Goal: Information Seeking & Learning: Learn about a topic

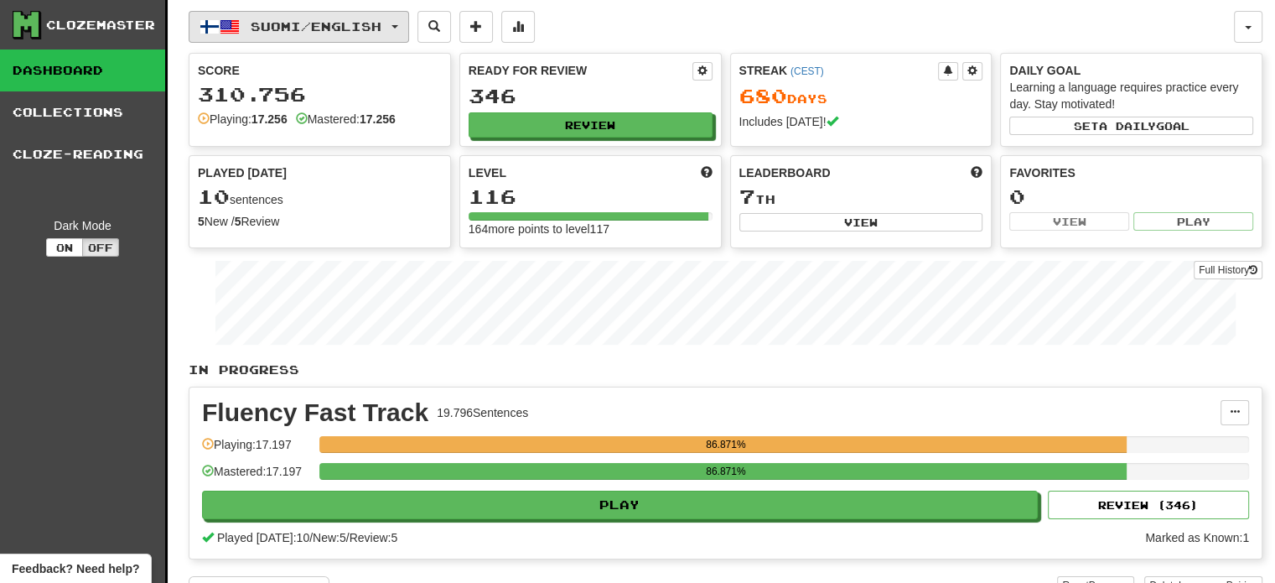
click at [335, 38] on button "Suomi / English" at bounding box center [299, 27] width 221 height 32
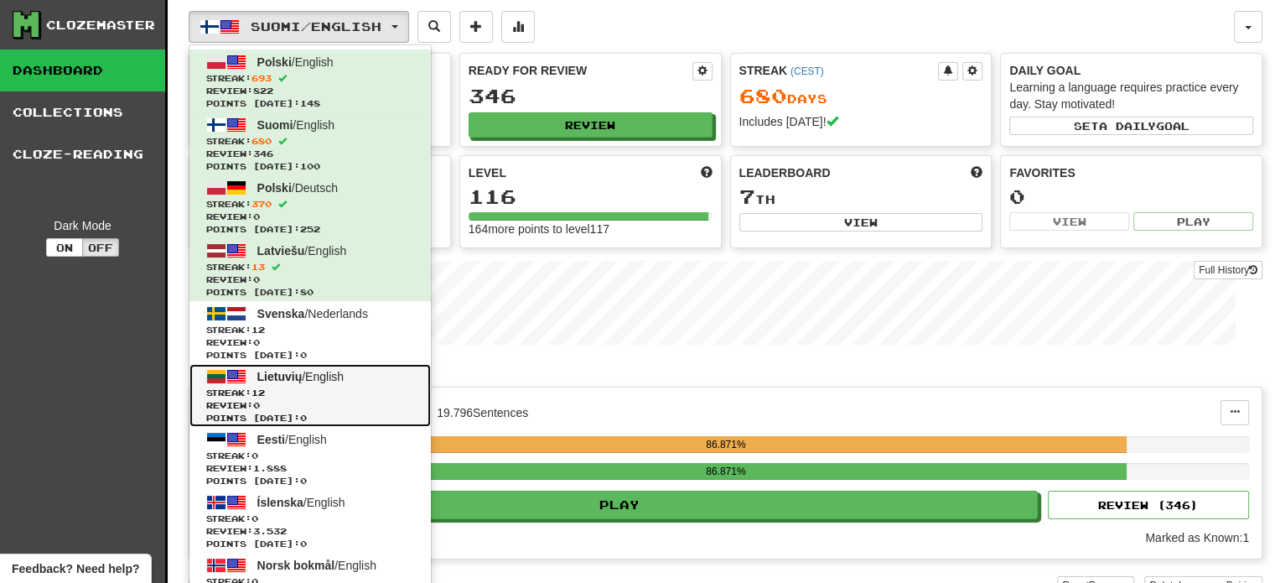
click at [319, 382] on span "Lietuvių / English" at bounding box center [300, 376] width 86 height 13
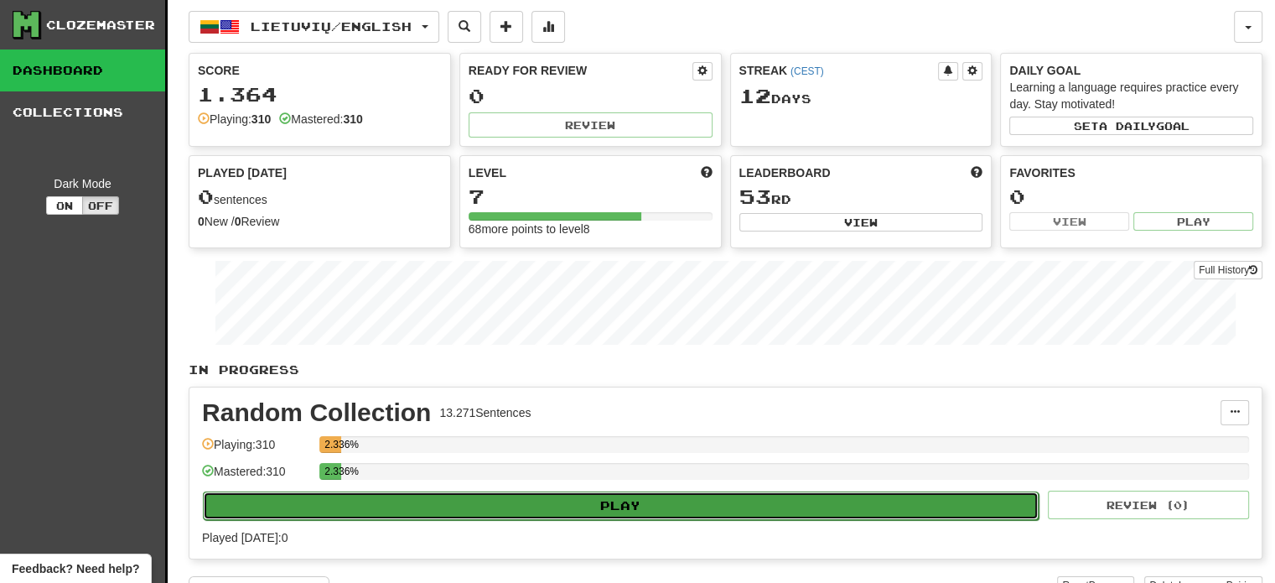
click at [469, 502] on button "Play" at bounding box center [621, 505] width 836 height 29
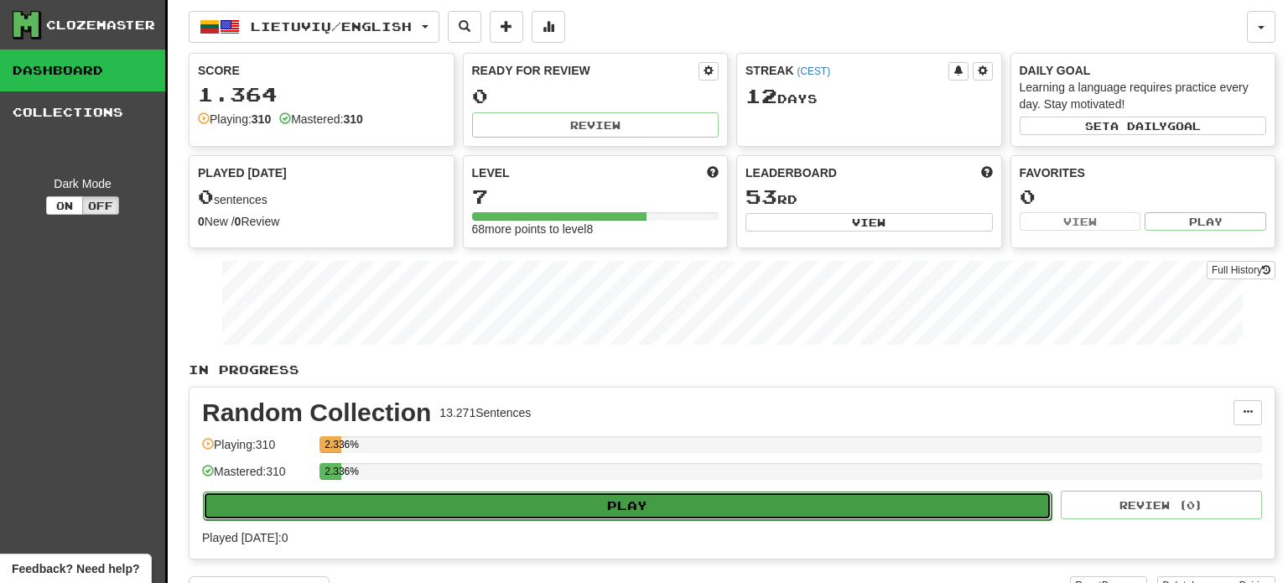
select select "**"
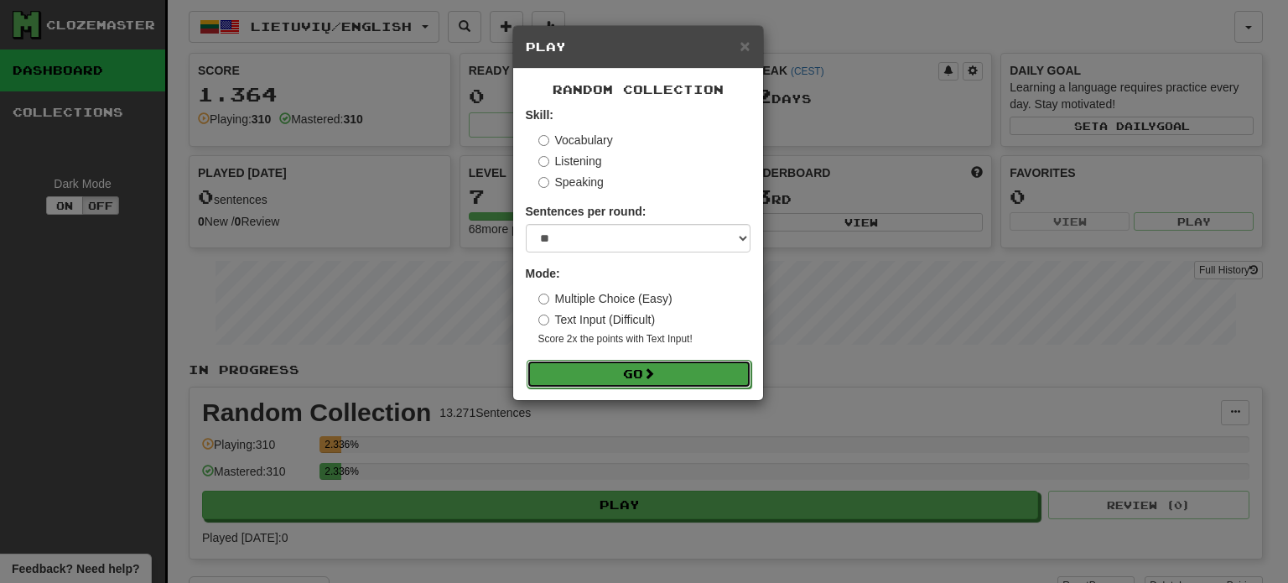
click at [607, 374] on button "Go" at bounding box center [639, 374] width 225 height 29
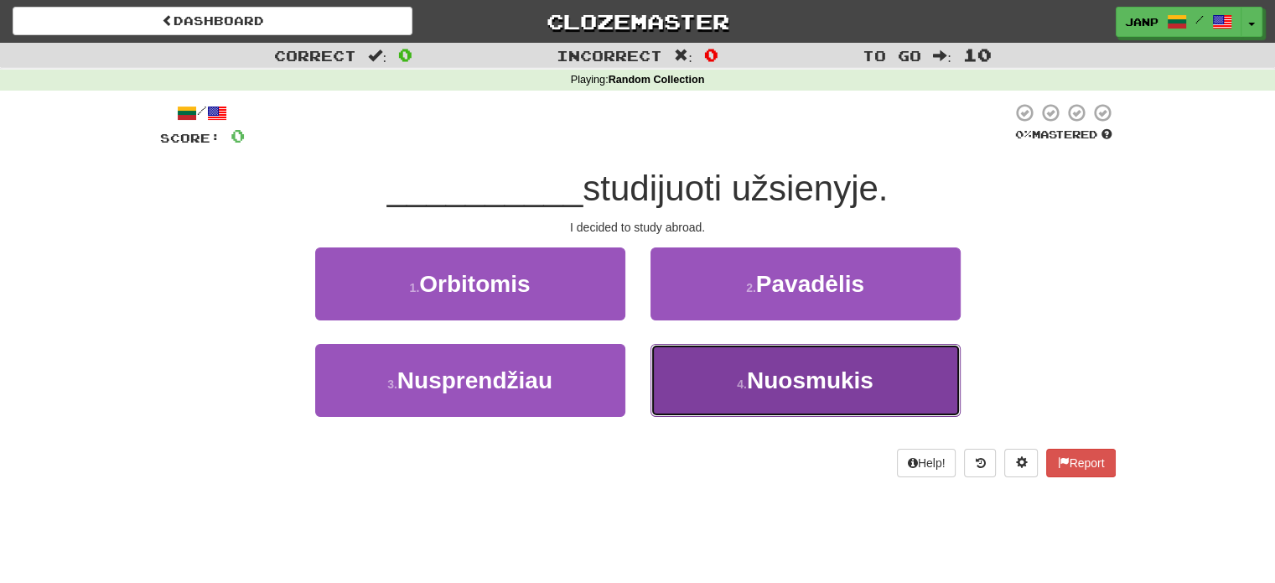
click at [703, 405] on button "4 . Nuosmukis" at bounding box center [806, 380] width 310 height 73
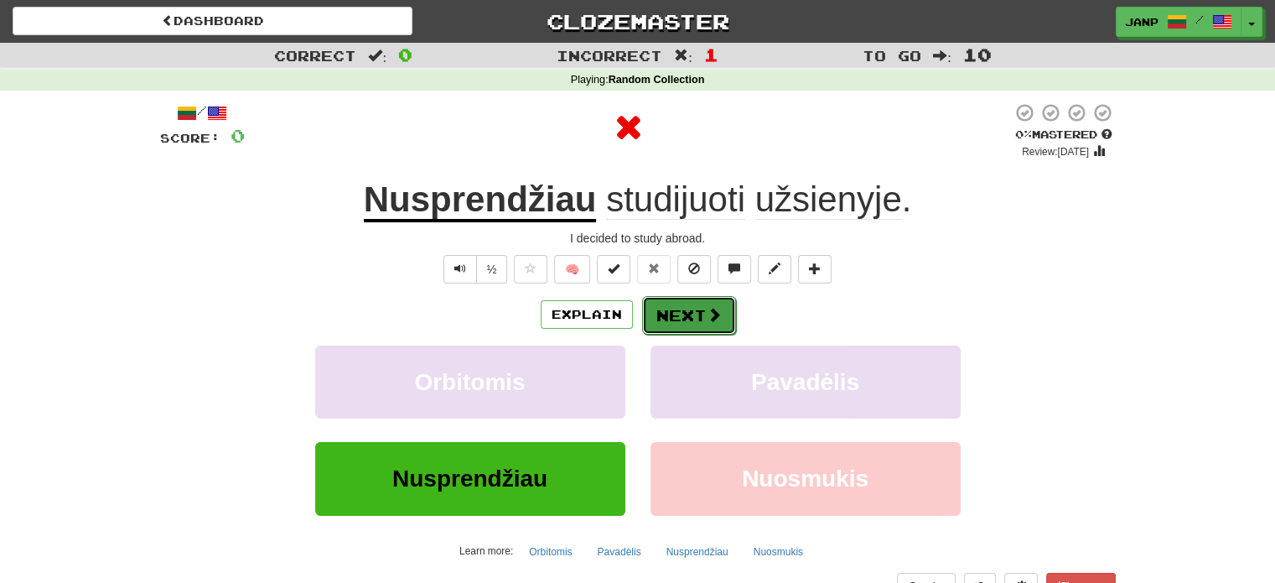
click at [677, 320] on button "Next" at bounding box center [689, 315] width 94 height 39
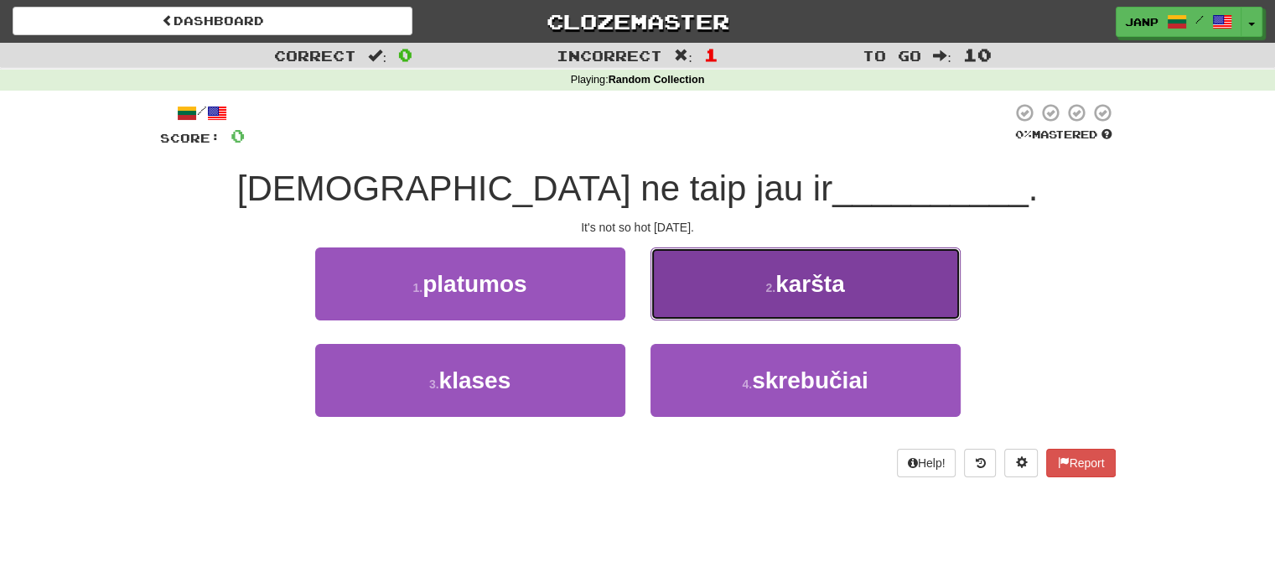
click at [709, 304] on button "2 . karšta" at bounding box center [806, 283] width 310 height 73
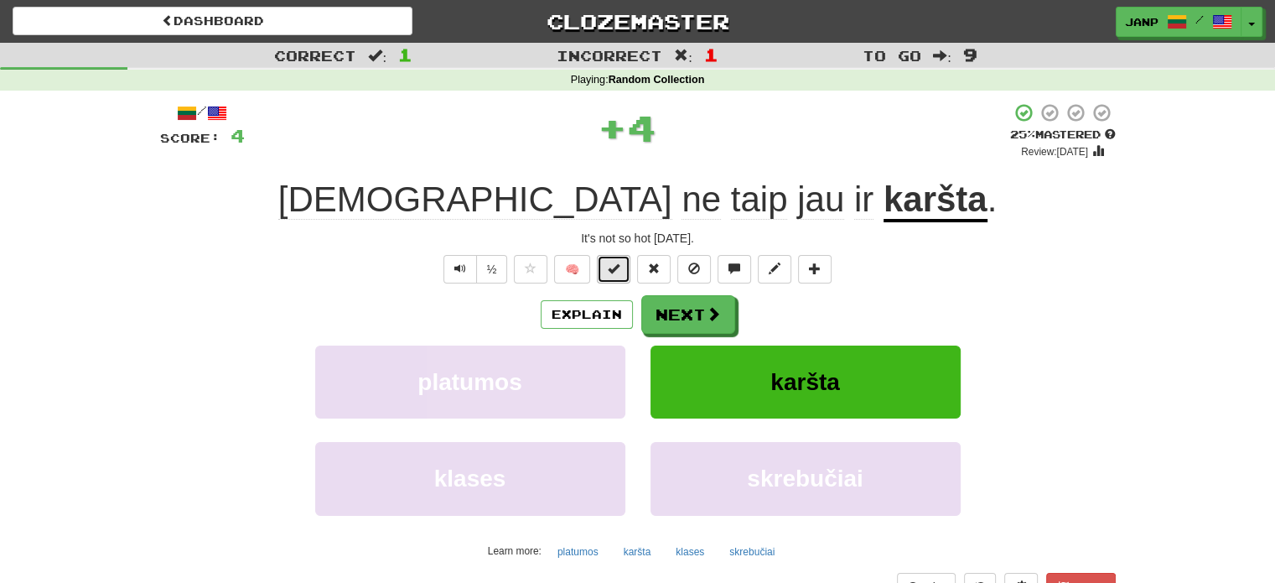
click at [615, 274] on span at bounding box center [614, 268] width 12 height 12
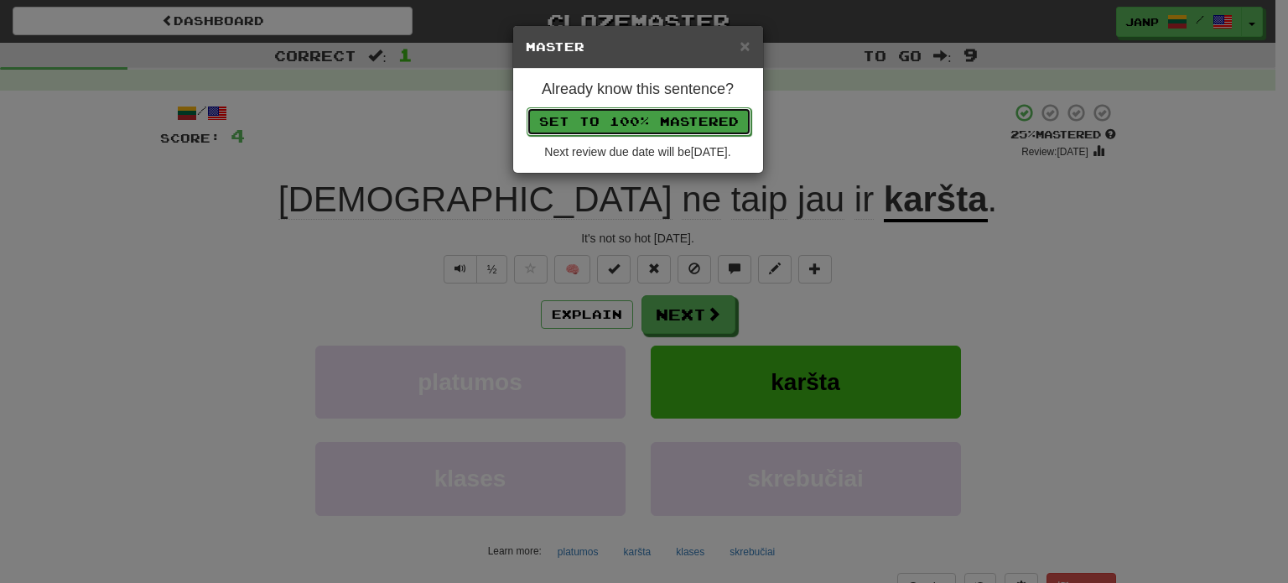
click at [654, 116] on button "Set to 100% Mastered" at bounding box center [639, 121] width 225 height 29
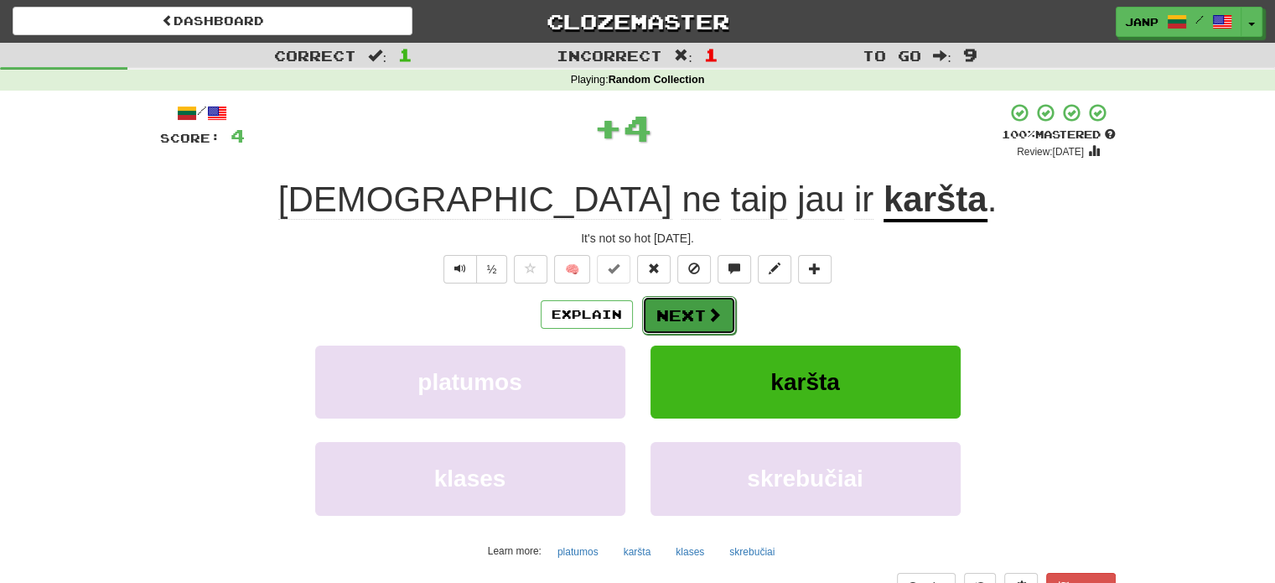
click at [687, 310] on button "Next" at bounding box center [689, 315] width 94 height 39
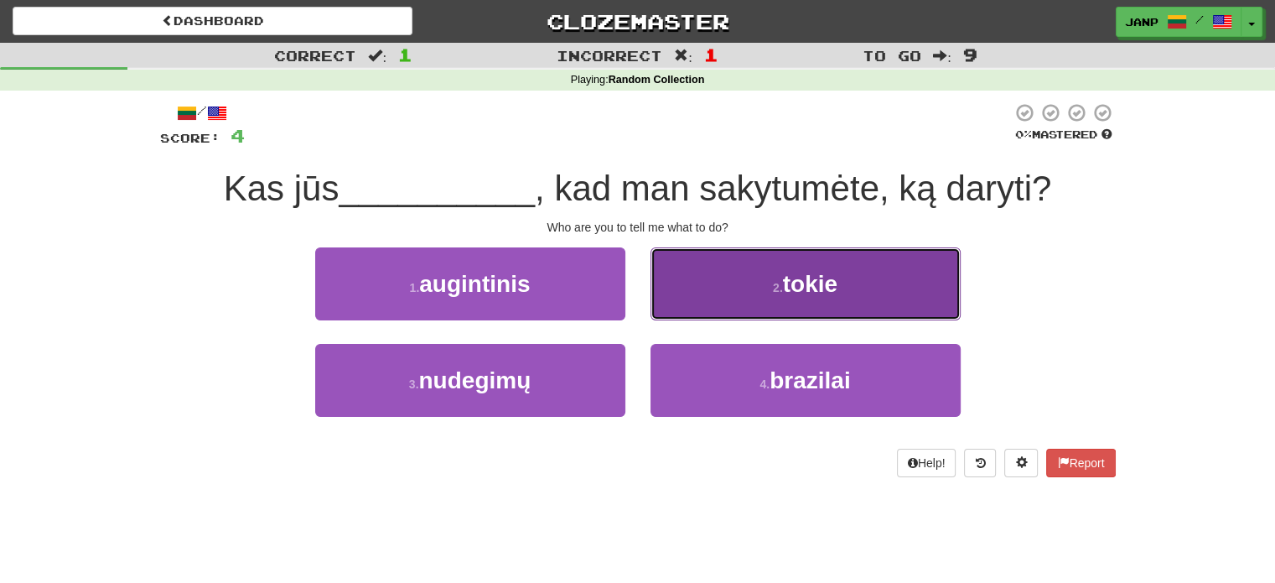
click at [718, 285] on button "2 . tokie" at bounding box center [806, 283] width 310 height 73
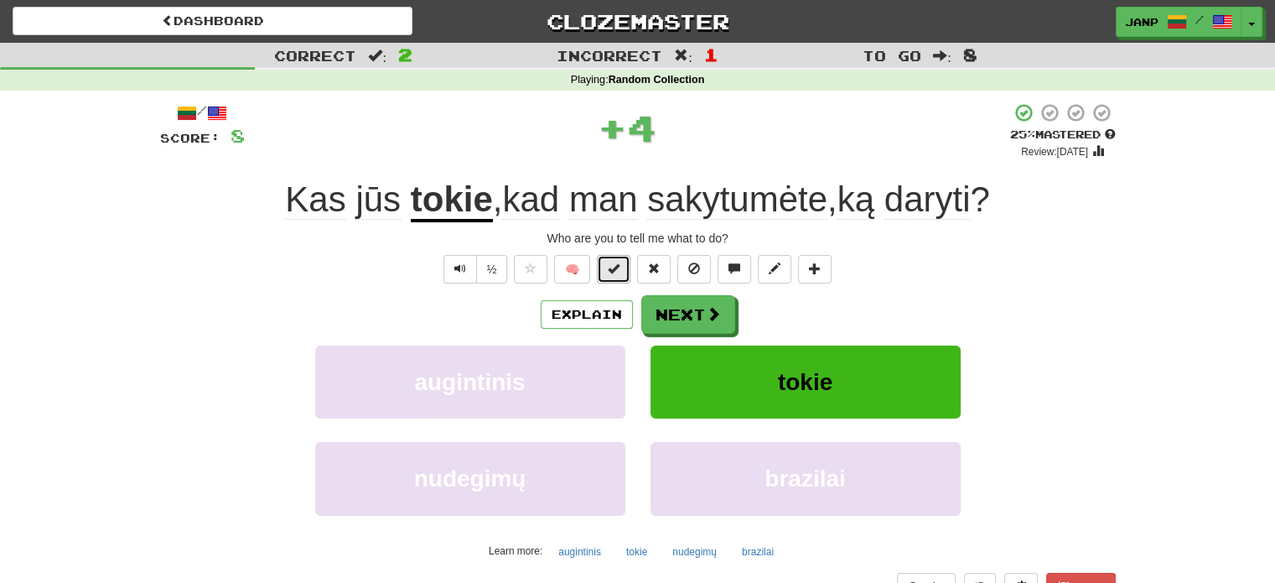
click at [616, 268] on span at bounding box center [614, 268] width 12 height 12
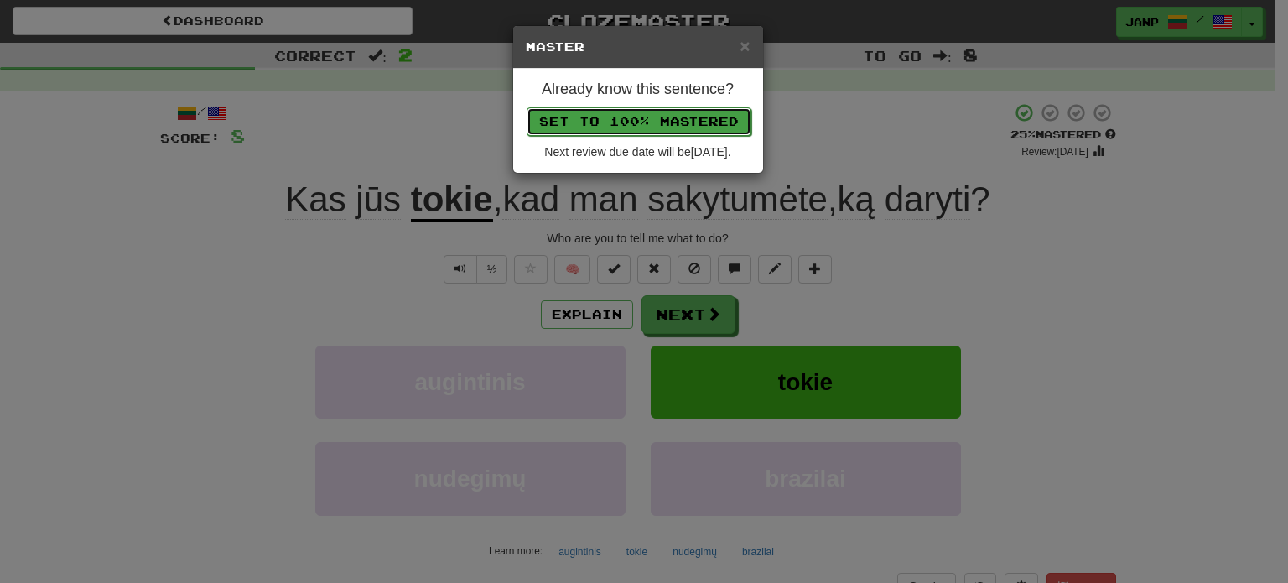
click at [631, 109] on button "Set to 100% Mastered" at bounding box center [639, 121] width 225 height 29
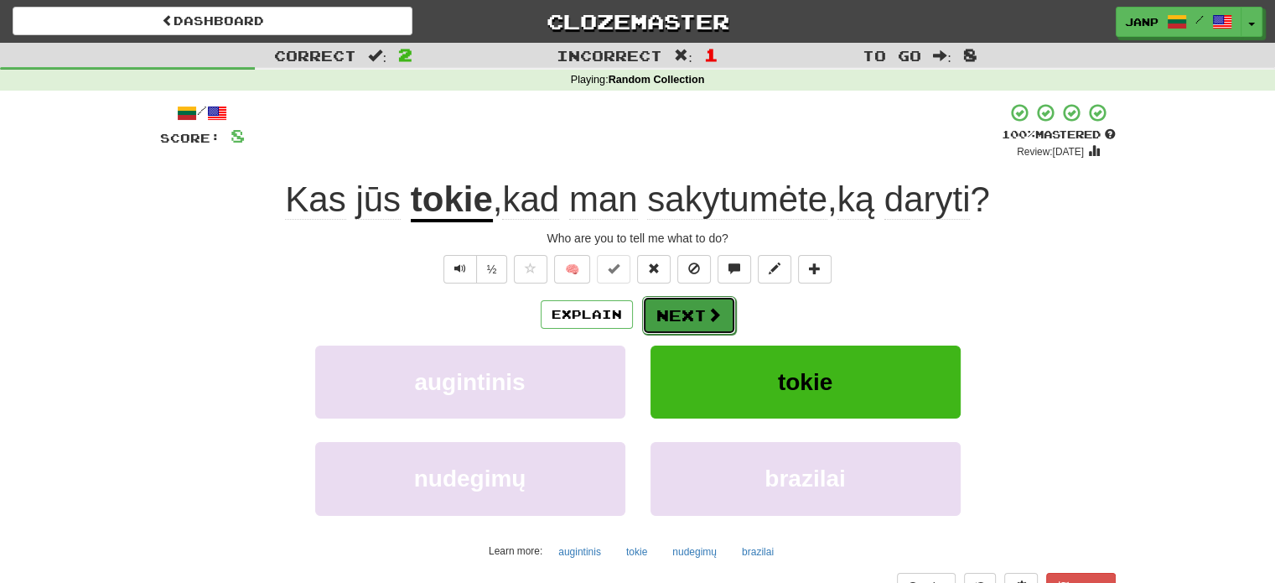
click at [690, 329] on button "Next" at bounding box center [689, 315] width 94 height 39
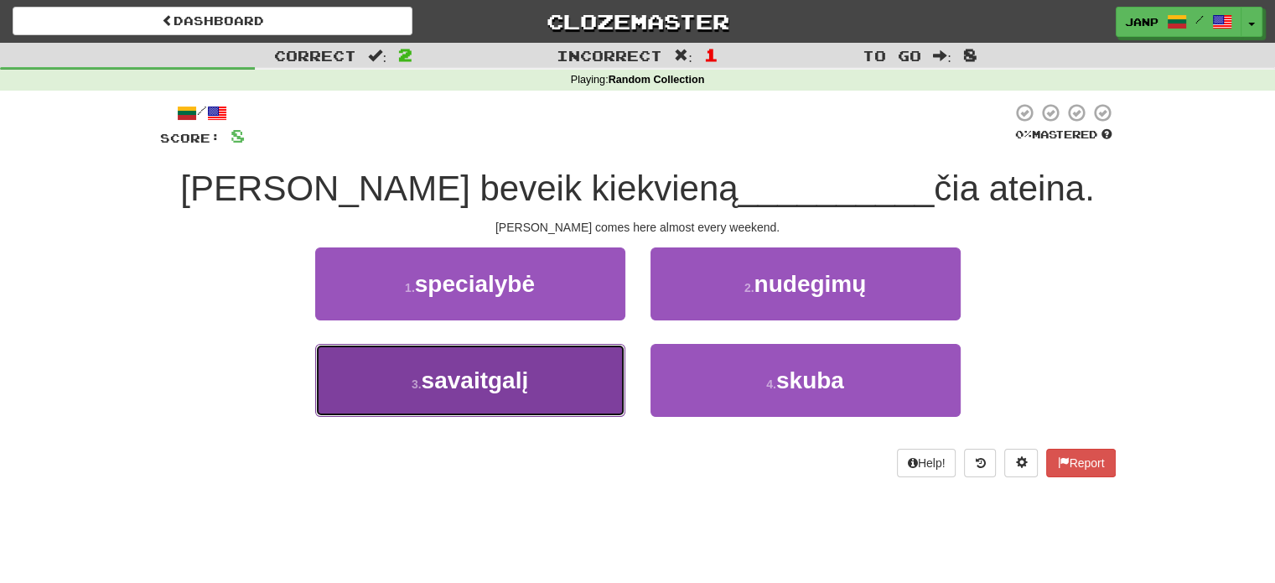
click at [580, 371] on button "3 . savaitgalį" at bounding box center [470, 380] width 310 height 73
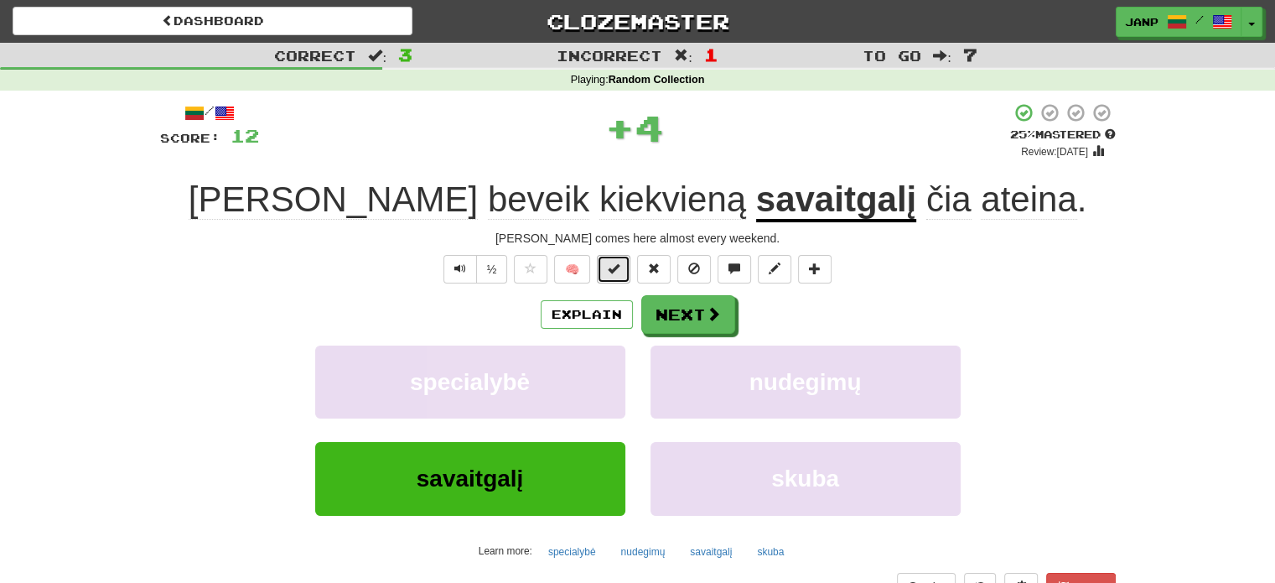
click at [614, 262] on span at bounding box center [614, 268] width 12 height 12
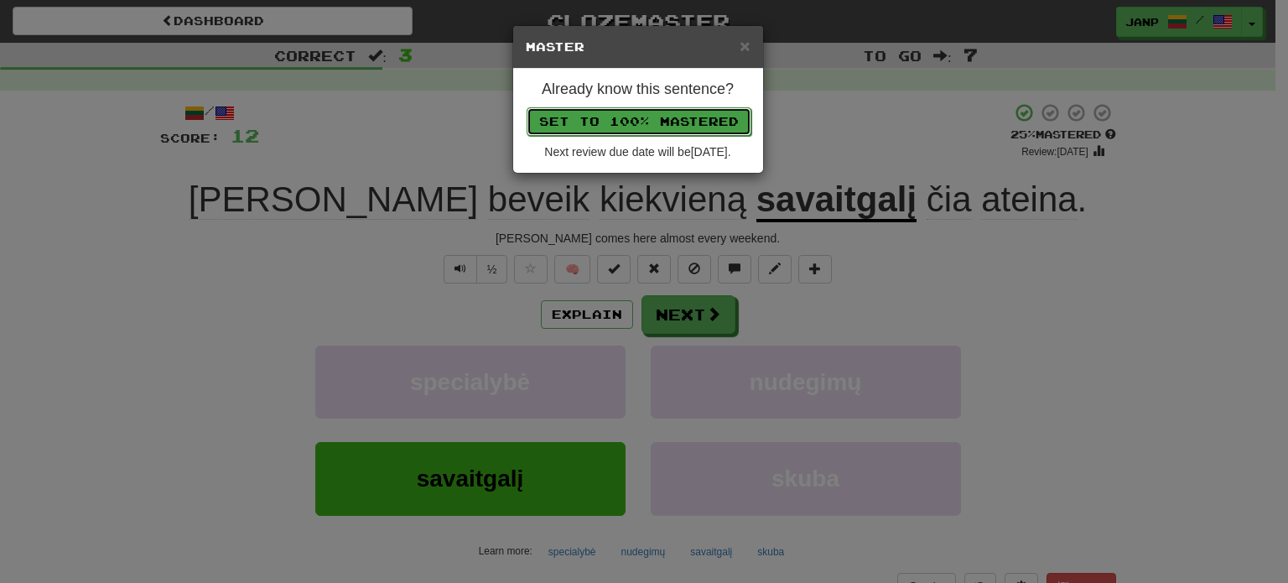
click at [631, 117] on button "Set to 100% Mastered" at bounding box center [639, 121] width 225 height 29
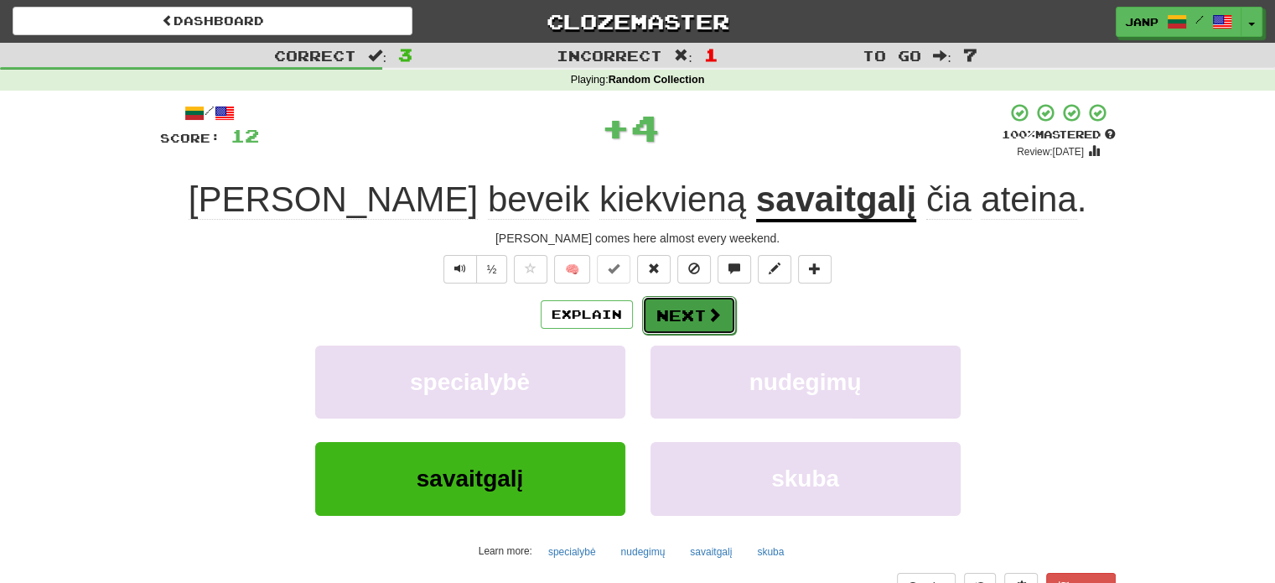
click at [698, 313] on button "Next" at bounding box center [689, 315] width 94 height 39
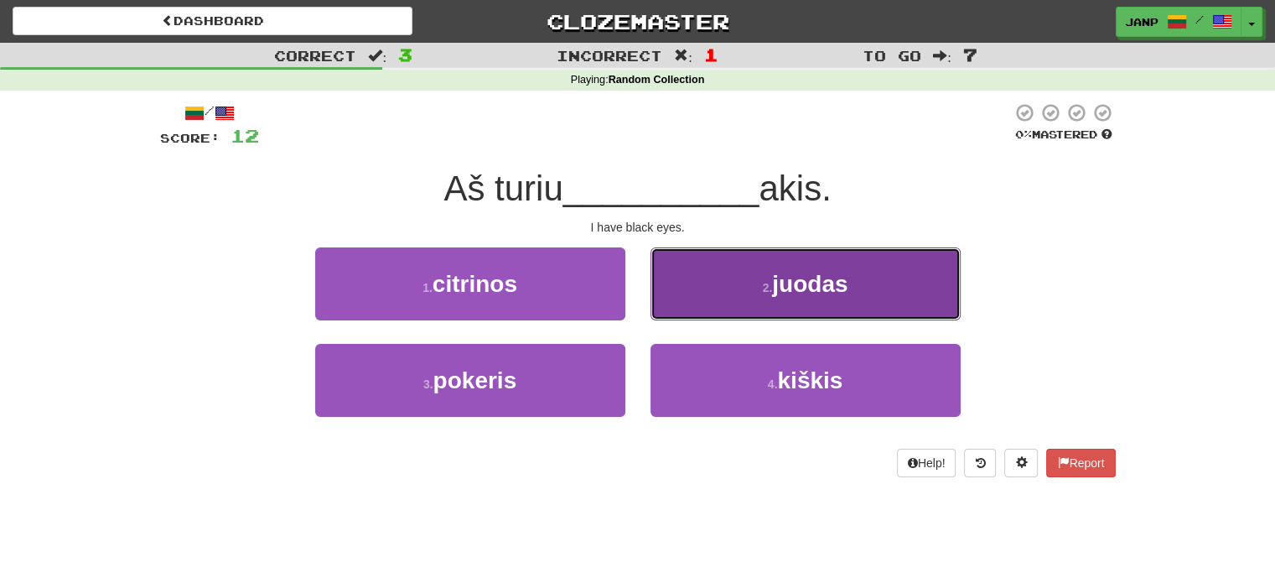
click at [744, 295] on button "2 . juodas" at bounding box center [806, 283] width 310 height 73
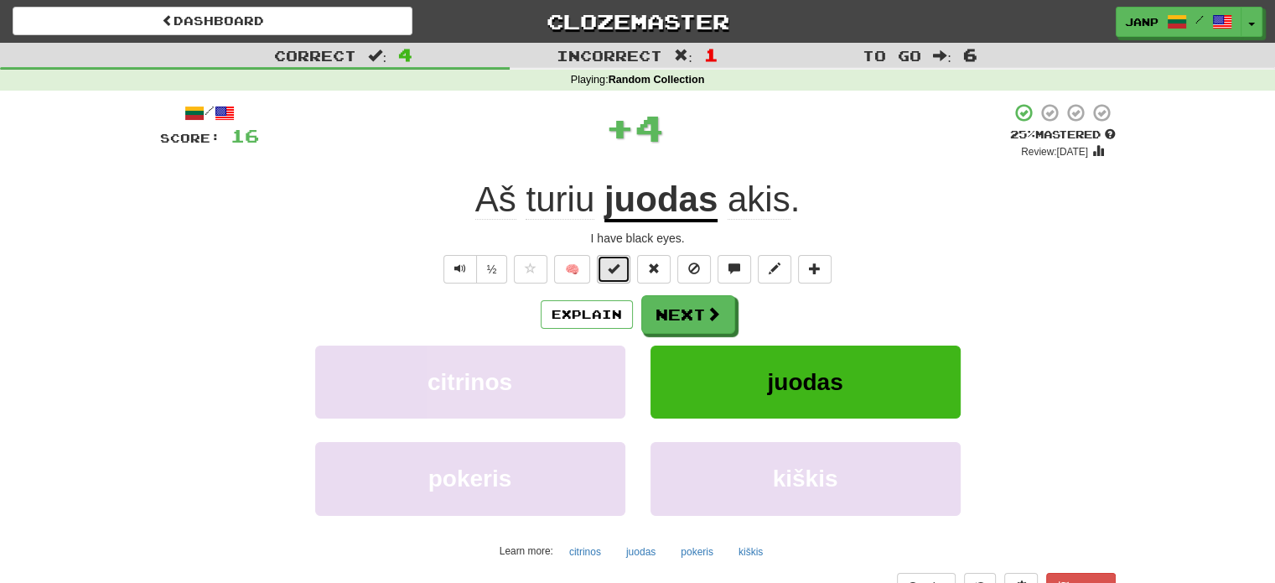
click at [615, 264] on span at bounding box center [614, 268] width 12 height 12
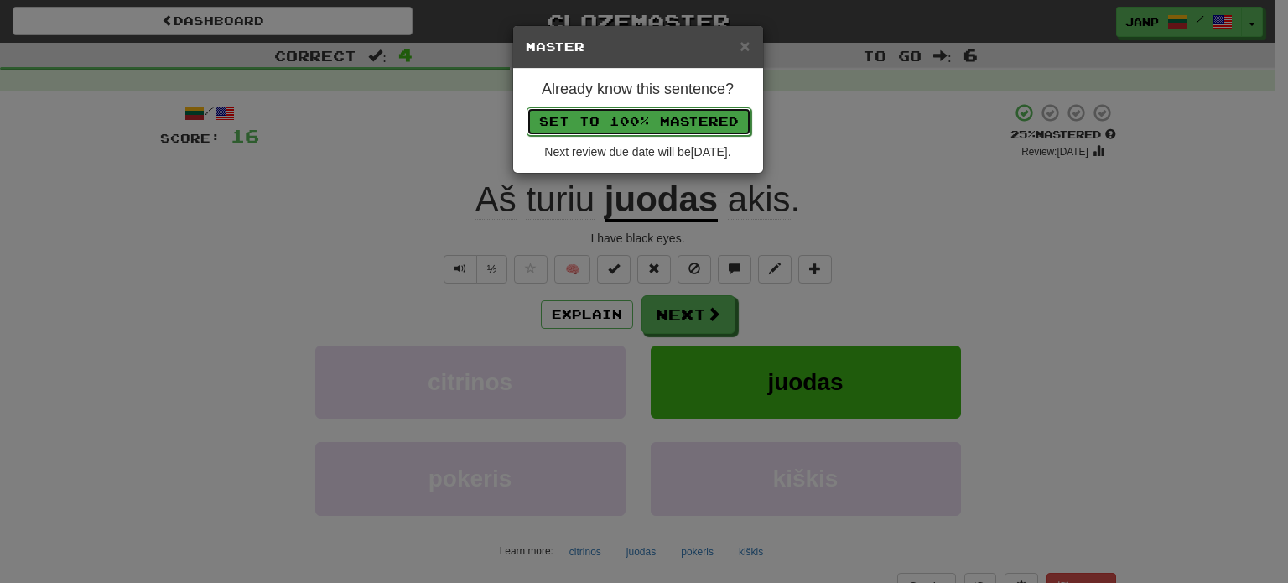
click at [631, 130] on button "Set to 100% Mastered" at bounding box center [639, 121] width 225 height 29
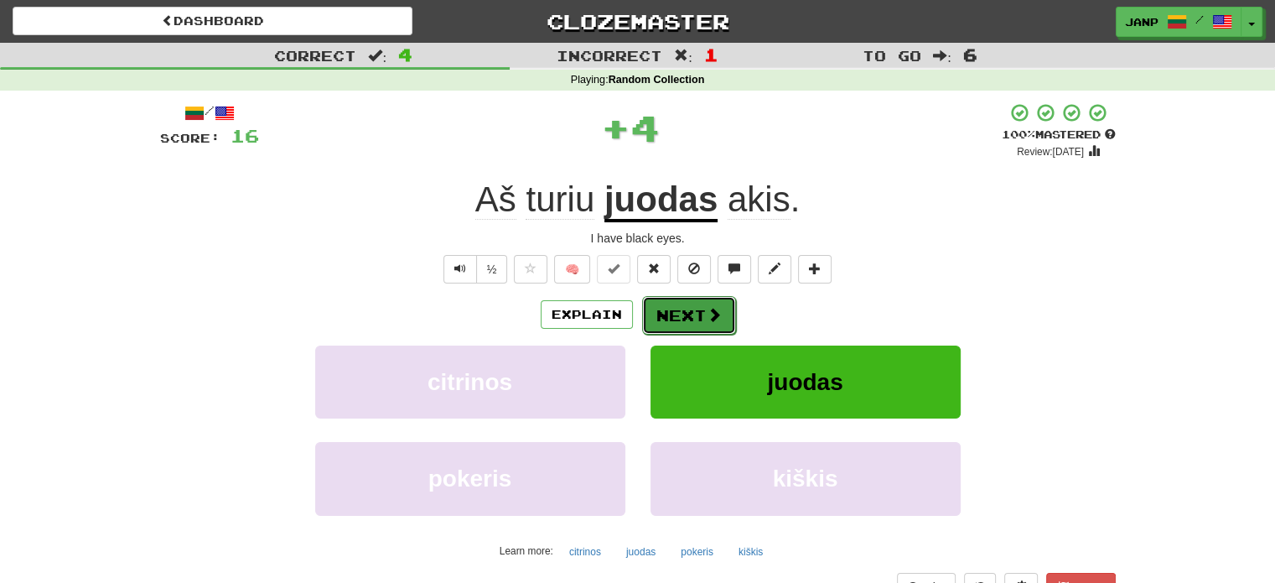
click at [683, 321] on button "Next" at bounding box center [689, 315] width 94 height 39
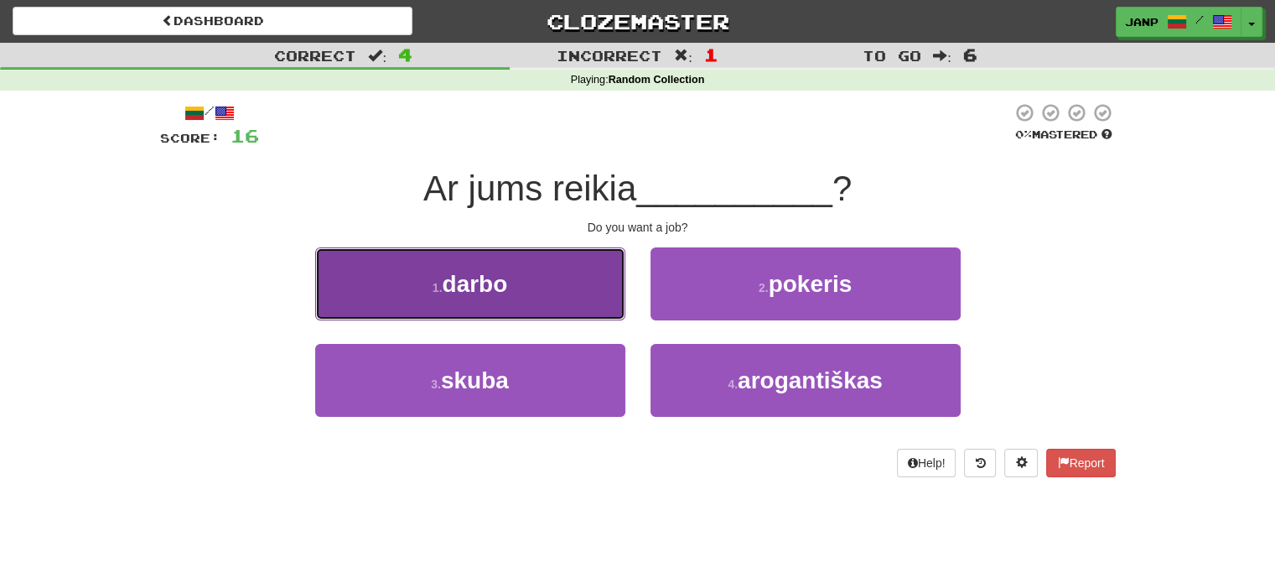
click at [563, 289] on button "1 . darbo" at bounding box center [470, 283] width 310 height 73
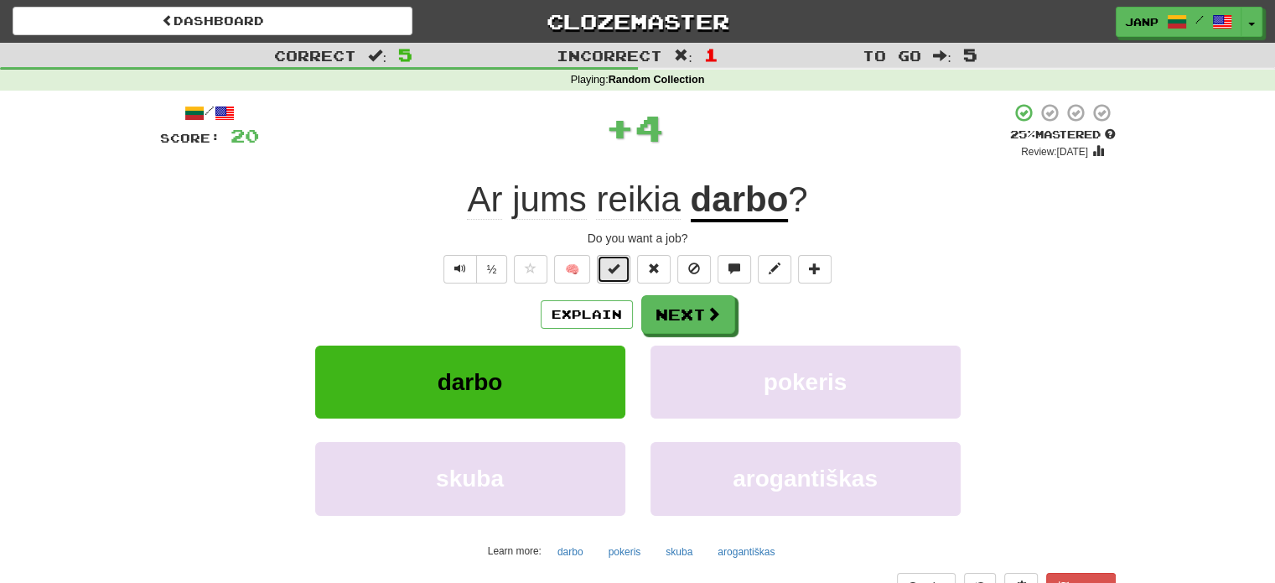
click at [611, 271] on span at bounding box center [614, 268] width 12 height 12
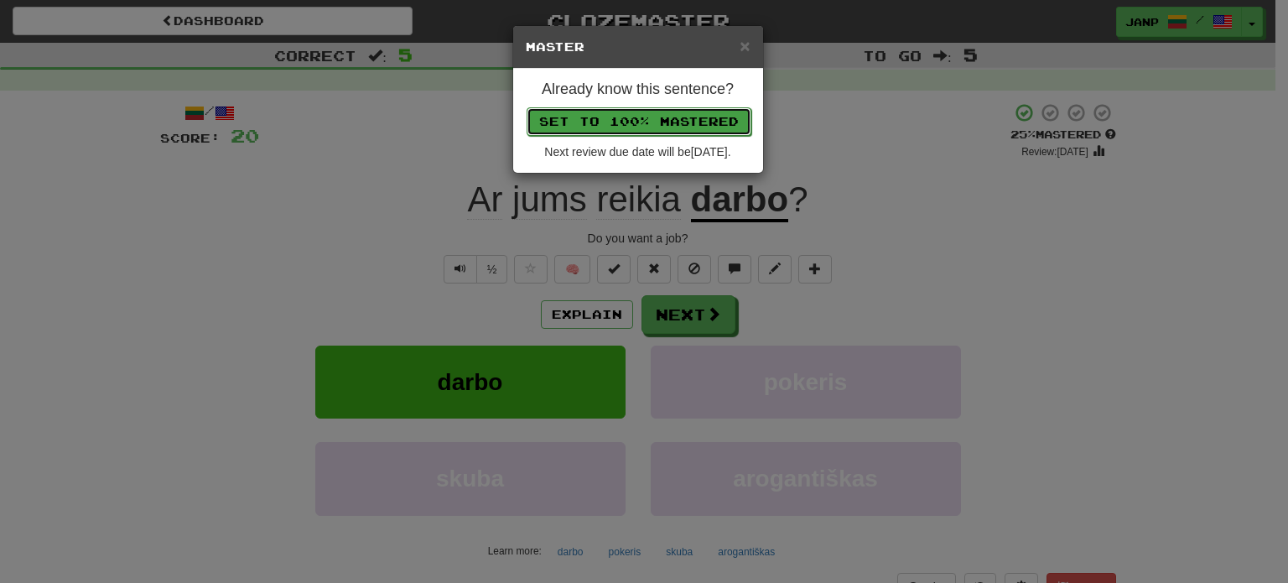
click at [623, 117] on button "Set to 100% Mastered" at bounding box center [639, 121] width 225 height 29
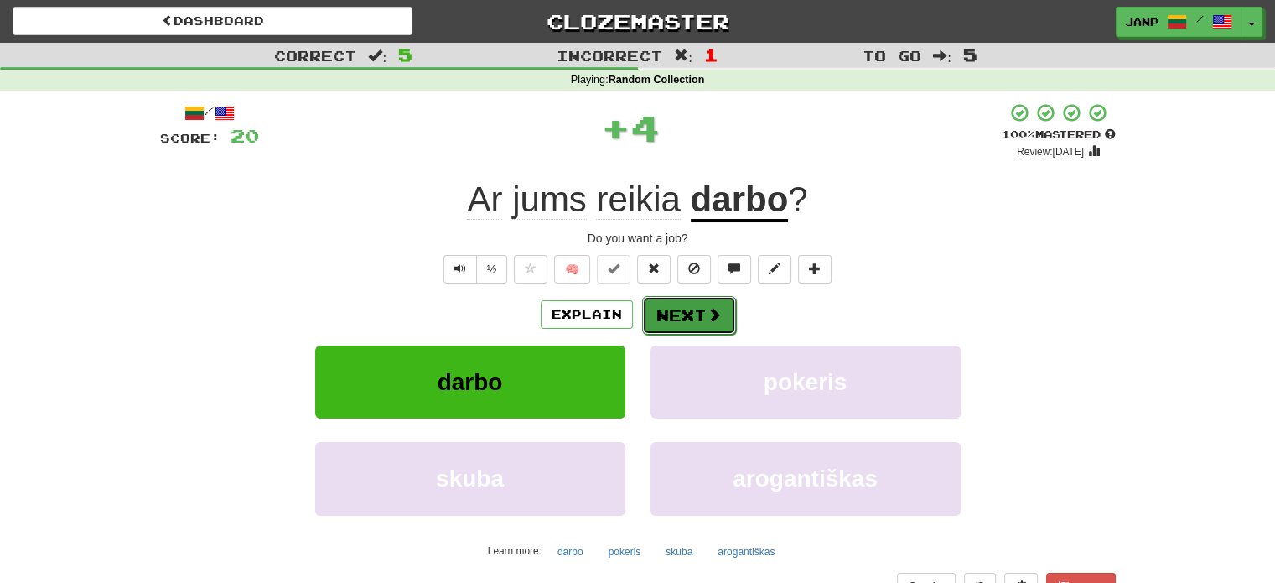
click at [671, 309] on button "Next" at bounding box center [689, 315] width 94 height 39
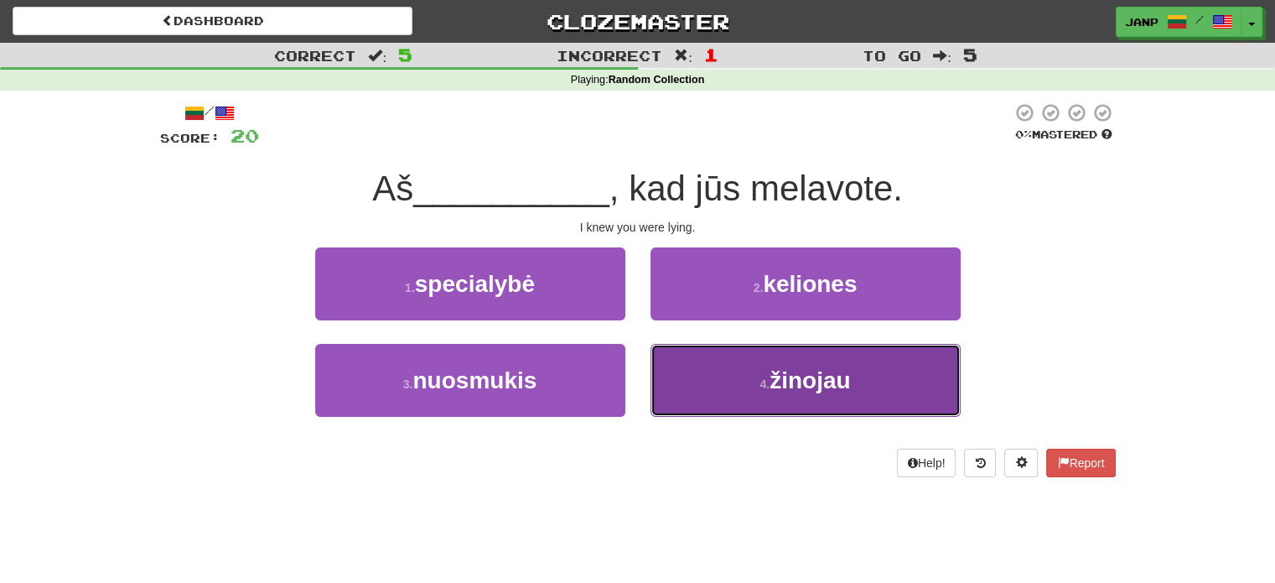
click at [719, 385] on button "4 . žinojau" at bounding box center [806, 380] width 310 height 73
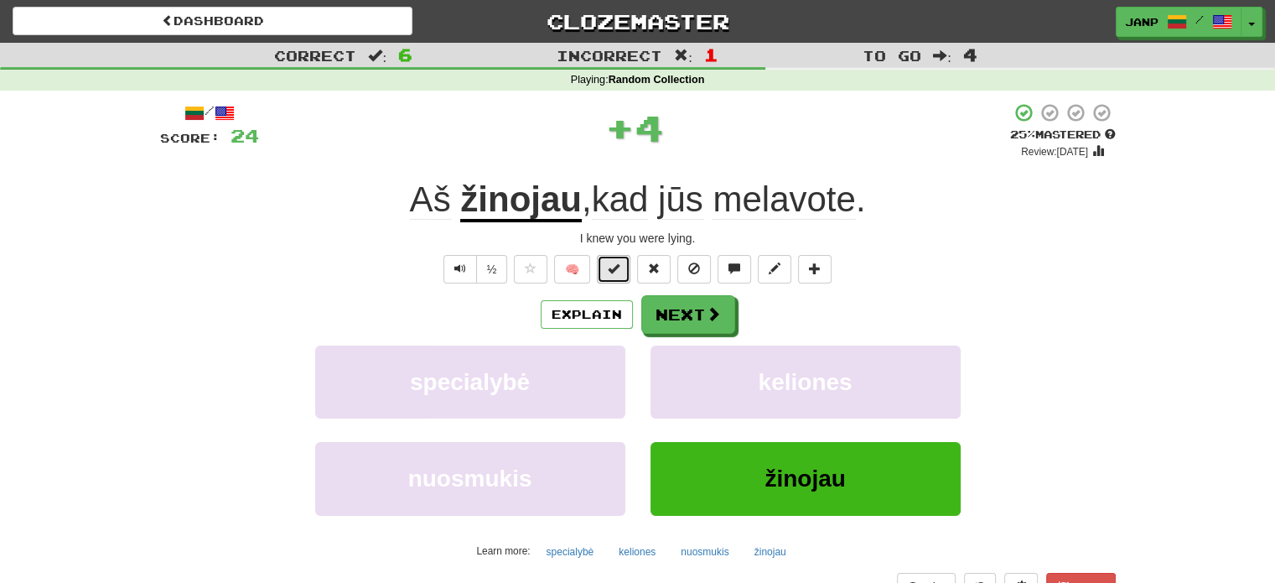
click at [609, 271] on span at bounding box center [614, 268] width 12 height 12
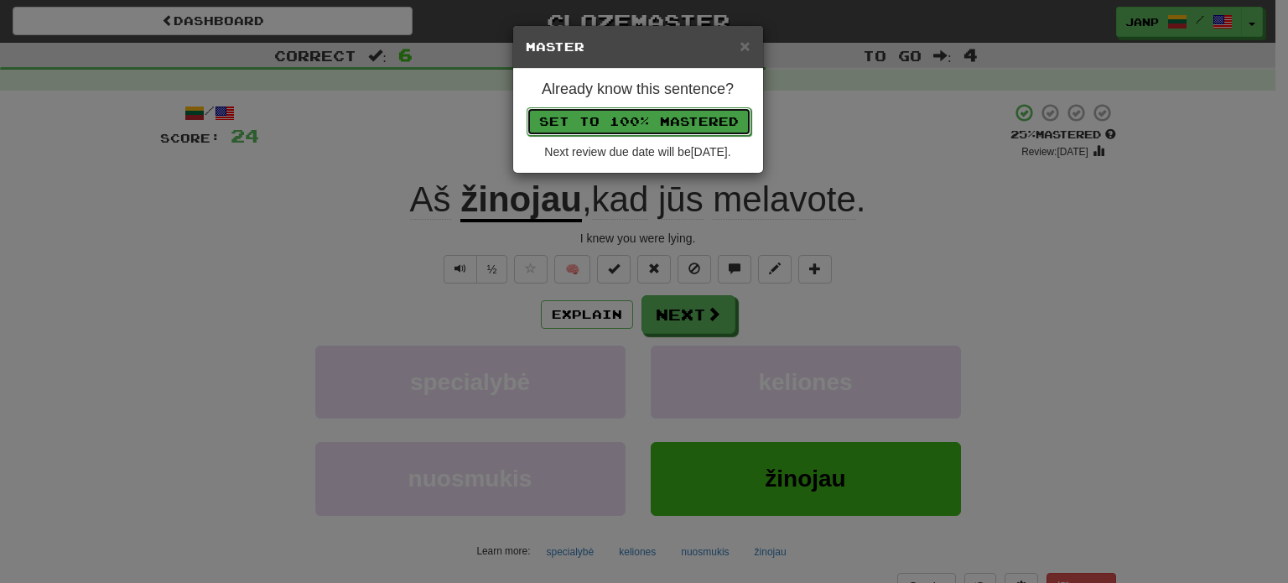
click at [604, 123] on button "Set to 100% Mastered" at bounding box center [639, 121] width 225 height 29
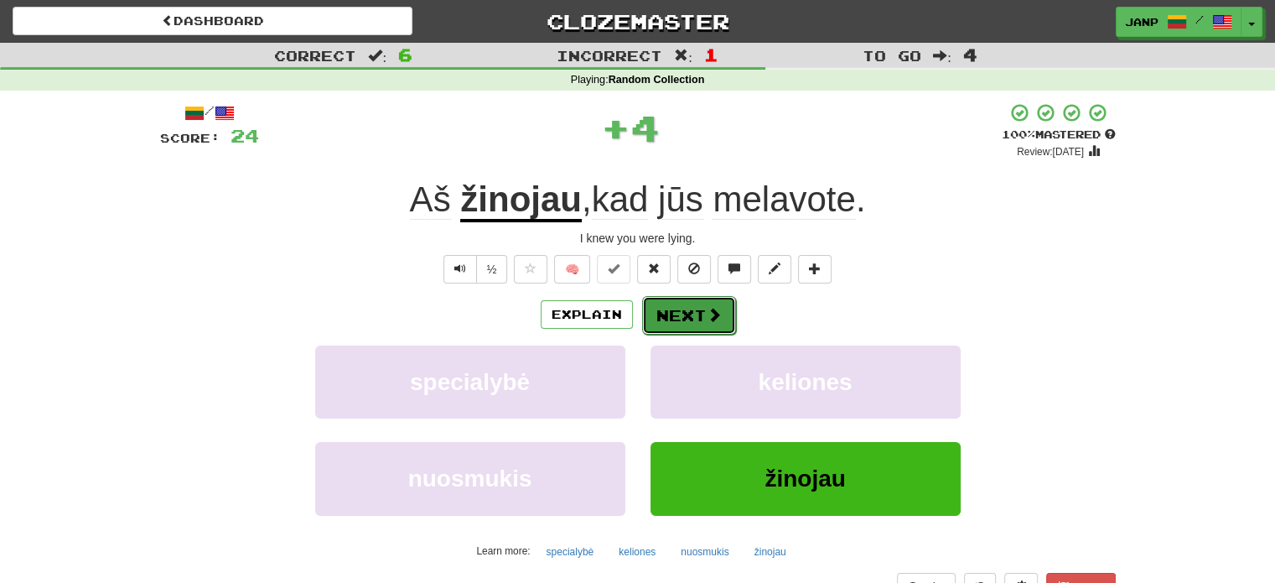
click at [676, 319] on button "Next" at bounding box center [689, 315] width 94 height 39
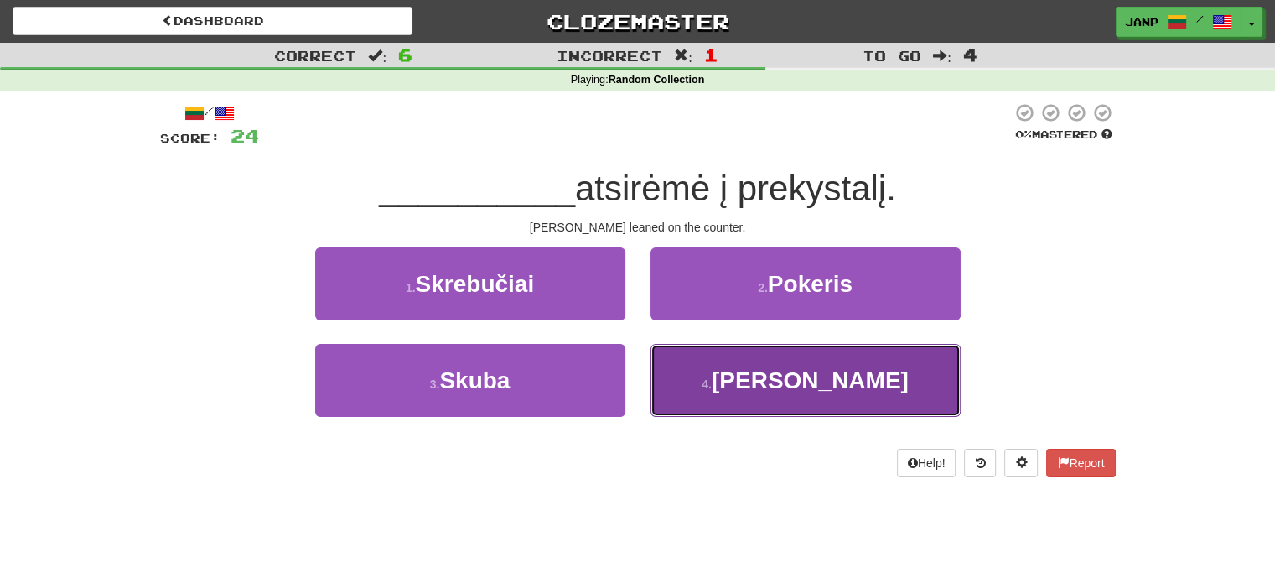
click at [734, 389] on button "4 . Tomas" at bounding box center [806, 380] width 310 height 73
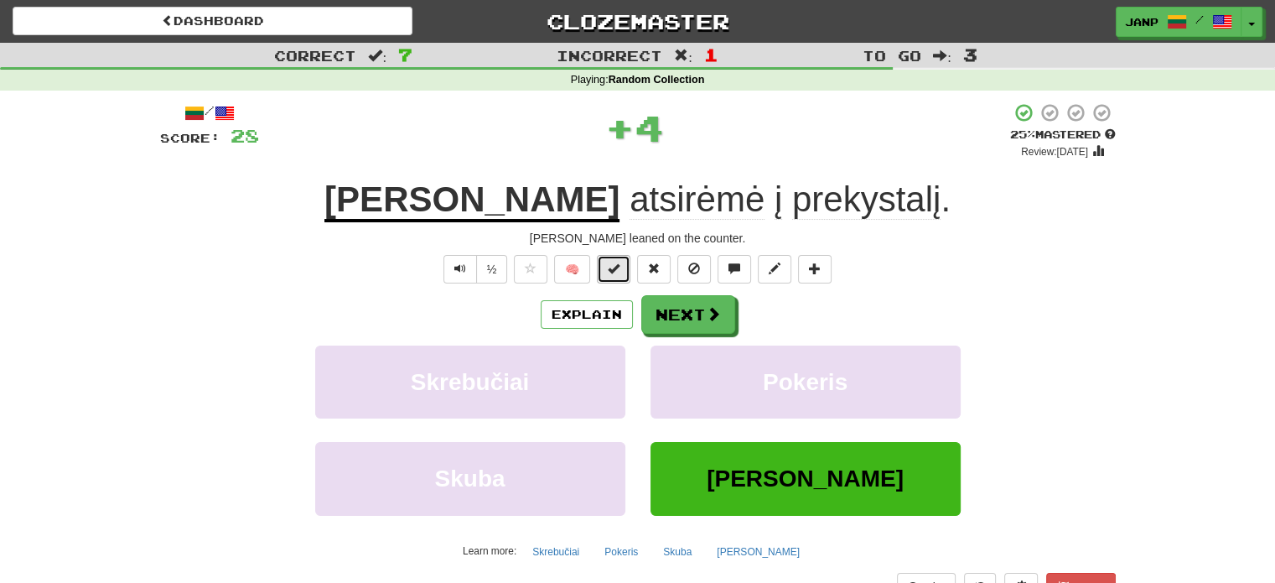
click at [612, 268] on span at bounding box center [614, 268] width 12 height 12
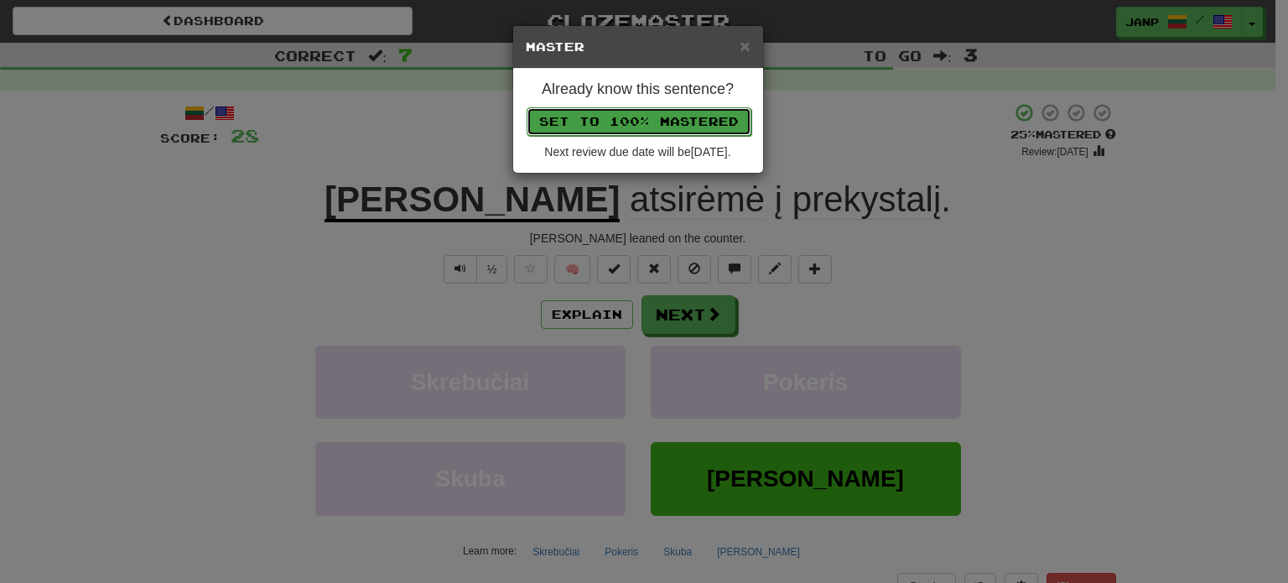
click at [631, 118] on button "Set to 100% Mastered" at bounding box center [639, 121] width 225 height 29
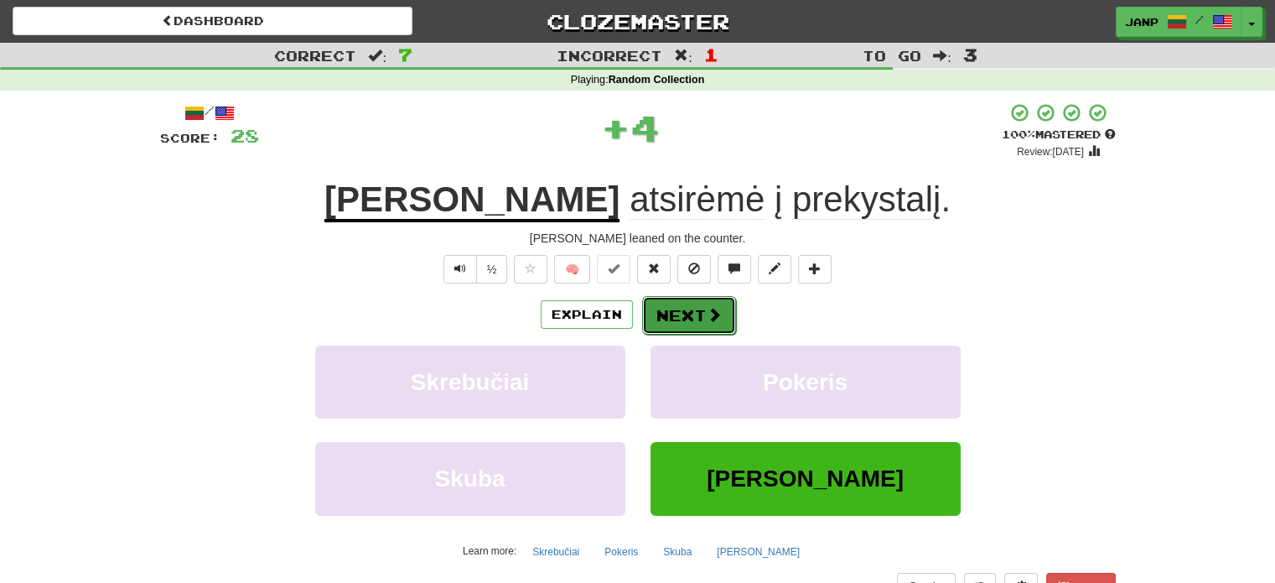
click at [708, 320] on span at bounding box center [714, 314] width 15 height 15
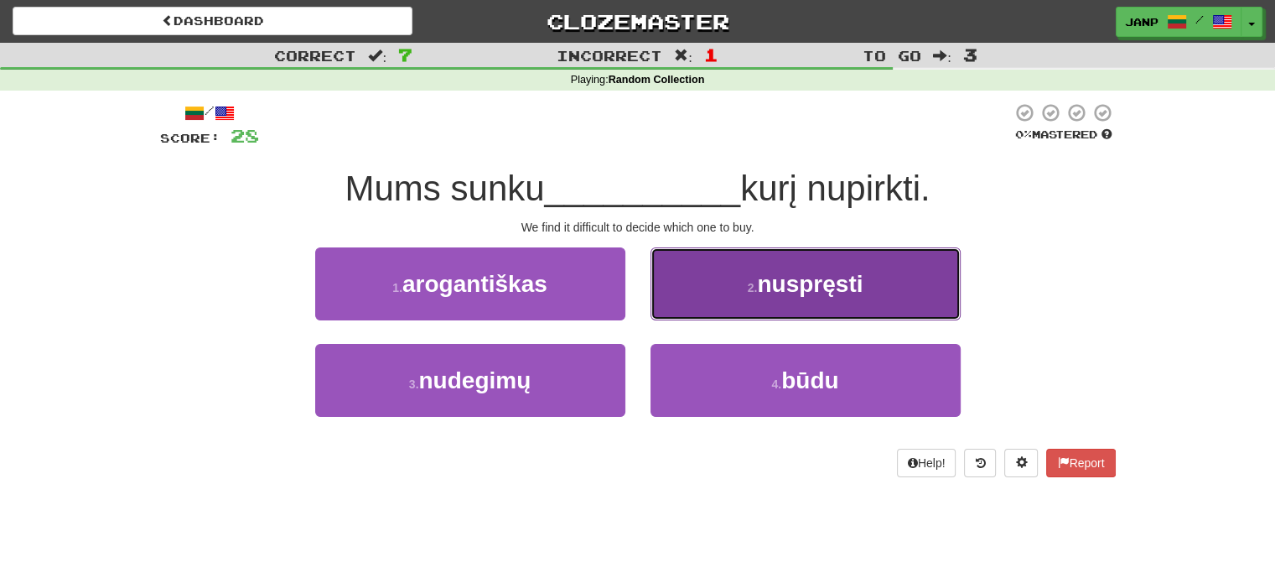
click at [697, 298] on button "2 . nuspręsti" at bounding box center [806, 283] width 310 height 73
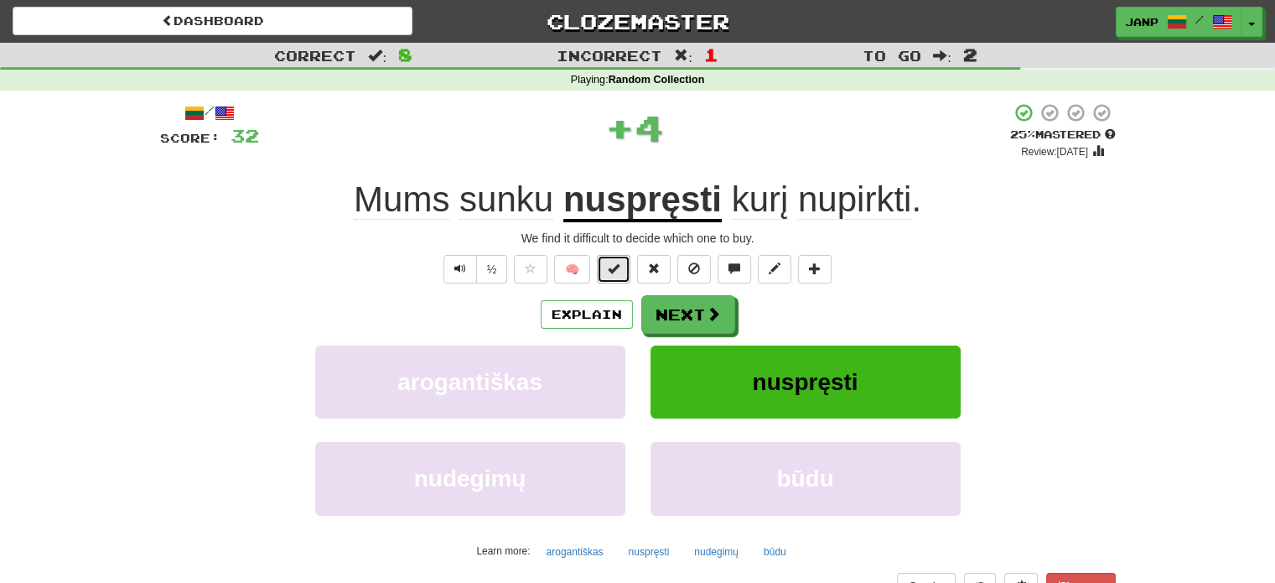
click at [610, 267] on button at bounding box center [614, 269] width 34 height 29
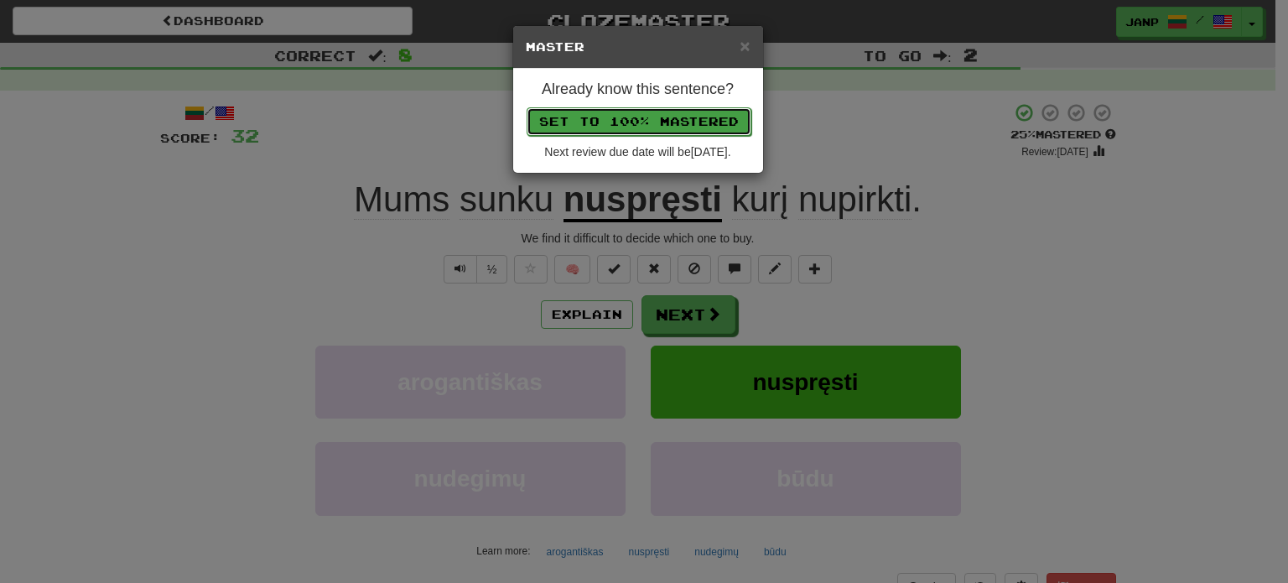
click at [601, 112] on button "Set to 100% Mastered" at bounding box center [639, 121] width 225 height 29
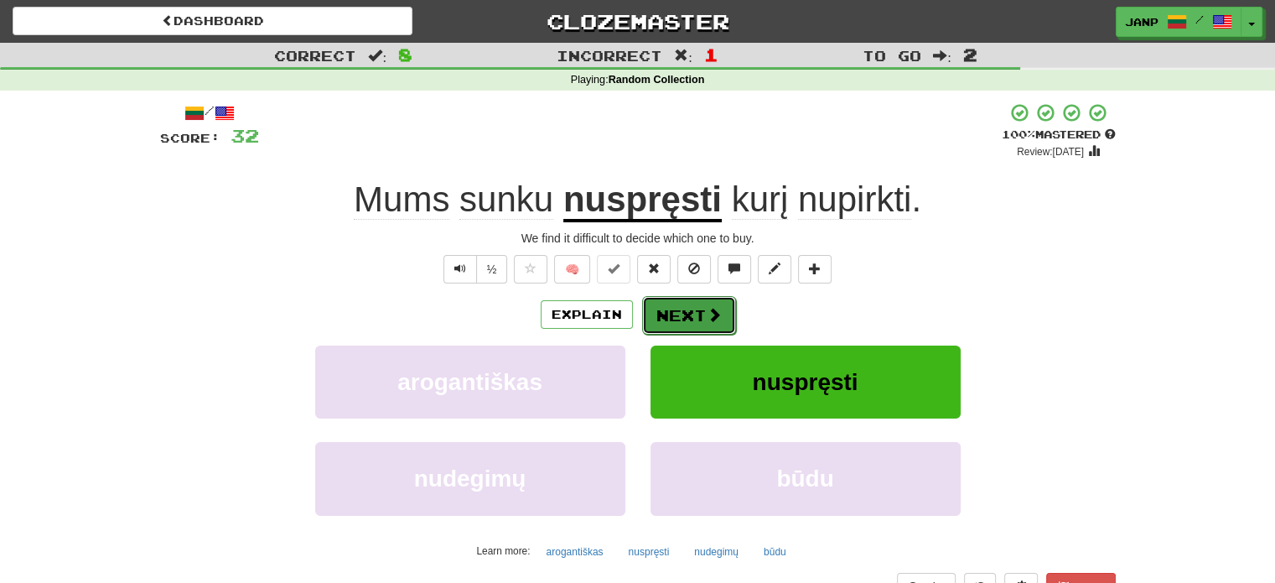
click at [709, 325] on button "Next" at bounding box center [689, 315] width 94 height 39
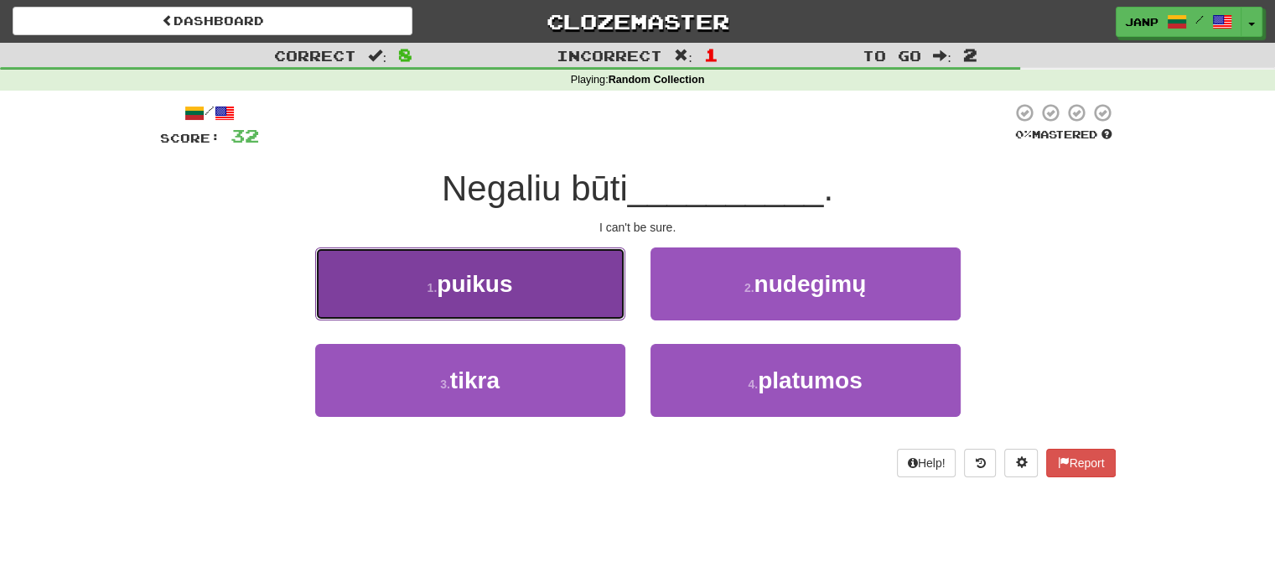
click at [560, 307] on button "1 . puikus" at bounding box center [470, 283] width 310 height 73
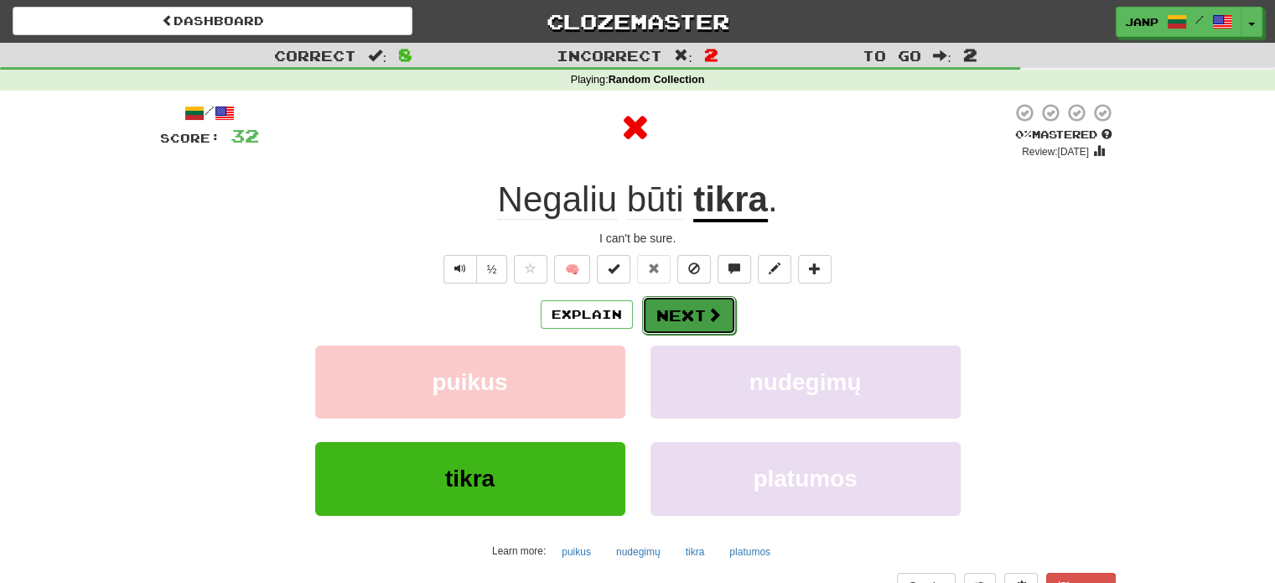
click at [667, 322] on button "Next" at bounding box center [689, 315] width 94 height 39
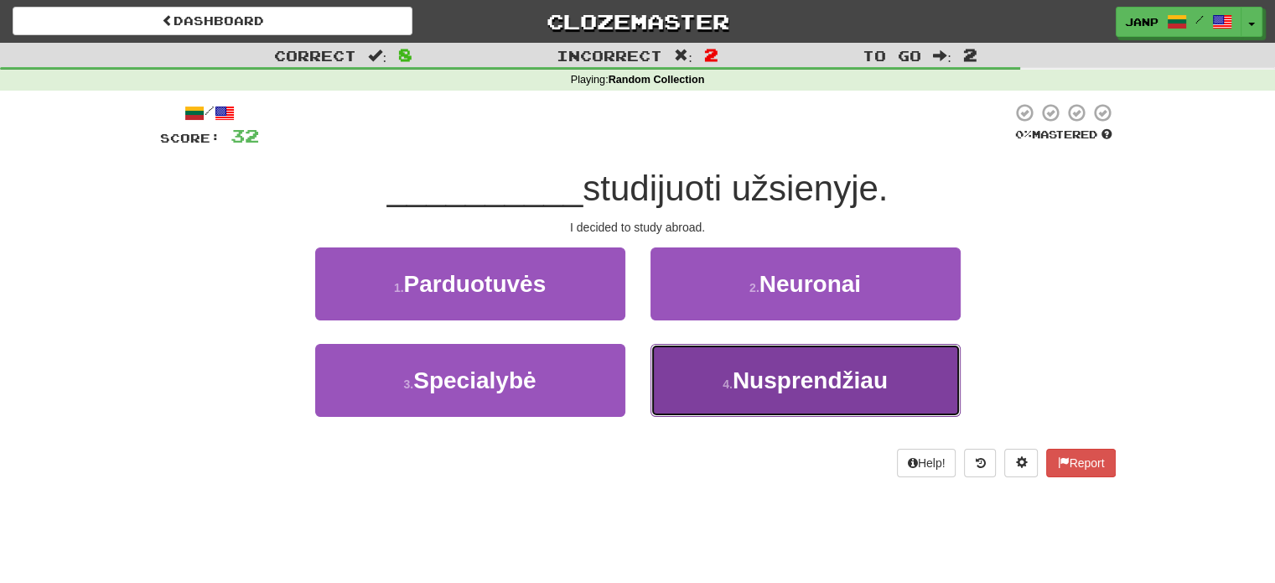
click at [683, 361] on button "4 . Nusprendžiau" at bounding box center [806, 380] width 310 height 73
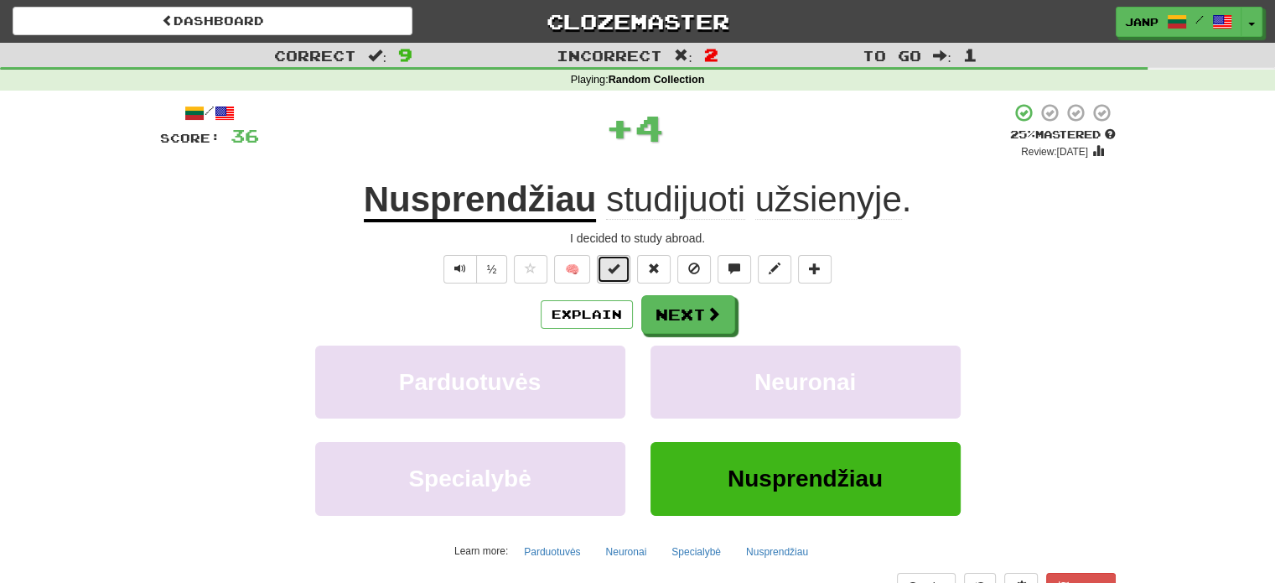
click at [610, 259] on button at bounding box center [614, 269] width 34 height 29
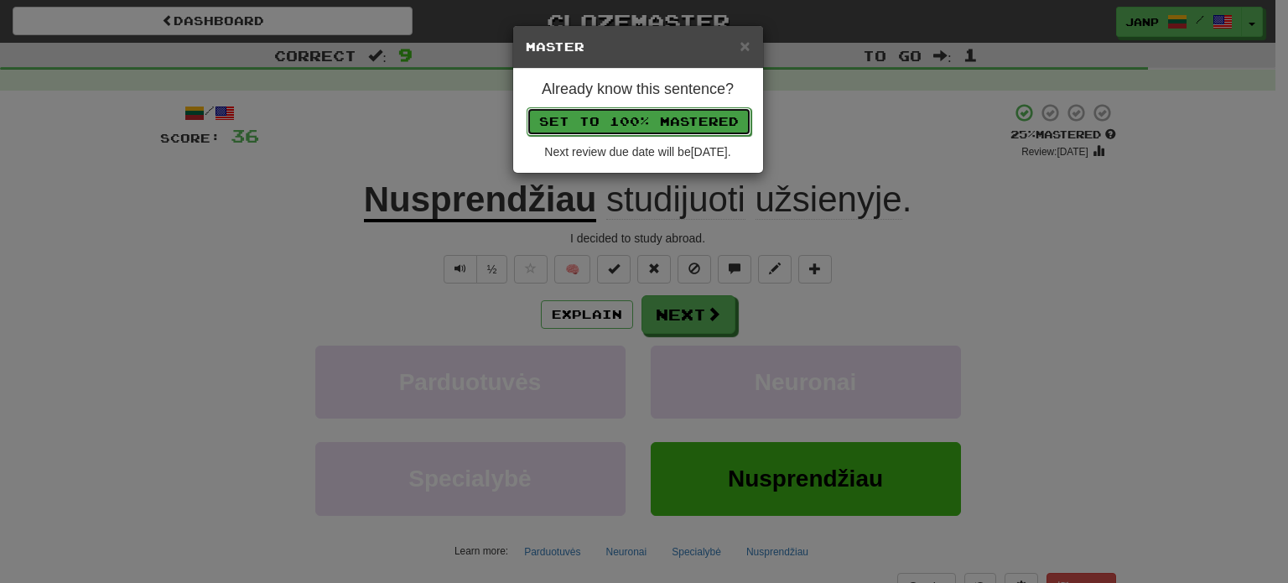
click at [604, 114] on button "Set to 100% Mastered" at bounding box center [639, 121] width 225 height 29
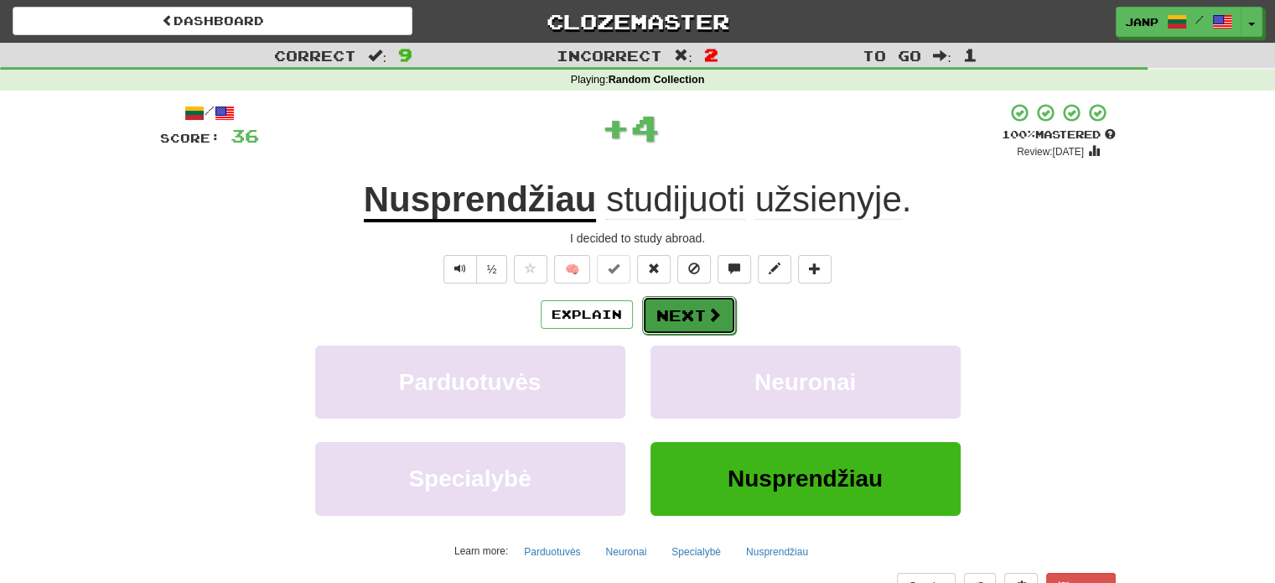
click at [688, 316] on button "Next" at bounding box center [689, 315] width 94 height 39
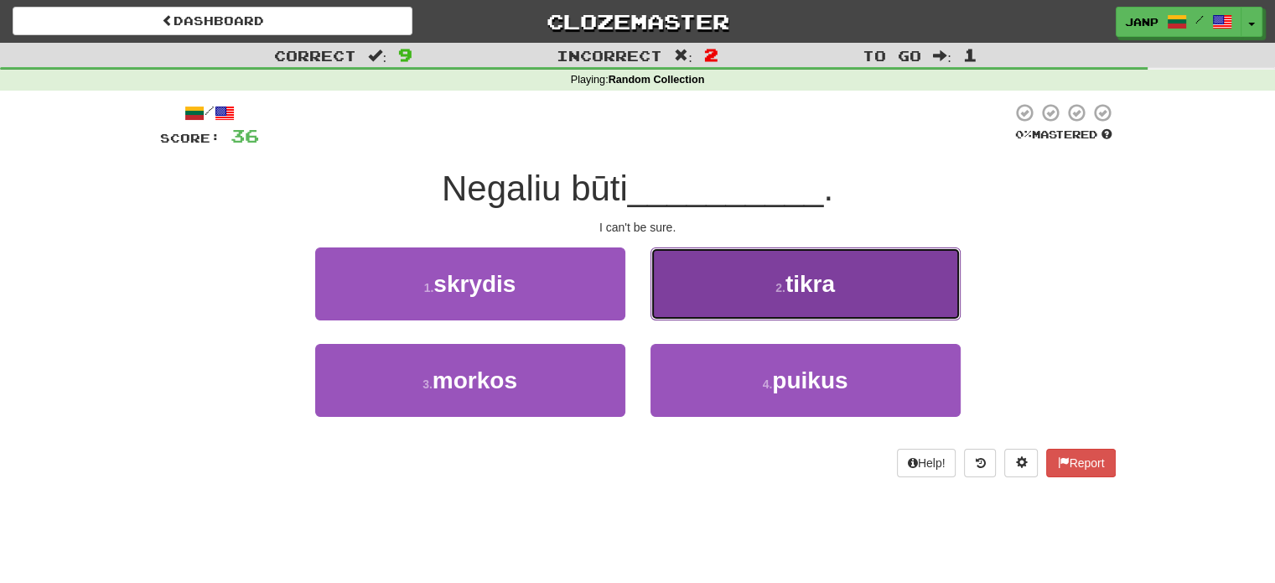
click at [704, 301] on button "2 . tikra" at bounding box center [806, 283] width 310 height 73
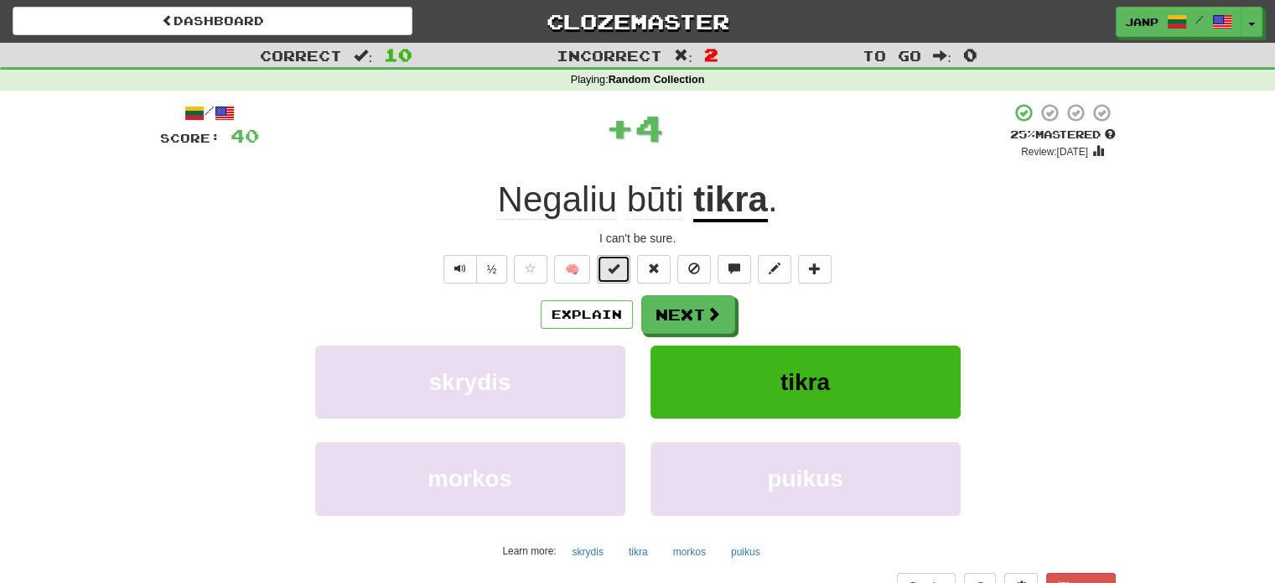
click at [615, 267] on span at bounding box center [614, 268] width 12 height 12
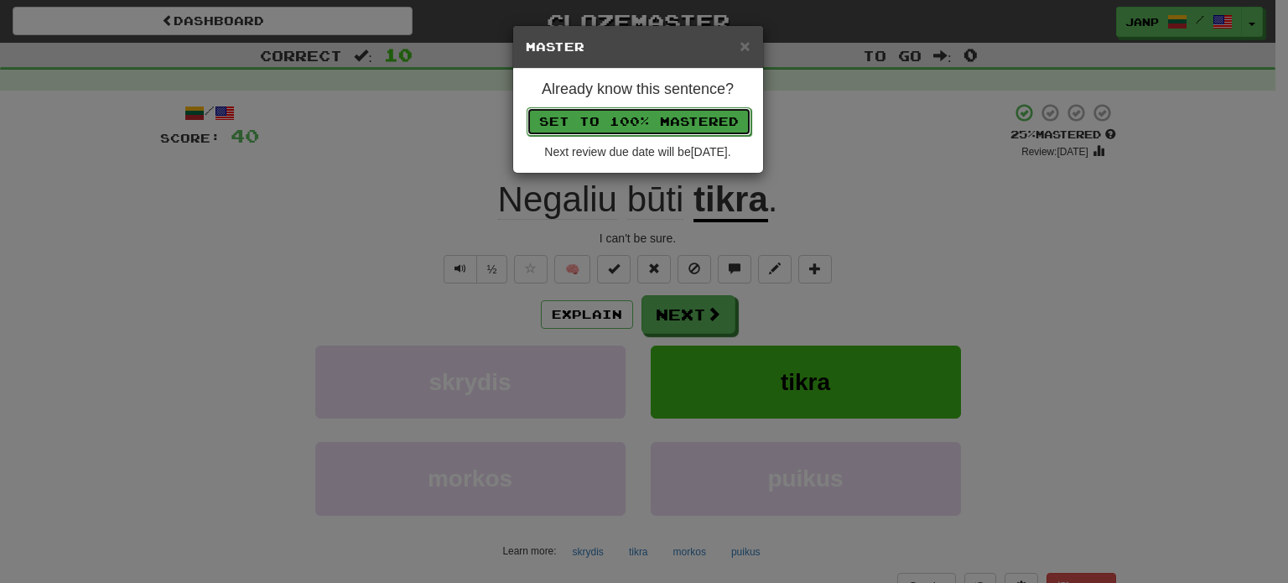
click at [563, 123] on button "Set to 100% Mastered" at bounding box center [639, 121] width 225 height 29
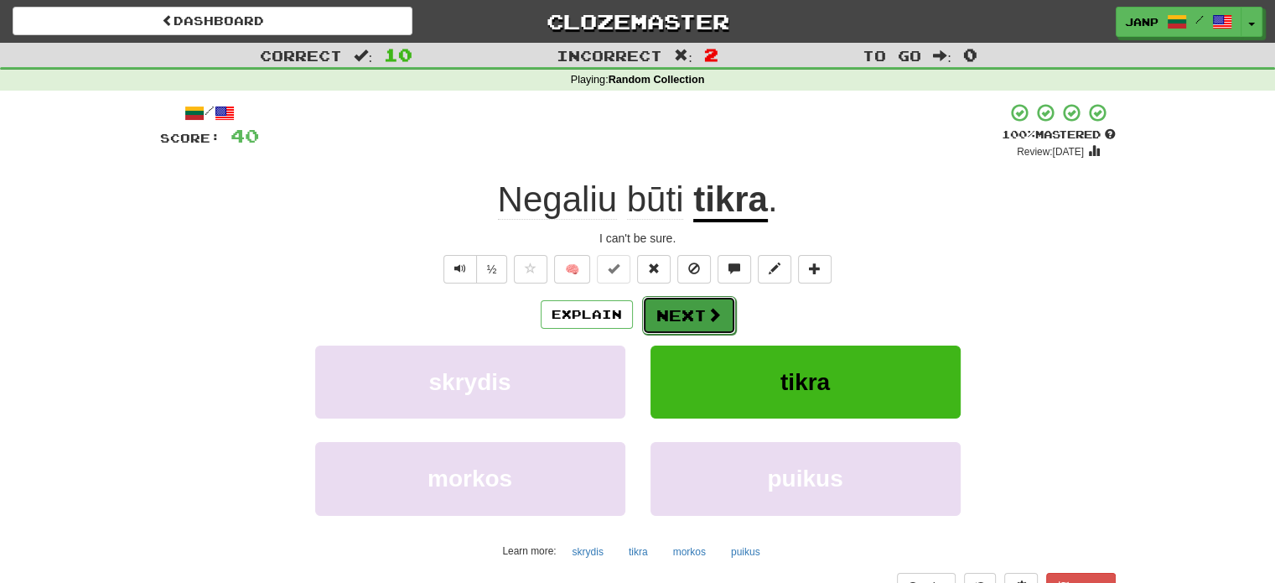
click at [687, 324] on button "Next" at bounding box center [689, 315] width 94 height 39
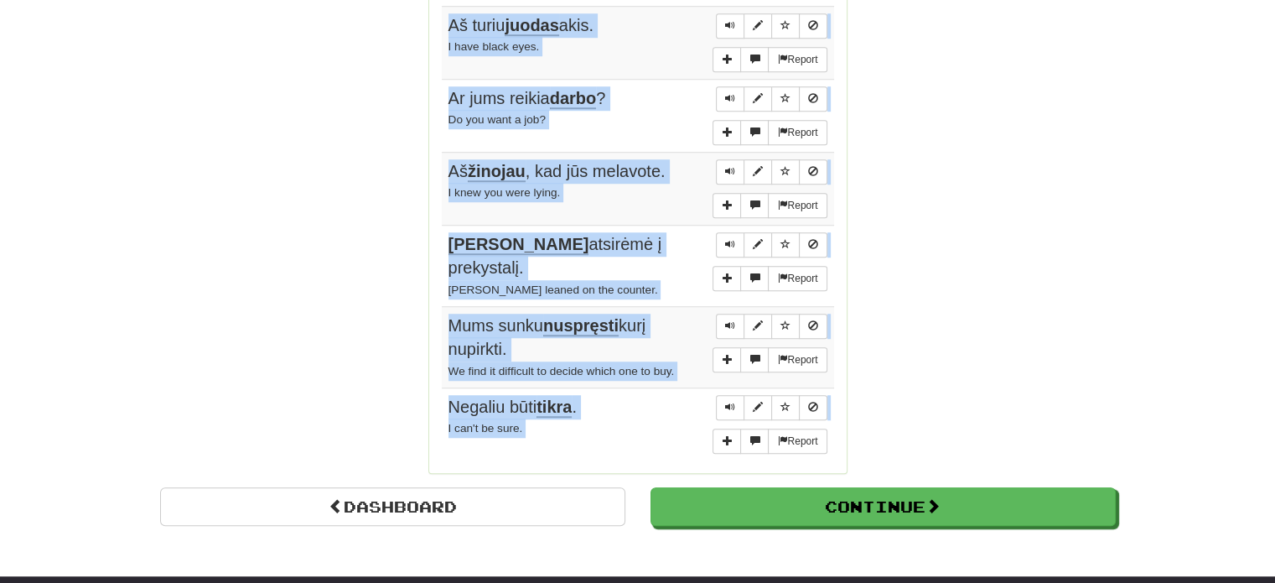
scroll to position [1233, 0]
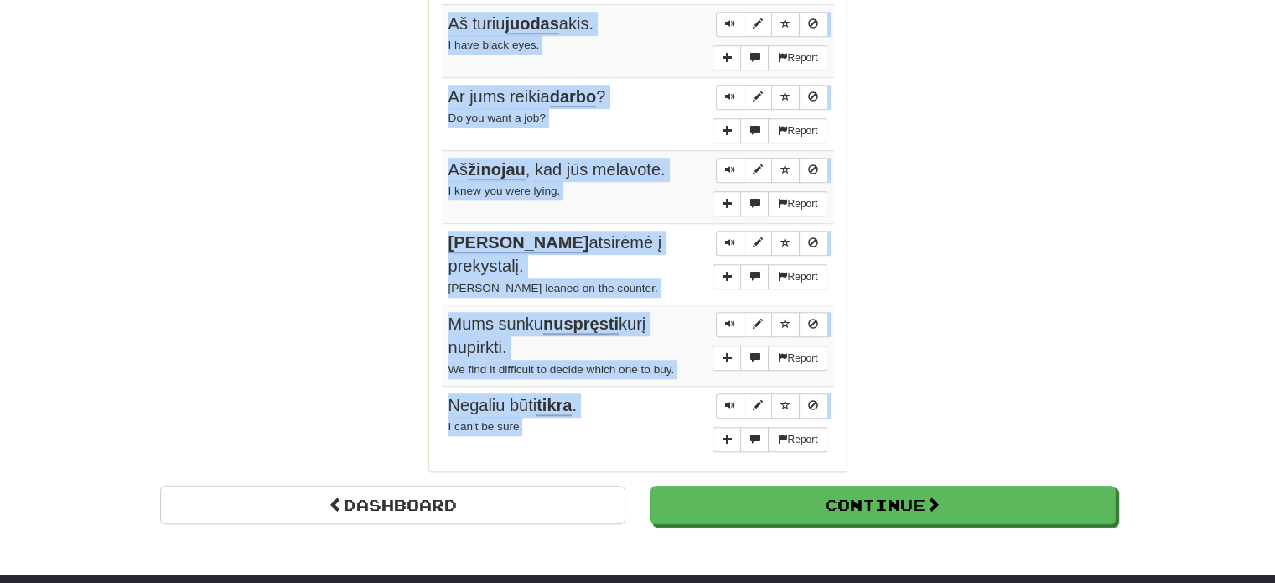
drag, startPoint x: 452, startPoint y: 242, endPoint x: 654, endPoint y: 381, distance: 244.9
click at [654, 381] on tbody "Report Nusprendžiau studijuoti užsienyje. I decided to study abroad. Report Šia…" at bounding box center [638, 64] width 392 height 790
copy tbody "Nusprendžiau studijuoti užsienyje. I decided to study abroad. Report Šiandien n…"
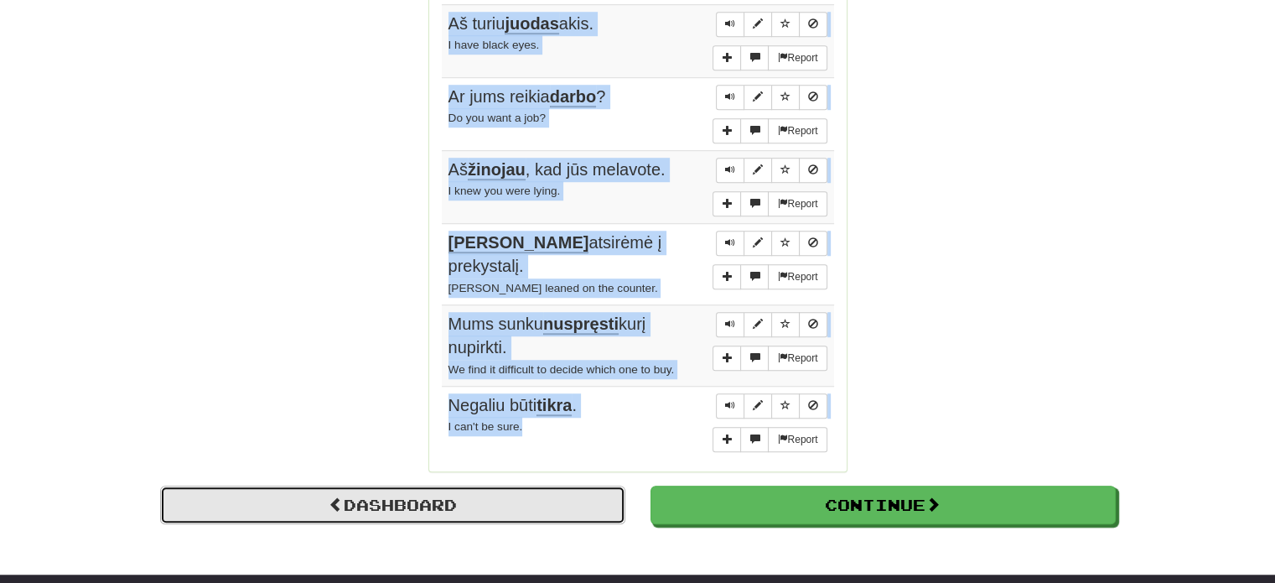
click at [500, 485] on link "Dashboard" at bounding box center [392, 504] width 465 height 39
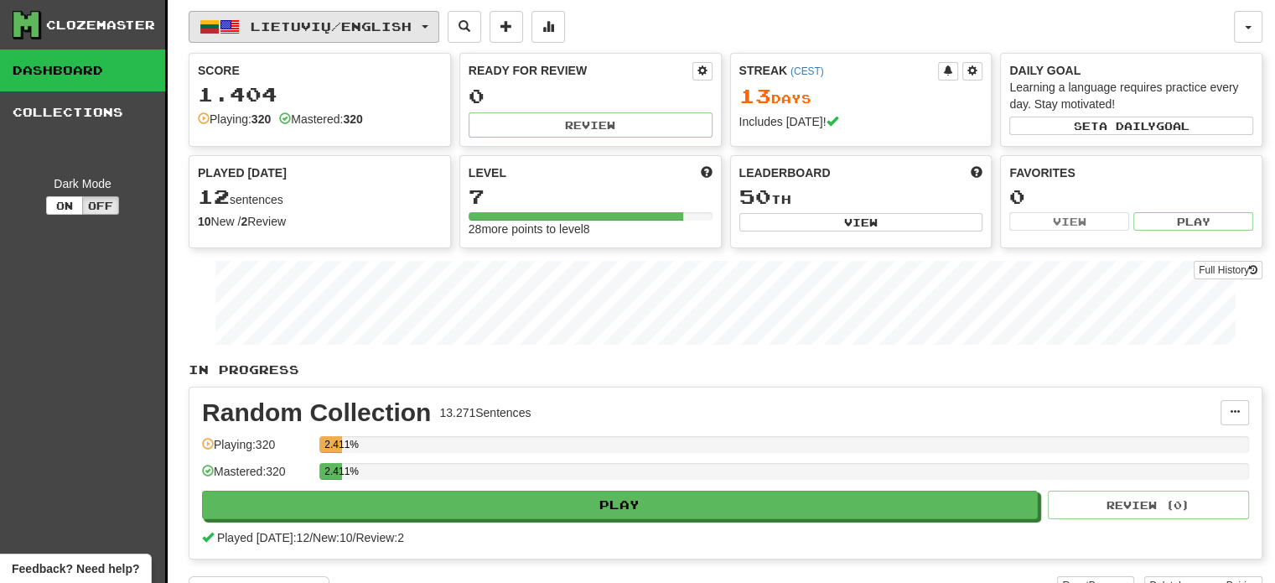
click at [362, 38] on button "Lietuvių / English" at bounding box center [314, 27] width 251 height 32
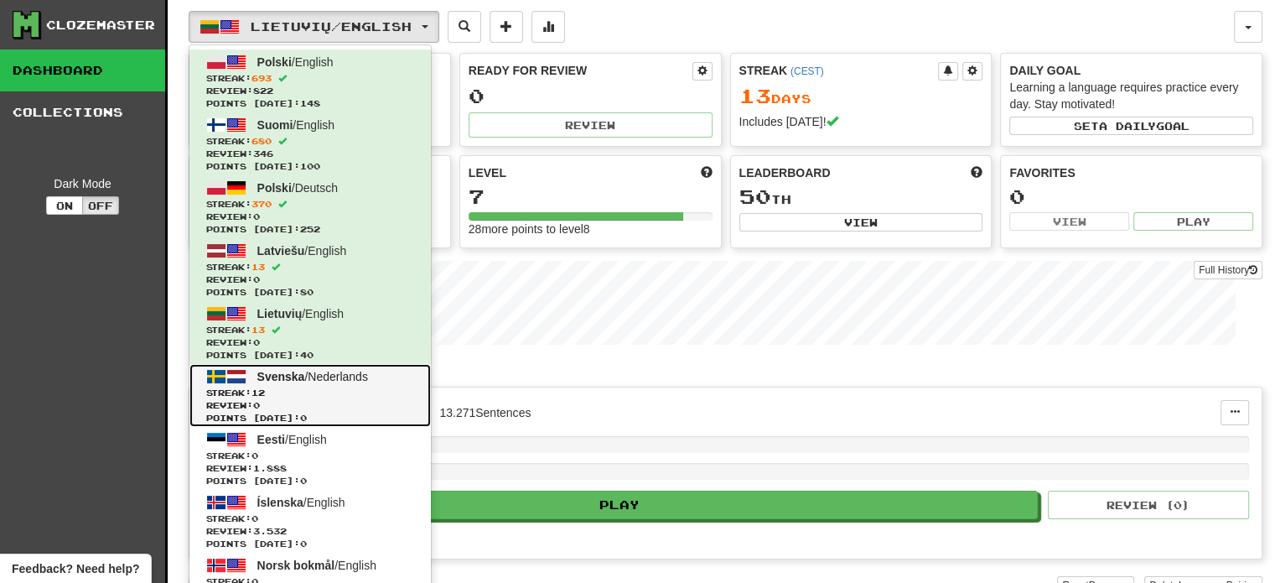
click at [340, 382] on span "Svenska / Nederlands" at bounding box center [312, 376] width 111 height 13
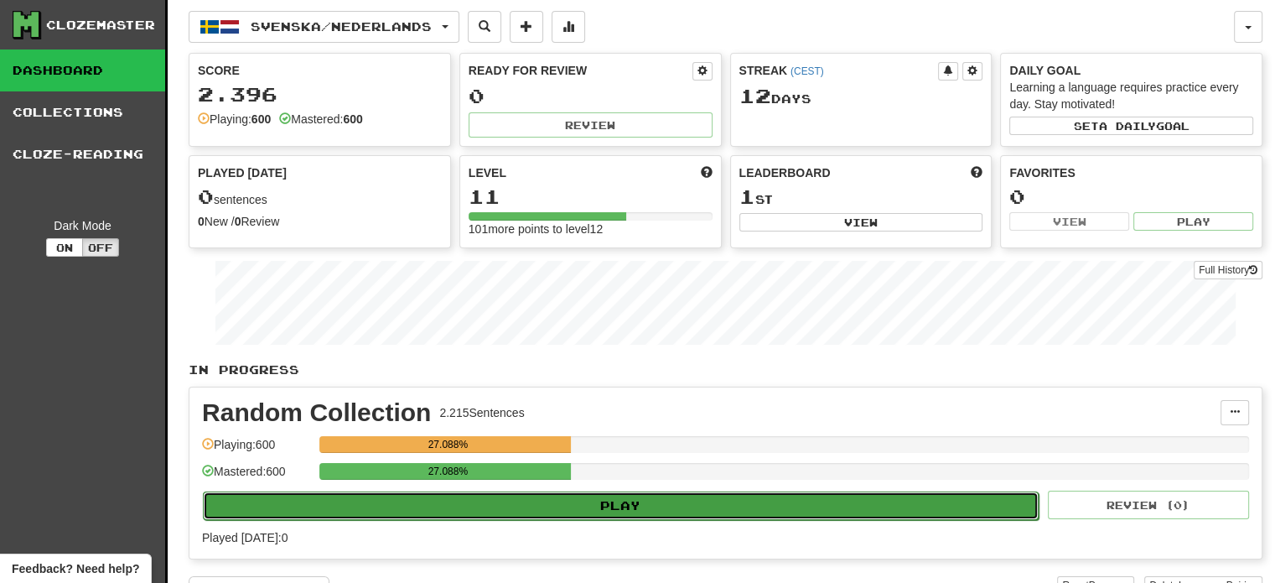
click at [635, 510] on button "Play" at bounding box center [621, 505] width 836 height 29
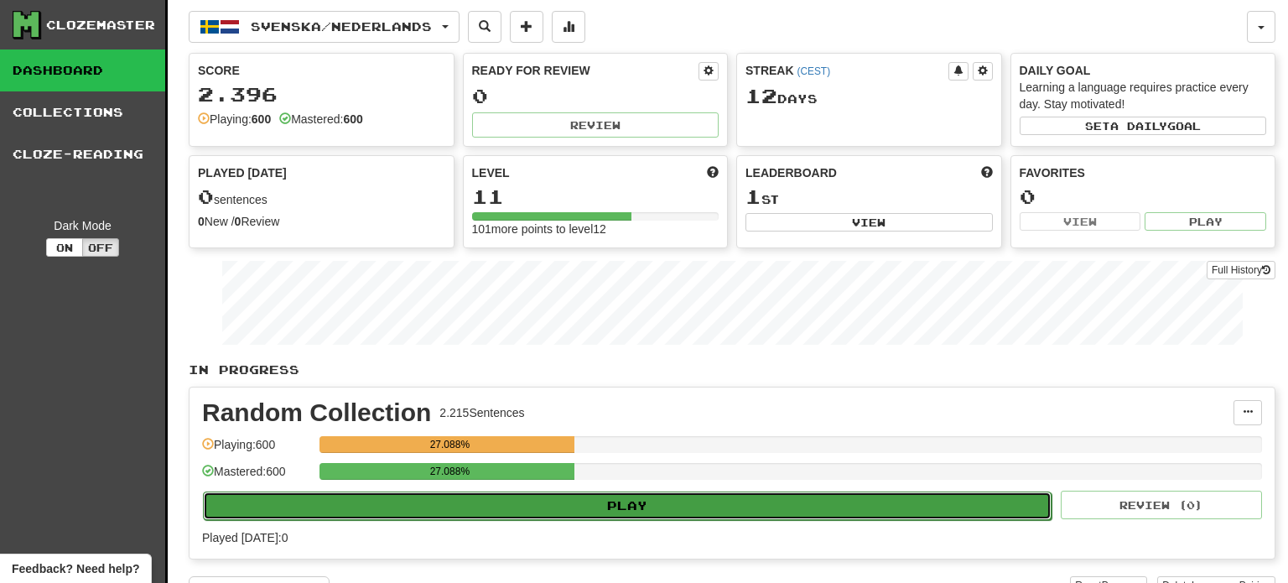
select select "**"
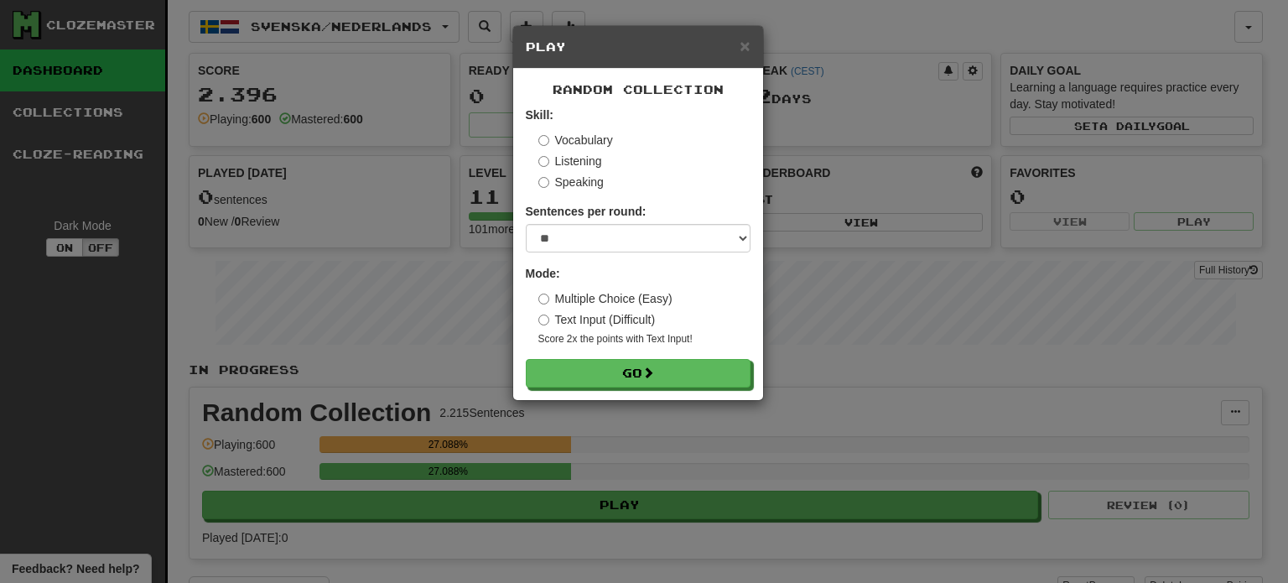
click at [678, 356] on form "Skill: Vocabulary Listening Speaking Sentences per round: * ** ** ** ** ** *** …" at bounding box center [638, 246] width 225 height 281
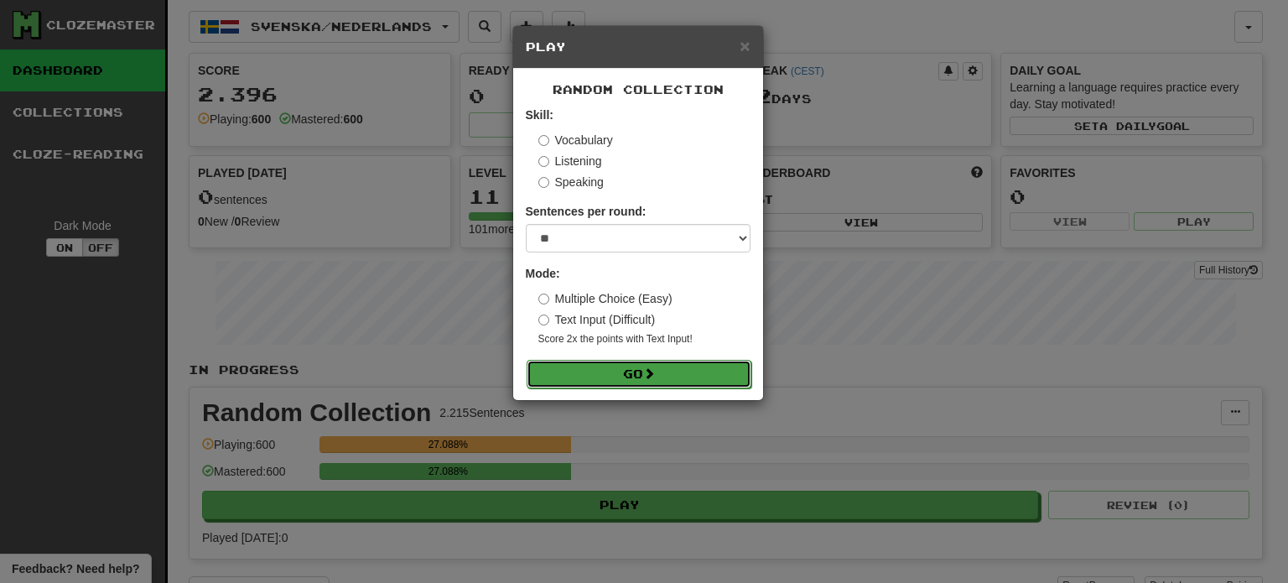
click at [677, 363] on button "Go" at bounding box center [639, 374] width 225 height 29
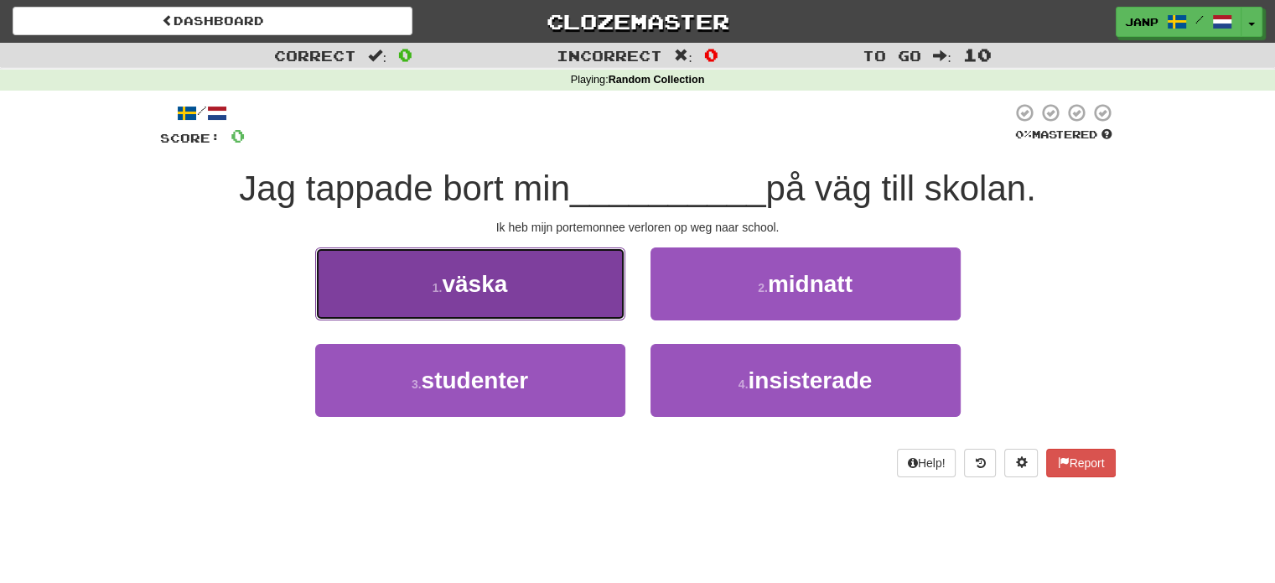
click at [566, 305] on button "1 . väska" at bounding box center [470, 283] width 310 height 73
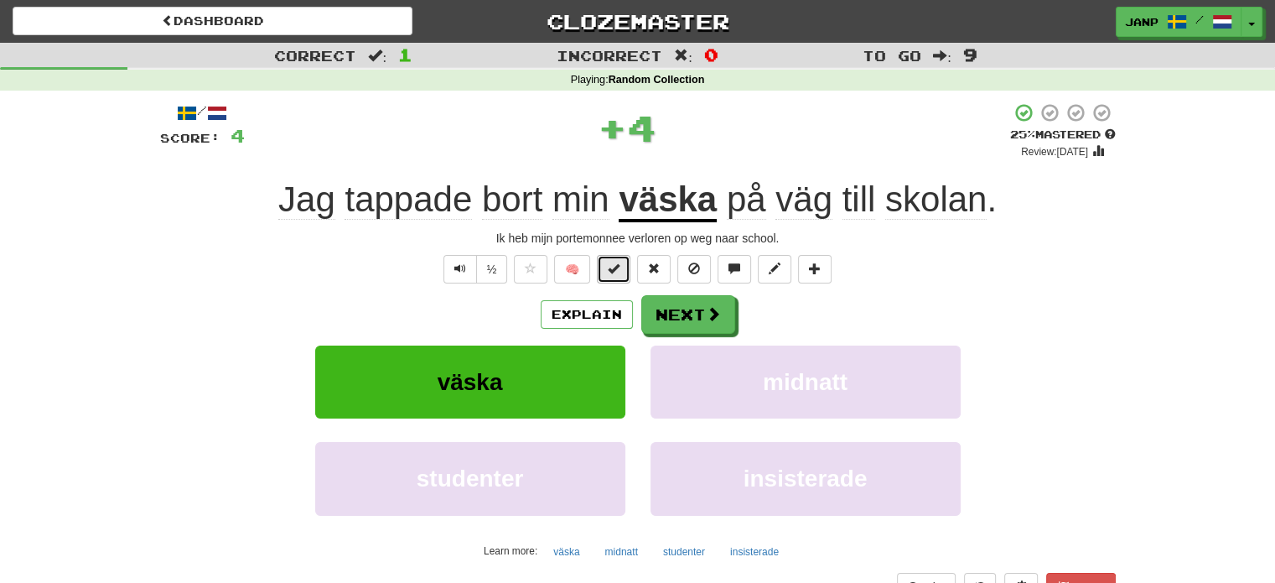
click at [617, 269] on span at bounding box center [614, 268] width 12 height 12
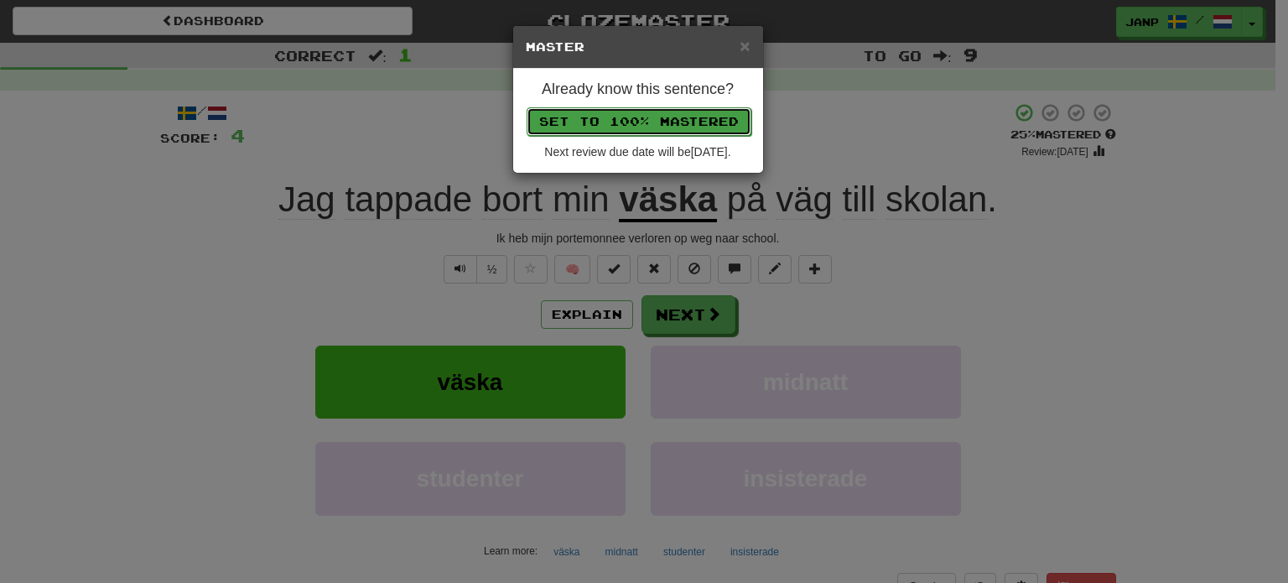
click at [653, 117] on button "Set to 100% Mastered" at bounding box center [639, 121] width 225 height 29
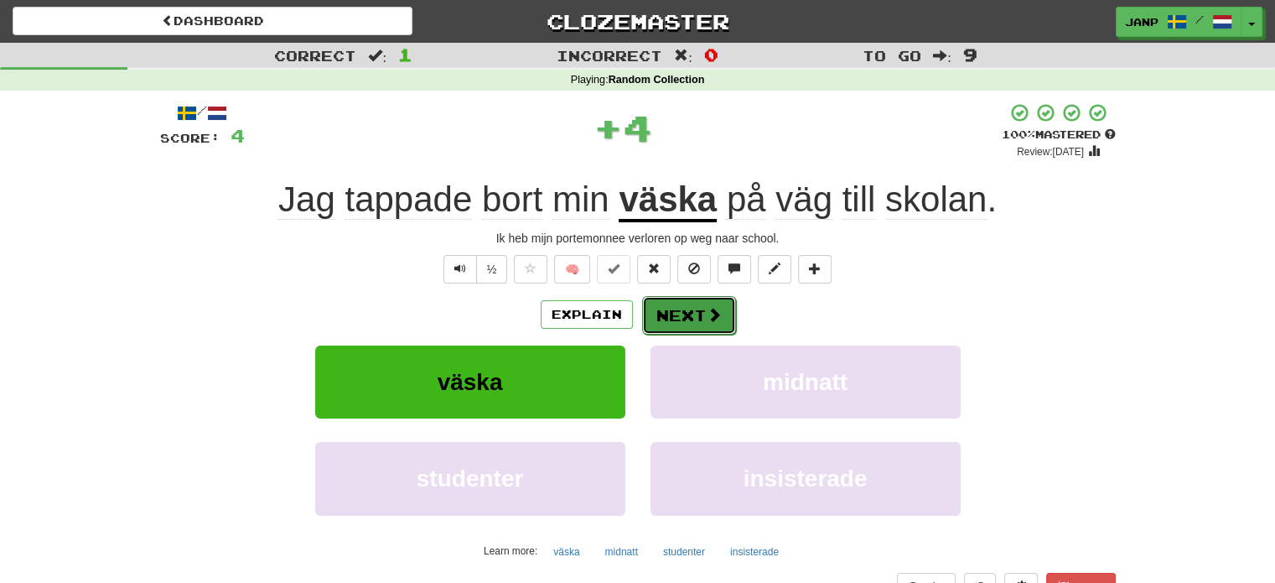
click at [668, 321] on button "Next" at bounding box center [689, 315] width 94 height 39
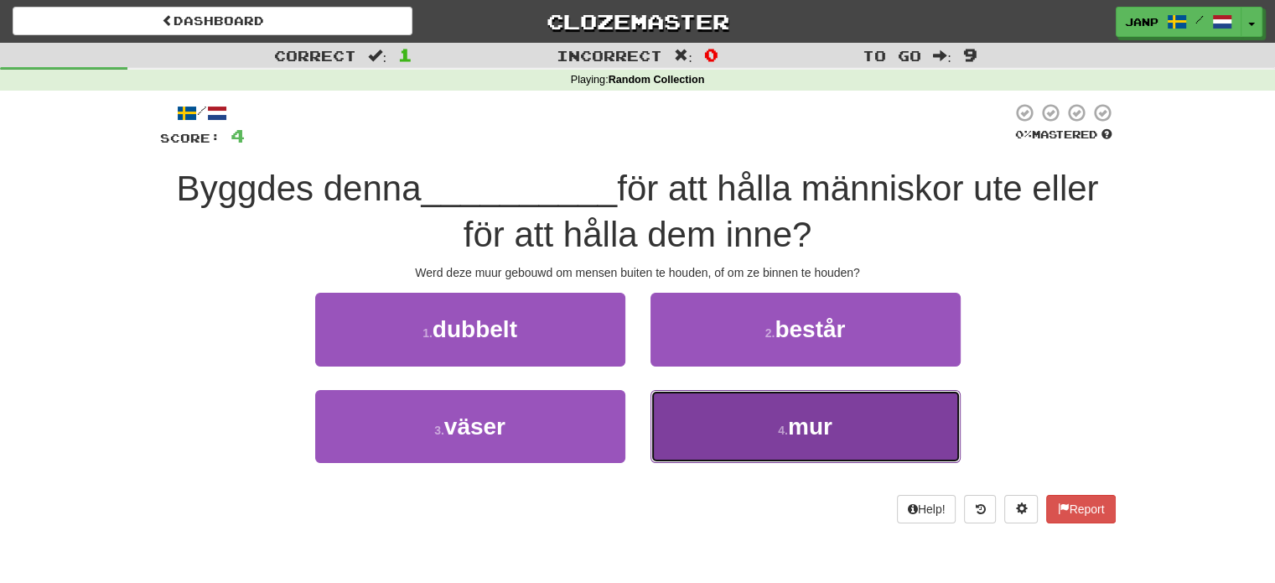
click at [729, 430] on button "4 . mur" at bounding box center [806, 426] width 310 height 73
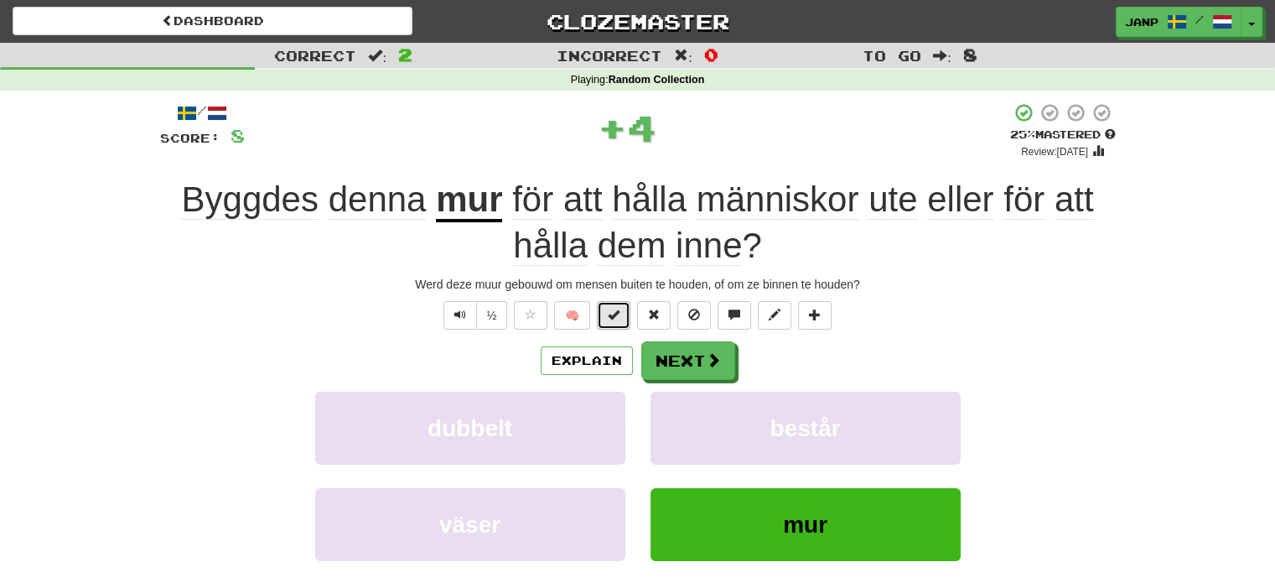
click at [610, 319] on span at bounding box center [614, 315] width 12 height 12
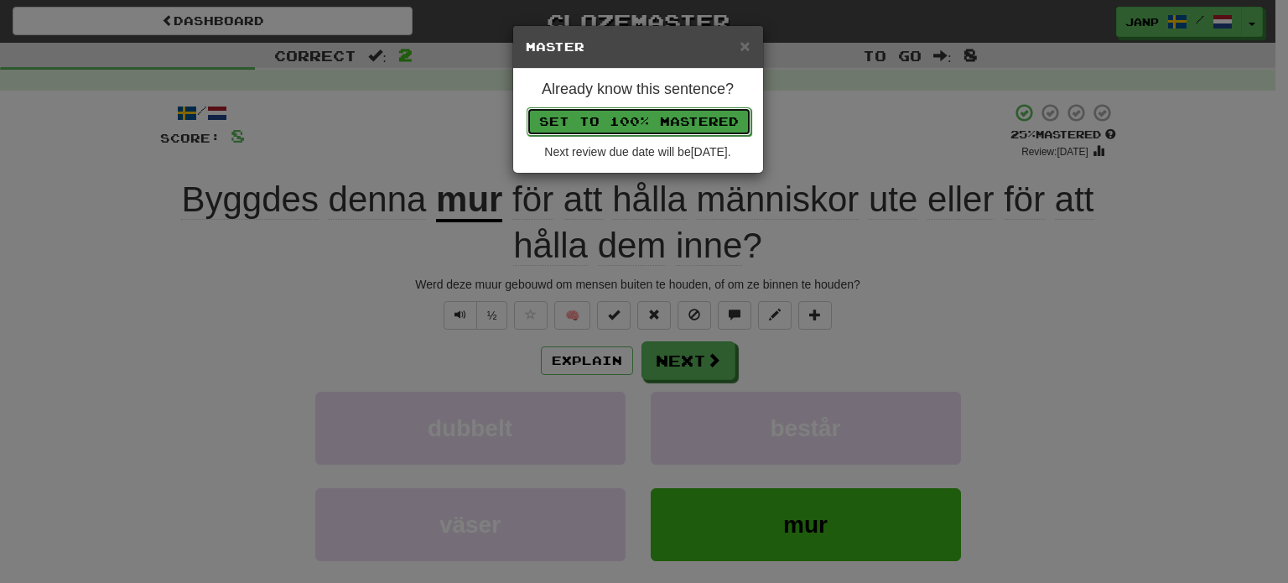
click at [674, 117] on button "Set to 100% Mastered" at bounding box center [639, 121] width 225 height 29
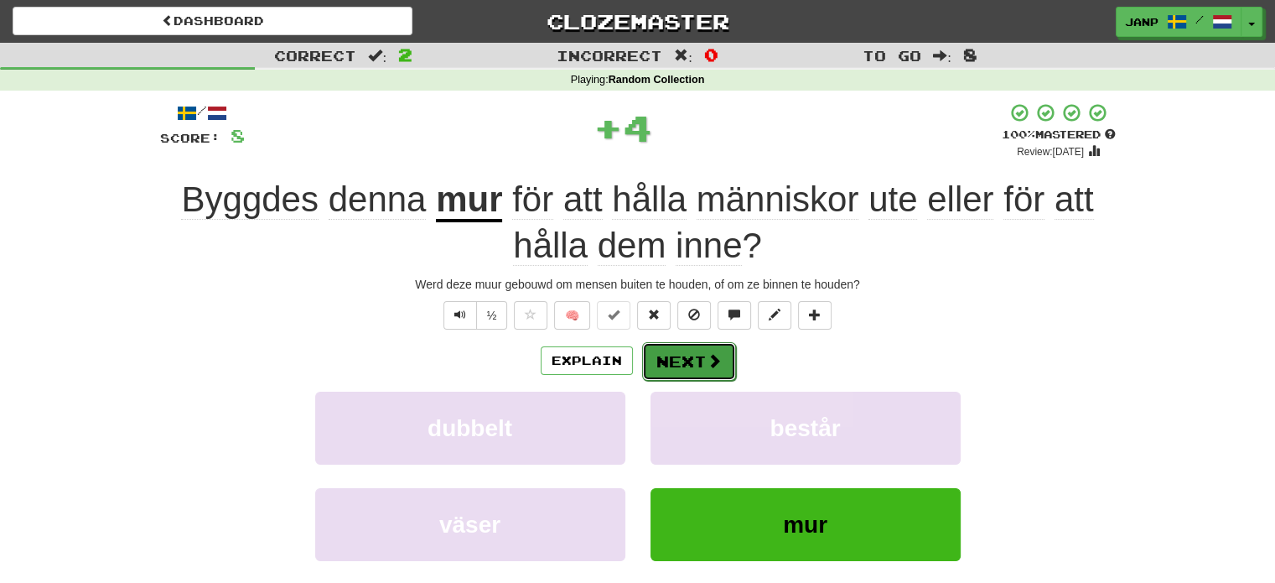
click at [689, 351] on button "Next" at bounding box center [689, 361] width 94 height 39
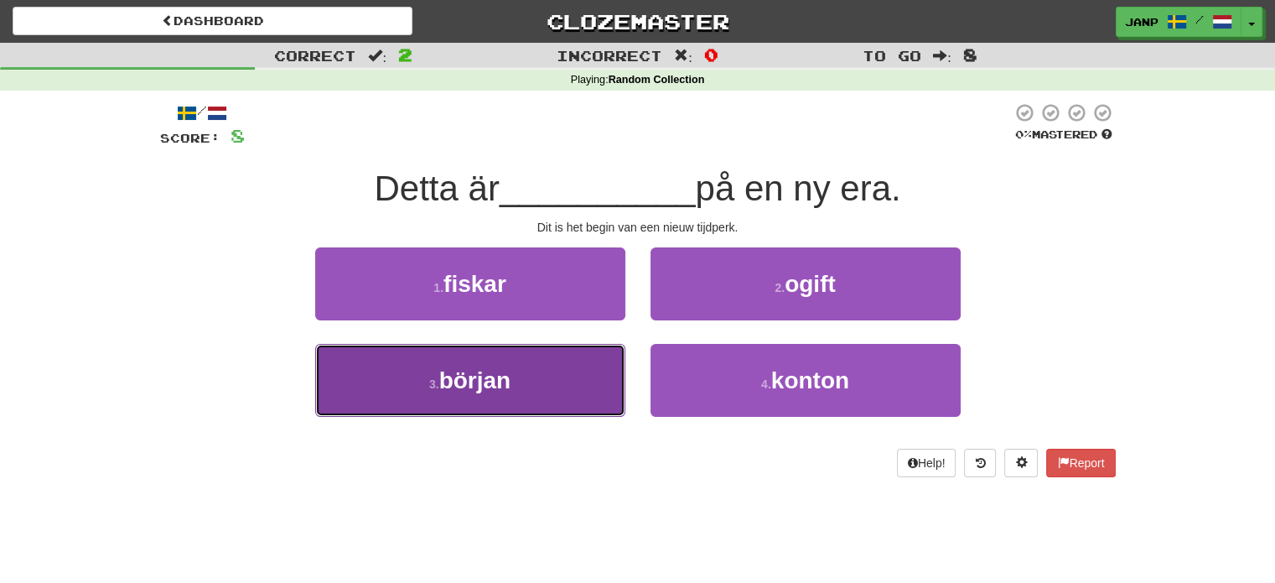
click at [566, 392] on button "3 . början" at bounding box center [470, 380] width 310 height 73
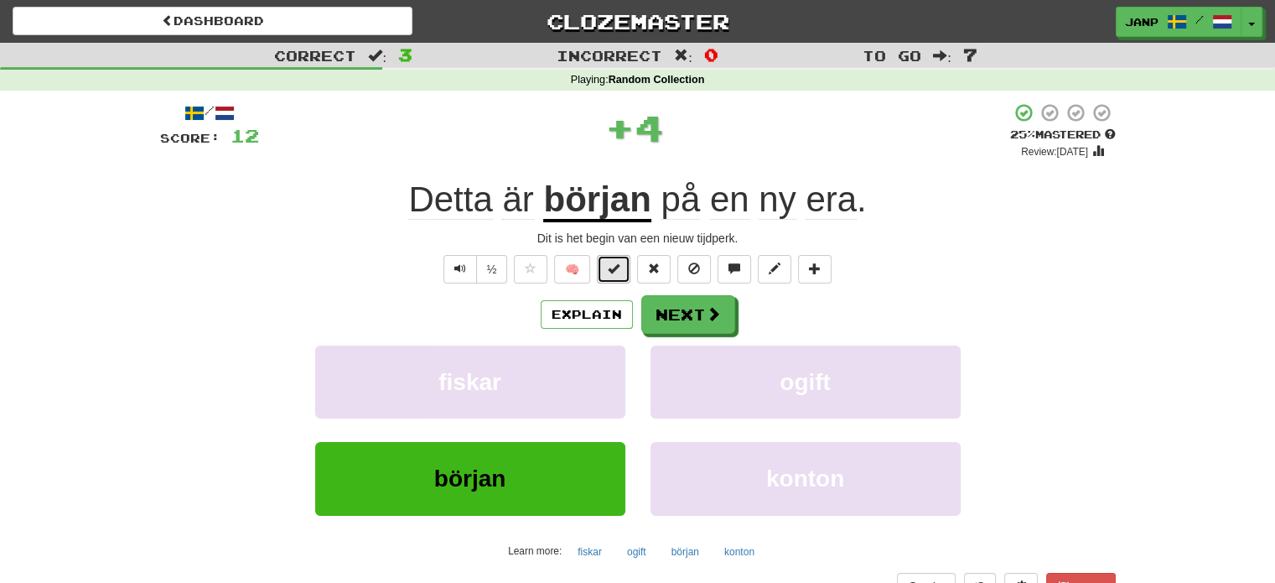
click at [620, 269] on span at bounding box center [614, 268] width 12 height 12
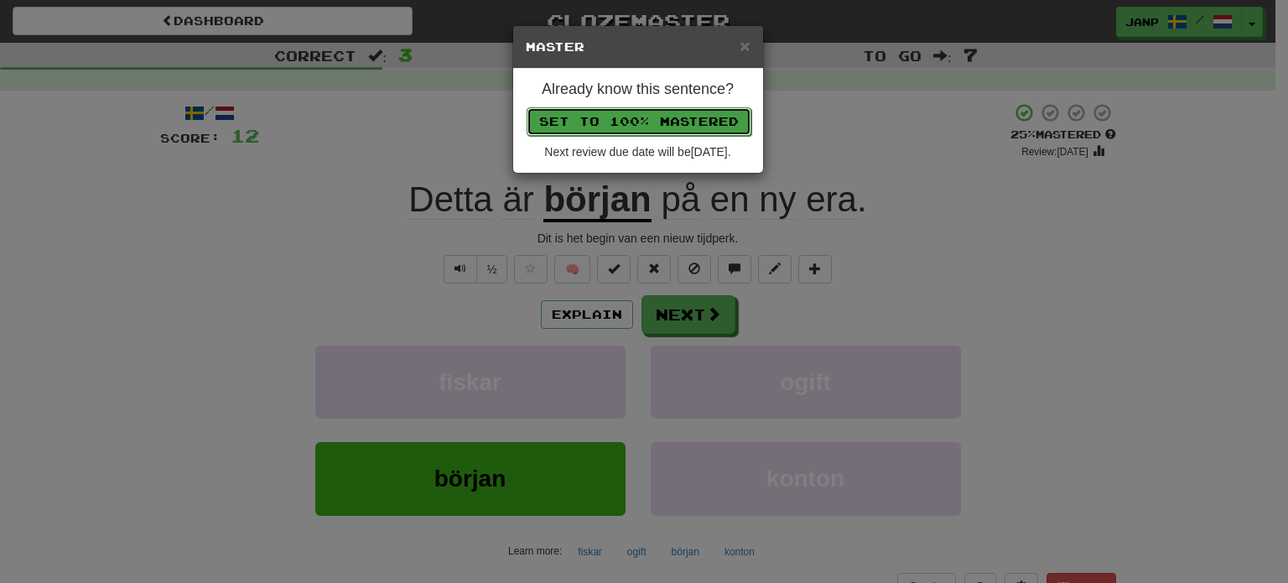
click at [677, 118] on button "Set to 100% Mastered" at bounding box center [639, 121] width 225 height 29
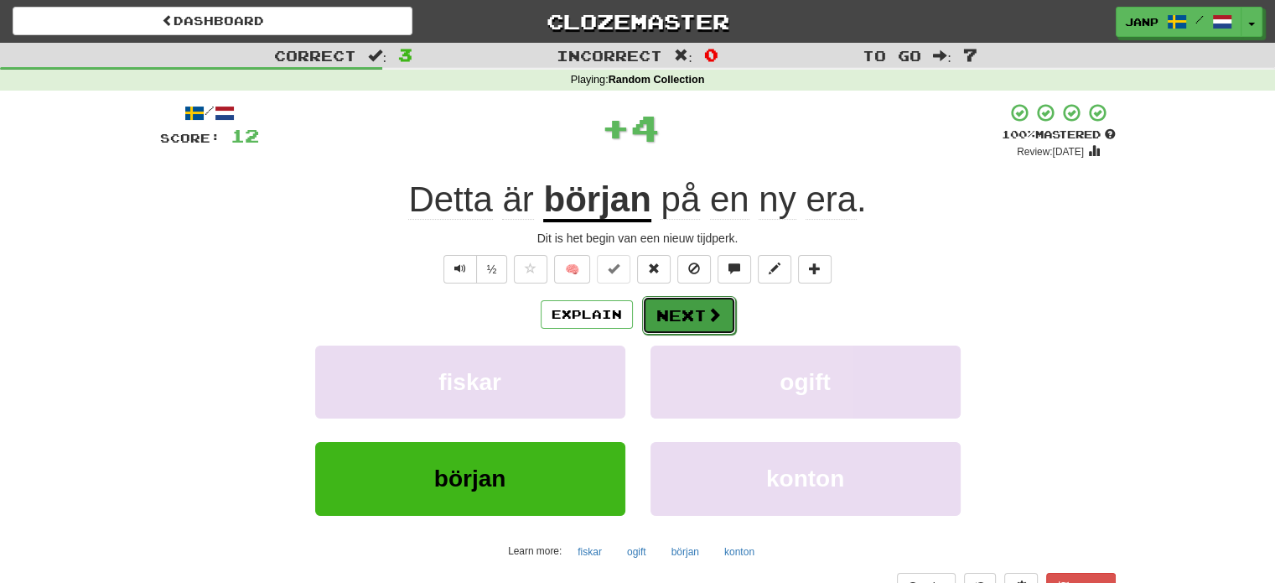
click at [693, 314] on button "Next" at bounding box center [689, 315] width 94 height 39
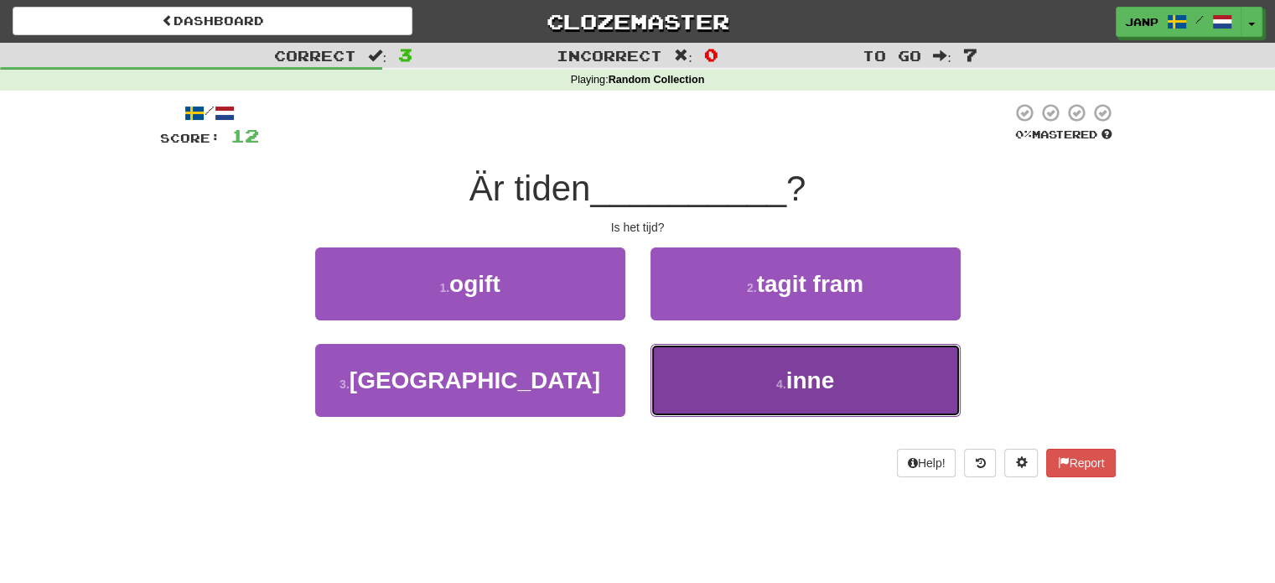
click at [715, 371] on button "4 . inne" at bounding box center [806, 380] width 310 height 73
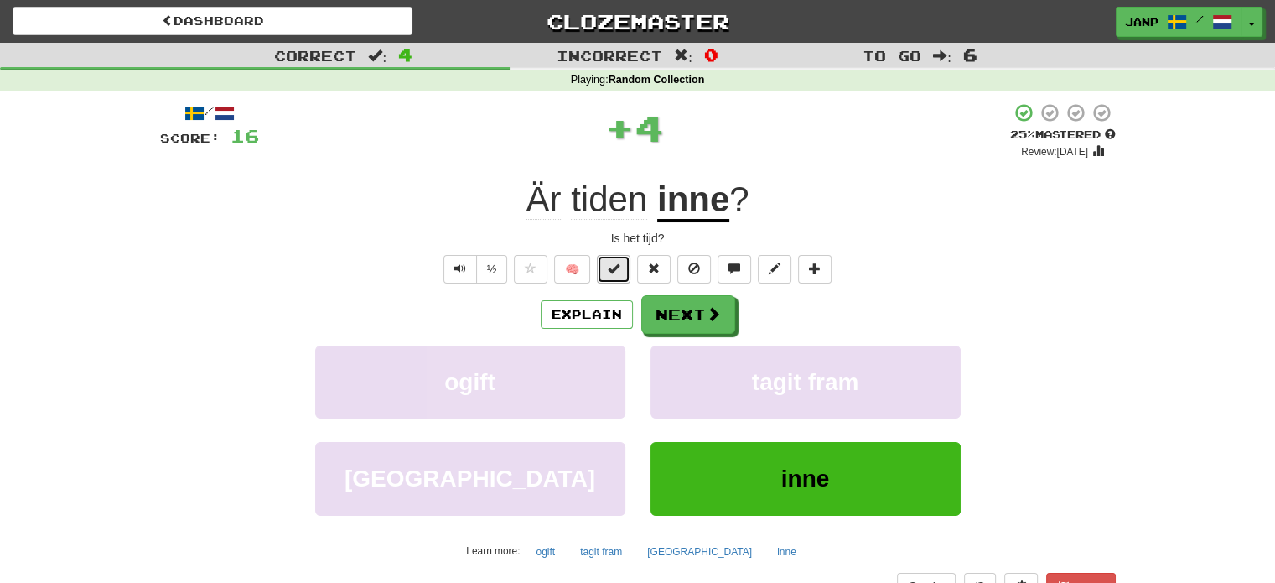
click at [617, 264] on span at bounding box center [614, 268] width 12 height 12
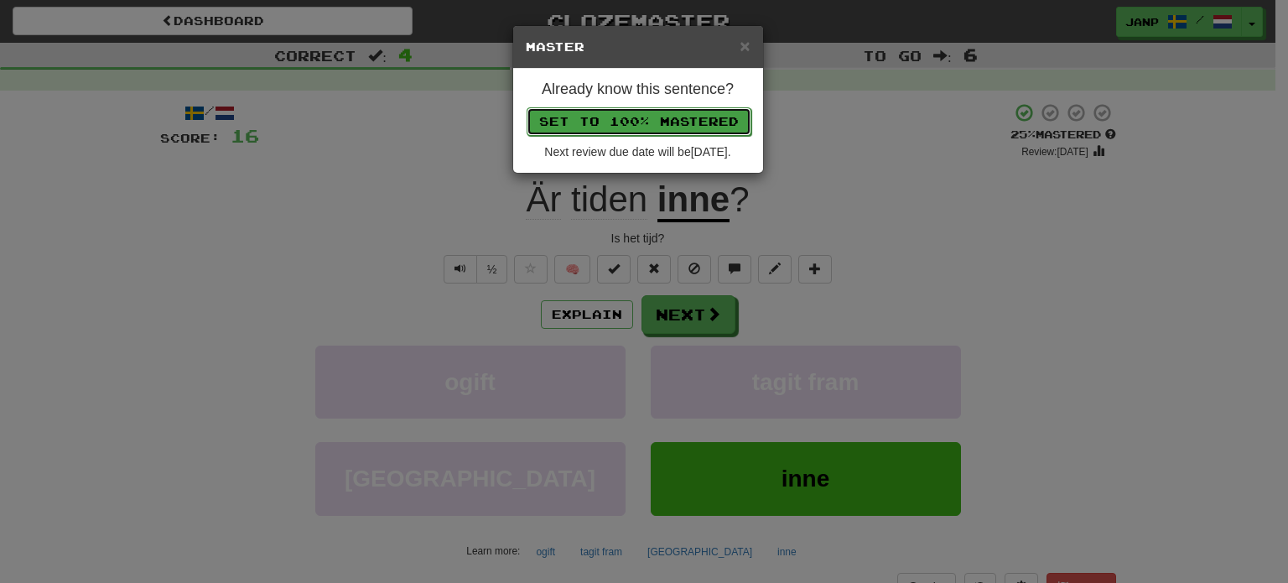
click at [656, 122] on button "Set to 100% Mastered" at bounding box center [639, 121] width 225 height 29
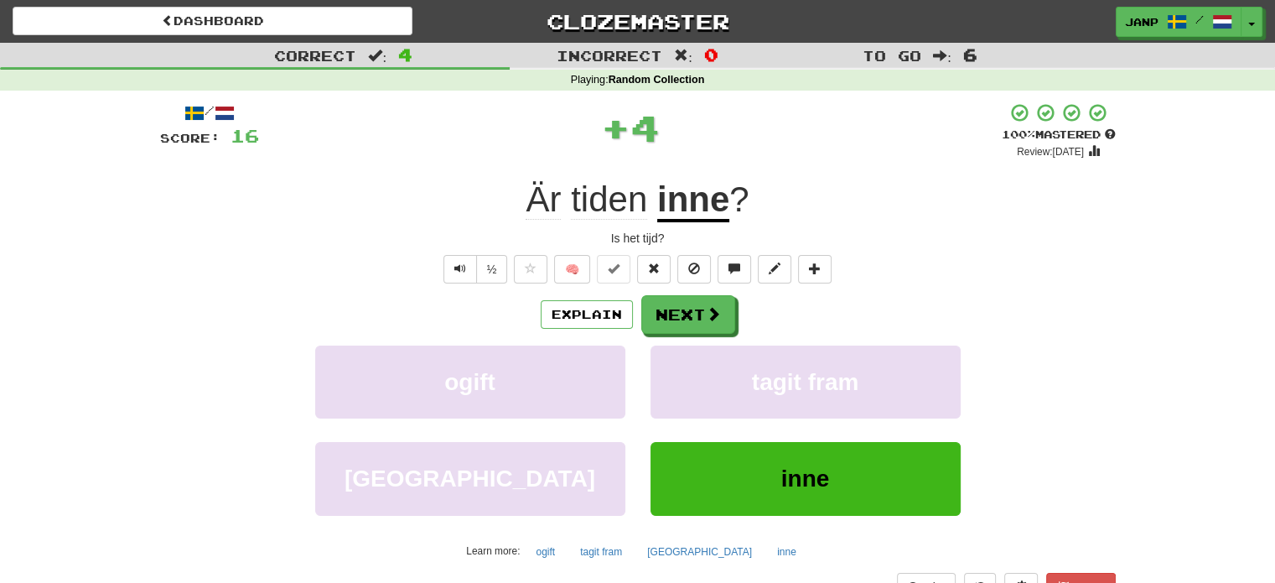
click at [712, 335] on div "Explain Next ogift tagit fram grekland inne Learn more: ogift tagit fram grekla…" at bounding box center [638, 429] width 956 height 269
click at [714, 327] on button "Next" at bounding box center [689, 315] width 94 height 39
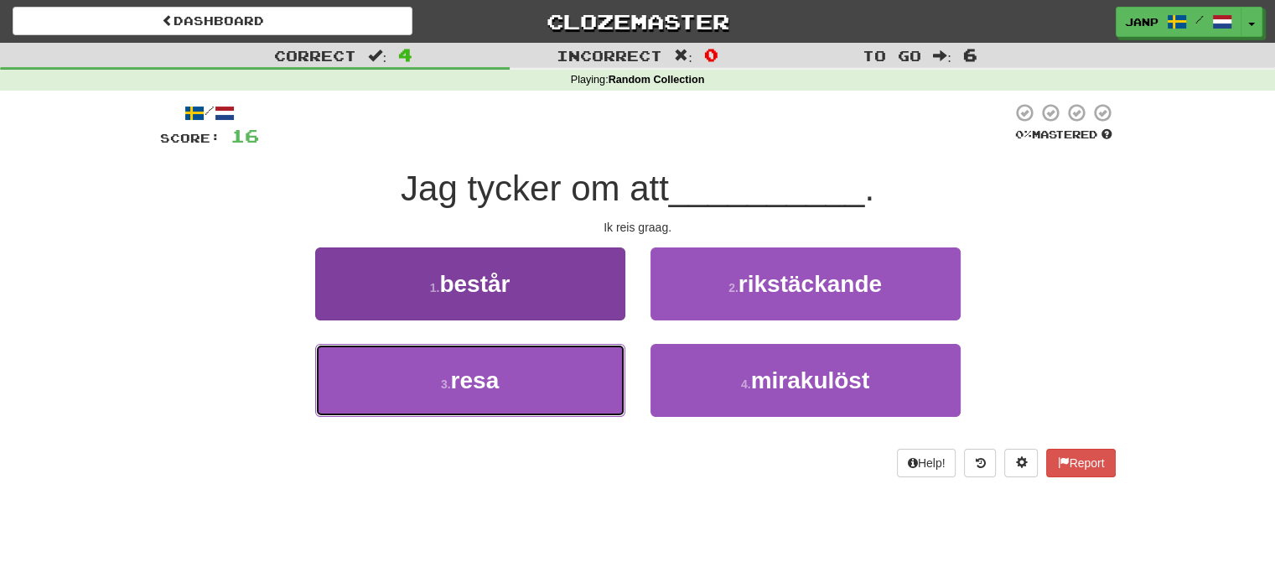
drag, startPoint x: 554, startPoint y: 382, endPoint x: 584, endPoint y: 349, distance: 43.9
click at [555, 382] on button "3 . resa" at bounding box center [470, 380] width 310 height 73
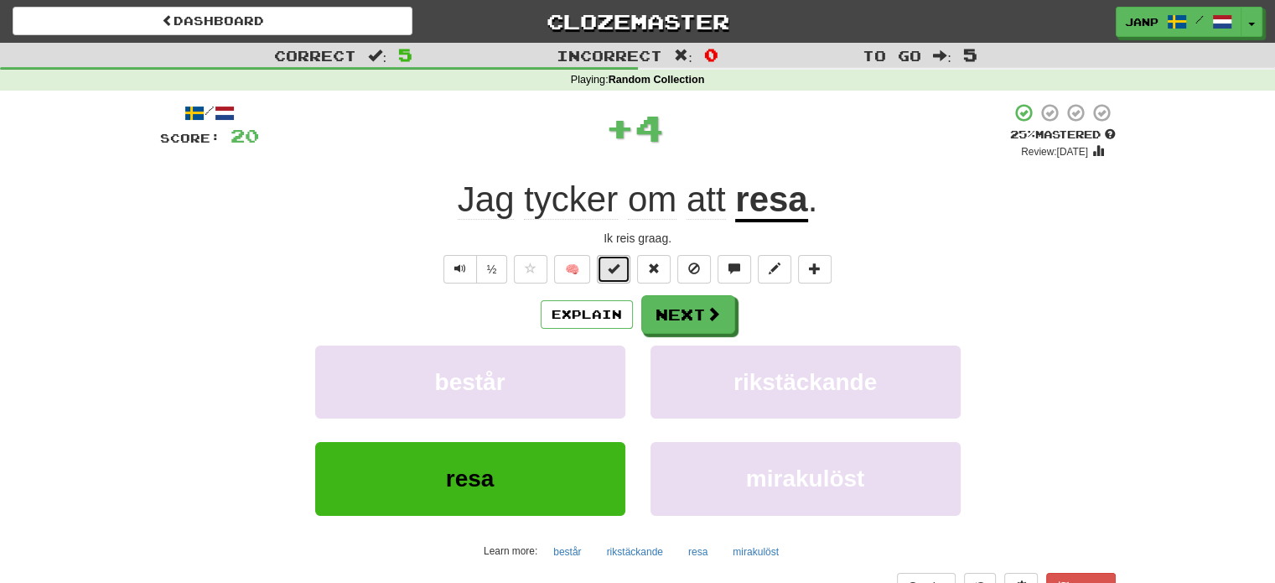
click at [615, 262] on span at bounding box center [614, 268] width 12 height 12
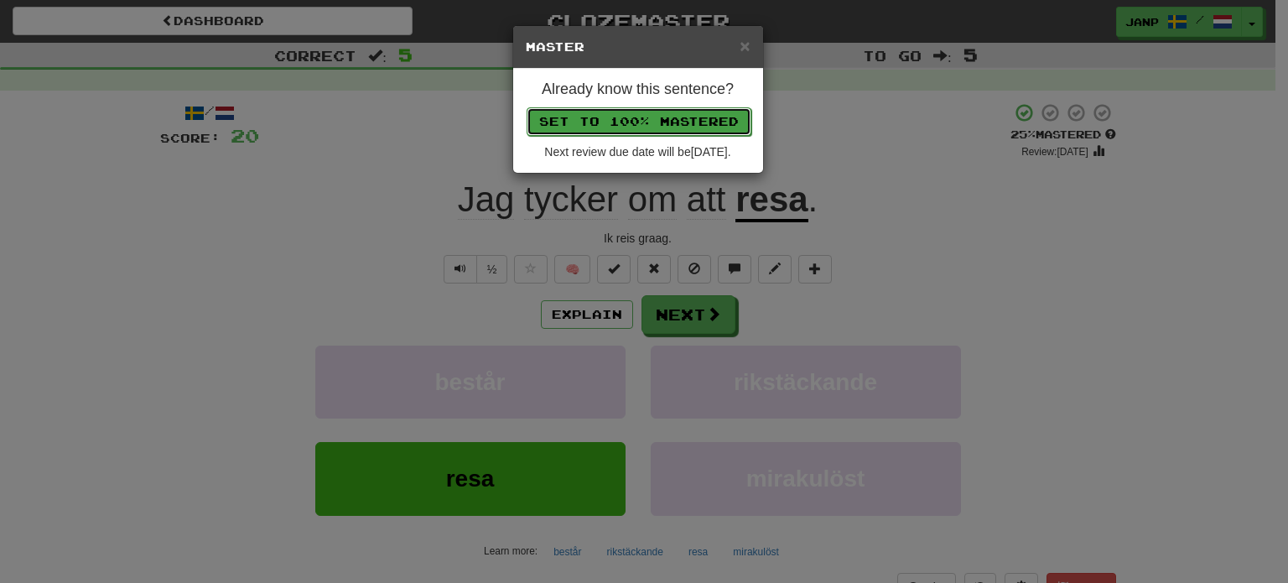
click at [658, 113] on button "Set to 100% Mastered" at bounding box center [639, 121] width 225 height 29
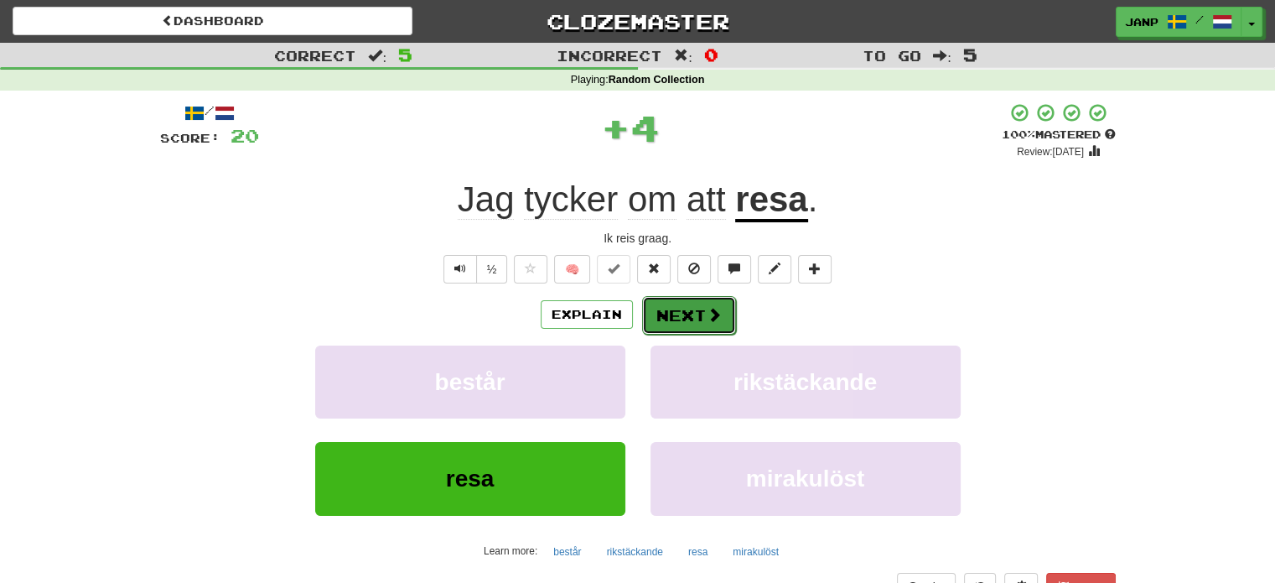
click at [688, 307] on button "Next" at bounding box center [689, 315] width 94 height 39
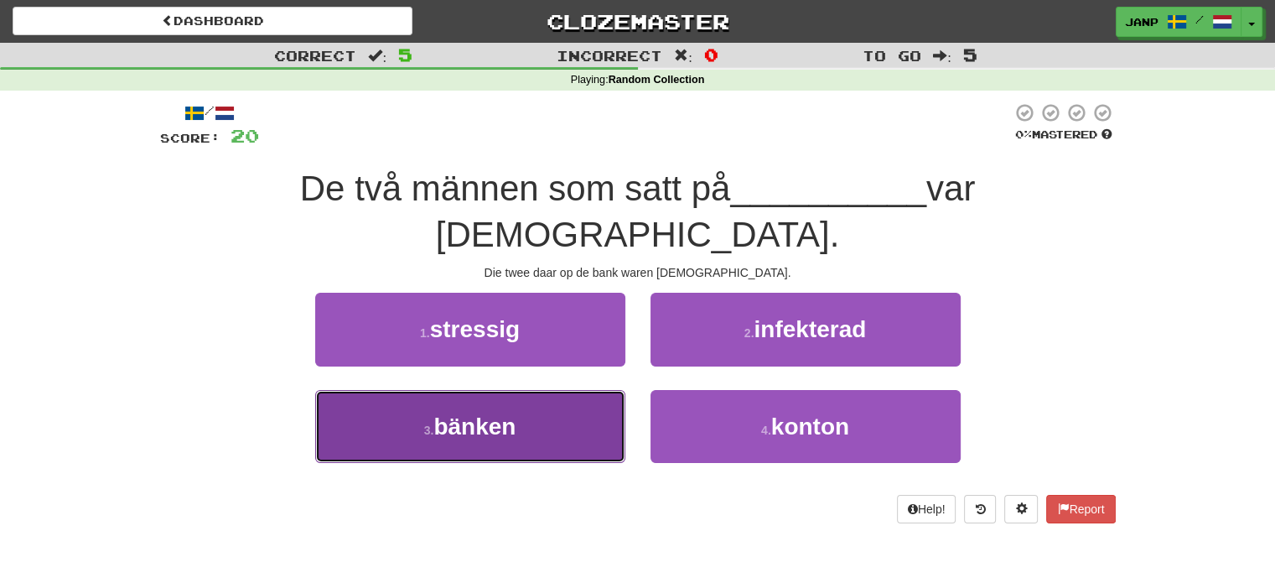
click at [558, 392] on button "3 . bänken" at bounding box center [470, 426] width 310 height 73
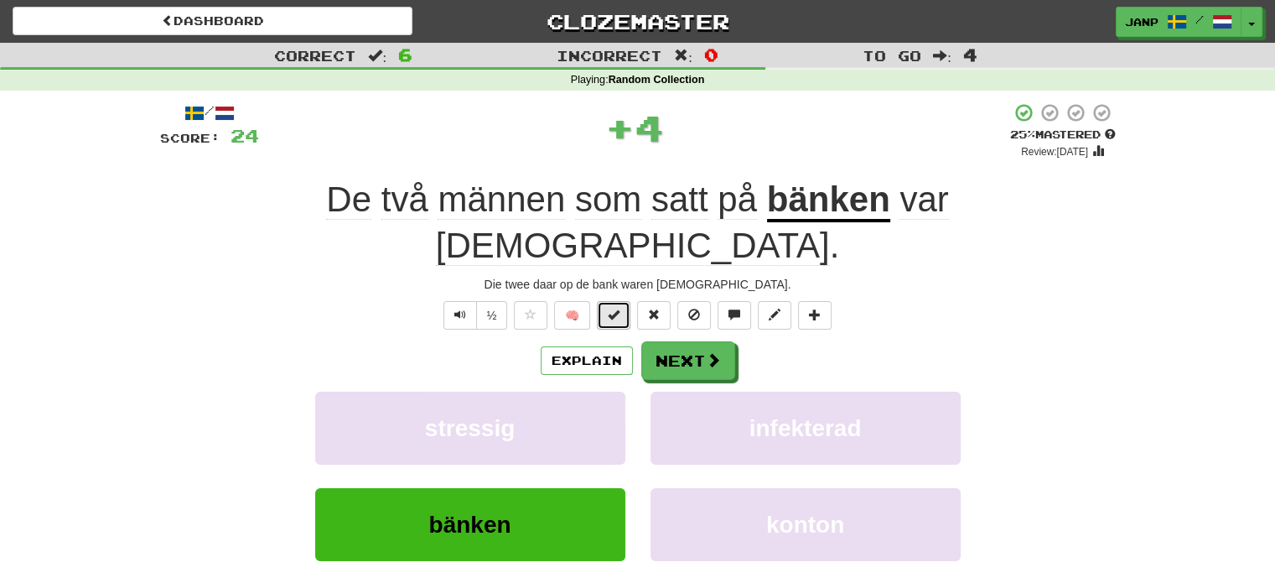
click at [616, 309] on span at bounding box center [614, 315] width 12 height 12
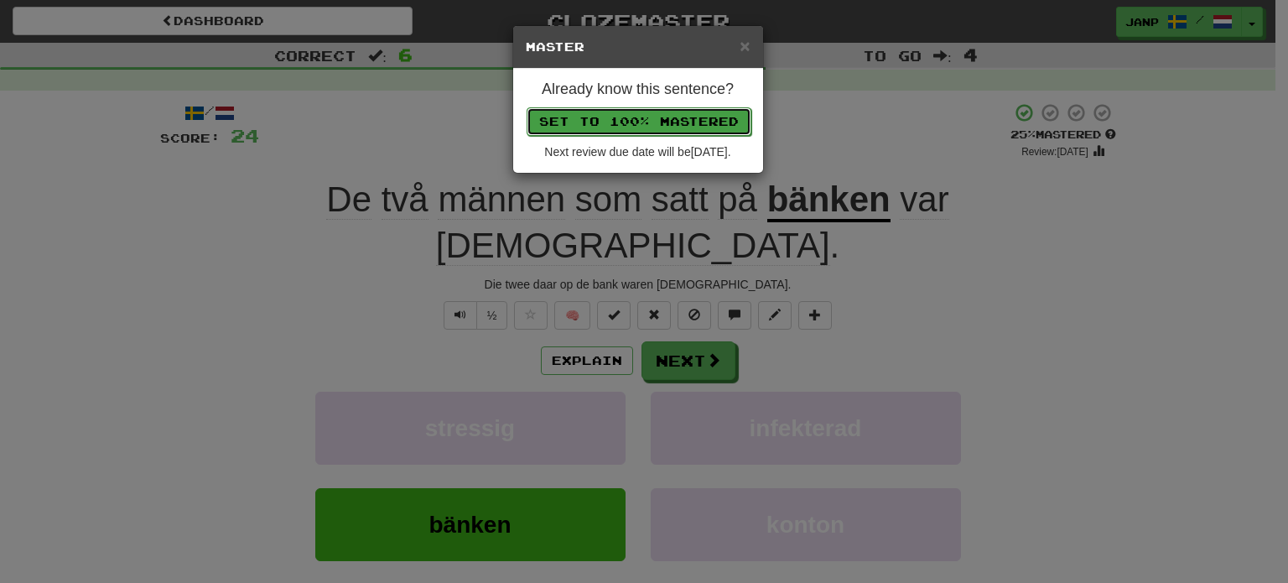
click at [653, 116] on button "Set to 100% Mastered" at bounding box center [639, 121] width 225 height 29
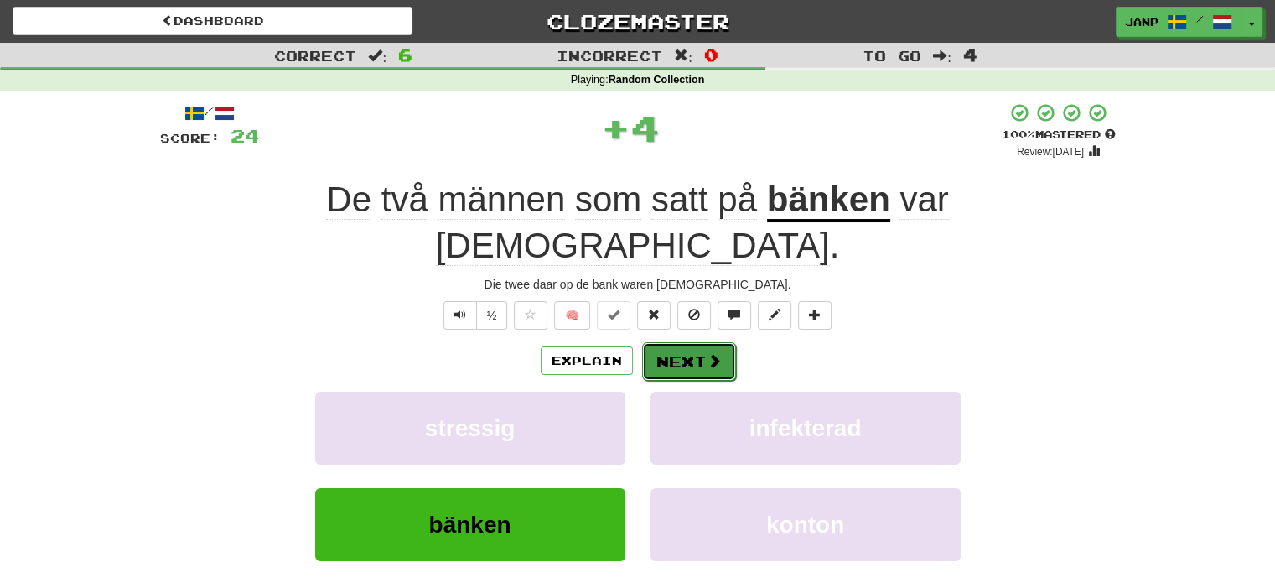
click at [722, 342] on button "Next" at bounding box center [689, 361] width 94 height 39
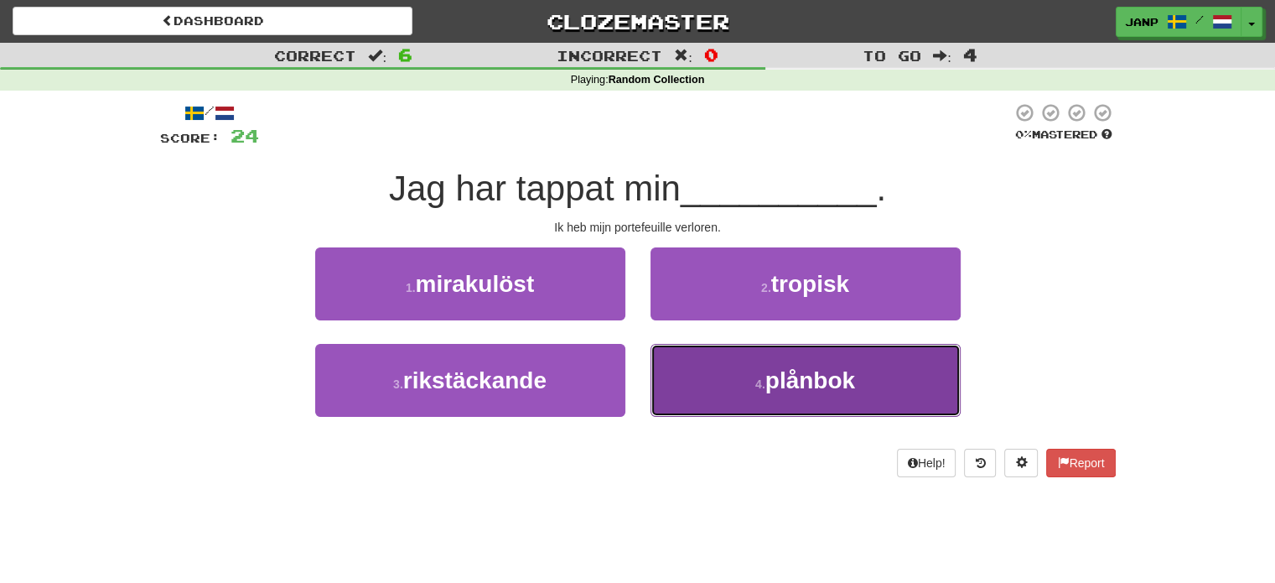
click at [686, 398] on button "4 . plånbok" at bounding box center [806, 380] width 310 height 73
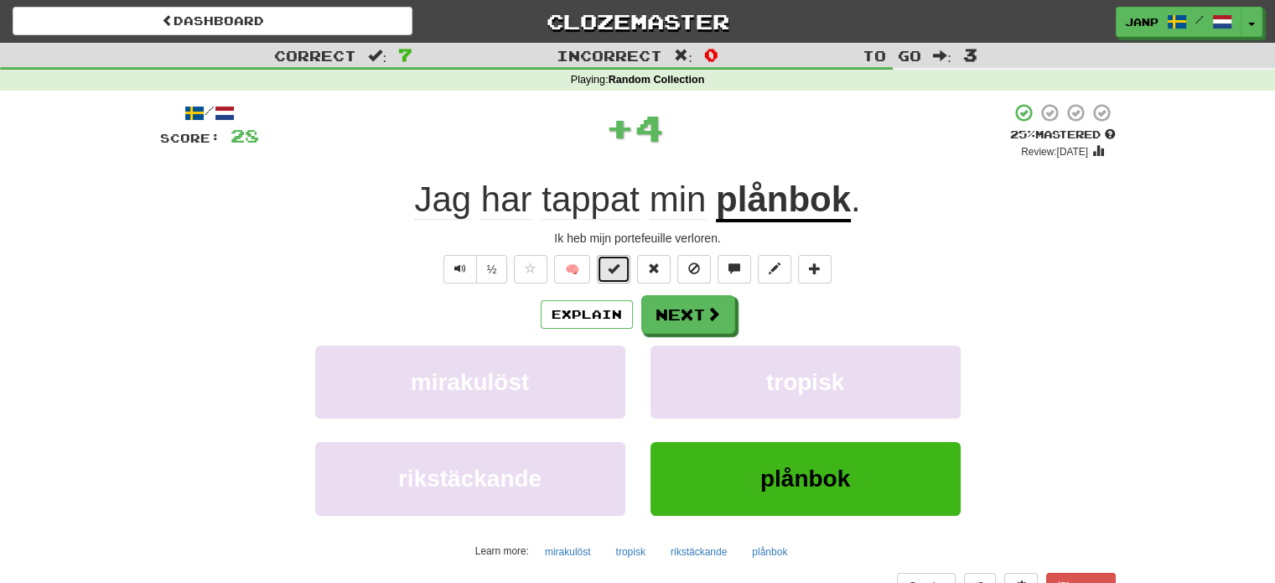
click at [614, 264] on span at bounding box center [614, 268] width 12 height 12
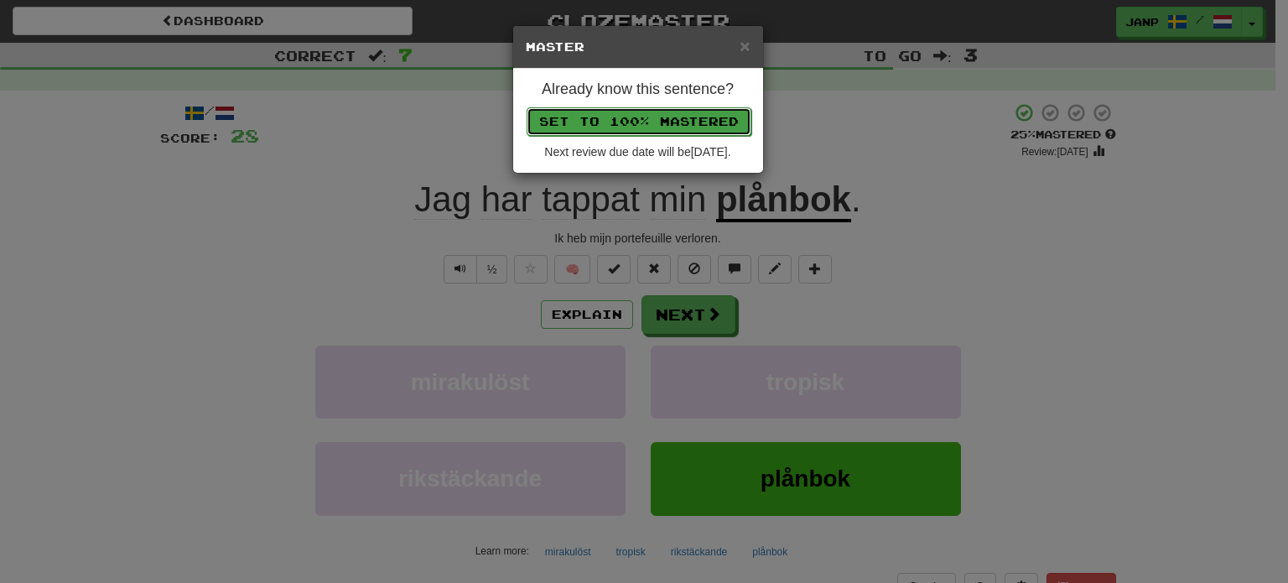
click at [647, 116] on button "Set to 100% Mastered" at bounding box center [639, 121] width 225 height 29
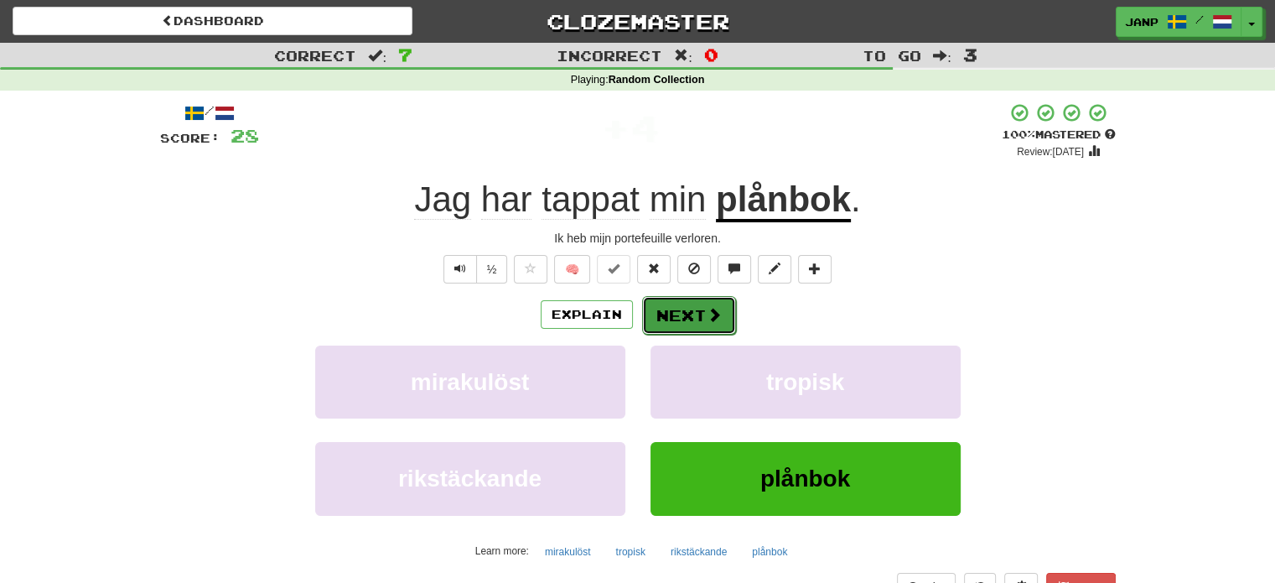
click at [701, 318] on button "Next" at bounding box center [689, 315] width 94 height 39
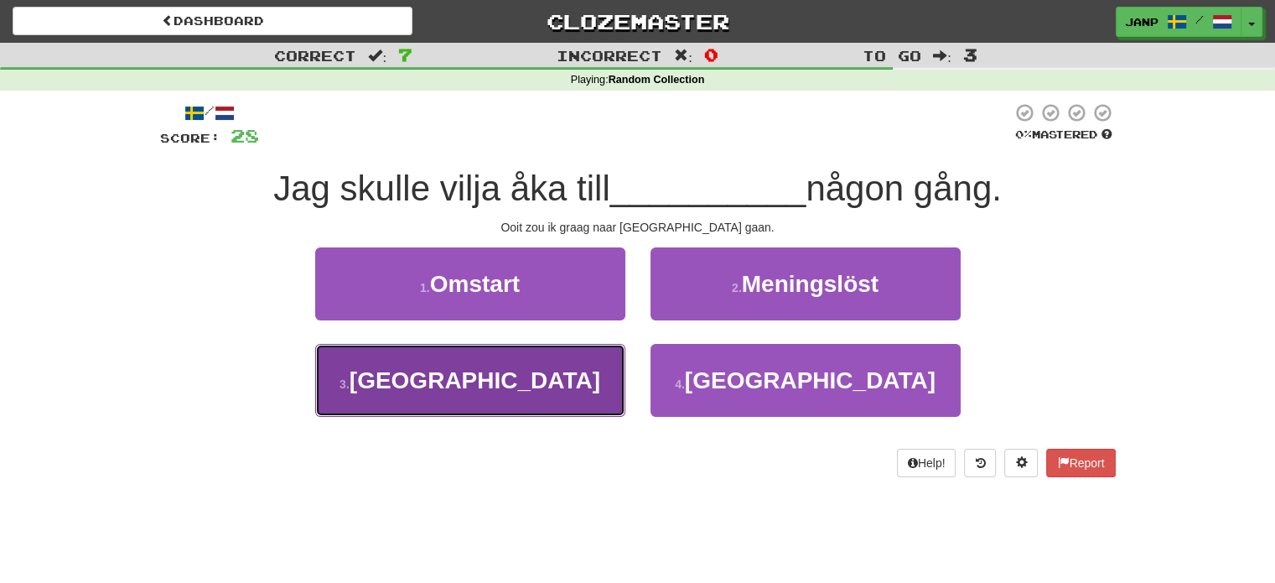
click at [607, 380] on button "3 . Frankrike" at bounding box center [470, 380] width 310 height 73
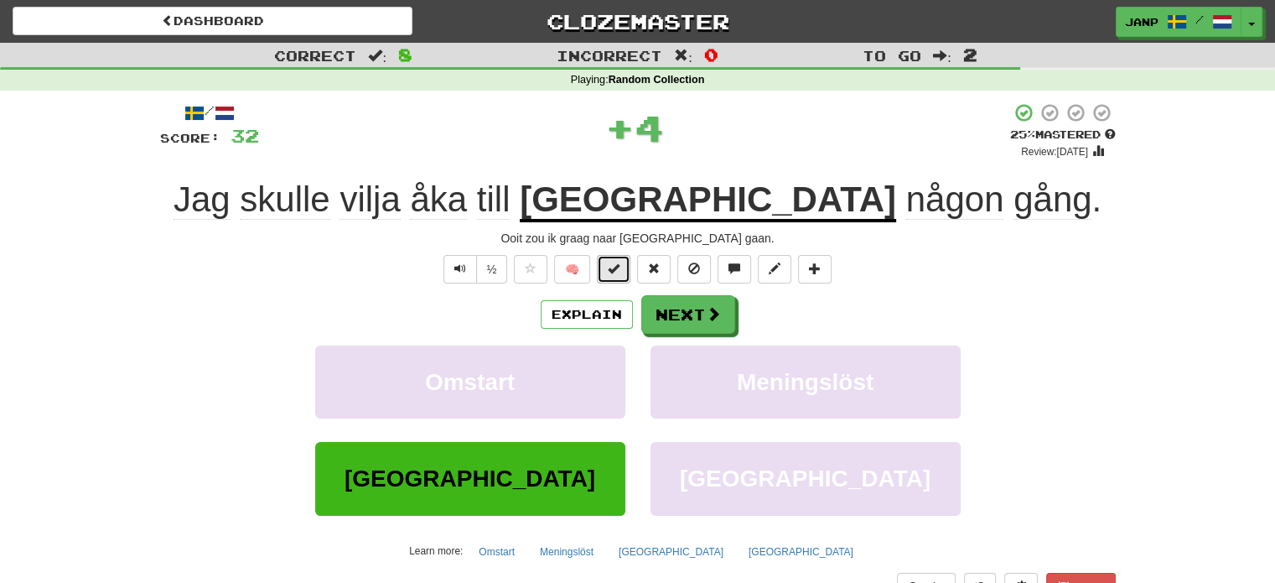
click at [625, 278] on button at bounding box center [614, 269] width 34 height 29
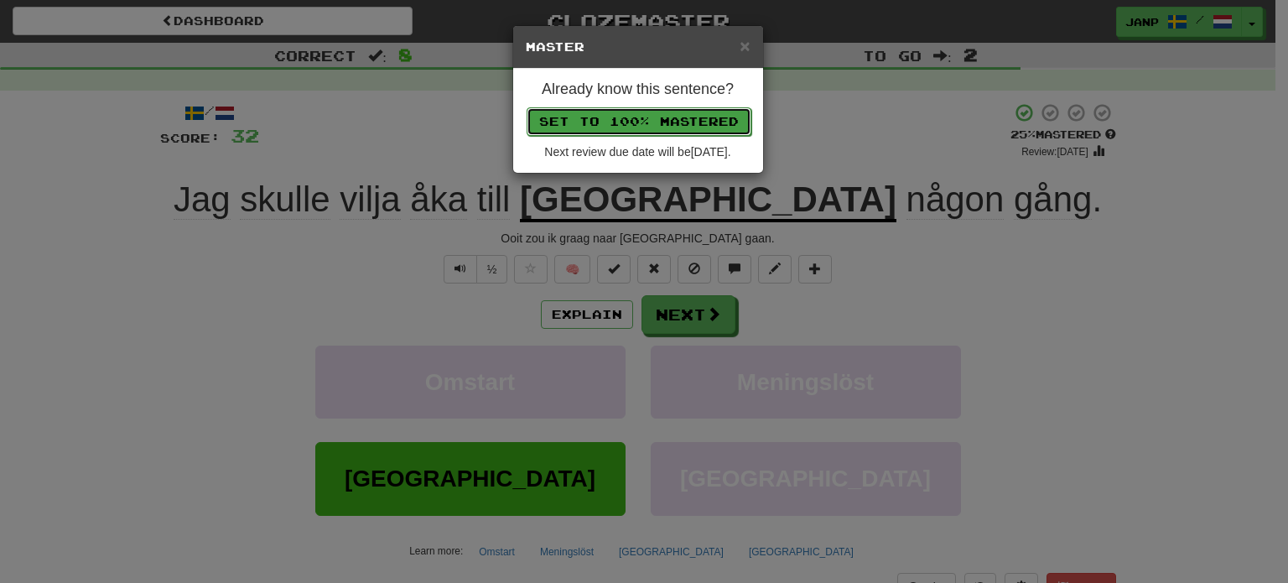
click at [657, 129] on button "Set to 100% Mastered" at bounding box center [639, 121] width 225 height 29
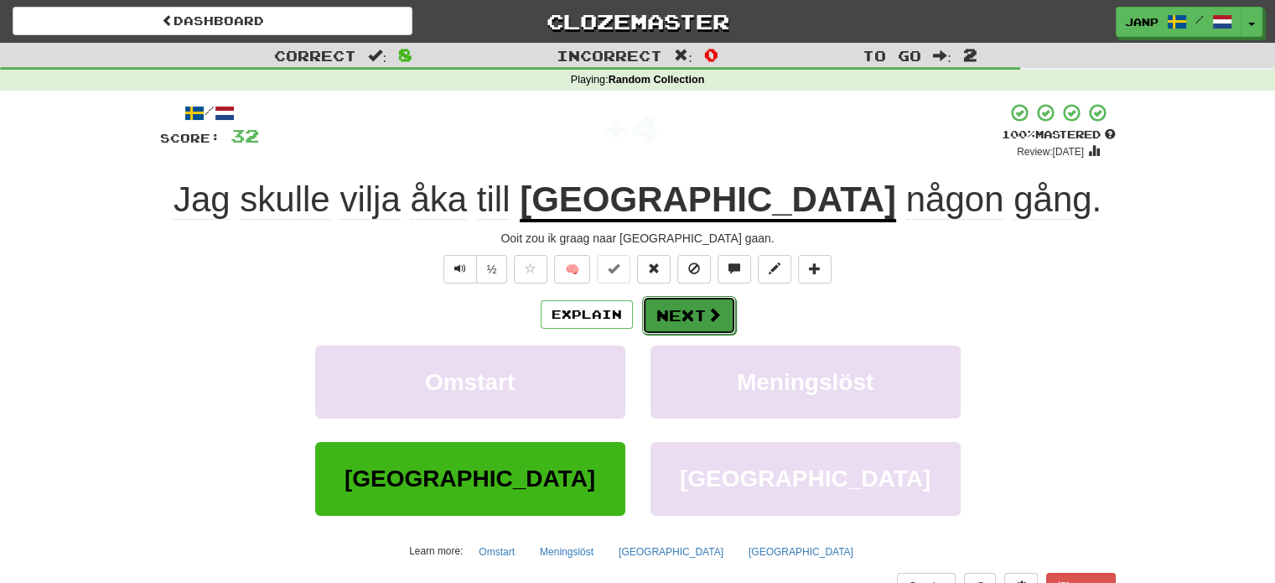
click at [704, 324] on button "Next" at bounding box center [689, 315] width 94 height 39
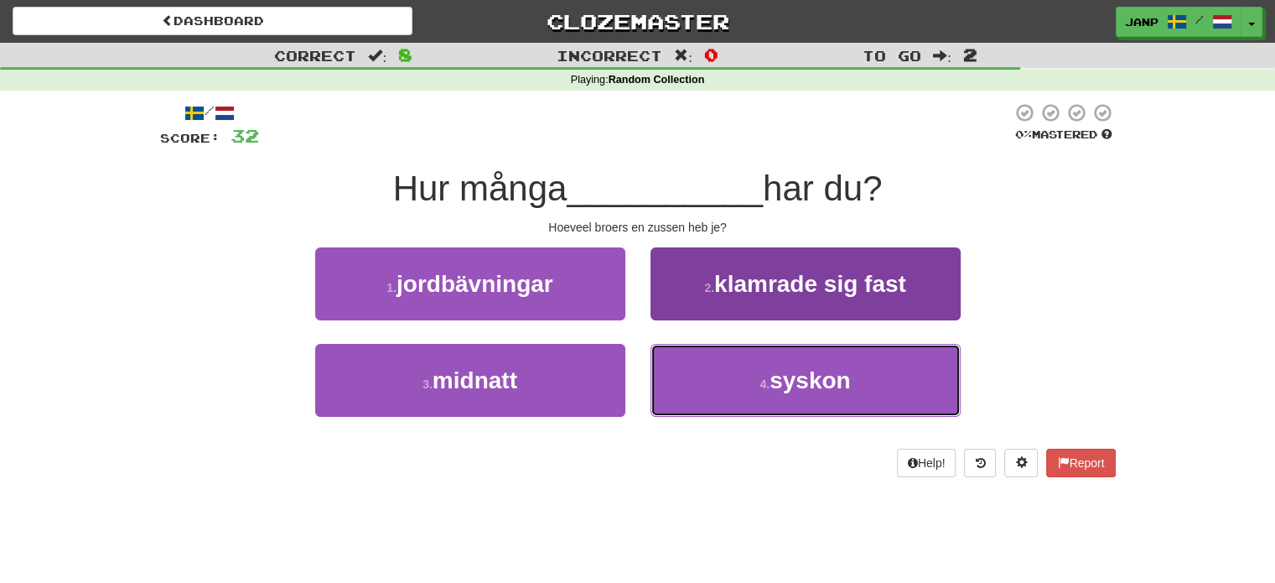
click at [709, 368] on button "4 . syskon" at bounding box center [806, 380] width 310 height 73
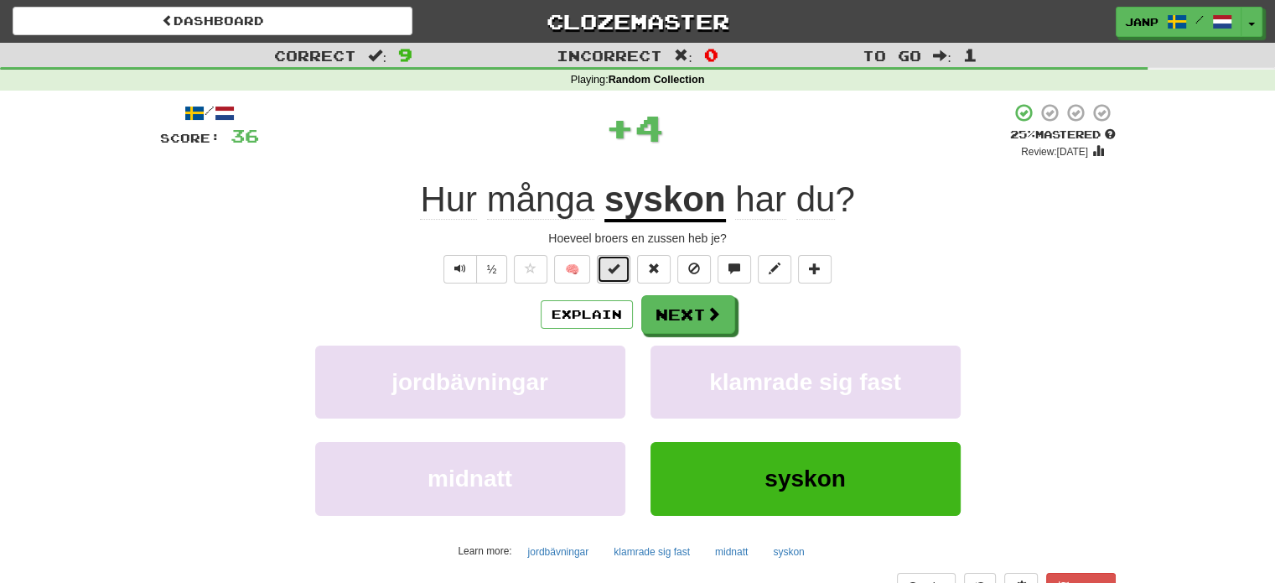
click at [618, 271] on span at bounding box center [614, 268] width 12 height 12
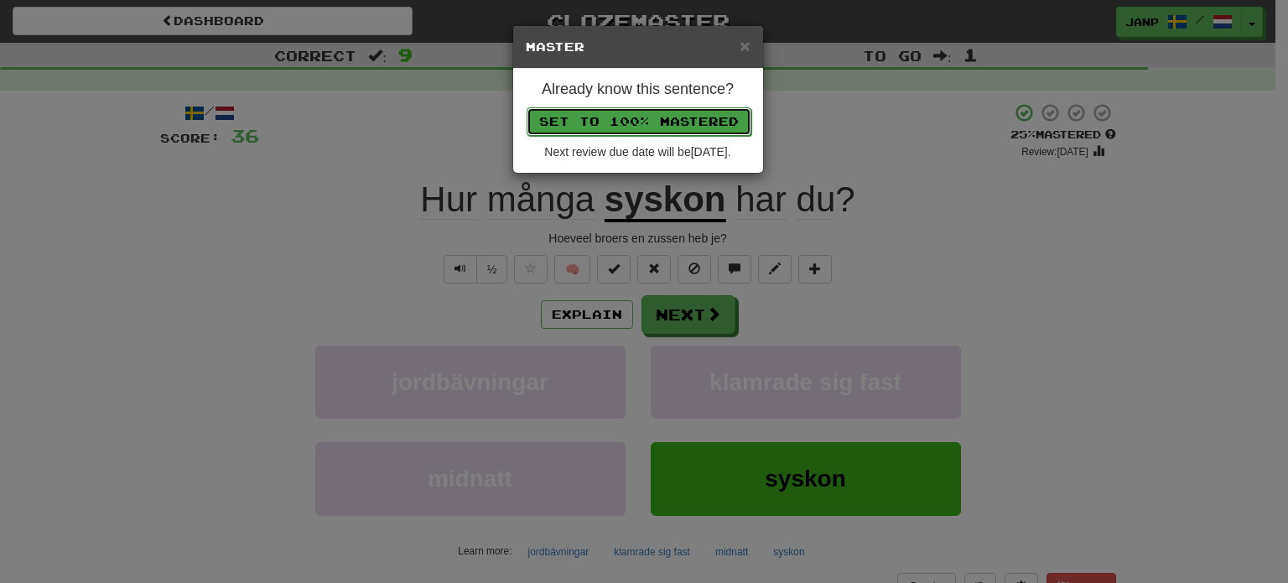
click at [666, 121] on button "Set to 100% Mastered" at bounding box center [639, 121] width 225 height 29
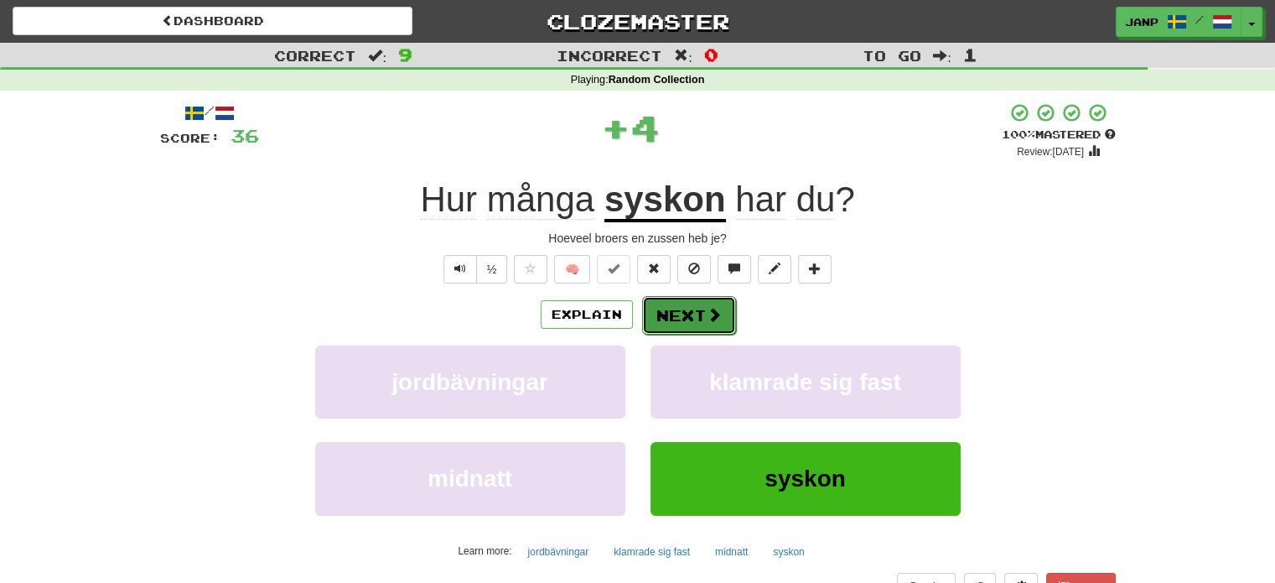
click at [690, 313] on button "Next" at bounding box center [689, 315] width 94 height 39
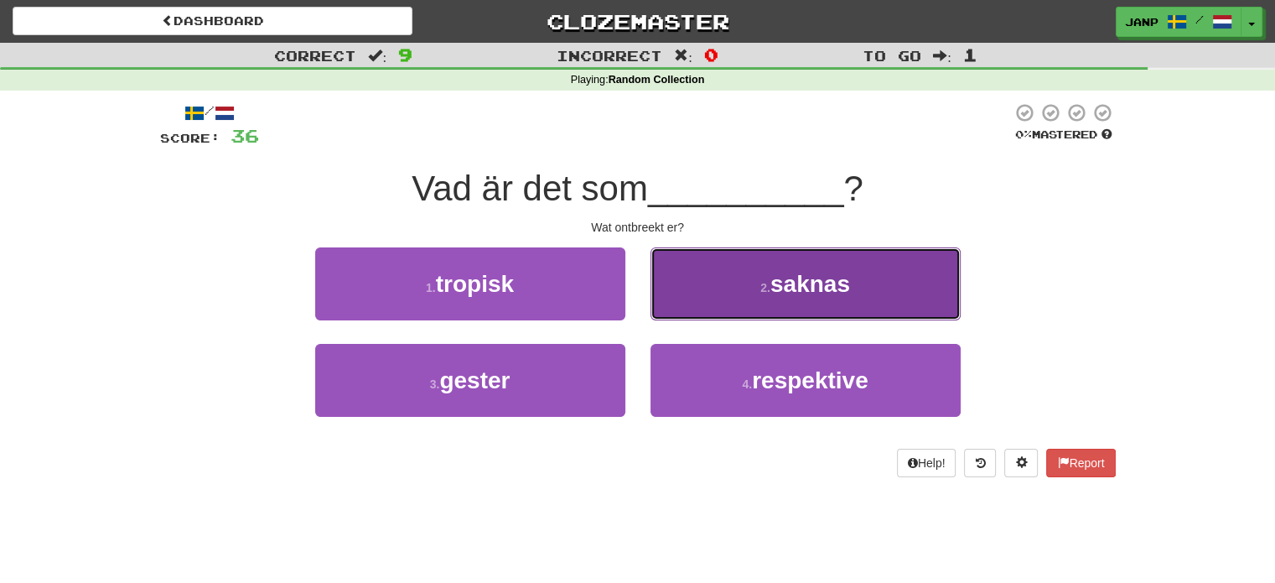
click at [776, 298] on button "2 . saknas" at bounding box center [806, 283] width 310 height 73
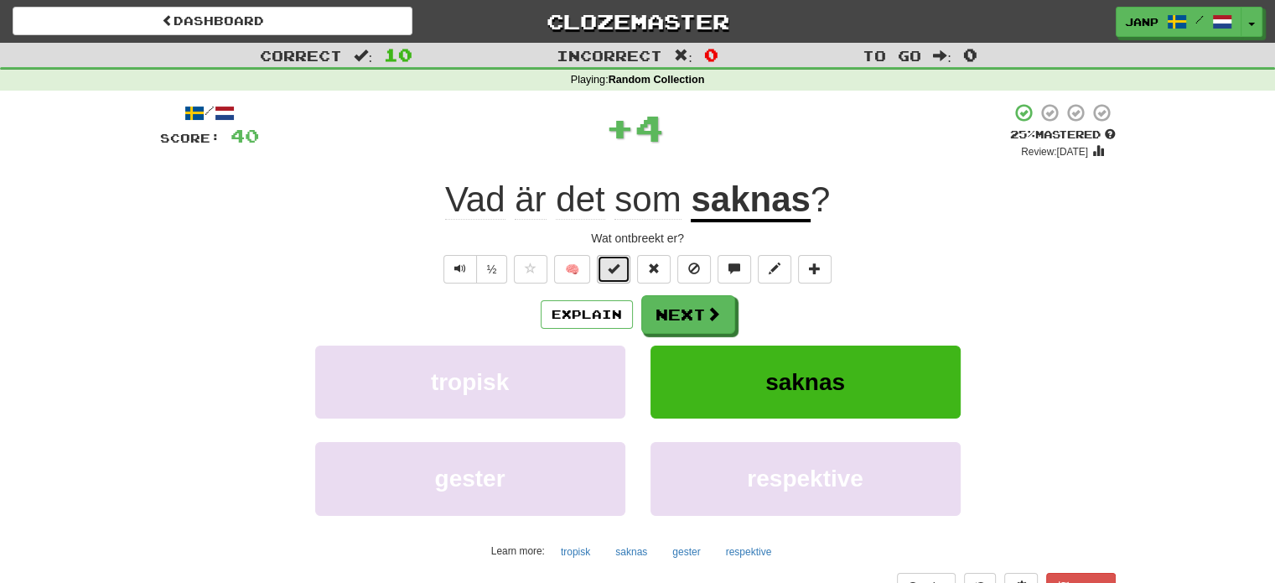
click at [620, 274] on button at bounding box center [614, 269] width 34 height 29
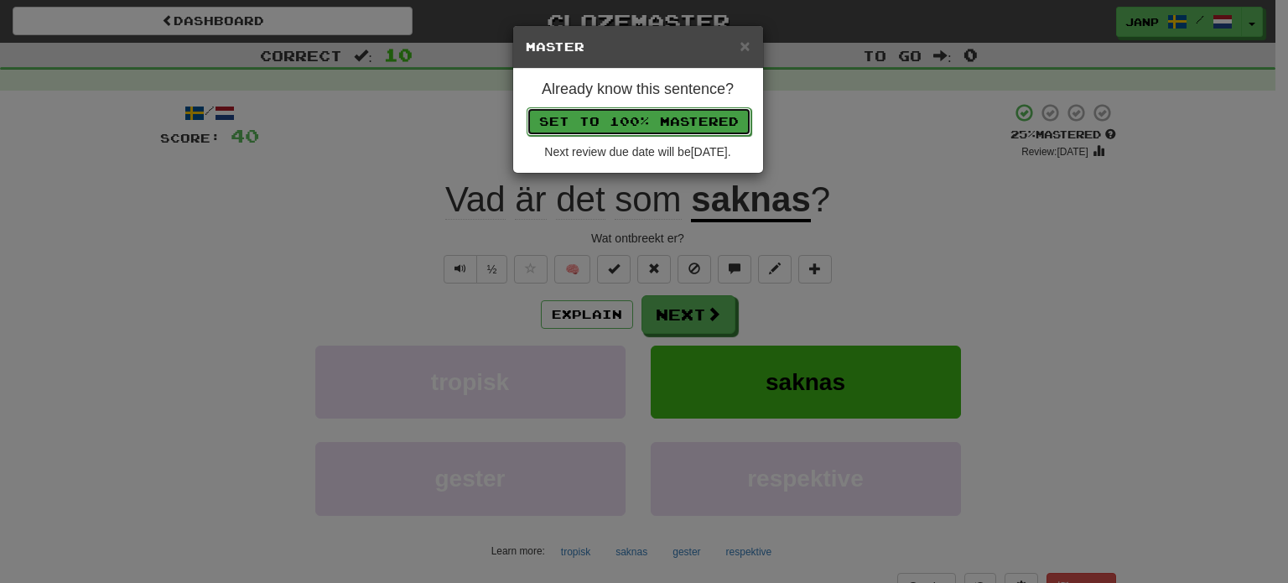
click at [667, 110] on button "Set to 100% Mastered" at bounding box center [639, 121] width 225 height 29
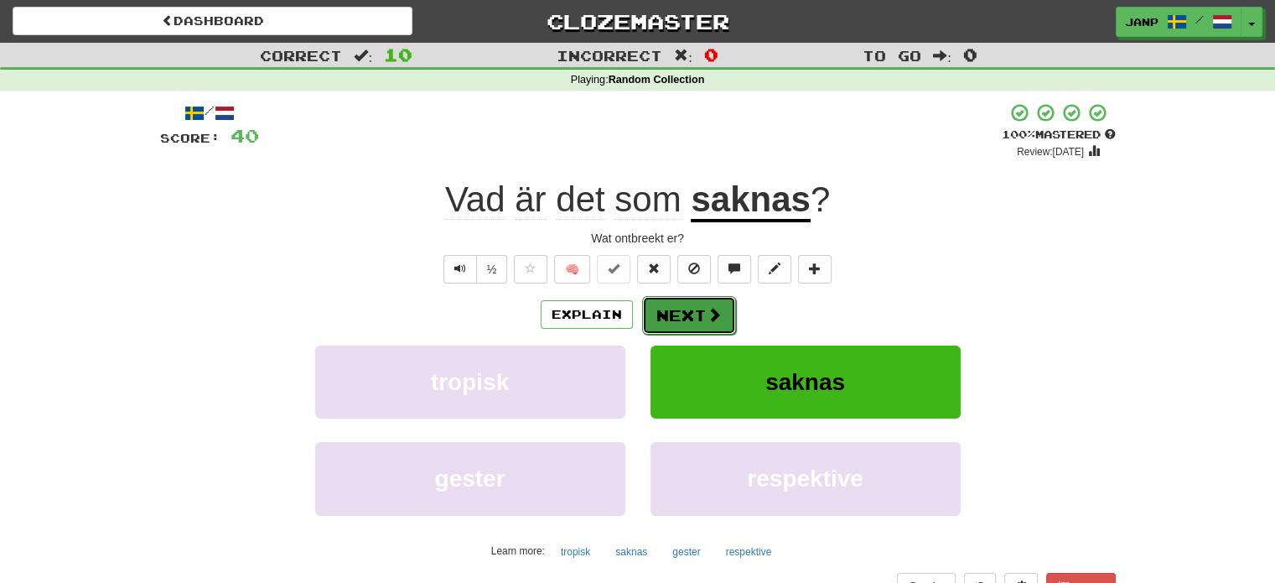
click at [708, 308] on span at bounding box center [714, 314] width 15 height 15
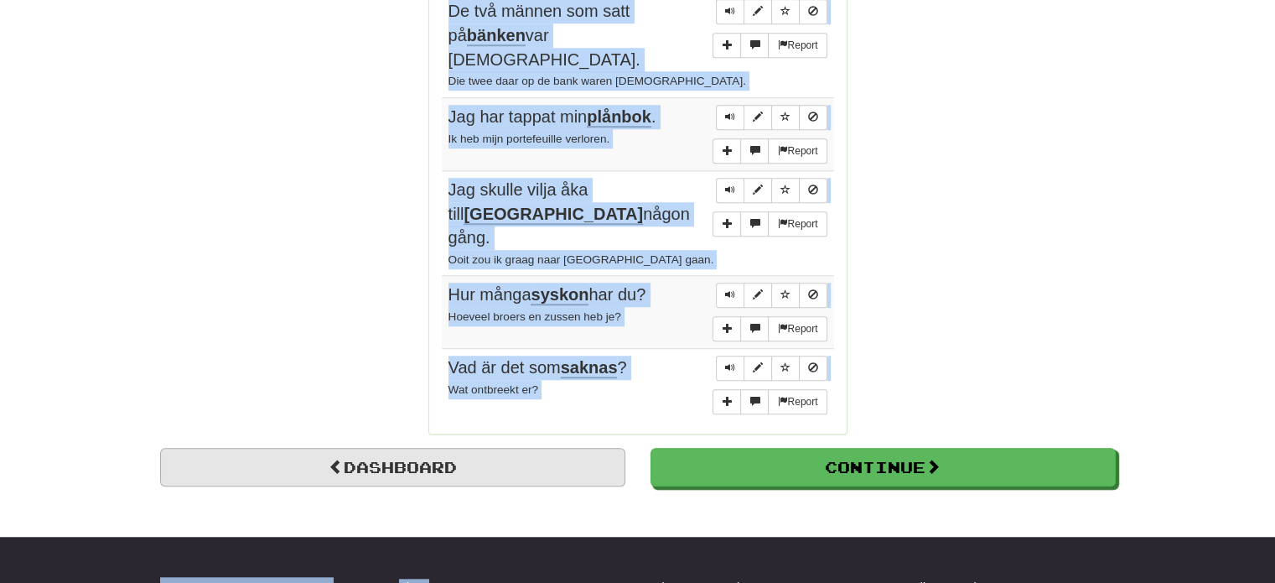
scroll to position [1335, 0]
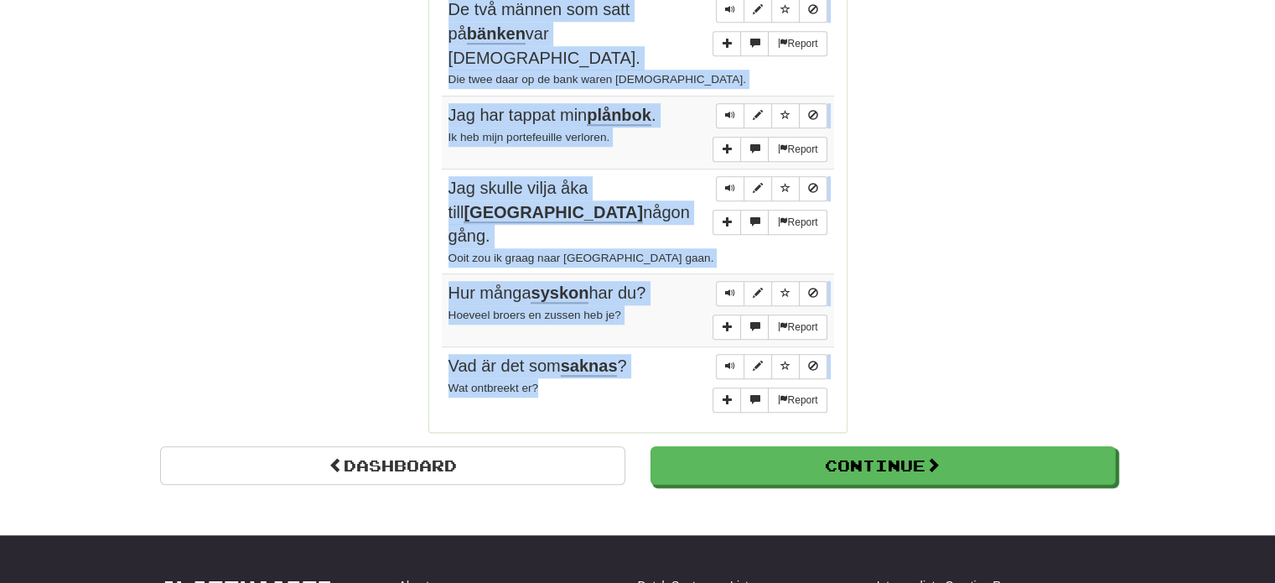
drag, startPoint x: 449, startPoint y: 225, endPoint x: 627, endPoint y: 330, distance: 206.4
copy tbody "Jag tappade bort min väska på väg till skolan. Ik heb mijn portemonnee verloren…"
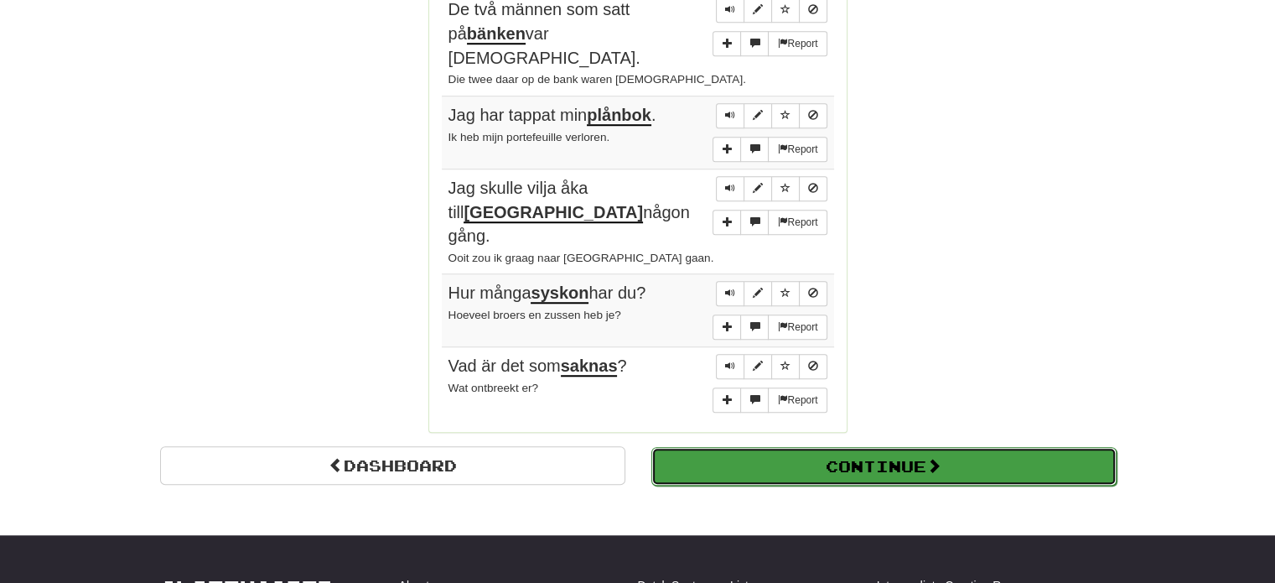
click at [862, 447] on button "Continue" at bounding box center [883, 466] width 465 height 39
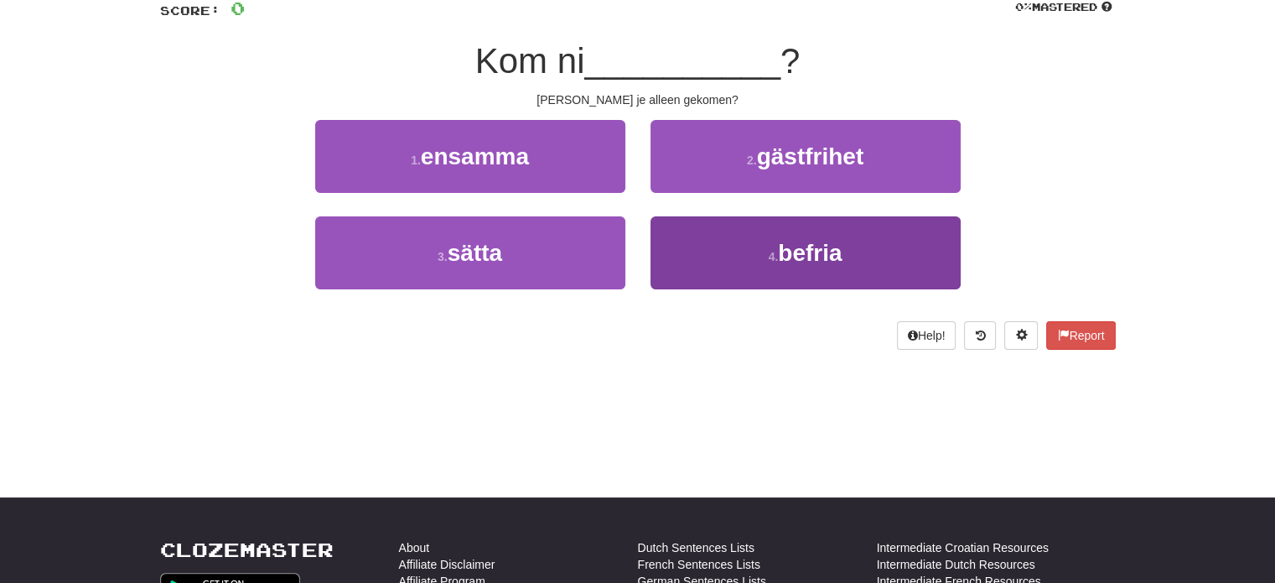
scroll to position [0, 0]
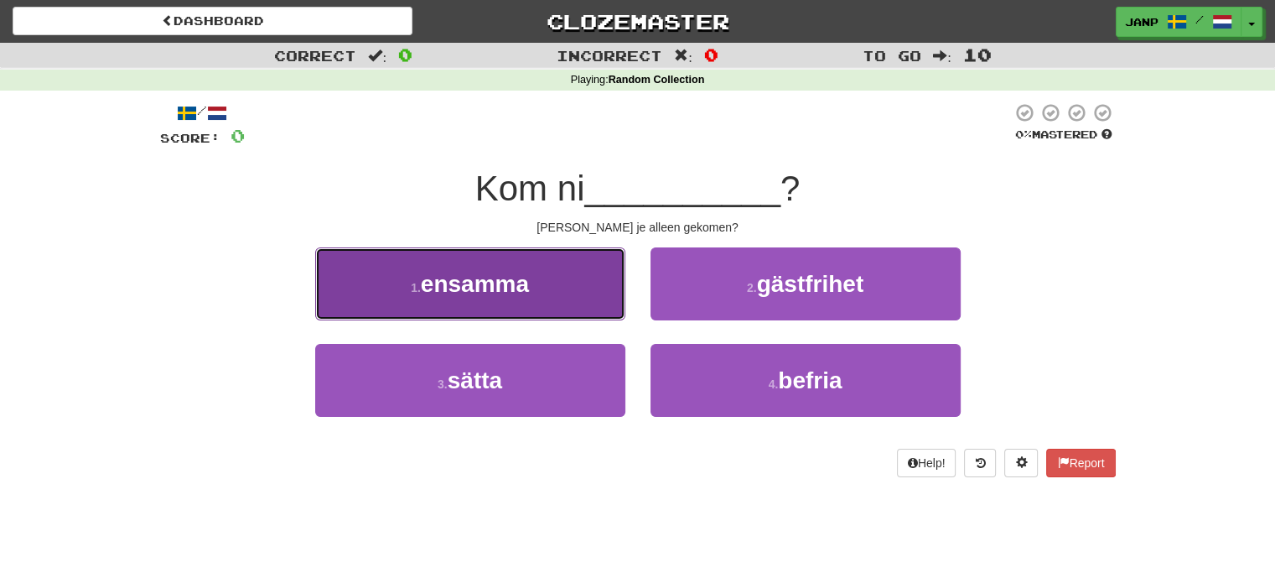
click at [558, 309] on button "1 . ensamma" at bounding box center [470, 283] width 310 height 73
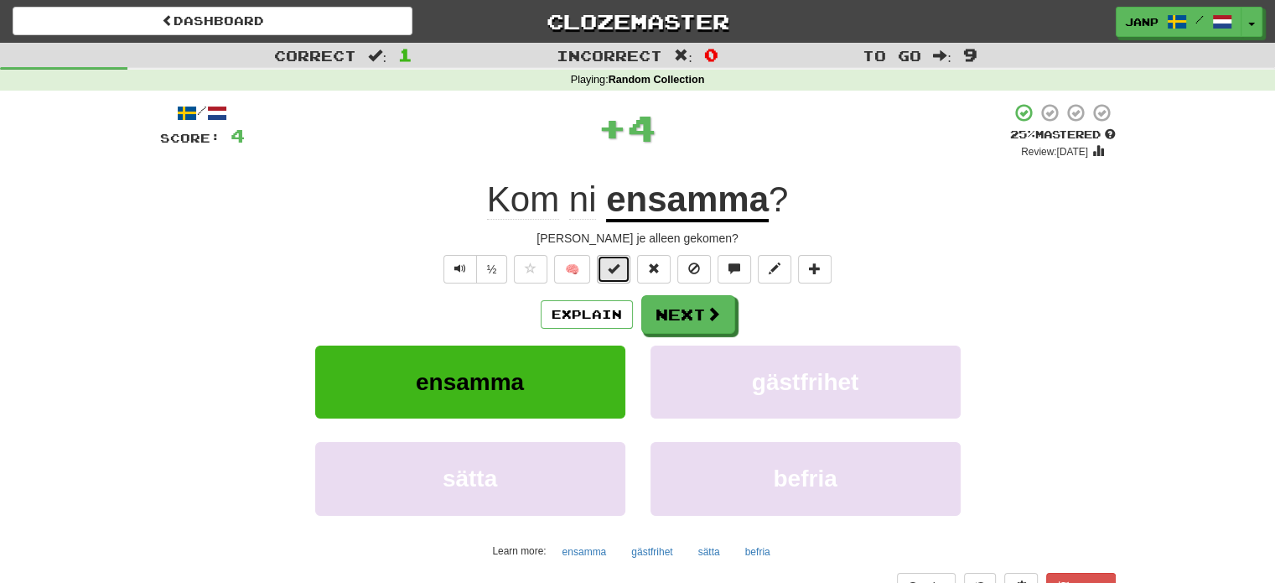
click at [610, 275] on button at bounding box center [614, 269] width 34 height 29
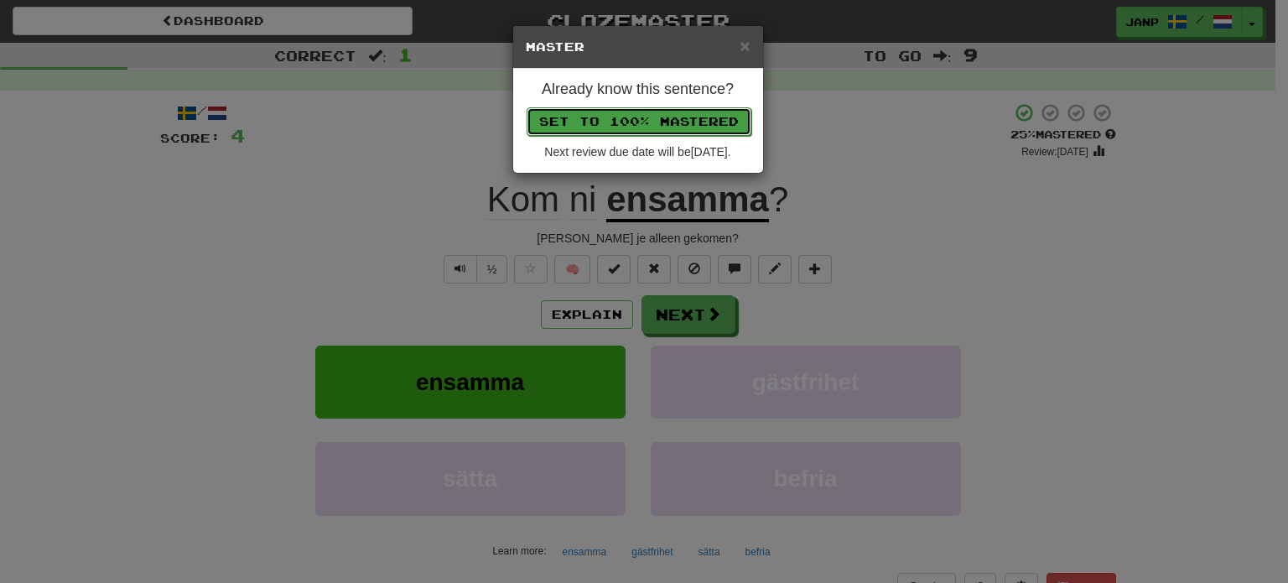
click at [661, 126] on button "Set to 100% Mastered" at bounding box center [639, 121] width 225 height 29
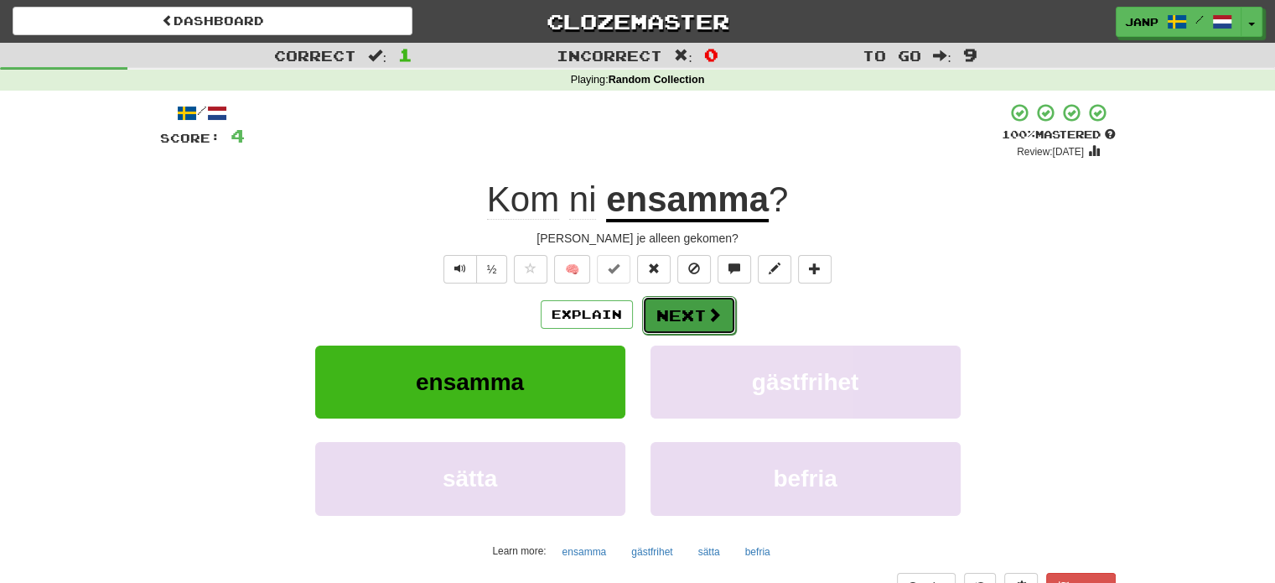
click at [703, 326] on button "Next" at bounding box center [689, 315] width 94 height 39
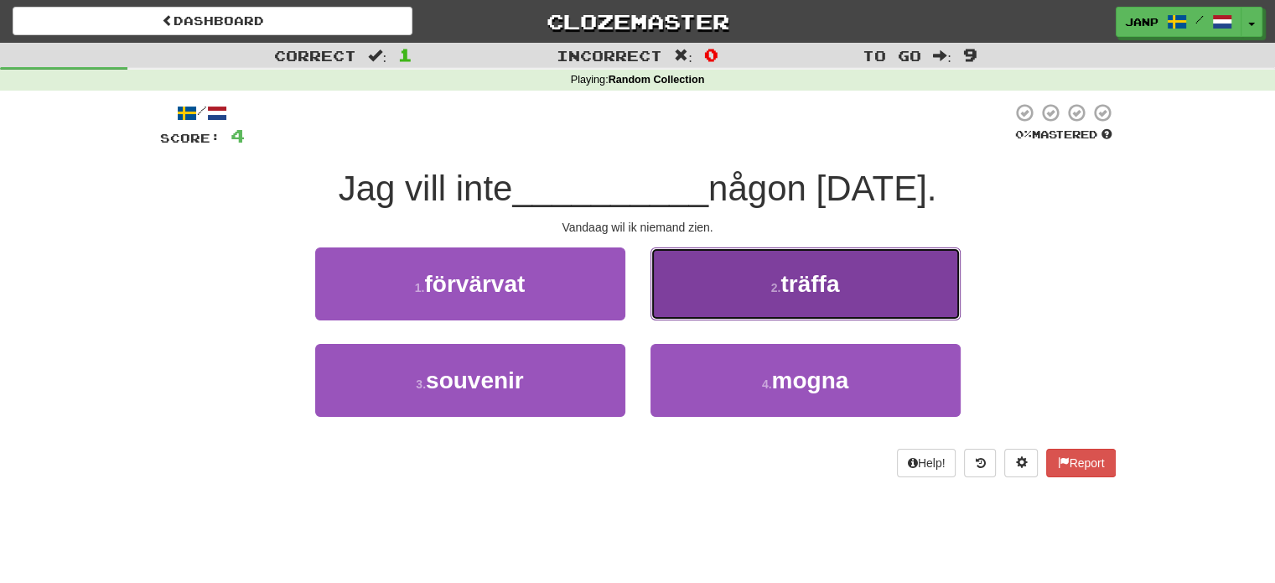
click at [719, 297] on button "2 . träffa" at bounding box center [806, 283] width 310 height 73
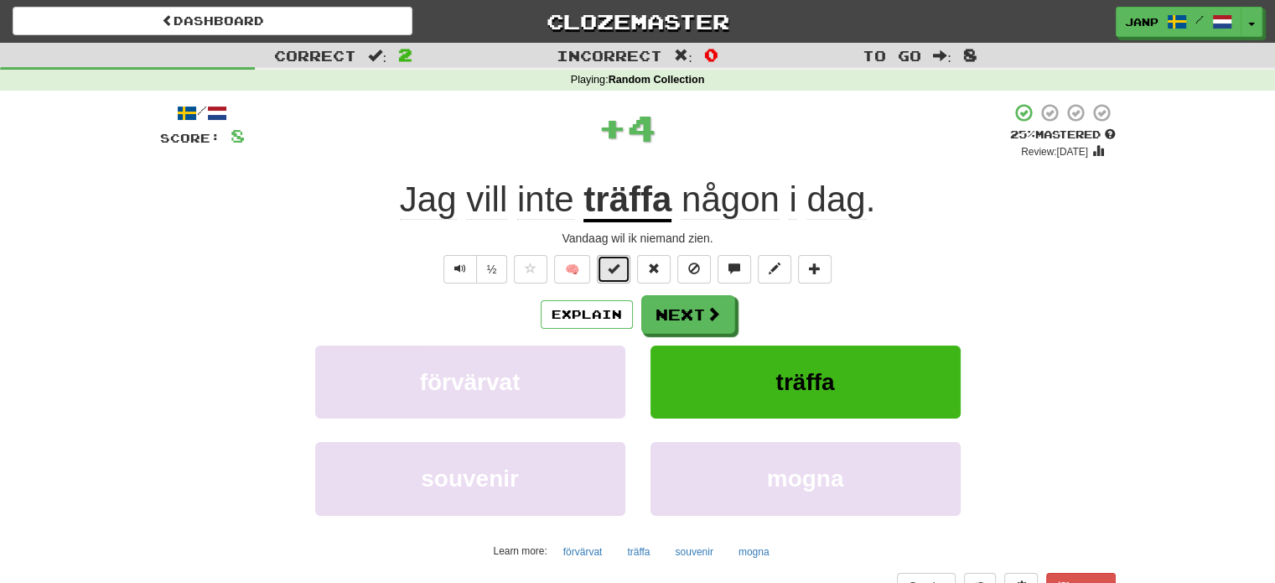
click at [622, 273] on button at bounding box center [614, 269] width 34 height 29
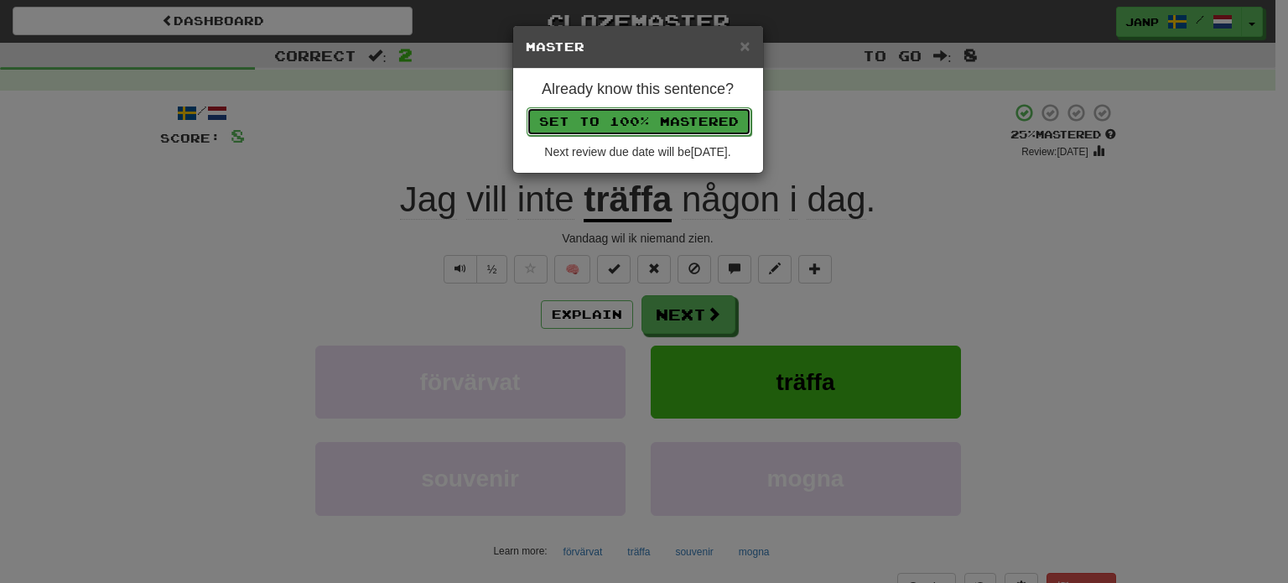
click at [663, 122] on button "Set to 100% Mastered" at bounding box center [639, 121] width 225 height 29
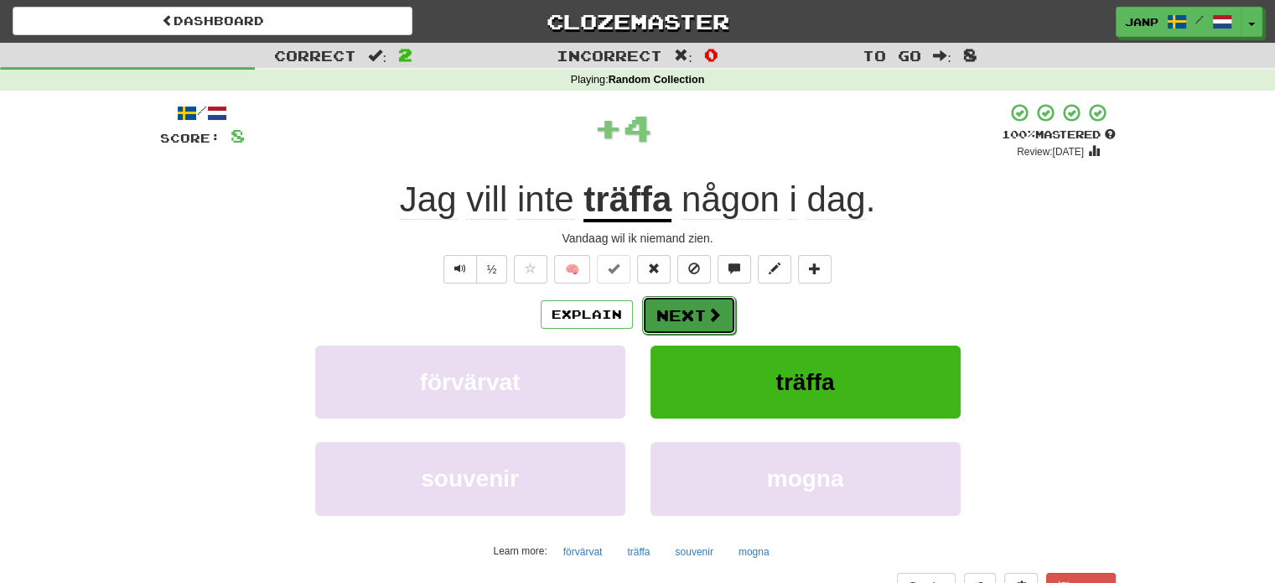
click at [714, 324] on button "Next" at bounding box center [689, 315] width 94 height 39
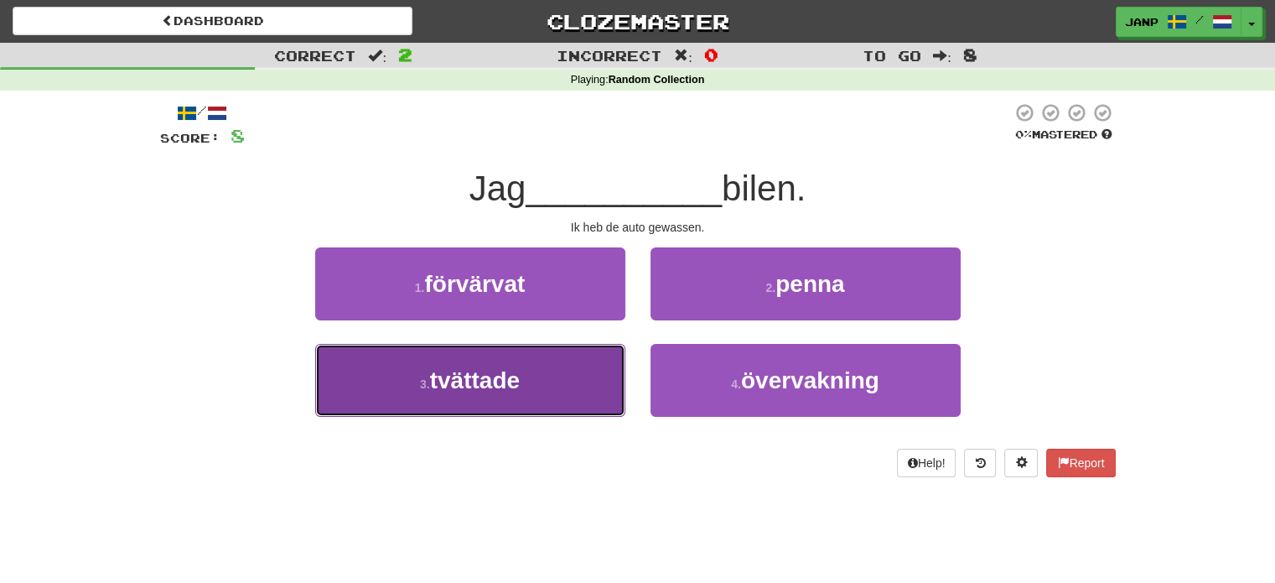
click at [527, 378] on button "3 . tvättade" at bounding box center [470, 380] width 310 height 73
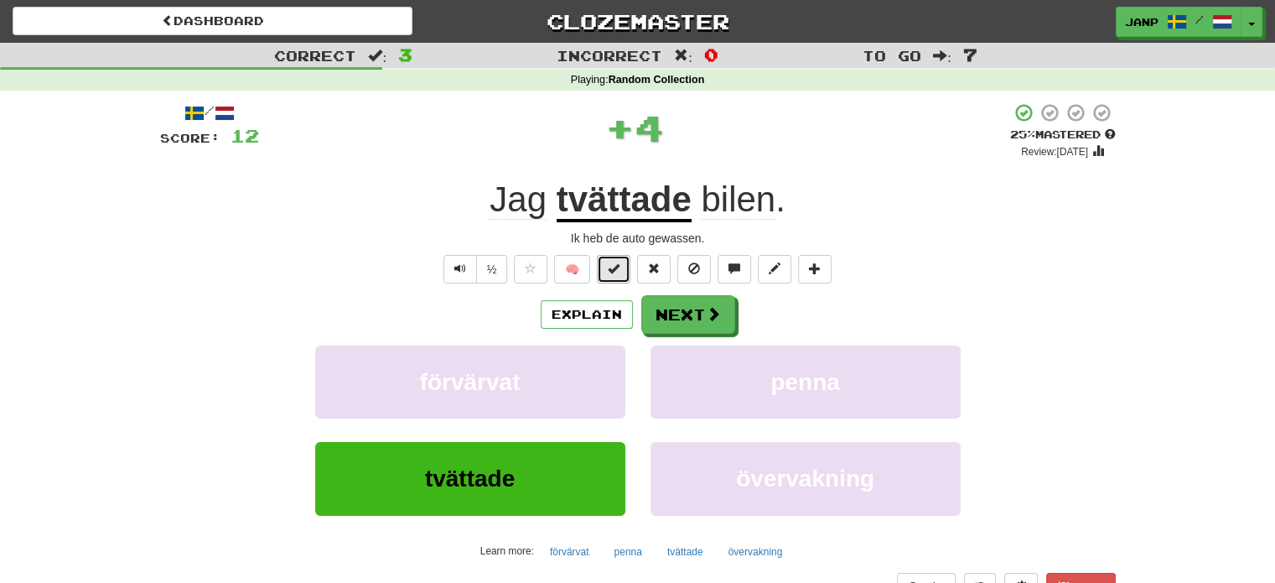
click at [627, 266] on button at bounding box center [614, 269] width 34 height 29
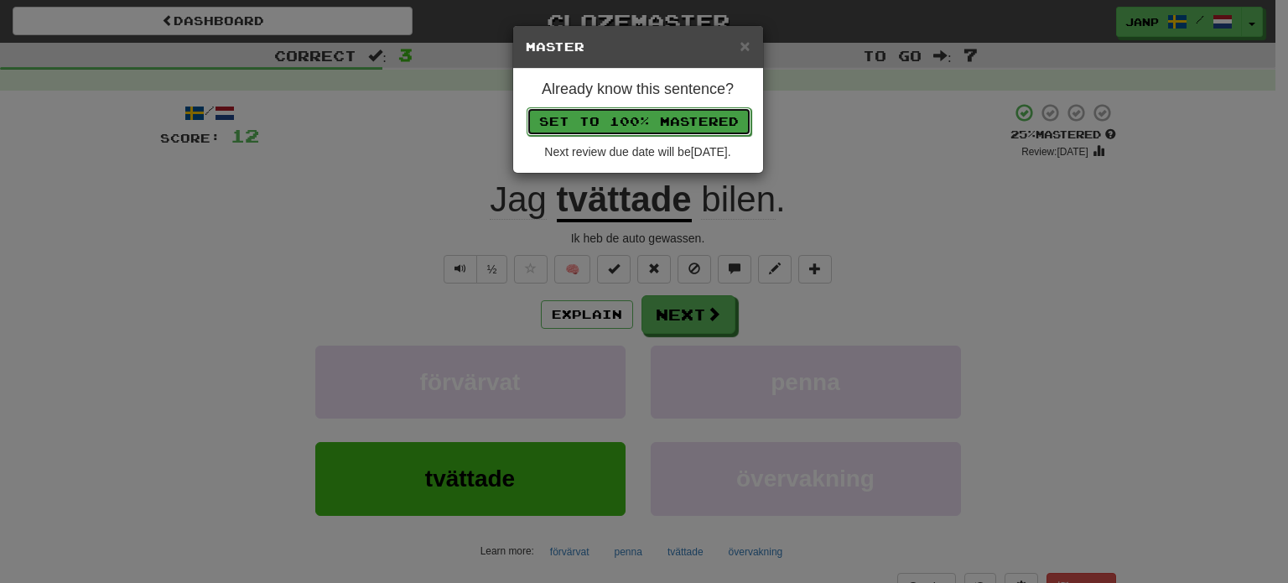
click at [661, 124] on button "Set to 100% Mastered" at bounding box center [639, 121] width 225 height 29
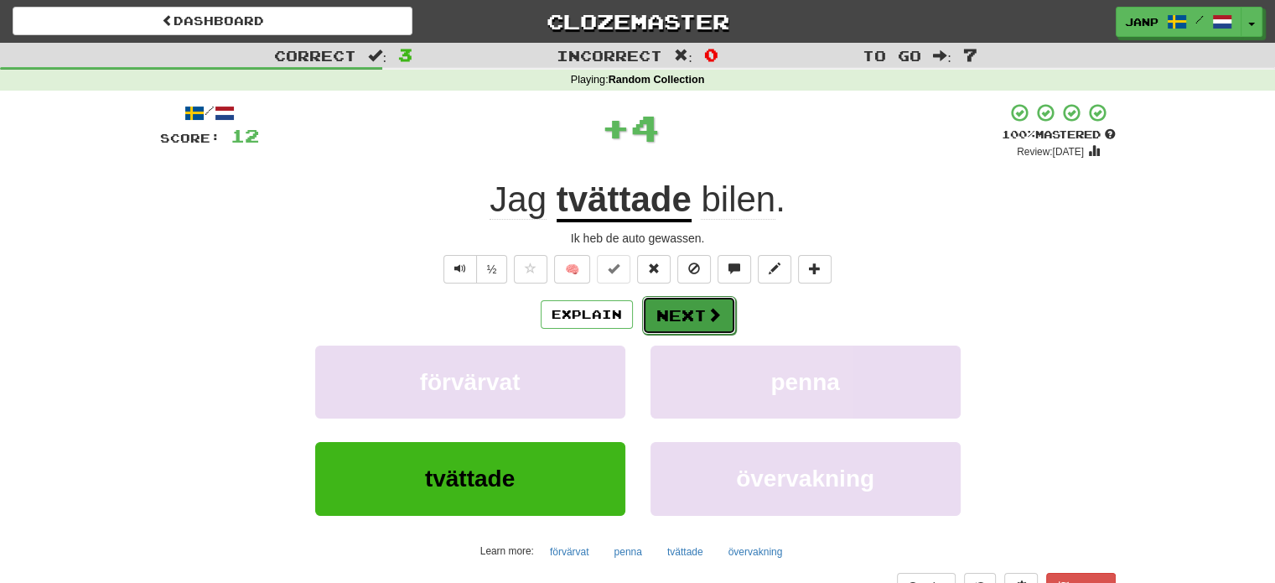
click at [694, 311] on button "Next" at bounding box center [689, 315] width 94 height 39
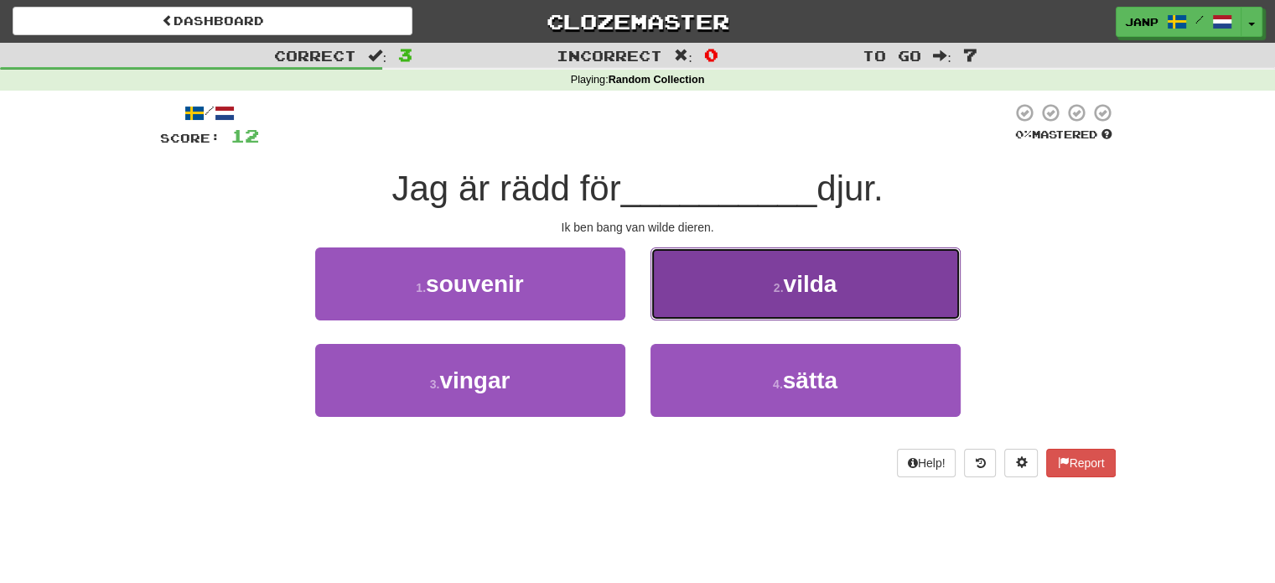
click at [739, 304] on button "2 . vilda" at bounding box center [806, 283] width 310 height 73
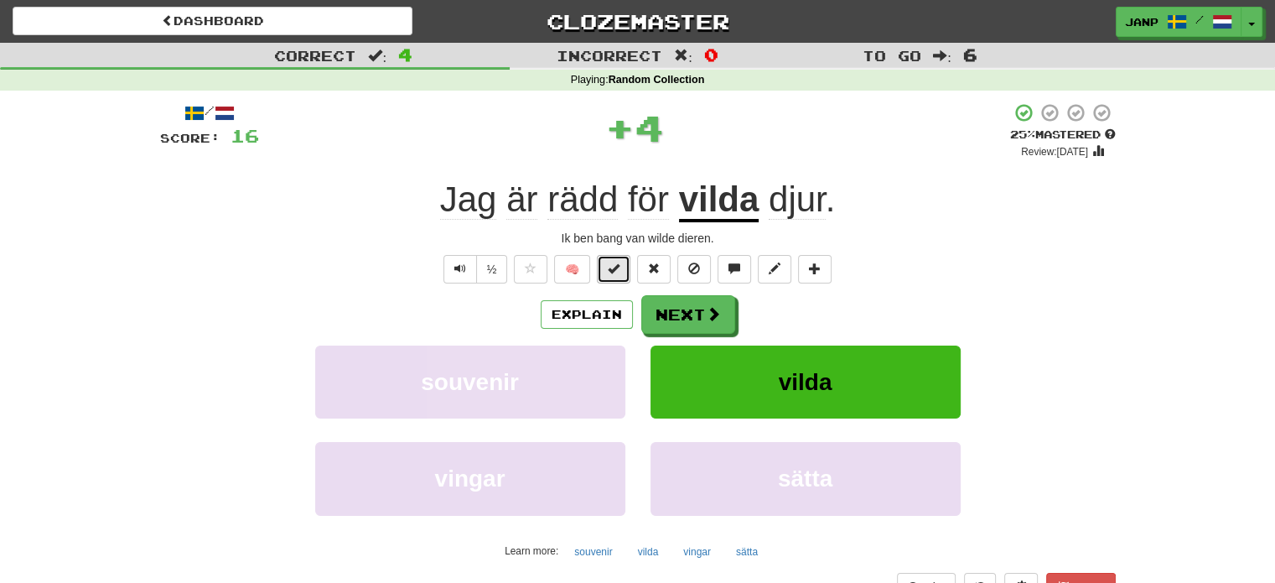
click at [614, 268] on span at bounding box center [614, 268] width 12 height 12
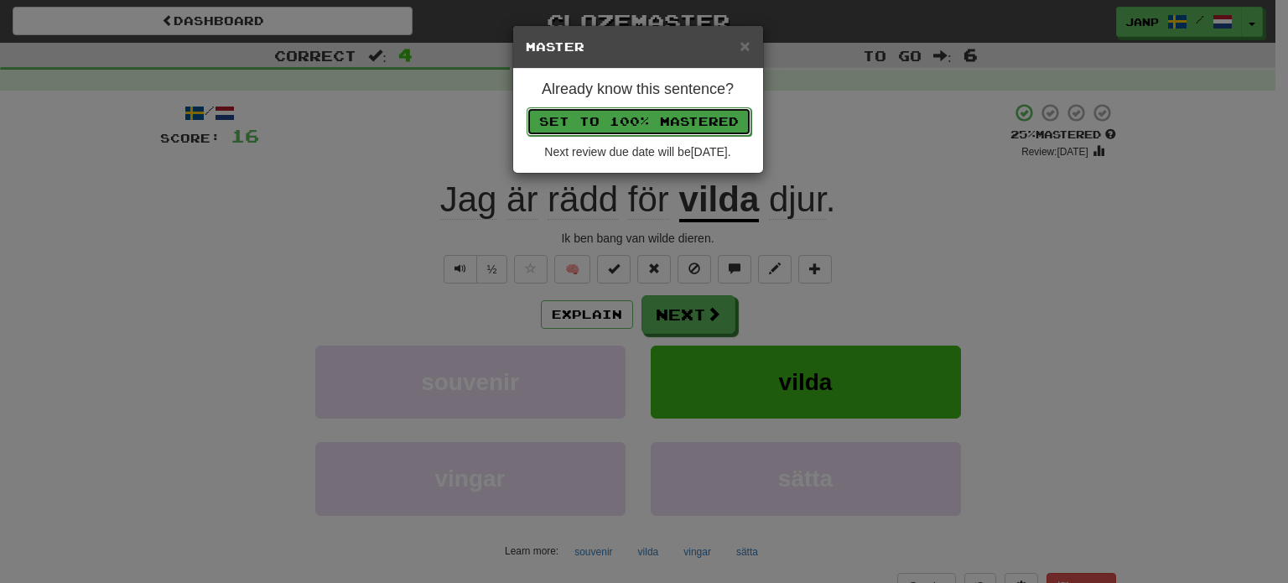
click at [654, 117] on button "Set to 100% Mastered" at bounding box center [639, 121] width 225 height 29
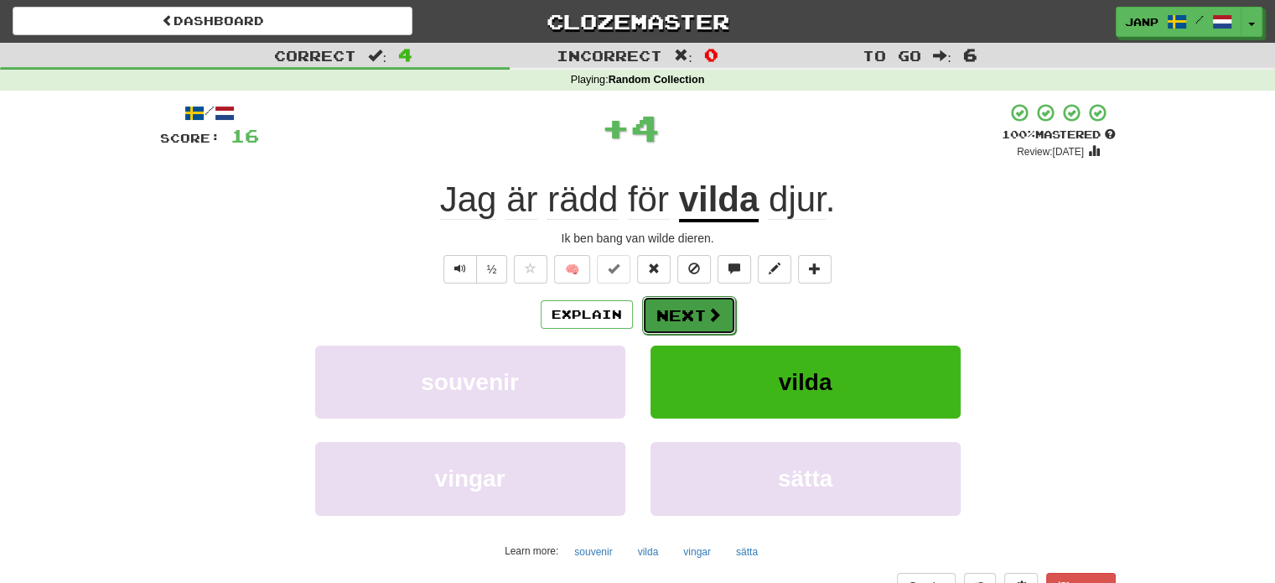
click at [701, 304] on button "Next" at bounding box center [689, 315] width 94 height 39
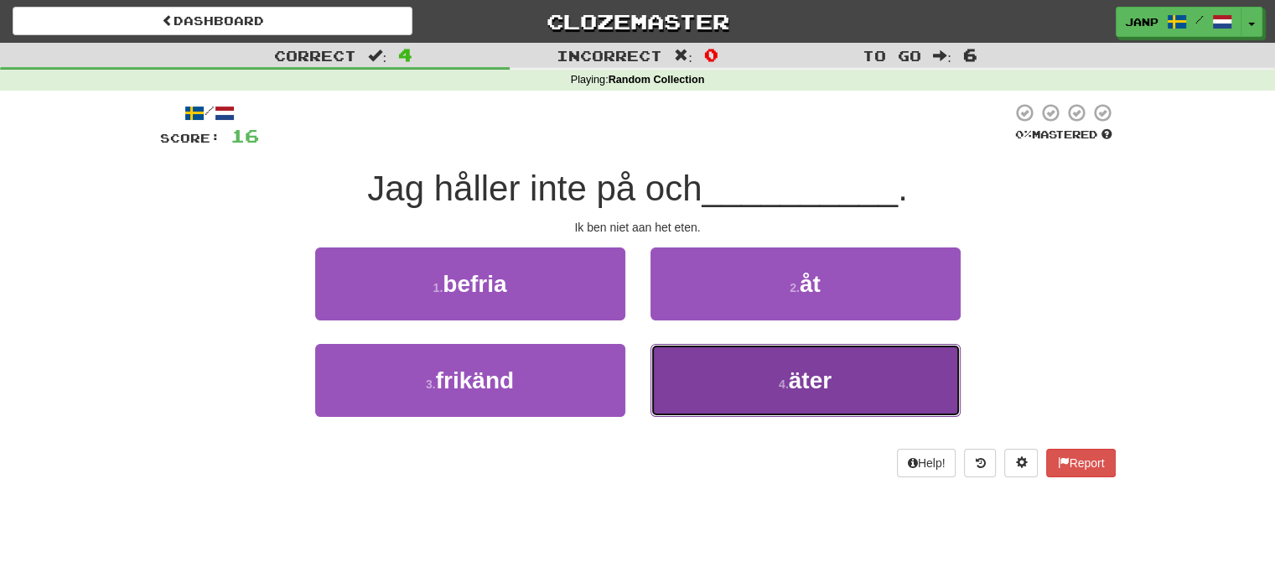
click at [734, 395] on button "4 . äter" at bounding box center [806, 380] width 310 height 73
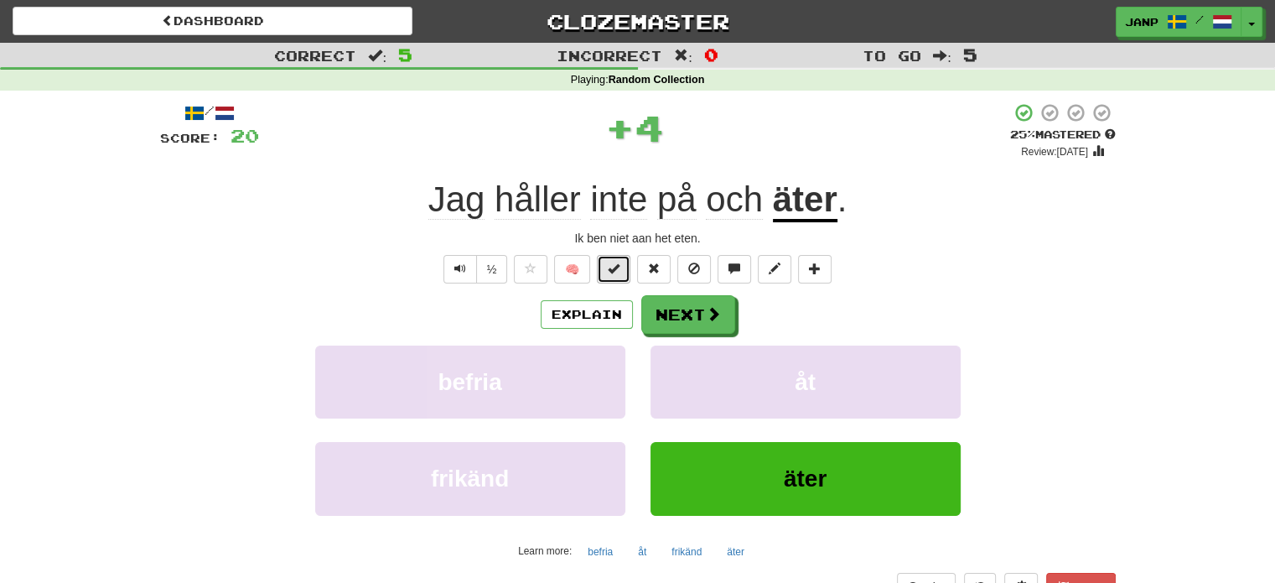
click at [614, 268] on span at bounding box center [614, 268] width 12 height 12
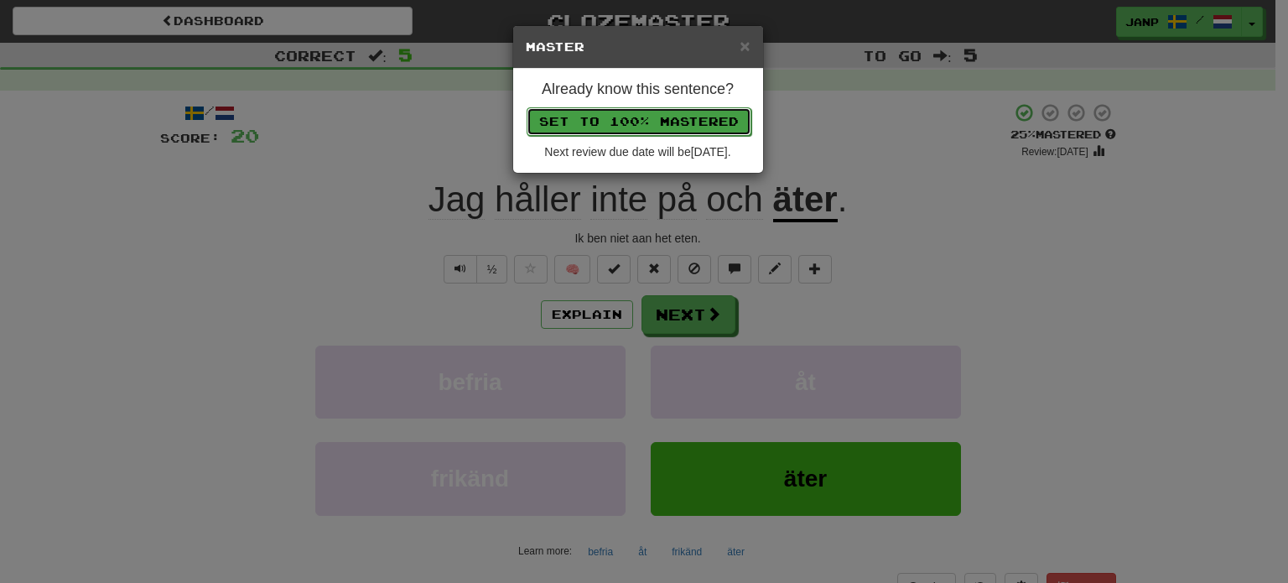
click at [673, 116] on button "Set to 100% Mastered" at bounding box center [639, 121] width 225 height 29
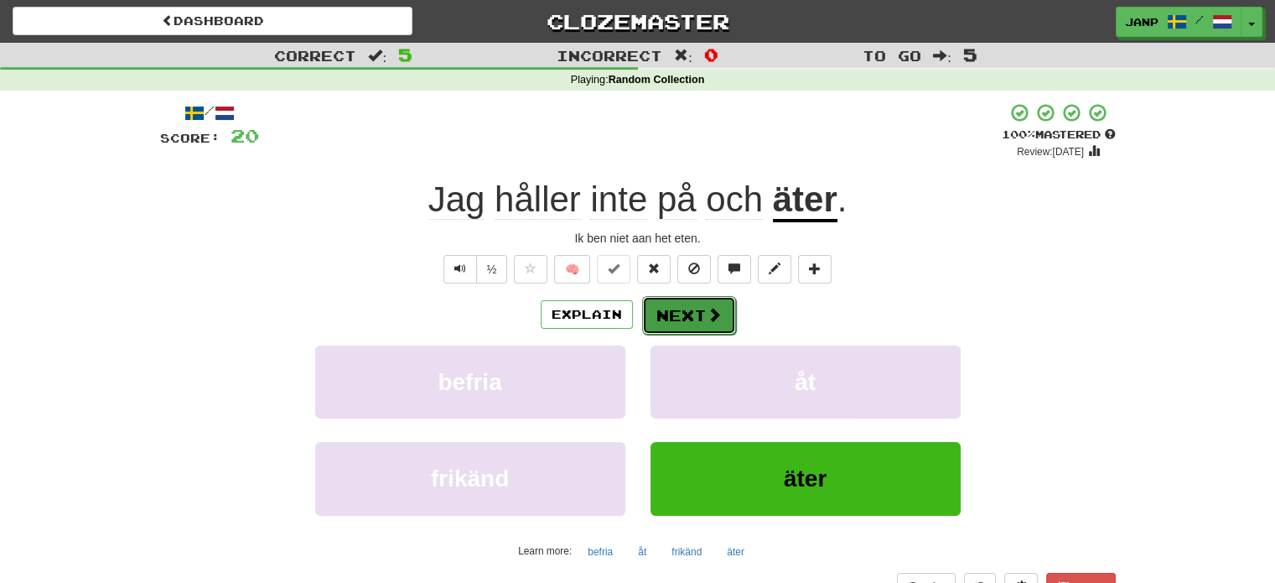
click at [701, 307] on button "Next" at bounding box center [689, 315] width 94 height 39
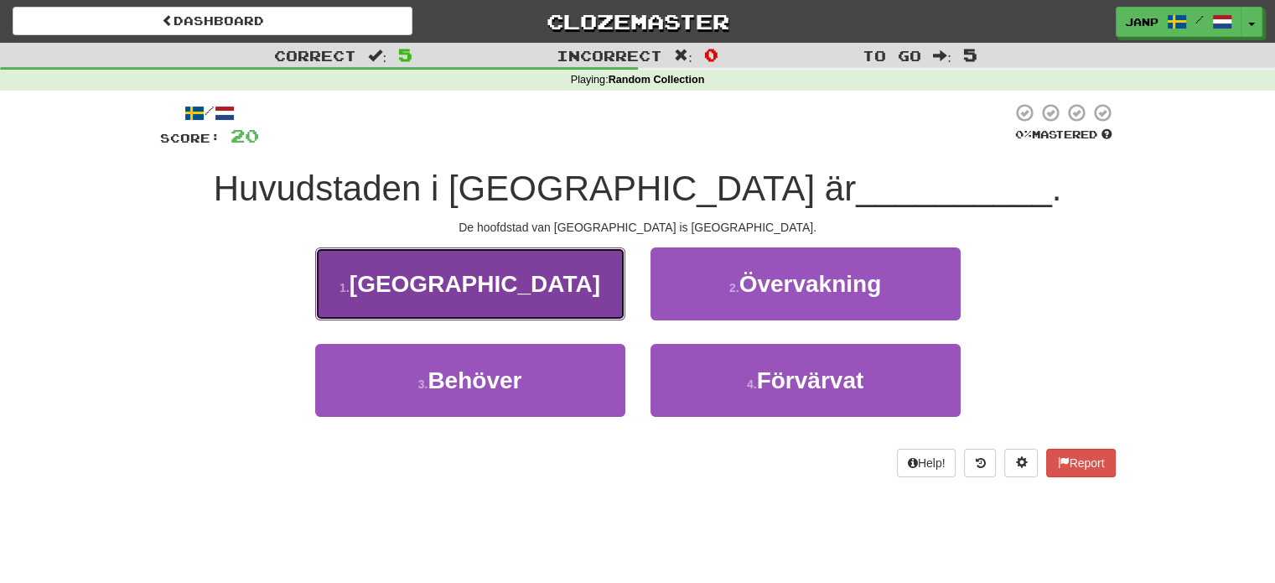
click at [494, 294] on span "Kiev" at bounding box center [475, 284] width 251 height 26
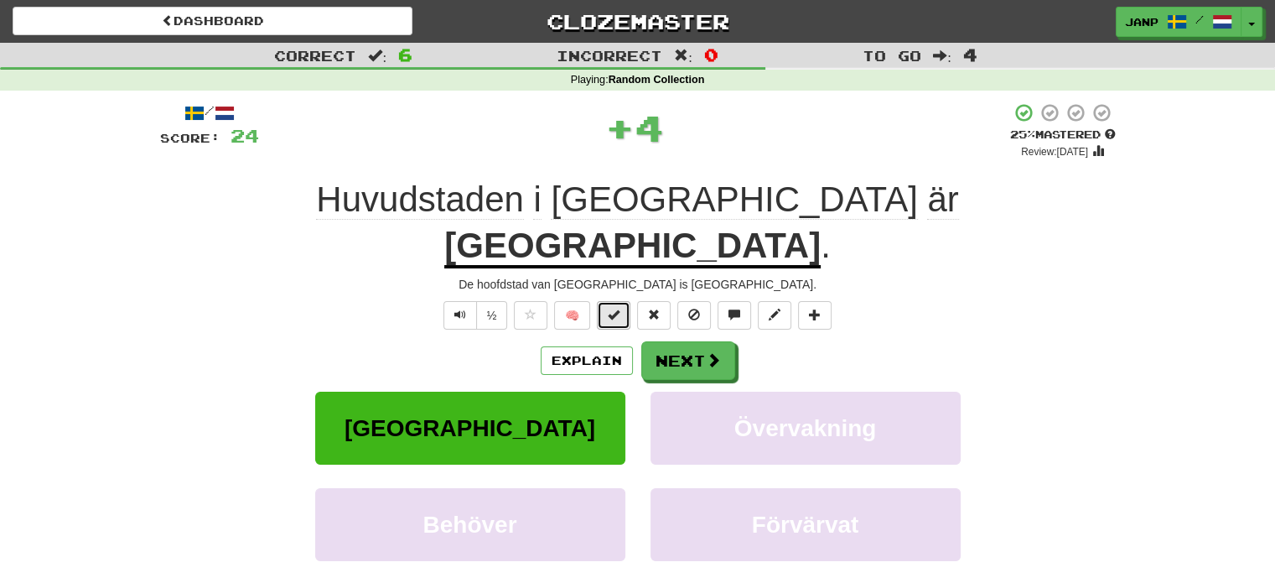
click at [614, 309] on span at bounding box center [614, 315] width 12 height 12
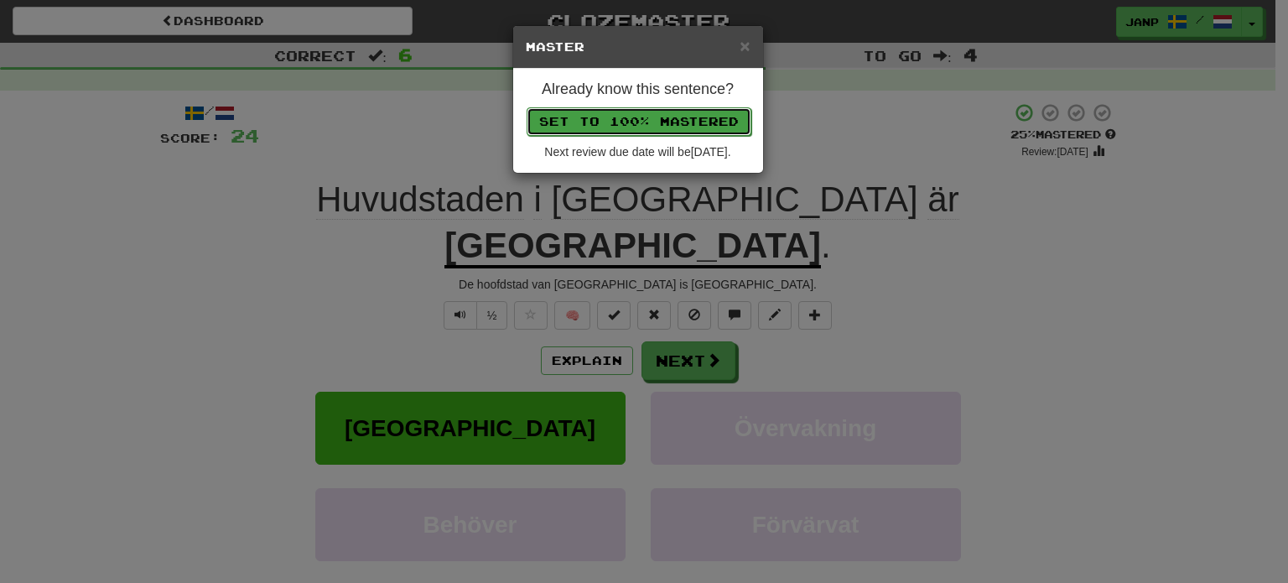
click at [668, 117] on button "Set to 100% Mastered" at bounding box center [639, 121] width 225 height 29
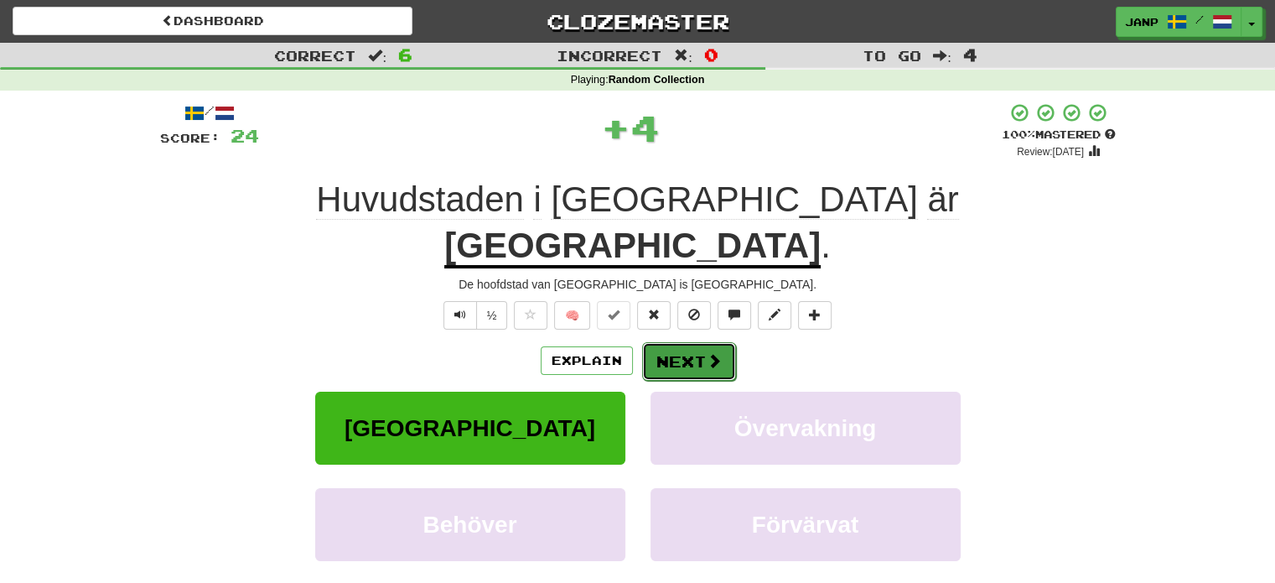
click at [707, 353] on span at bounding box center [714, 360] width 15 height 15
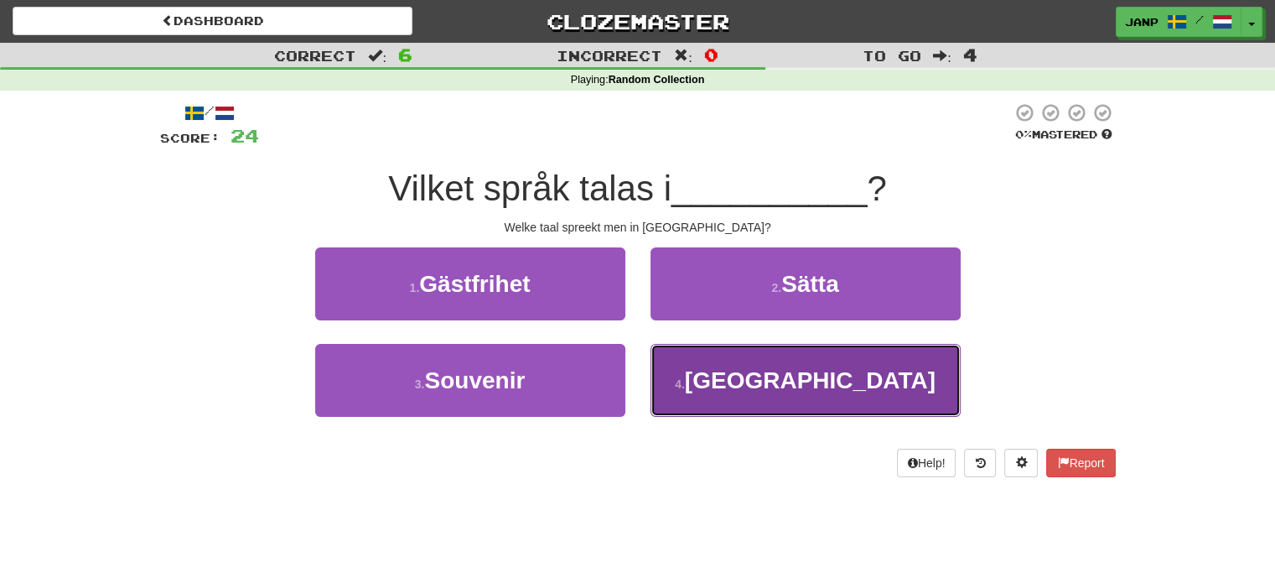
click at [723, 360] on button "4 . Egypten" at bounding box center [806, 380] width 310 height 73
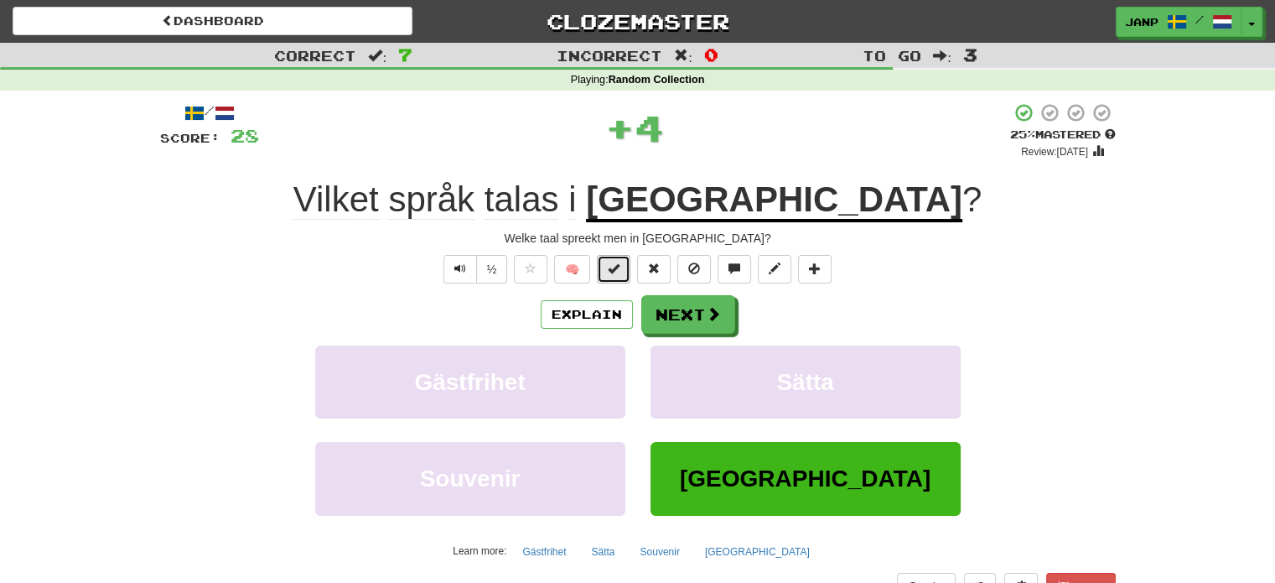
click at [625, 274] on button at bounding box center [614, 269] width 34 height 29
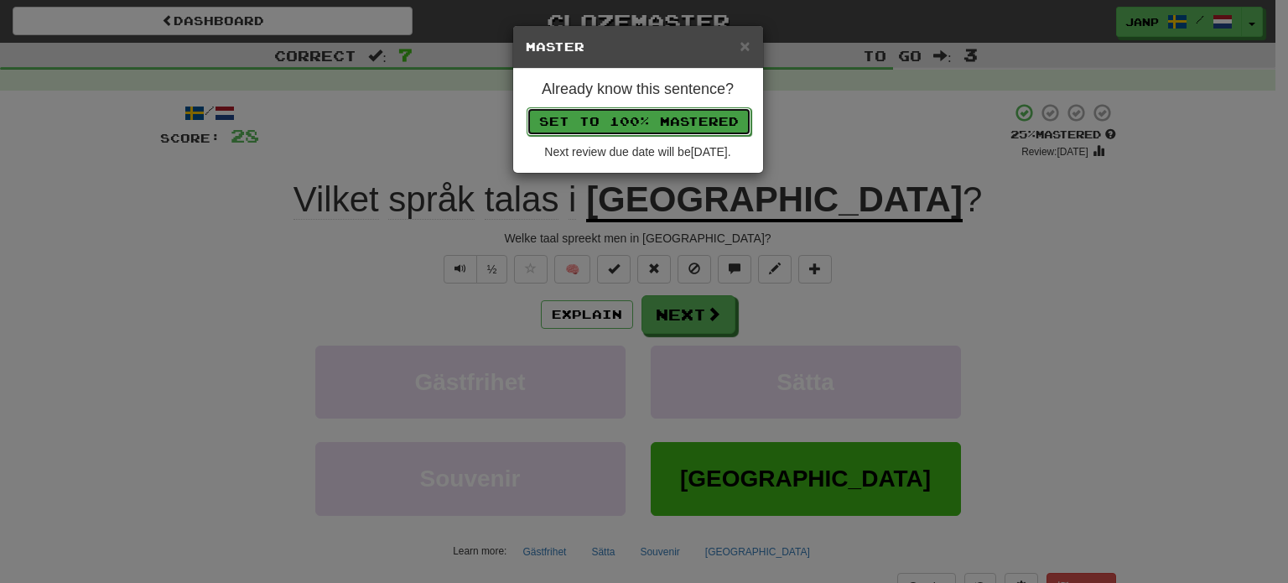
click at [661, 123] on button "Set to 100% Mastered" at bounding box center [639, 121] width 225 height 29
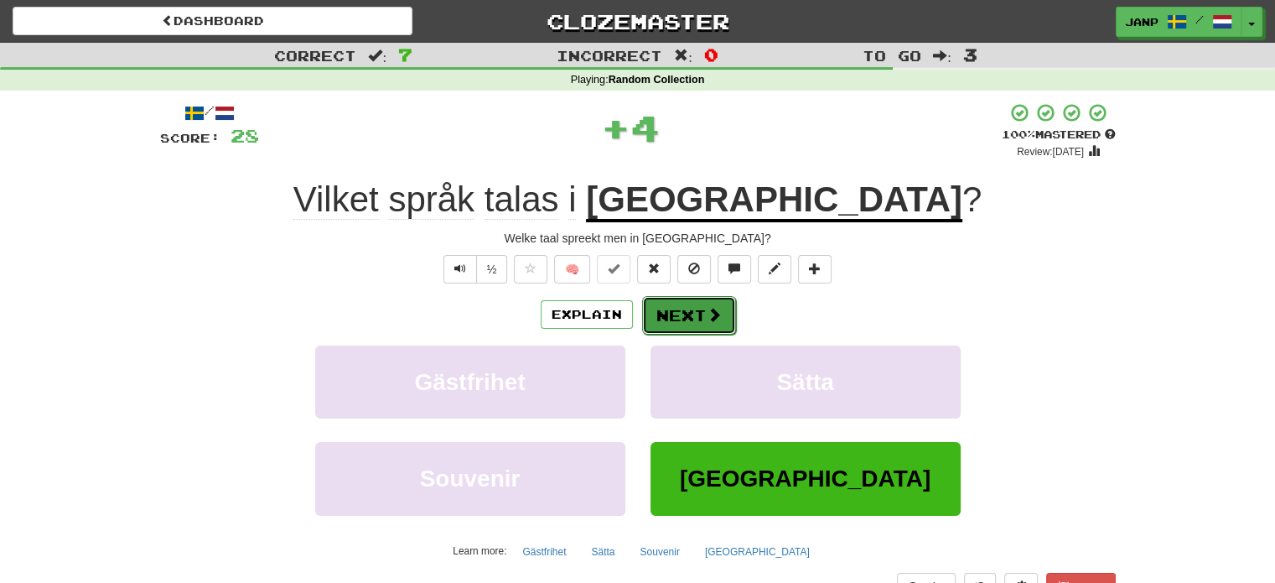
click at [689, 314] on button "Next" at bounding box center [689, 315] width 94 height 39
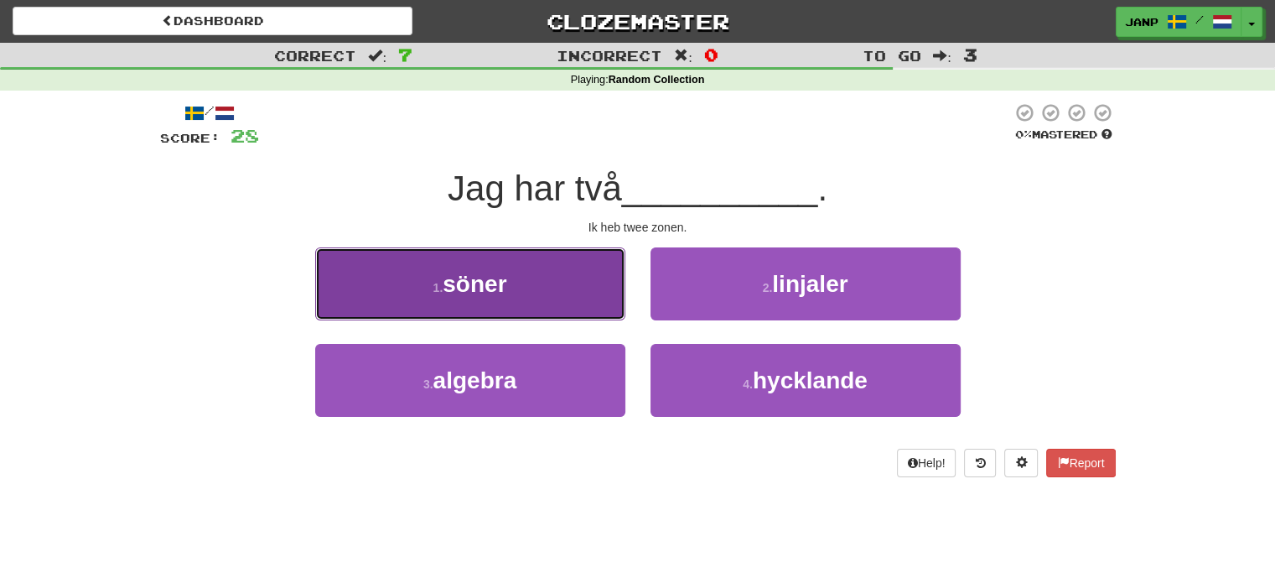
click at [542, 295] on button "1 . söner" at bounding box center [470, 283] width 310 height 73
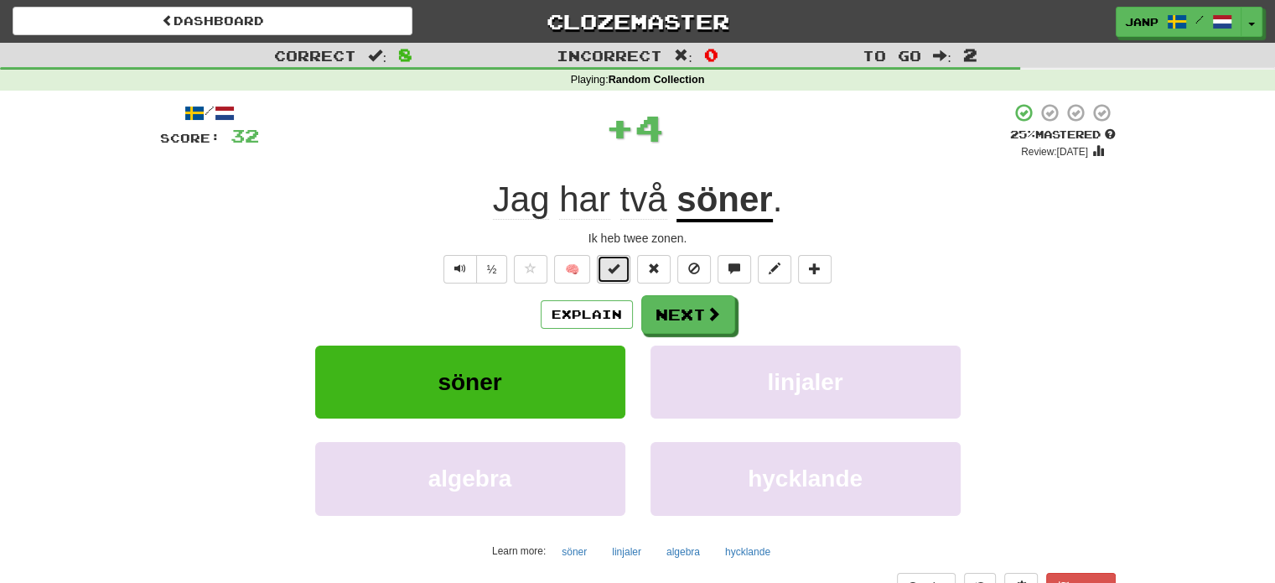
click at [618, 267] on span at bounding box center [614, 268] width 12 height 12
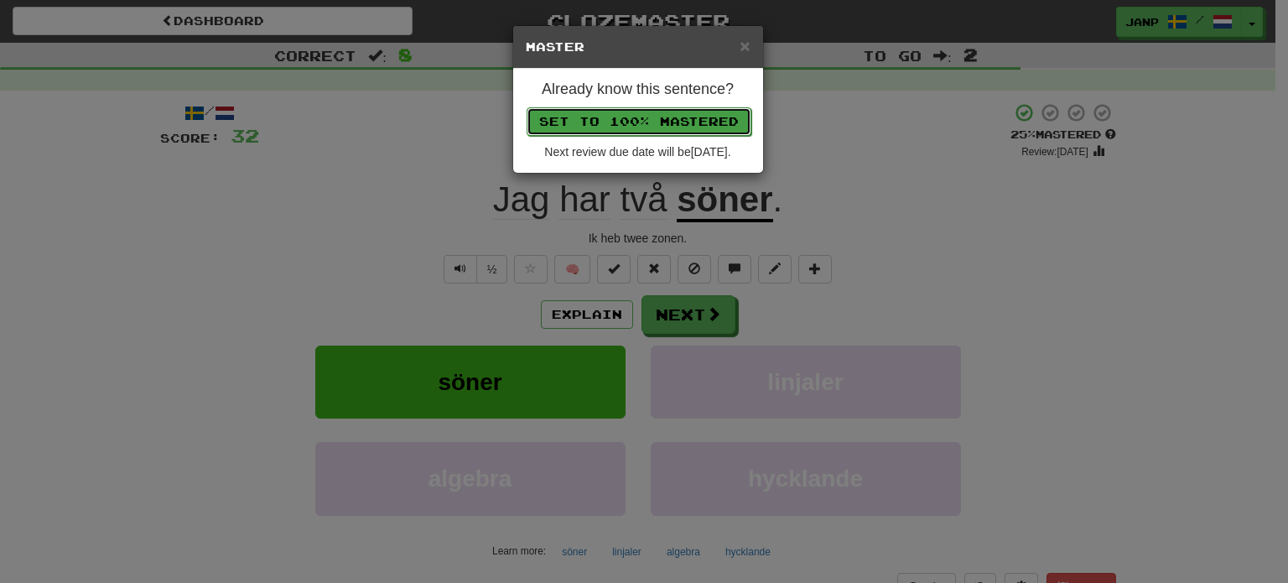
click at [661, 117] on button "Set to 100% Mastered" at bounding box center [639, 121] width 225 height 29
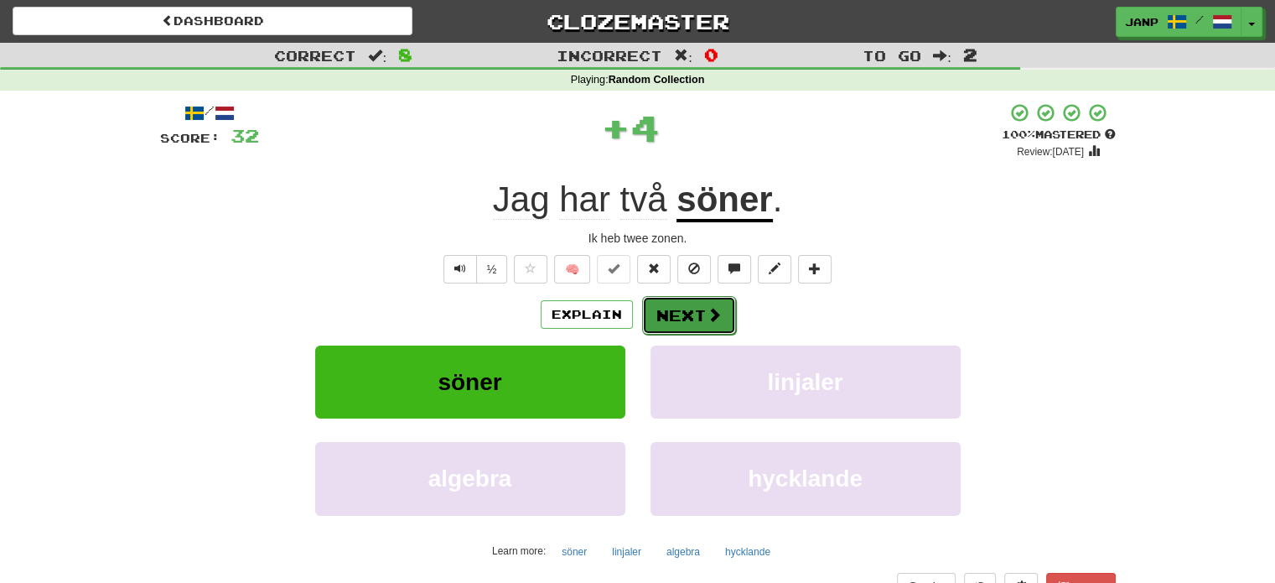
click at [711, 321] on span at bounding box center [714, 314] width 15 height 15
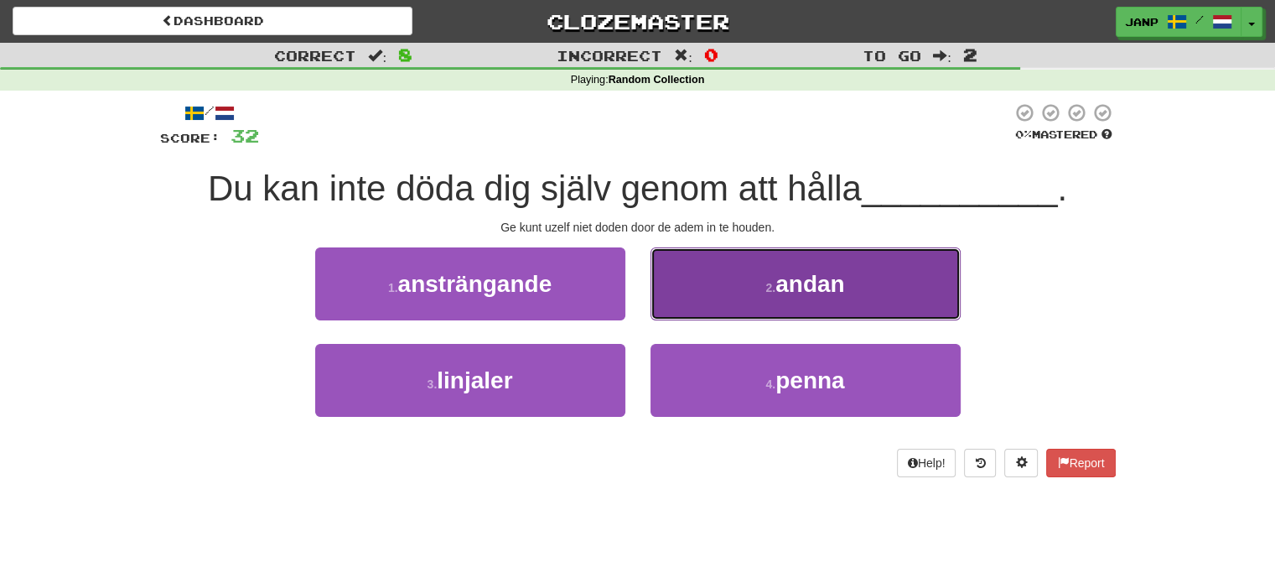
click at [762, 283] on button "2 . andan" at bounding box center [806, 283] width 310 height 73
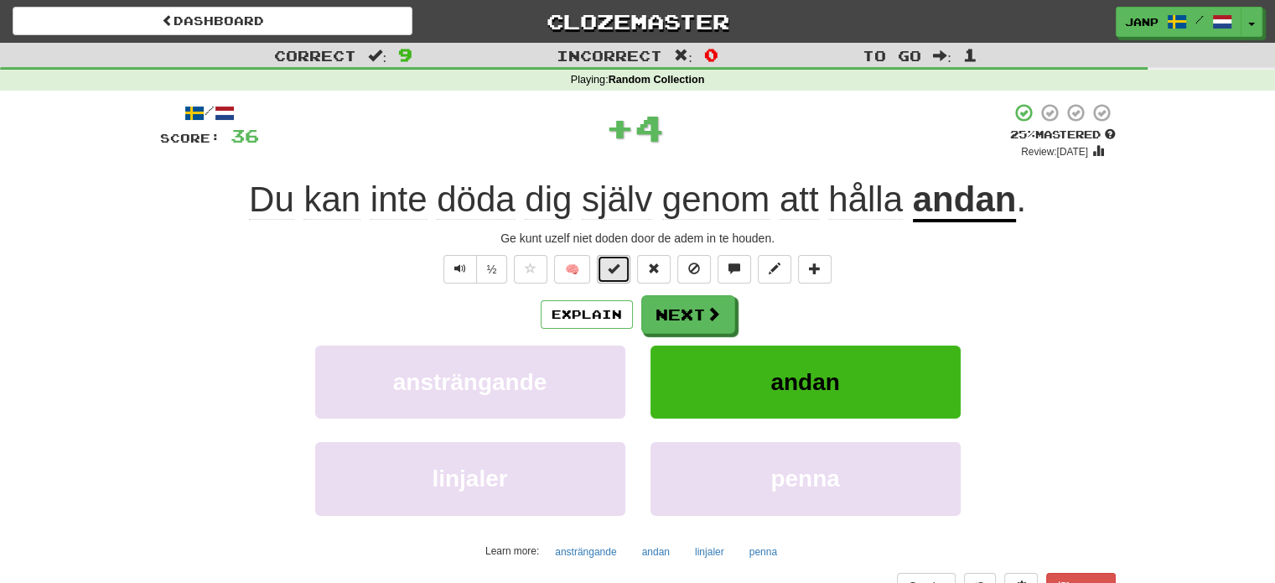
click at [617, 265] on span at bounding box center [614, 268] width 12 height 12
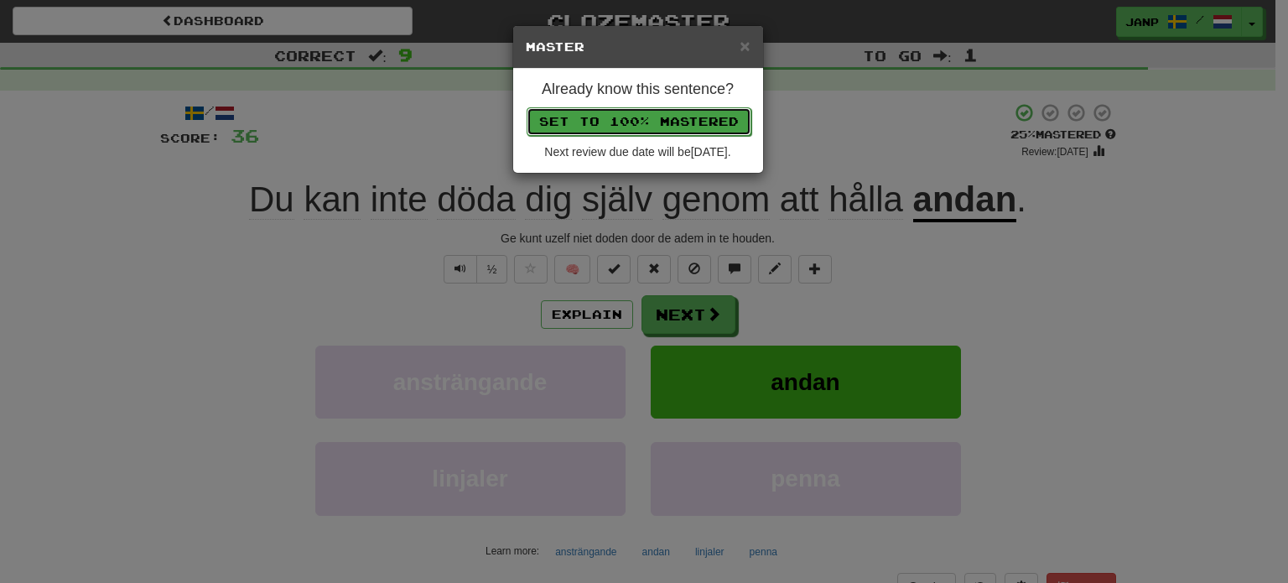
click at [657, 124] on button "Set to 100% Mastered" at bounding box center [639, 121] width 225 height 29
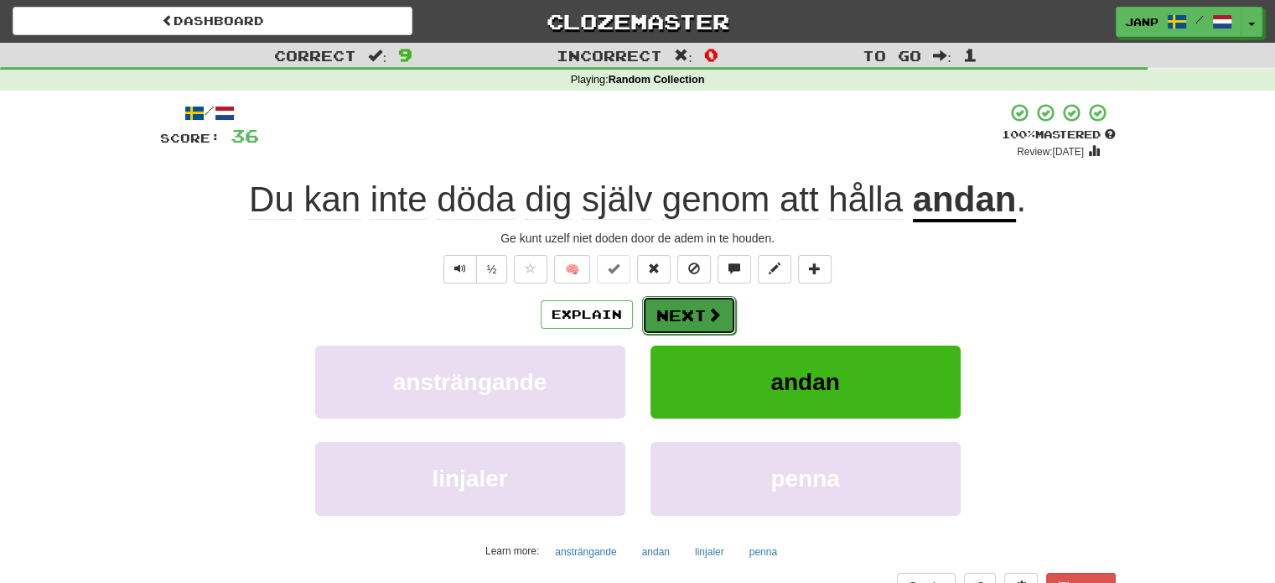
click at [709, 307] on span at bounding box center [714, 314] width 15 height 15
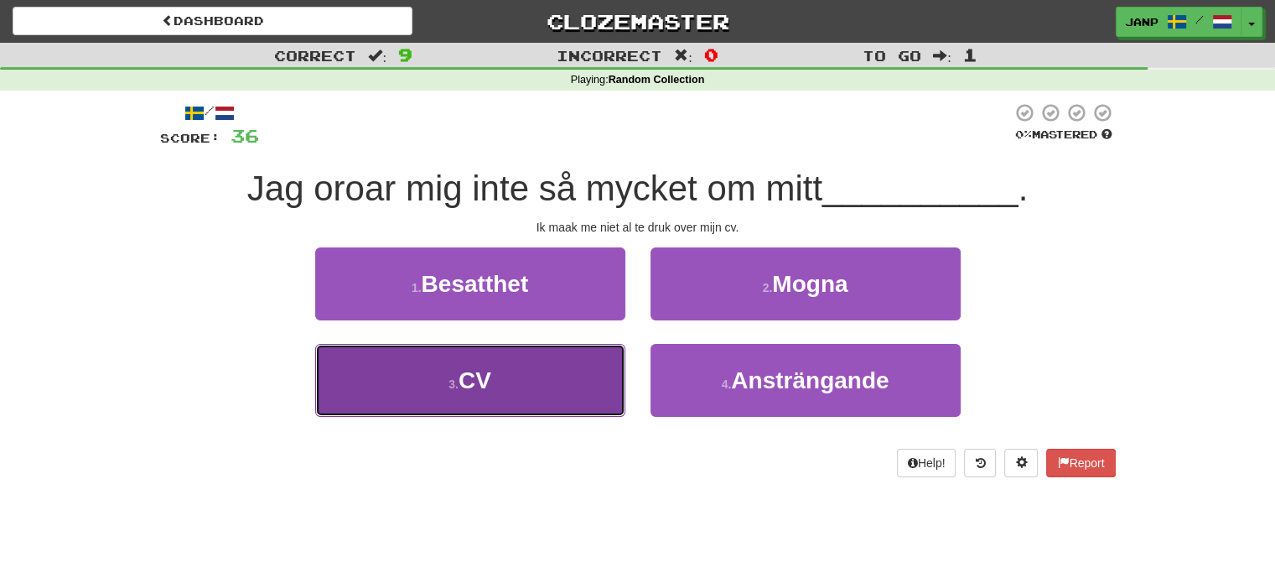
click at [584, 388] on button "3 . CV" at bounding box center [470, 380] width 310 height 73
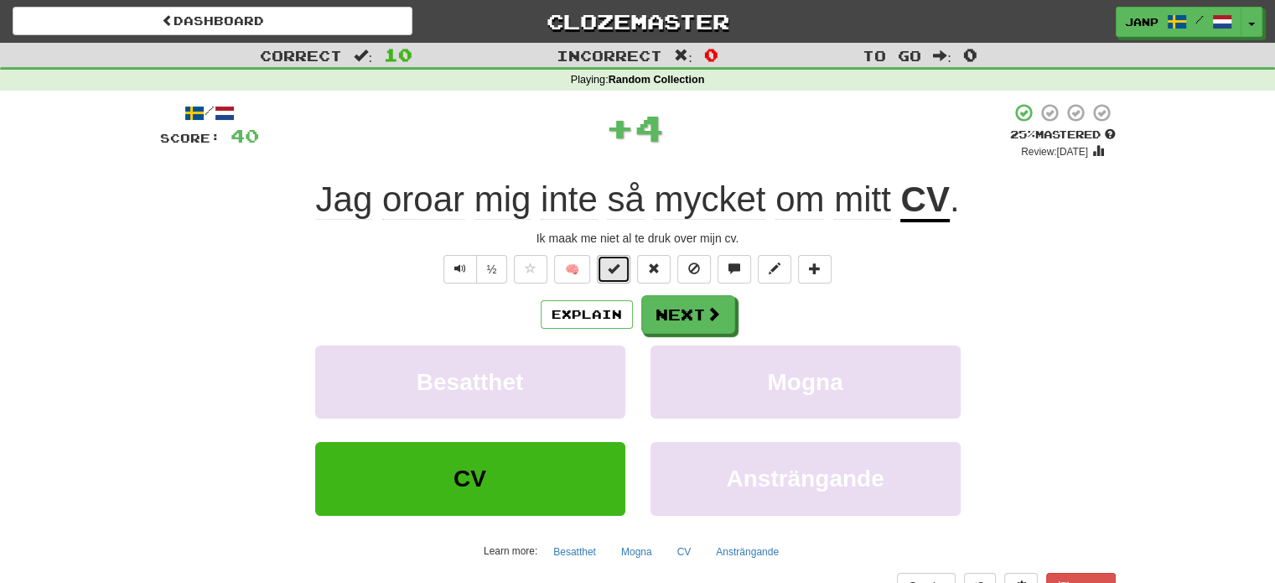
click at [611, 274] on span at bounding box center [614, 268] width 12 height 12
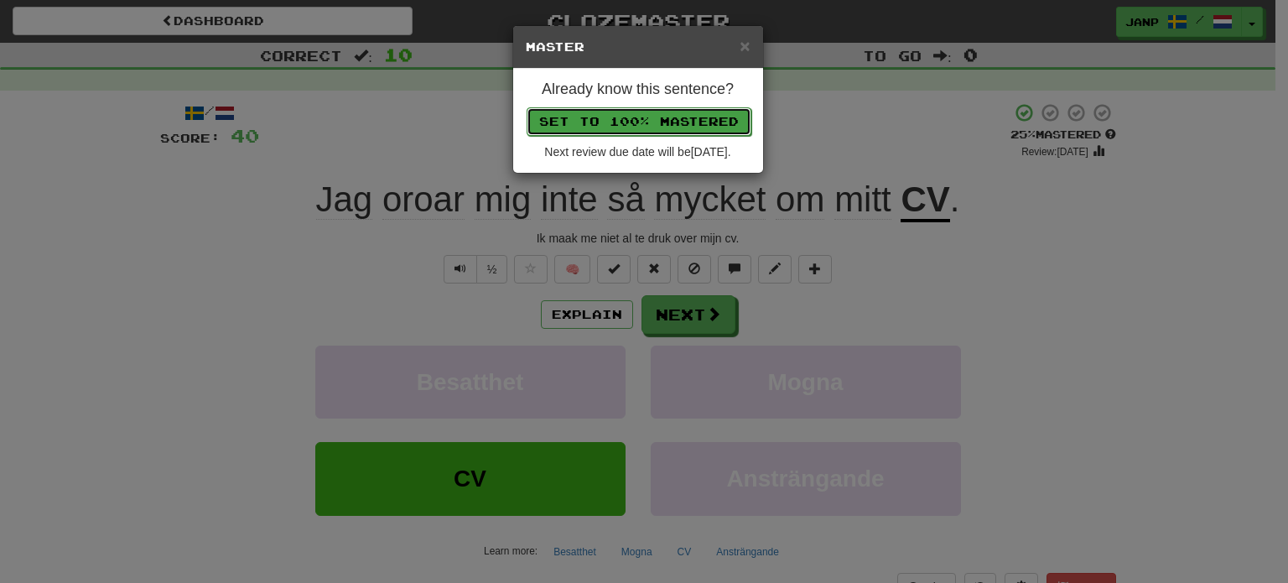
click at [636, 114] on button "Set to 100% Mastered" at bounding box center [639, 121] width 225 height 29
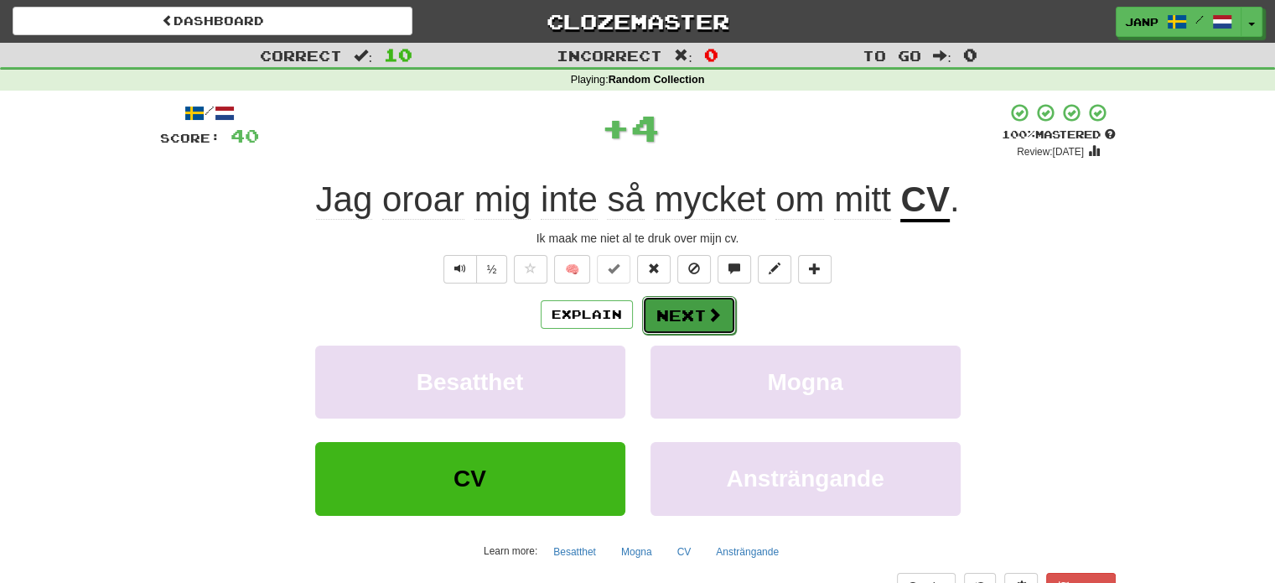
click at [707, 318] on span at bounding box center [714, 314] width 15 height 15
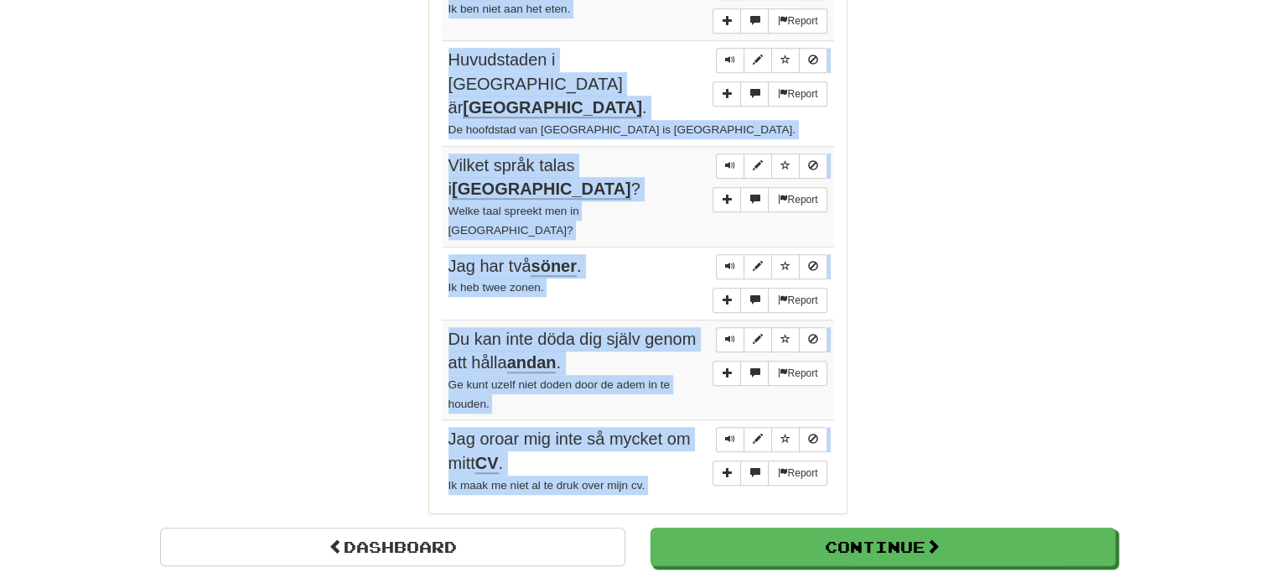
scroll to position [1212, 0]
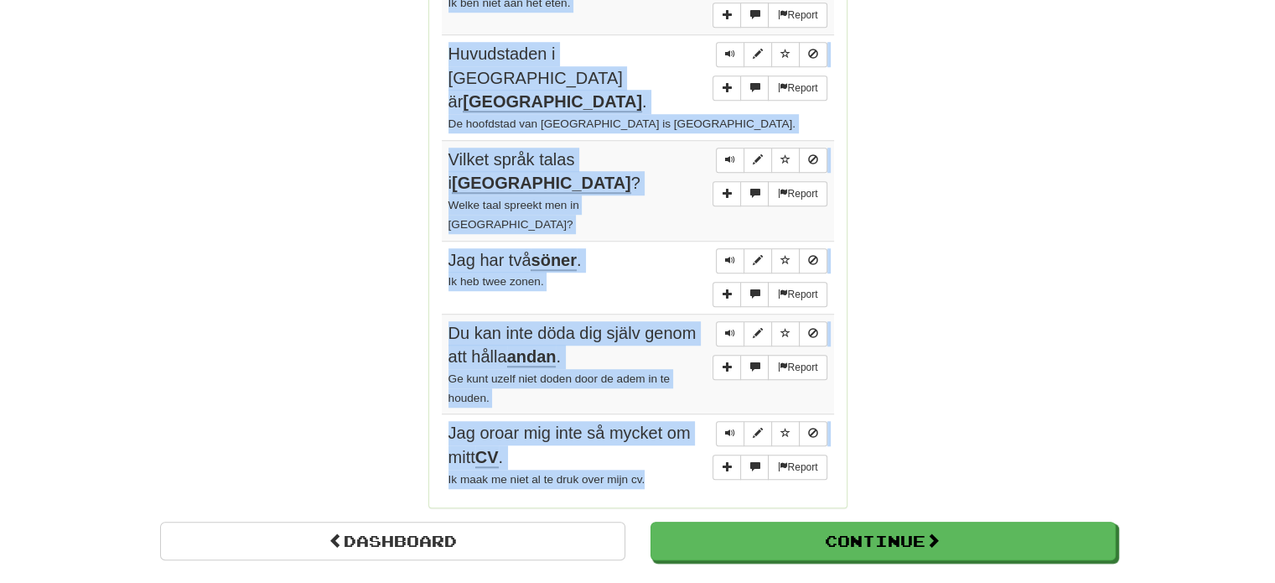
drag, startPoint x: 449, startPoint y: 223, endPoint x: 671, endPoint y: 412, distance: 291.5
click at [671, 412] on tbody "Report Kom ni ensamma ? Ben je alleen gekomen? Report Jag vill inte träffa någo…" at bounding box center [638, 82] width 392 height 825
copy tbody "Kom ni ensamma ? Ben je alleen gekomen? Report Jag vill inte träffa någon i dag…"
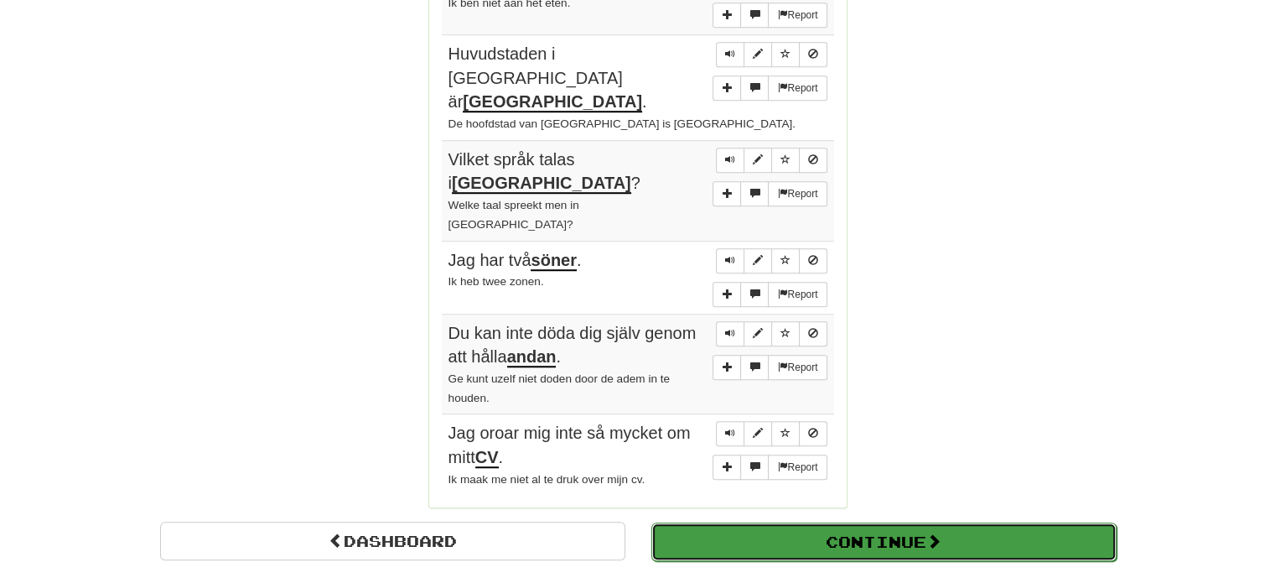
click at [911, 522] on button "Continue" at bounding box center [883, 541] width 465 height 39
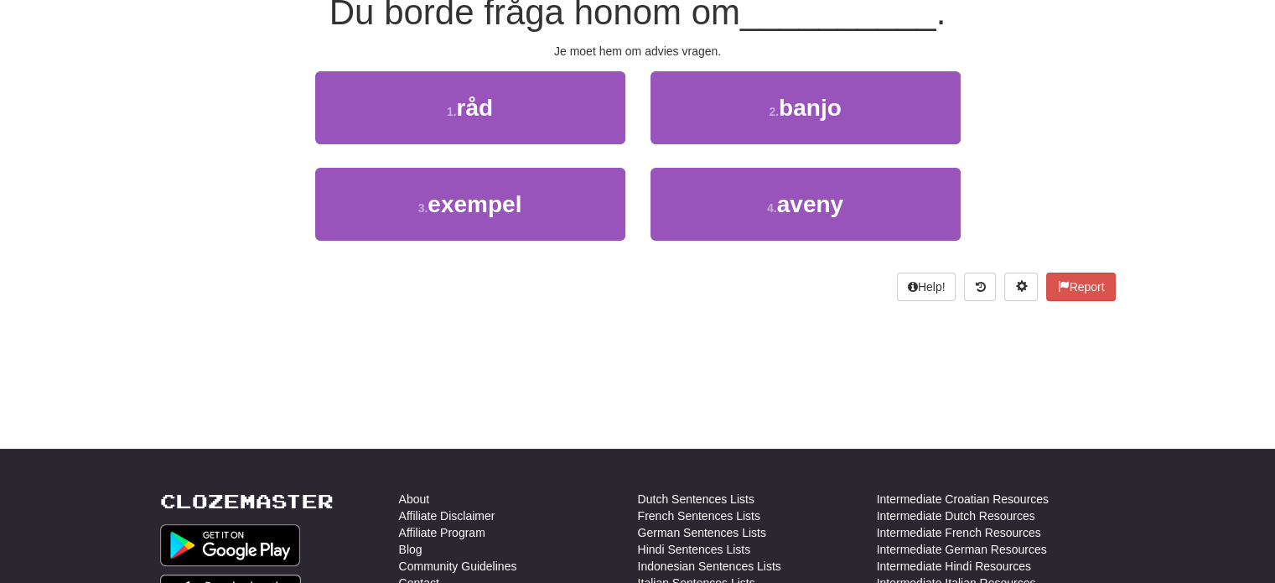
scroll to position [3, 0]
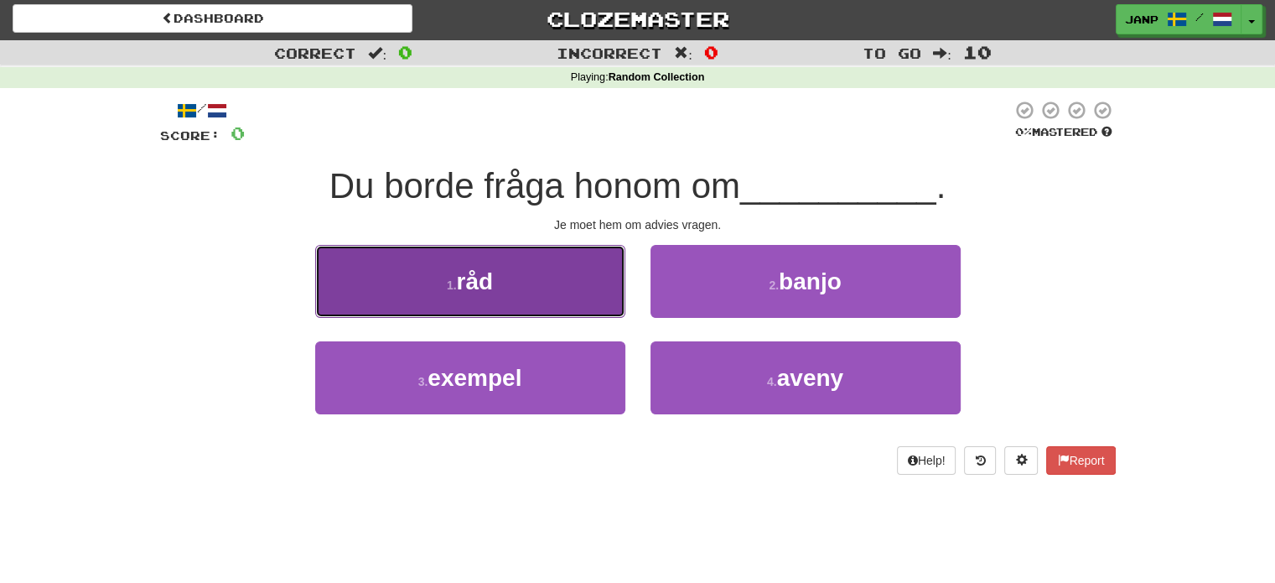
click at [533, 309] on button "1 . råd" at bounding box center [470, 281] width 310 height 73
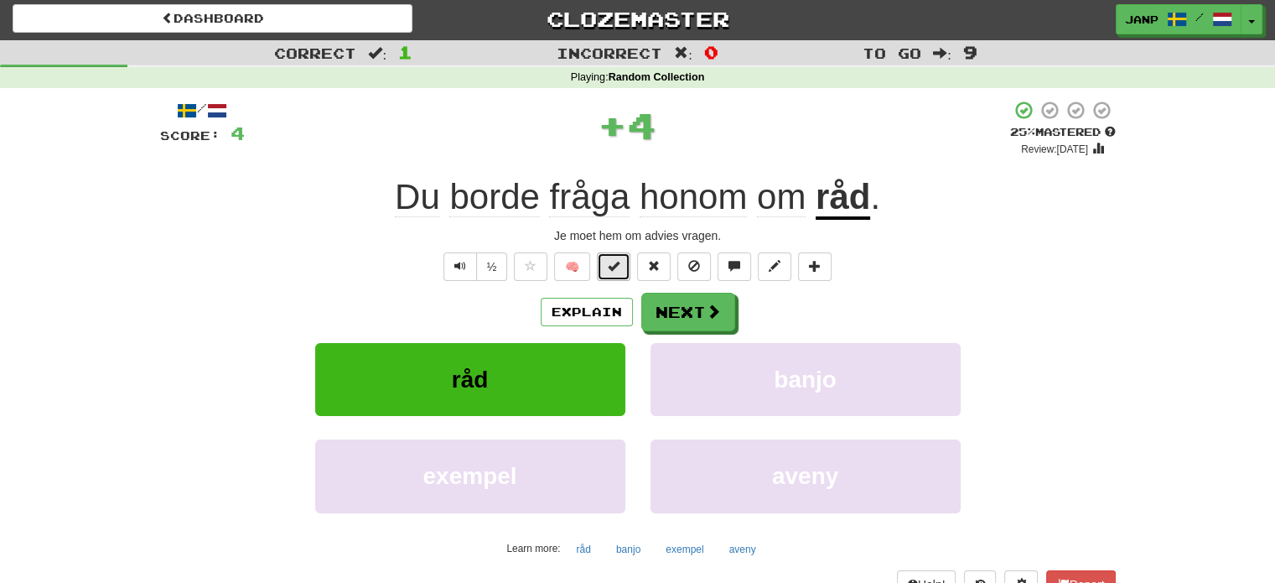
click at [616, 261] on span at bounding box center [614, 266] width 12 height 12
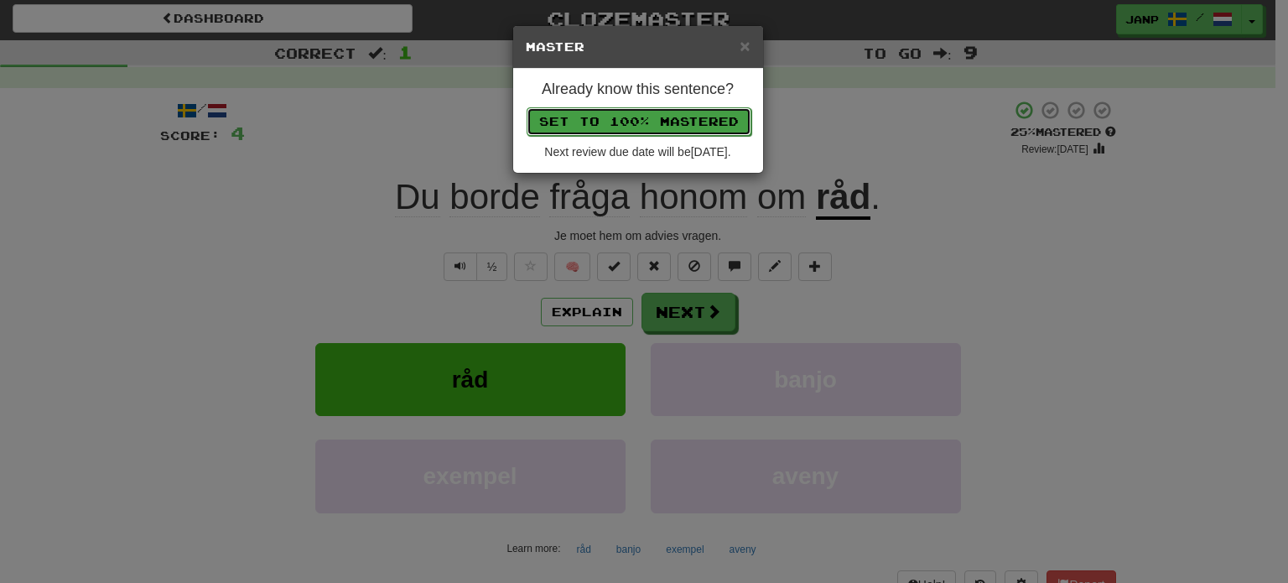
click at [673, 123] on button "Set to 100% Mastered" at bounding box center [639, 121] width 225 height 29
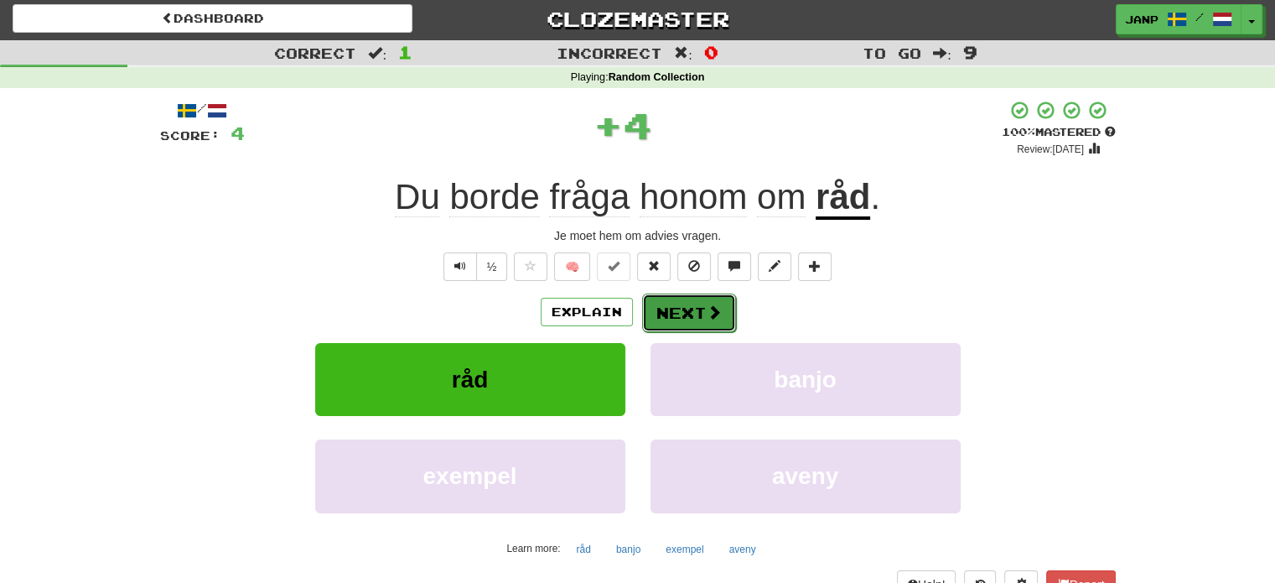
click at [702, 309] on button "Next" at bounding box center [689, 312] width 94 height 39
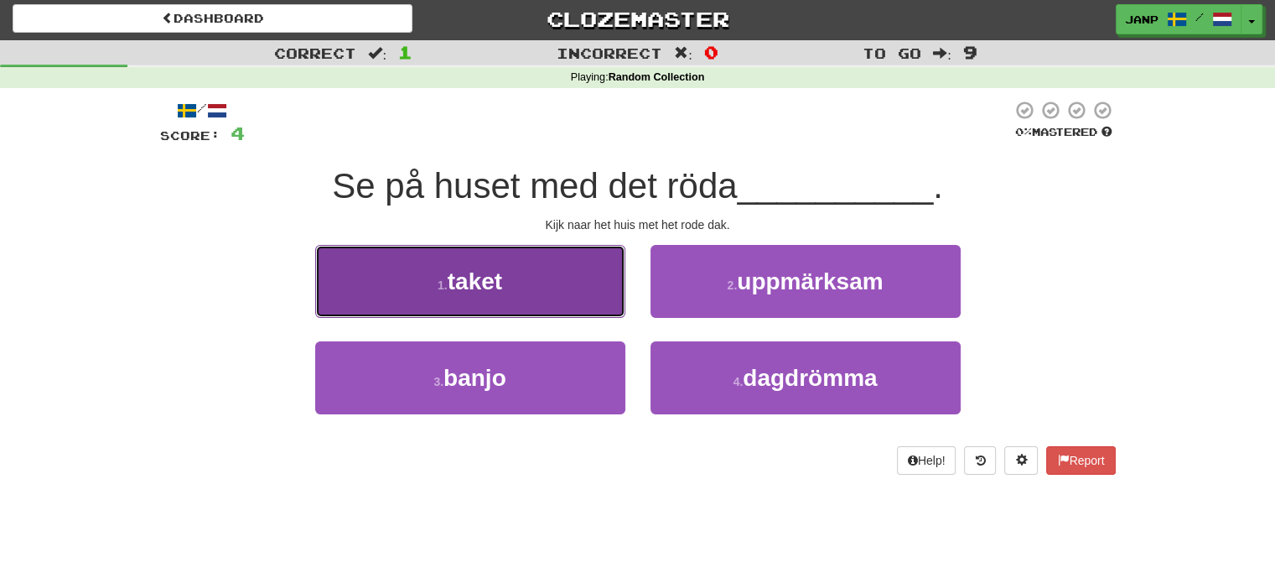
click at [547, 287] on button "1 . taket" at bounding box center [470, 281] width 310 height 73
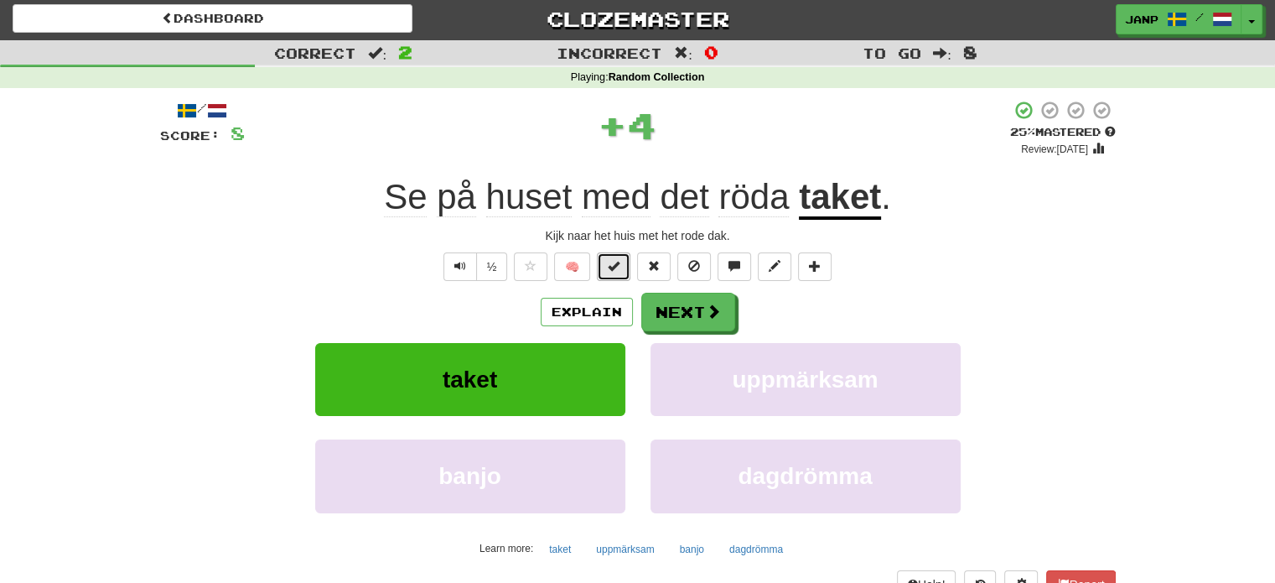
click at [607, 267] on button at bounding box center [614, 266] width 34 height 29
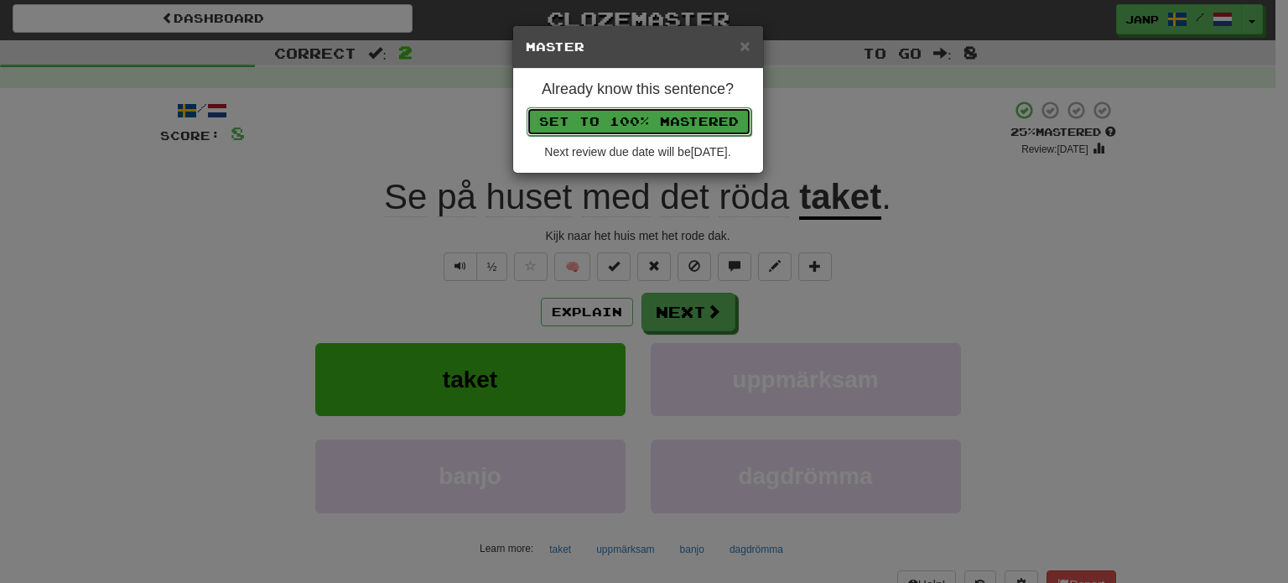
click at [655, 118] on button "Set to 100% Mastered" at bounding box center [639, 121] width 225 height 29
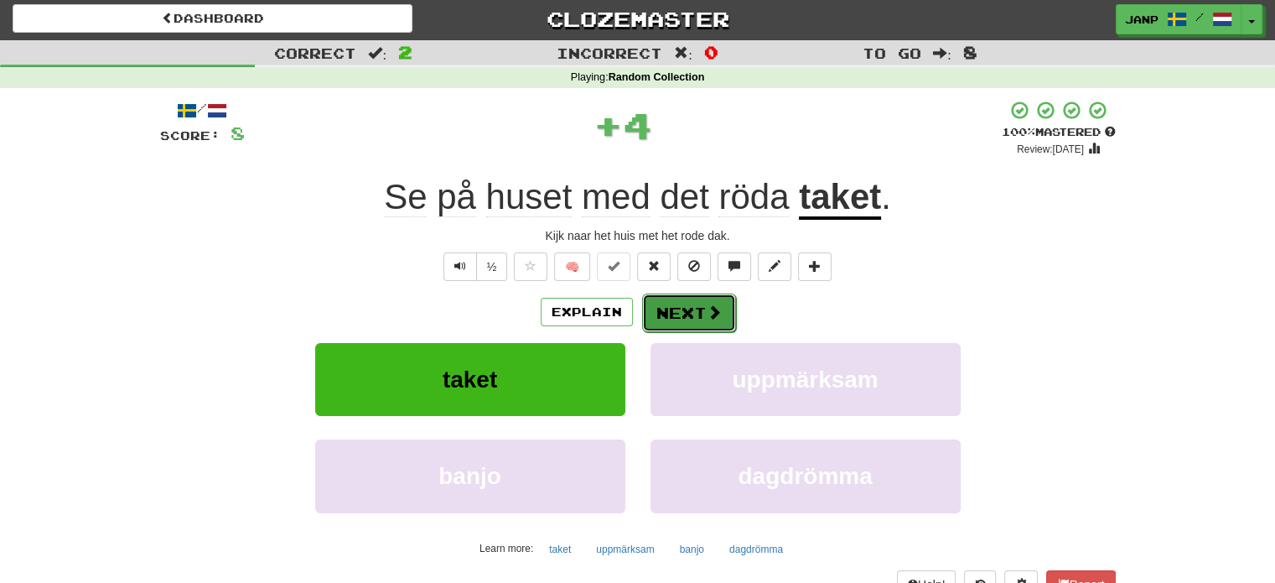
click at [688, 313] on button "Next" at bounding box center [689, 312] width 94 height 39
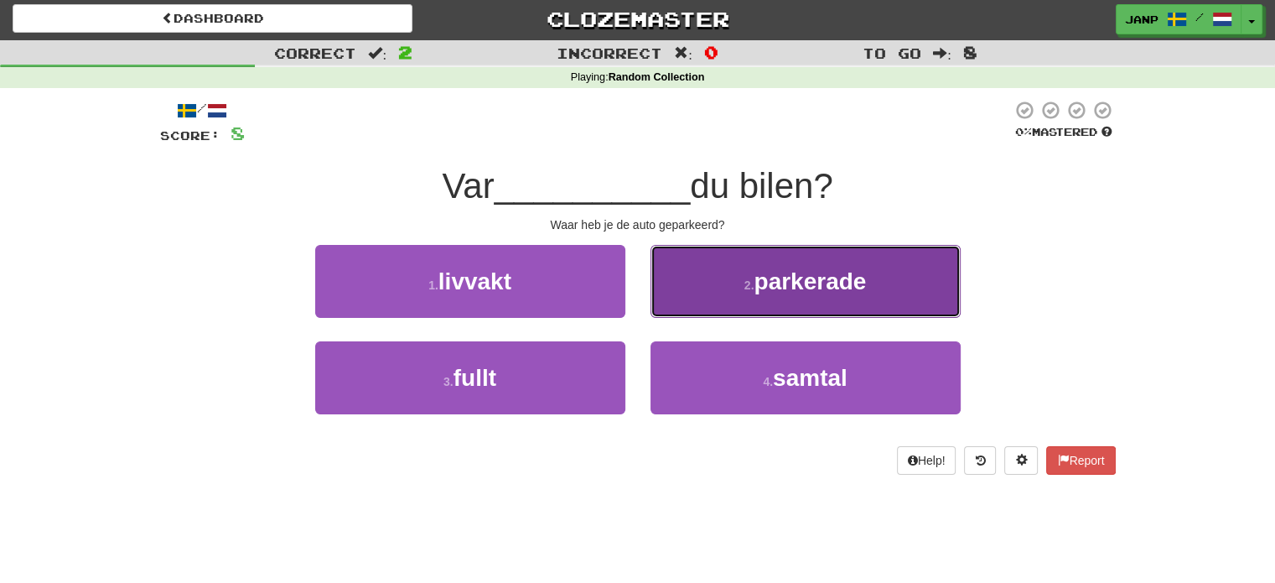
click at [730, 296] on button "2 . parkerade" at bounding box center [806, 281] width 310 height 73
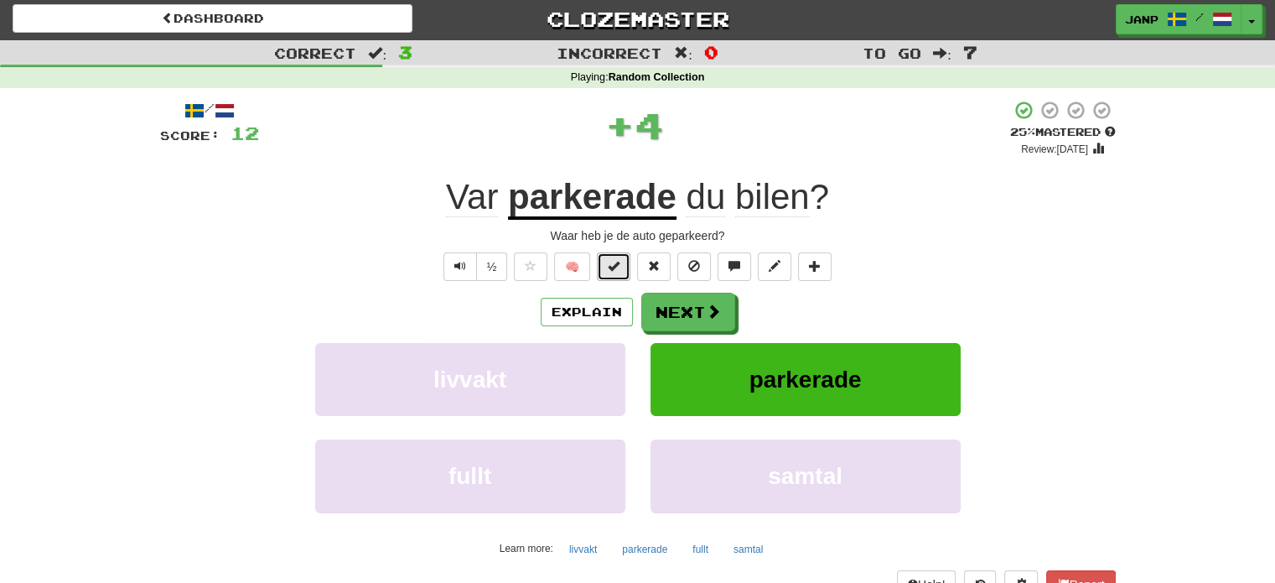
click at [624, 277] on button at bounding box center [614, 266] width 34 height 29
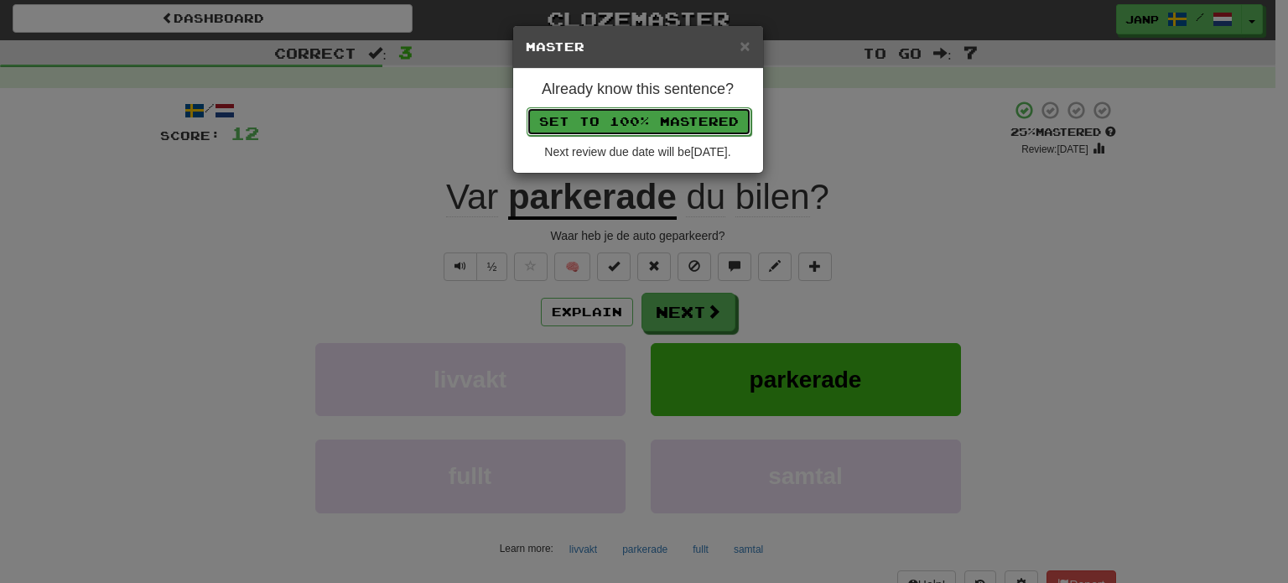
click at [681, 124] on button "Set to 100% Mastered" at bounding box center [639, 121] width 225 height 29
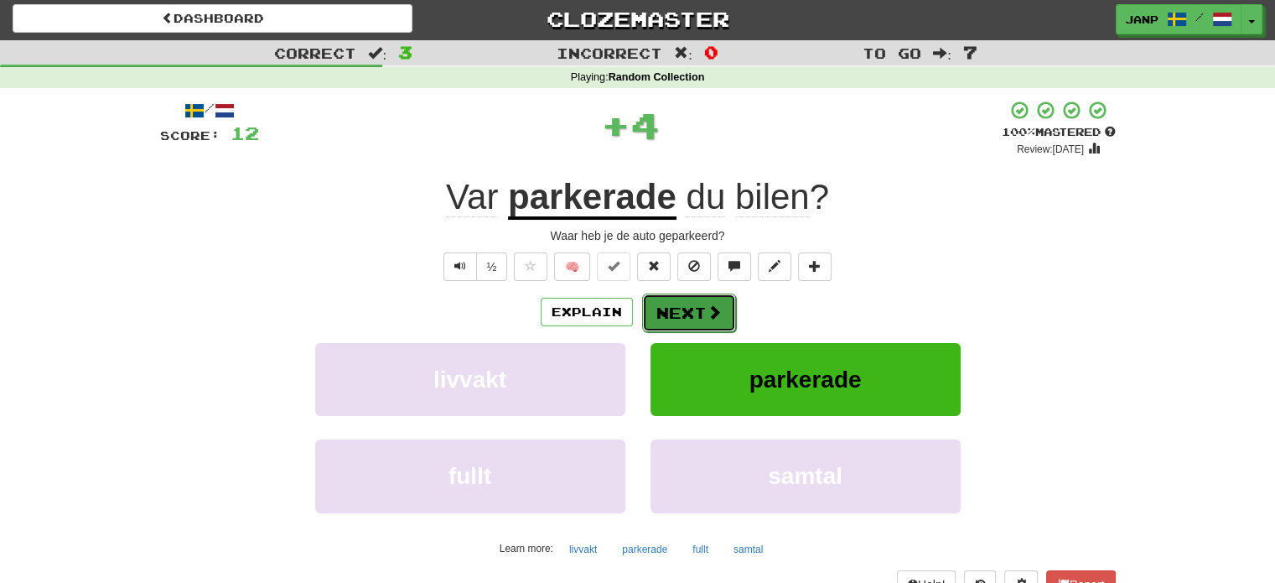
click at [701, 310] on button "Next" at bounding box center [689, 312] width 94 height 39
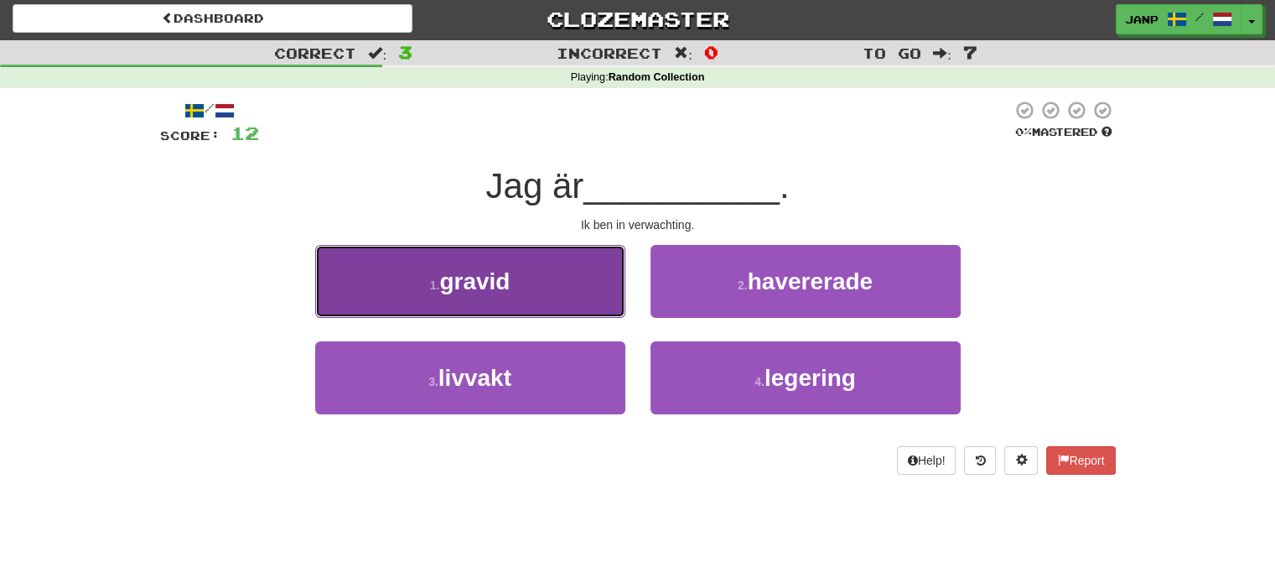
click at [537, 306] on button "1 . gravid" at bounding box center [470, 281] width 310 height 73
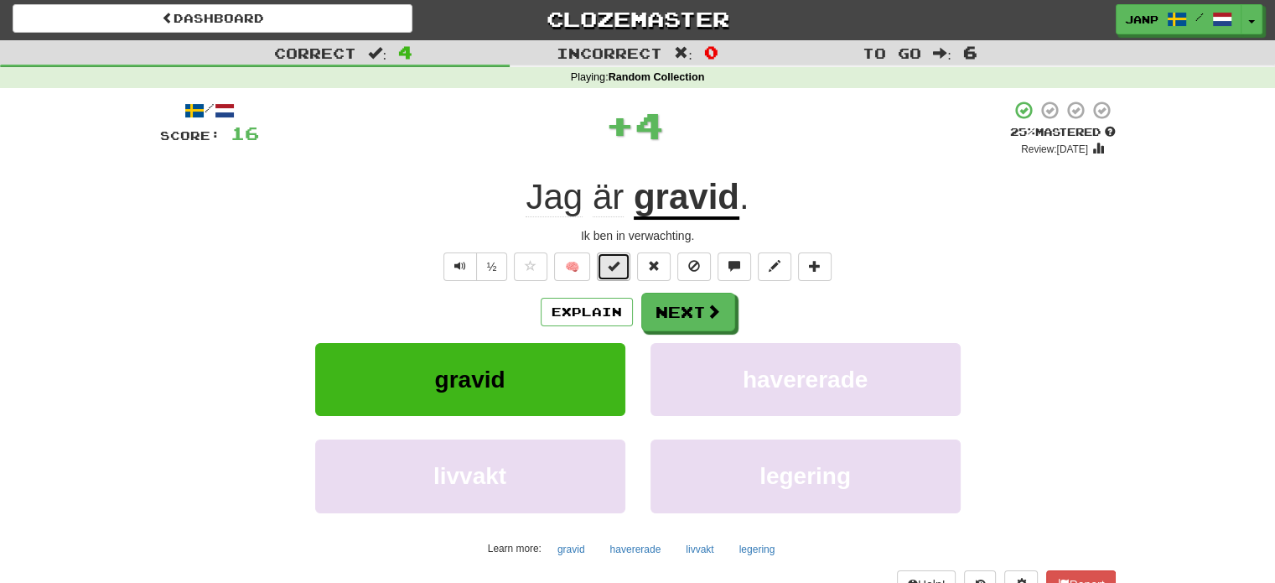
click at [607, 268] on button at bounding box center [614, 266] width 34 height 29
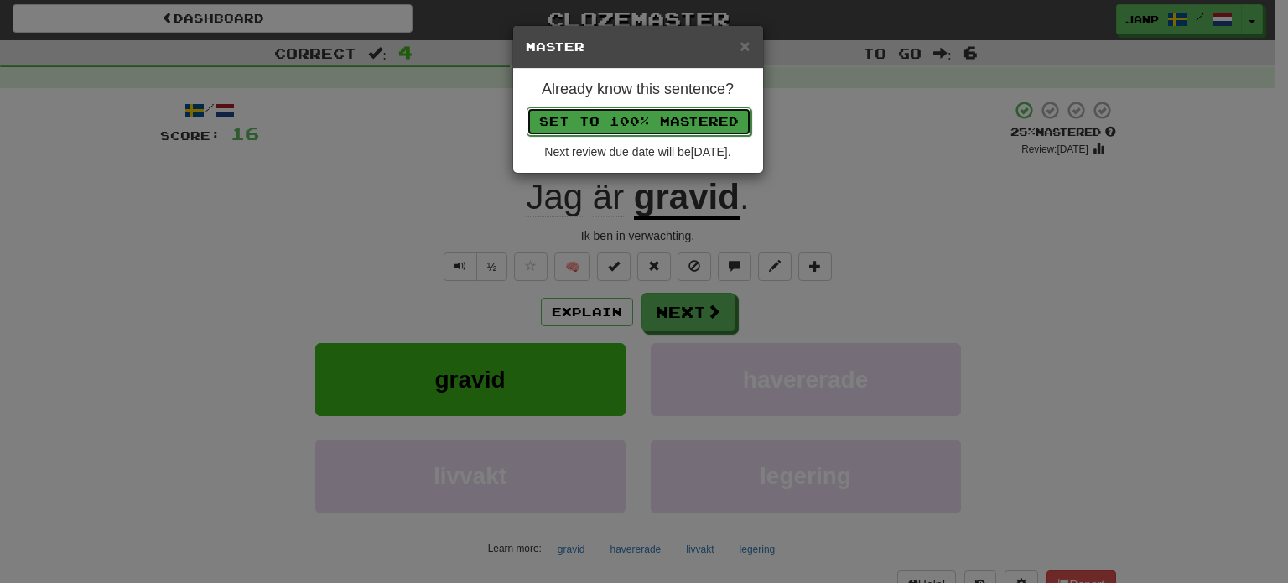
click at [674, 124] on button "Set to 100% Mastered" at bounding box center [639, 121] width 225 height 29
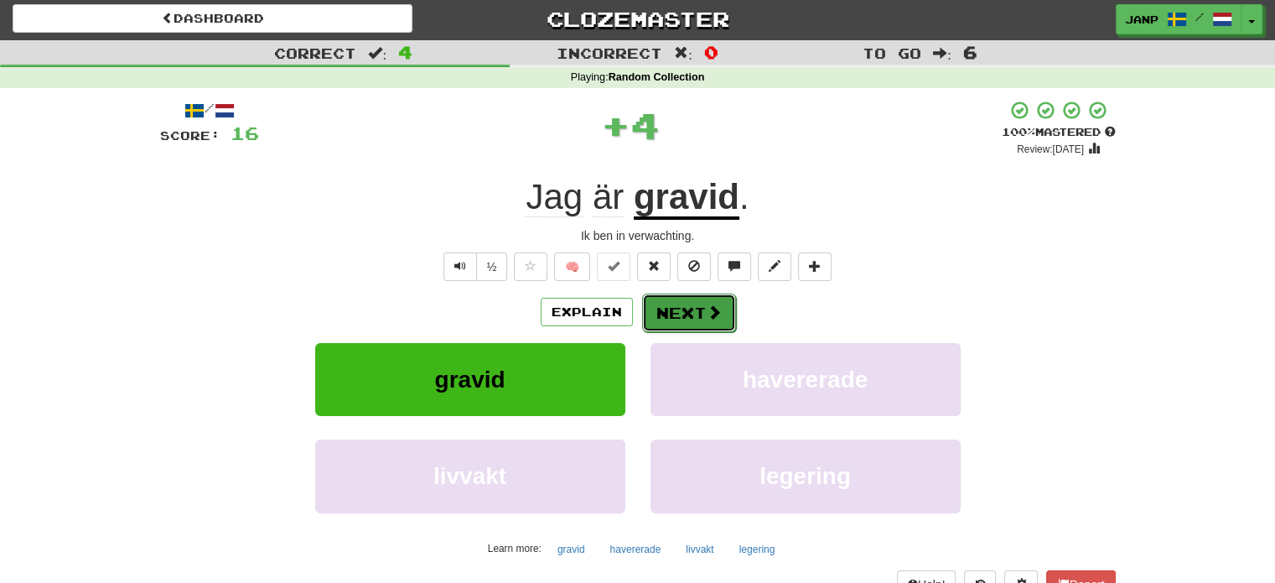
click at [675, 312] on button "Next" at bounding box center [689, 312] width 94 height 39
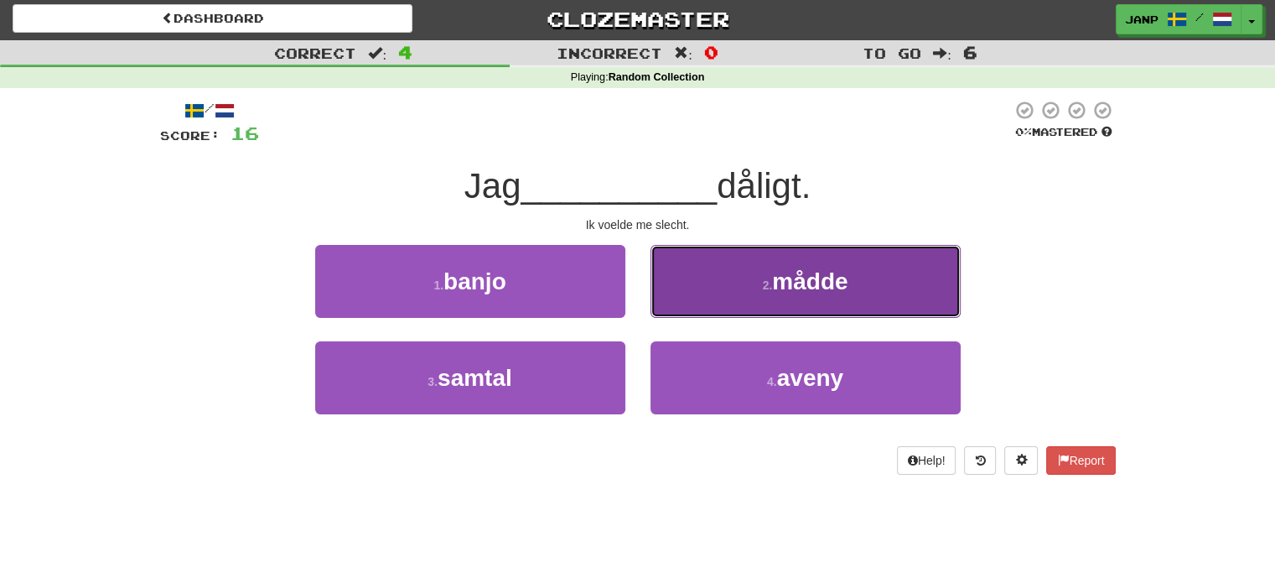
click at [718, 305] on button "2 . mådde" at bounding box center [806, 281] width 310 height 73
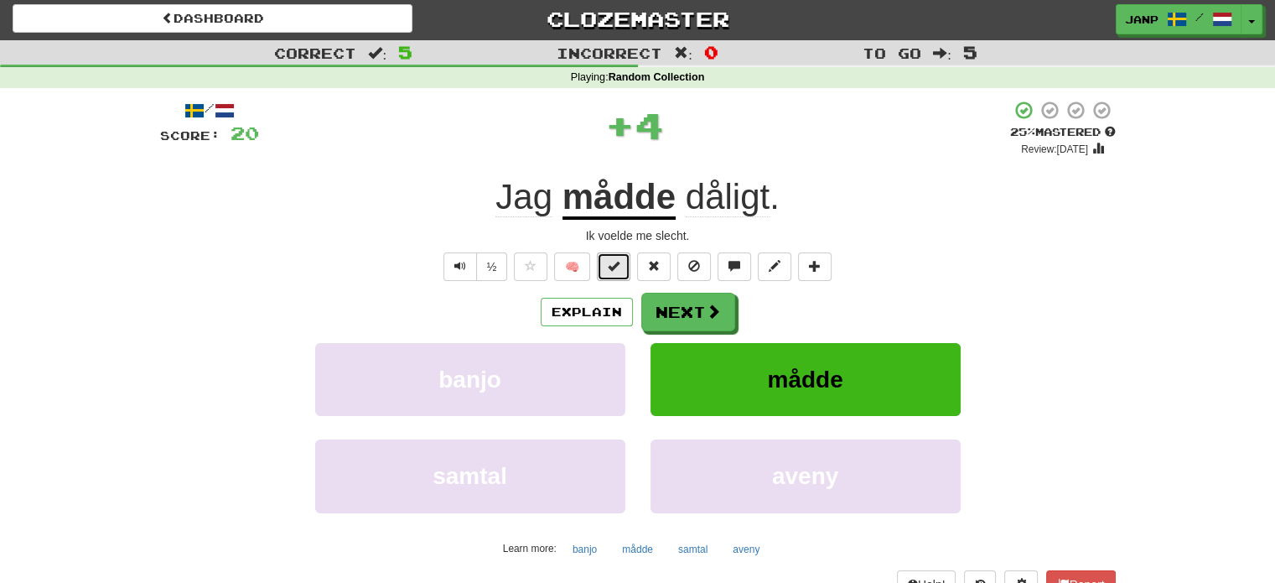
click at [611, 267] on span at bounding box center [614, 266] width 12 height 12
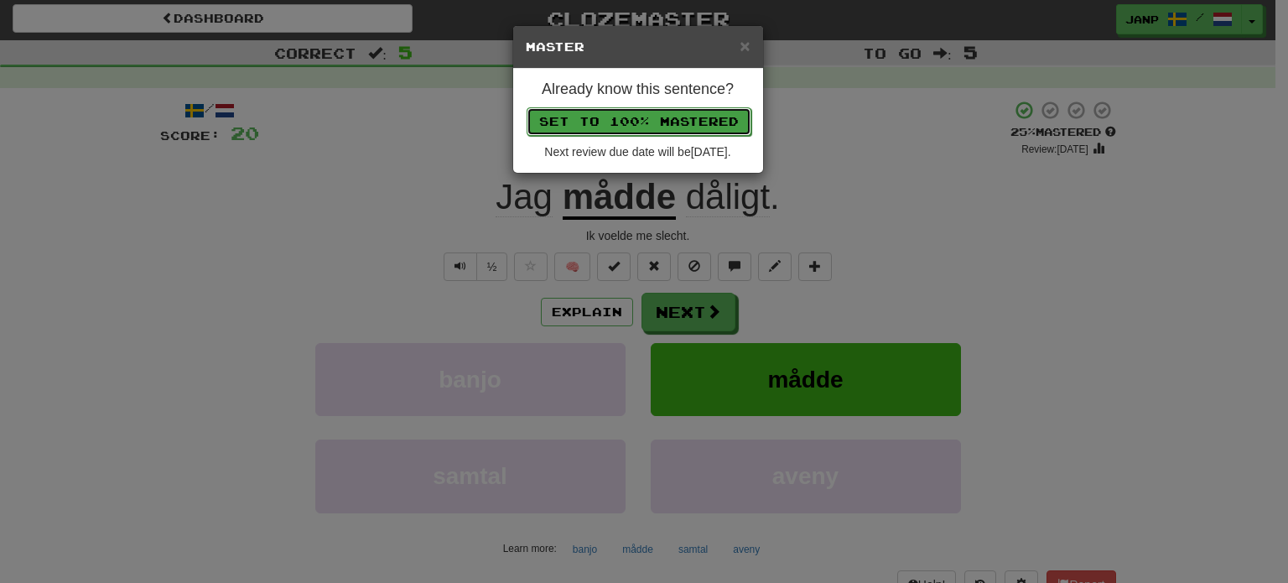
click at [657, 117] on button "Set to 100% Mastered" at bounding box center [639, 121] width 225 height 29
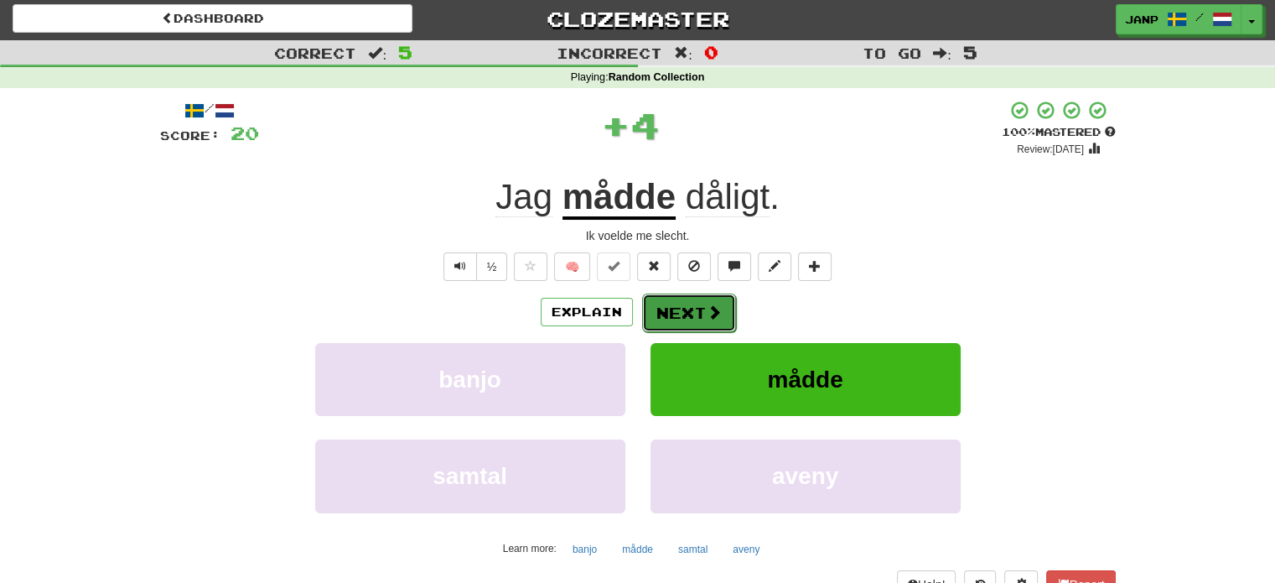
click at [693, 308] on button "Next" at bounding box center [689, 312] width 94 height 39
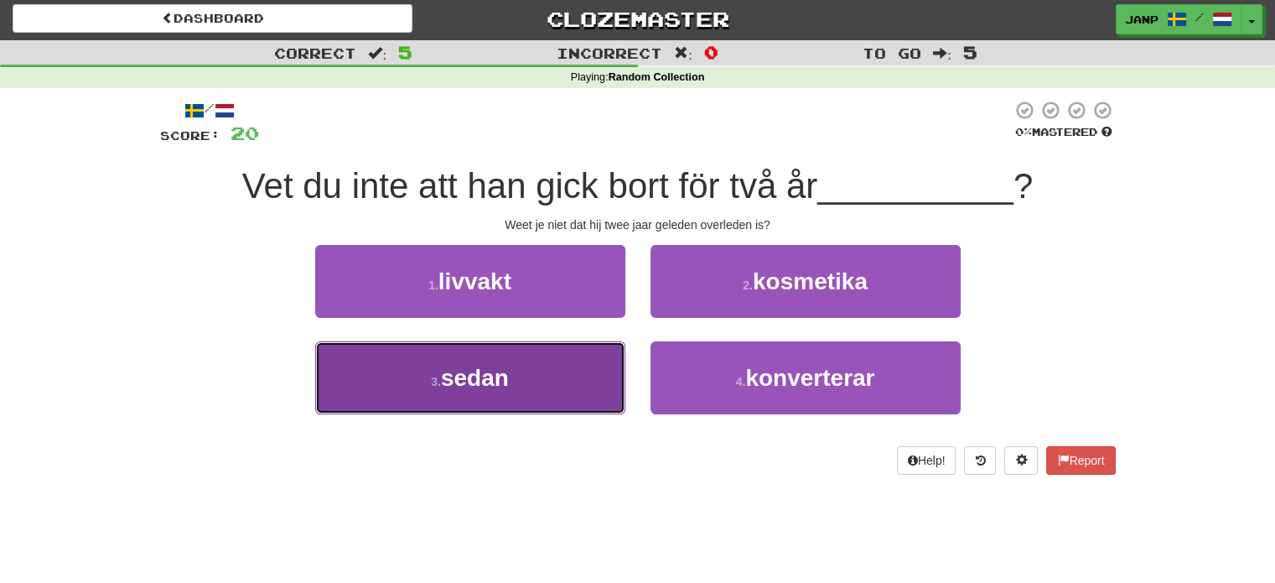
click at [579, 361] on button "3 . sedan" at bounding box center [470, 377] width 310 height 73
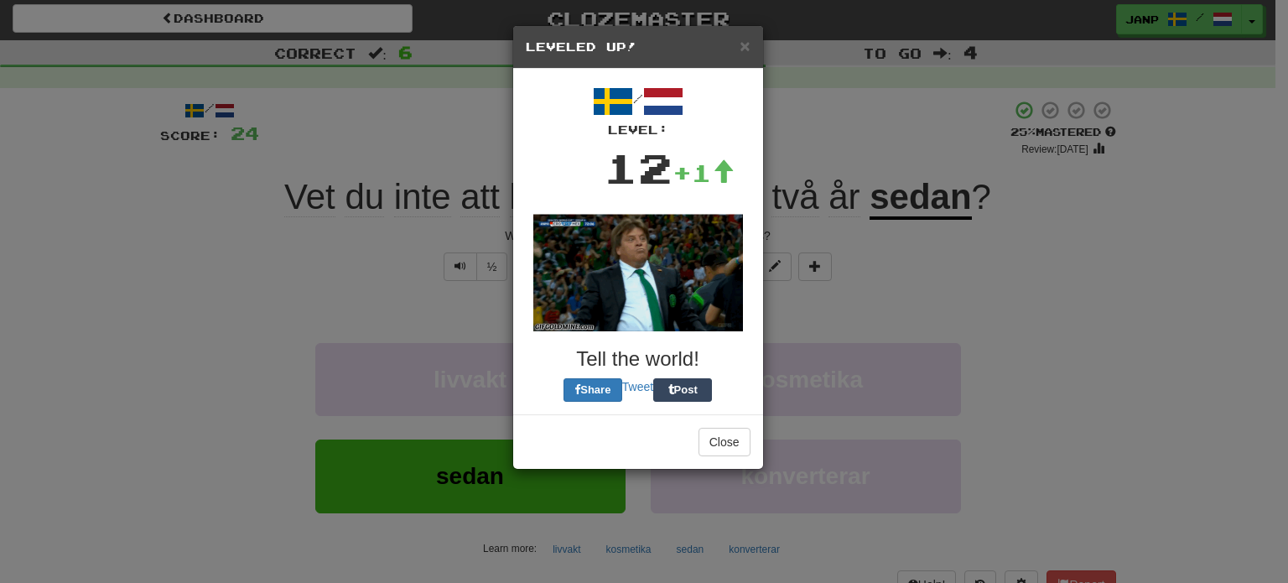
click at [611, 258] on img at bounding box center [638, 272] width 210 height 117
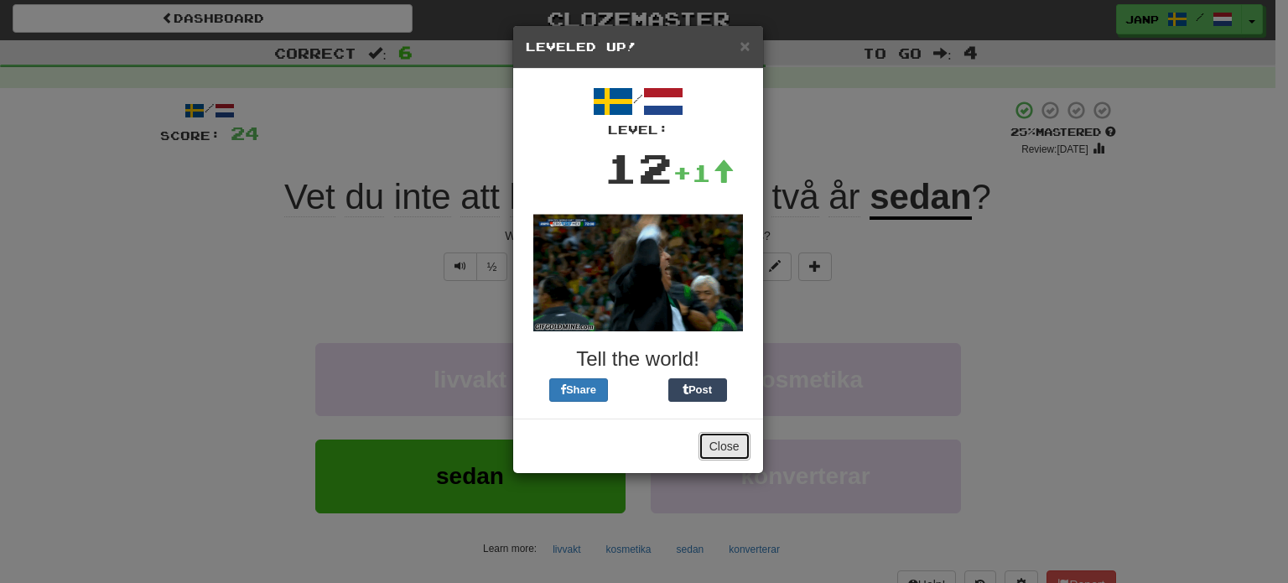
click at [731, 444] on button "Close" at bounding box center [724, 446] width 52 height 29
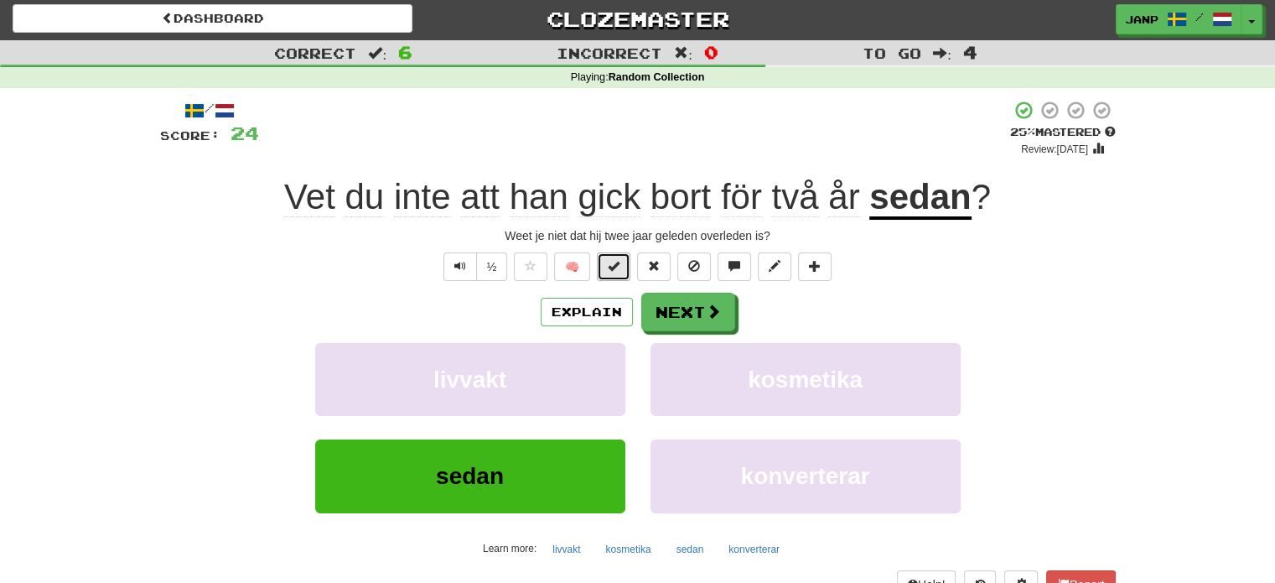
click at [614, 263] on span at bounding box center [614, 266] width 12 height 12
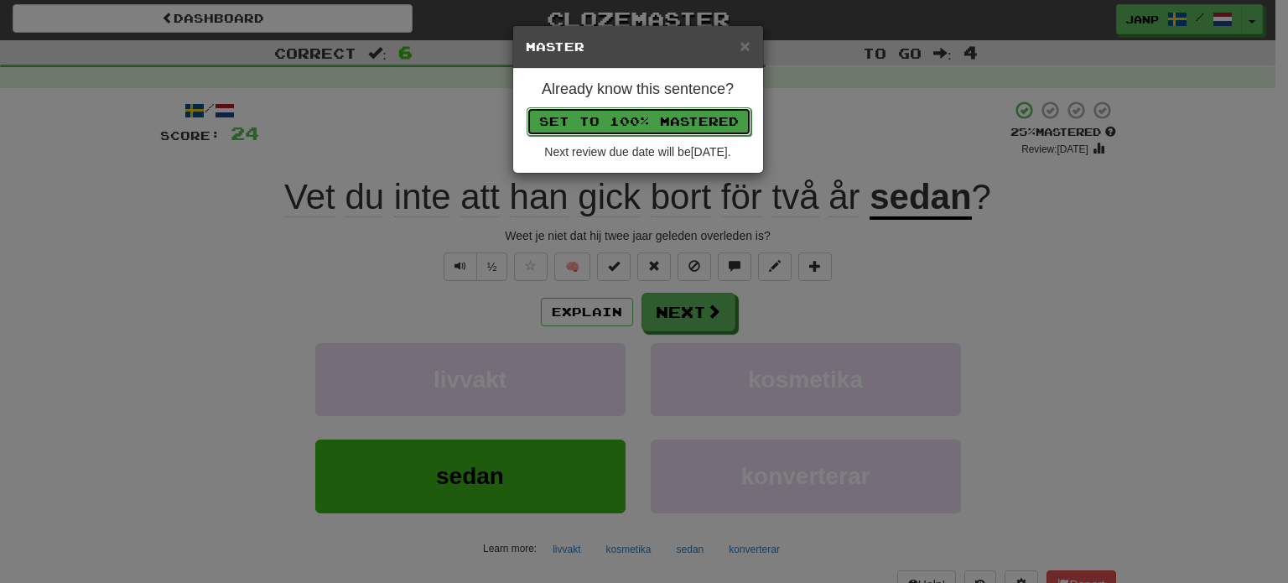
click at [644, 120] on button "Set to 100% Mastered" at bounding box center [639, 121] width 225 height 29
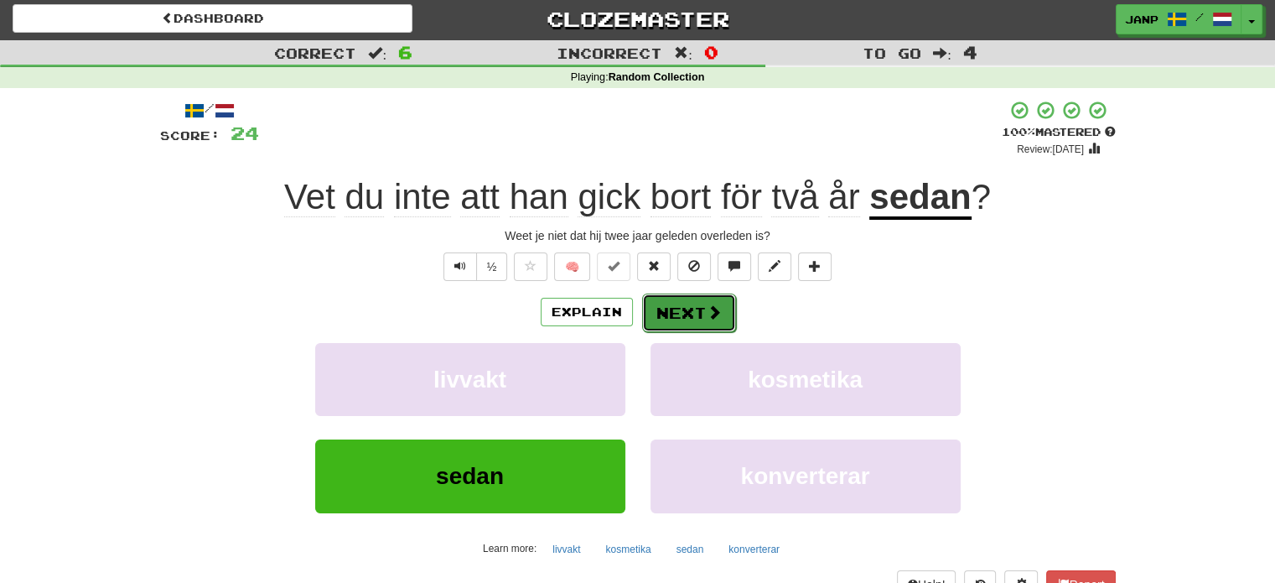
click at [688, 314] on button "Next" at bounding box center [689, 312] width 94 height 39
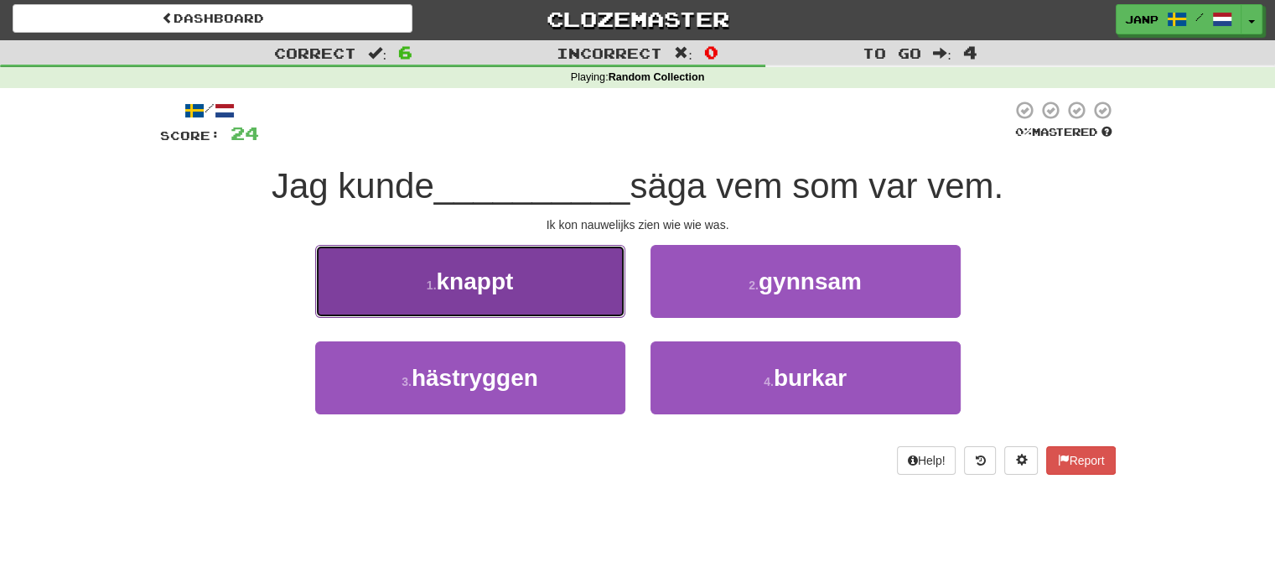
click at [575, 281] on button "1 . knappt" at bounding box center [470, 281] width 310 height 73
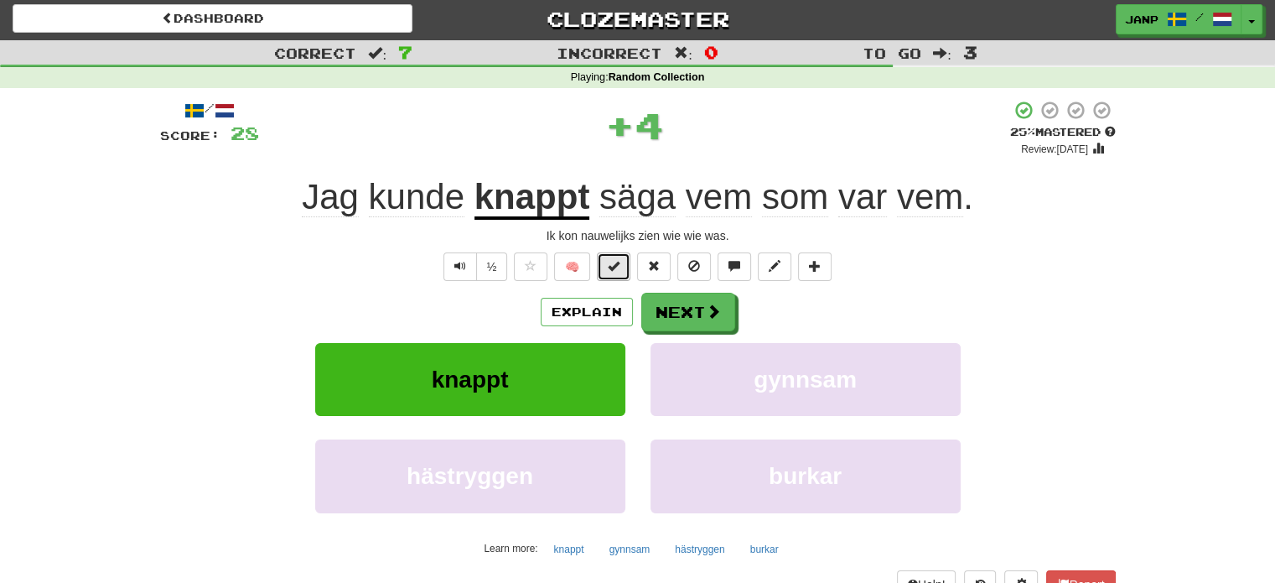
click at [610, 266] on span at bounding box center [614, 266] width 12 height 12
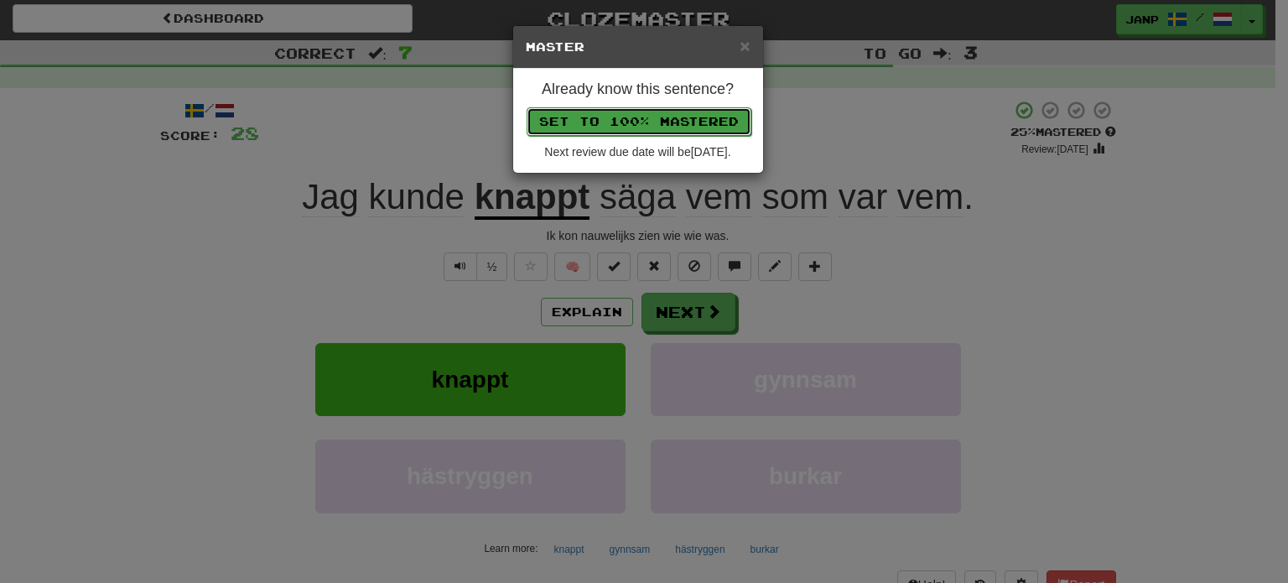
click at [631, 124] on button "Set to 100% Mastered" at bounding box center [639, 121] width 225 height 29
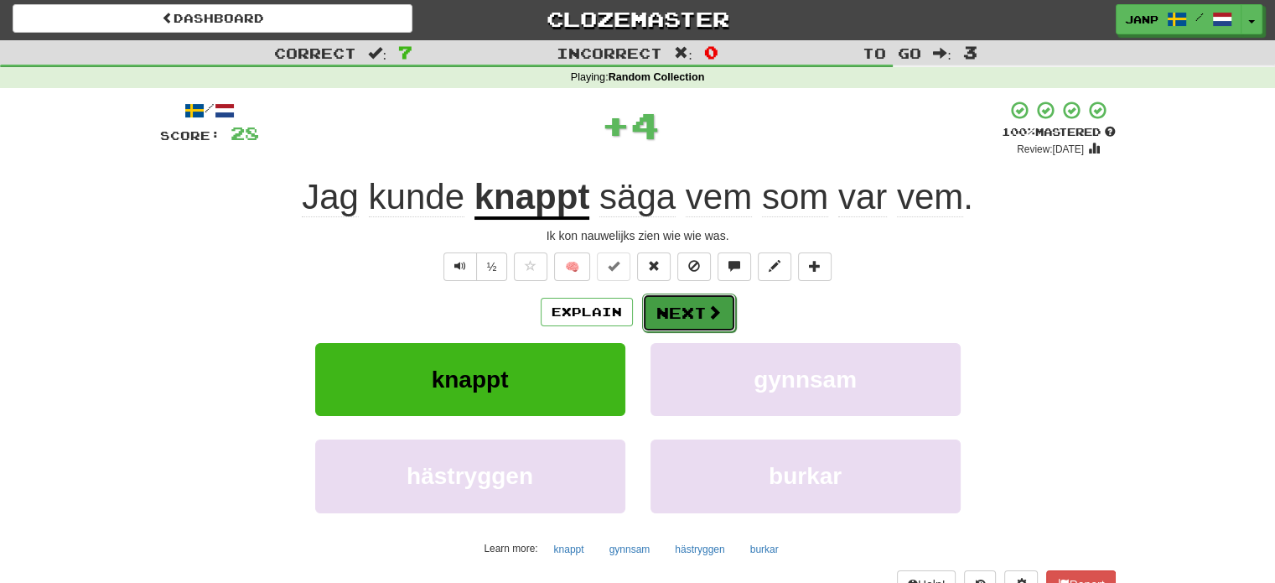
click at [685, 308] on button "Next" at bounding box center [689, 312] width 94 height 39
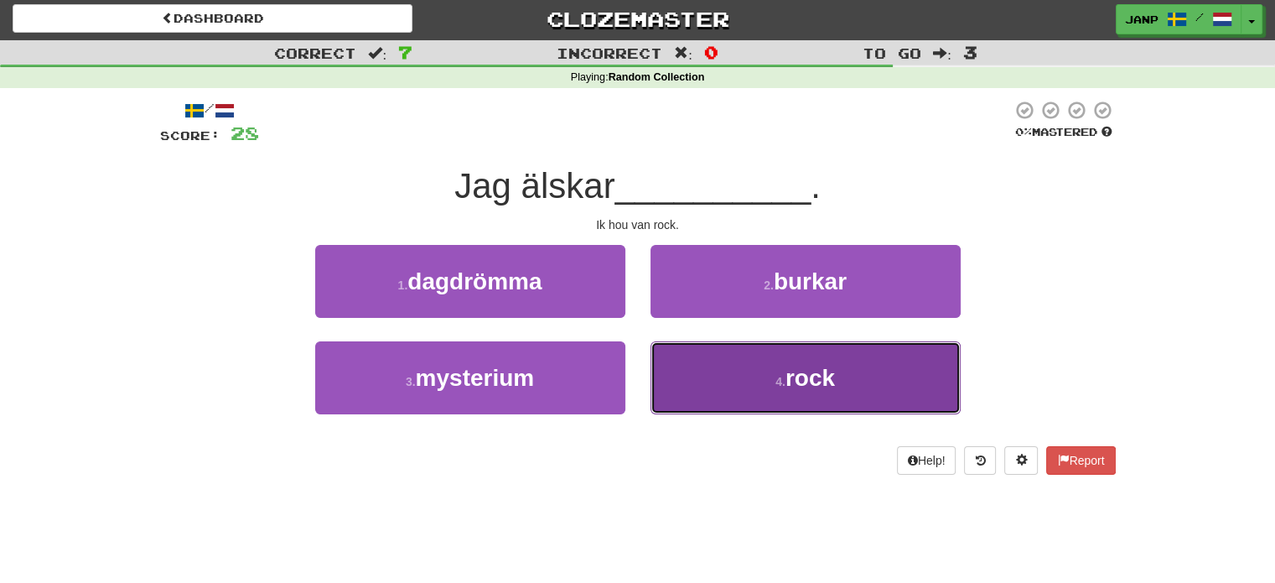
click at [704, 366] on button "4 . rock" at bounding box center [806, 377] width 310 height 73
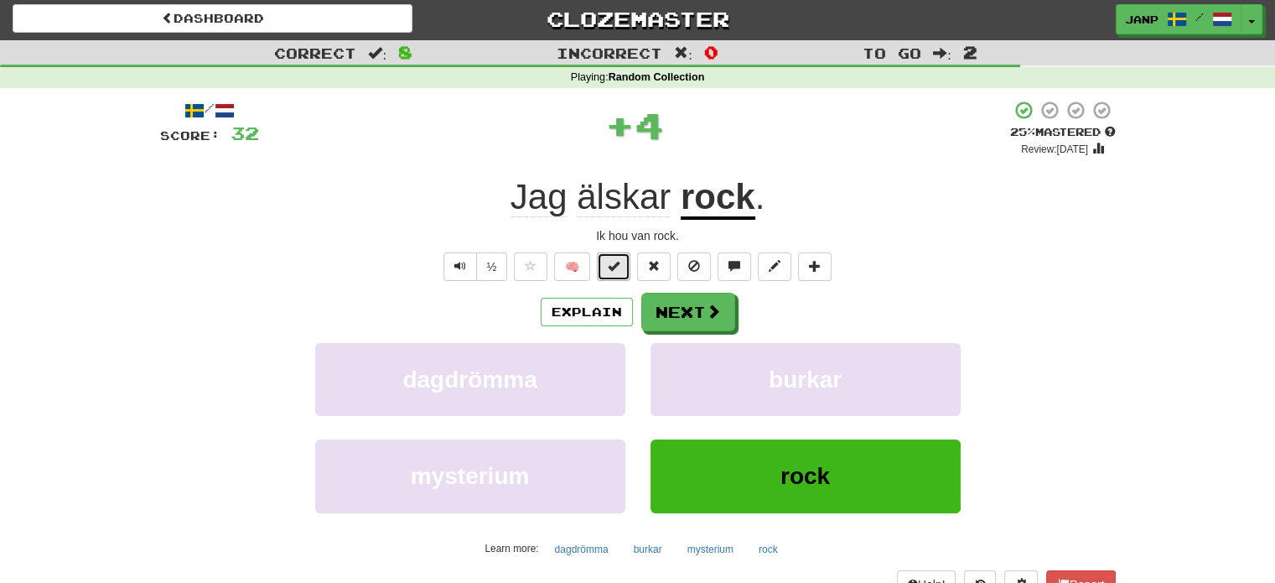
click at [617, 267] on span at bounding box center [614, 266] width 12 height 12
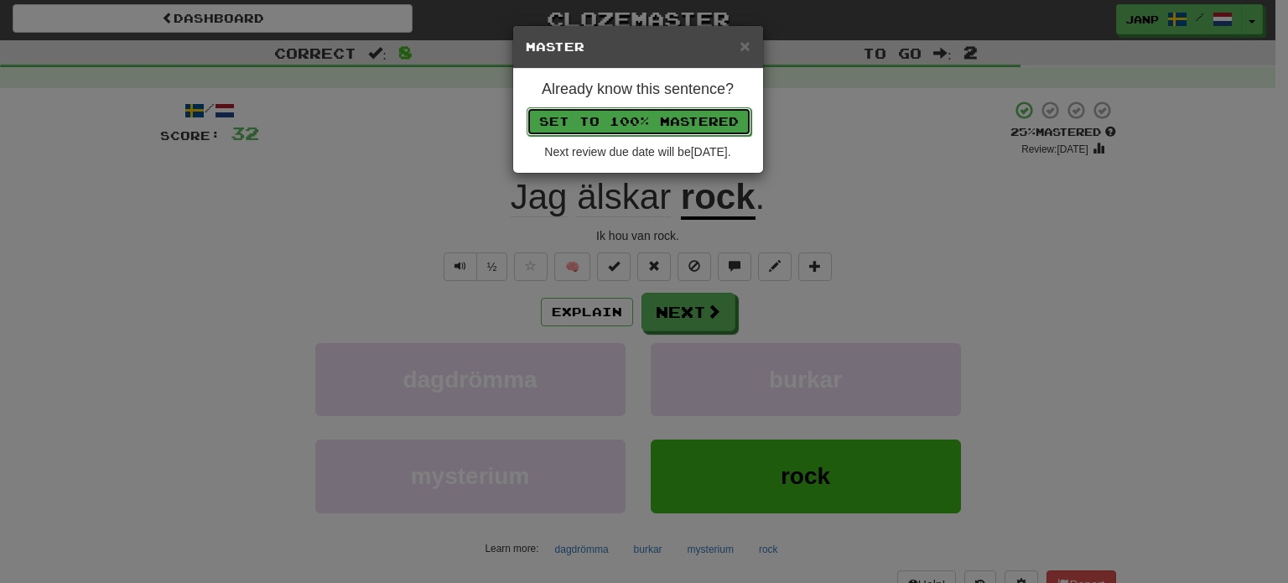
click at [636, 122] on button "Set to 100% Mastered" at bounding box center [639, 121] width 225 height 29
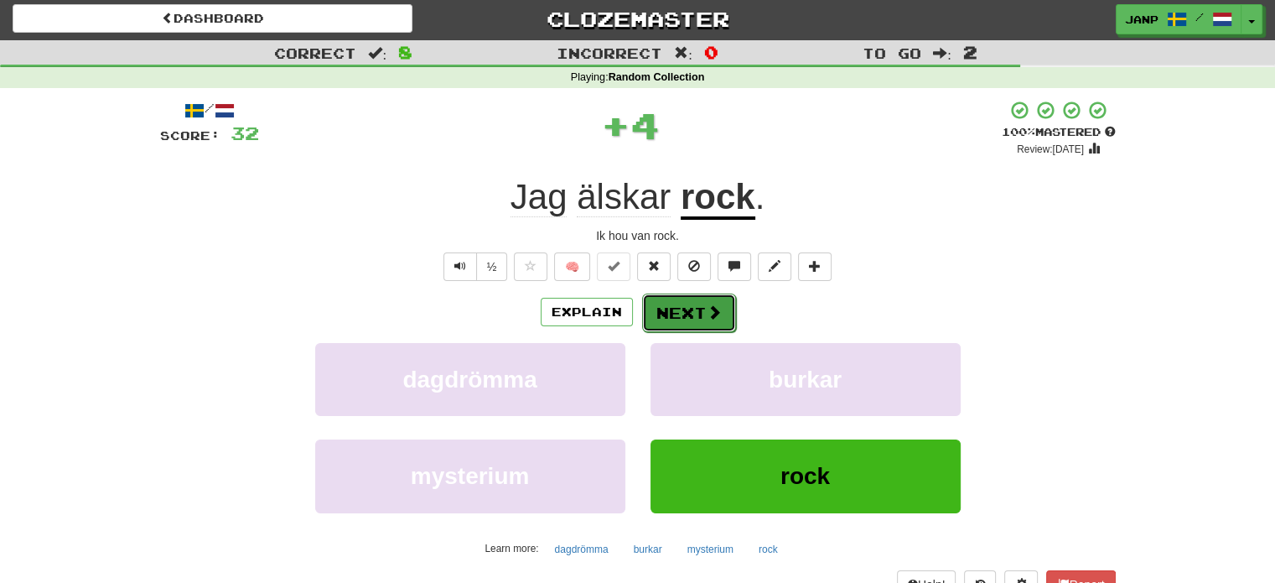
click at [687, 313] on button "Next" at bounding box center [689, 312] width 94 height 39
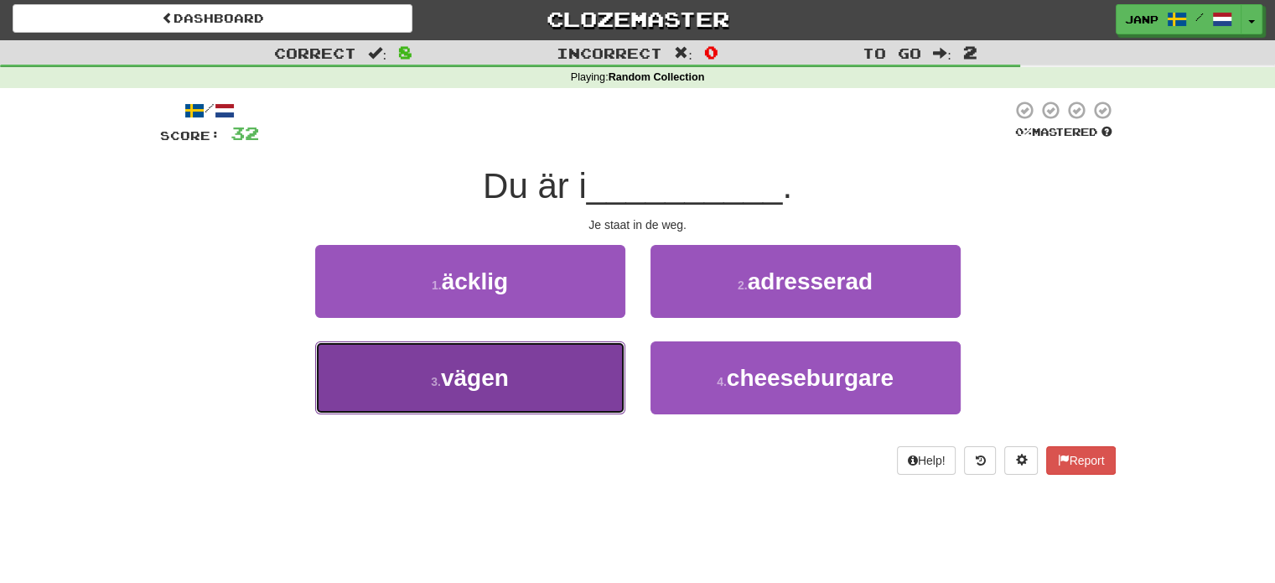
click at [598, 365] on button "3 . vägen" at bounding box center [470, 377] width 310 height 73
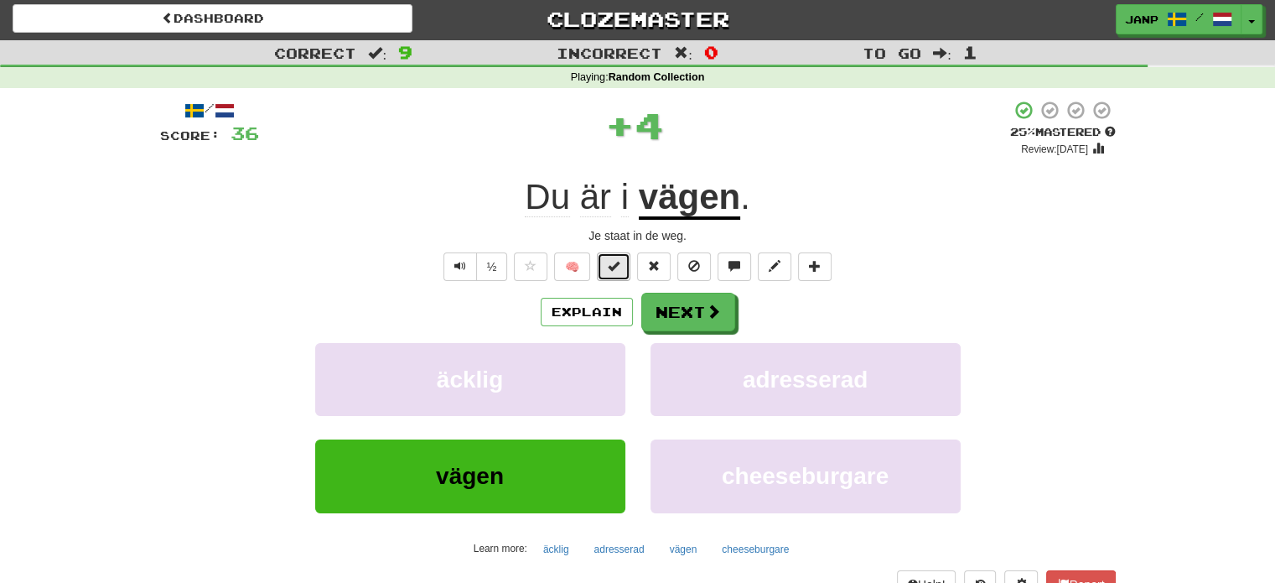
click at [619, 265] on span at bounding box center [614, 266] width 12 height 12
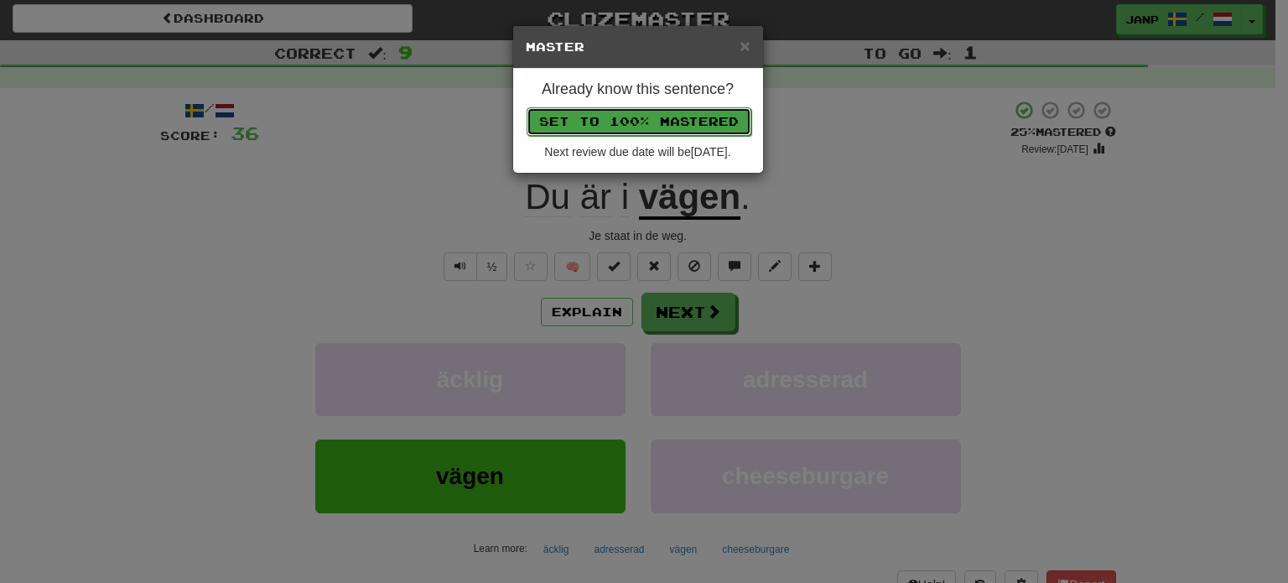
click at [634, 118] on button "Set to 100% Mastered" at bounding box center [639, 121] width 225 height 29
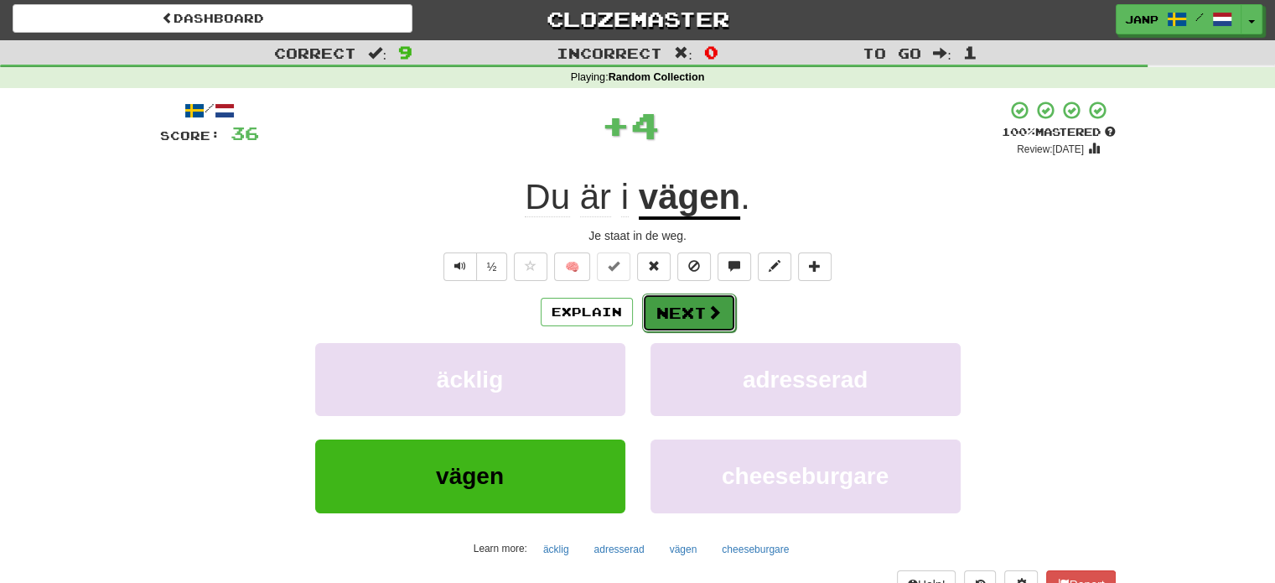
click at [699, 312] on button "Next" at bounding box center [689, 312] width 94 height 39
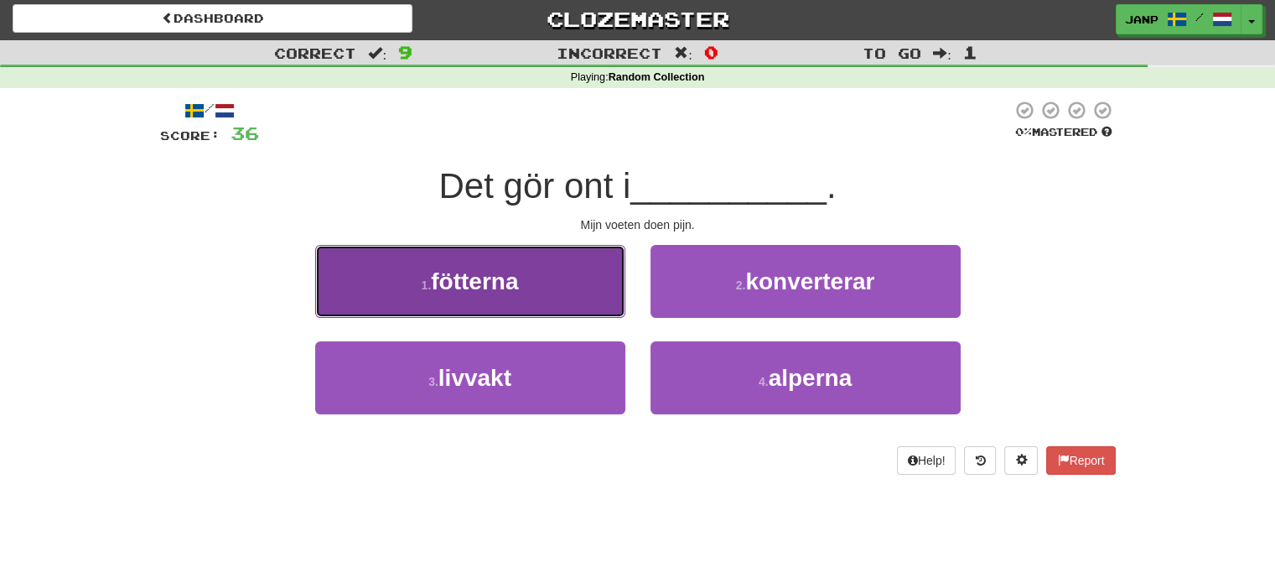
click at [563, 288] on button "1 . fötterna" at bounding box center [470, 281] width 310 height 73
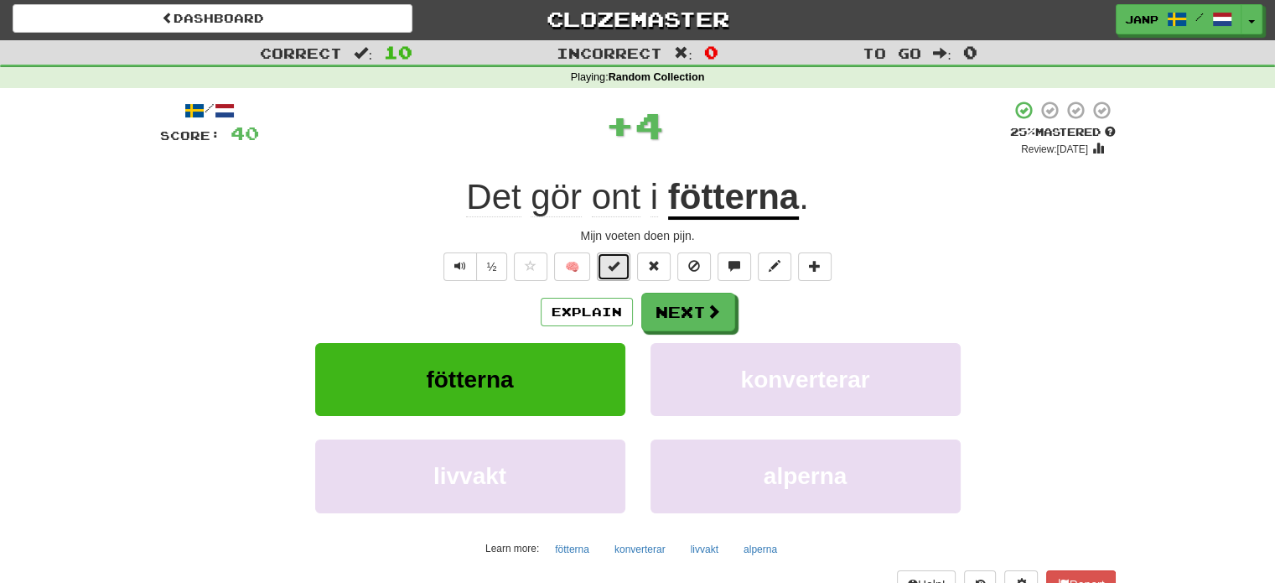
click at [607, 259] on button at bounding box center [614, 266] width 34 height 29
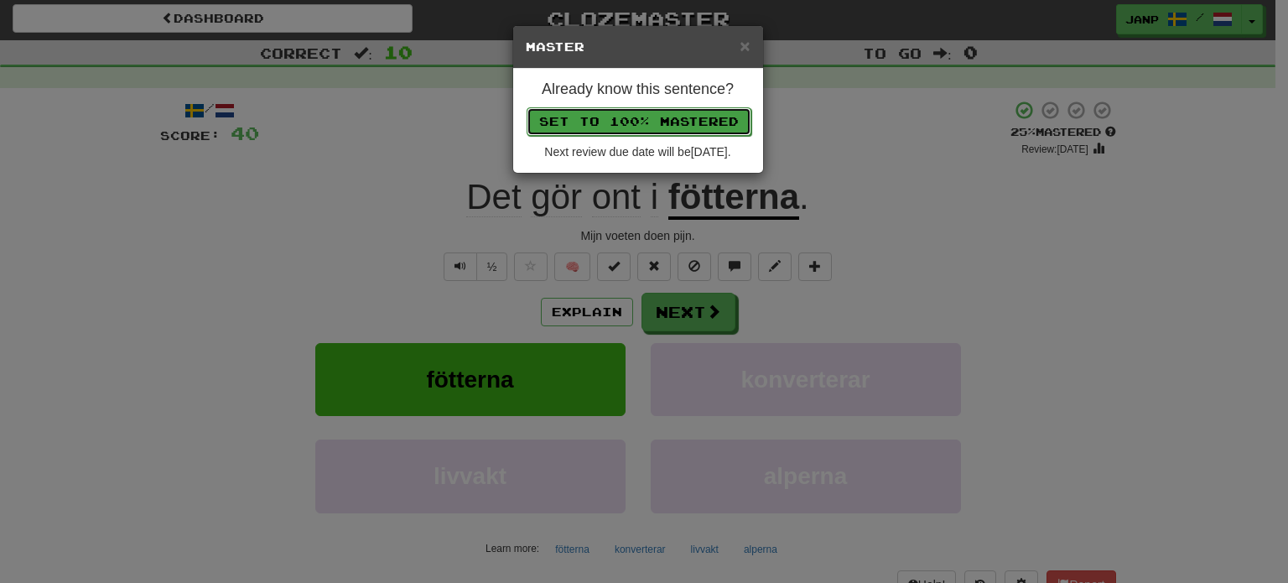
click at [601, 123] on button "Set to 100% Mastered" at bounding box center [639, 121] width 225 height 29
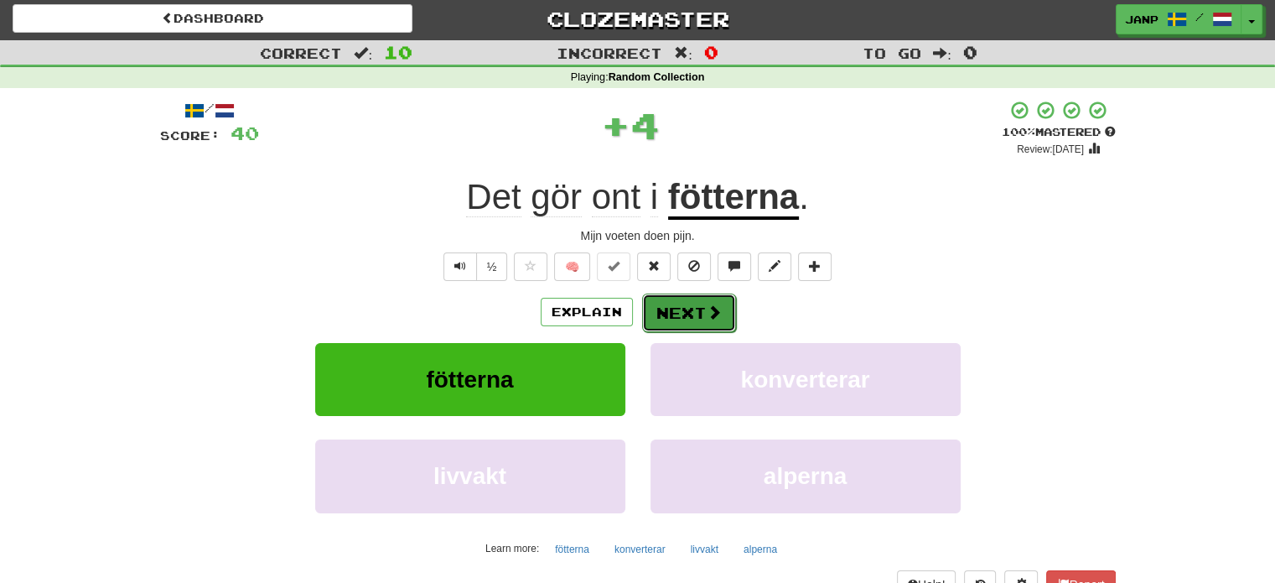
click at [673, 319] on button "Next" at bounding box center [689, 312] width 94 height 39
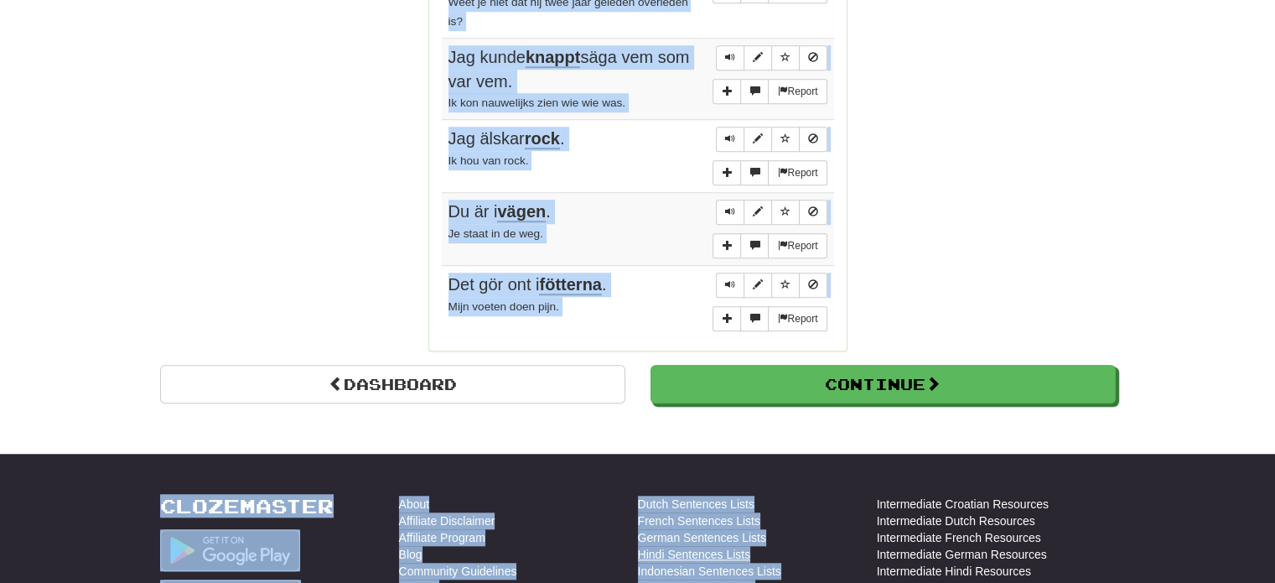
scroll to position [1382, 0]
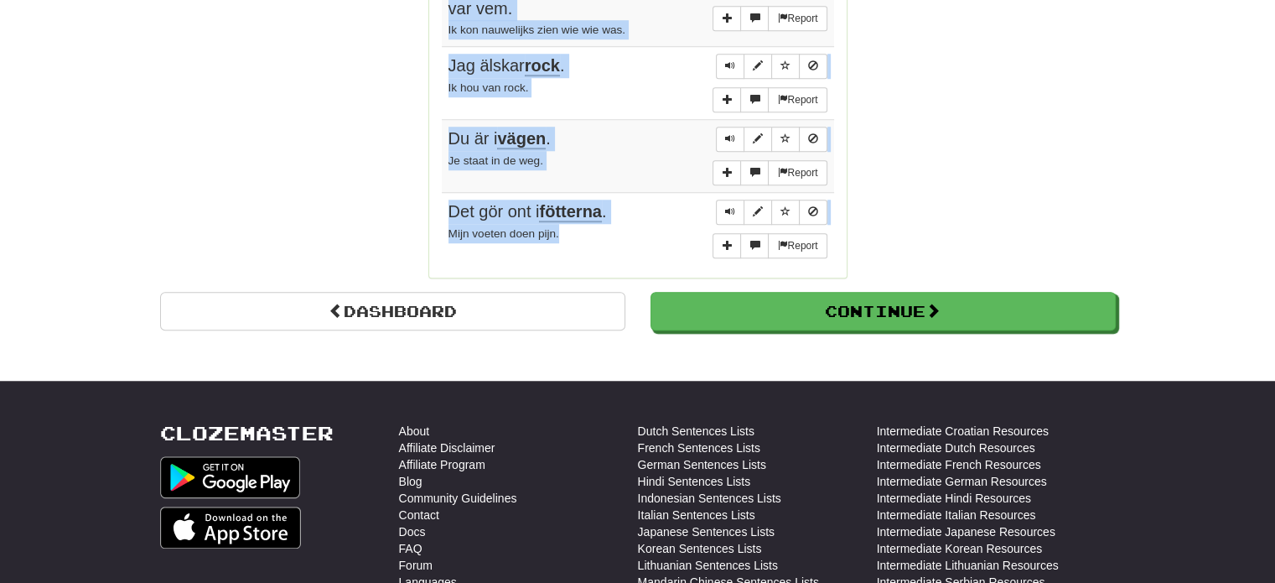
drag, startPoint x: 442, startPoint y: 221, endPoint x: 622, endPoint y: 234, distance: 180.8
copy tbody "Du borde fråga honom om råd . Je moet hem om advies vragen. Report Se på huset …"
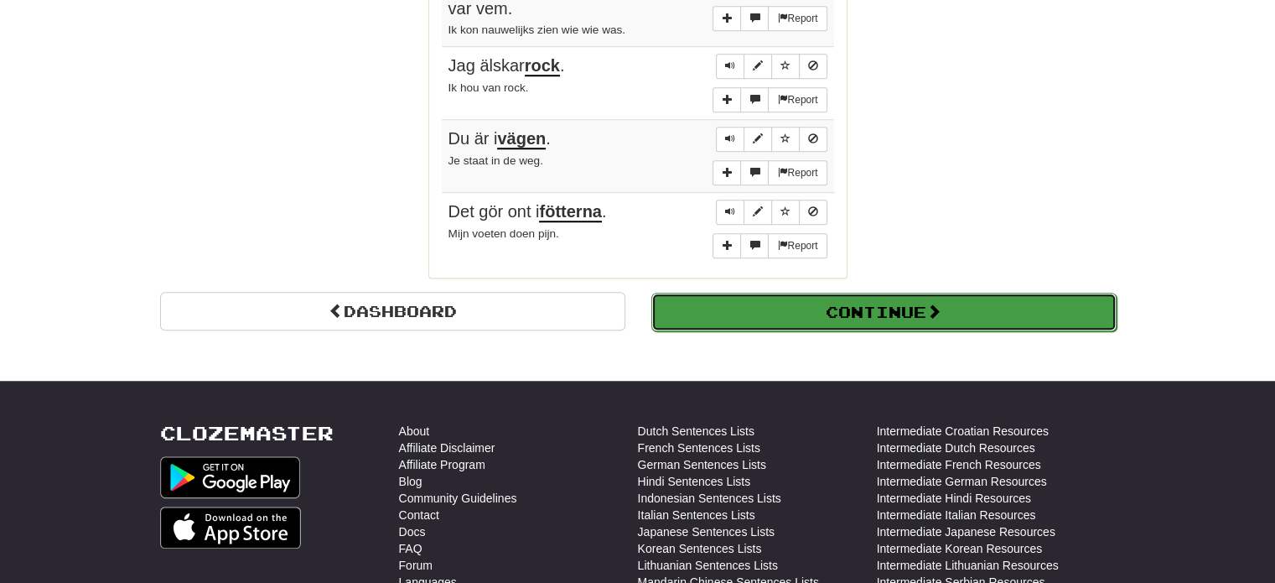
click at [925, 294] on button "Continue" at bounding box center [883, 312] width 465 height 39
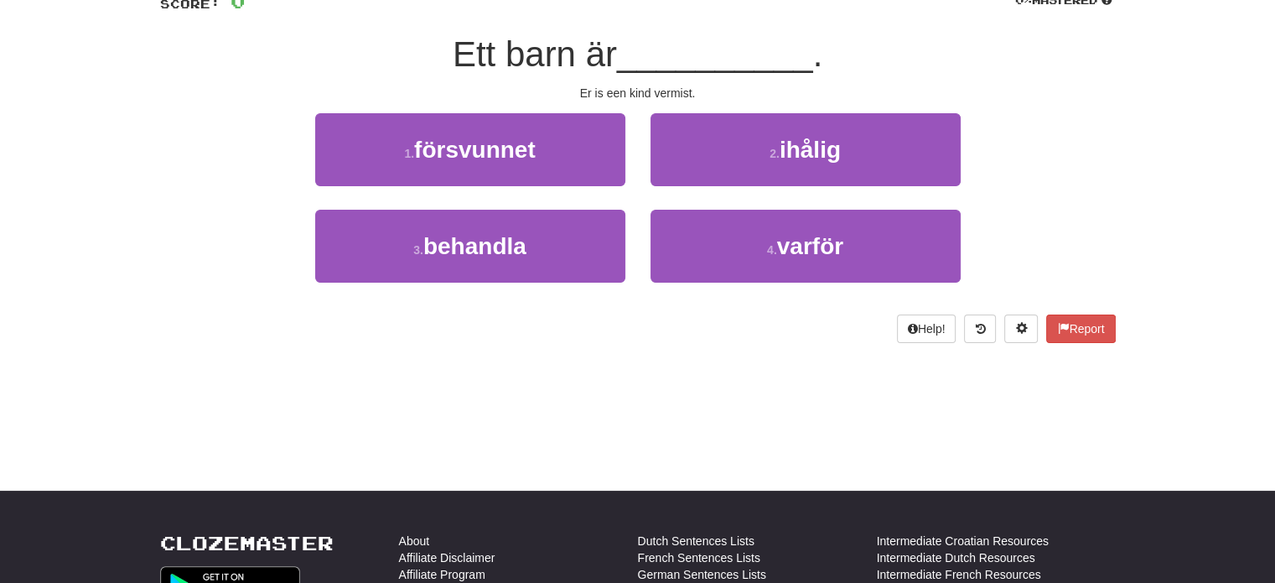
scroll to position [12, 0]
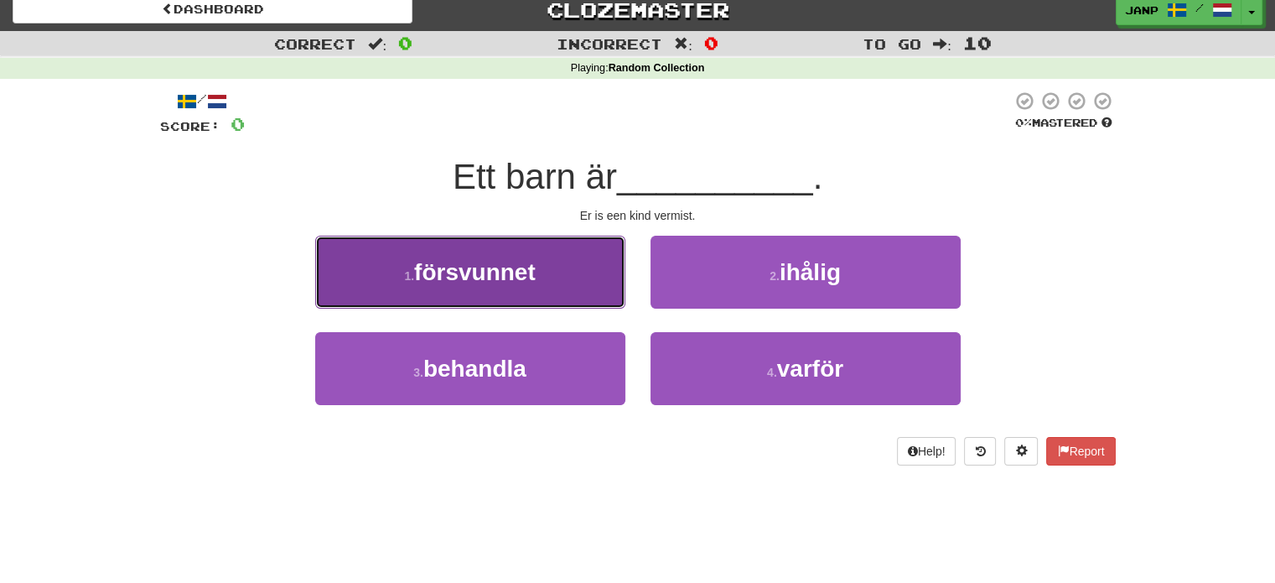
click at [503, 301] on button "1 . försvunnet" at bounding box center [470, 272] width 310 height 73
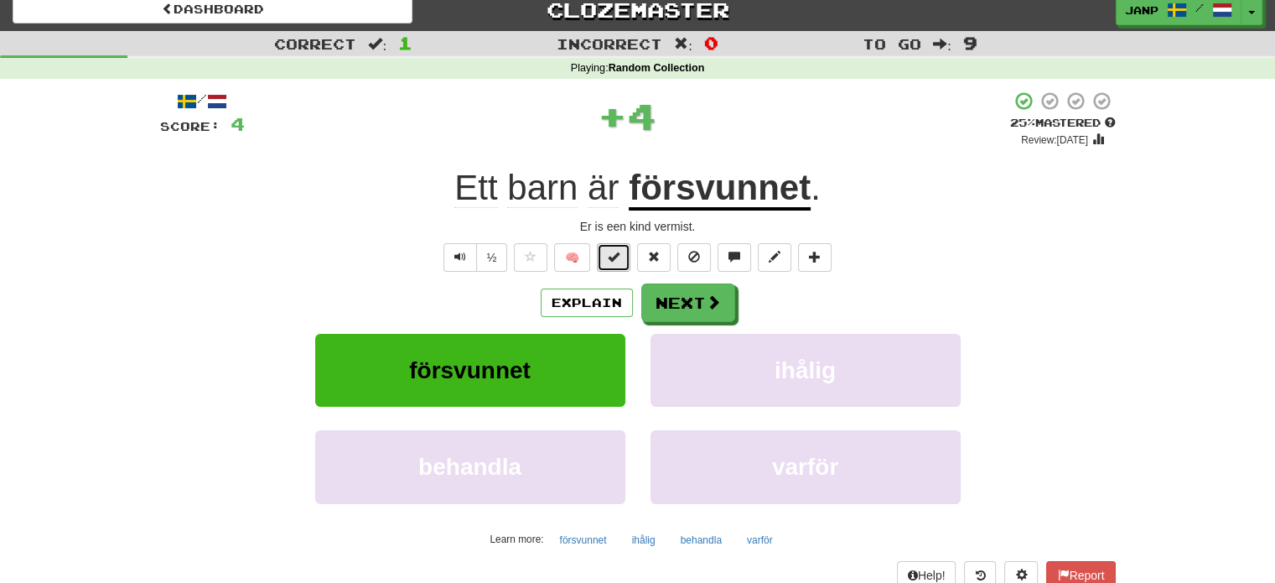
click at [621, 262] on button at bounding box center [614, 257] width 34 height 29
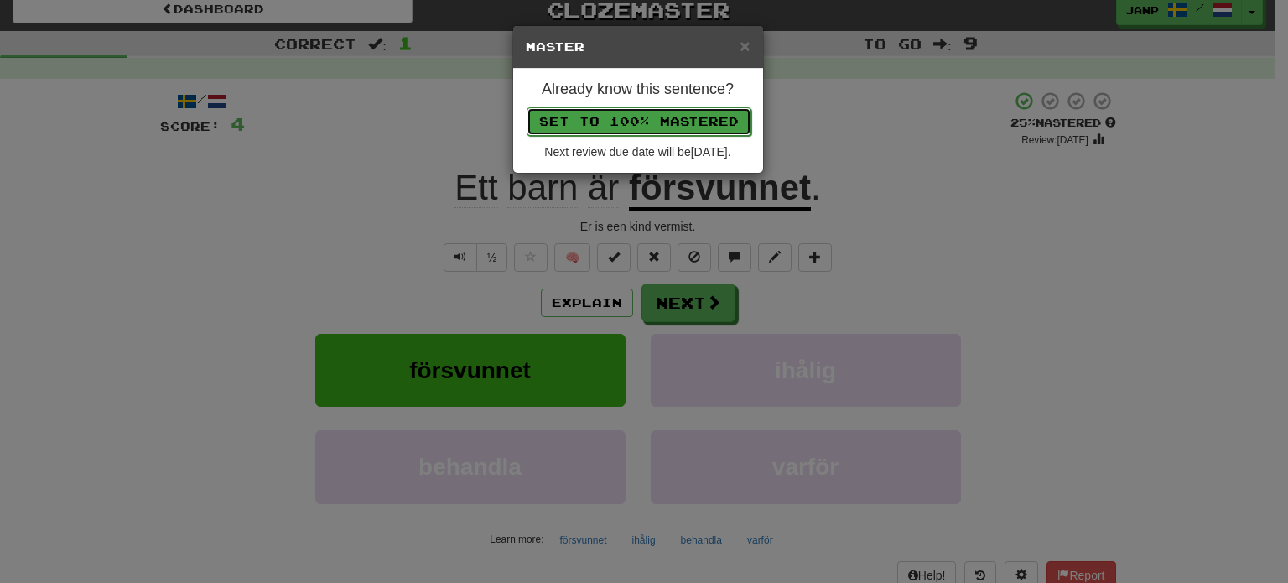
click at [654, 121] on button "Set to 100% Mastered" at bounding box center [639, 121] width 225 height 29
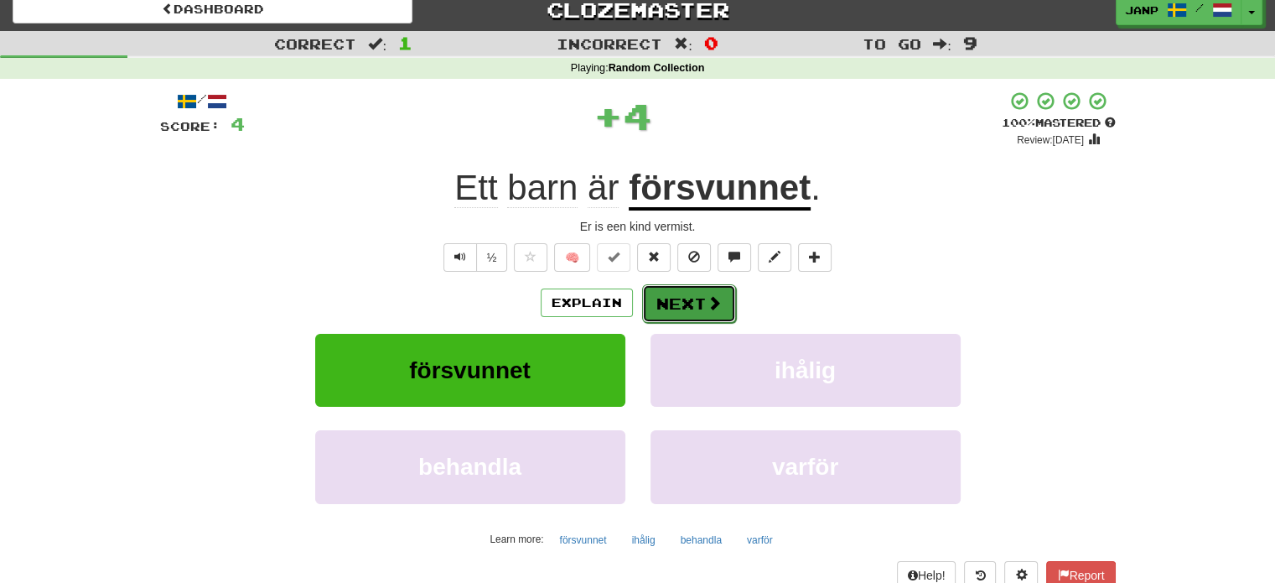
click at [698, 297] on button "Next" at bounding box center [689, 303] width 94 height 39
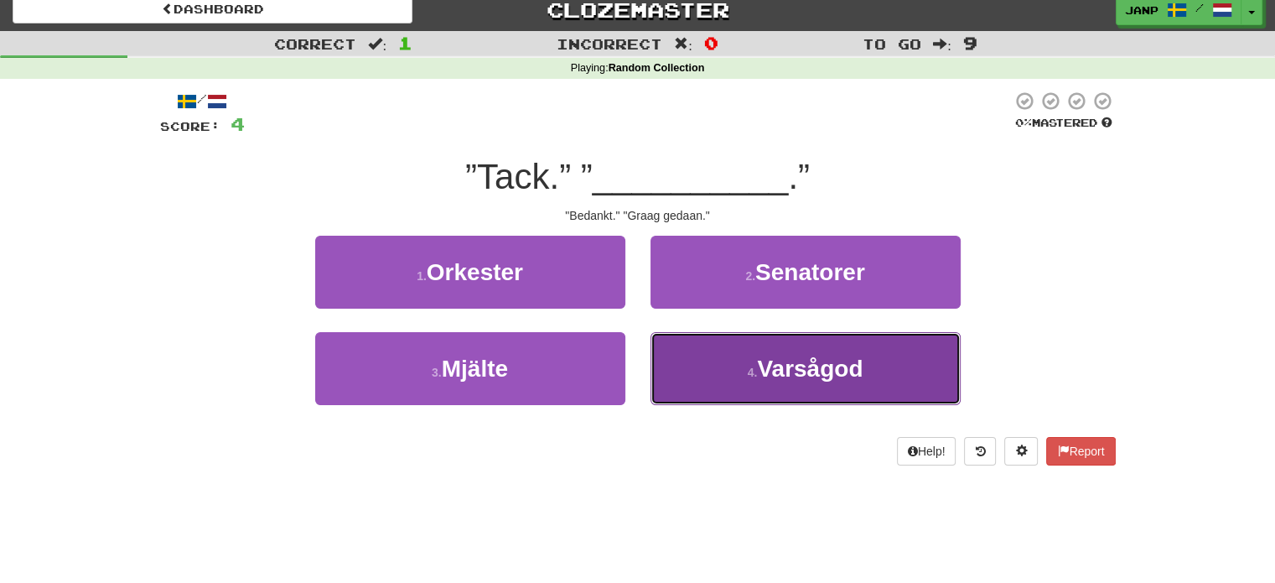
click at [721, 355] on button "4 . Varsågod" at bounding box center [806, 368] width 310 height 73
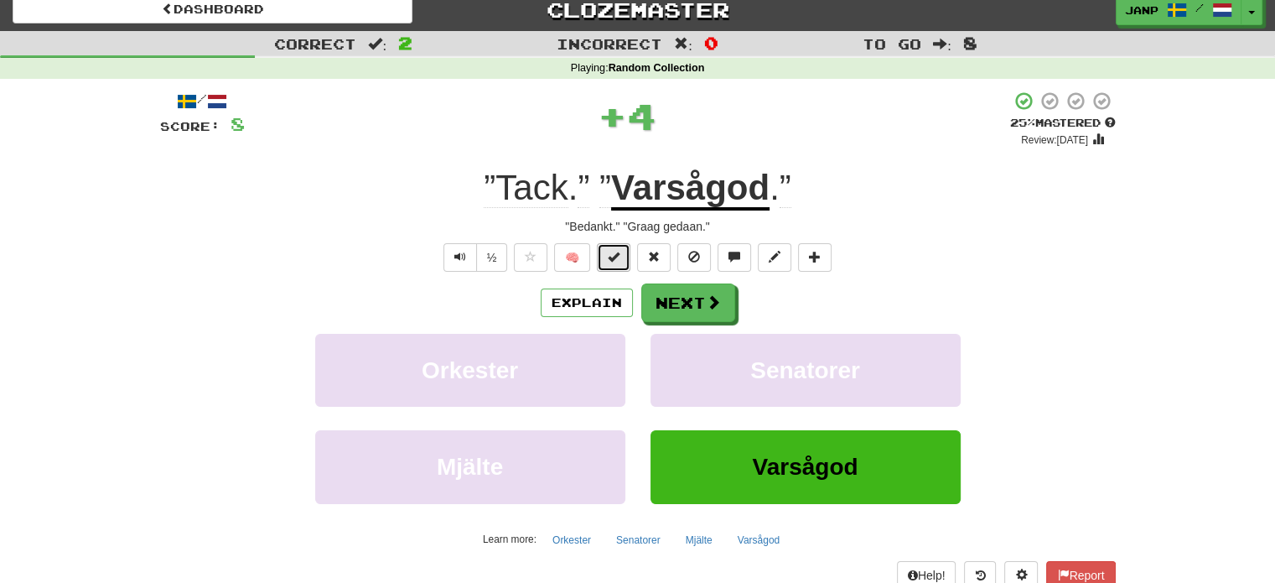
click at [622, 258] on button at bounding box center [614, 257] width 34 height 29
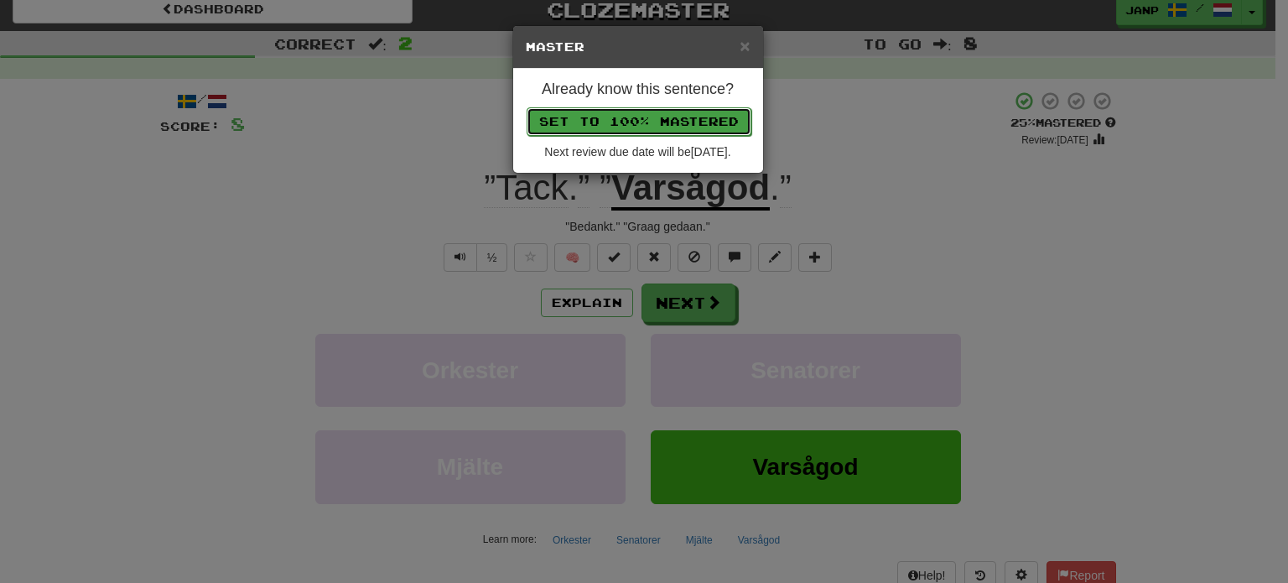
click at [637, 122] on button "Set to 100% Mastered" at bounding box center [639, 121] width 225 height 29
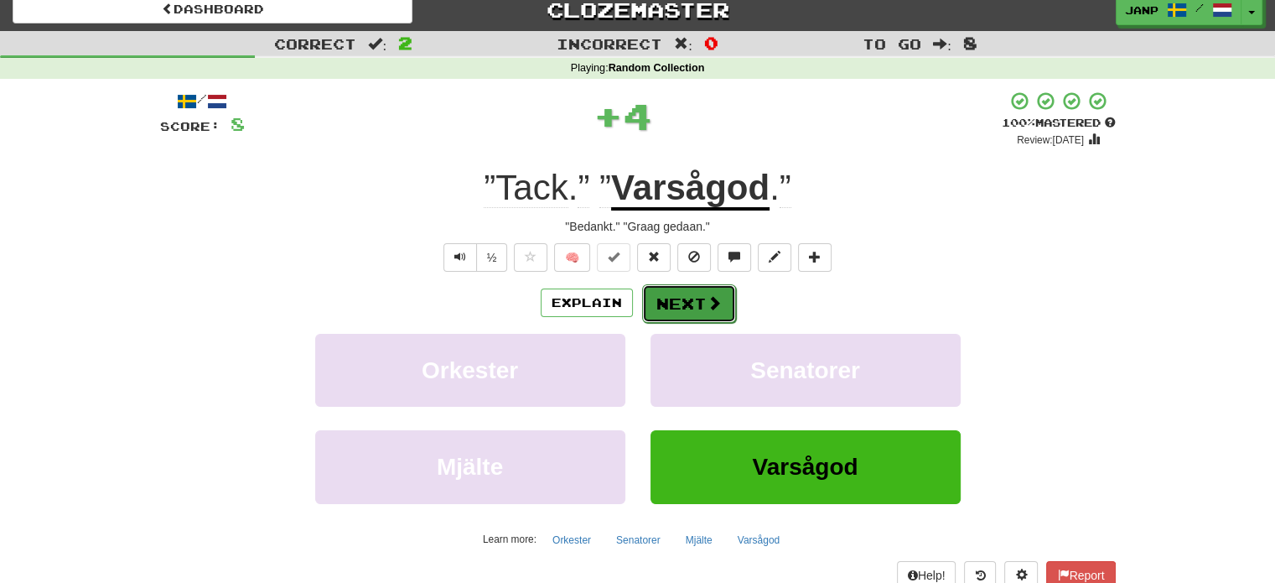
click at [679, 304] on button "Next" at bounding box center [689, 303] width 94 height 39
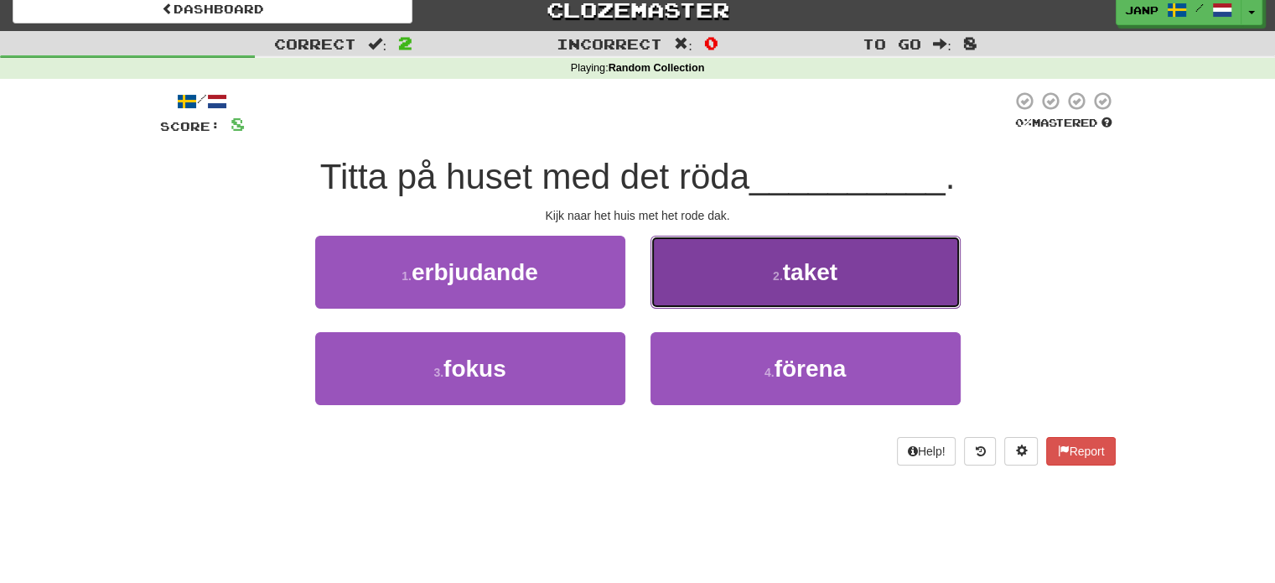
click at [721, 295] on button "2 . taket" at bounding box center [806, 272] width 310 height 73
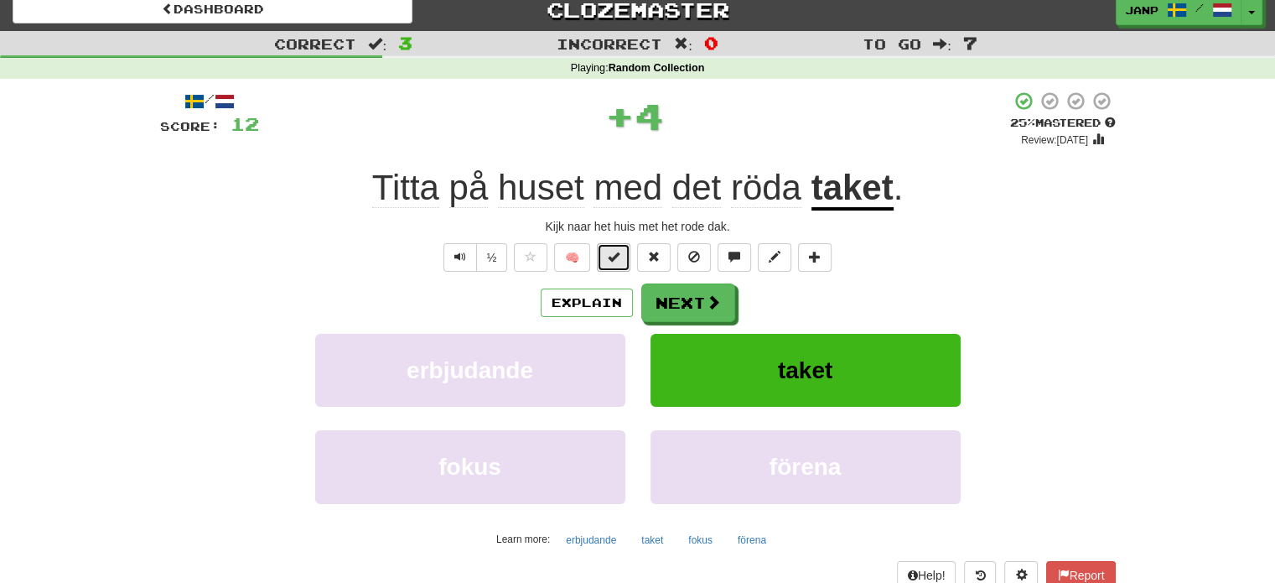
click at [615, 259] on span at bounding box center [614, 257] width 12 height 12
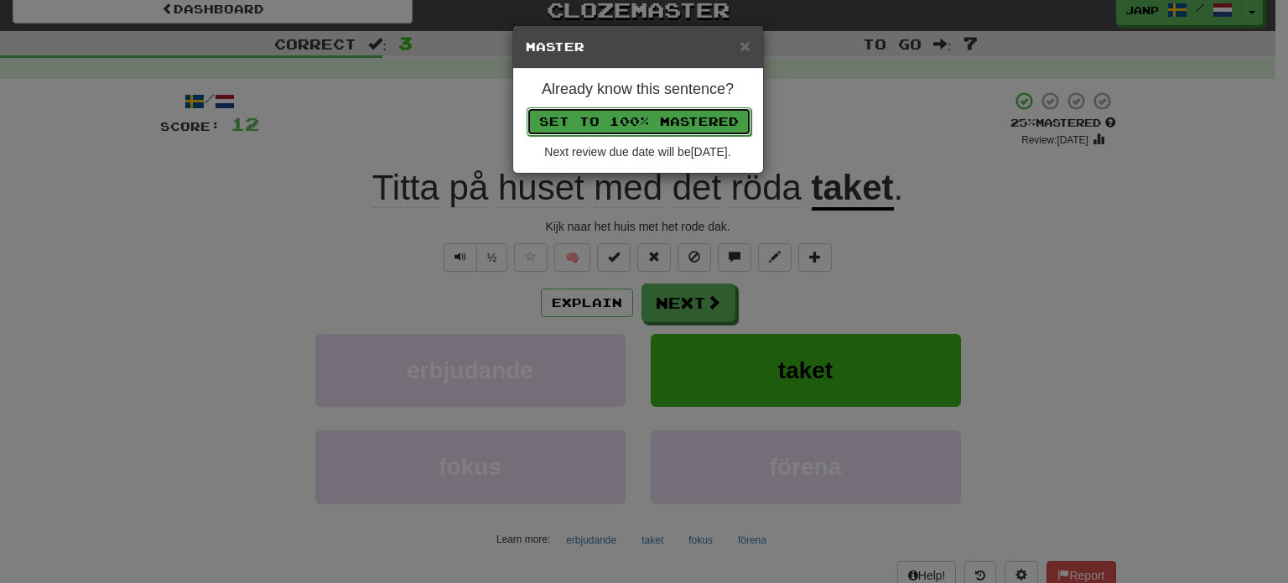
click at [646, 122] on button "Set to 100% Mastered" at bounding box center [639, 121] width 225 height 29
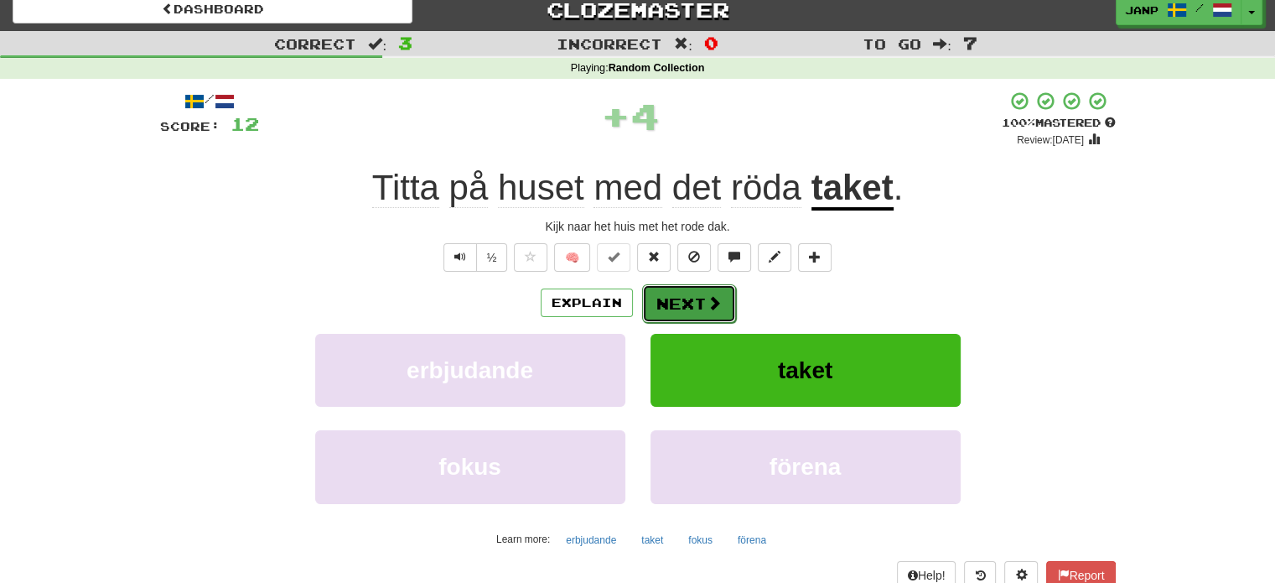
click at [709, 304] on span at bounding box center [714, 302] width 15 height 15
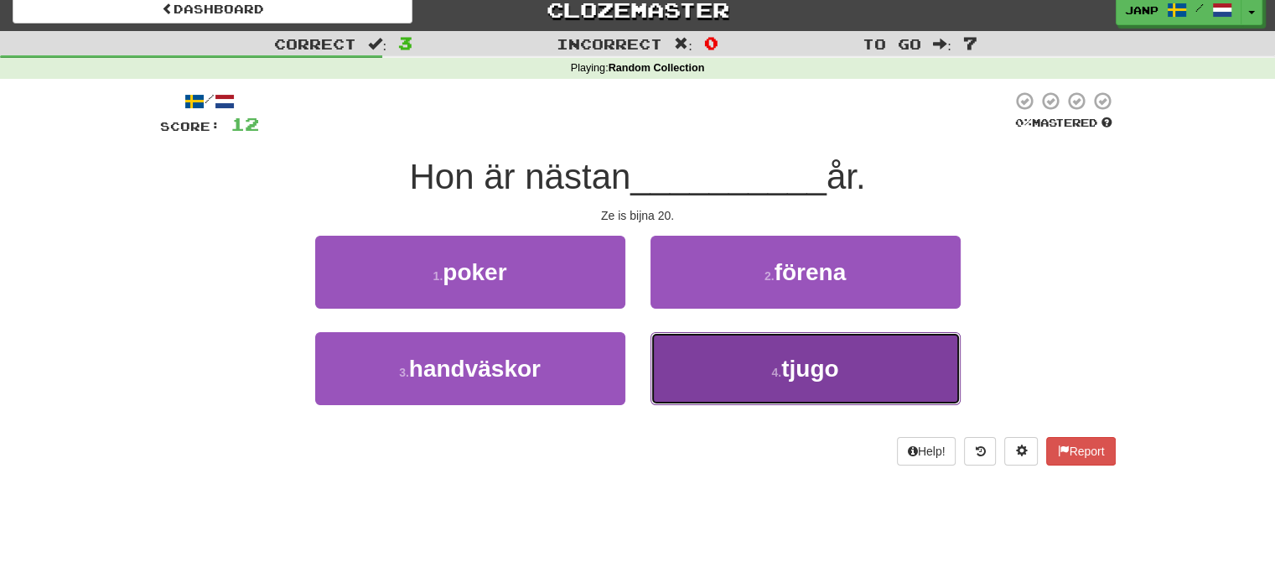
click at [724, 365] on button "4 . tjugo" at bounding box center [806, 368] width 310 height 73
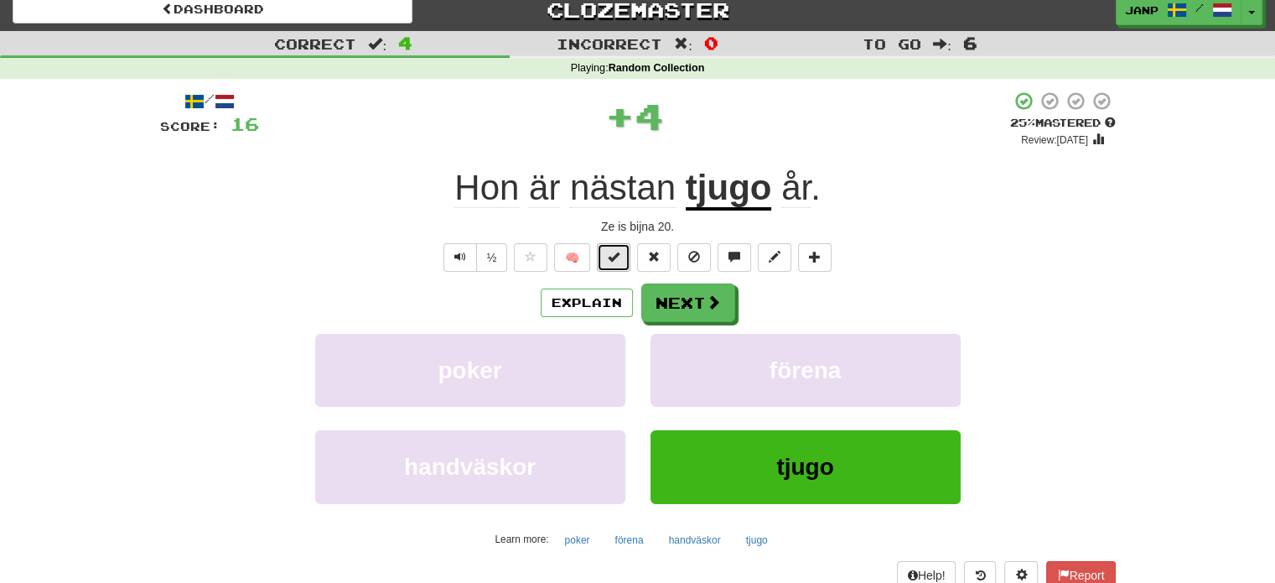
click at [615, 257] on span at bounding box center [614, 257] width 12 height 12
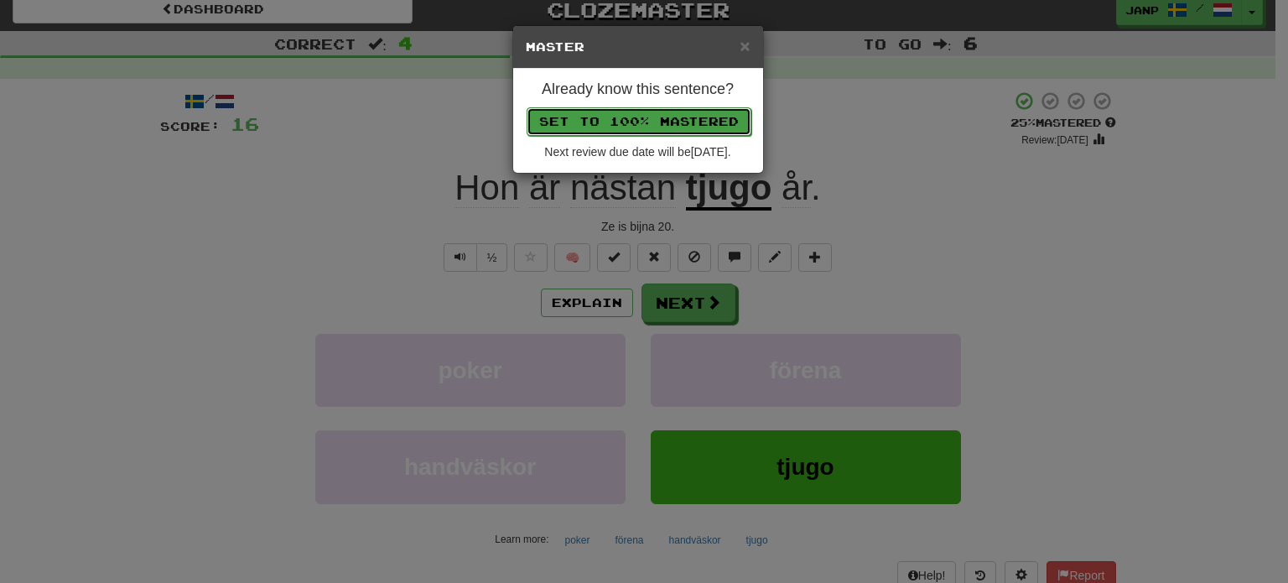
click at [624, 122] on button "Set to 100% Mastered" at bounding box center [639, 121] width 225 height 29
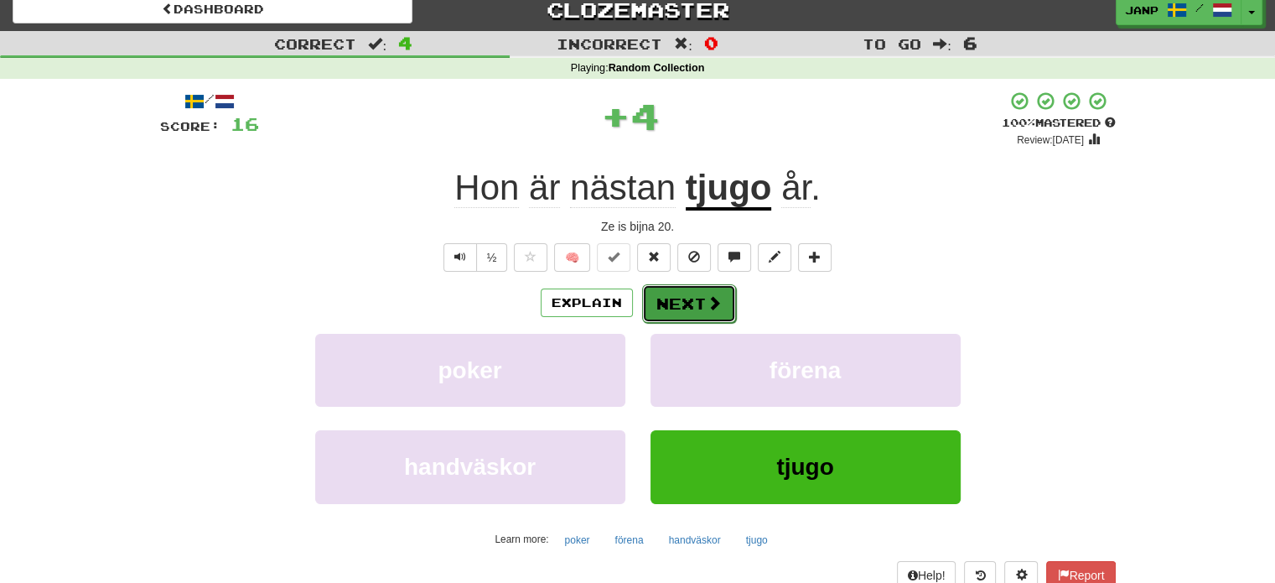
click at [685, 304] on button "Next" at bounding box center [689, 303] width 94 height 39
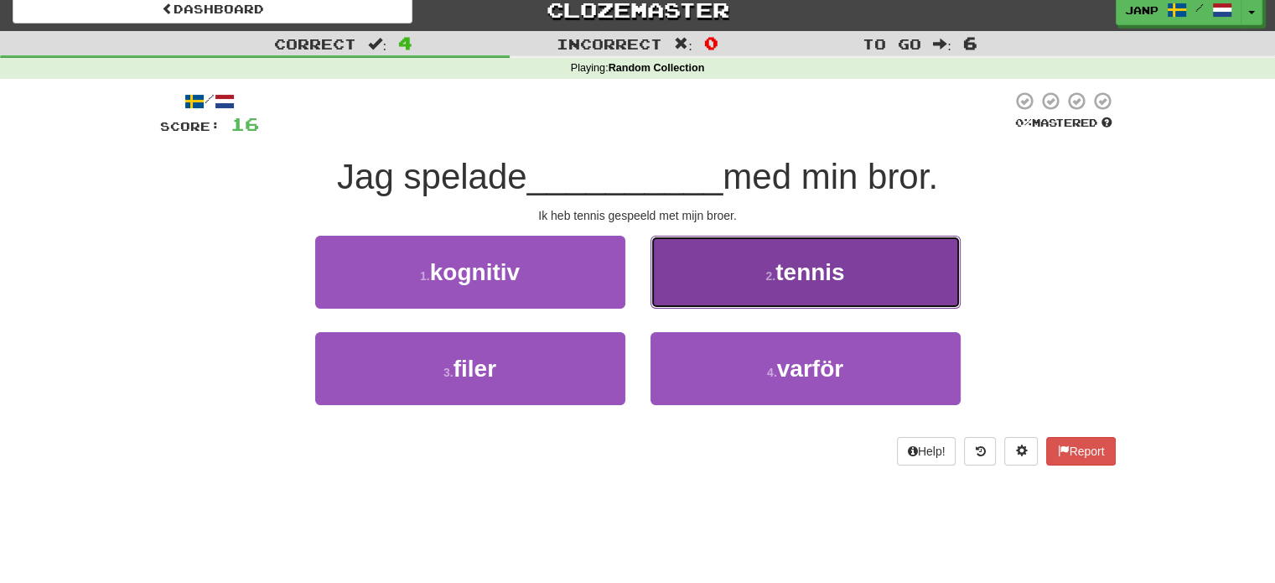
click at [698, 284] on button "2 . tennis" at bounding box center [806, 272] width 310 height 73
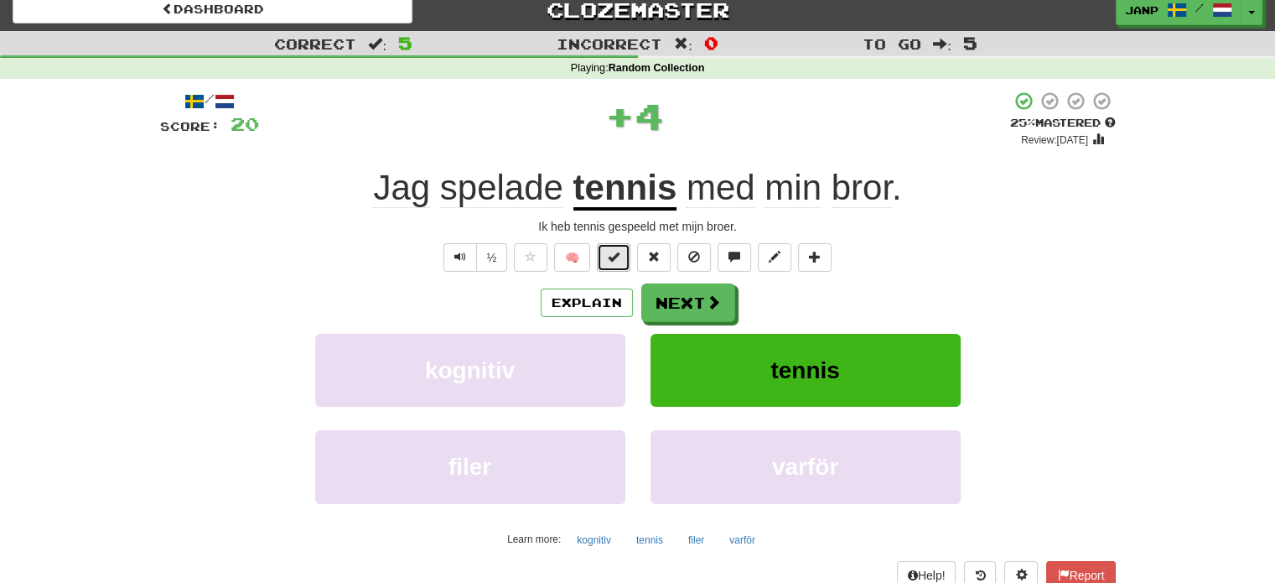
click at [609, 258] on span at bounding box center [614, 257] width 12 height 12
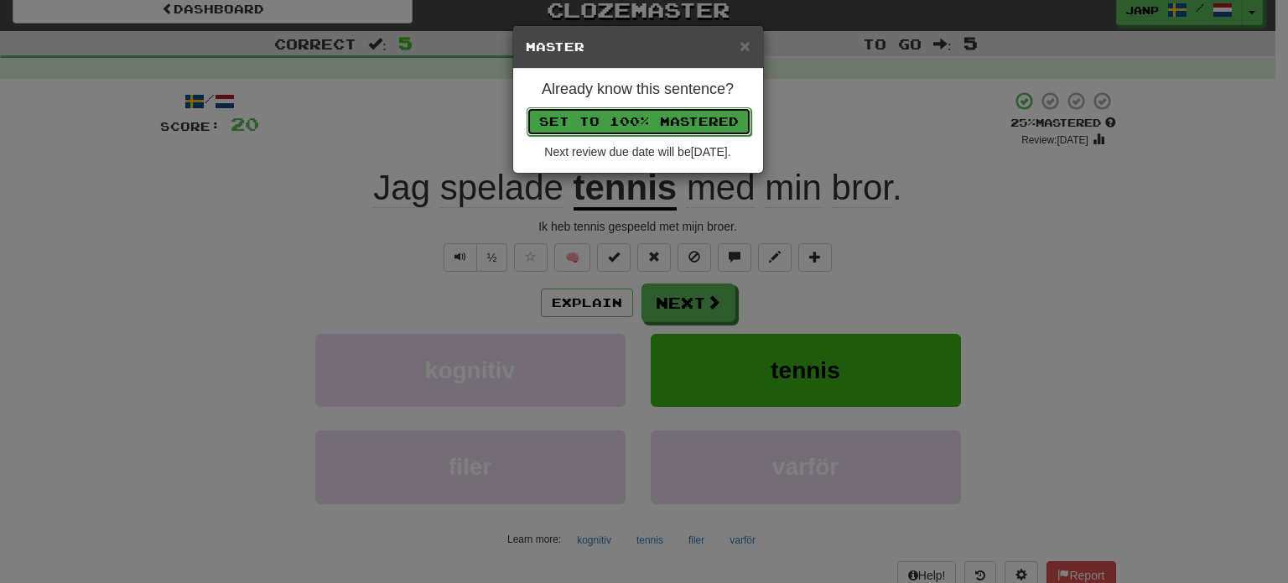
click at [631, 117] on button "Set to 100% Mastered" at bounding box center [639, 121] width 225 height 29
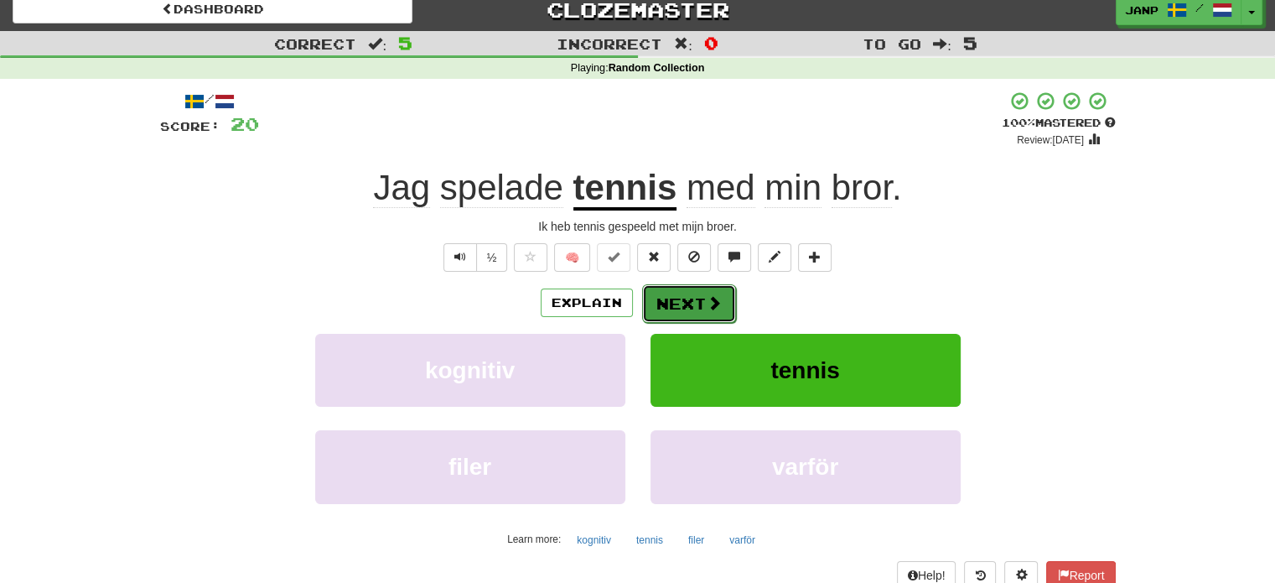
click at [686, 317] on button "Next" at bounding box center [689, 303] width 94 height 39
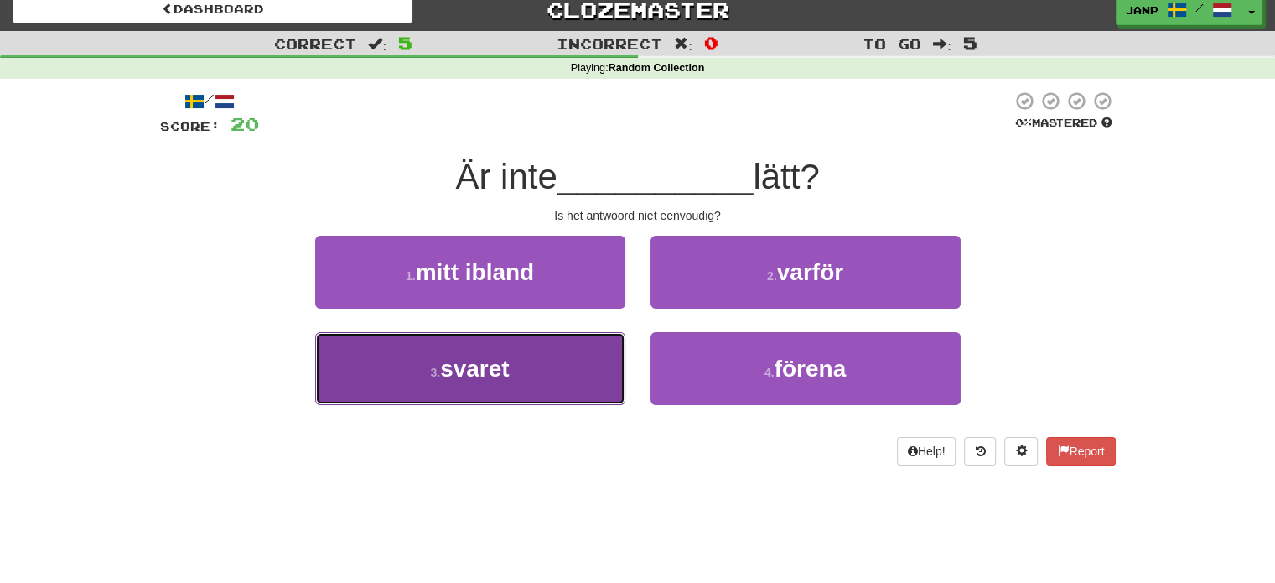
click at [562, 351] on button "3 . svaret" at bounding box center [470, 368] width 310 height 73
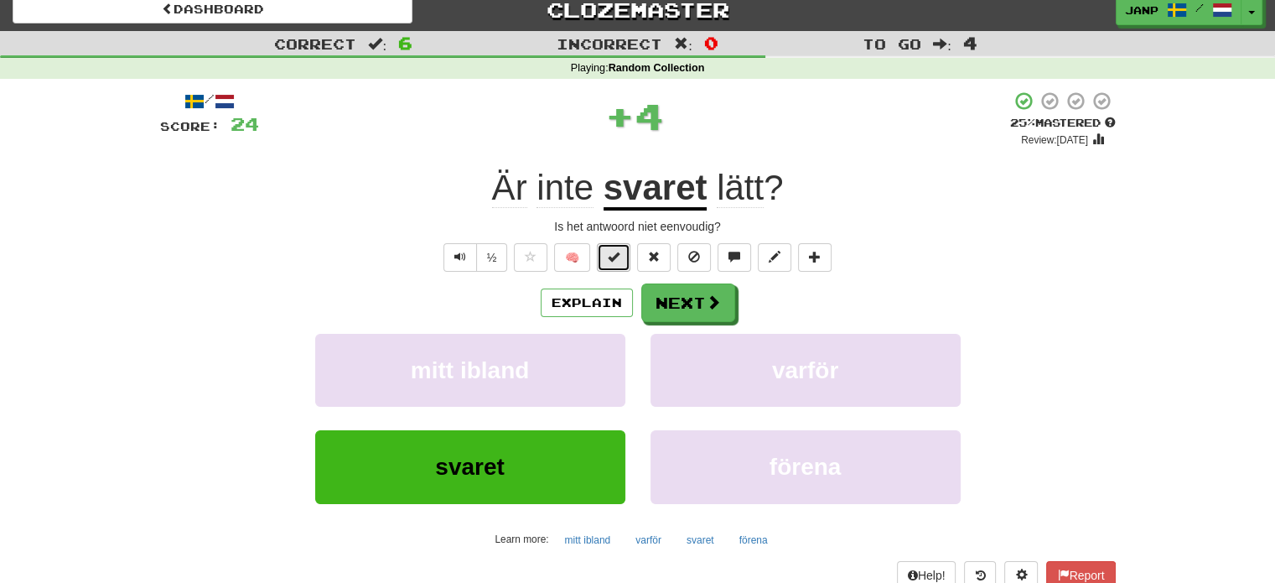
click at [606, 259] on button at bounding box center [614, 257] width 34 height 29
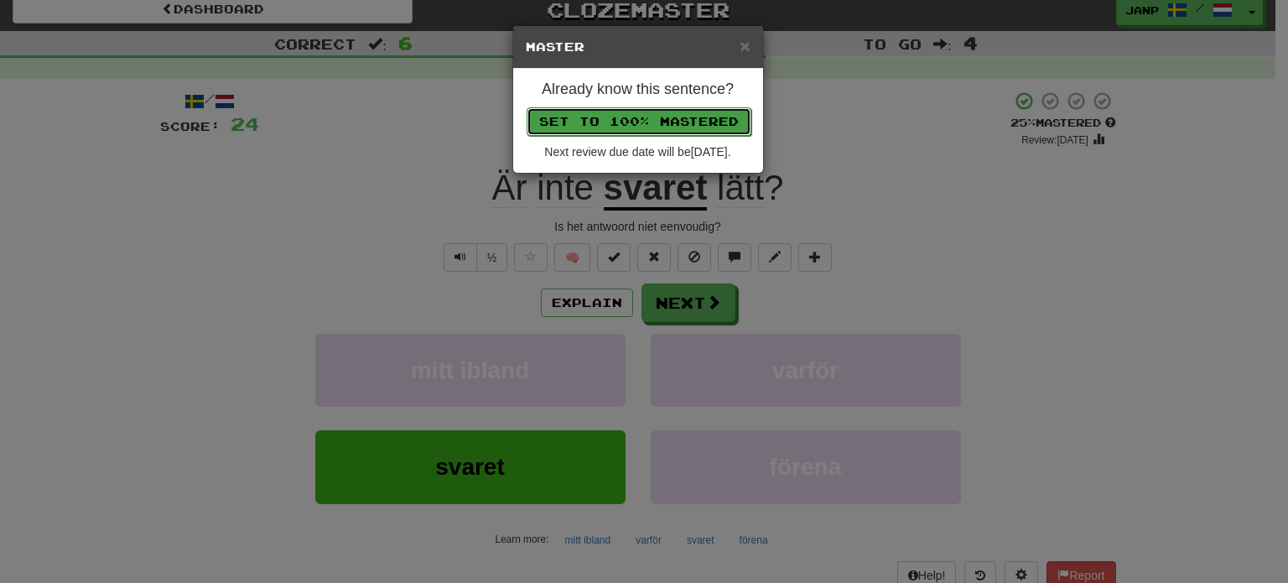
click at [615, 122] on button "Set to 100% Mastered" at bounding box center [639, 121] width 225 height 29
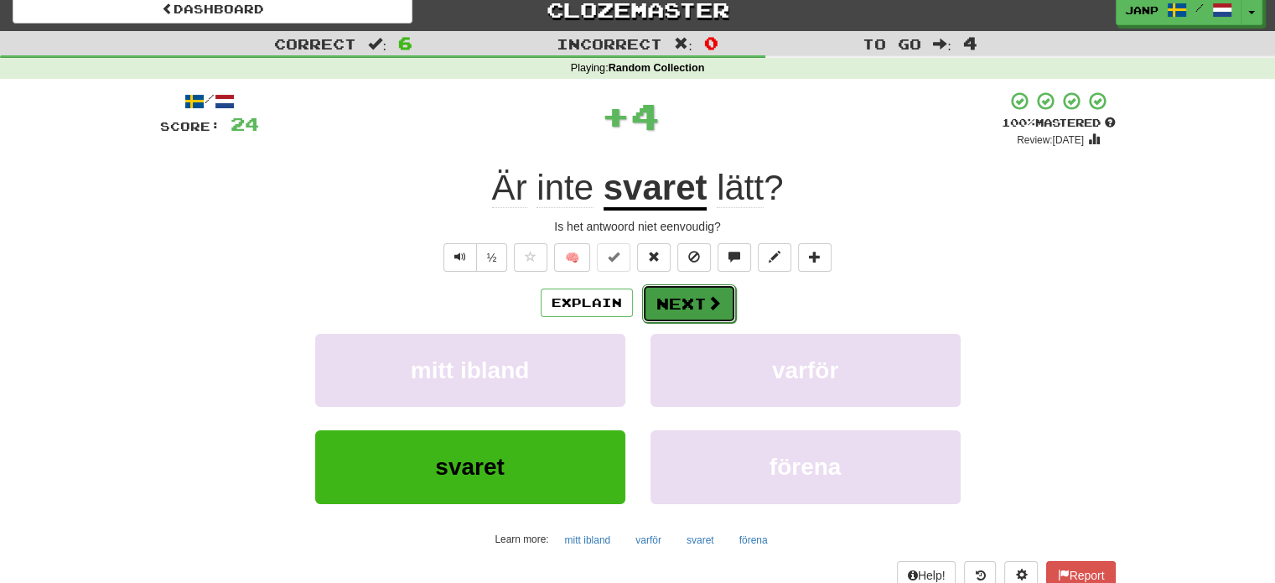
click at [682, 311] on button "Next" at bounding box center [689, 303] width 94 height 39
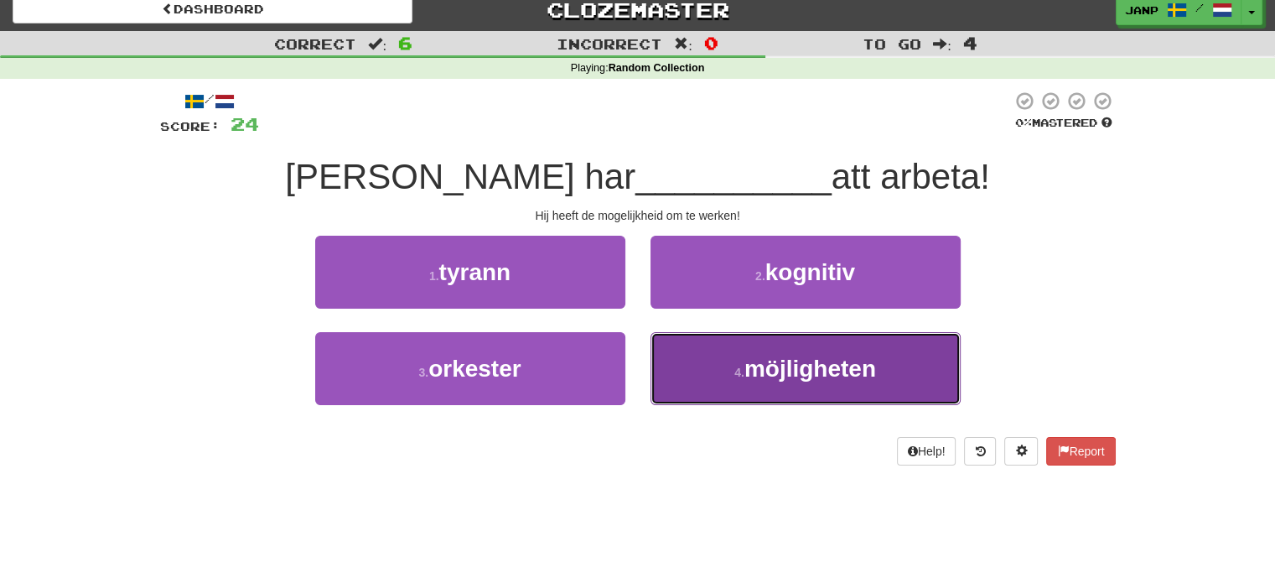
click at [701, 366] on button "4 . möjligheten" at bounding box center [806, 368] width 310 height 73
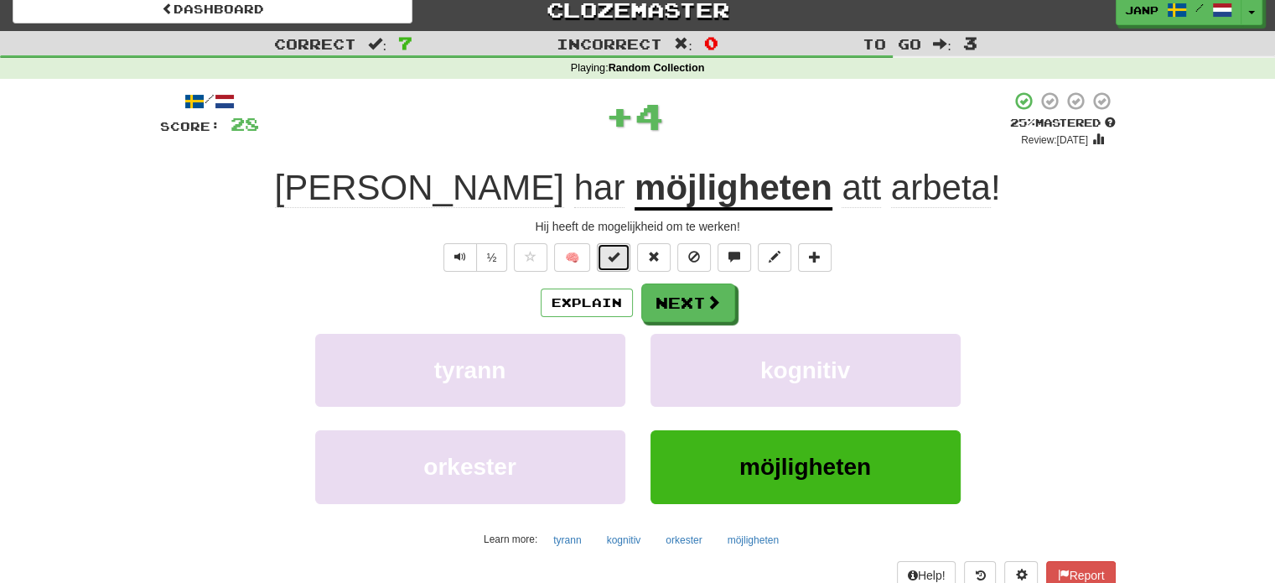
click at [617, 259] on span at bounding box center [614, 257] width 12 height 12
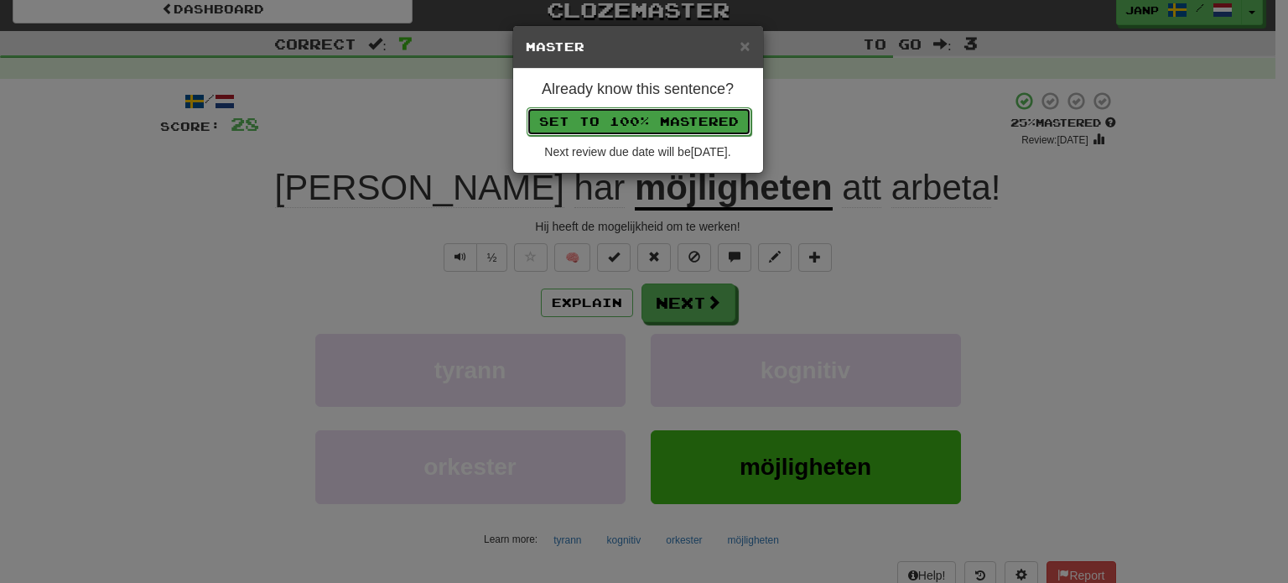
click at [615, 124] on button "Set to 100% Mastered" at bounding box center [639, 121] width 225 height 29
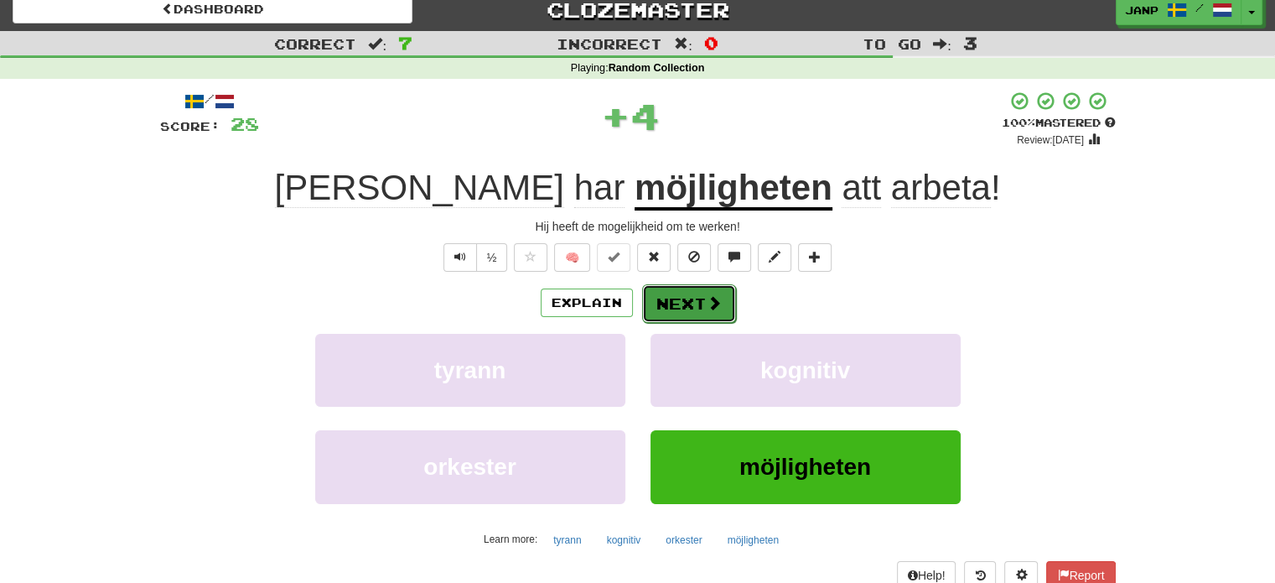
click at [688, 306] on button "Next" at bounding box center [689, 303] width 94 height 39
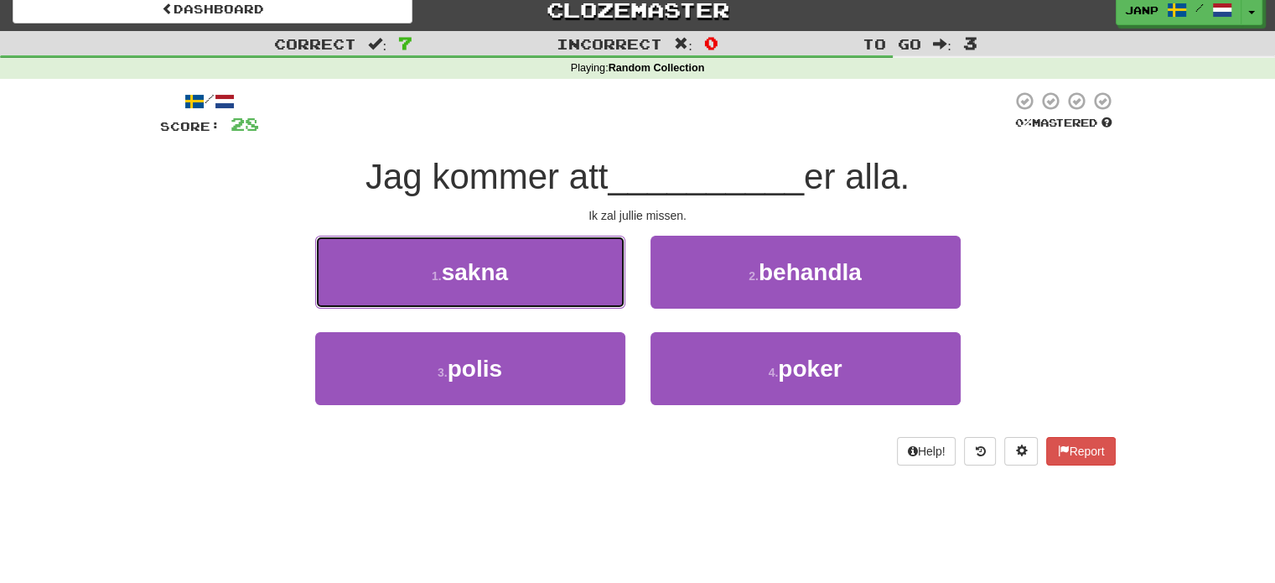
click at [550, 279] on button "1 . sakna" at bounding box center [470, 272] width 310 height 73
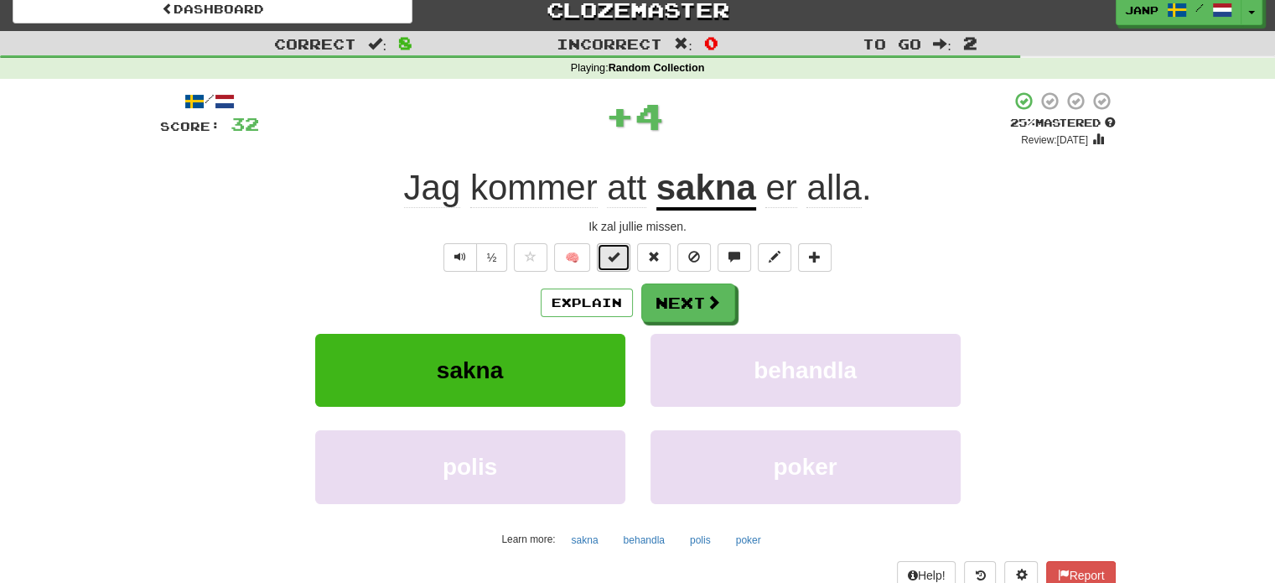
click at [604, 260] on button at bounding box center [614, 257] width 34 height 29
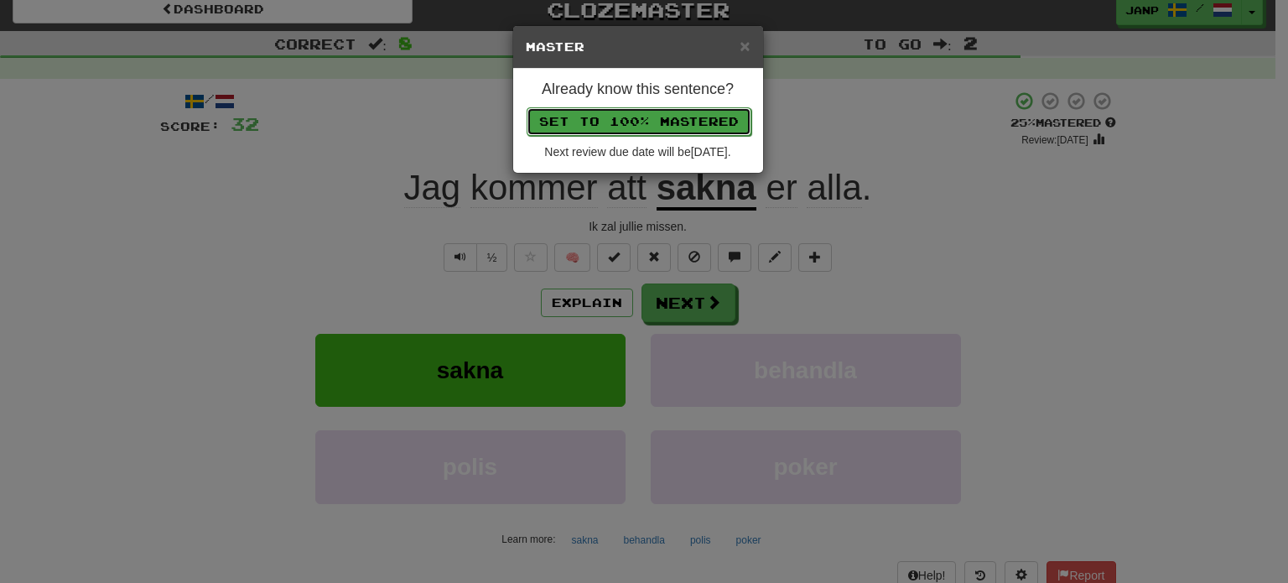
click at [614, 130] on button "Set to 100% Mastered" at bounding box center [639, 121] width 225 height 29
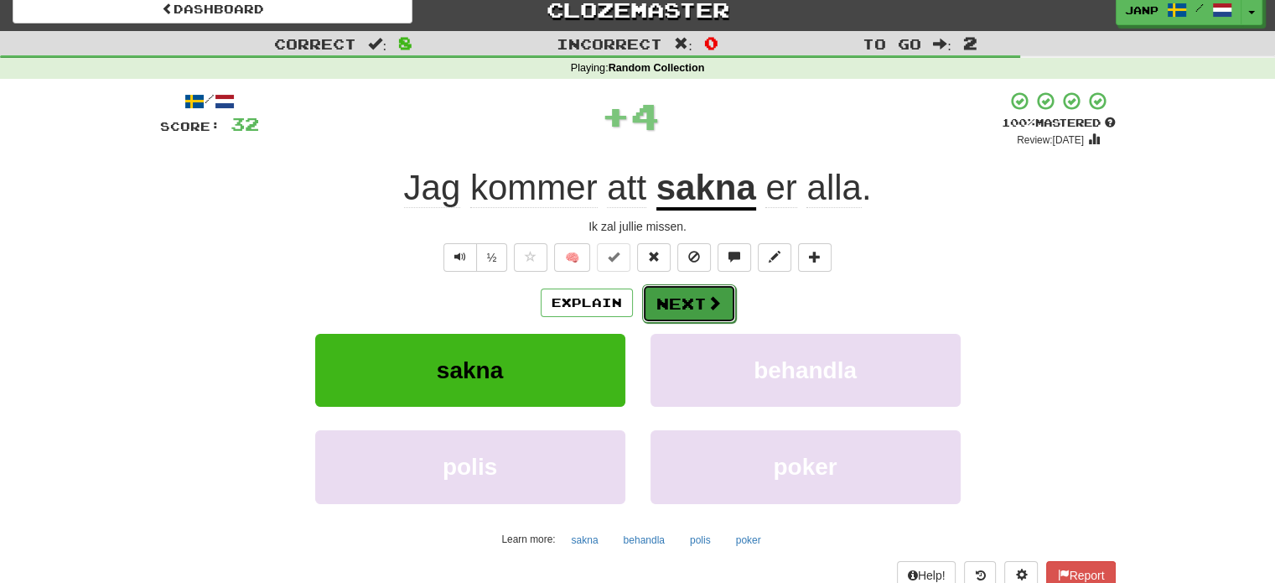
click at [692, 305] on button "Next" at bounding box center [689, 303] width 94 height 39
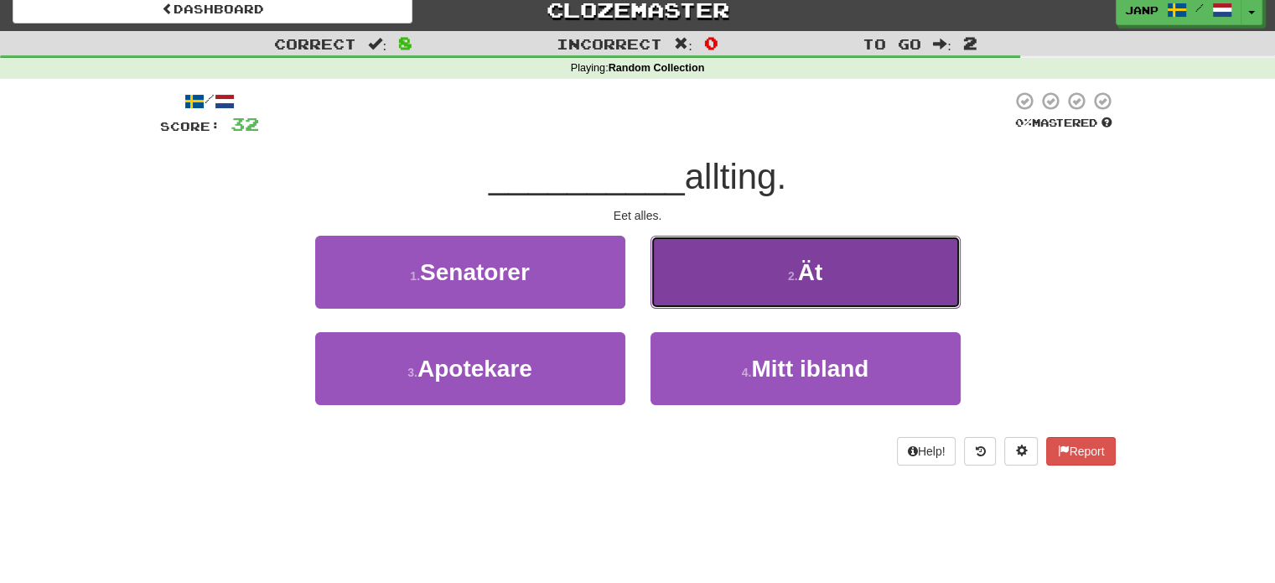
click at [730, 290] on button "2 . Ät" at bounding box center [806, 272] width 310 height 73
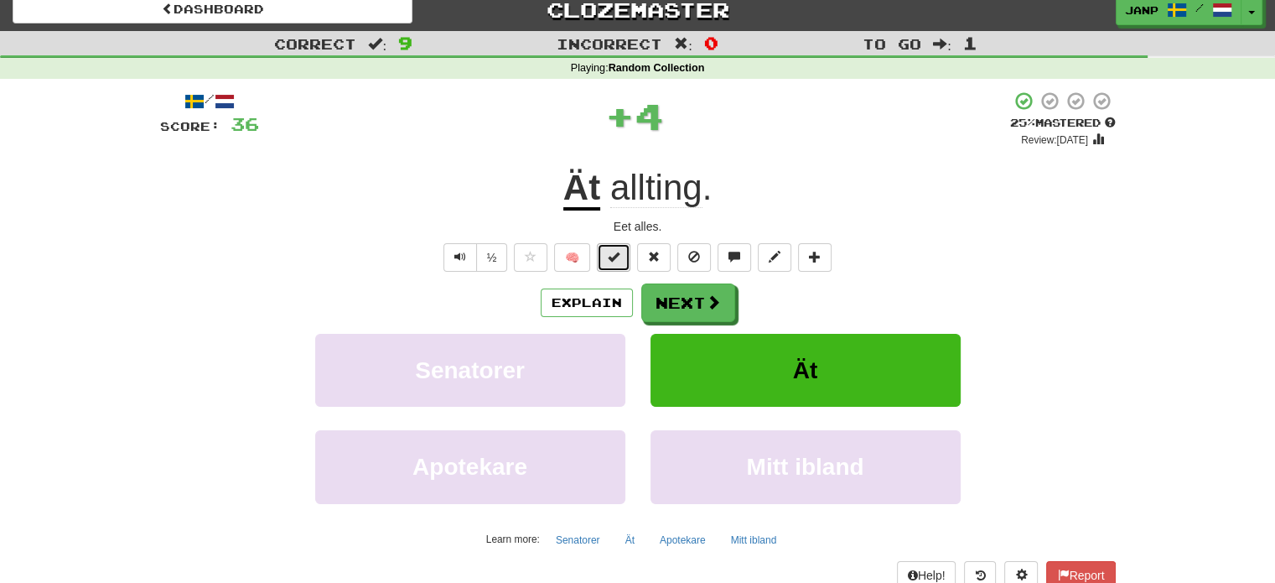
click at [617, 257] on span at bounding box center [614, 257] width 12 height 12
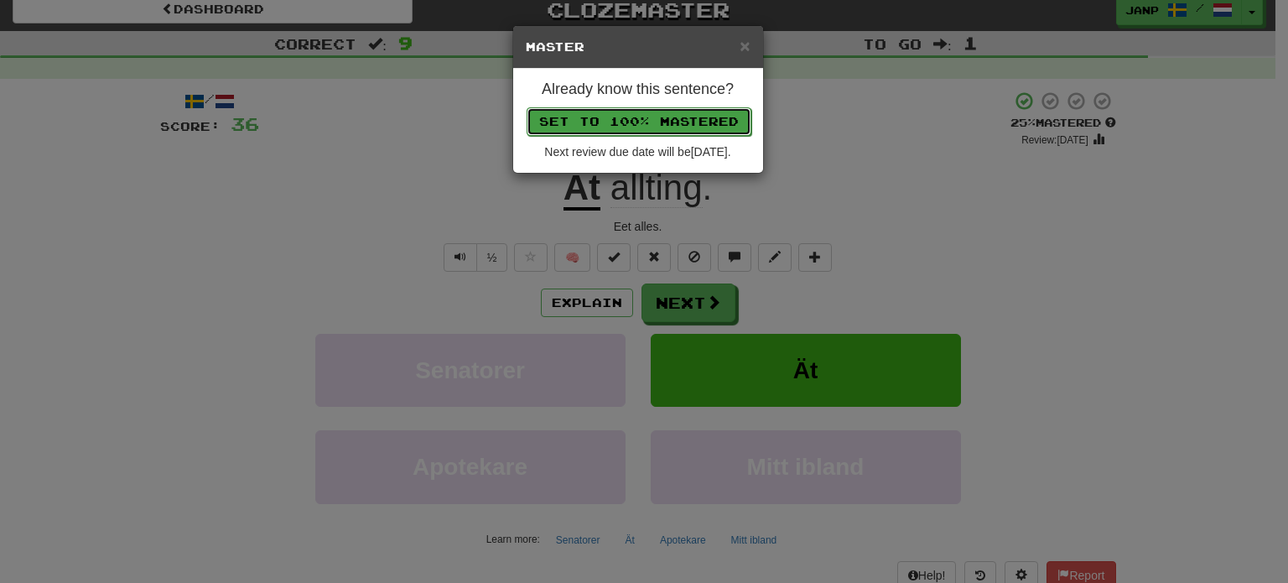
click at [645, 127] on button "Set to 100% Mastered" at bounding box center [639, 121] width 225 height 29
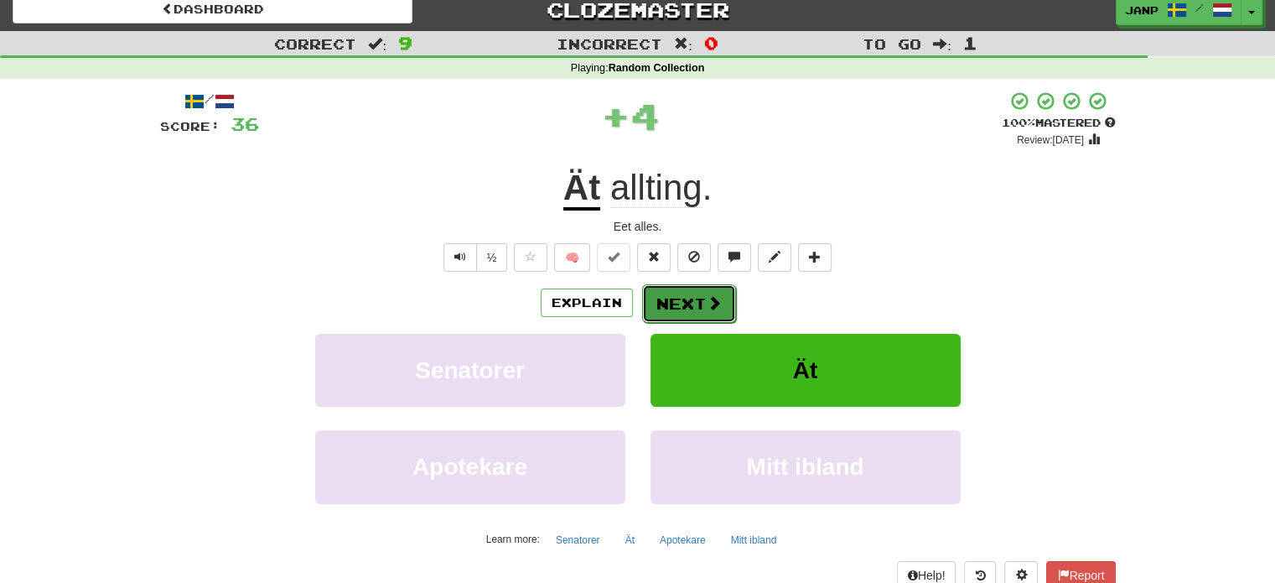
click at [684, 312] on button "Next" at bounding box center [689, 303] width 94 height 39
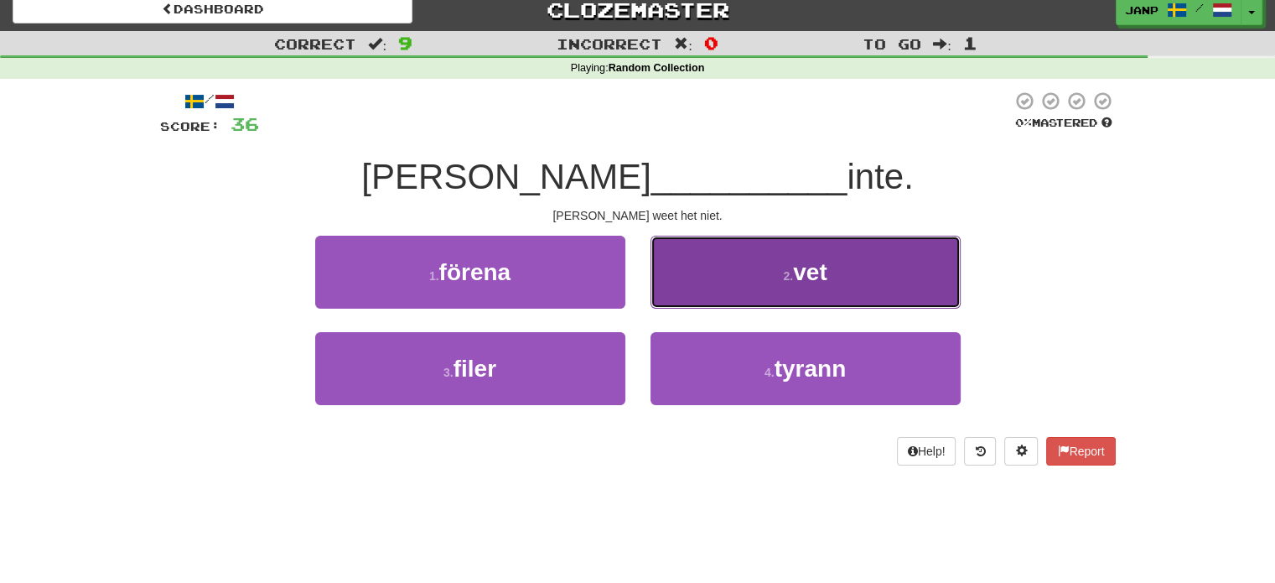
click at [731, 300] on button "2 . vet" at bounding box center [806, 272] width 310 height 73
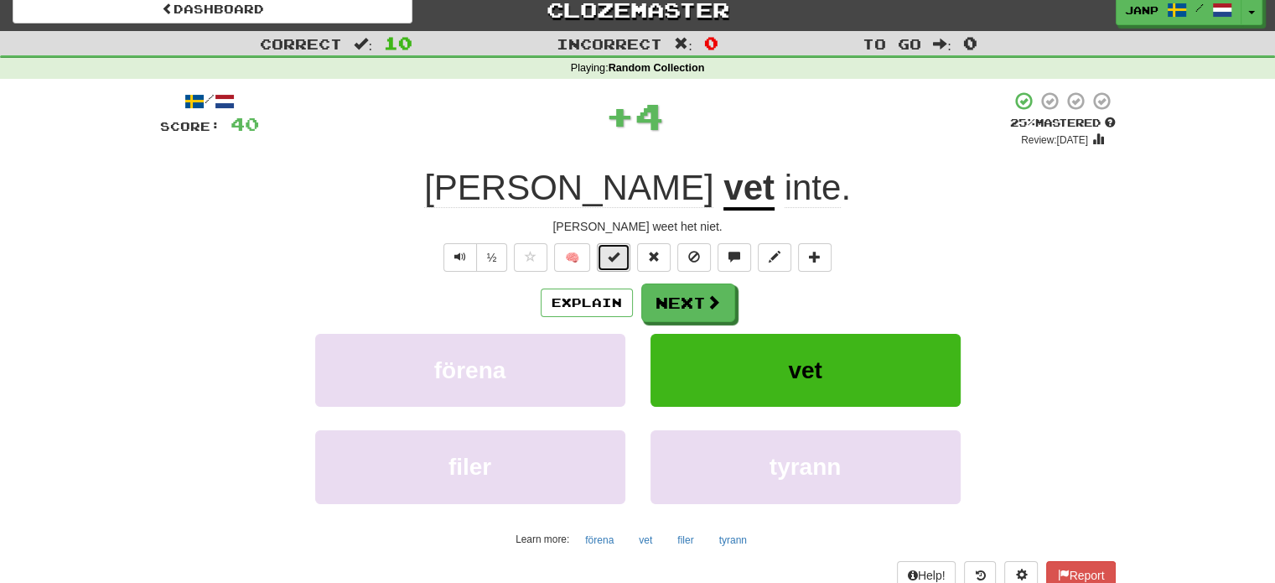
click at [614, 262] on span at bounding box center [614, 257] width 12 height 12
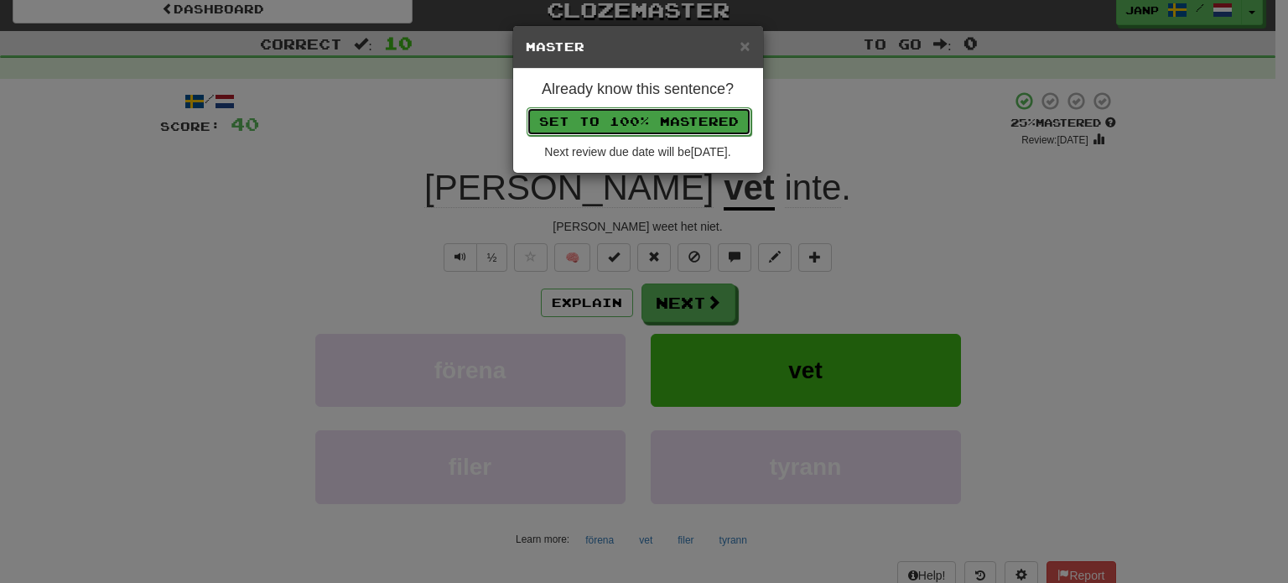
click at [625, 122] on button "Set to 100% Mastered" at bounding box center [639, 121] width 225 height 29
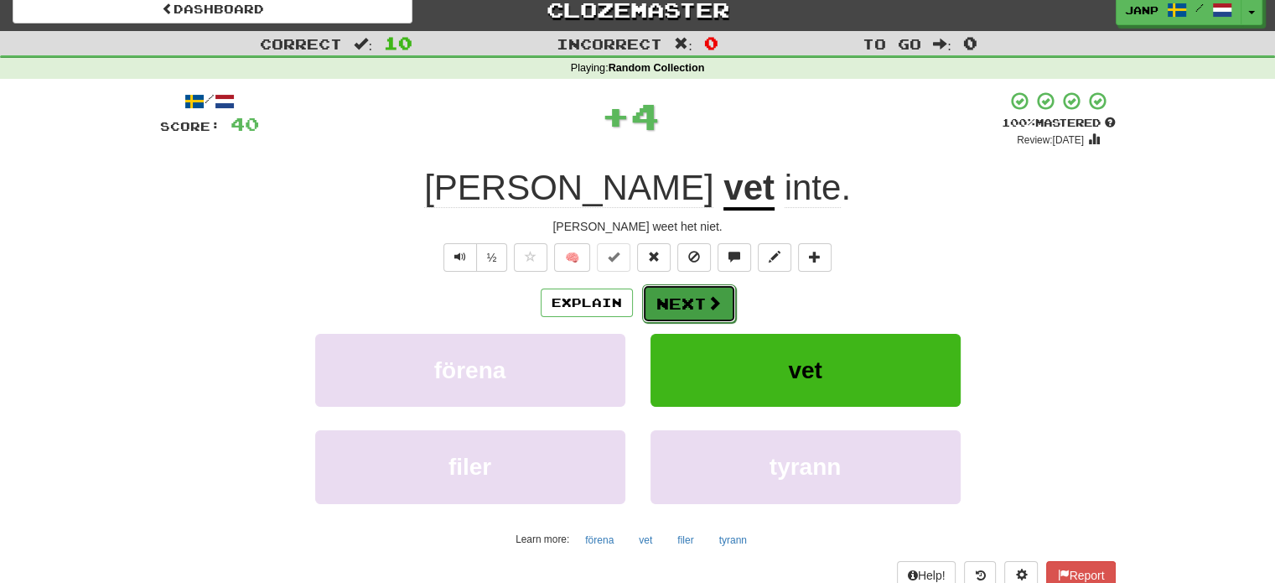
click at [679, 308] on button "Next" at bounding box center [689, 303] width 94 height 39
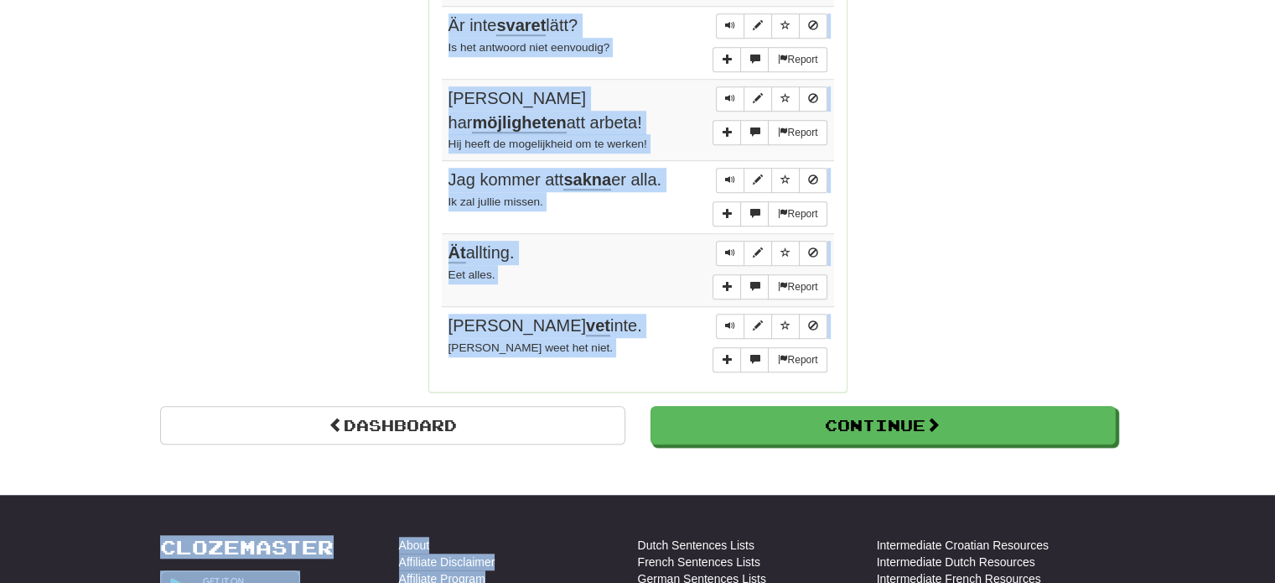
scroll to position [1248, 0]
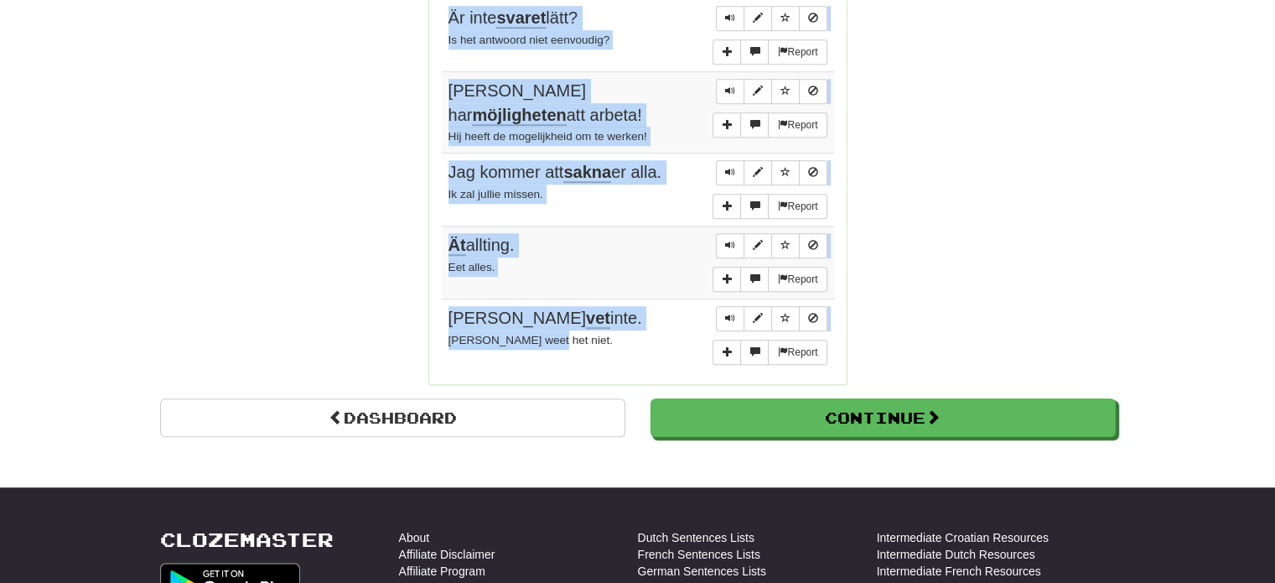
drag, startPoint x: 442, startPoint y: 130, endPoint x: 591, endPoint y: 341, distance: 258.7
click at [591, 341] on tbody "Report Ett barn är försvunnet . Er is een kind vermist. Report ”Tack.” ” Varsåg…" at bounding box center [638, 2] width 392 height 737
copy tbody "Ett barn är försvunnet . Er is een kind vermist. Report ”Tack.” ” Varsågod .” "…"
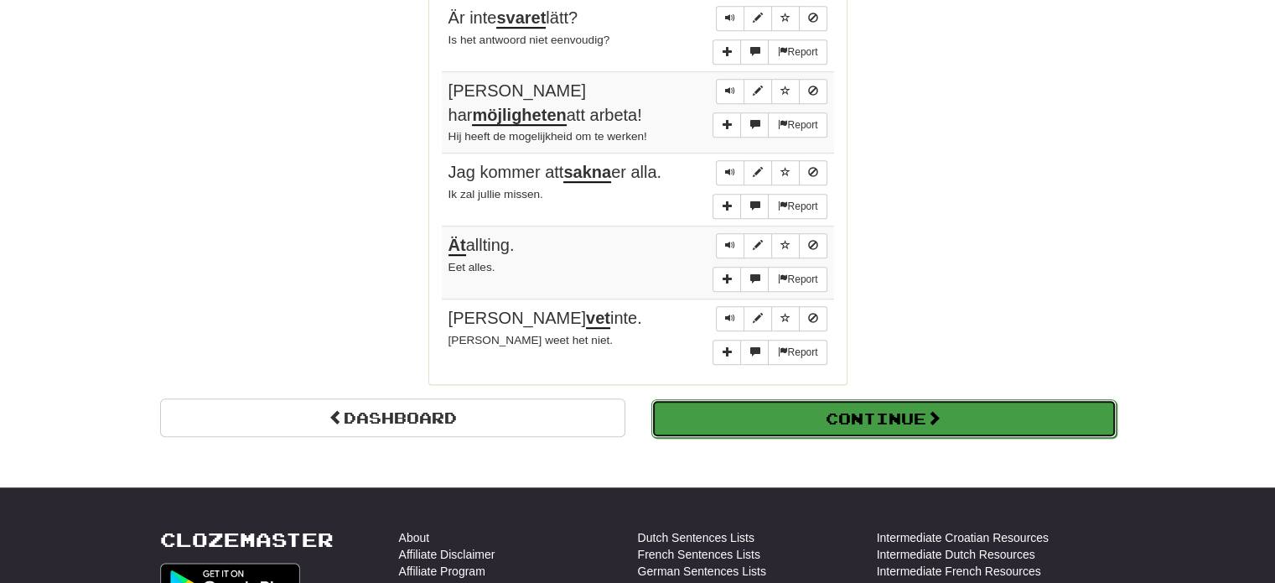
click at [861, 399] on button "Continue" at bounding box center [883, 418] width 465 height 39
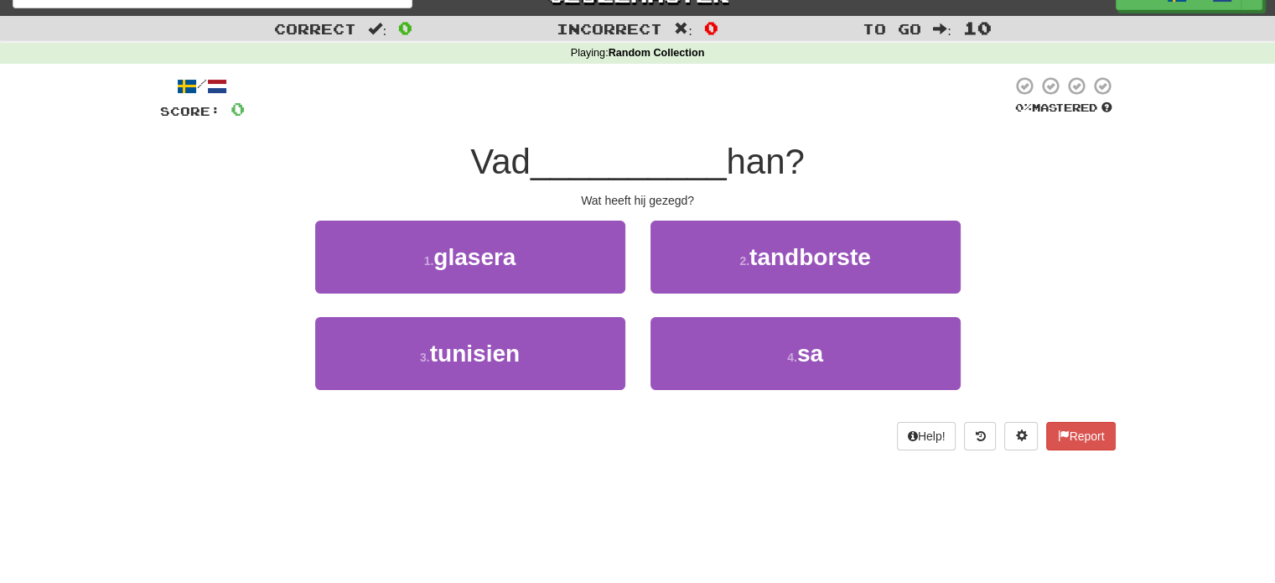
scroll to position [0, 0]
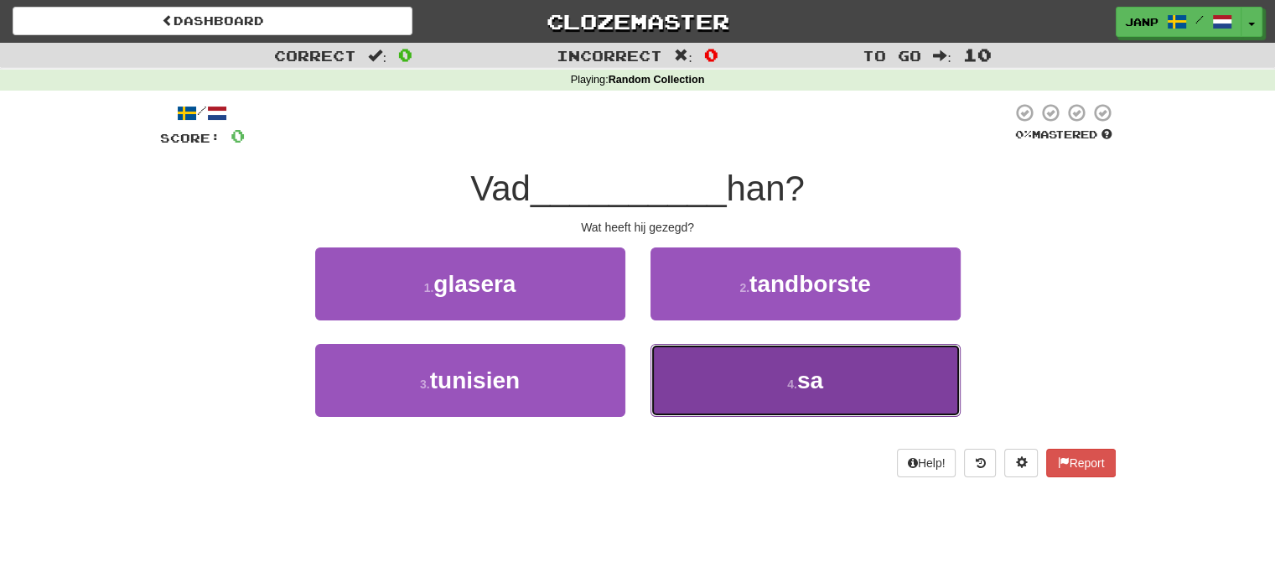
click at [801, 400] on button "4 . sa" at bounding box center [806, 380] width 310 height 73
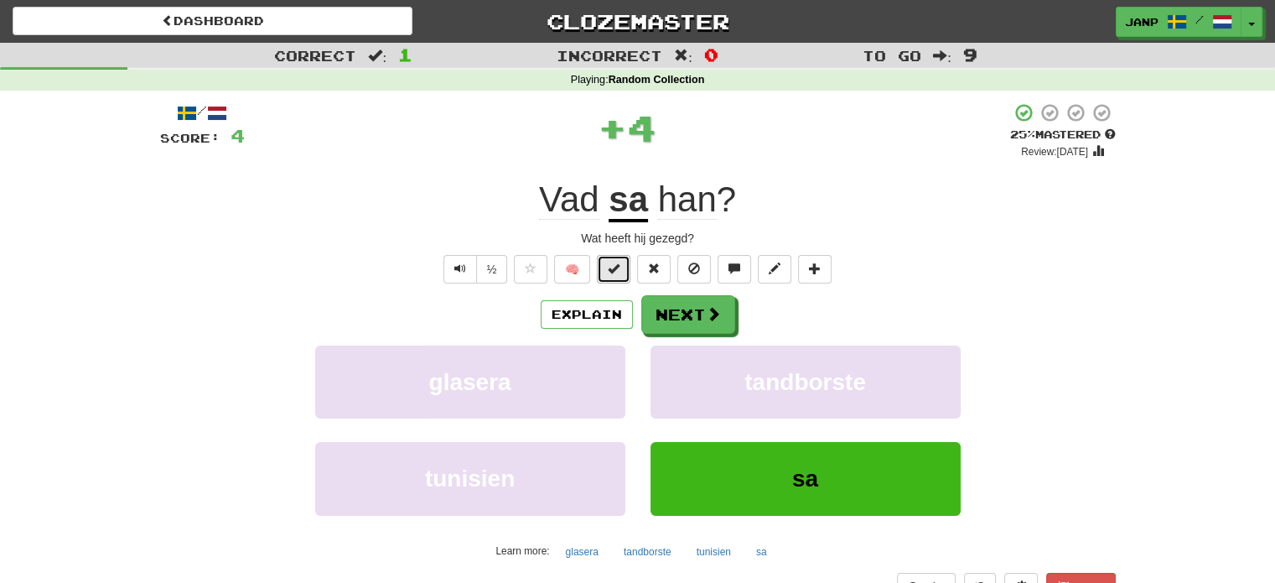
click at [616, 273] on span at bounding box center [614, 268] width 12 height 12
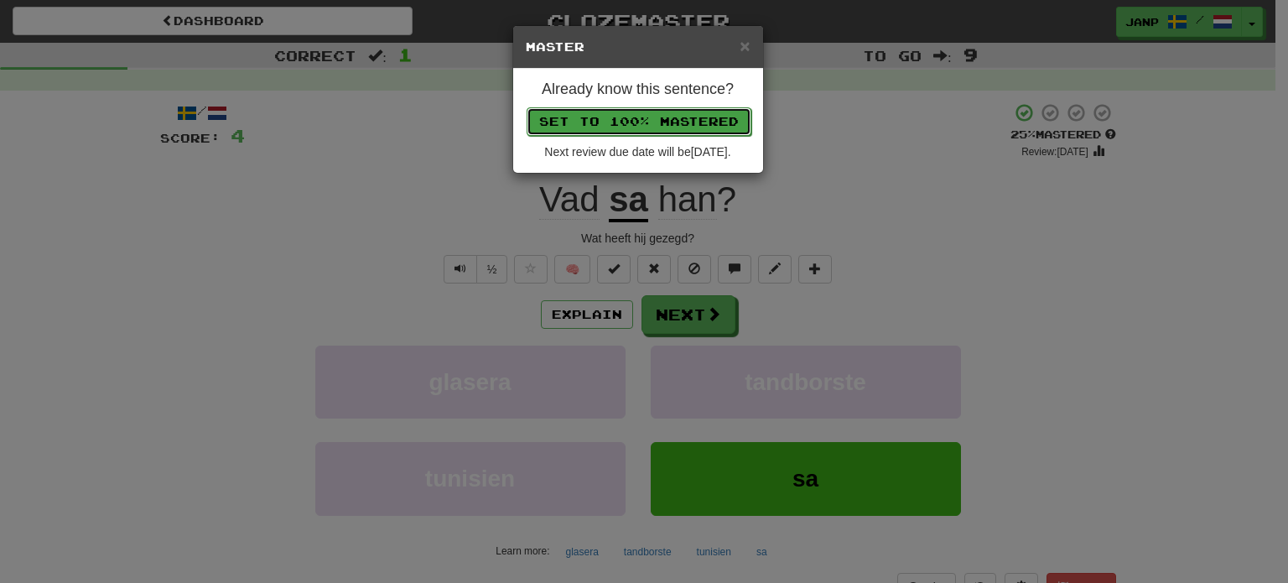
click at [648, 118] on button "Set to 100% Mastered" at bounding box center [639, 121] width 225 height 29
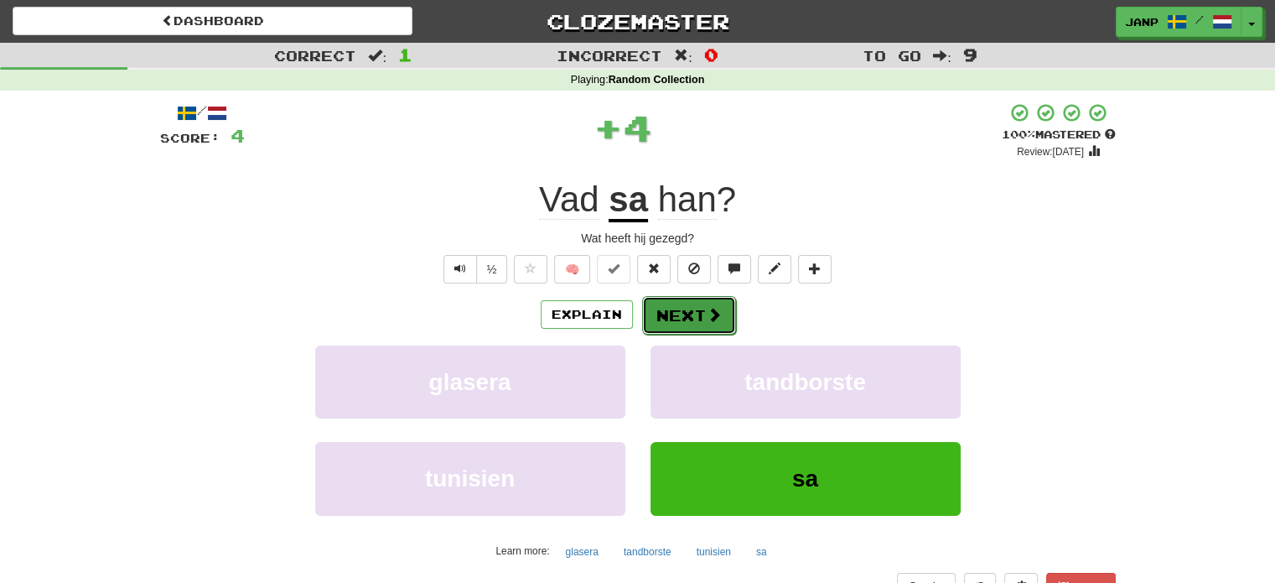
click at [701, 314] on button "Next" at bounding box center [689, 315] width 94 height 39
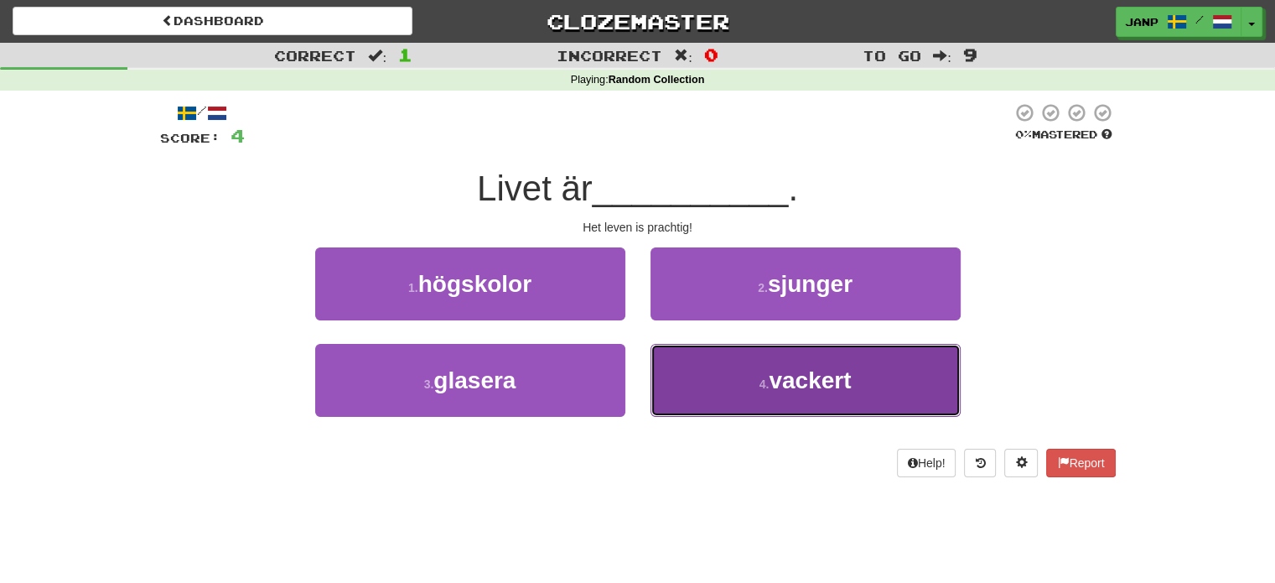
click at [721, 402] on button "4 . vackert" at bounding box center [806, 380] width 310 height 73
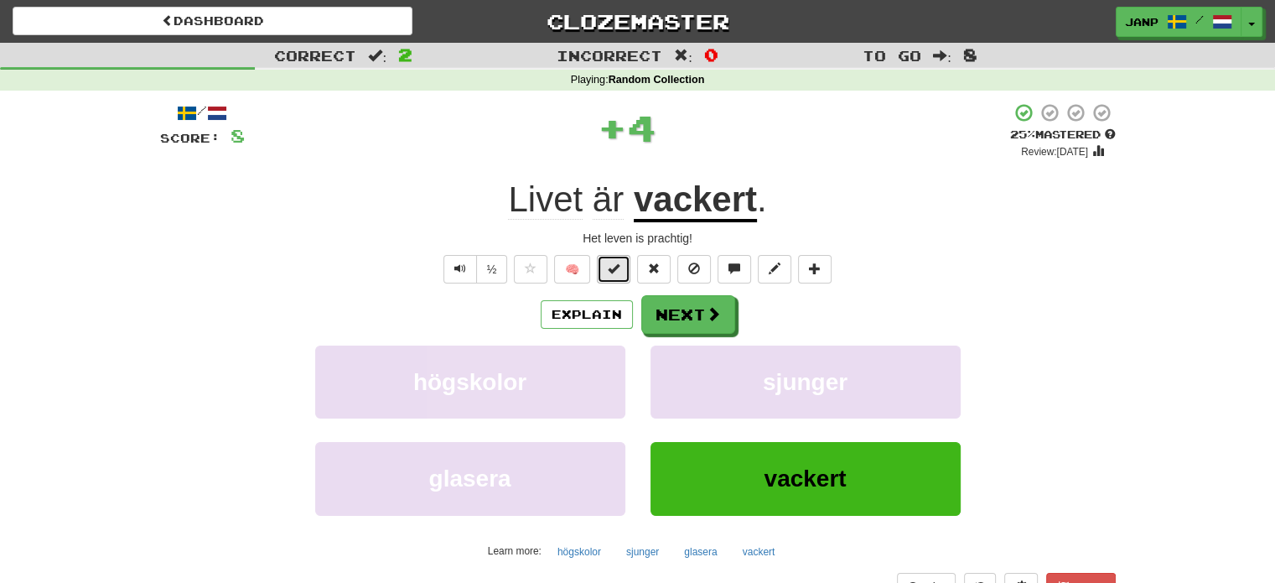
click at [615, 270] on span at bounding box center [614, 268] width 12 height 12
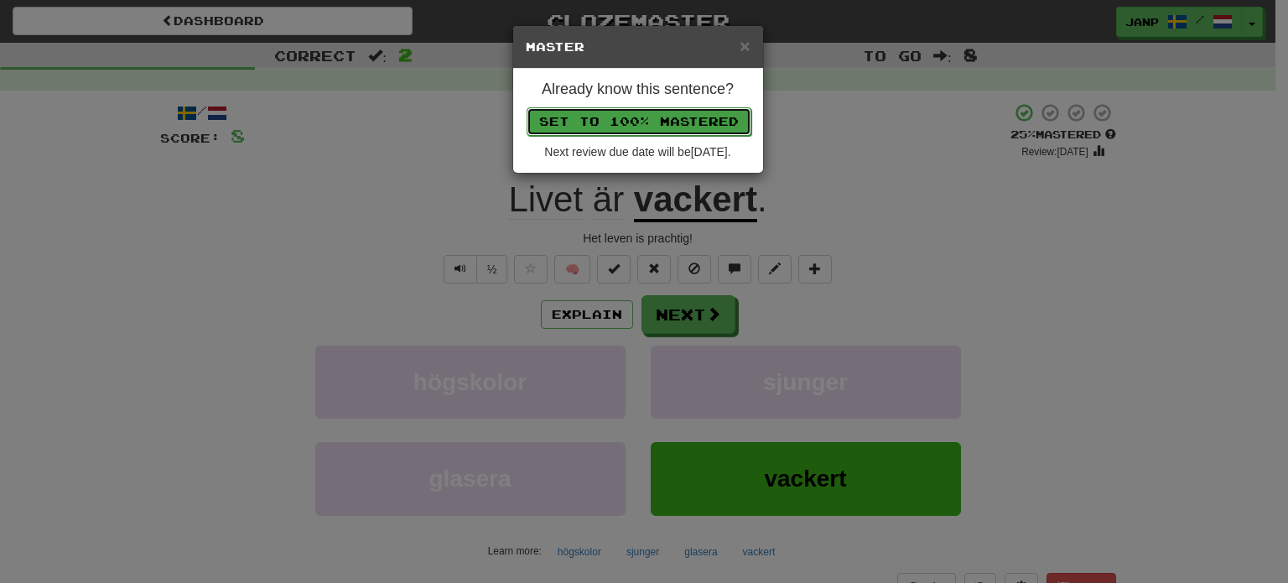
click at [644, 122] on button "Set to 100% Mastered" at bounding box center [639, 121] width 225 height 29
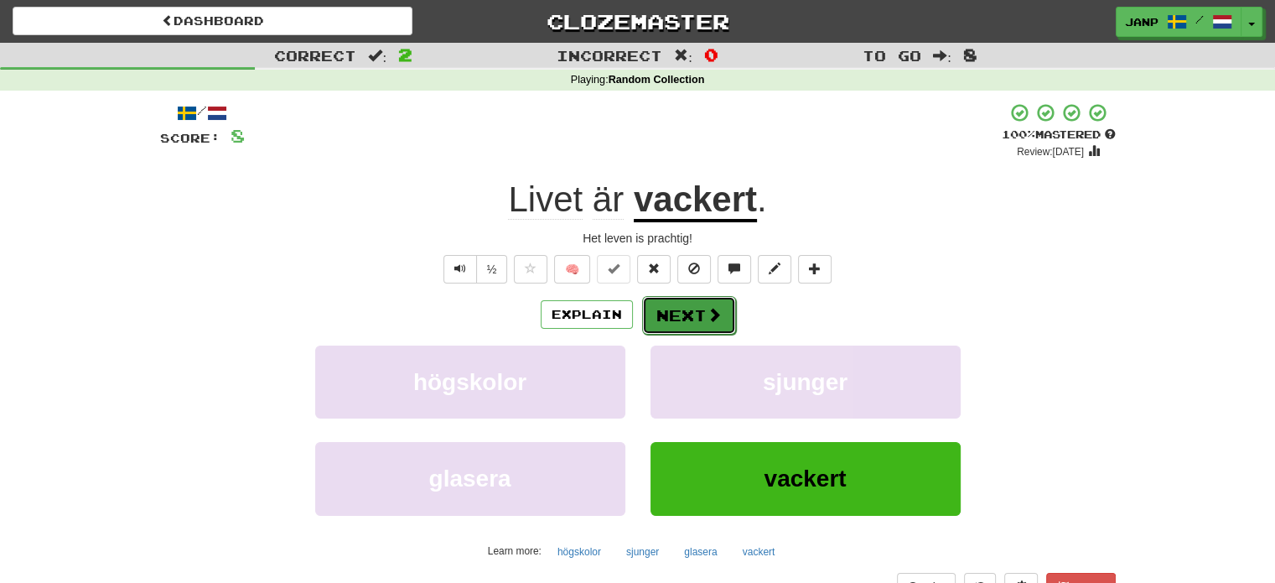
click at [692, 320] on button "Next" at bounding box center [689, 315] width 94 height 39
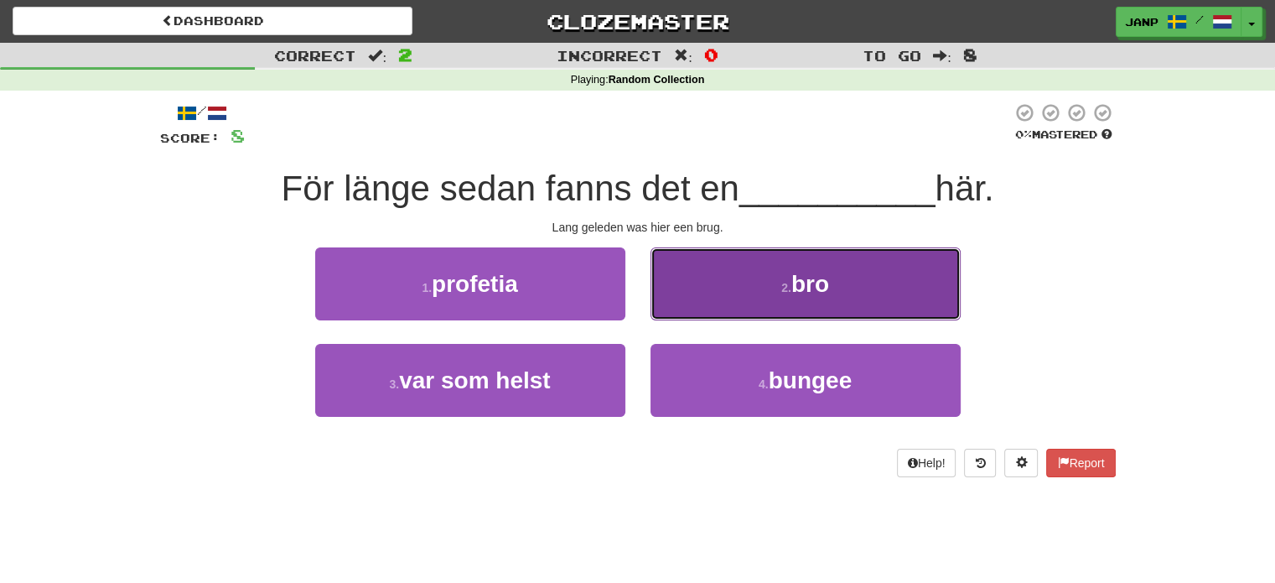
click at [727, 291] on button "2 . bro" at bounding box center [806, 283] width 310 height 73
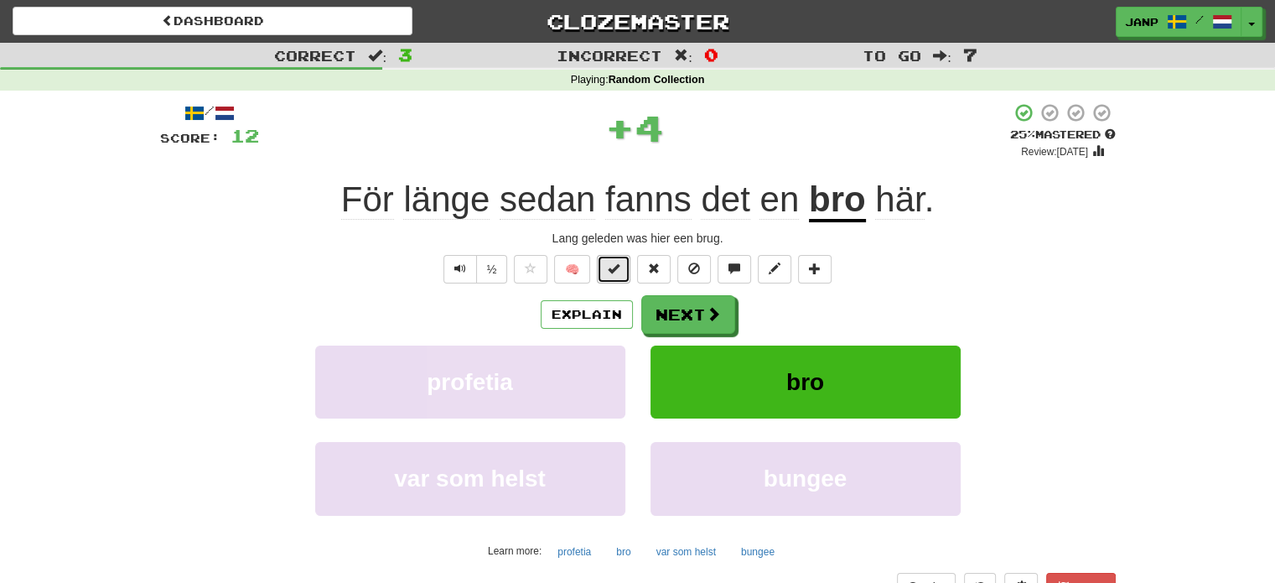
click at [621, 269] on button at bounding box center [614, 269] width 34 height 29
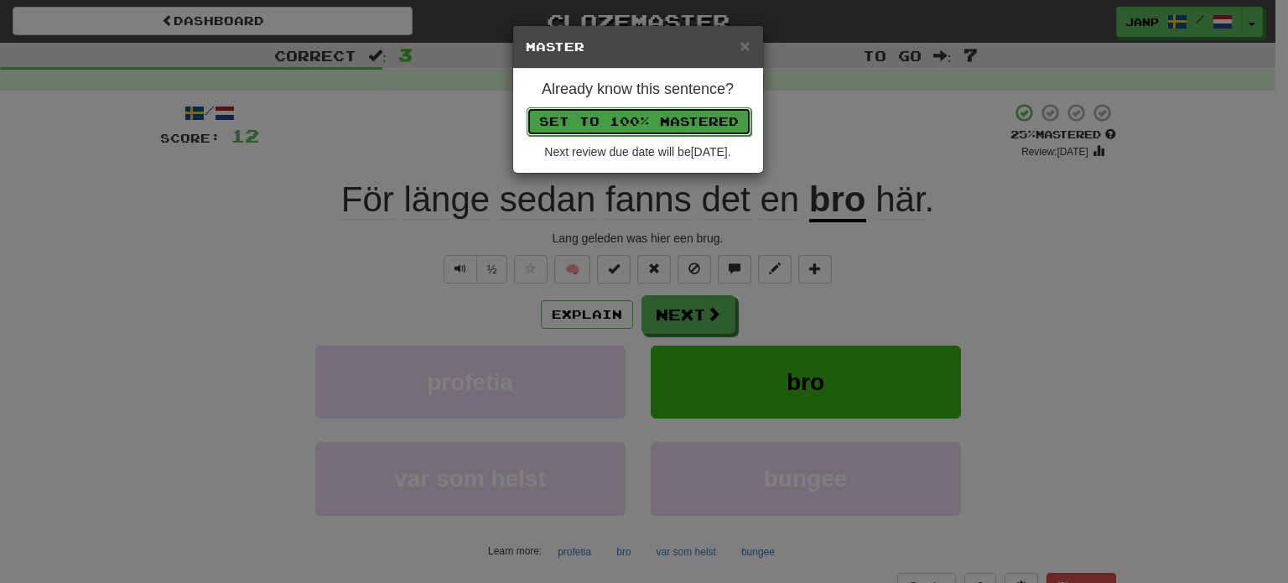
click at [631, 120] on button "Set to 100% Mastered" at bounding box center [639, 121] width 225 height 29
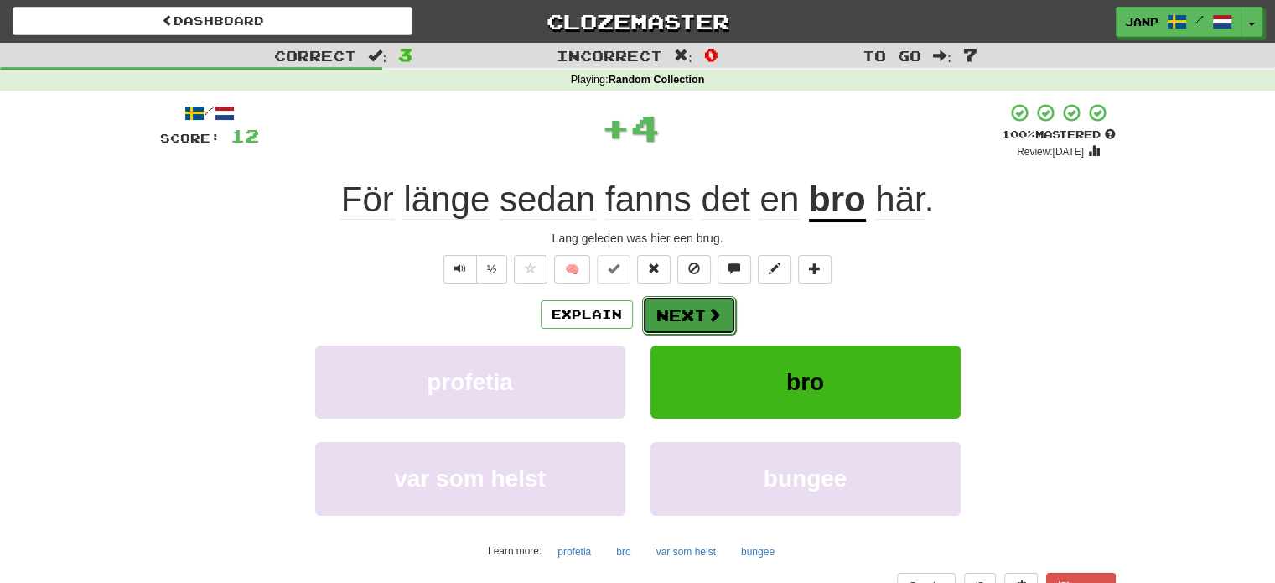
click at [689, 309] on button "Next" at bounding box center [689, 315] width 94 height 39
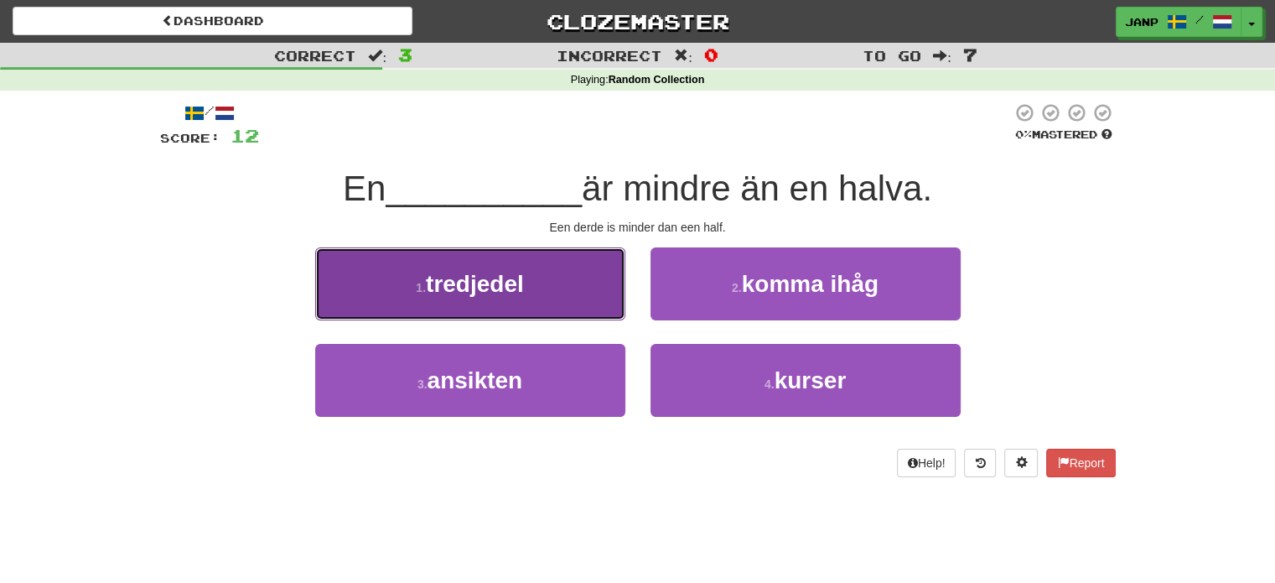
click at [574, 298] on button "1 . tredjedel" at bounding box center [470, 283] width 310 height 73
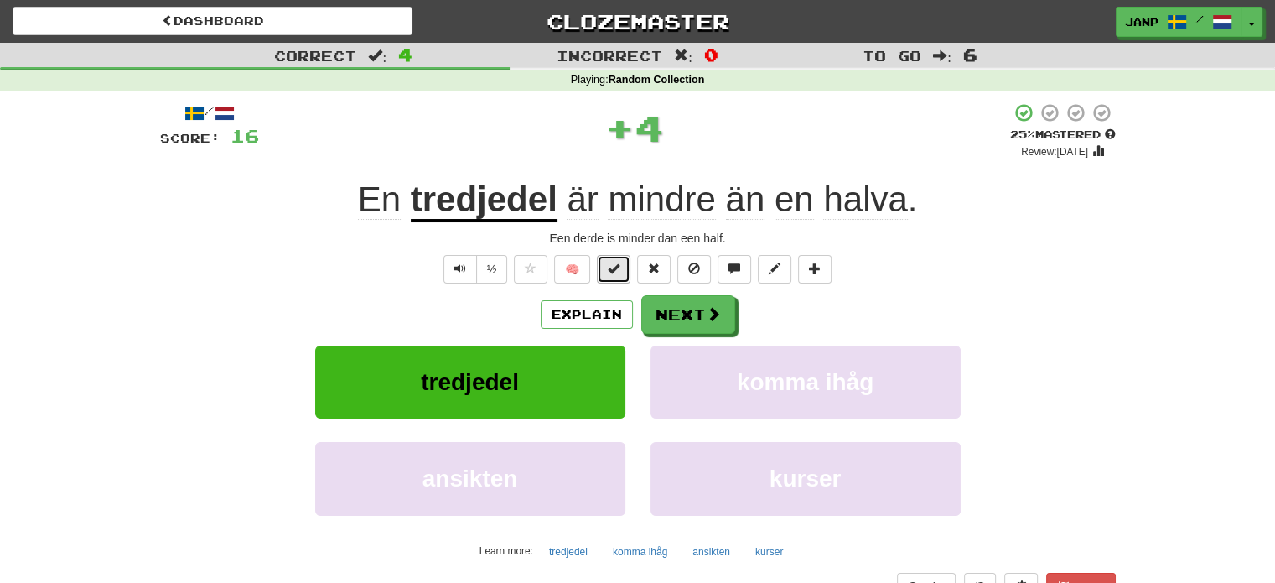
click at [610, 269] on span at bounding box center [614, 268] width 12 height 12
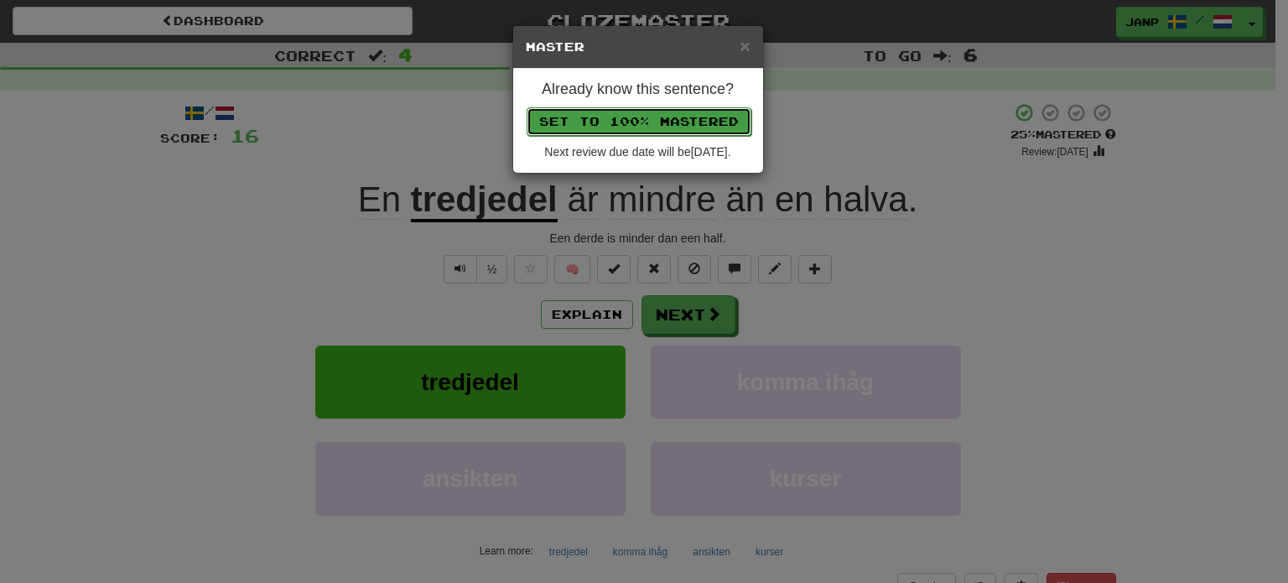
click at [627, 117] on button "Set to 100% Mastered" at bounding box center [639, 121] width 225 height 29
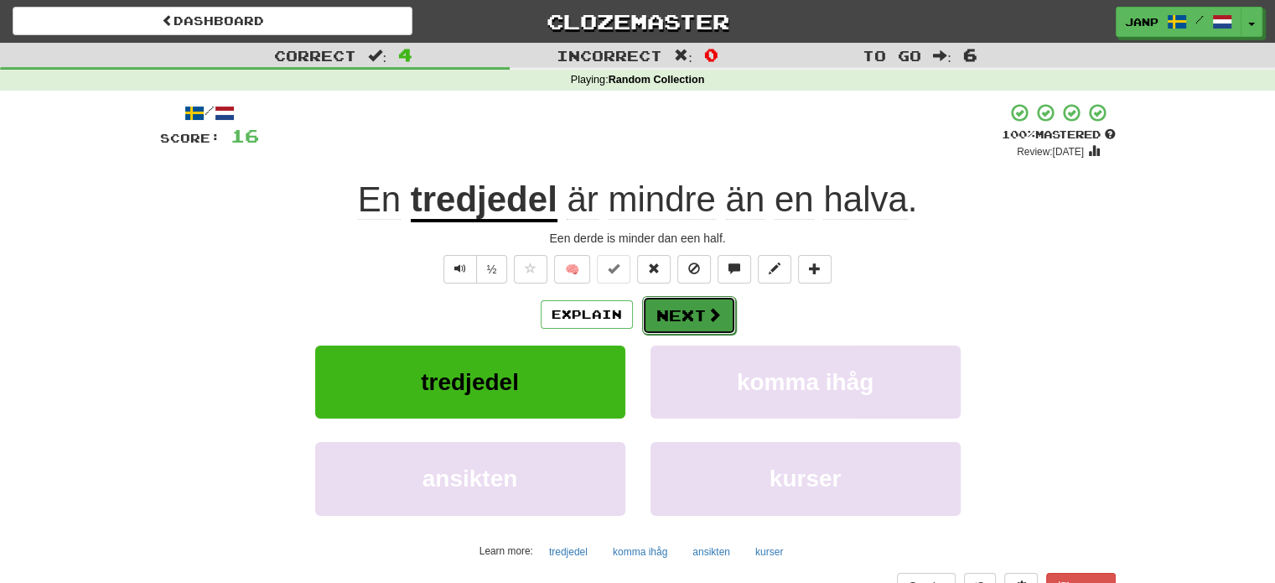
click at [695, 314] on button "Next" at bounding box center [689, 315] width 94 height 39
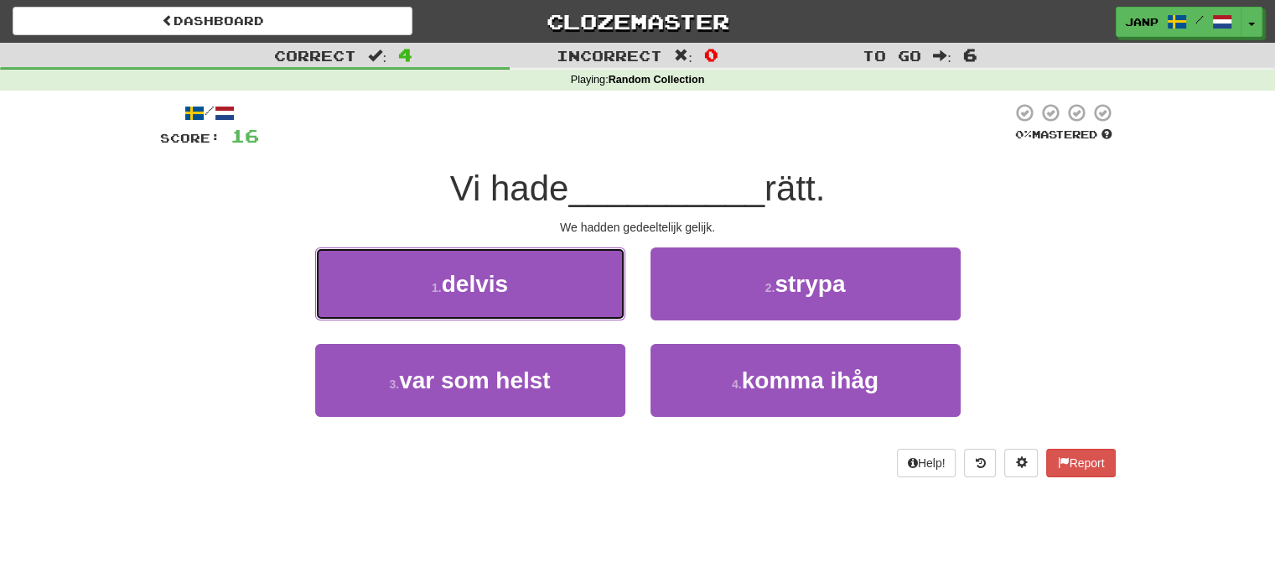
click at [586, 292] on button "1 . delvis" at bounding box center [470, 283] width 310 height 73
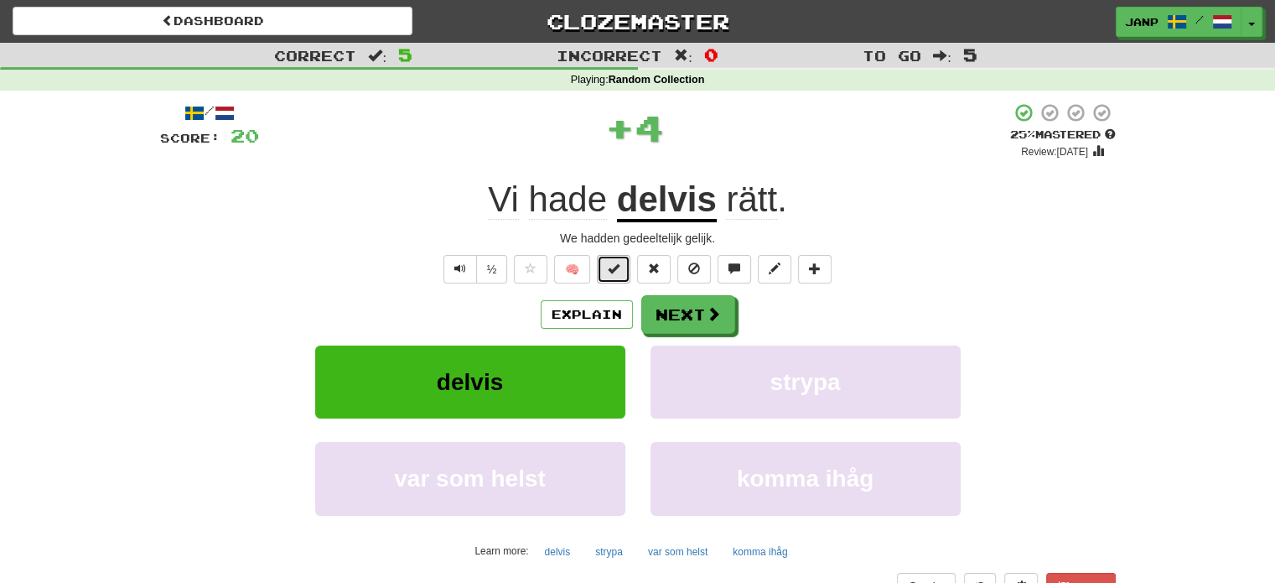
click at [606, 267] on button at bounding box center [614, 269] width 34 height 29
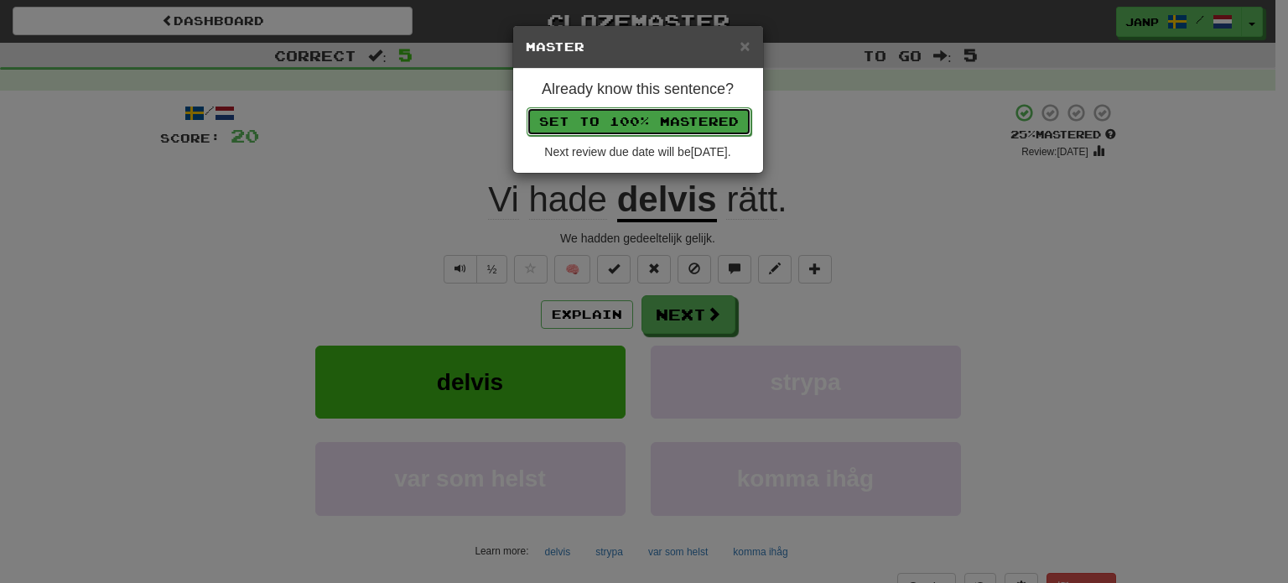
click at [622, 117] on button "Set to 100% Mastered" at bounding box center [639, 121] width 225 height 29
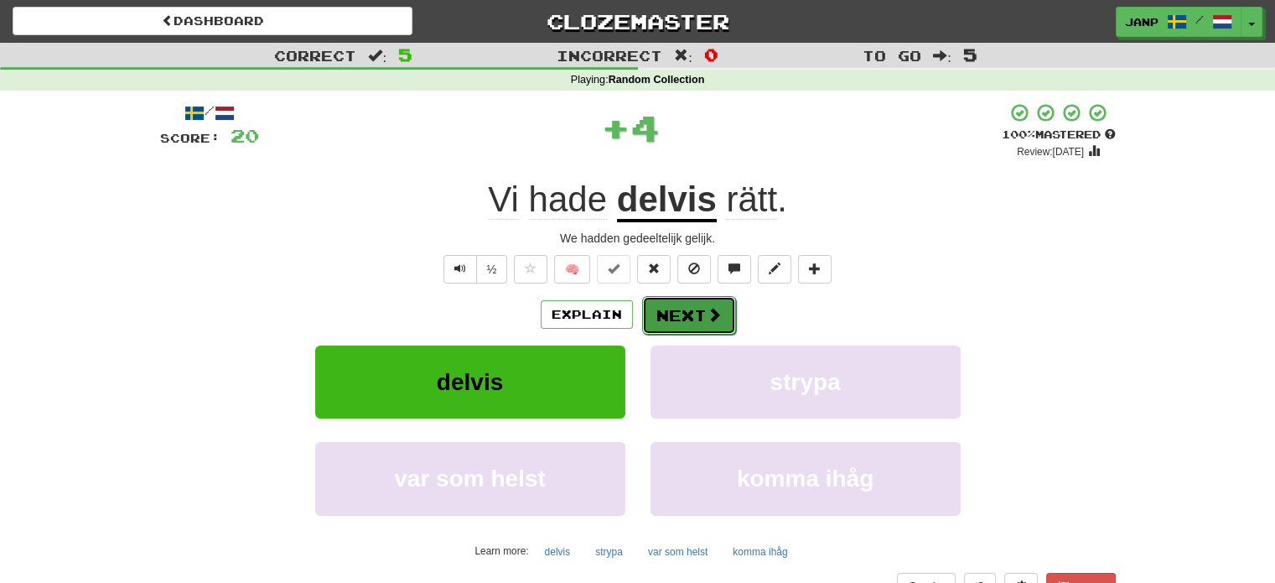
click at [698, 318] on button "Next" at bounding box center [689, 315] width 94 height 39
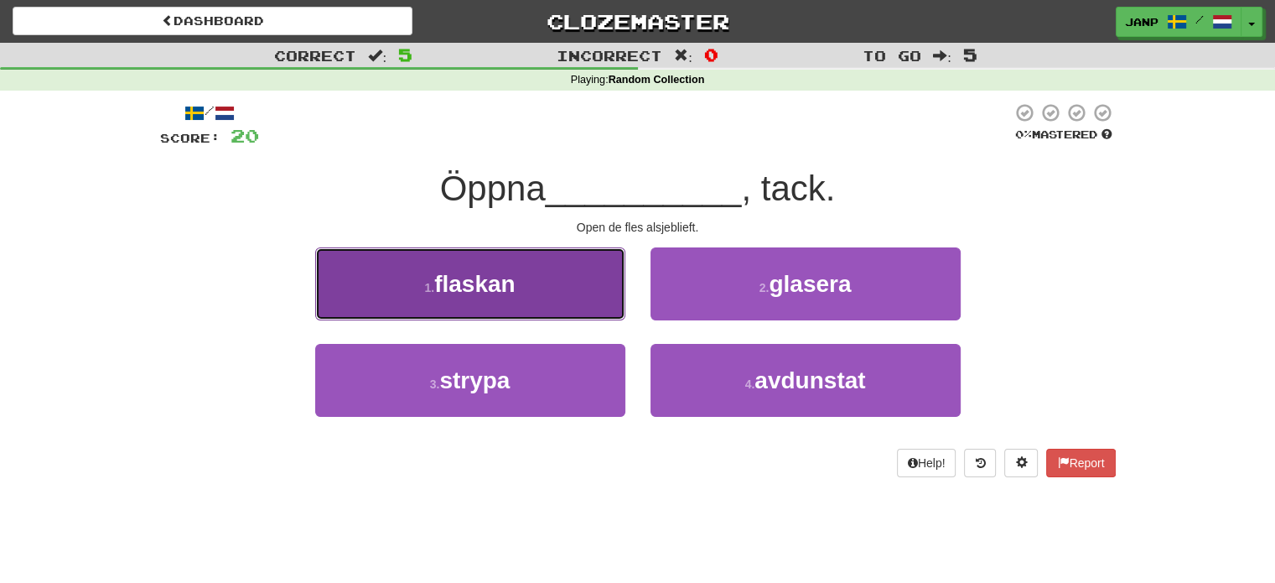
click at [584, 291] on button "1 . flaskan" at bounding box center [470, 283] width 310 height 73
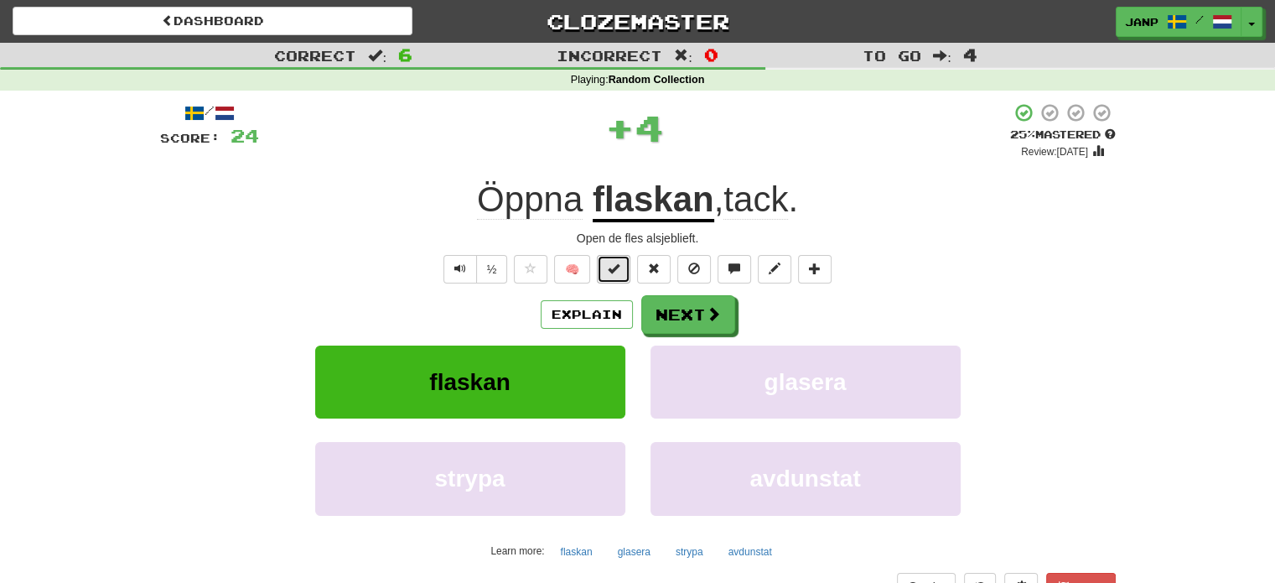
click at [615, 269] on span at bounding box center [614, 268] width 12 height 12
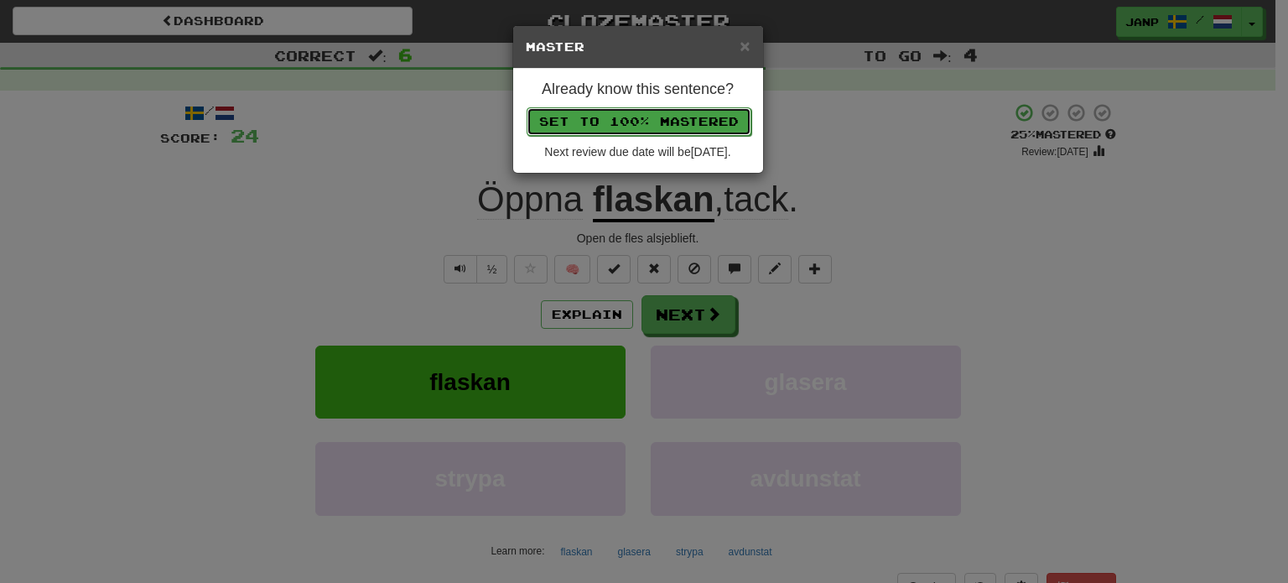
click at [587, 124] on button "Set to 100% Mastered" at bounding box center [639, 121] width 225 height 29
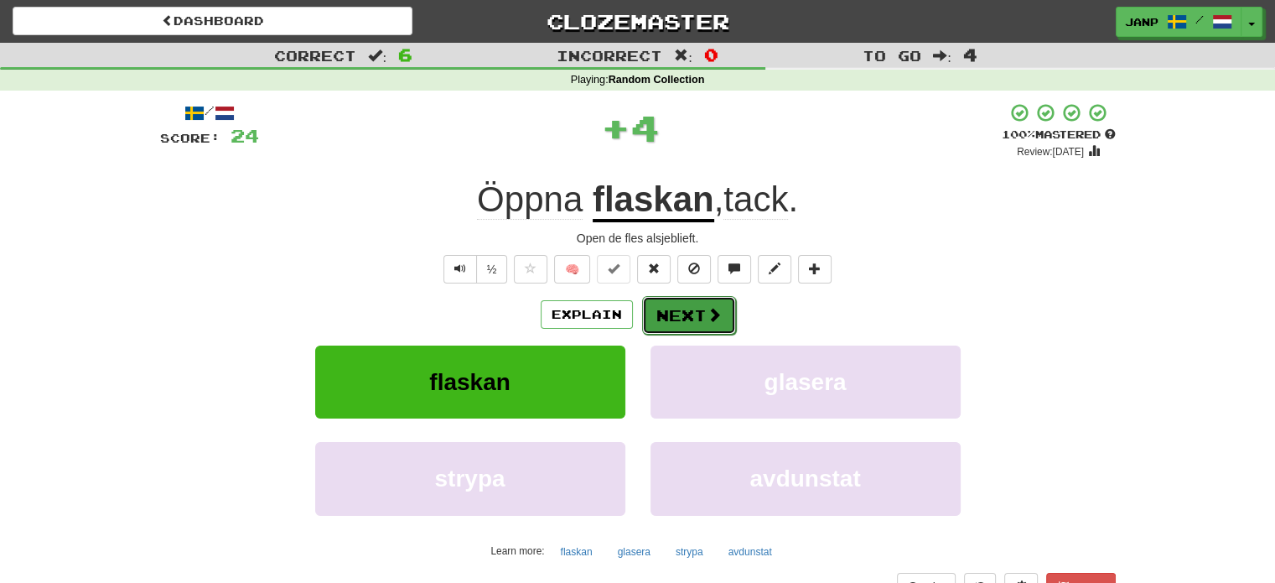
click at [676, 320] on button "Next" at bounding box center [689, 315] width 94 height 39
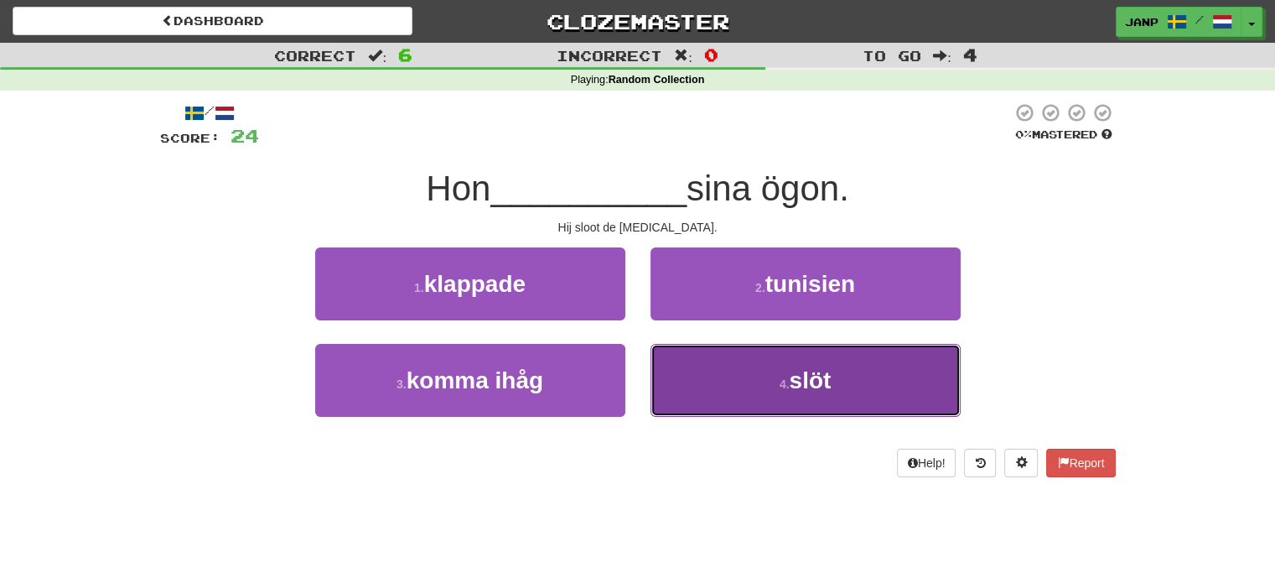
click at [757, 410] on button "4 . slöt" at bounding box center [806, 380] width 310 height 73
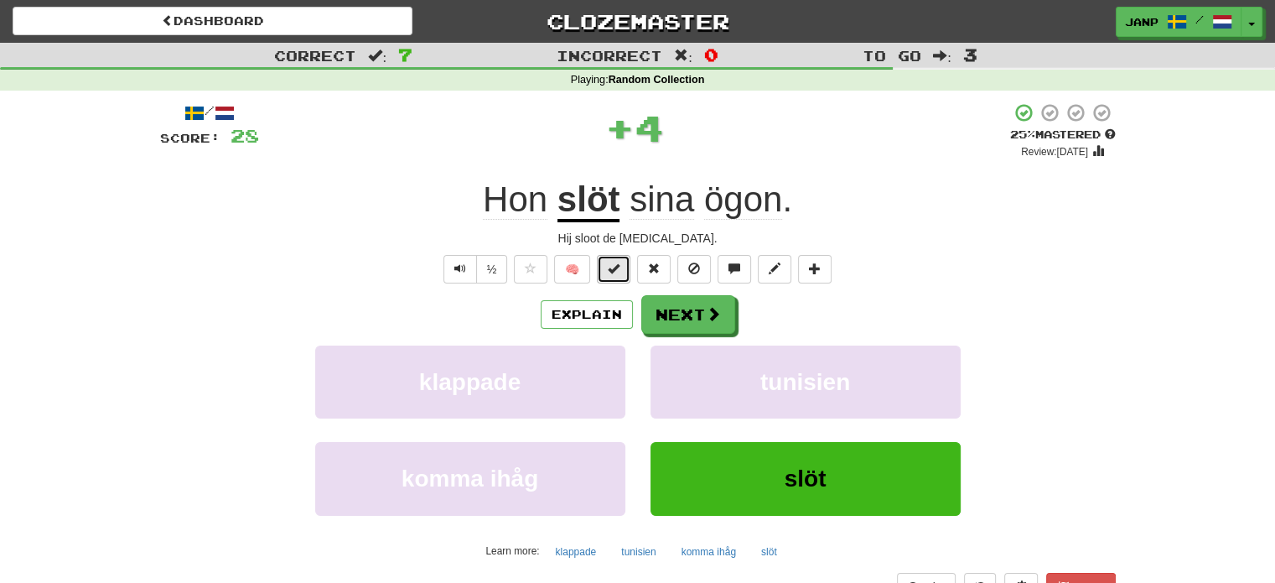
click at [612, 270] on span at bounding box center [614, 268] width 12 height 12
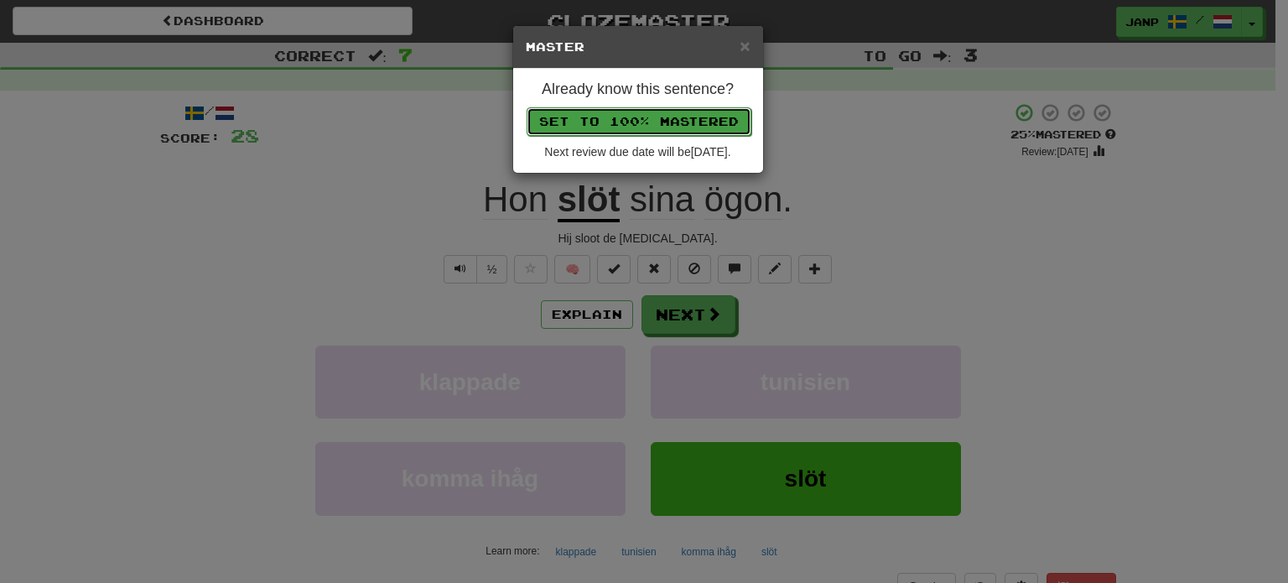
click at [597, 123] on button "Set to 100% Mastered" at bounding box center [639, 121] width 225 height 29
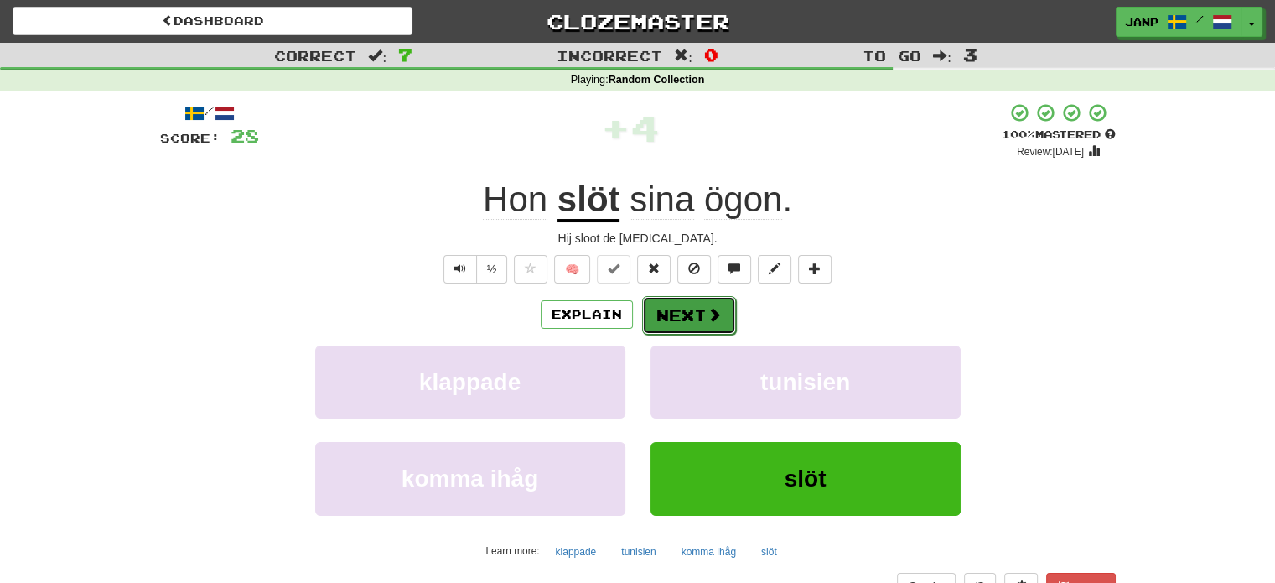
click at [686, 310] on button "Next" at bounding box center [689, 315] width 94 height 39
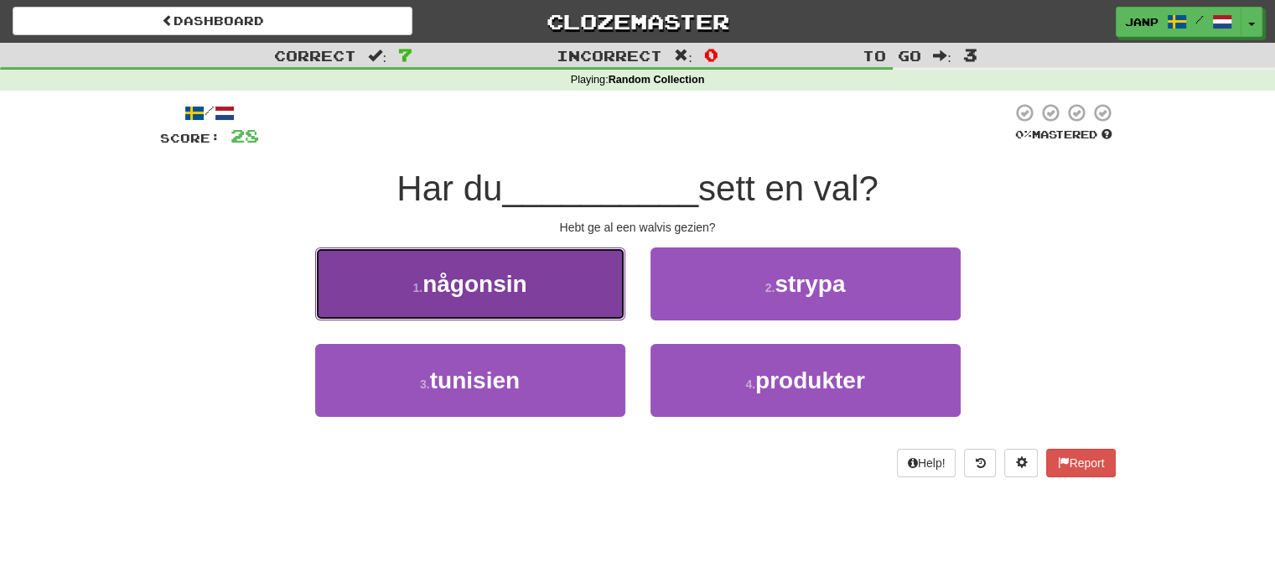
click at [563, 281] on button "1 . någonsin" at bounding box center [470, 283] width 310 height 73
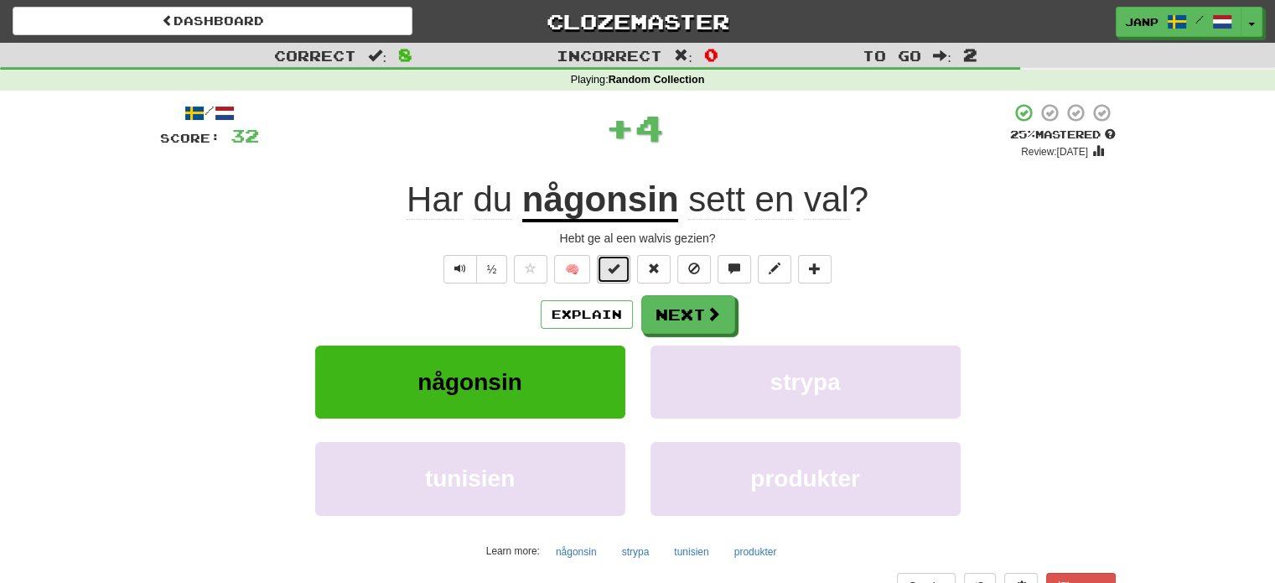
click at [610, 264] on span at bounding box center [614, 268] width 12 height 12
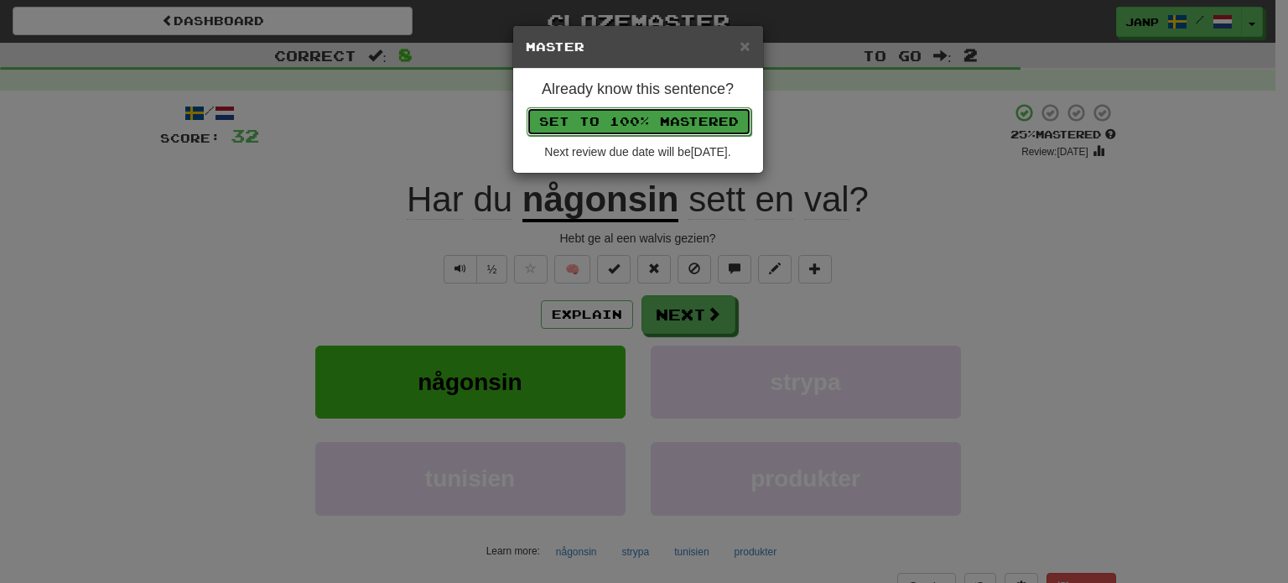
click at [628, 120] on button "Set to 100% Mastered" at bounding box center [639, 121] width 225 height 29
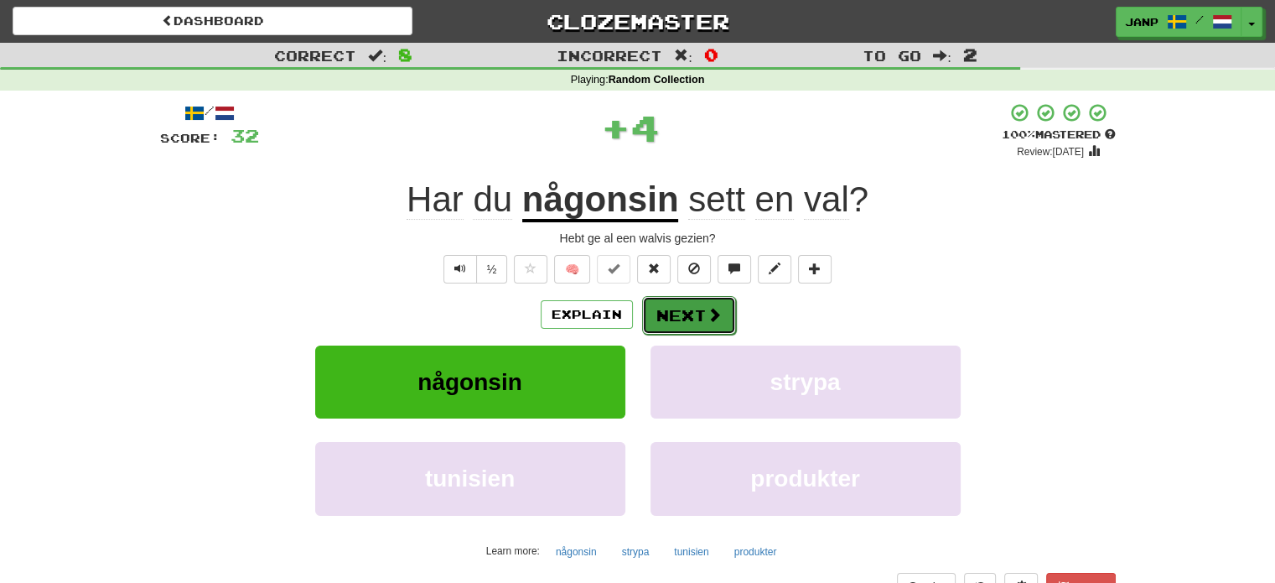
click at [700, 308] on button "Next" at bounding box center [689, 315] width 94 height 39
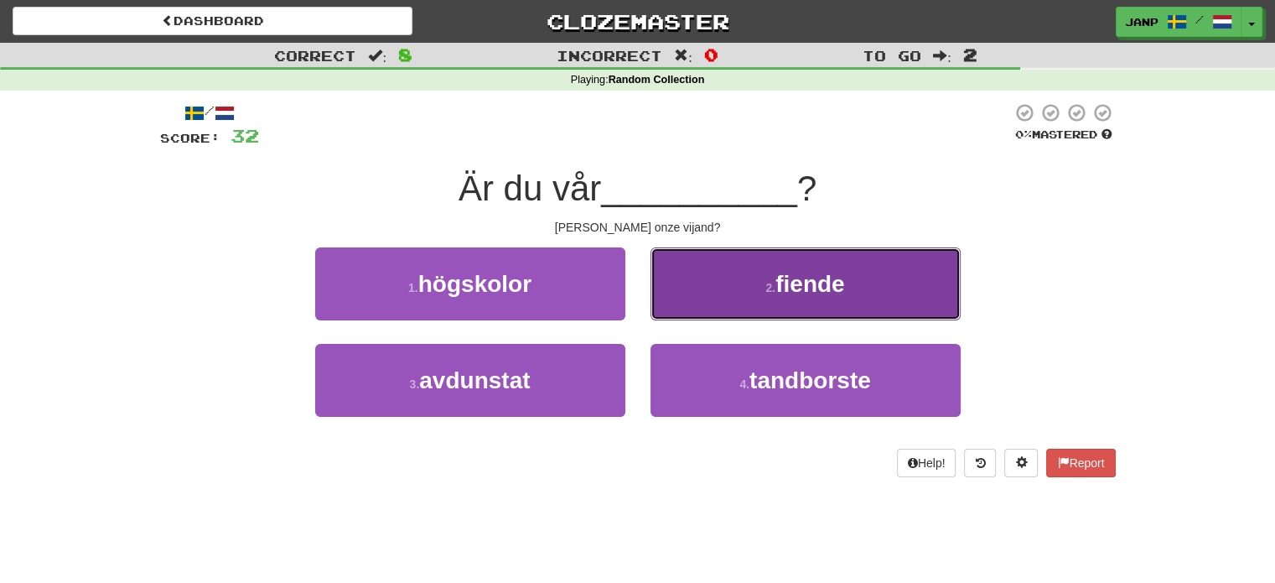
click at [700, 309] on button "2 . fiende" at bounding box center [806, 283] width 310 height 73
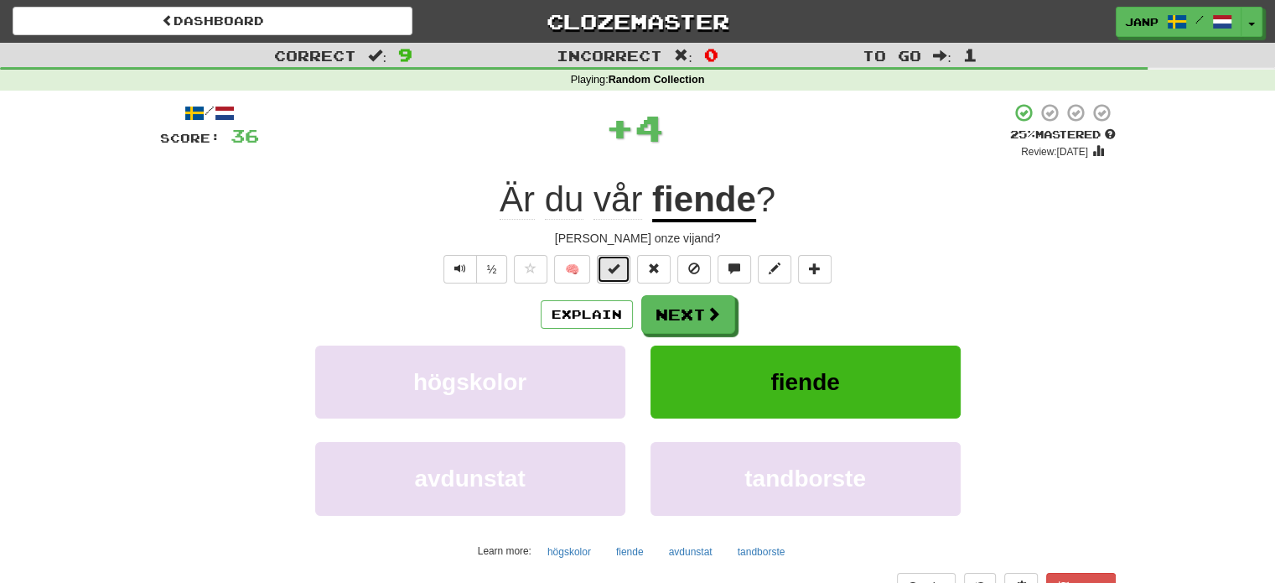
click at [614, 271] on span at bounding box center [614, 268] width 12 height 12
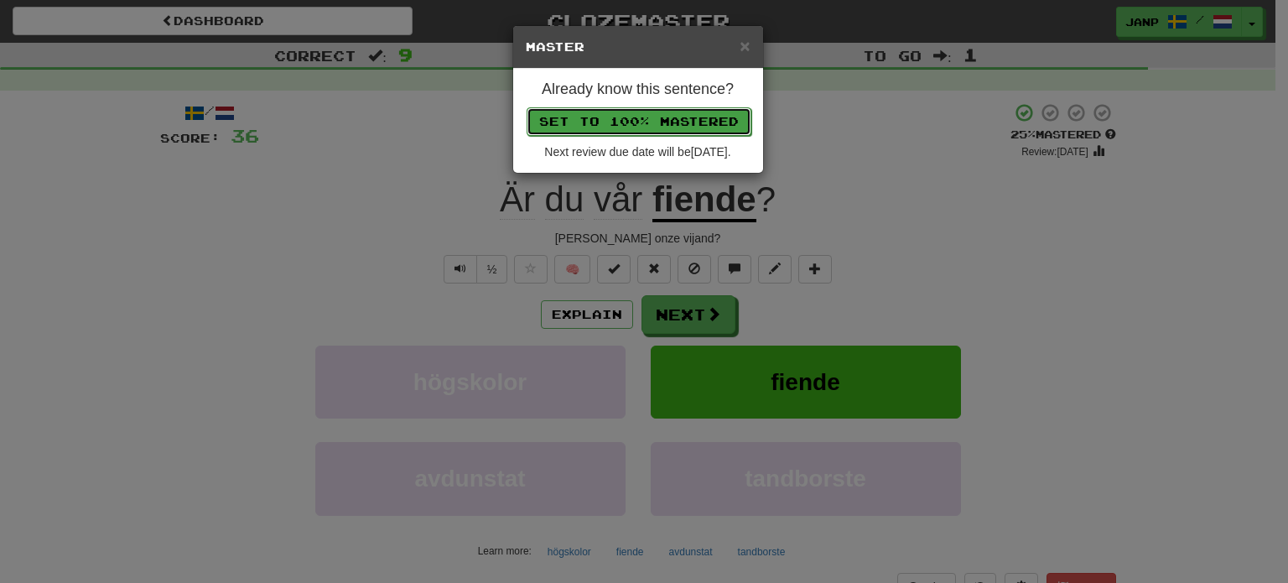
click at [615, 112] on button "Set to 100% Mastered" at bounding box center [639, 121] width 225 height 29
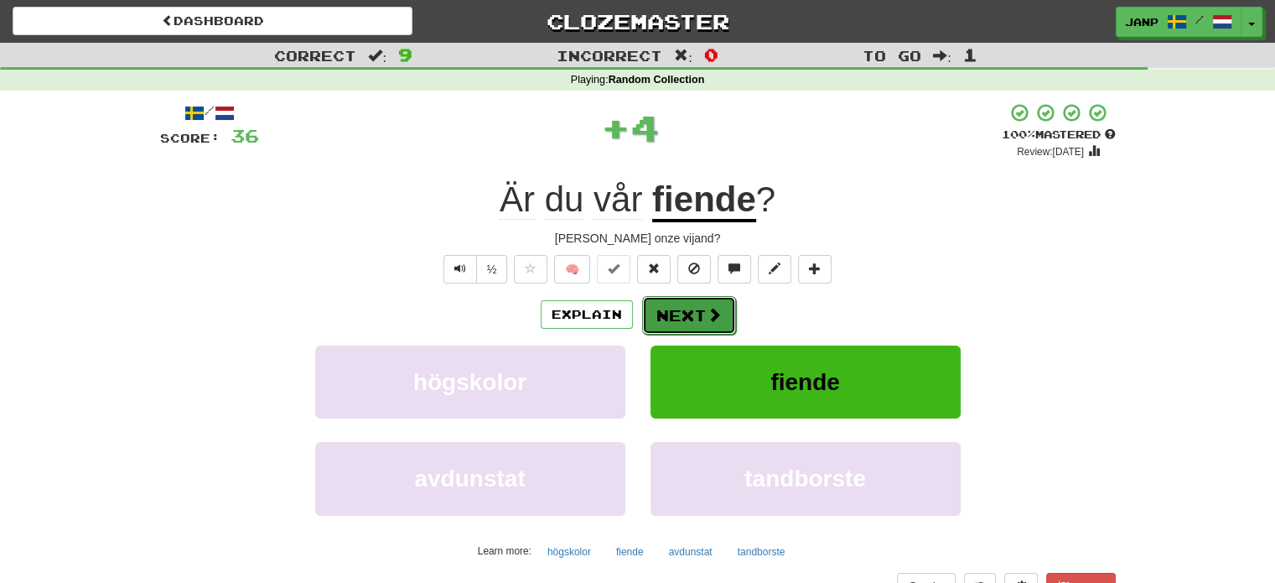
click at [668, 305] on button "Next" at bounding box center [689, 315] width 94 height 39
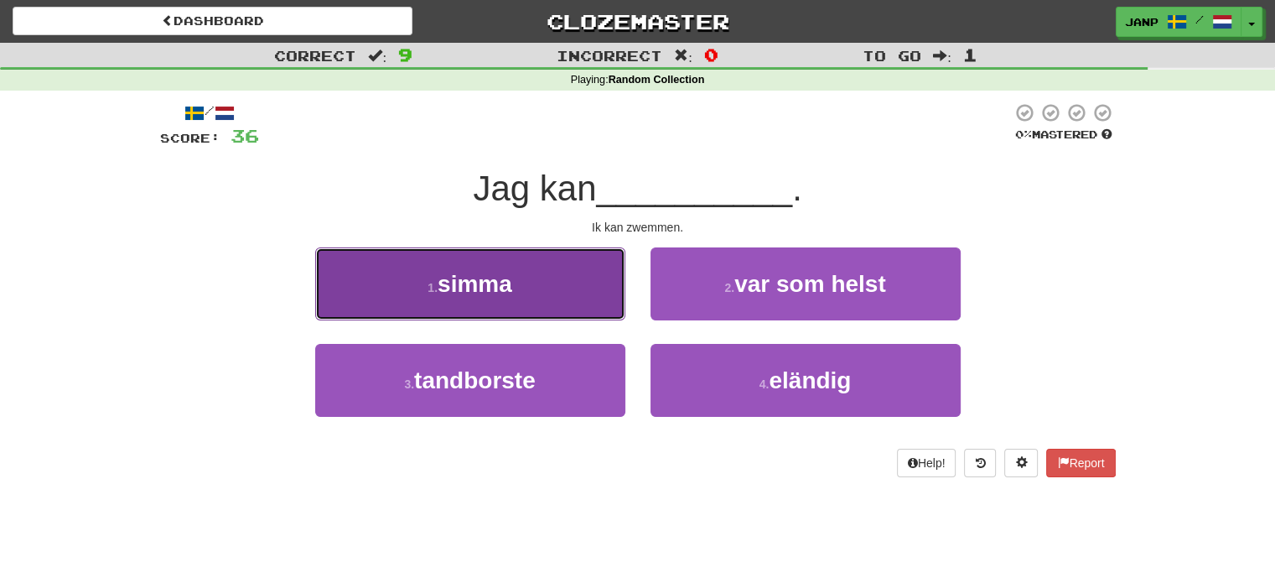
click at [597, 309] on button "1 . simma" at bounding box center [470, 283] width 310 height 73
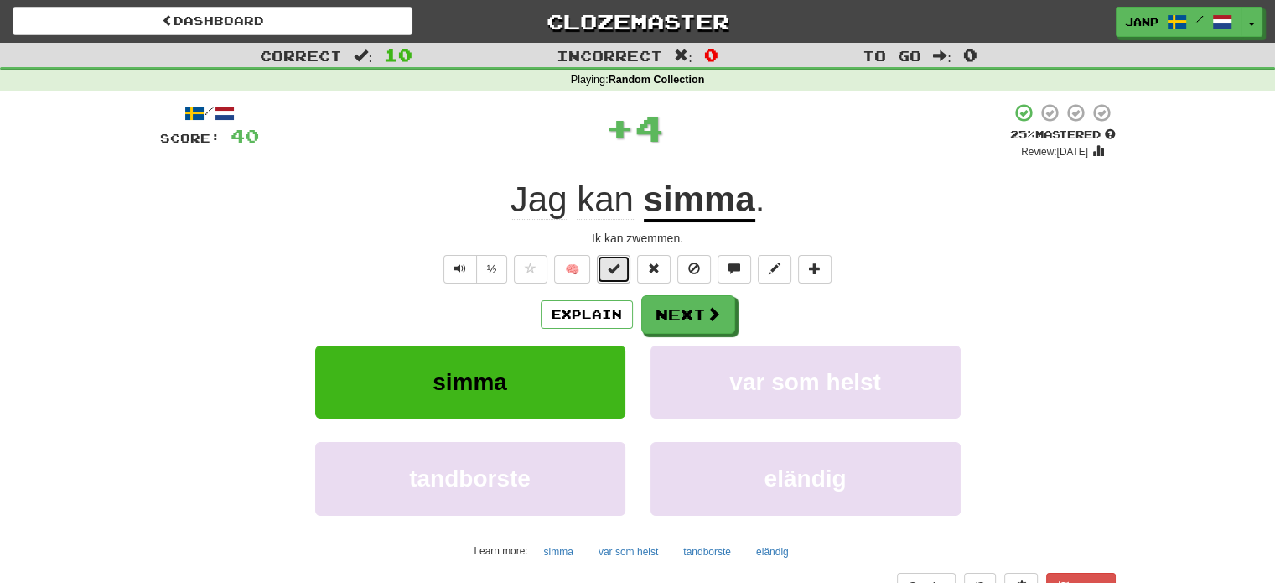
click at [611, 272] on span at bounding box center [614, 268] width 12 height 12
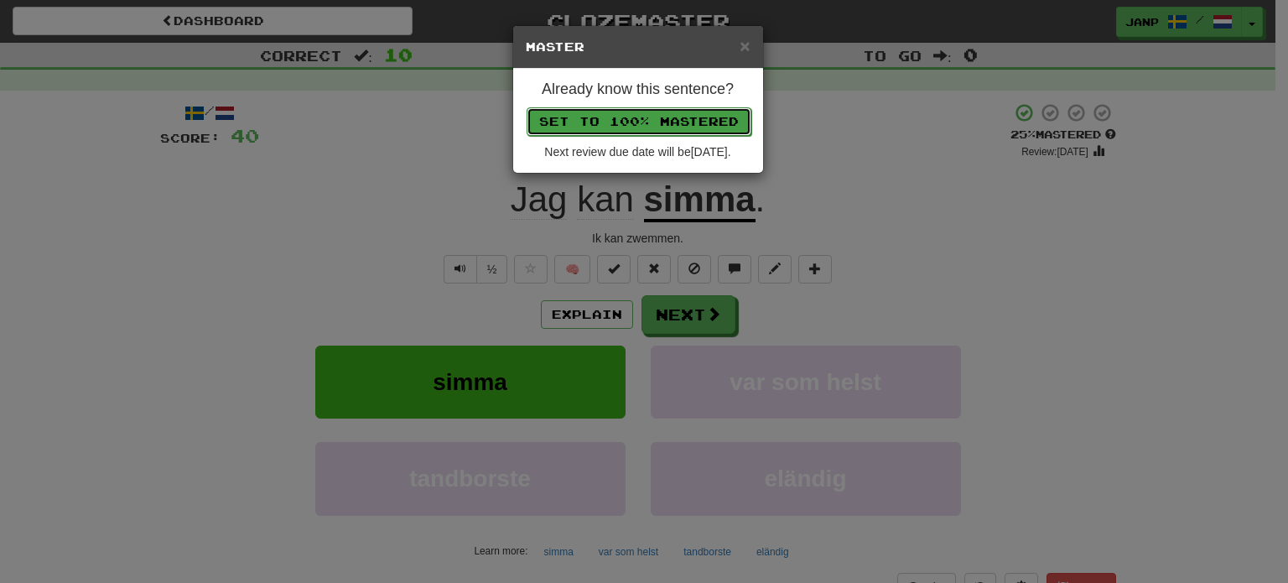
click at [594, 123] on button "Set to 100% Mastered" at bounding box center [639, 121] width 225 height 29
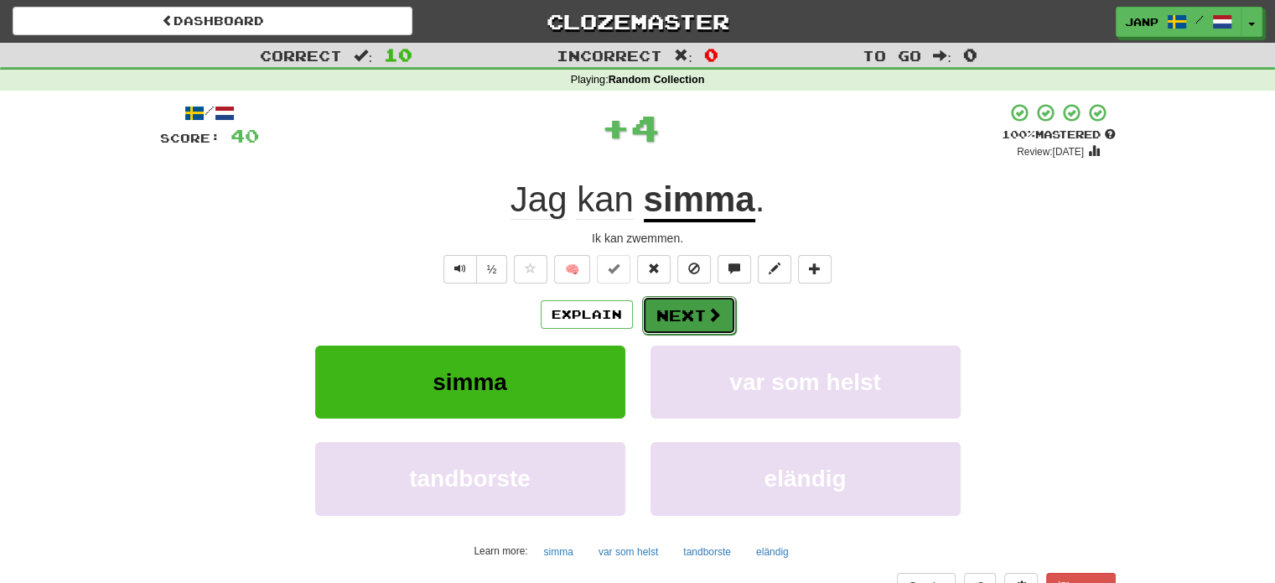
click at [670, 306] on button "Next" at bounding box center [689, 315] width 94 height 39
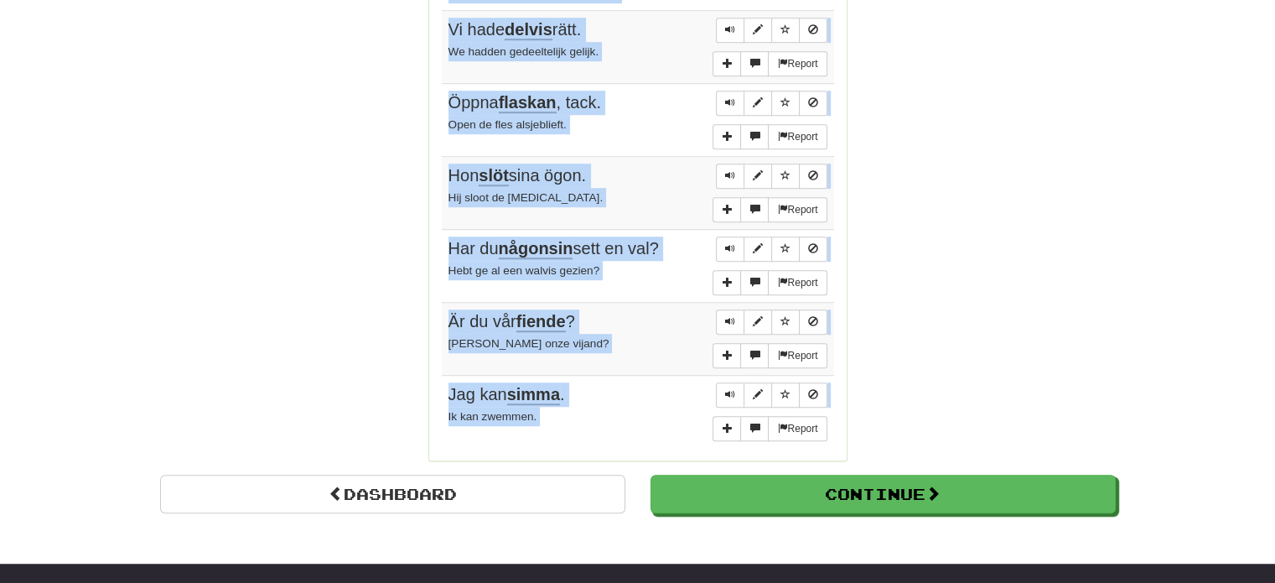
scroll to position [1208, 0]
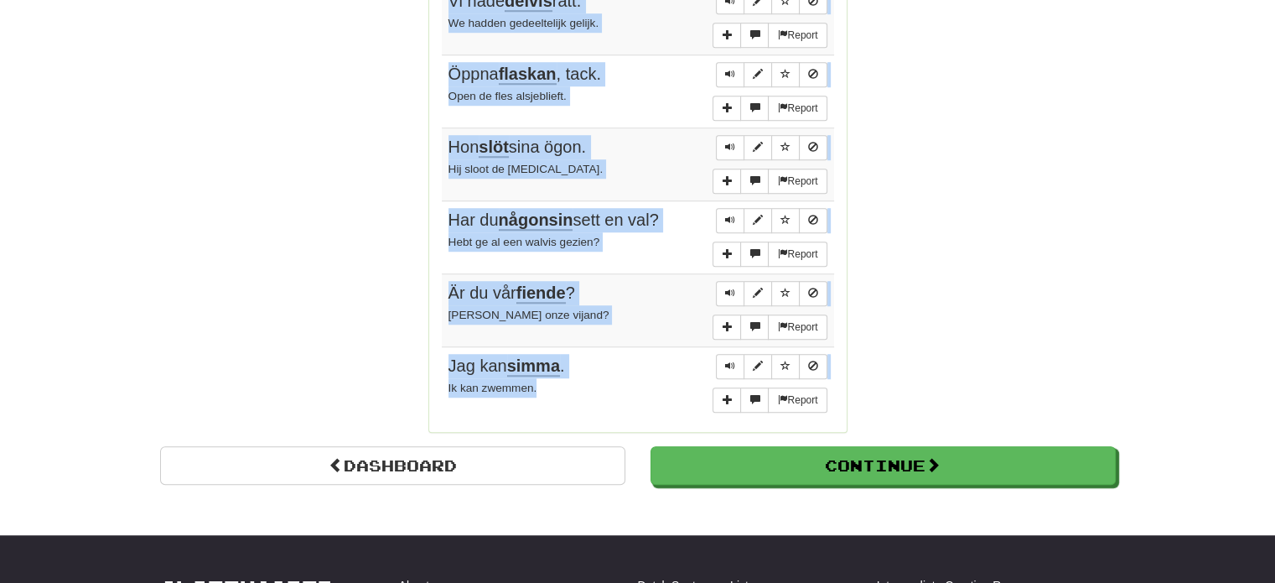
drag, startPoint x: 446, startPoint y: 228, endPoint x: 592, endPoint y: 389, distance: 217.3
click at [592, 389] on tbody "Report Vad sa han? Wat heeft hij gezegd? Report Livet är vackert . Het leven is…" at bounding box center [638, 46] width 392 height 745
copy tbody "Vad sa han? Wat heeft hij gezegd? Report Livet är vackert . Het leven is pracht…"
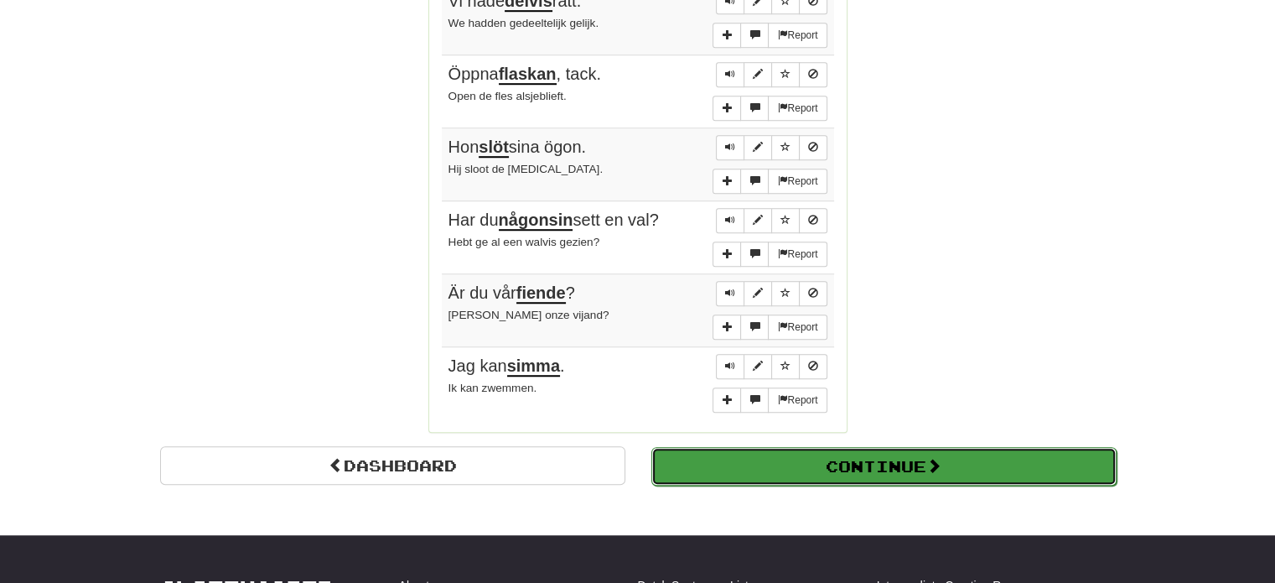
click at [859, 450] on button "Continue" at bounding box center [883, 466] width 465 height 39
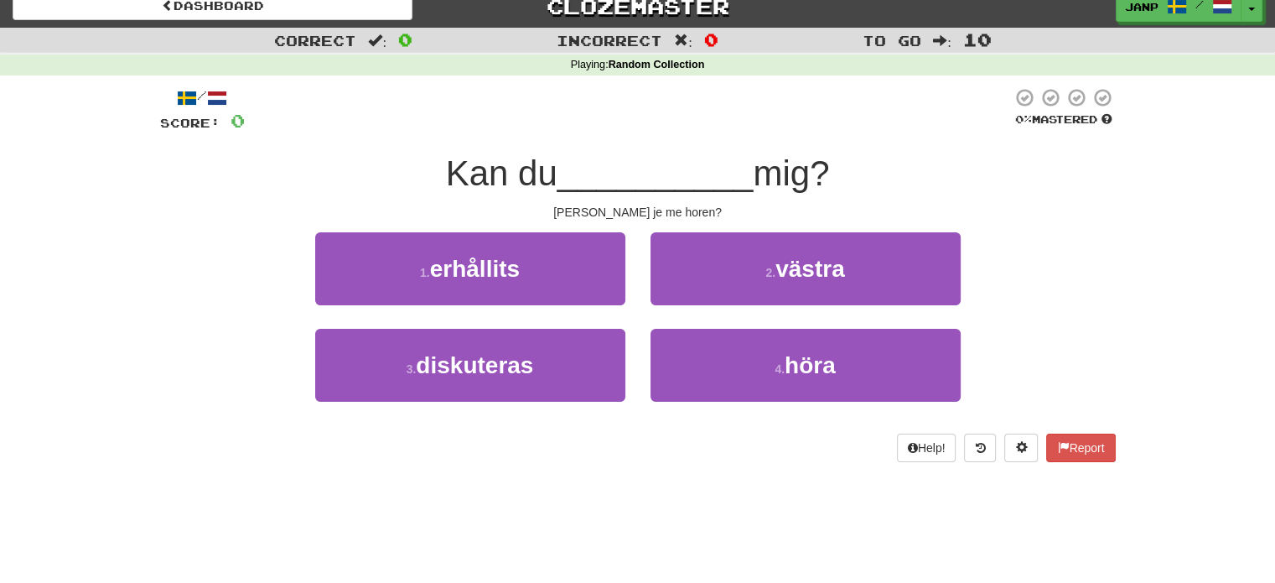
scroll to position [13, 0]
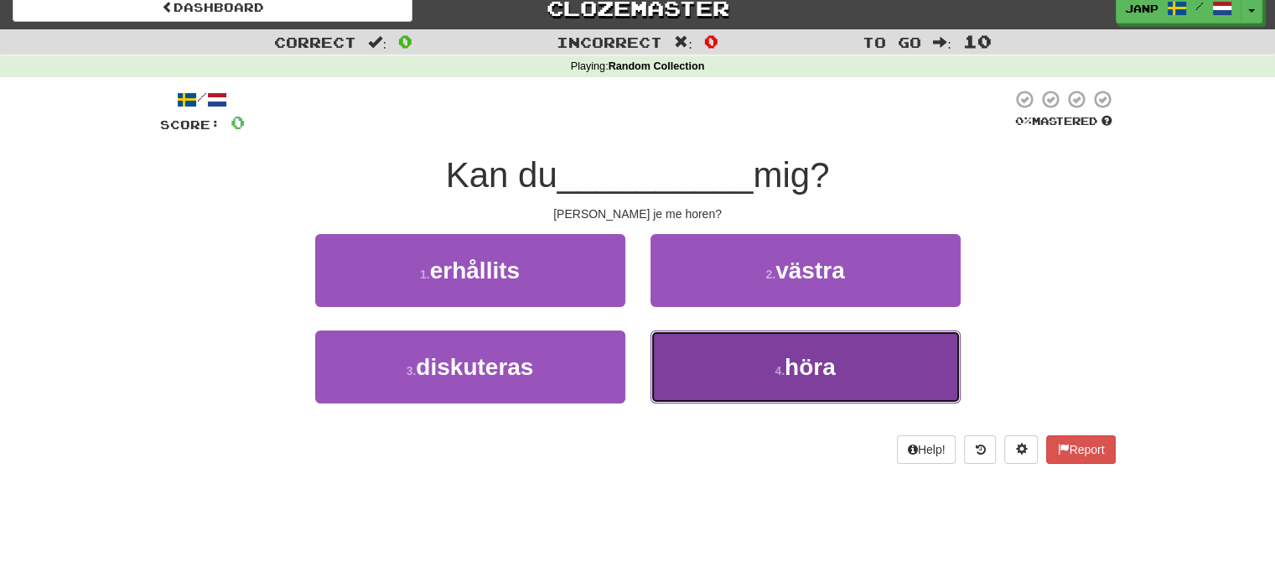
click at [828, 376] on span "höra" at bounding box center [810, 367] width 51 height 26
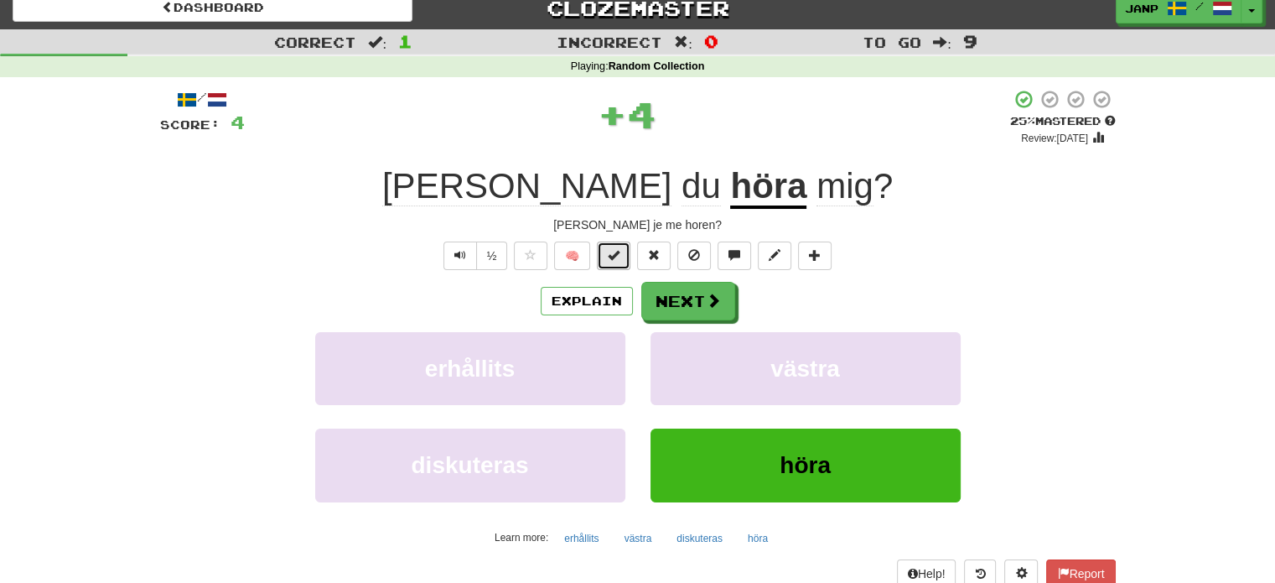
click at [624, 254] on button at bounding box center [614, 255] width 34 height 29
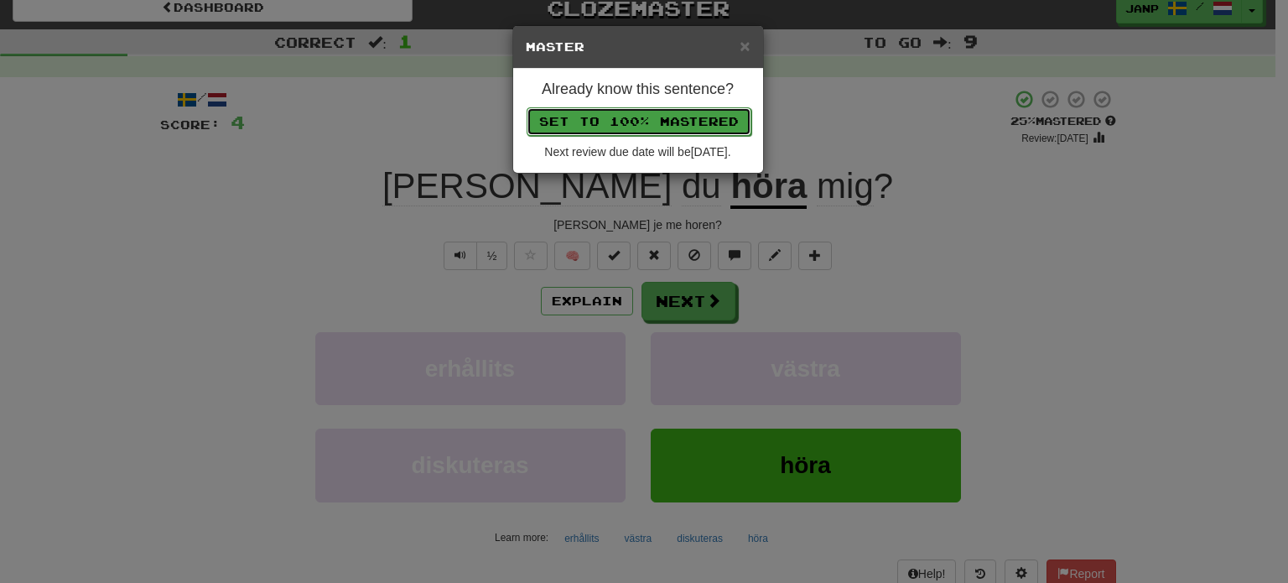
click at [637, 121] on button "Set to 100% Mastered" at bounding box center [639, 121] width 225 height 29
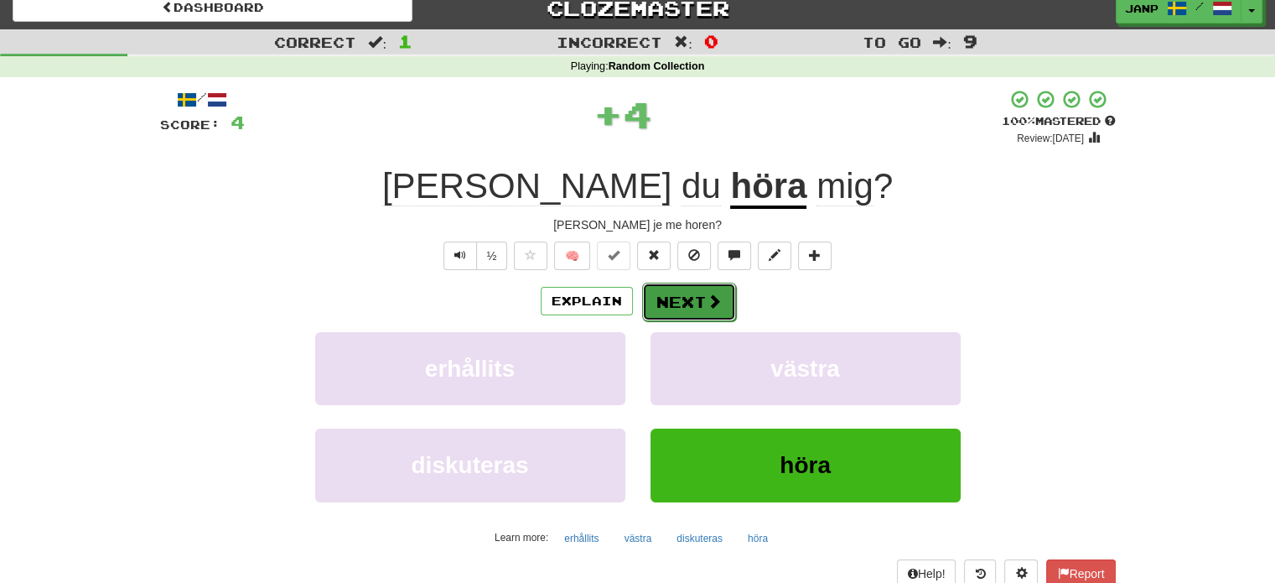
click at [694, 299] on button "Next" at bounding box center [689, 302] width 94 height 39
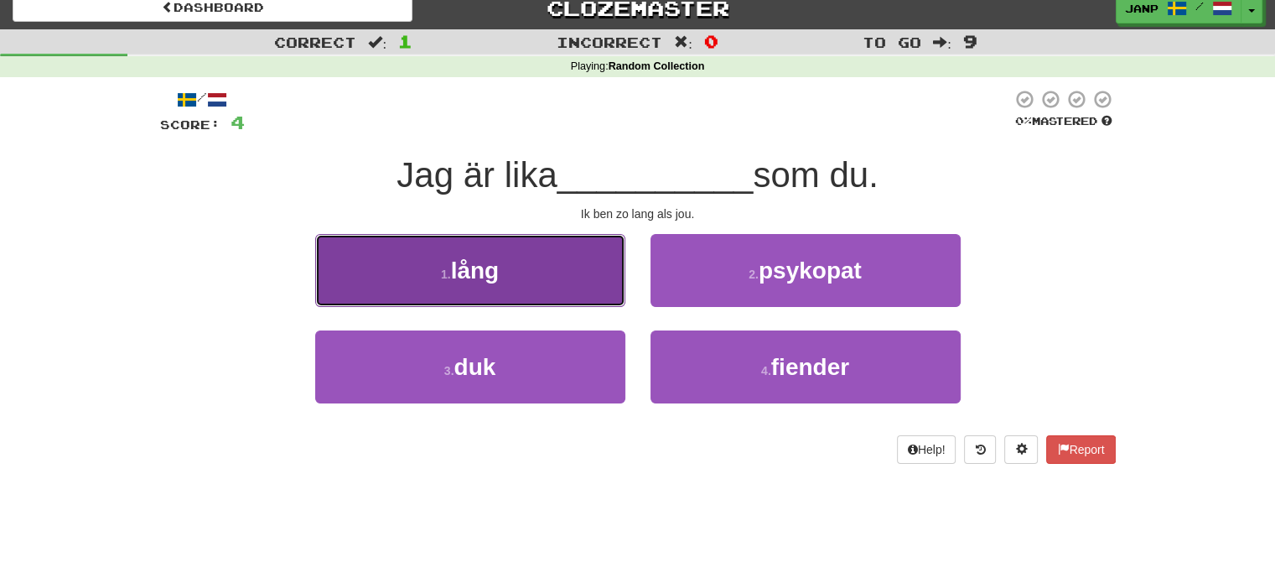
click at [596, 276] on button "1 . lång" at bounding box center [470, 270] width 310 height 73
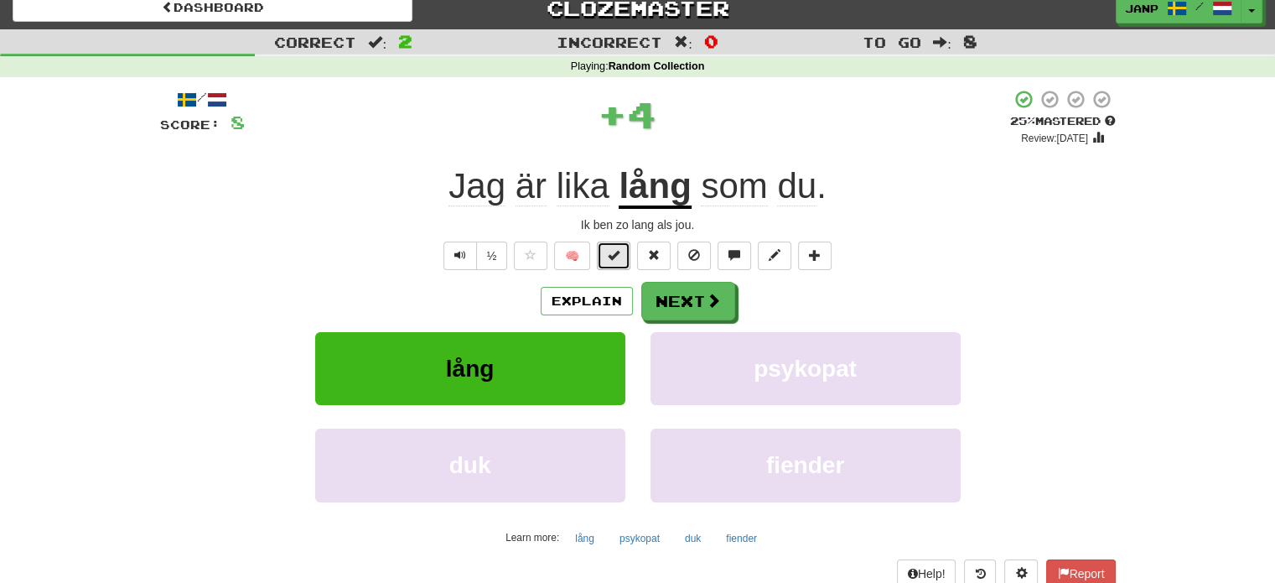
click at [607, 258] on button at bounding box center [614, 255] width 34 height 29
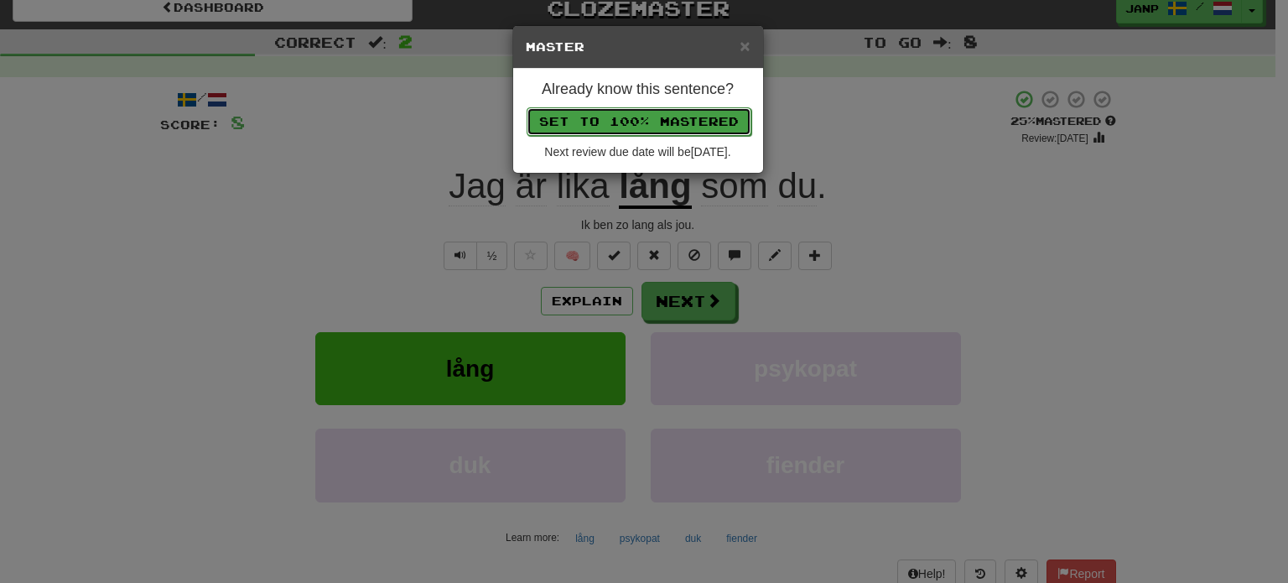
click at [639, 124] on button "Set to 100% Mastered" at bounding box center [639, 121] width 225 height 29
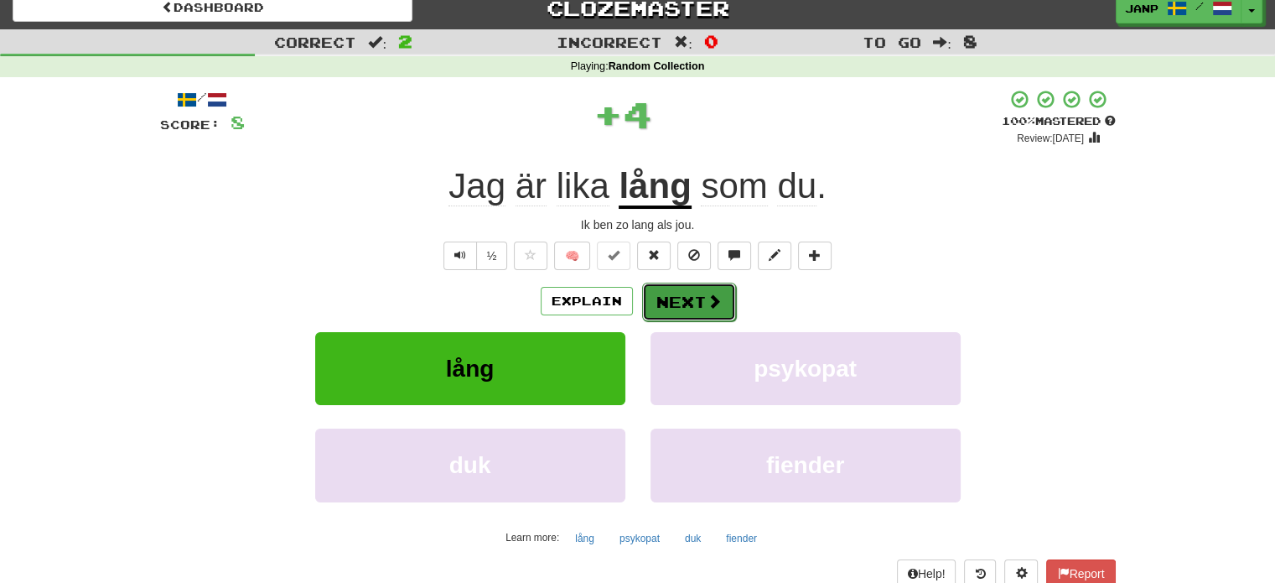
click at [681, 289] on button "Next" at bounding box center [689, 302] width 94 height 39
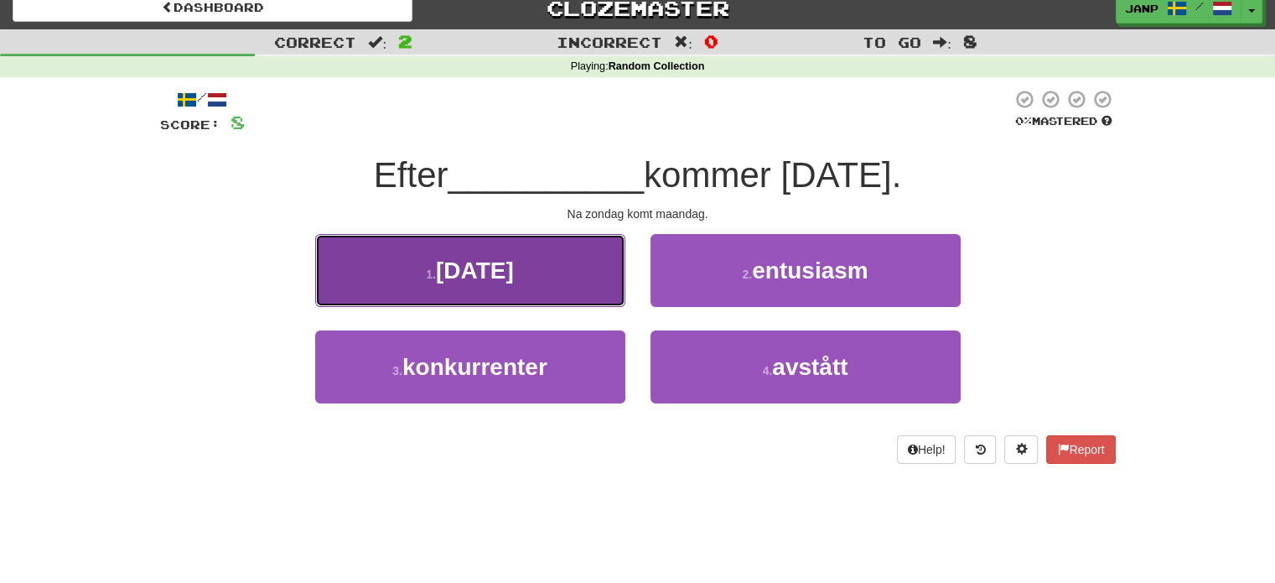
click at [598, 278] on button "1 . söndag" at bounding box center [470, 270] width 310 height 73
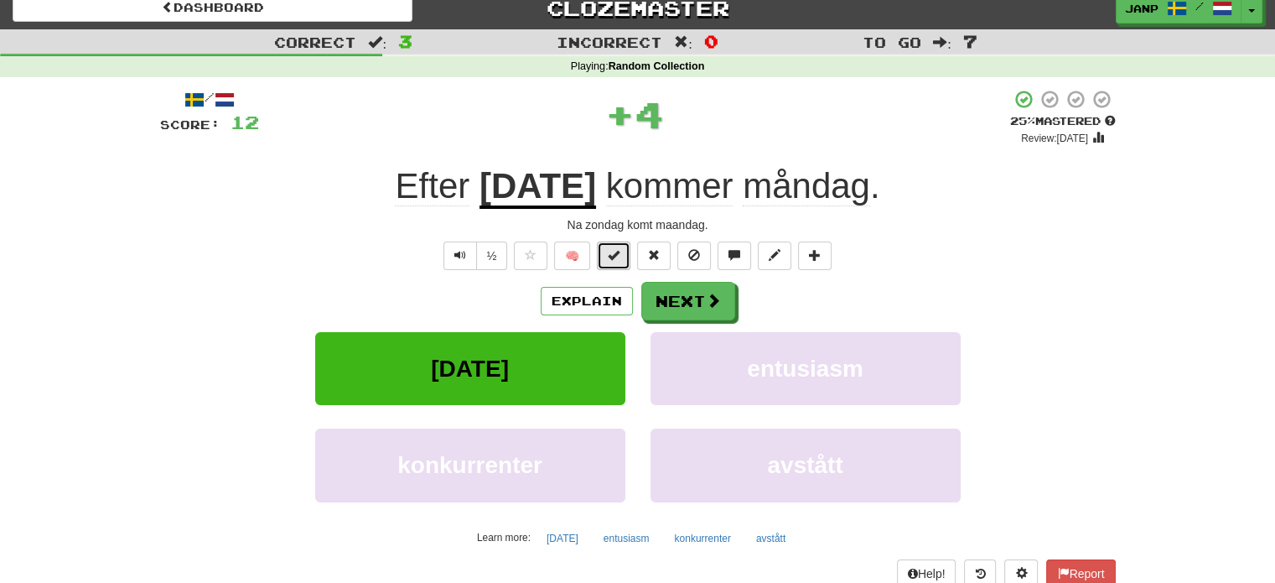
click at [614, 257] on span at bounding box center [614, 255] width 12 height 12
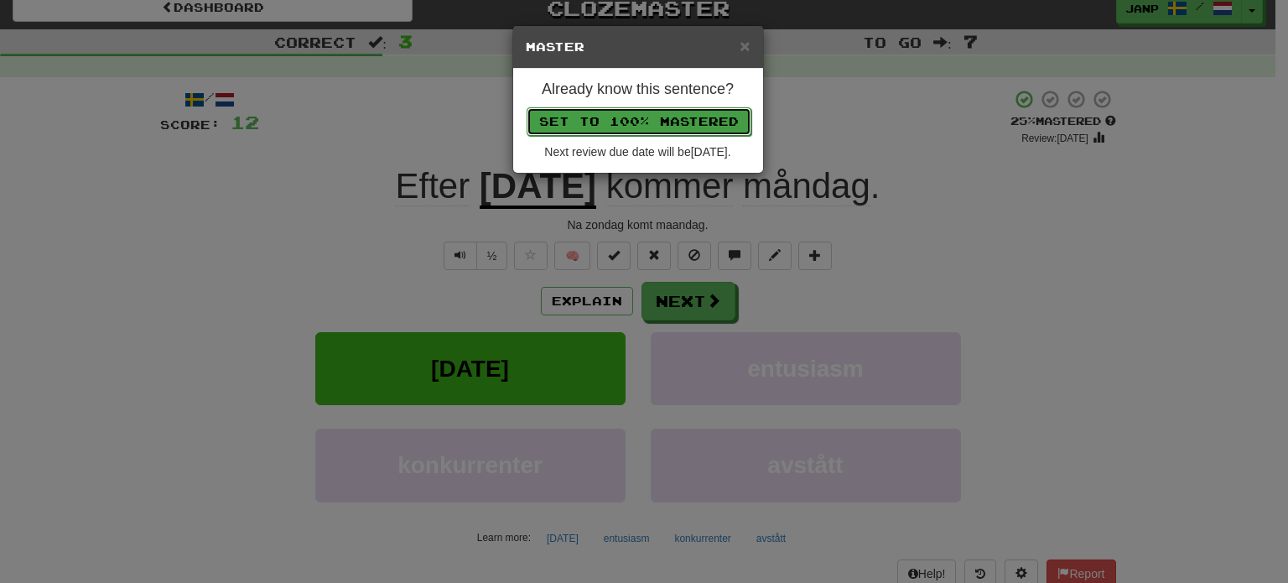
click at [640, 120] on button "Set to 100% Mastered" at bounding box center [639, 121] width 225 height 29
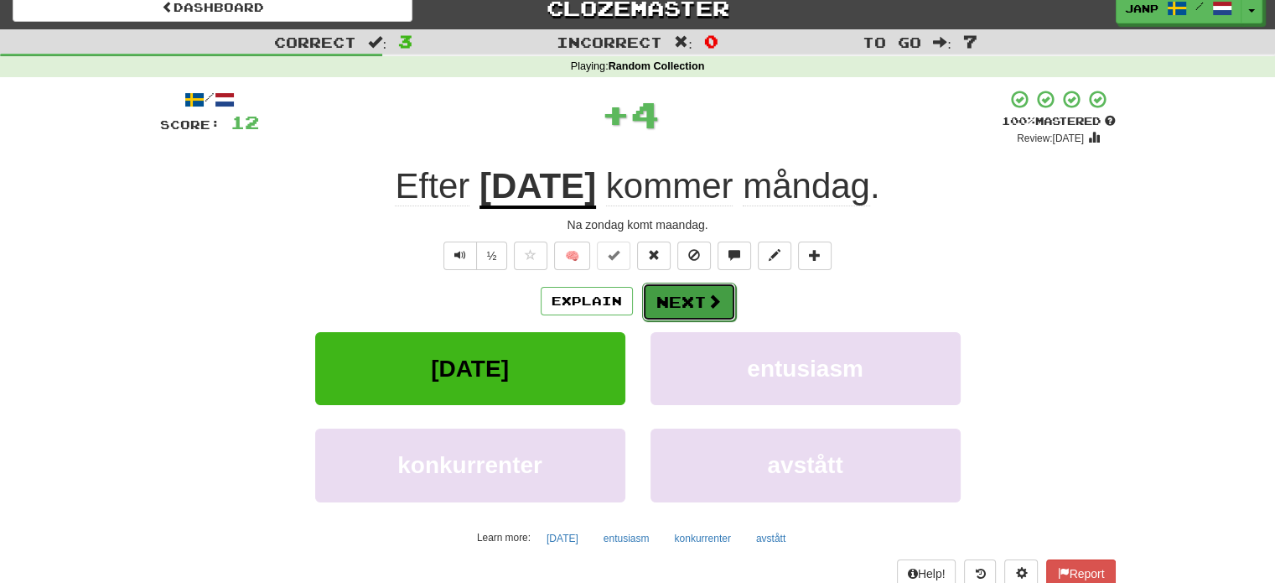
click at [691, 291] on button "Next" at bounding box center [689, 302] width 94 height 39
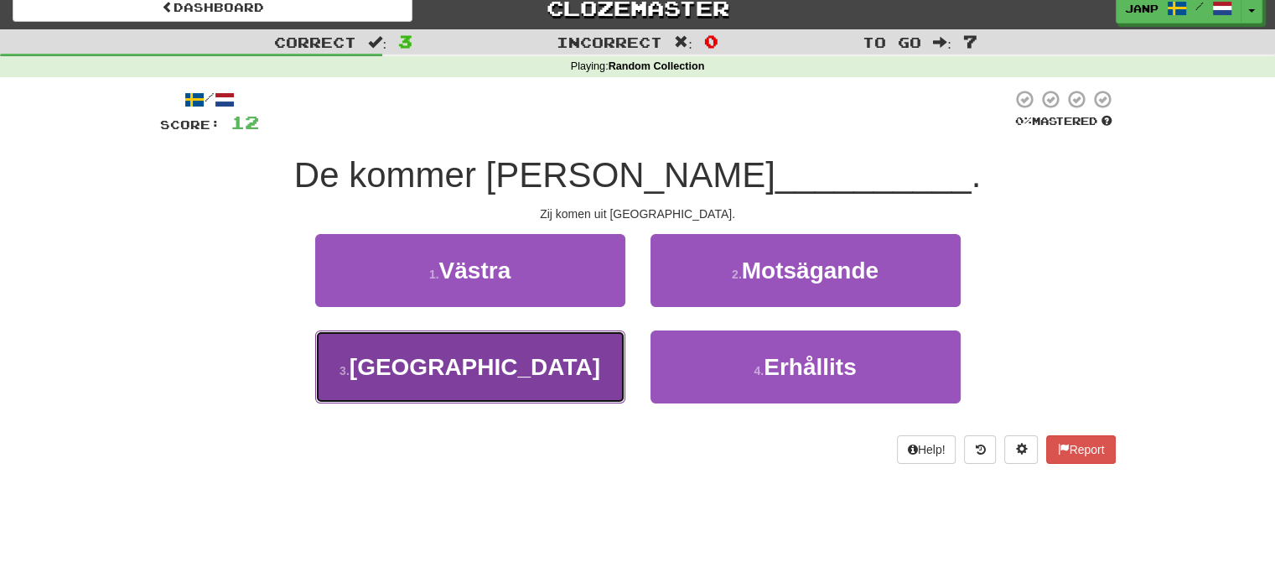
click at [606, 357] on button "3 . Sverige" at bounding box center [470, 366] width 310 height 73
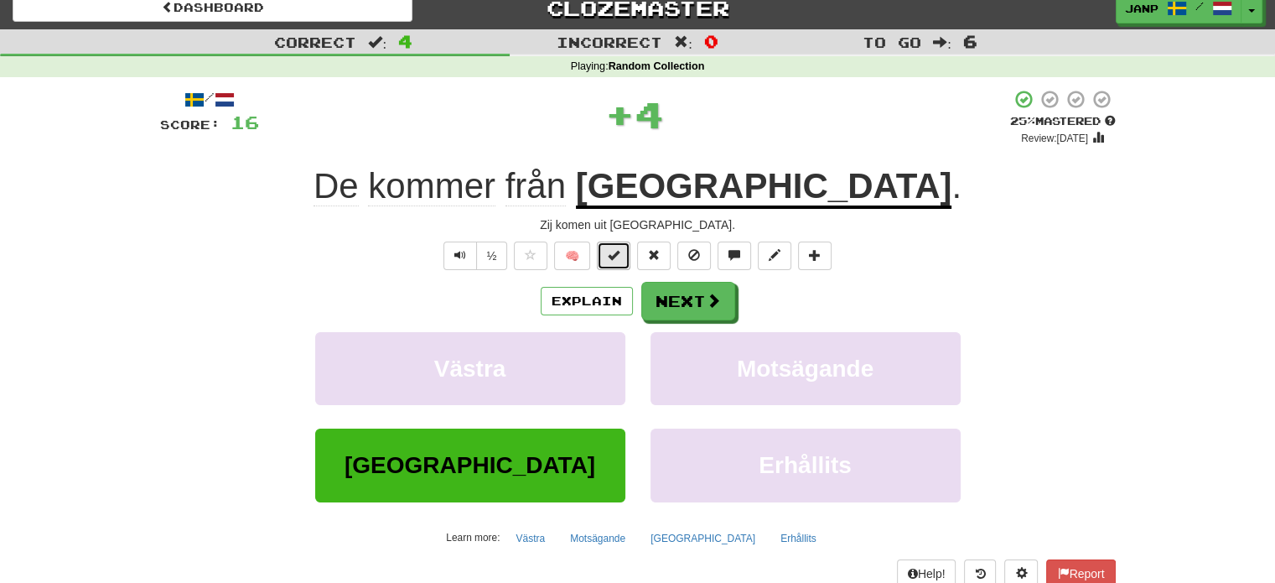
click at [627, 254] on button at bounding box center [614, 255] width 34 height 29
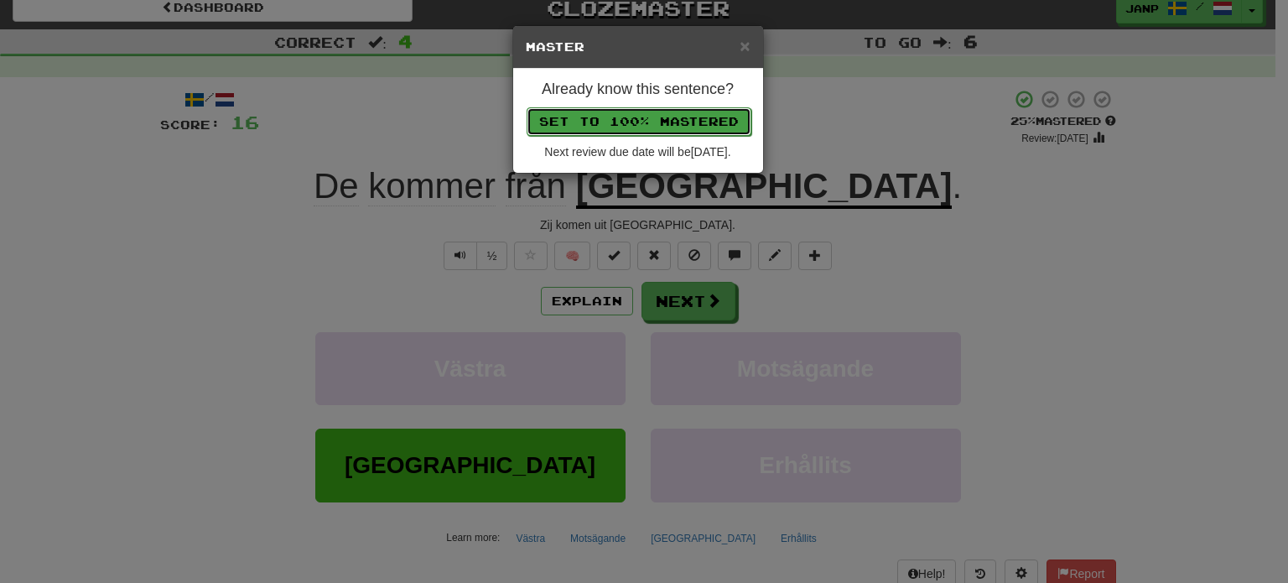
click at [653, 108] on button "Set to 100% Mastered" at bounding box center [639, 121] width 225 height 29
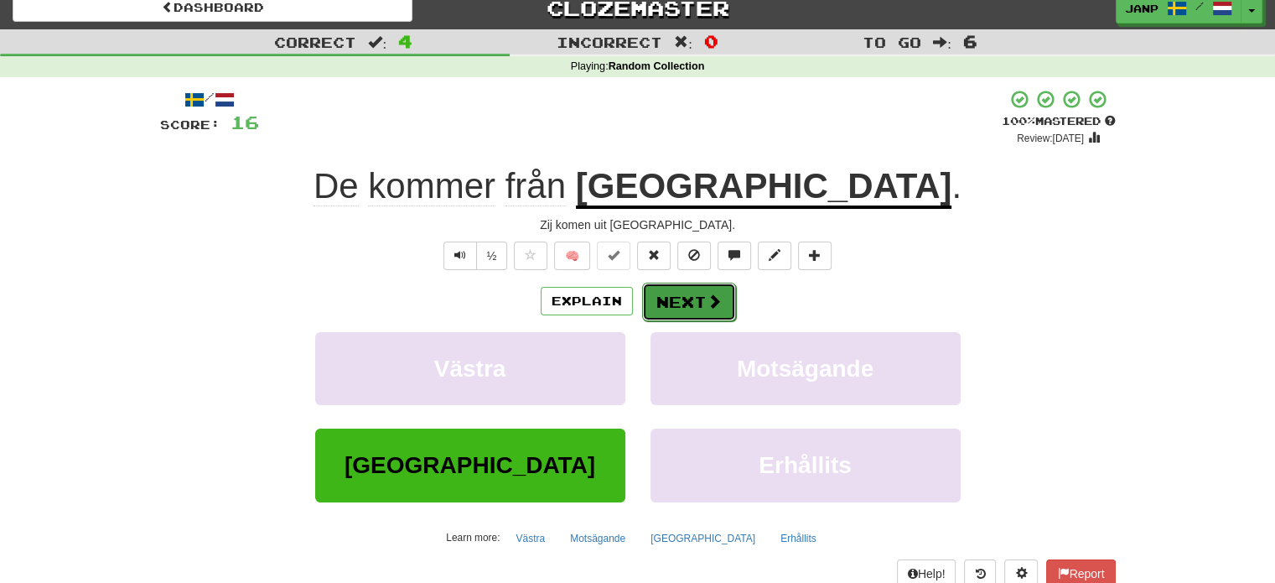
click at [688, 292] on button "Next" at bounding box center [689, 302] width 94 height 39
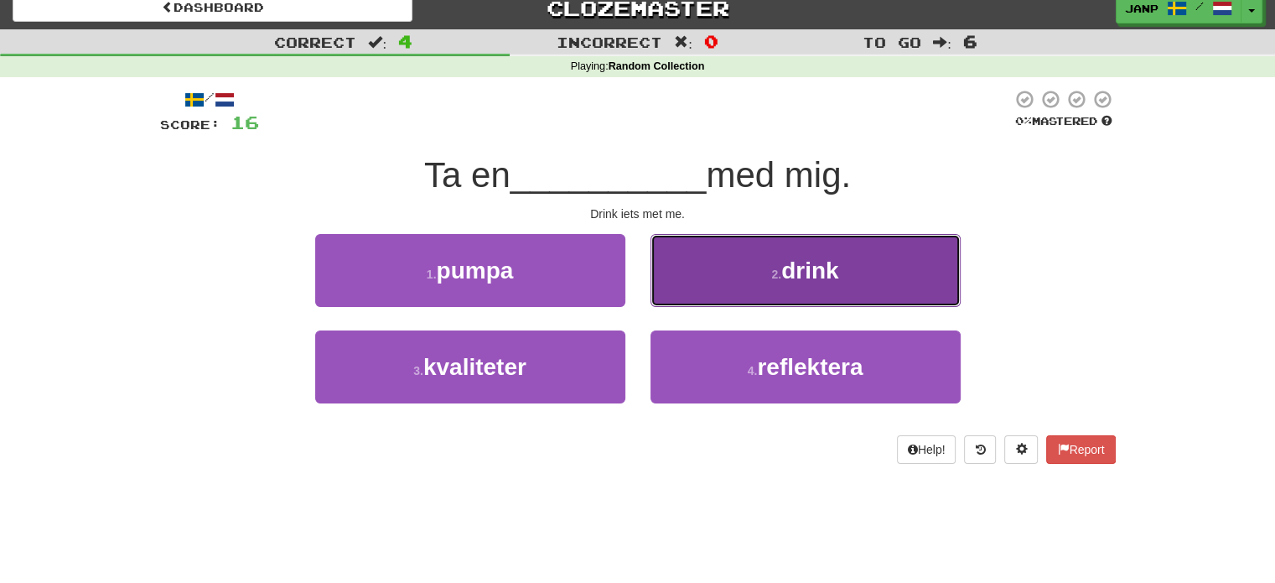
click at [694, 295] on button "2 . drink" at bounding box center [806, 270] width 310 height 73
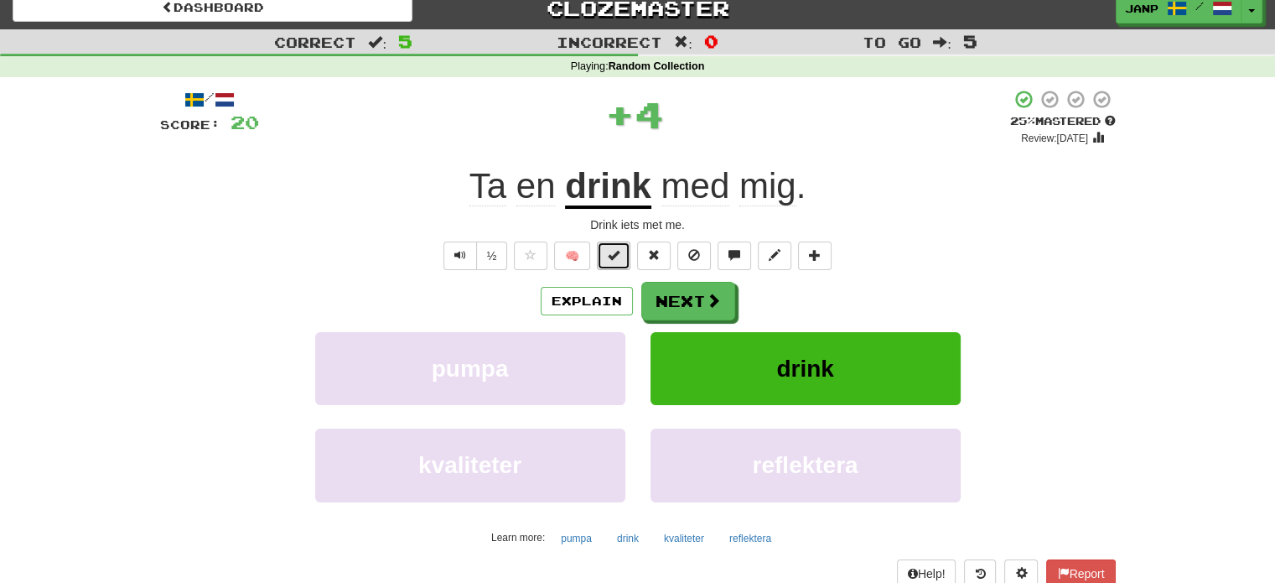
click at [621, 261] on button at bounding box center [614, 255] width 34 height 29
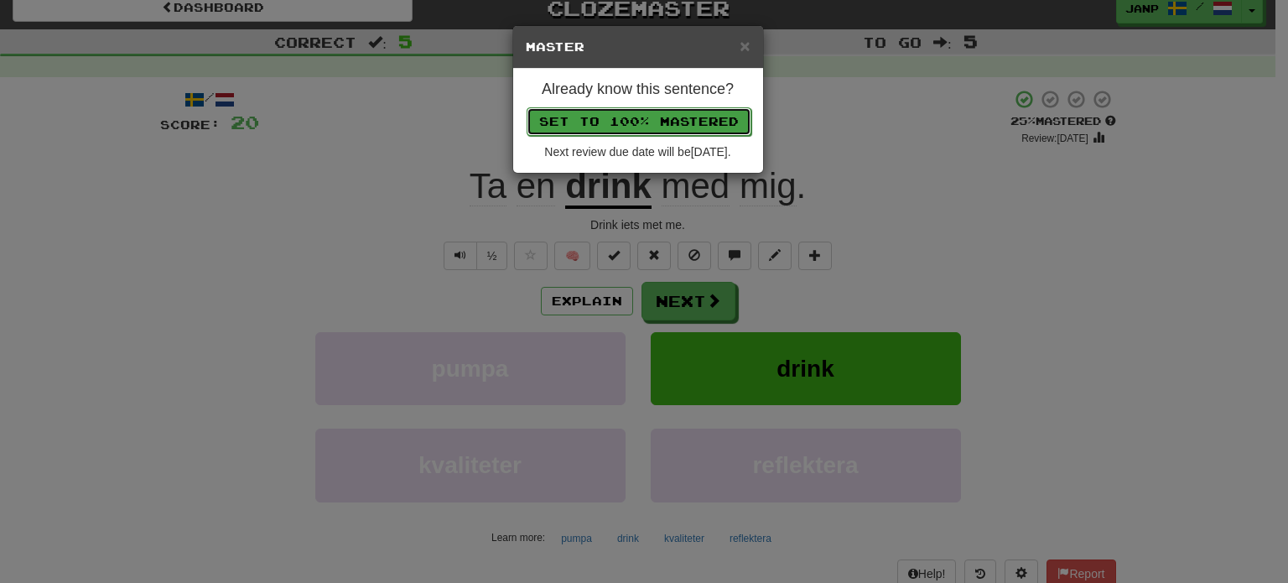
click at [643, 109] on button "Set to 100% Mastered" at bounding box center [639, 121] width 225 height 29
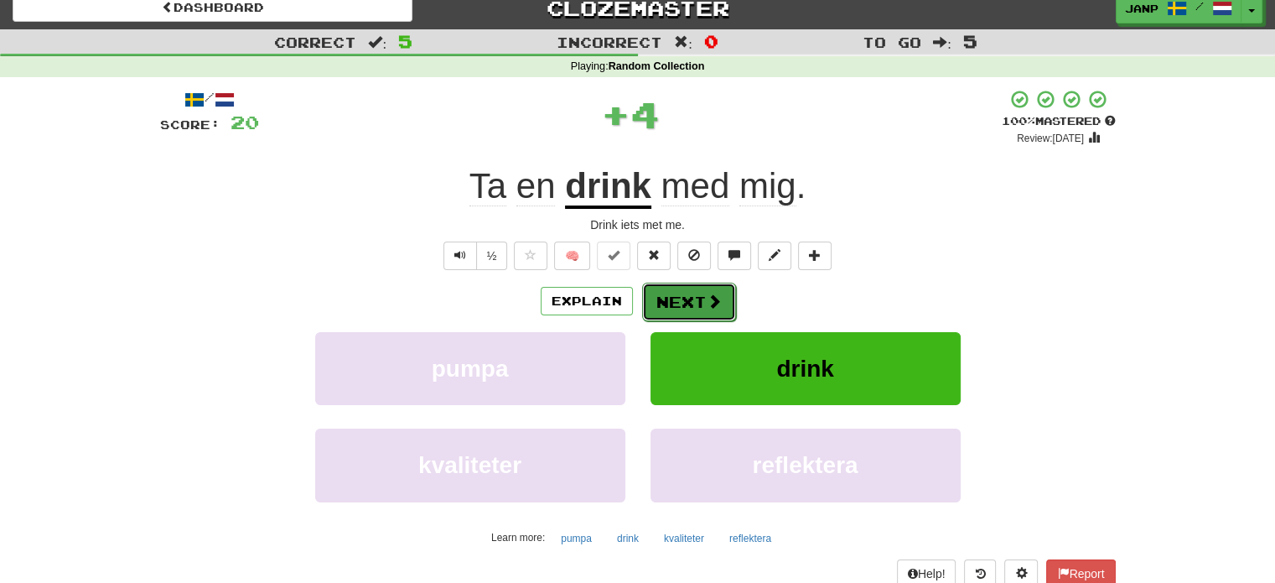
click at [707, 294] on span at bounding box center [714, 300] width 15 height 15
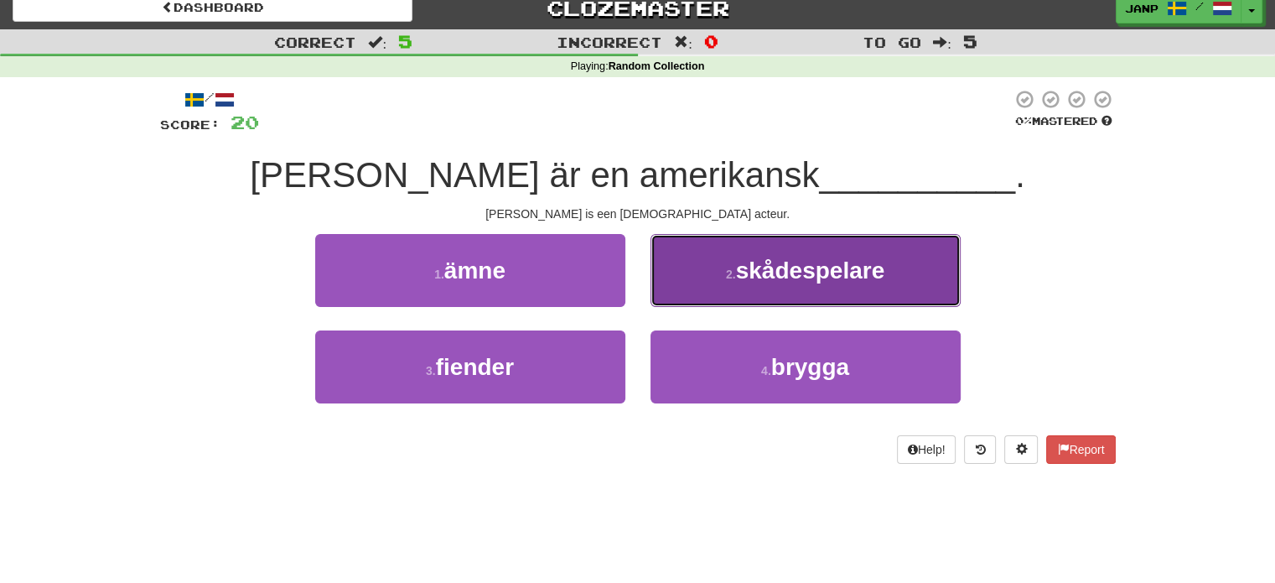
click at [725, 294] on button "2 . skådespelare" at bounding box center [806, 270] width 310 height 73
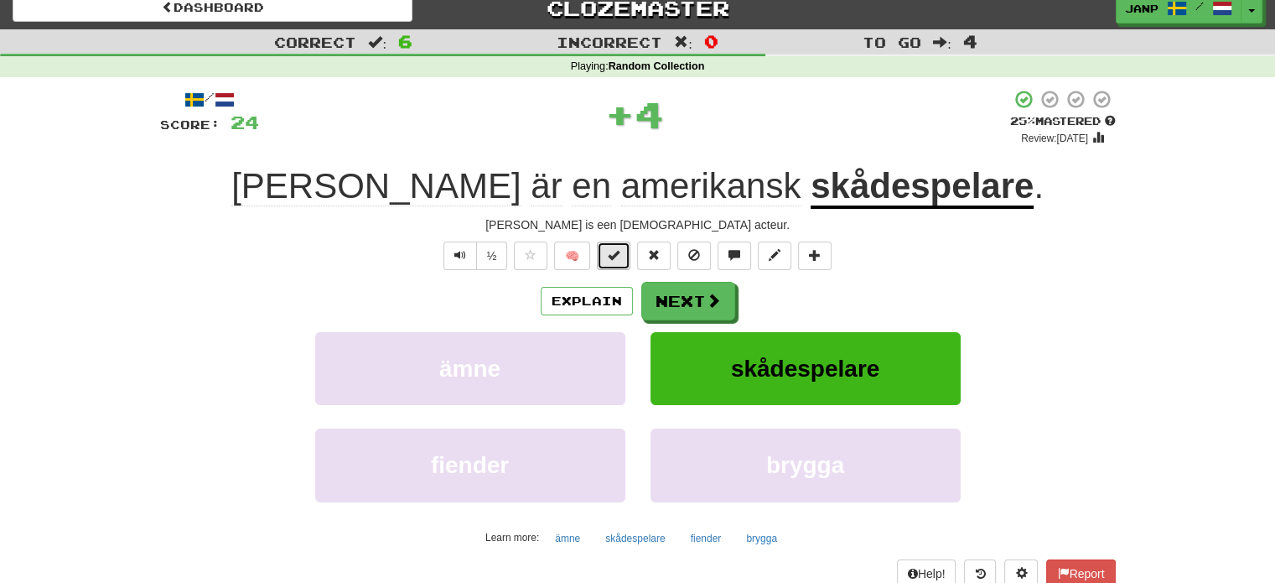
click at [613, 254] on span at bounding box center [614, 255] width 12 height 12
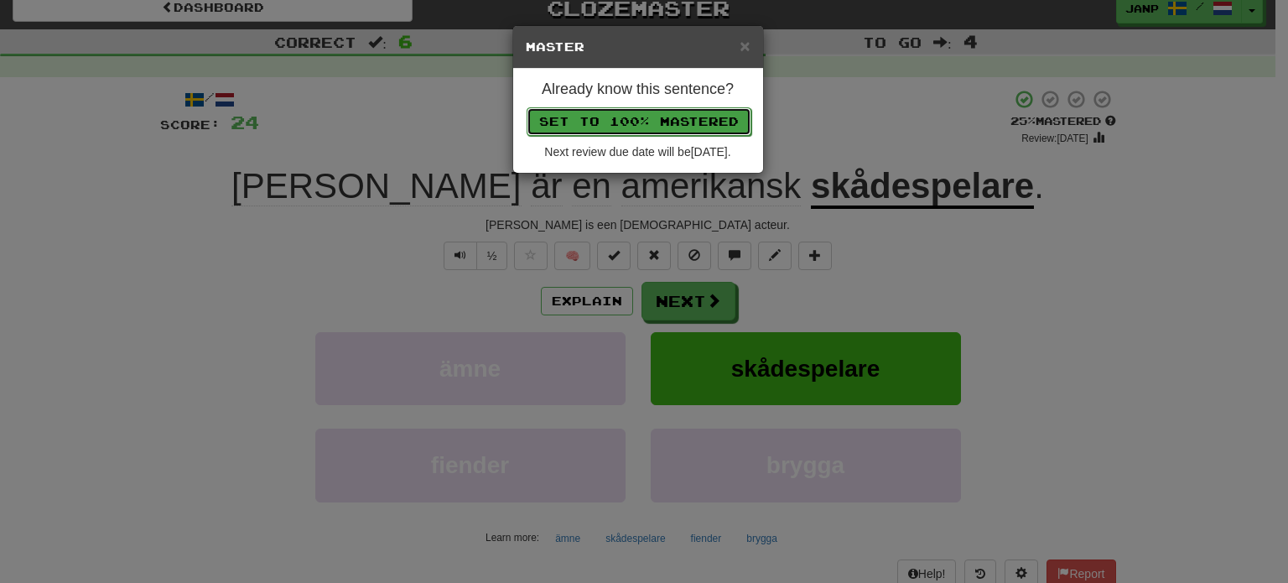
click at [632, 117] on button "Set to 100% Mastered" at bounding box center [639, 121] width 225 height 29
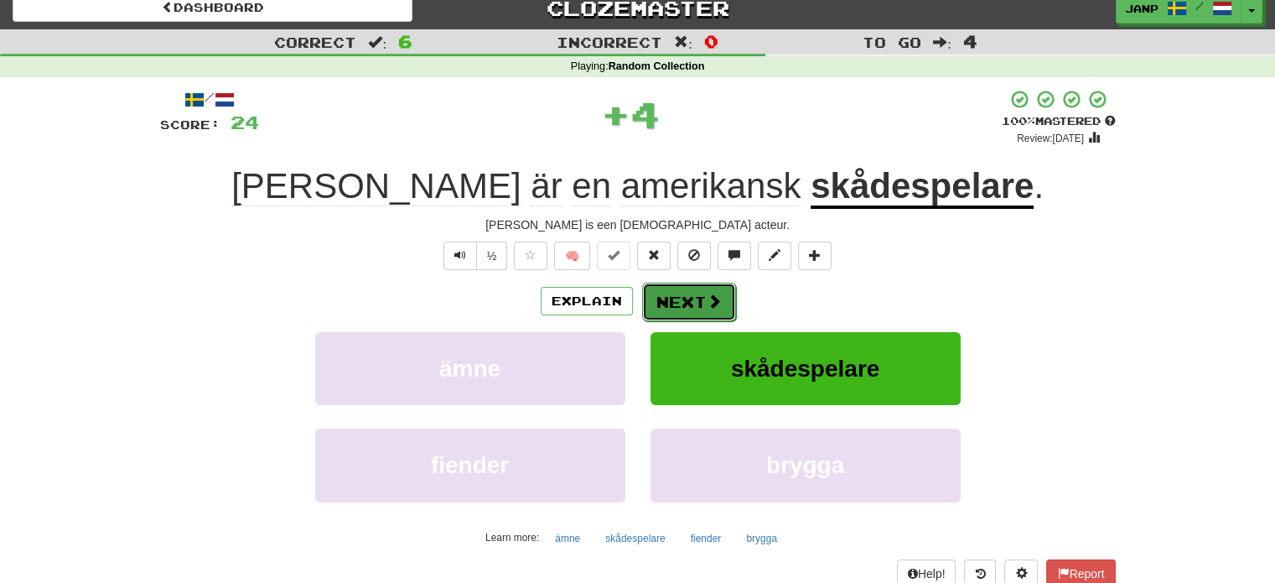
click at [698, 301] on button "Next" at bounding box center [689, 302] width 94 height 39
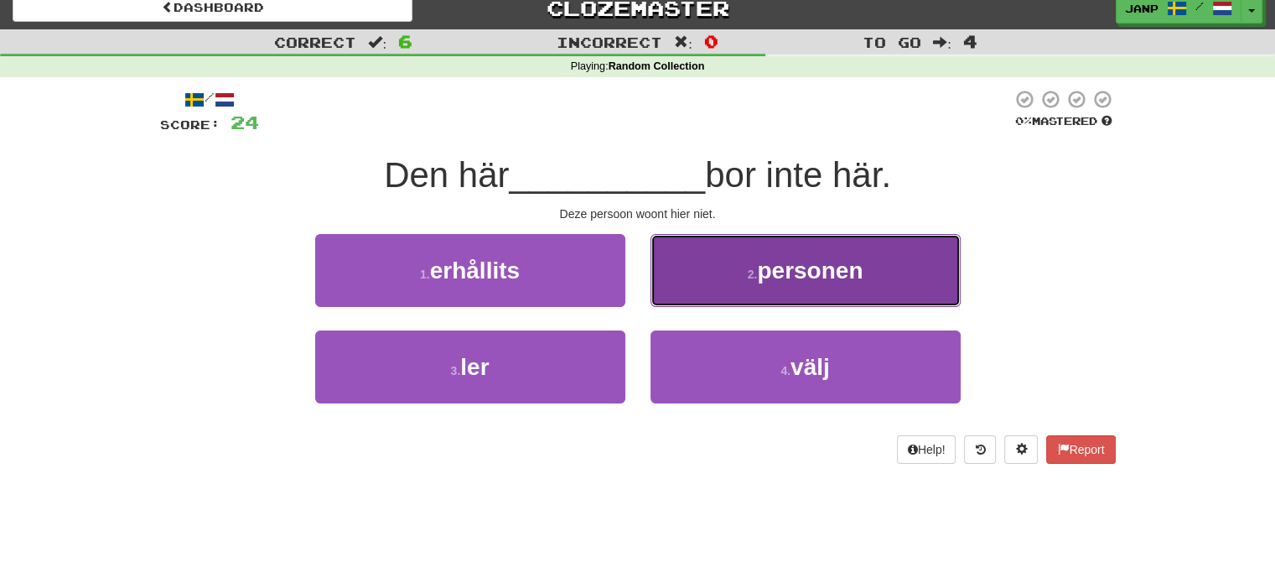
click at [724, 289] on button "2 . personen" at bounding box center [806, 270] width 310 height 73
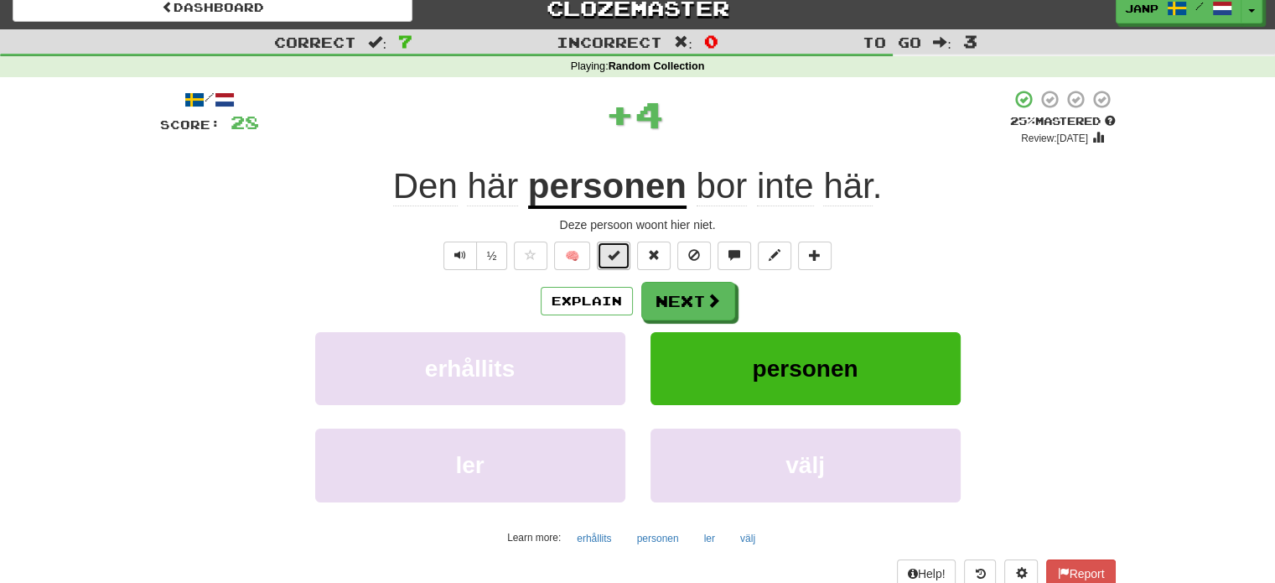
click at [625, 249] on button at bounding box center [614, 255] width 34 height 29
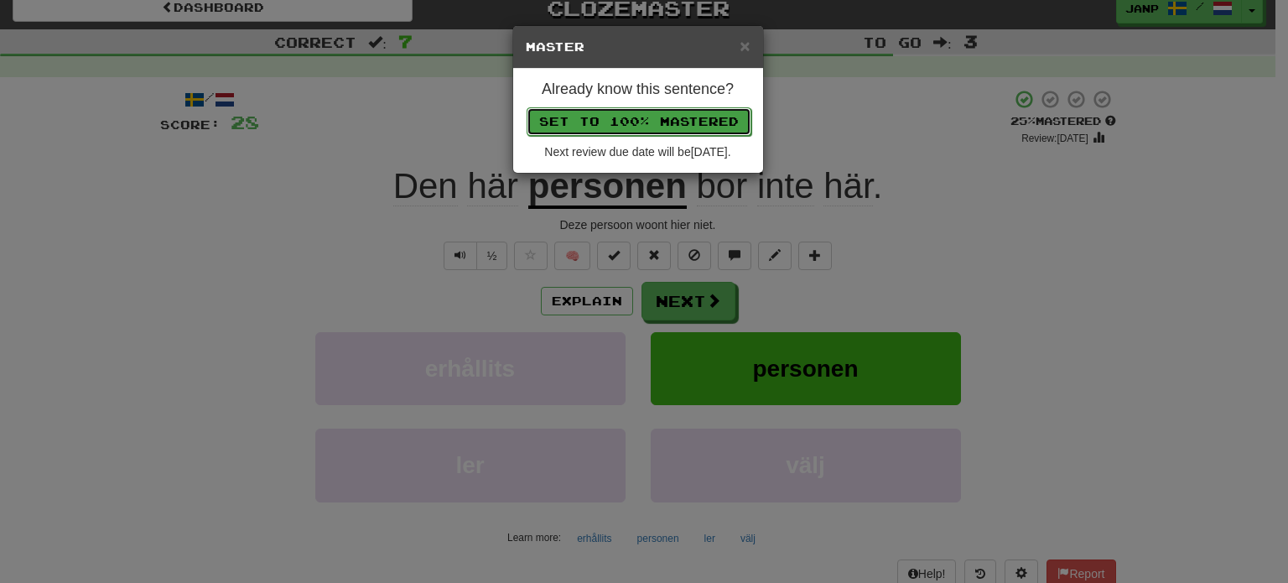
click at [636, 120] on button "Set to 100% Mastered" at bounding box center [639, 121] width 225 height 29
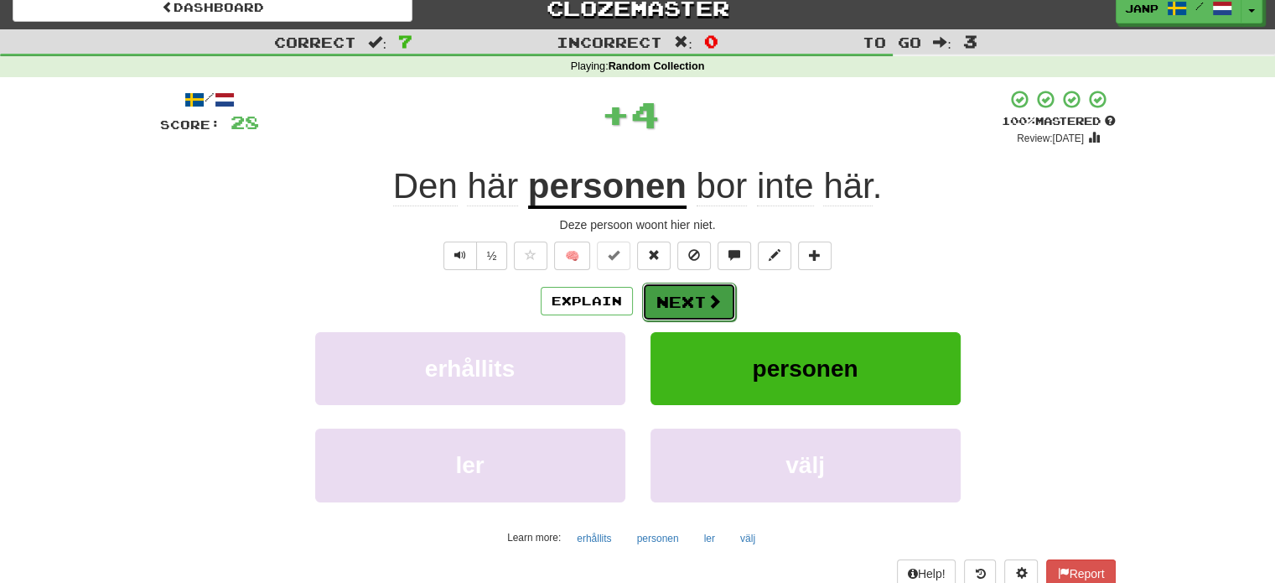
click at [697, 302] on button "Next" at bounding box center [689, 302] width 94 height 39
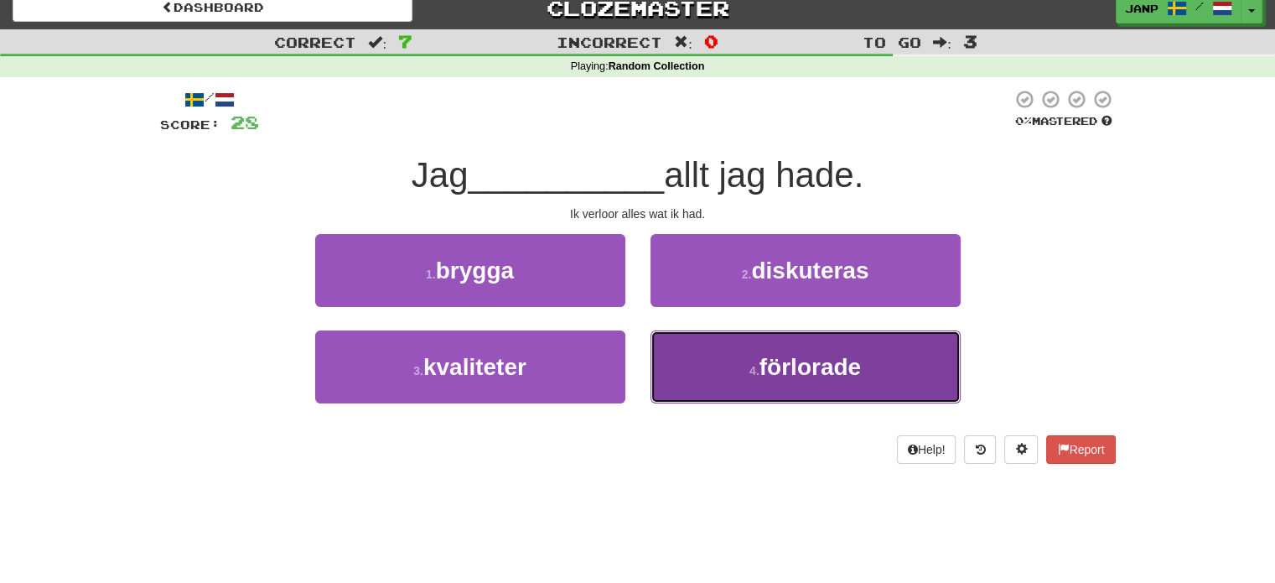
click at [710, 360] on button "4 . förlorade" at bounding box center [806, 366] width 310 height 73
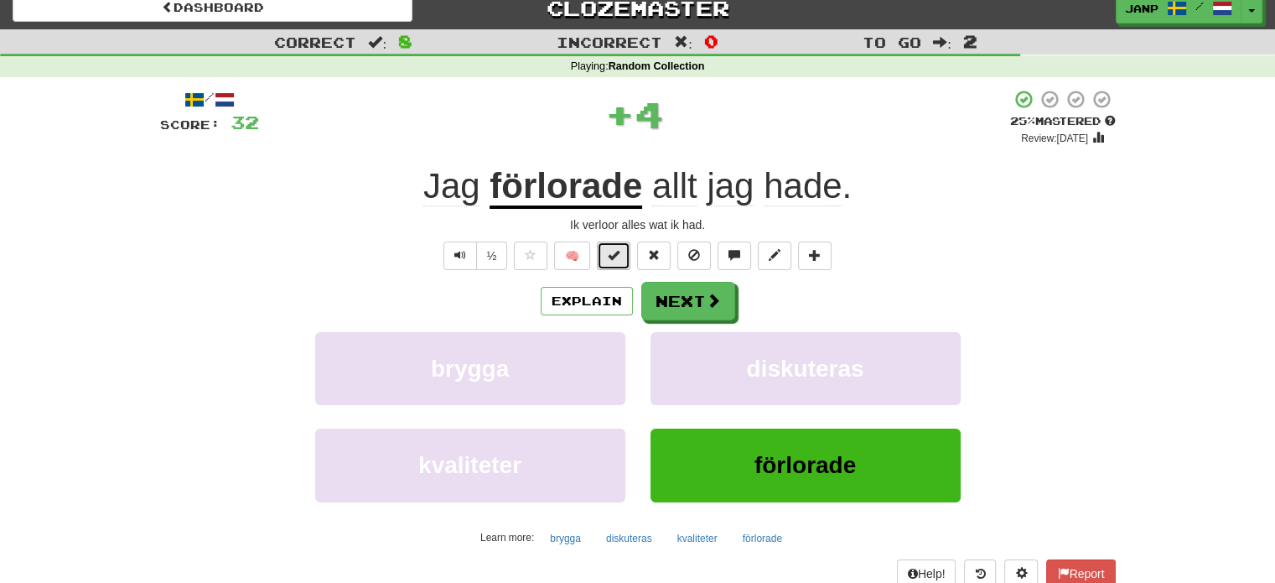
click at [605, 253] on button at bounding box center [614, 255] width 34 height 29
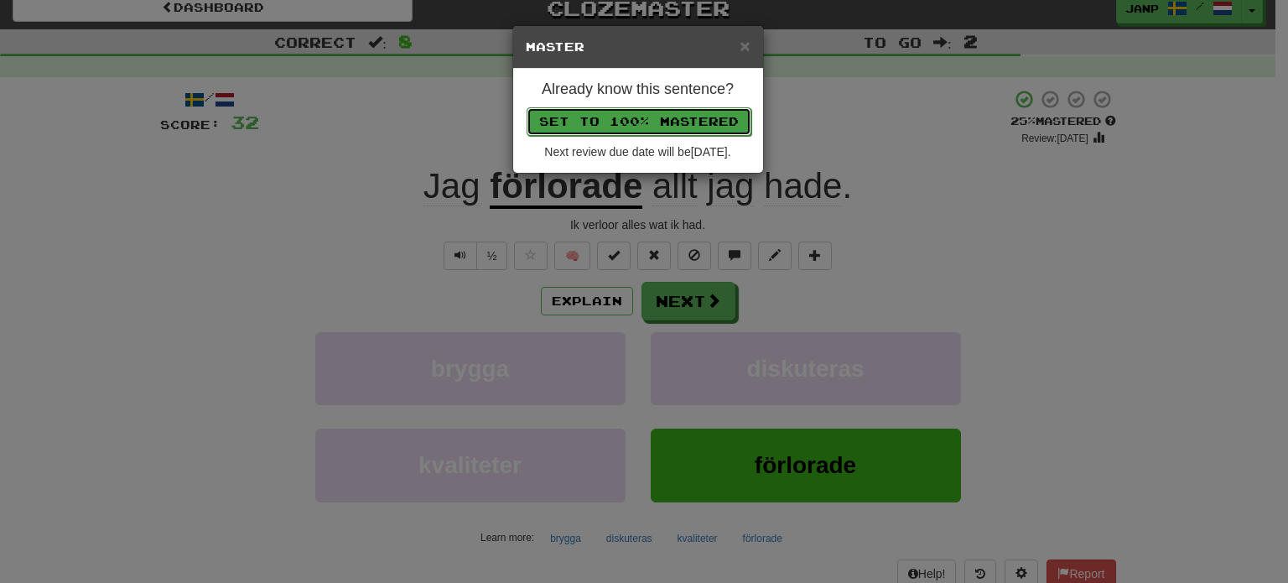
click at [617, 123] on button "Set to 100% Mastered" at bounding box center [639, 121] width 225 height 29
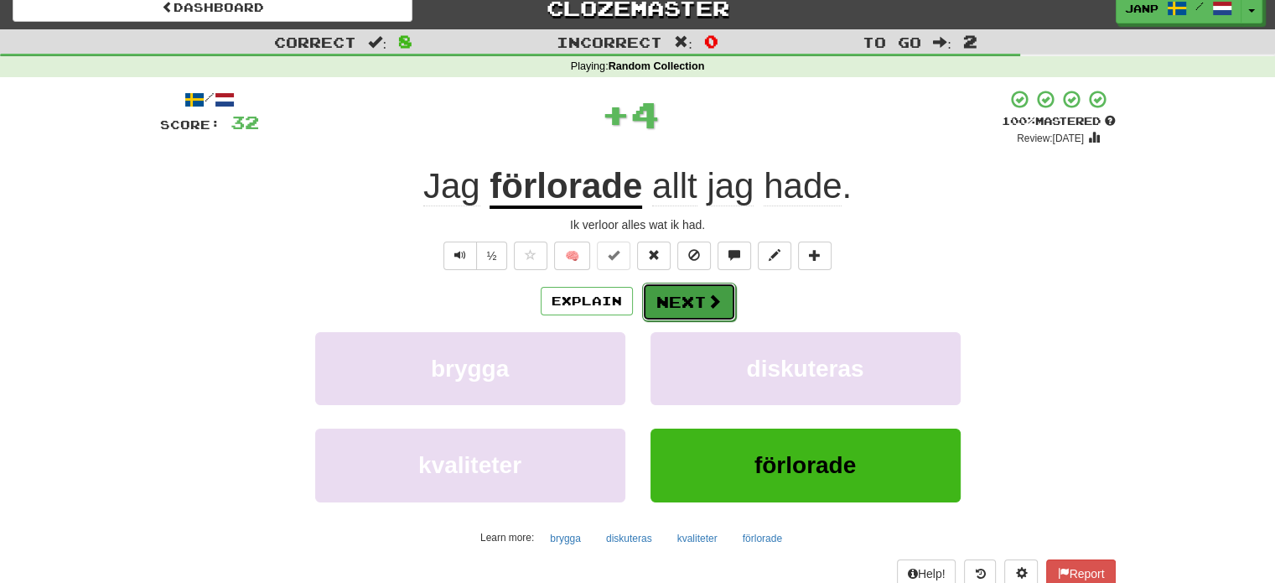
click at [710, 312] on button "Next" at bounding box center [689, 302] width 94 height 39
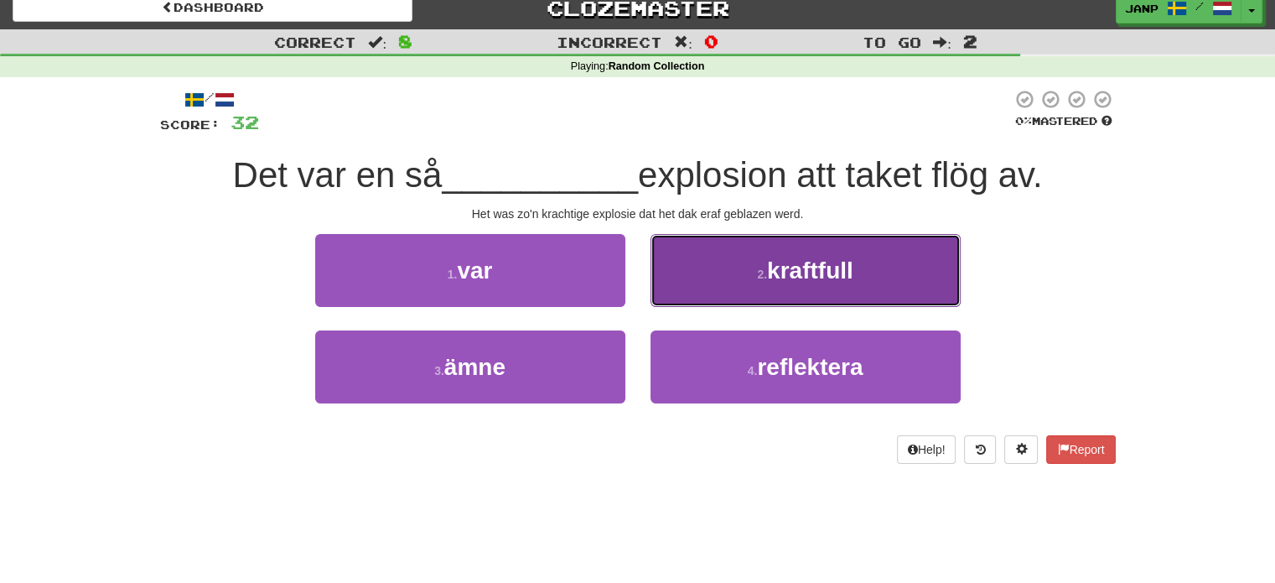
click at [745, 294] on button "2 . kraftfull" at bounding box center [806, 270] width 310 height 73
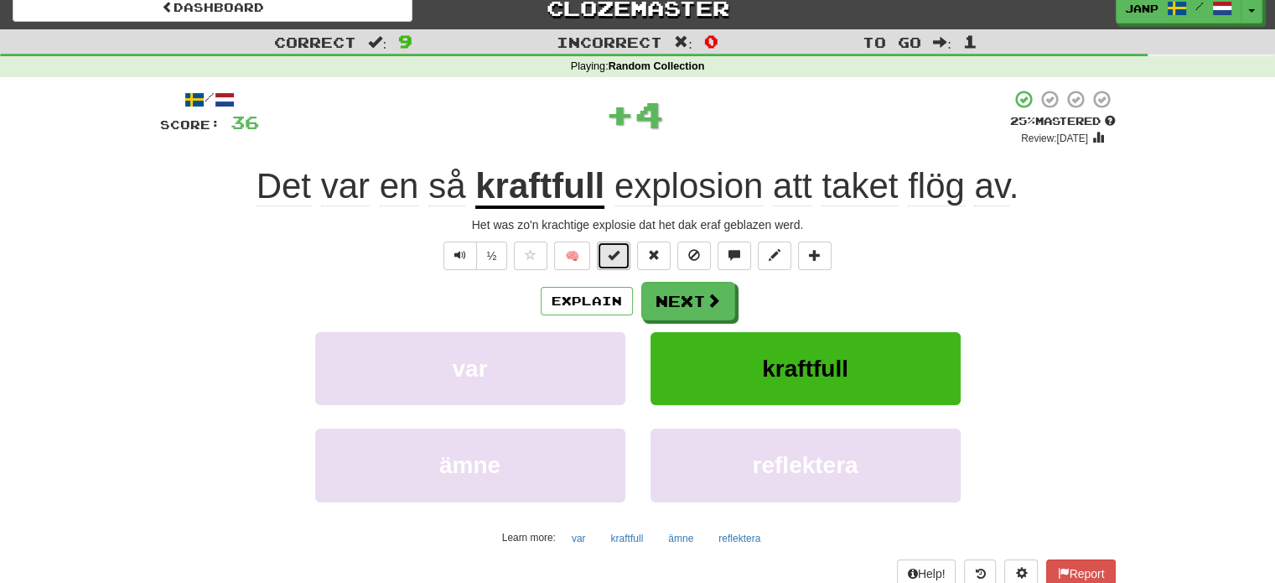
click at [624, 254] on button at bounding box center [614, 255] width 34 height 29
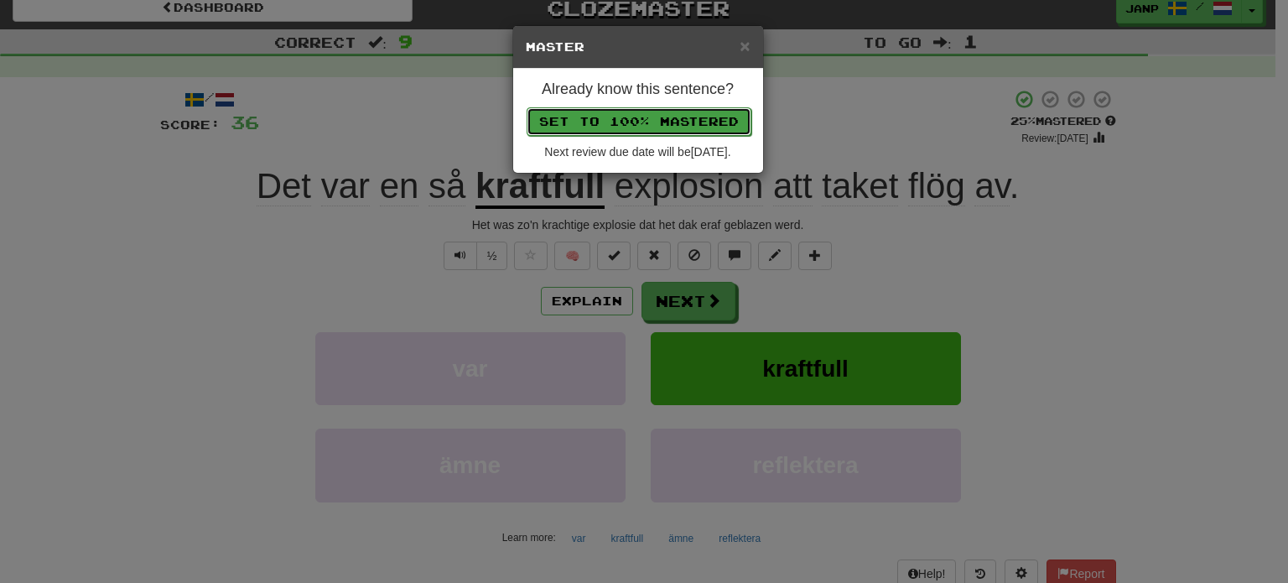
click at [623, 123] on button "Set to 100% Mastered" at bounding box center [639, 121] width 225 height 29
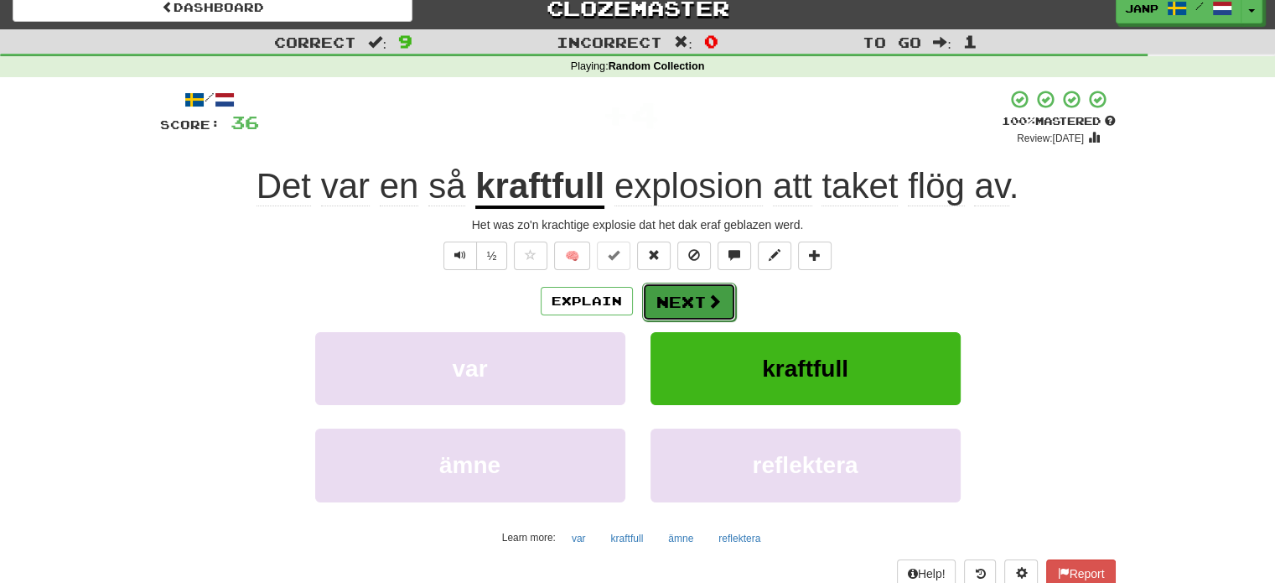
click at [693, 298] on button "Next" at bounding box center [689, 302] width 94 height 39
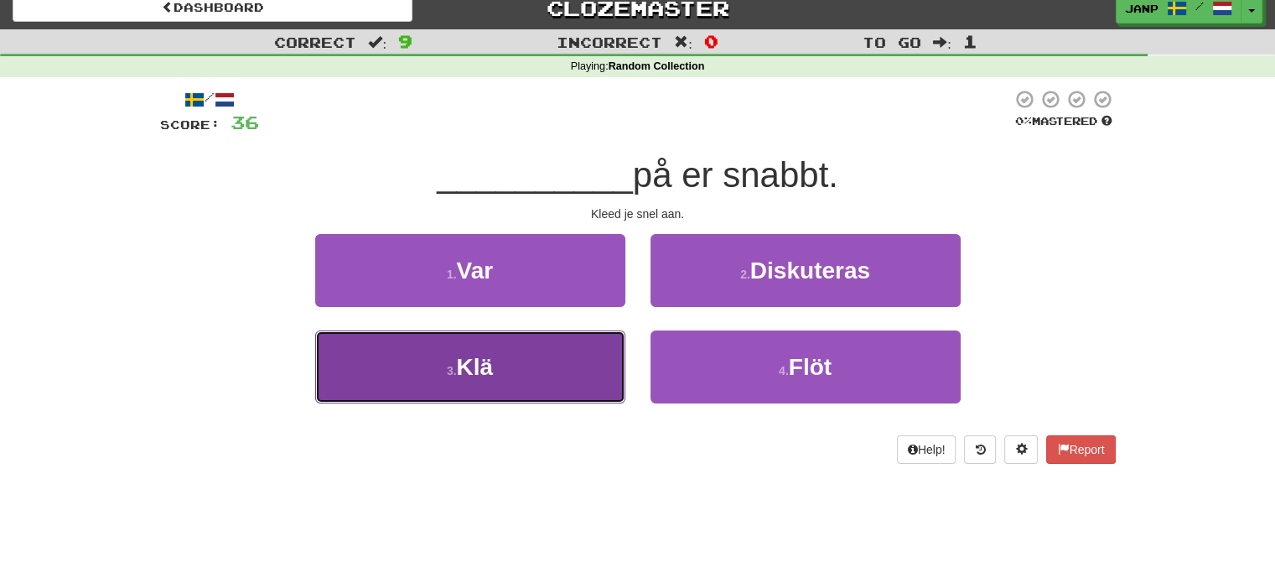
click at [574, 356] on button "3 . Klä" at bounding box center [470, 366] width 310 height 73
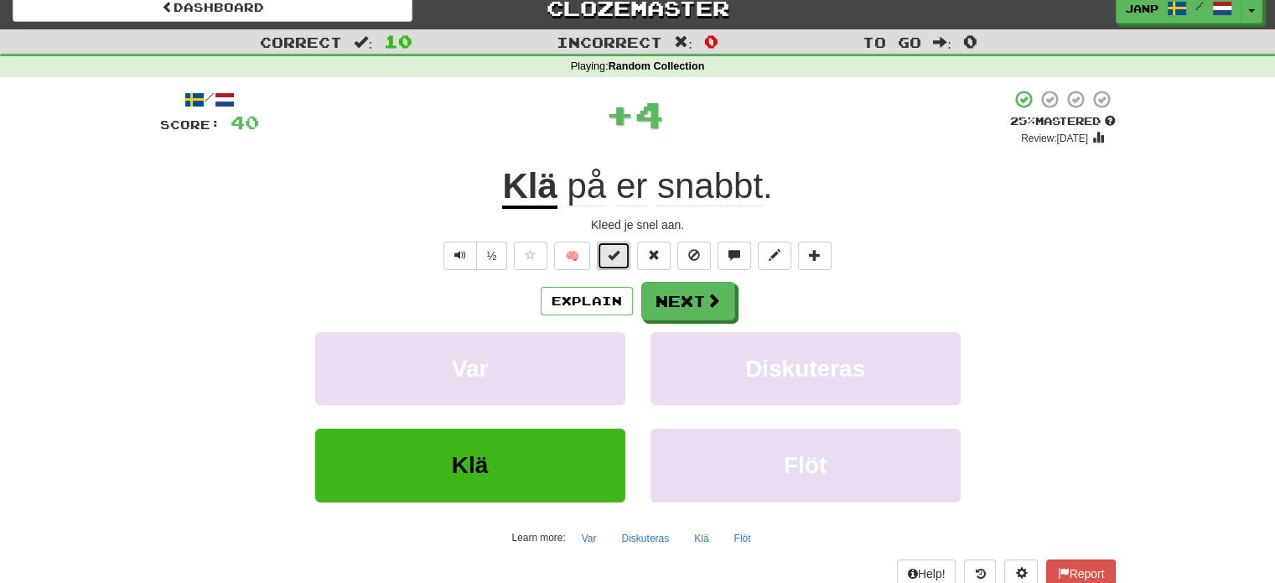
click at [606, 249] on button at bounding box center [614, 255] width 34 height 29
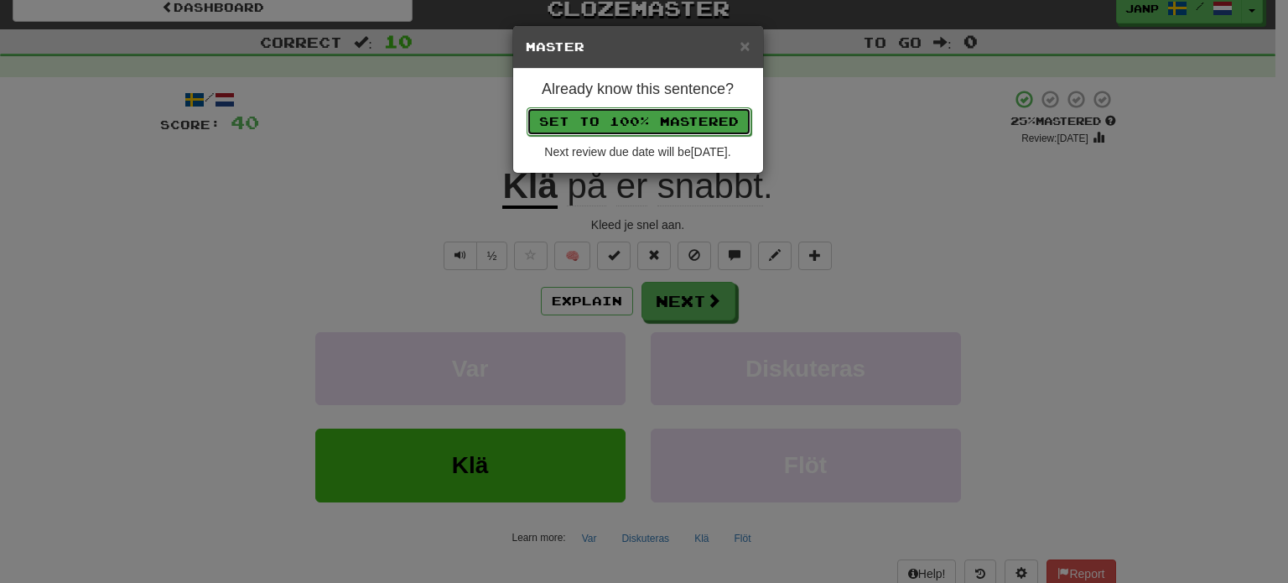
click at [636, 117] on button "Set to 100% Mastered" at bounding box center [639, 121] width 225 height 29
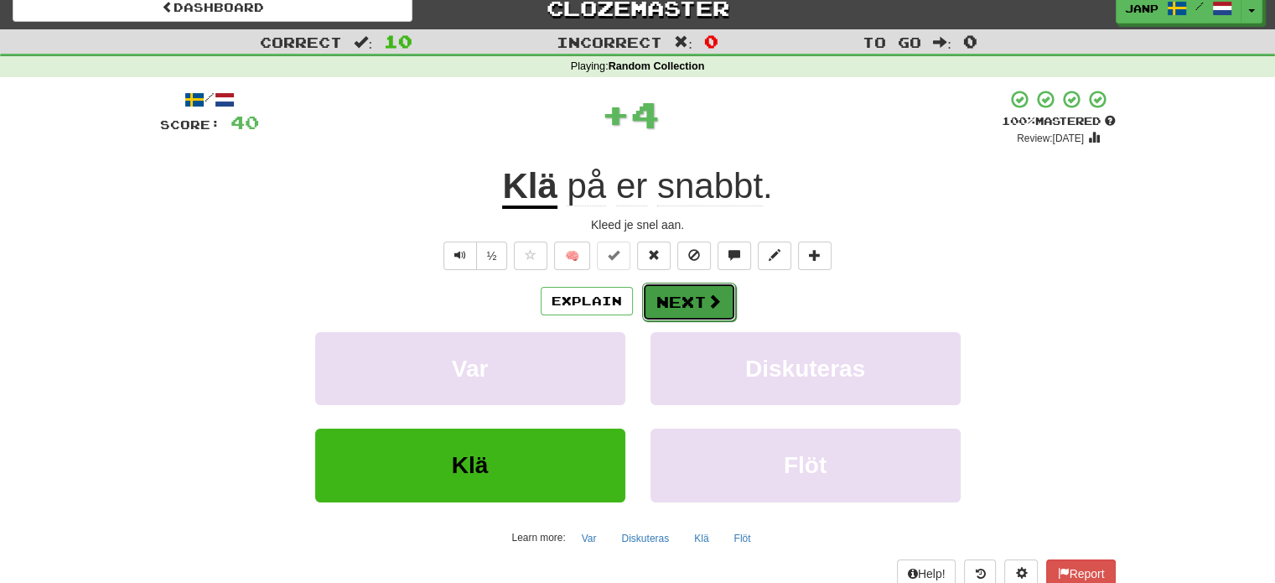
click at [684, 292] on button "Next" at bounding box center [689, 302] width 94 height 39
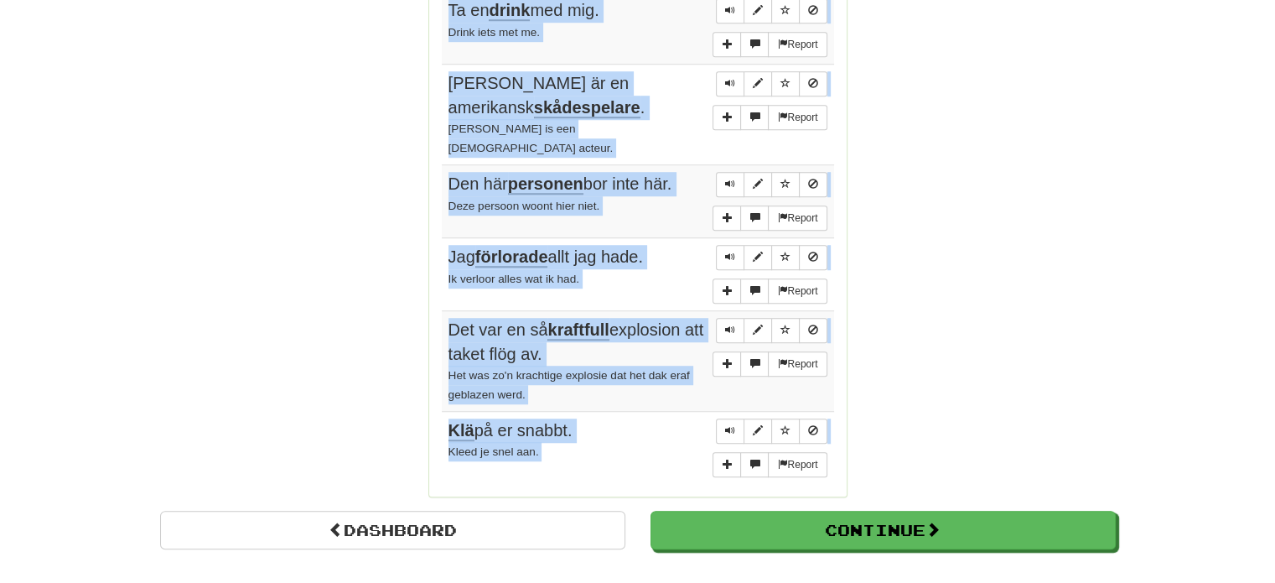
scroll to position [1213, 0]
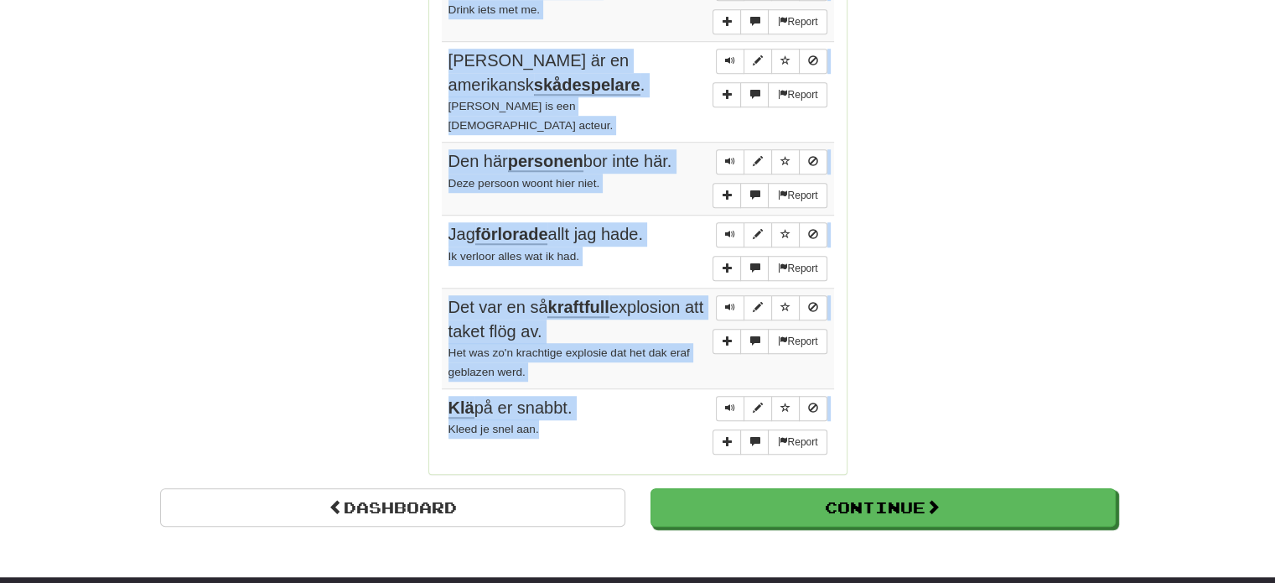
drag, startPoint x: 445, startPoint y: 210, endPoint x: 607, endPoint y: 402, distance: 251.7
click at [607, 402] on tbody "Report Kan du höra mig? Kun je me horen? Report Jag är lika lång som du. Ik ben…" at bounding box center [638, 65] width 392 height 792
copy tbody "Kan du höra mig? Kun je me horen? Report Jag är lika lång som du. Ik ben zo lan…"
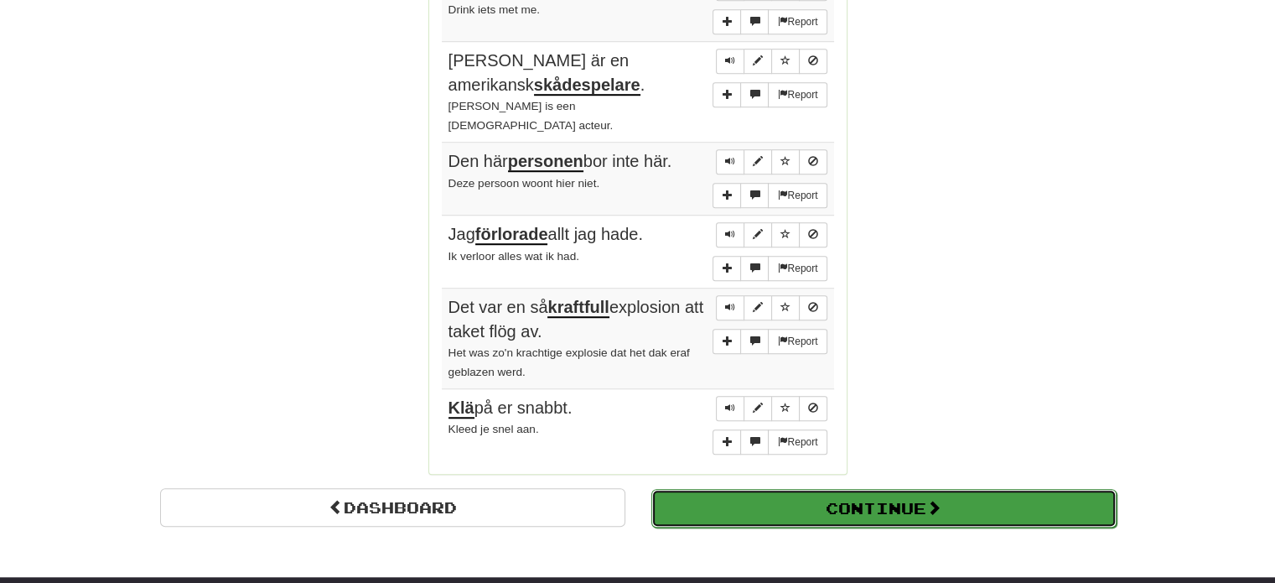
click at [724, 489] on button "Continue" at bounding box center [883, 508] width 465 height 39
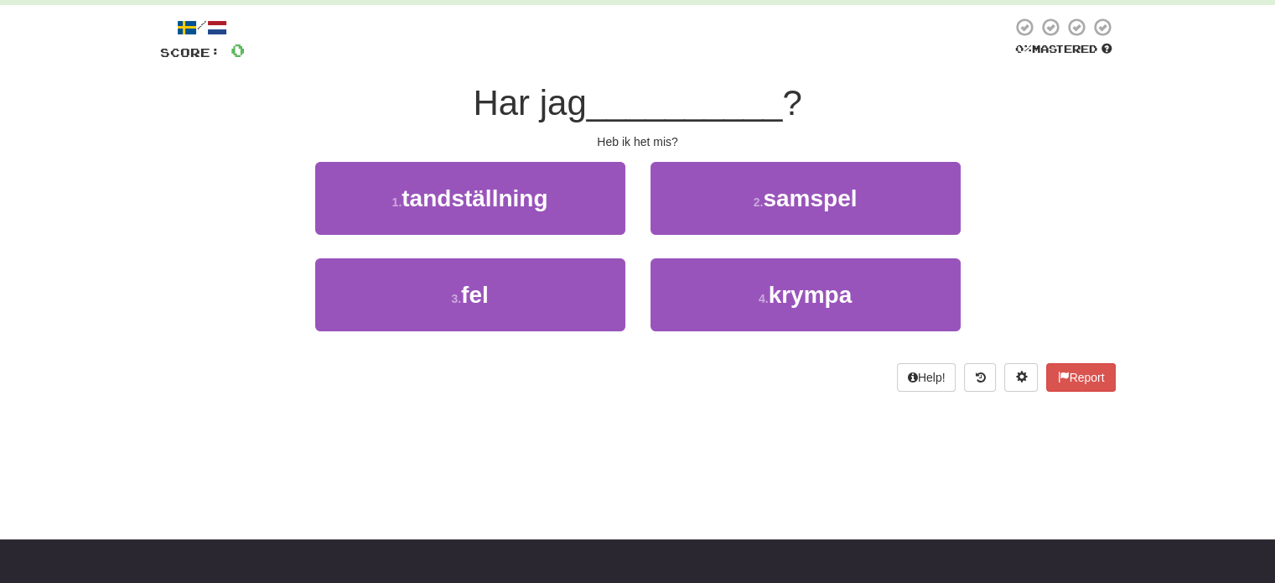
scroll to position [0, 0]
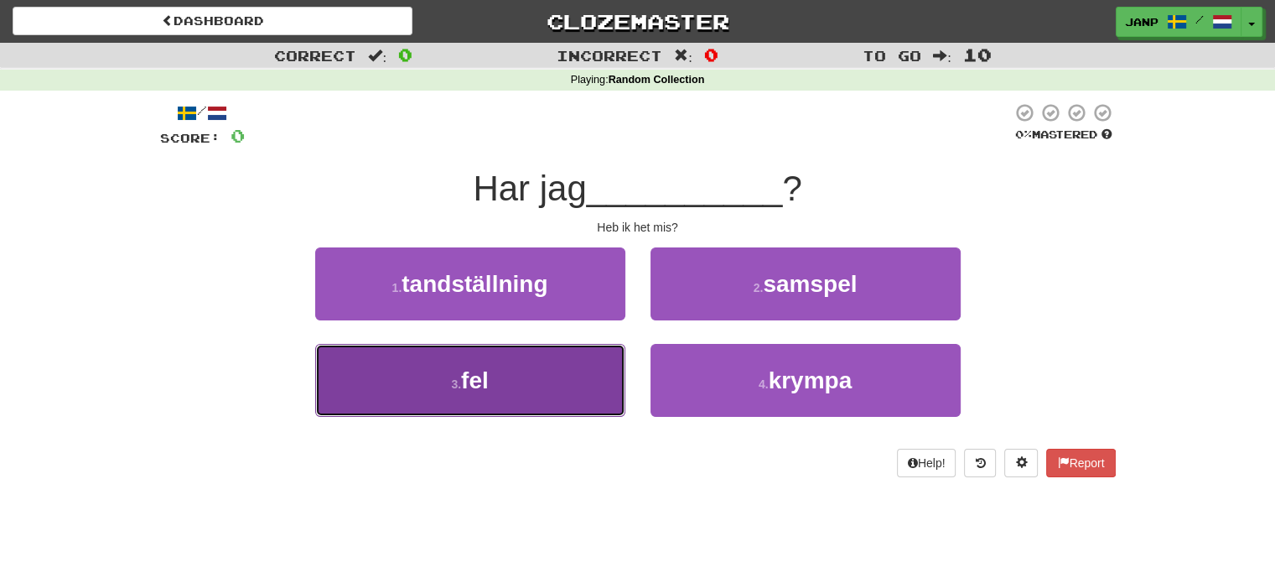
click at [516, 369] on button "3 . fel" at bounding box center [470, 380] width 310 height 73
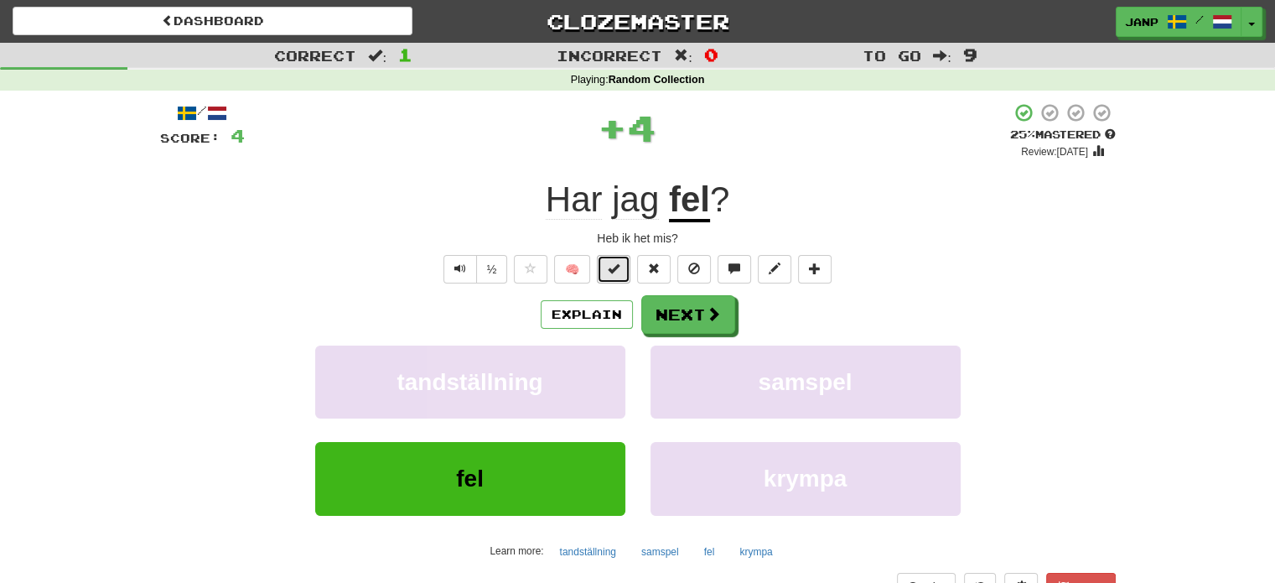
click at [611, 266] on span at bounding box center [614, 268] width 12 height 12
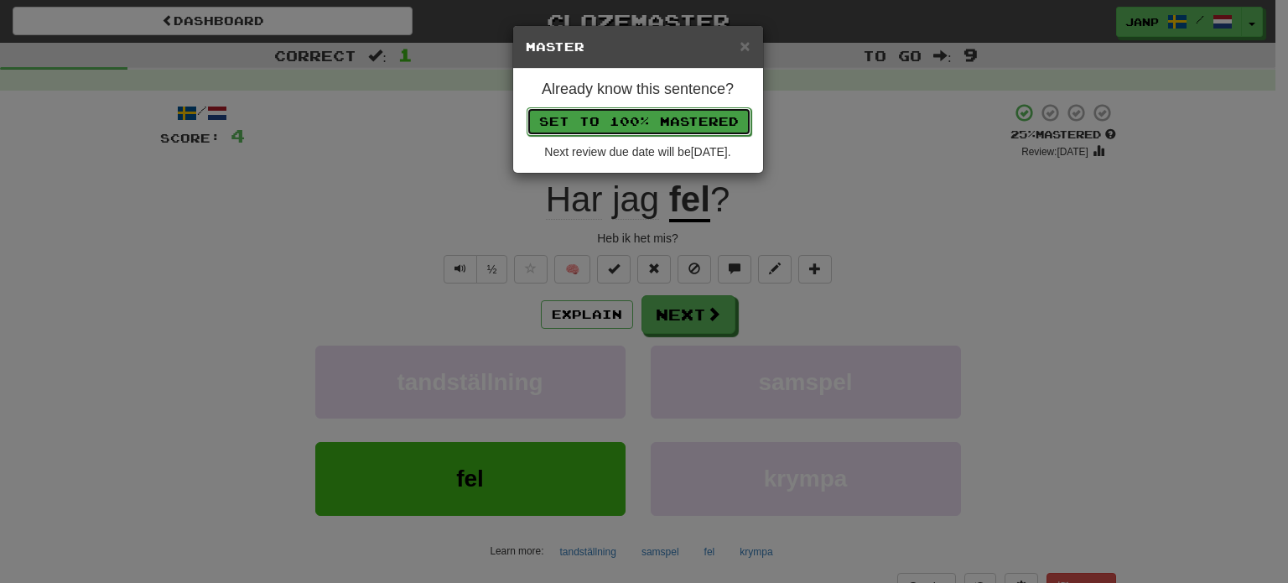
click at [646, 121] on button "Set to 100% Mastered" at bounding box center [639, 121] width 225 height 29
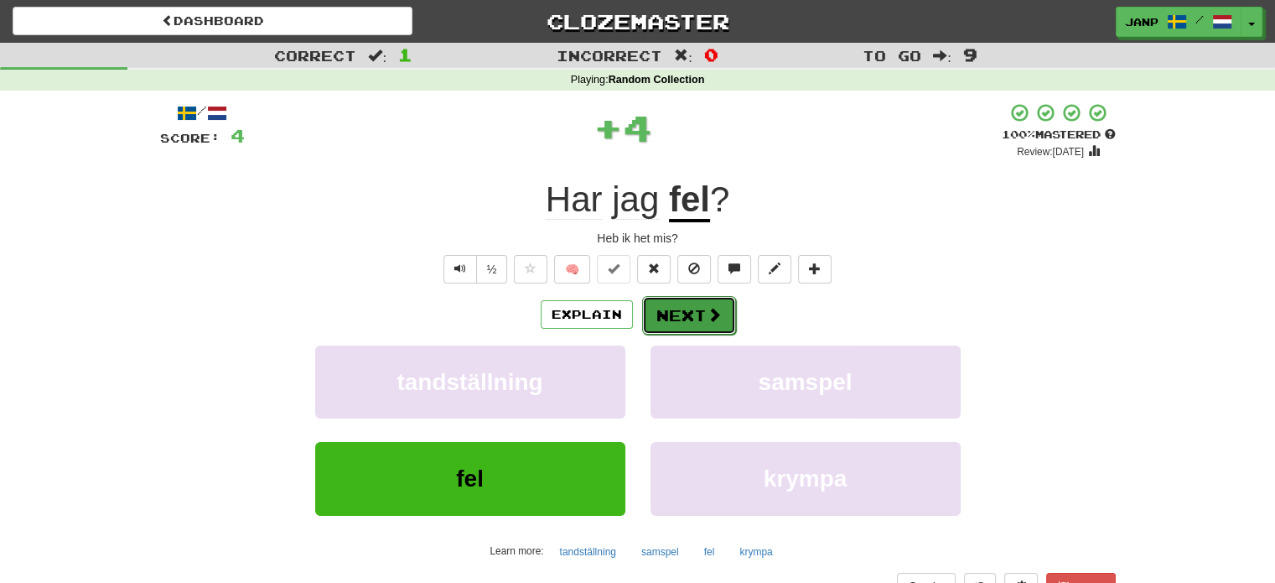
click at [701, 304] on button "Next" at bounding box center [689, 315] width 94 height 39
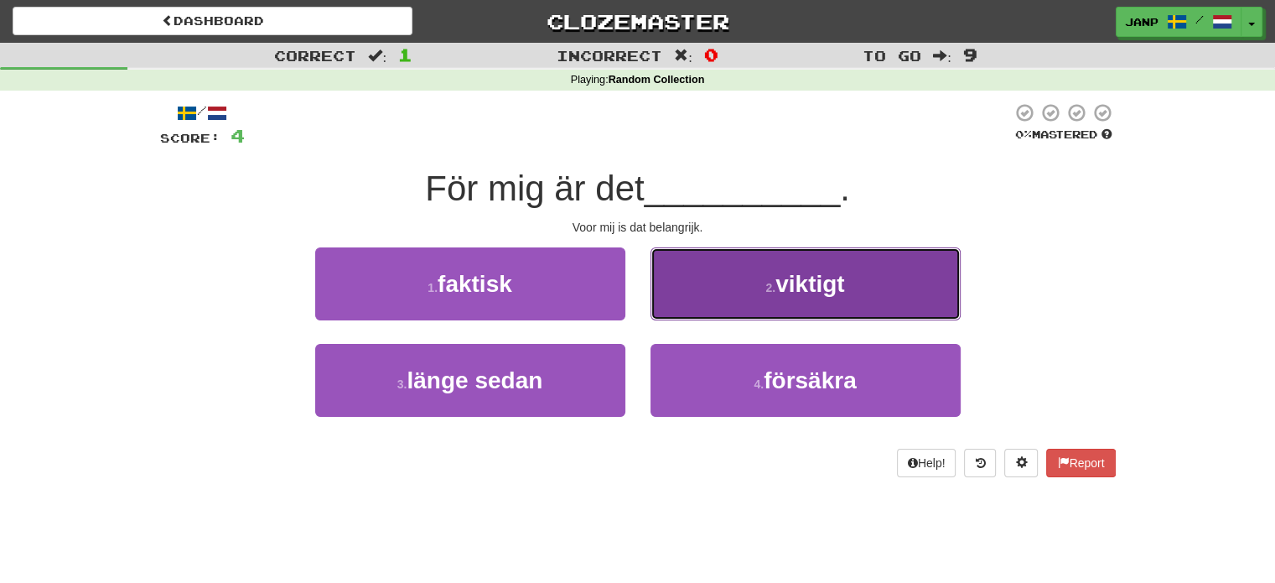
click at [712, 295] on button "2 . viktigt" at bounding box center [806, 283] width 310 height 73
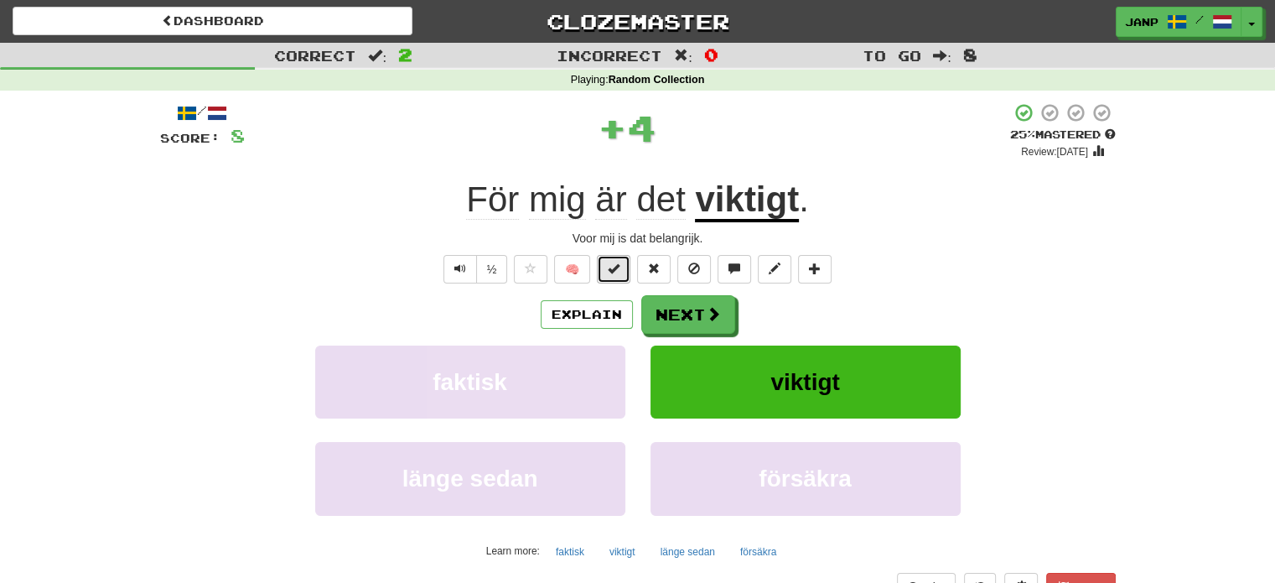
click at [620, 267] on span at bounding box center [614, 268] width 12 height 12
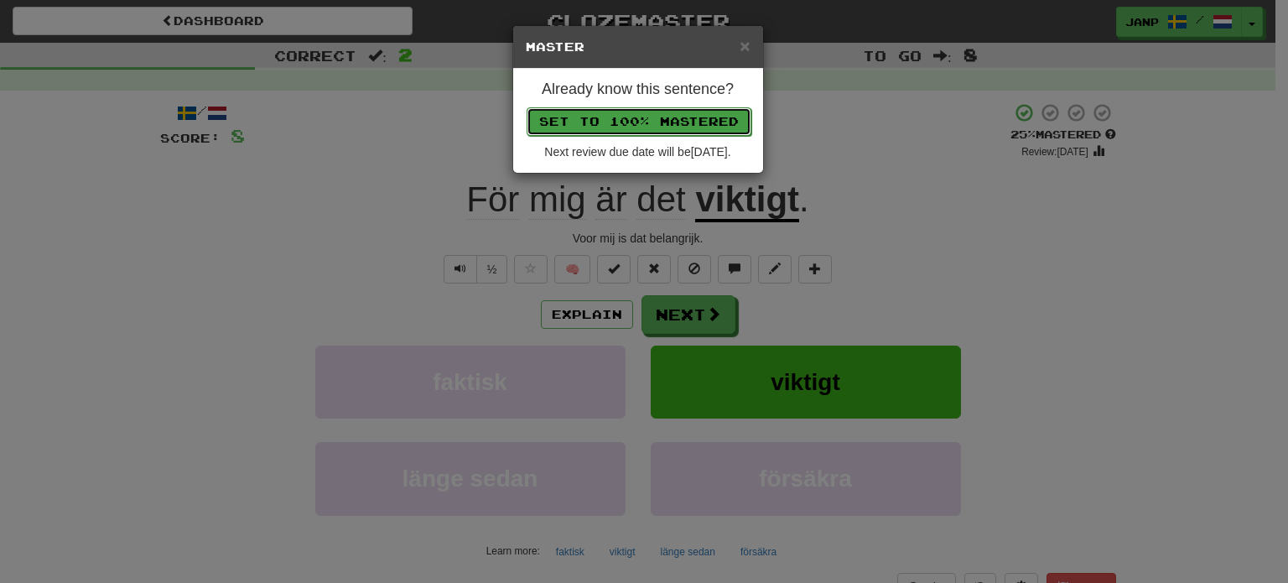
click at [630, 110] on button "Set to 100% Mastered" at bounding box center [639, 121] width 225 height 29
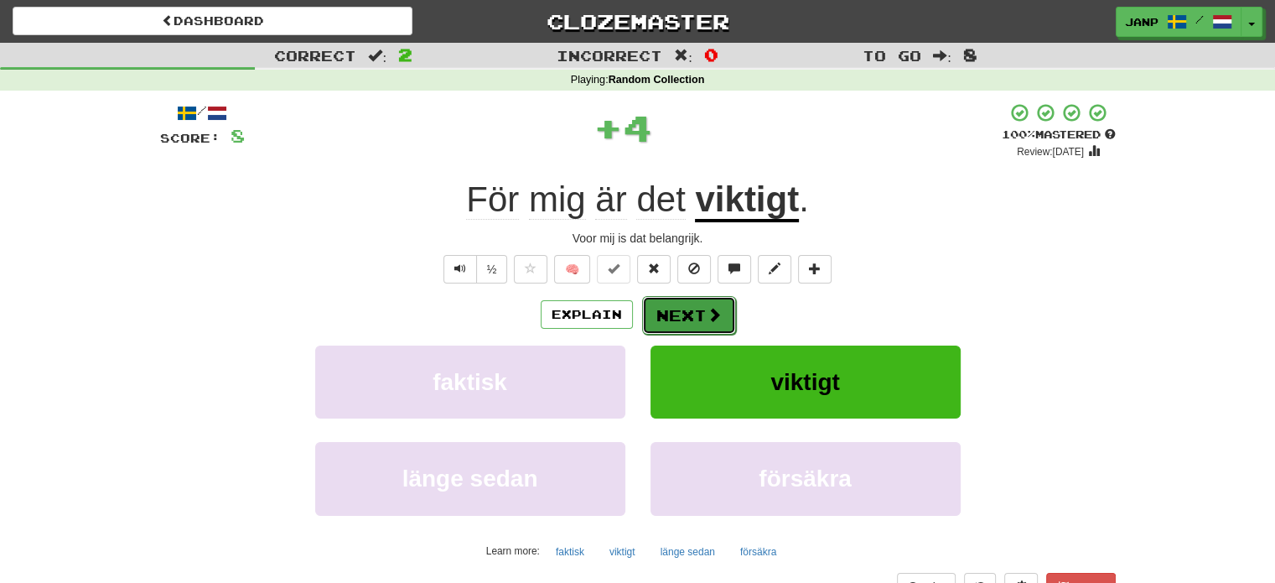
click at [726, 304] on button "Next" at bounding box center [689, 315] width 94 height 39
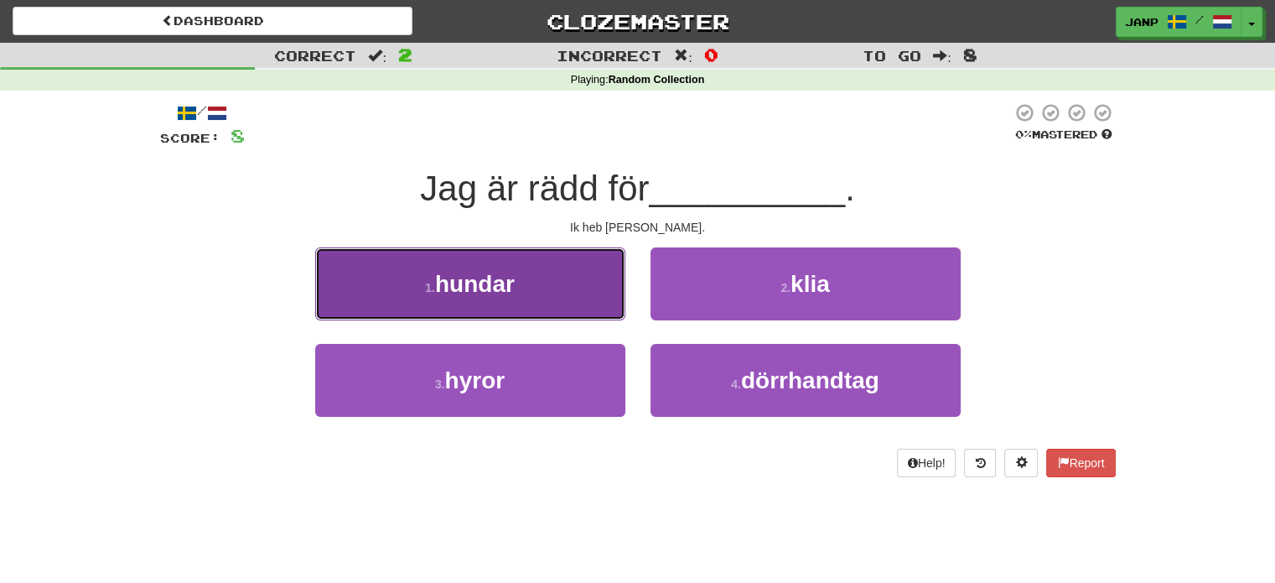
click at [614, 289] on button "1 . hundar" at bounding box center [470, 283] width 310 height 73
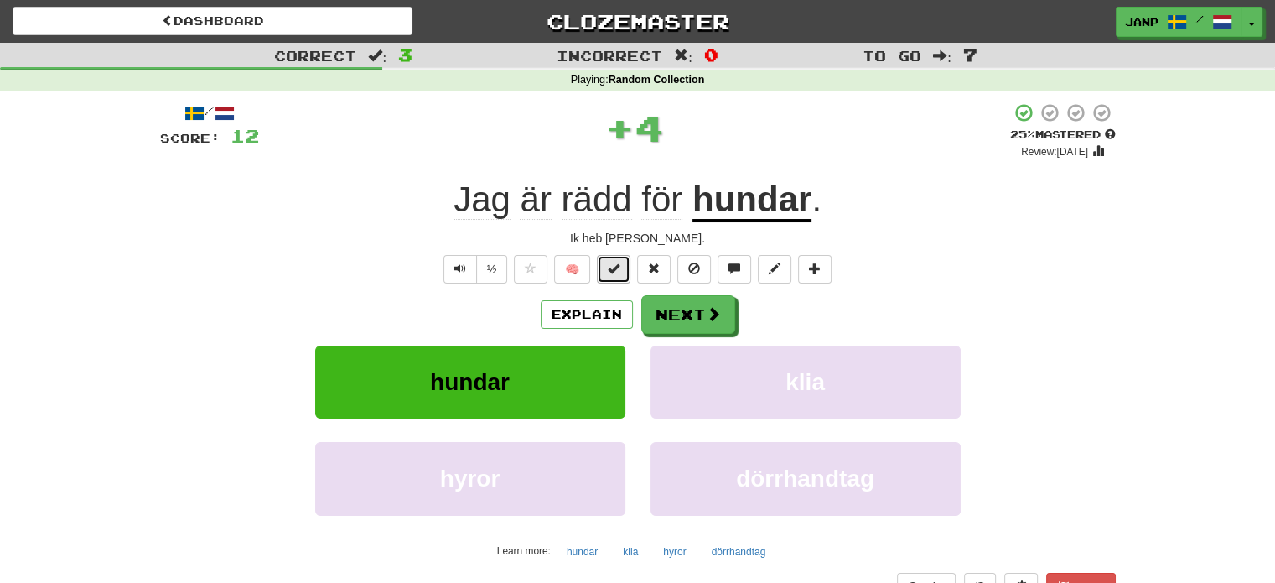
click at [617, 267] on span at bounding box center [614, 268] width 12 height 12
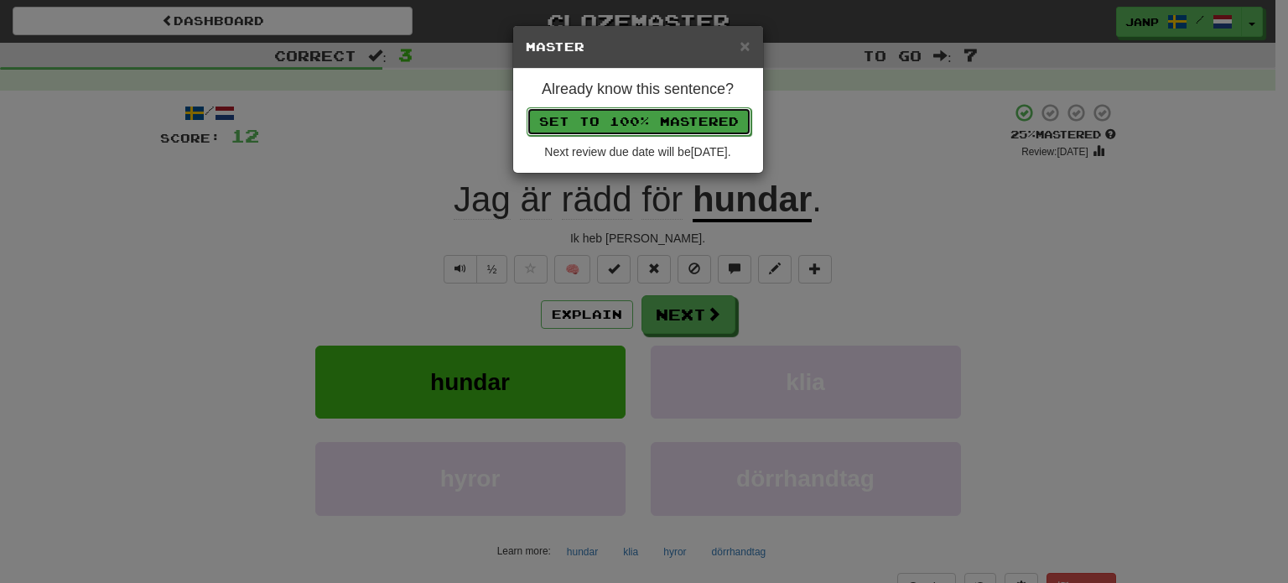
click at [644, 118] on button "Set to 100% Mastered" at bounding box center [639, 121] width 225 height 29
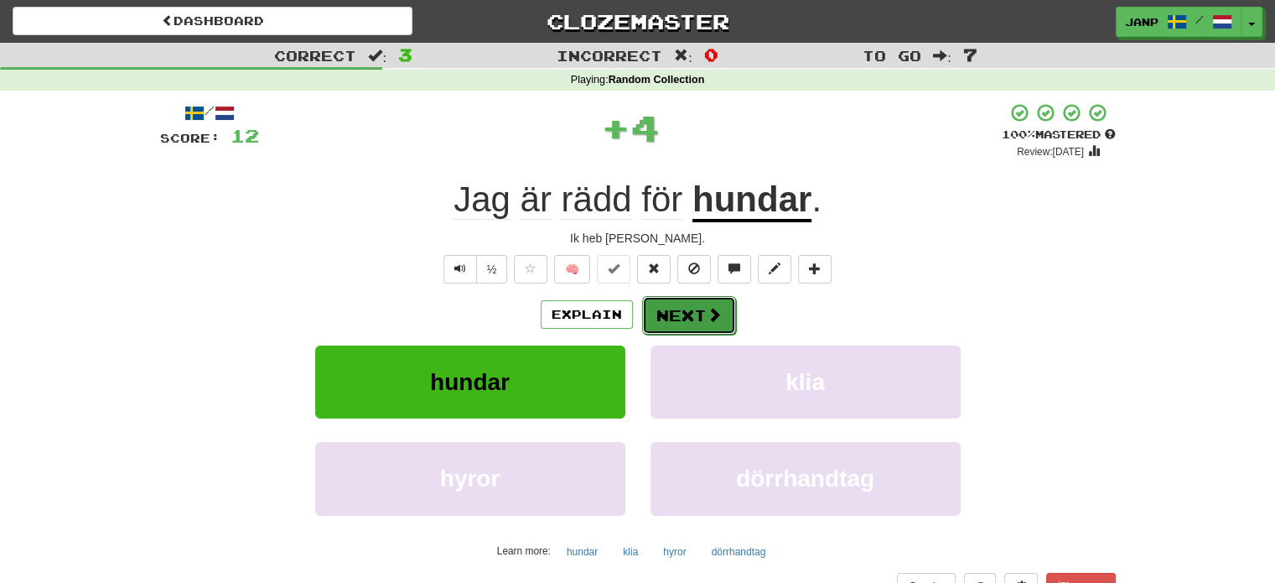
click at [711, 314] on span at bounding box center [714, 314] width 15 height 15
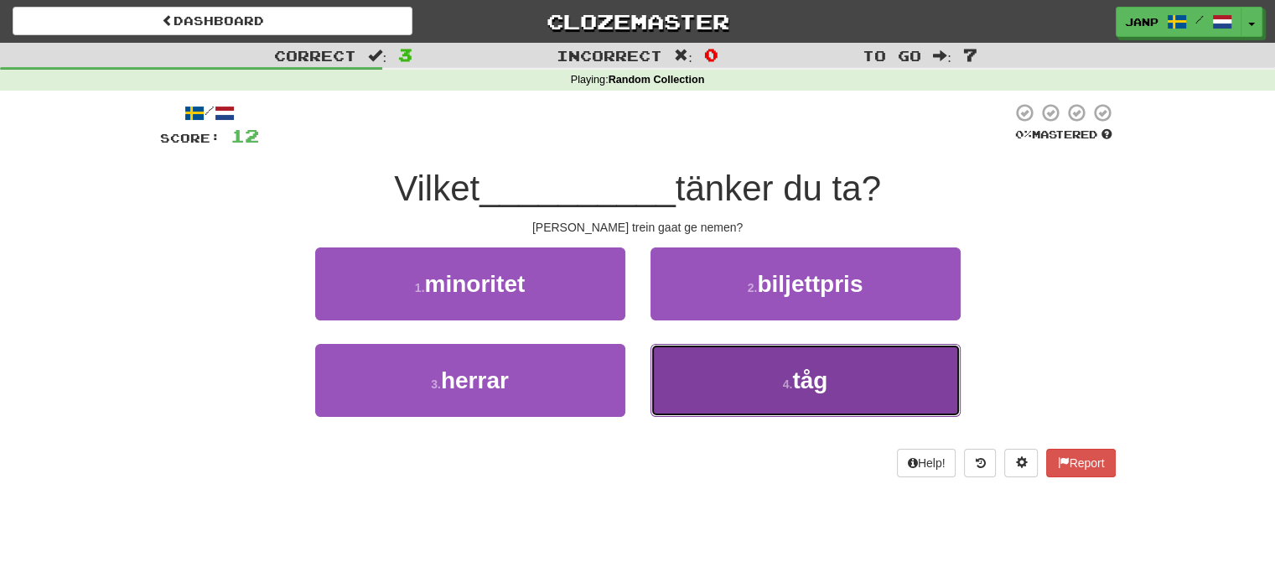
click at [732, 388] on button "4 . tåg" at bounding box center [806, 380] width 310 height 73
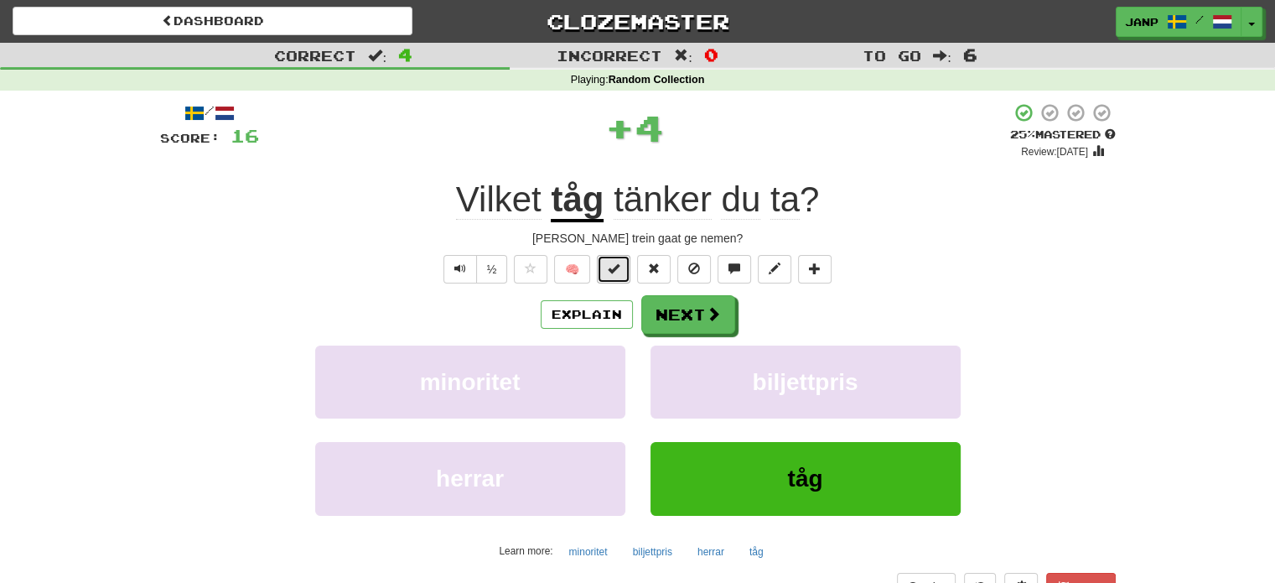
click at [624, 269] on button at bounding box center [614, 269] width 34 height 29
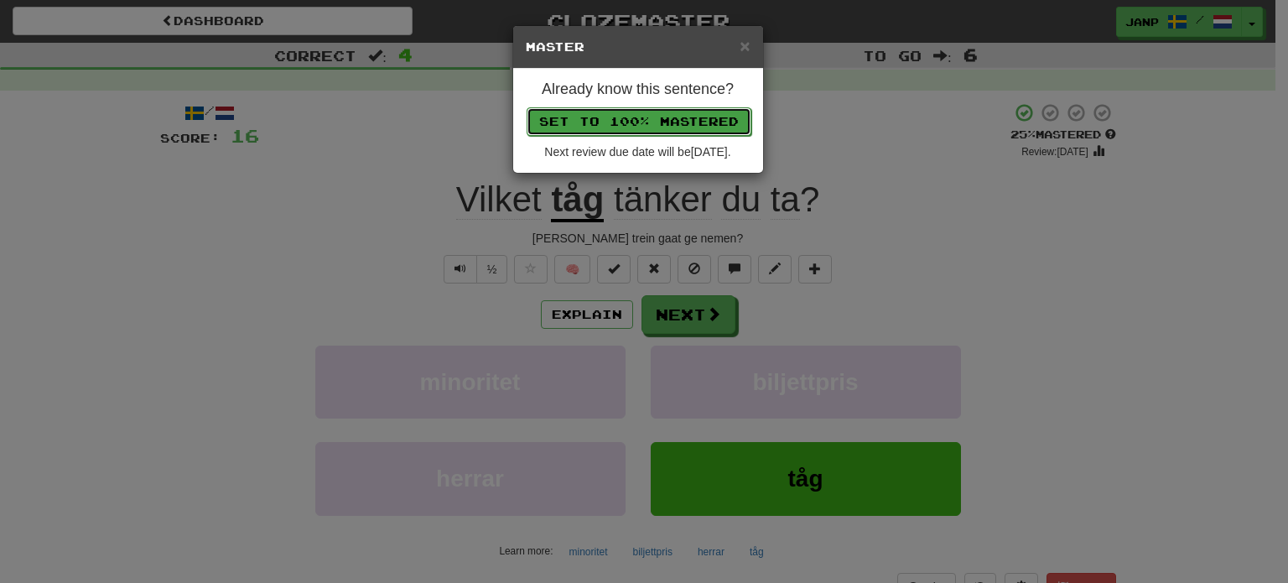
click at [629, 129] on button "Set to 100% Mastered" at bounding box center [639, 121] width 225 height 29
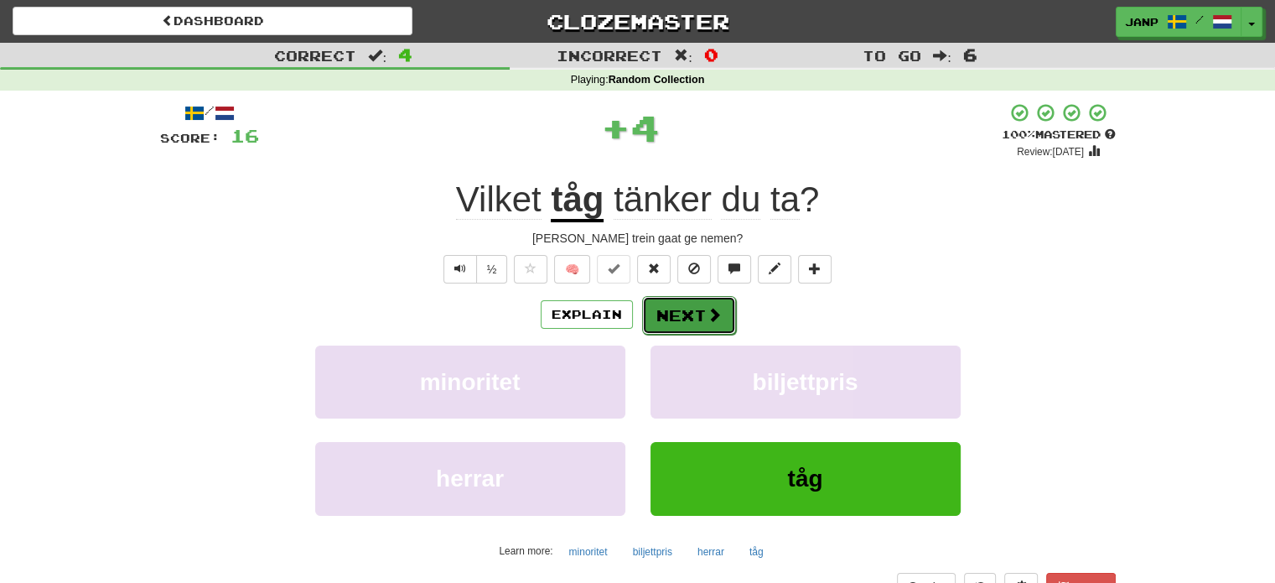
click at [707, 317] on span at bounding box center [714, 314] width 15 height 15
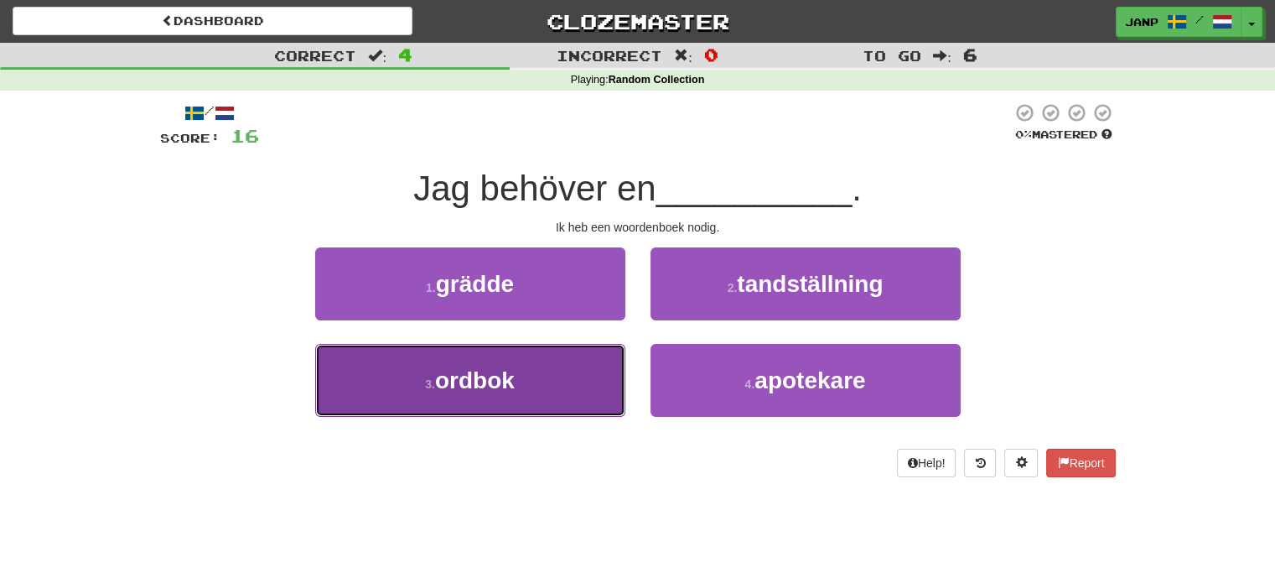
click at [569, 375] on button "3 . ordbok" at bounding box center [470, 380] width 310 height 73
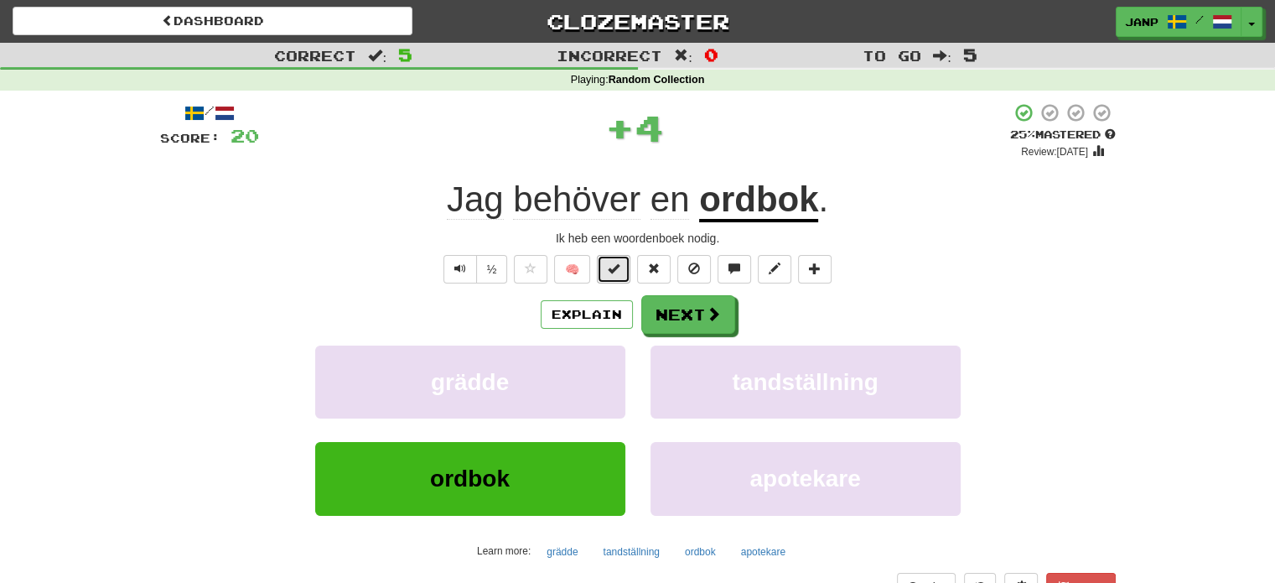
click at [608, 267] on button at bounding box center [614, 269] width 34 height 29
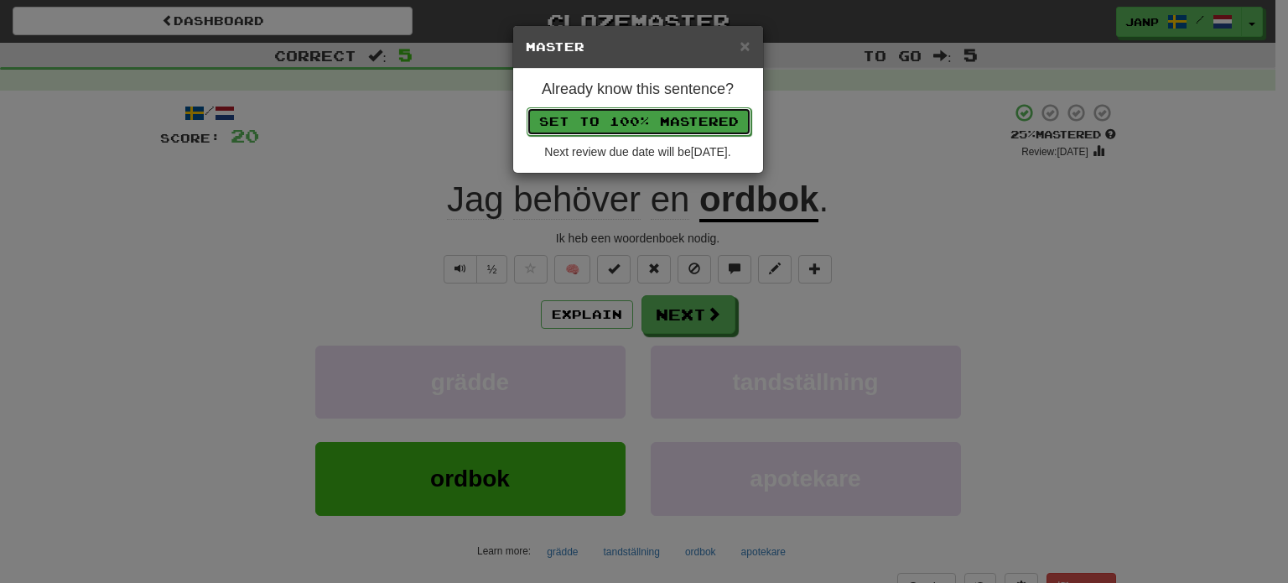
click at [627, 118] on button "Set to 100% Mastered" at bounding box center [639, 121] width 225 height 29
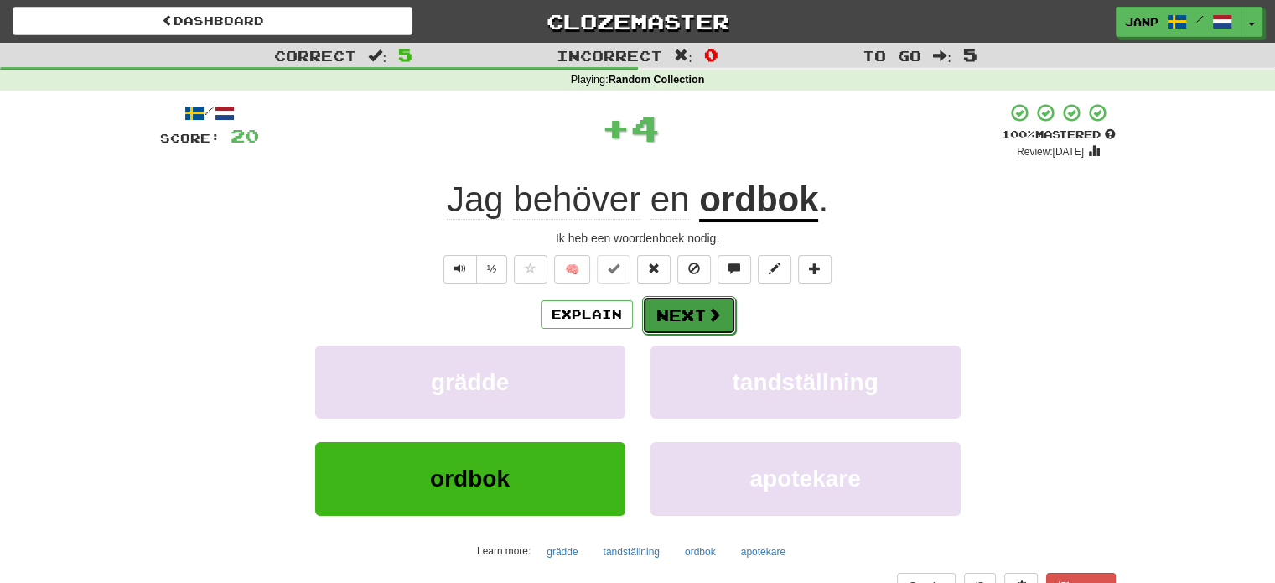
click at [708, 311] on span at bounding box center [714, 314] width 15 height 15
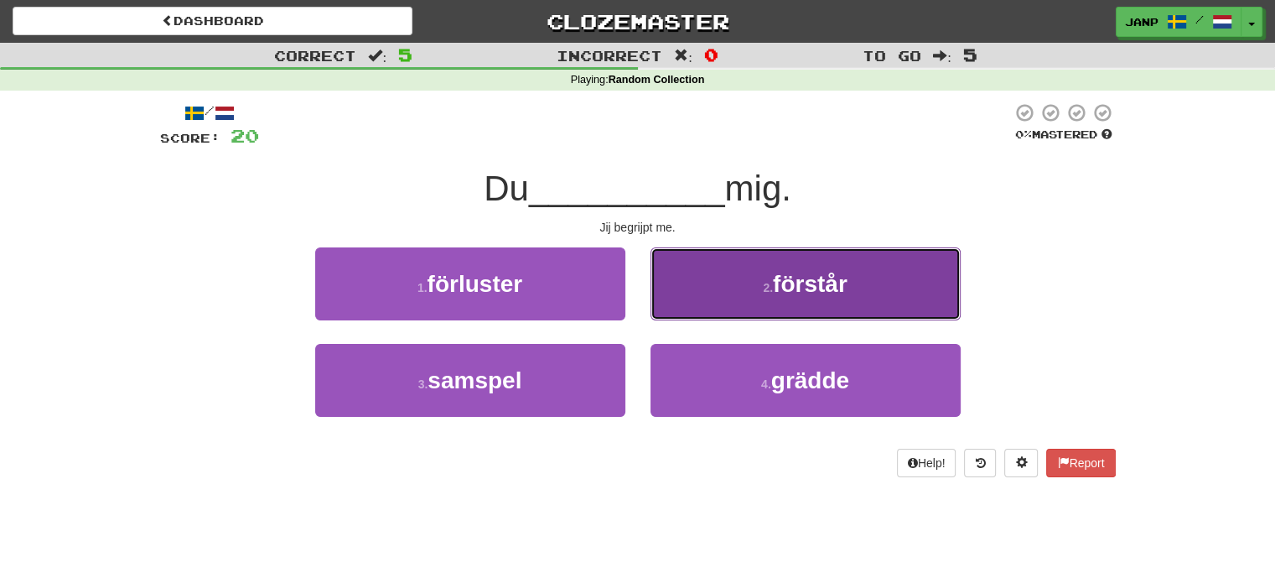
click at [720, 308] on button "2 . förstår" at bounding box center [806, 283] width 310 height 73
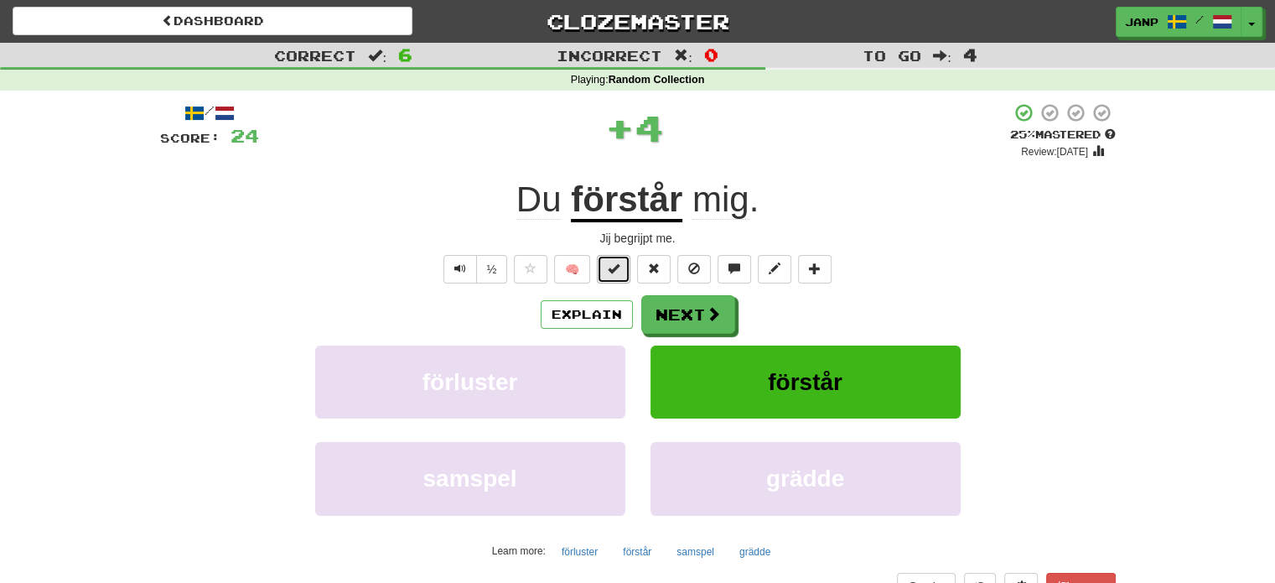
click at [618, 266] on span at bounding box center [614, 268] width 12 height 12
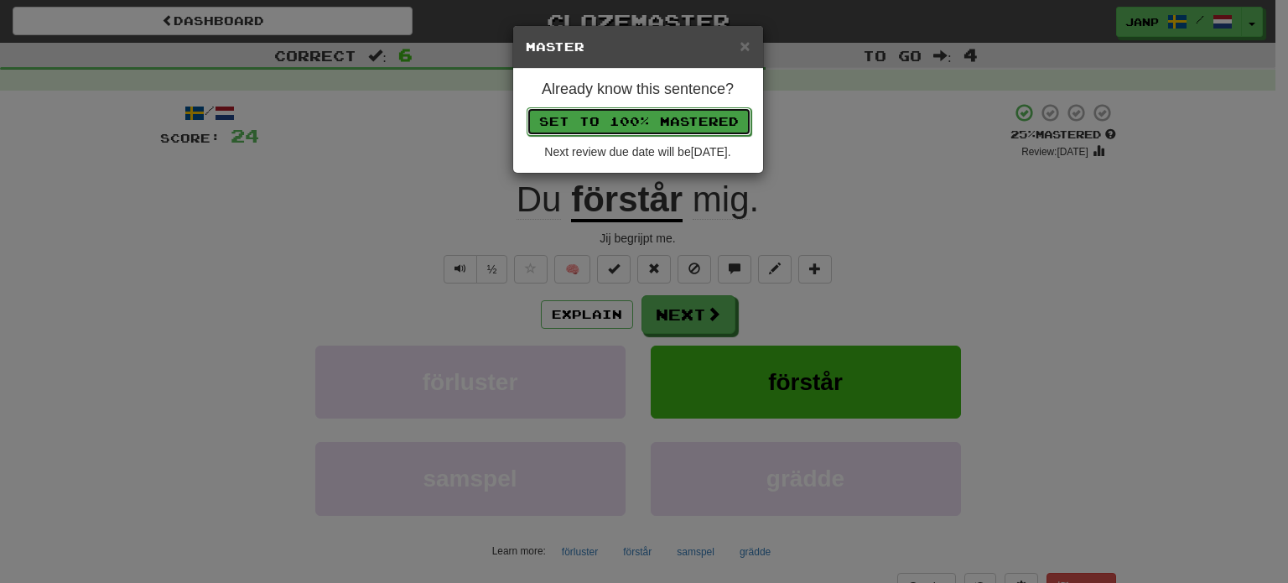
drag, startPoint x: 619, startPoint y: 116, endPoint x: 635, endPoint y: 152, distance: 39.4
click at [619, 117] on button "Set to 100% Mastered" at bounding box center [638, 120] width 225 height 29
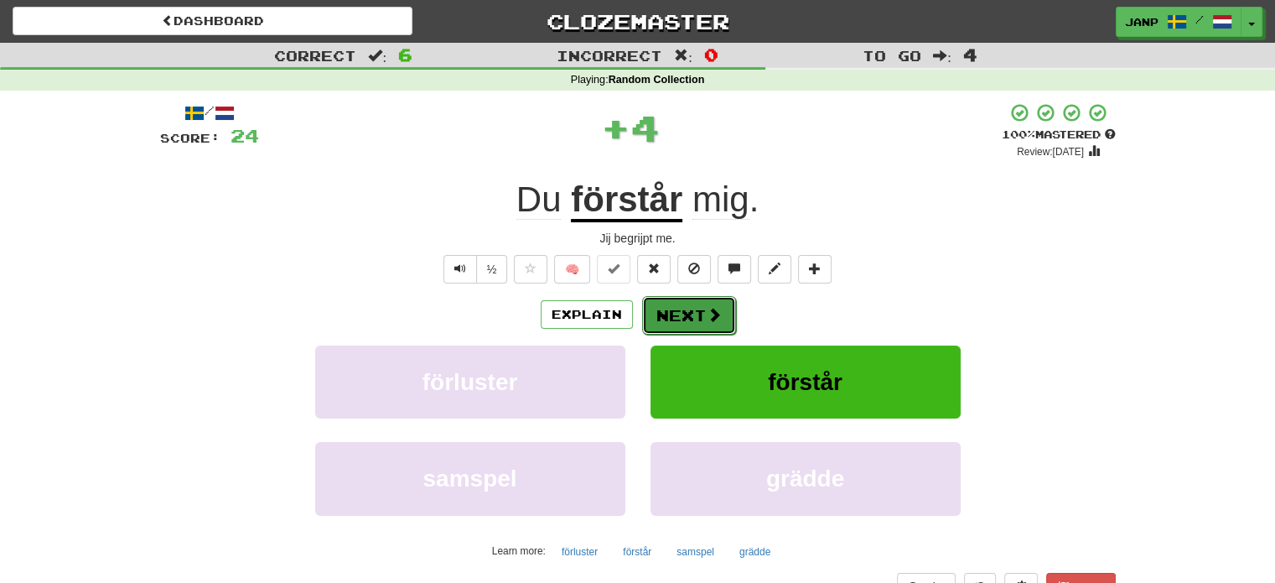
click at [720, 302] on button "Next" at bounding box center [689, 315] width 94 height 39
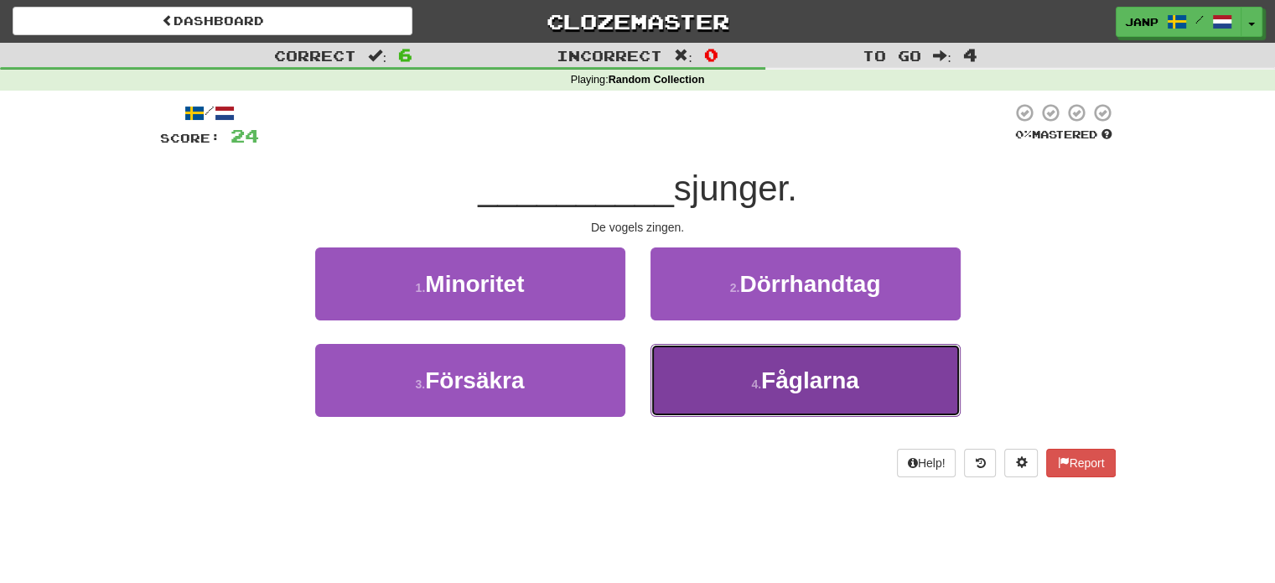
click at [729, 369] on button "4 . Fåglarna" at bounding box center [806, 380] width 310 height 73
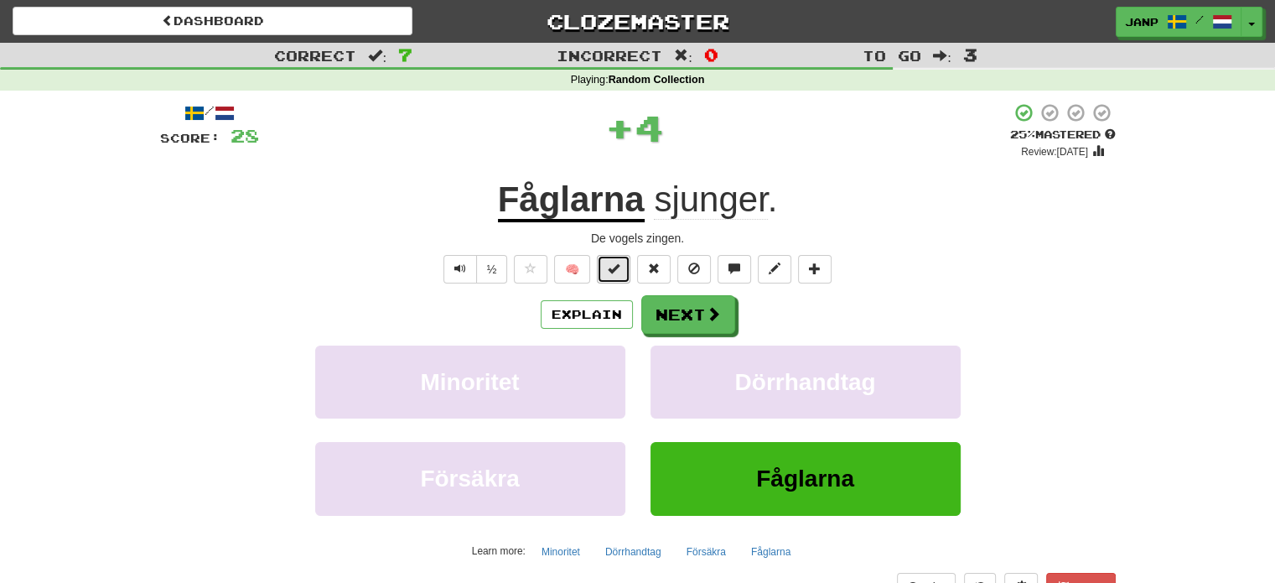
click at [622, 273] on button at bounding box center [614, 269] width 34 height 29
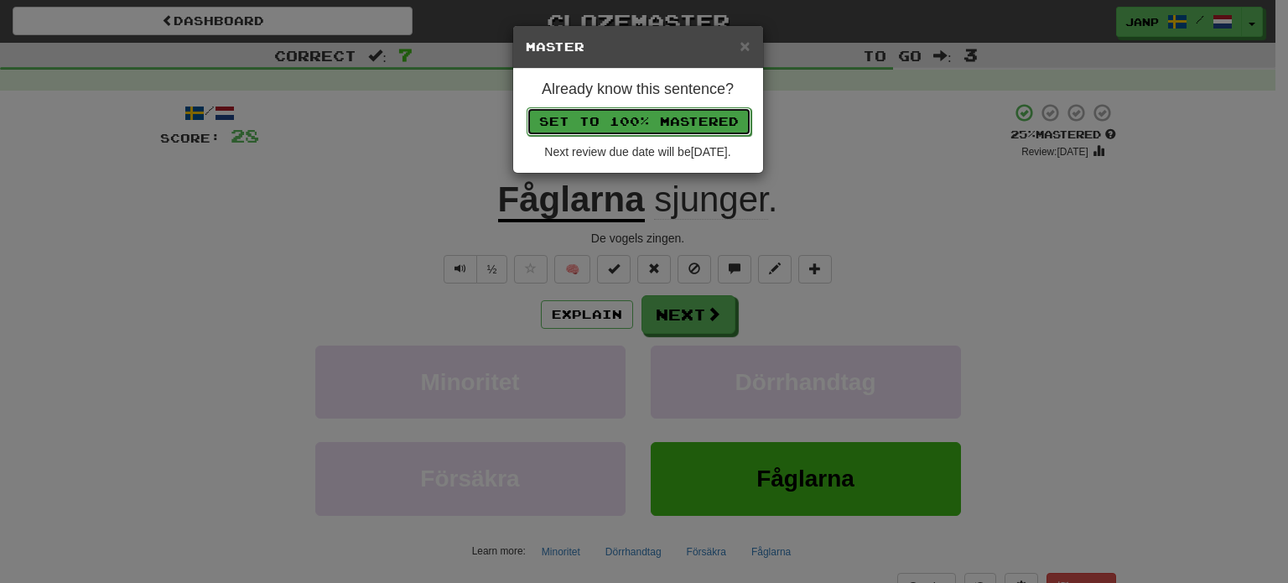
click at [636, 112] on button "Set to 100% Mastered" at bounding box center [639, 121] width 225 height 29
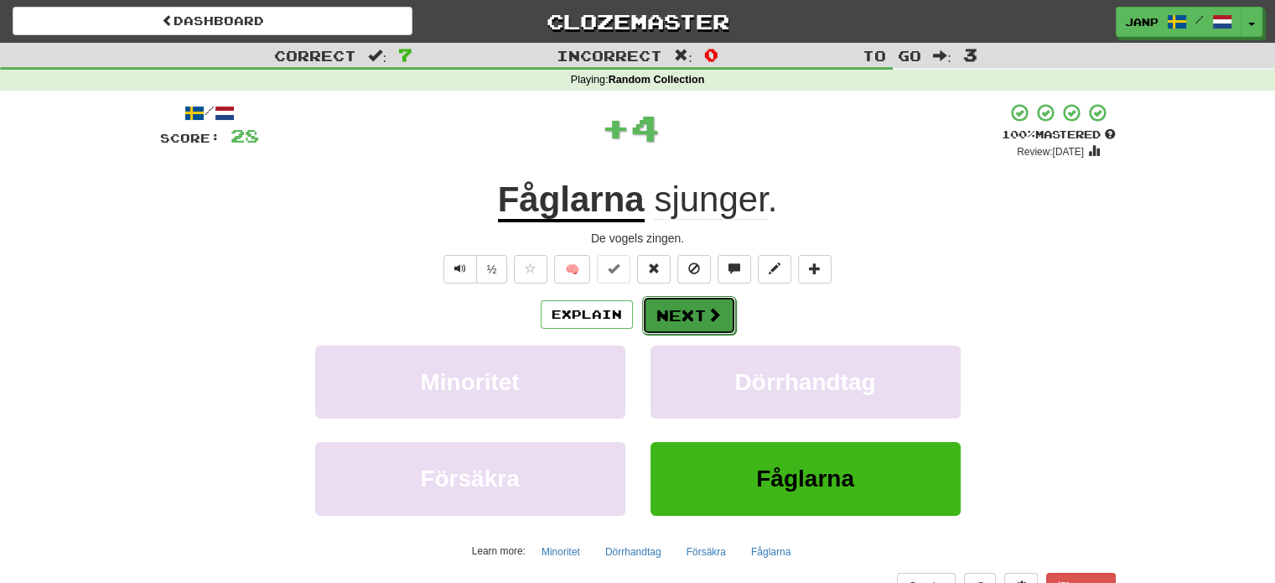
click at [718, 309] on span at bounding box center [714, 314] width 15 height 15
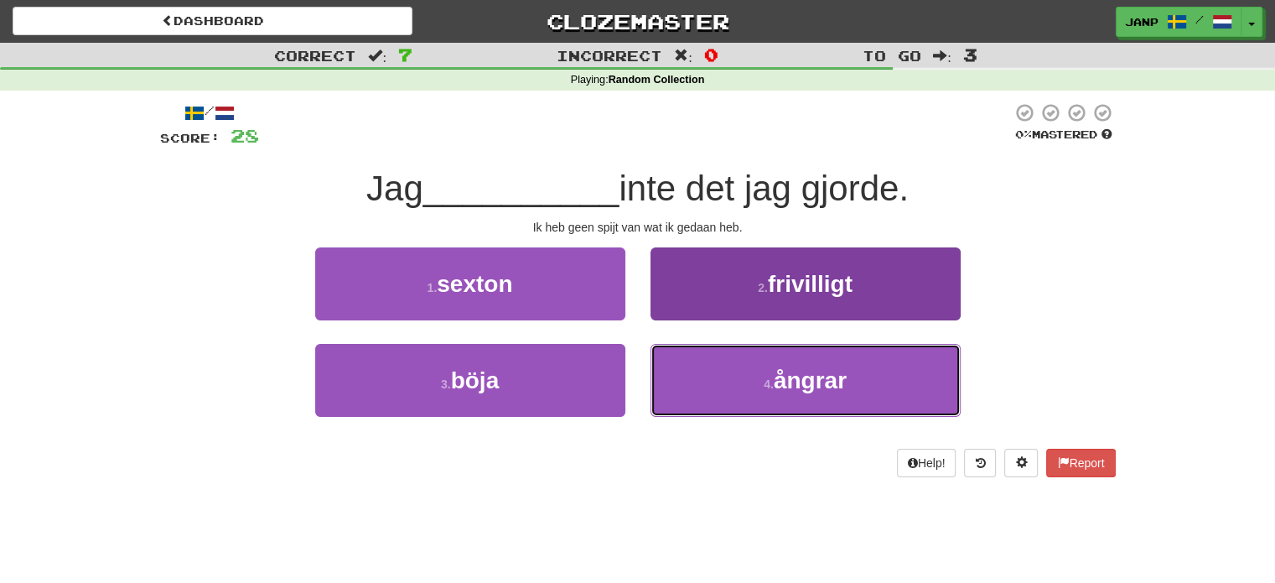
click at [740, 358] on button "4 . ångrar" at bounding box center [806, 380] width 310 height 73
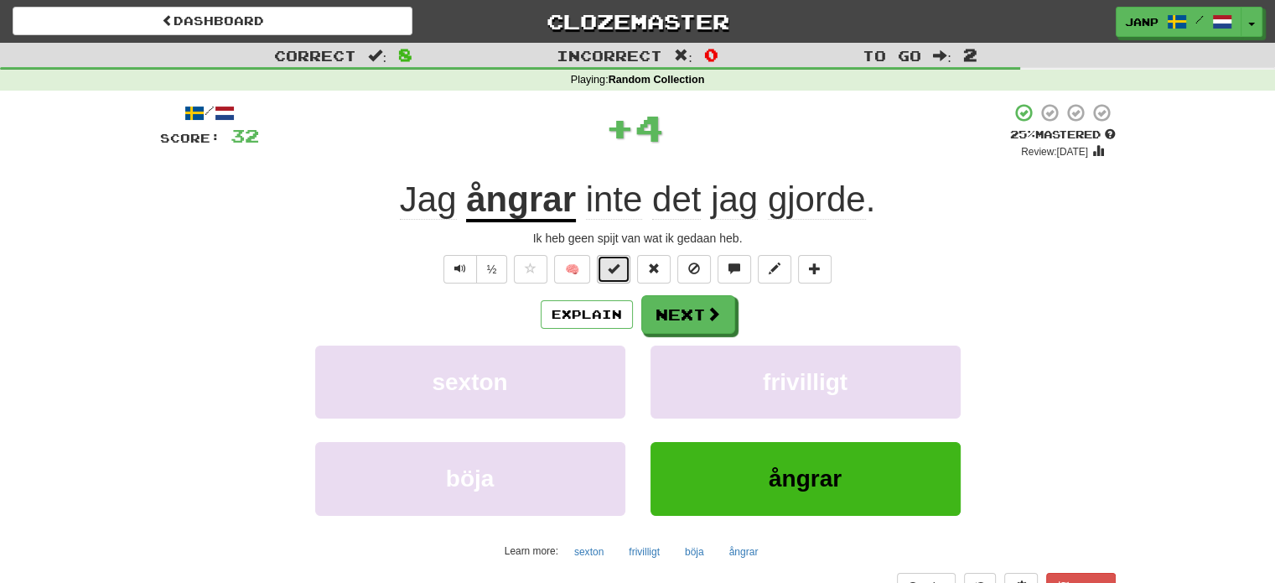
click at [624, 272] on button at bounding box center [614, 269] width 34 height 29
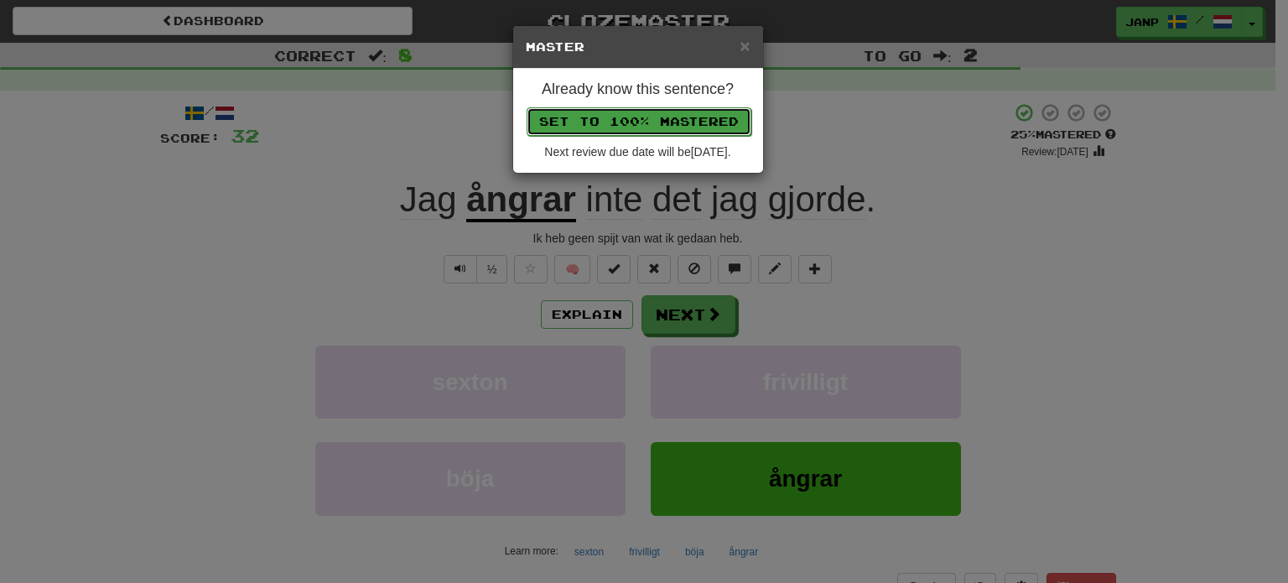
click at [631, 117] on button "Set to 100% Mastered" at bounding box center [639, 121] width 225 height 29
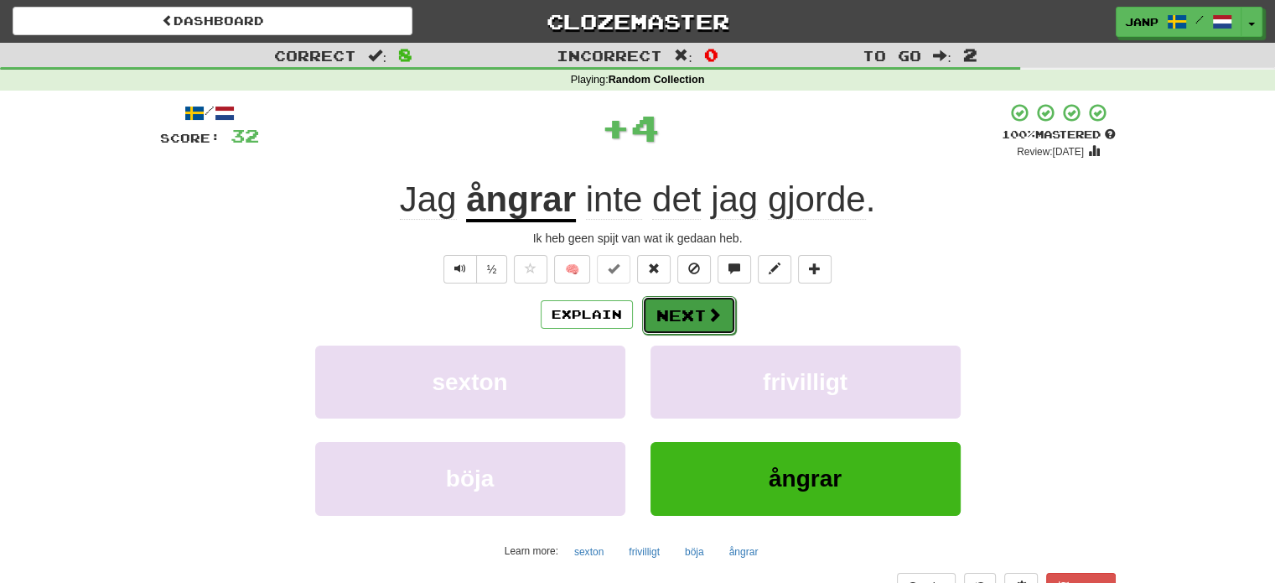
click at [701, 298] on button "Next" at bounding box center [689, 315] width 94 height 39
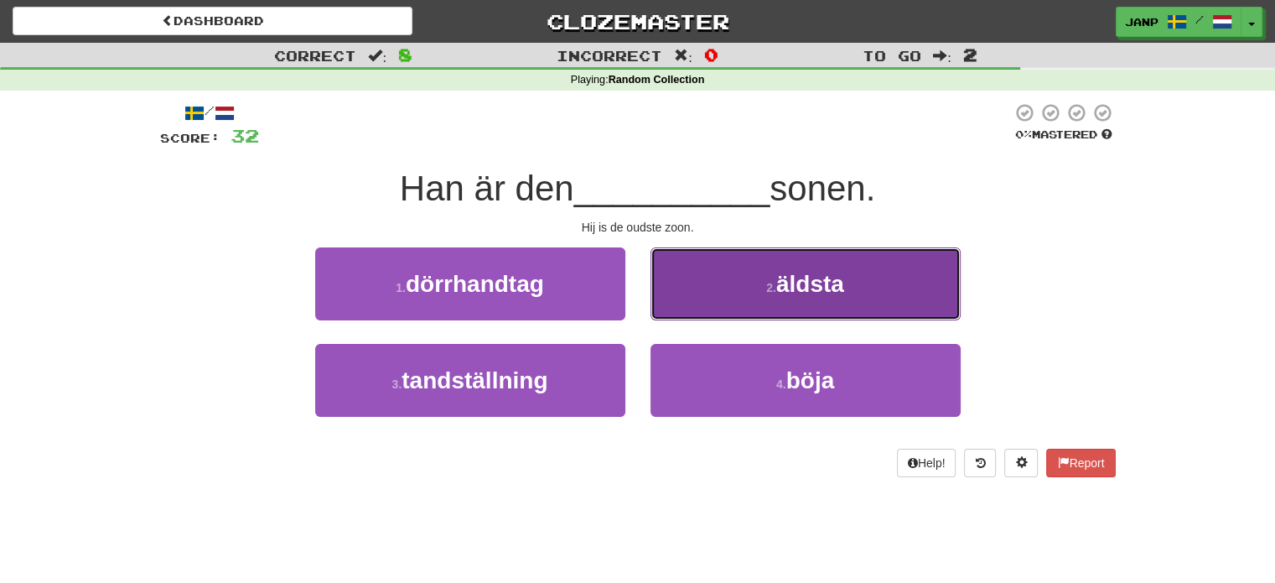
click at [707, 302] on button "2 . äldsta" at bounding box center [806, 283] width 310 height 73
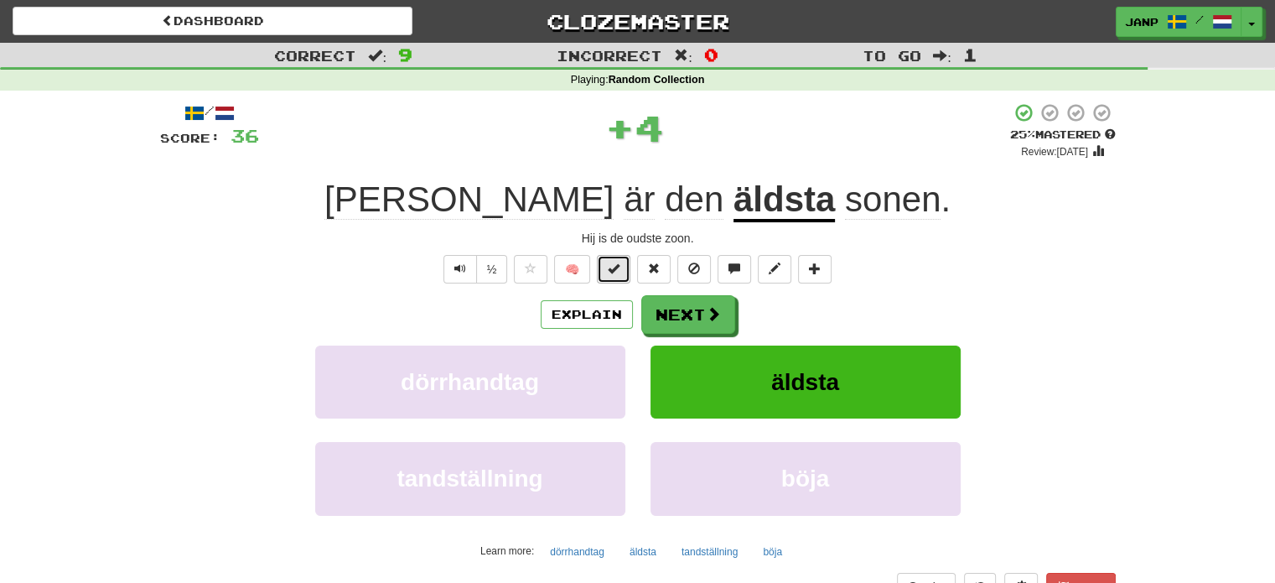
click at [615, 270] on span at bounding box center [614, 268] width 12 height 12
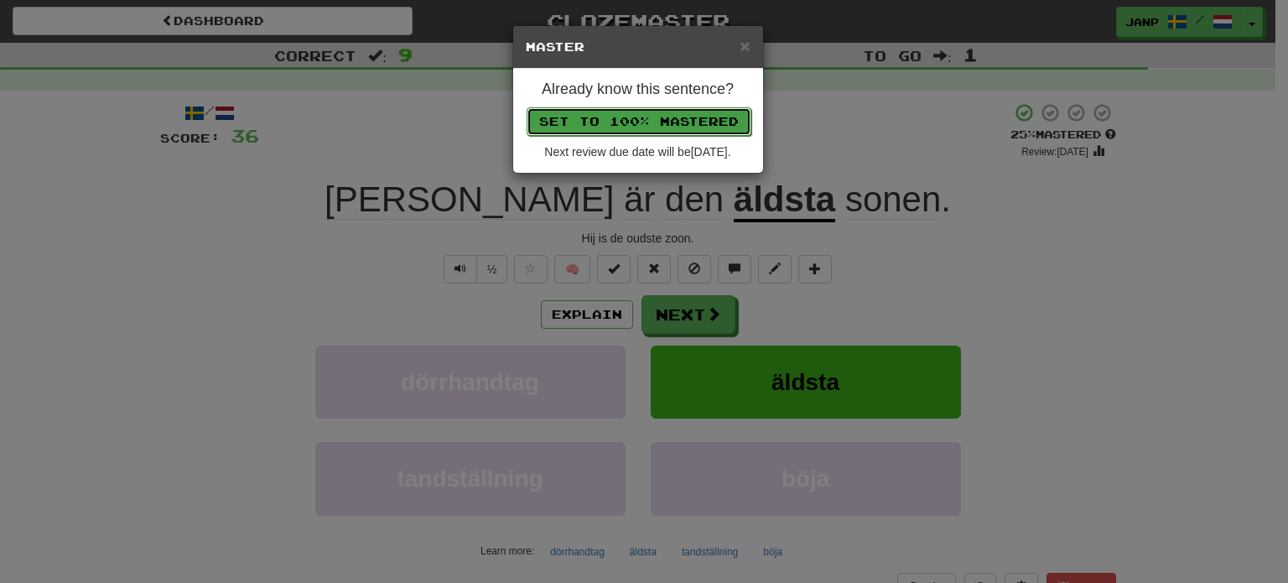
click at [641, 118] on button "Set to 100% Mastered" at bounding box center [639, 121] width 225 height 29
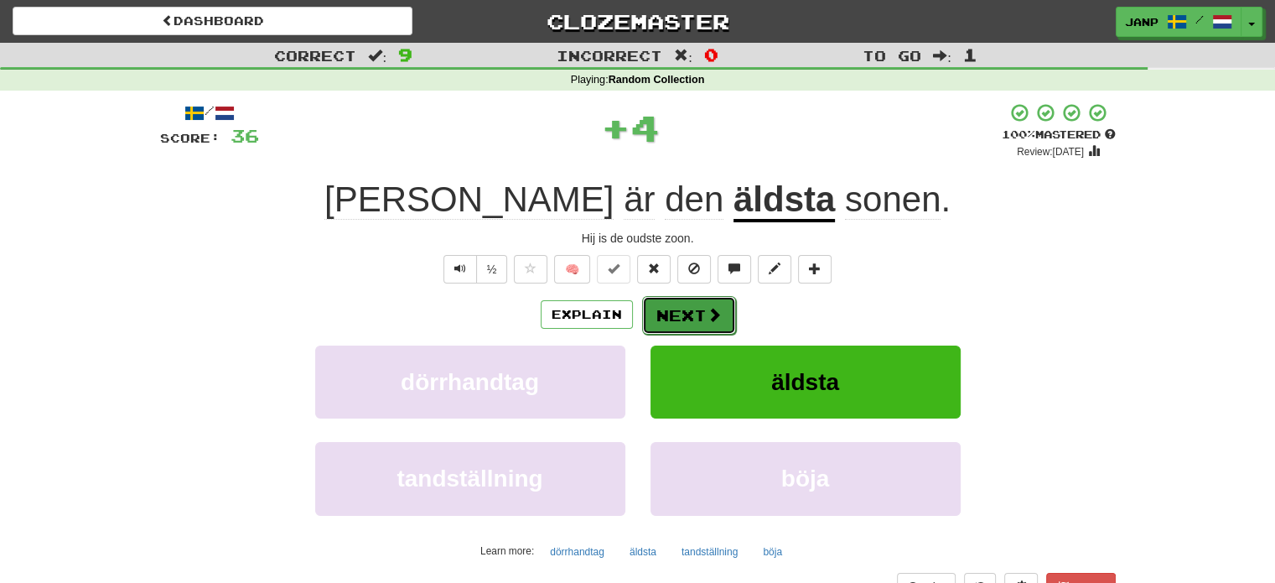
click at [691, 311] on button "Next" at bounding box center [689, 315] width 94 height 39
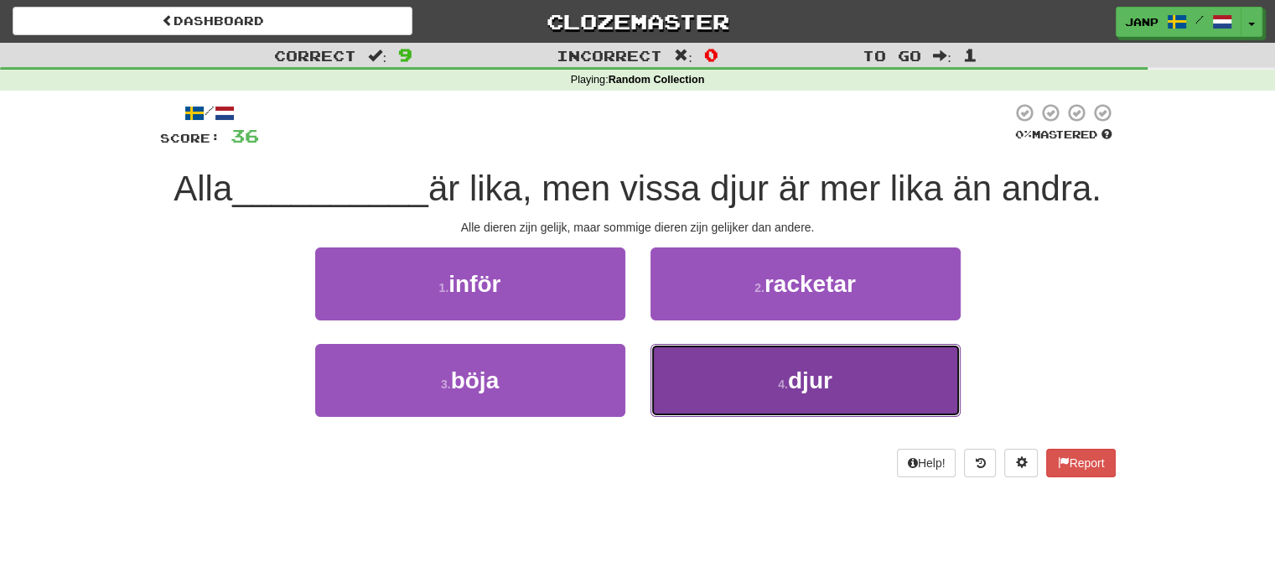
click at [735, 384] on button "4 . djur" at bounding box center [806, 380] width 310 height 73
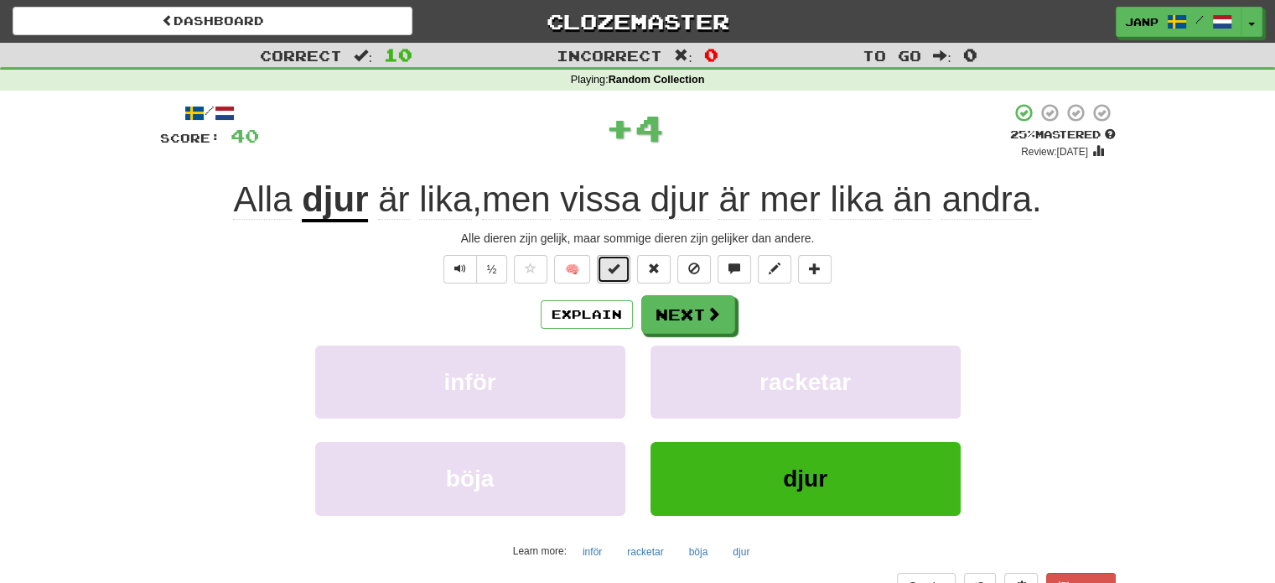
click at [612, 275] on button at bounding box center [614, 269] width 34 height 29
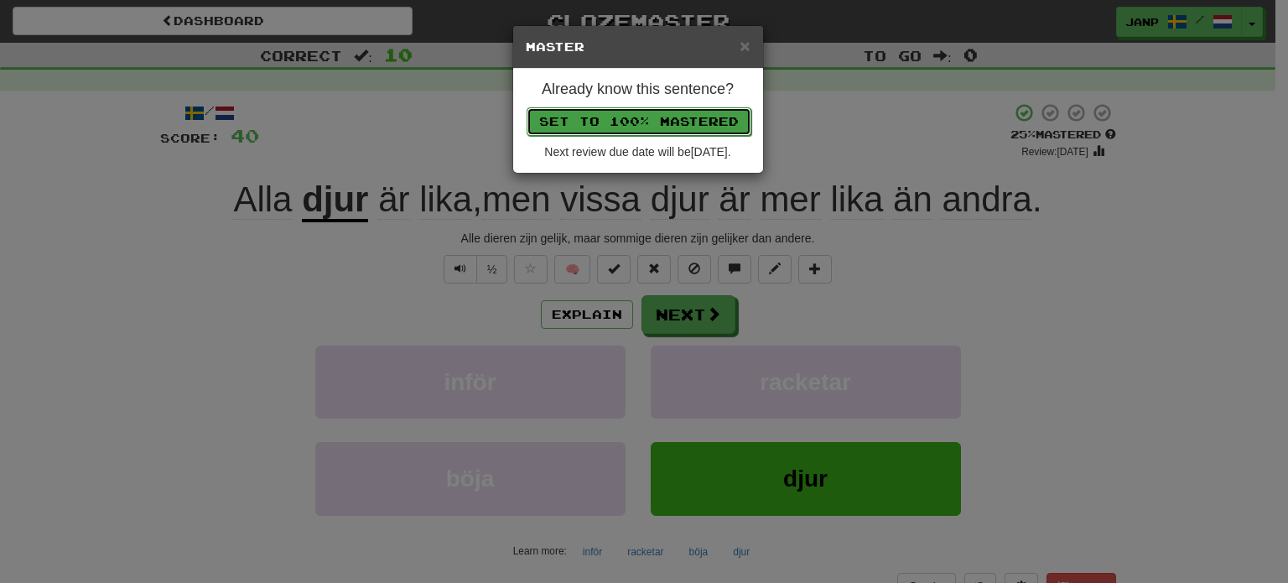
click at [637, 123] on button "Set to 100% Mastered" at bounding box center [639, 121] width 225 height 29
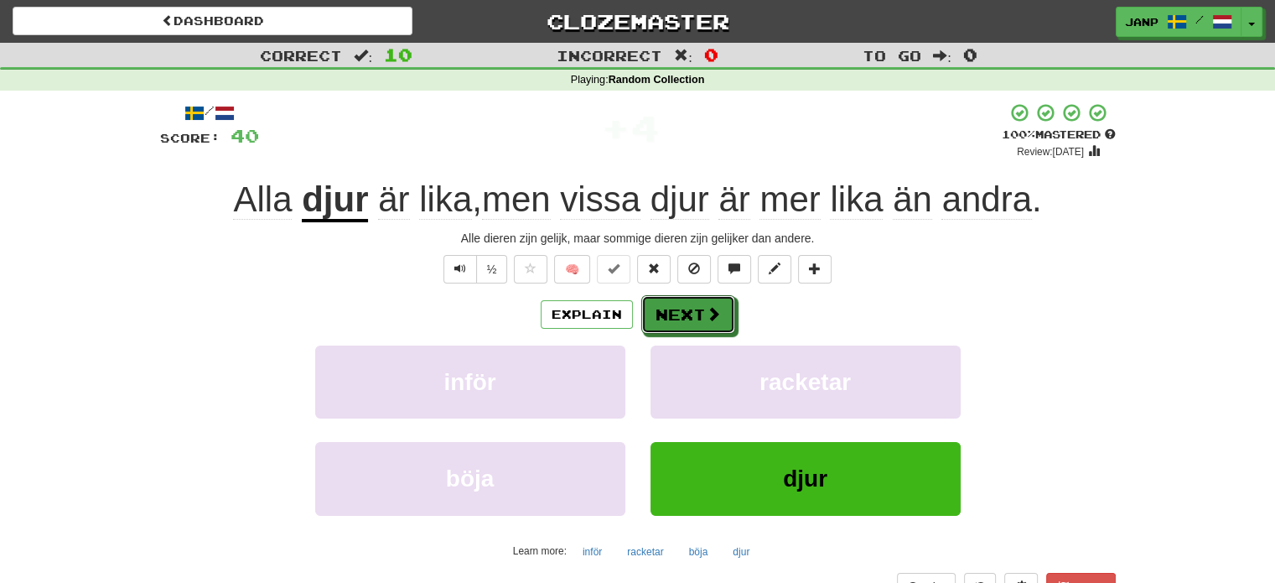
click at [714, 311] on span at bounding box center [713, 313] width 15 height 15
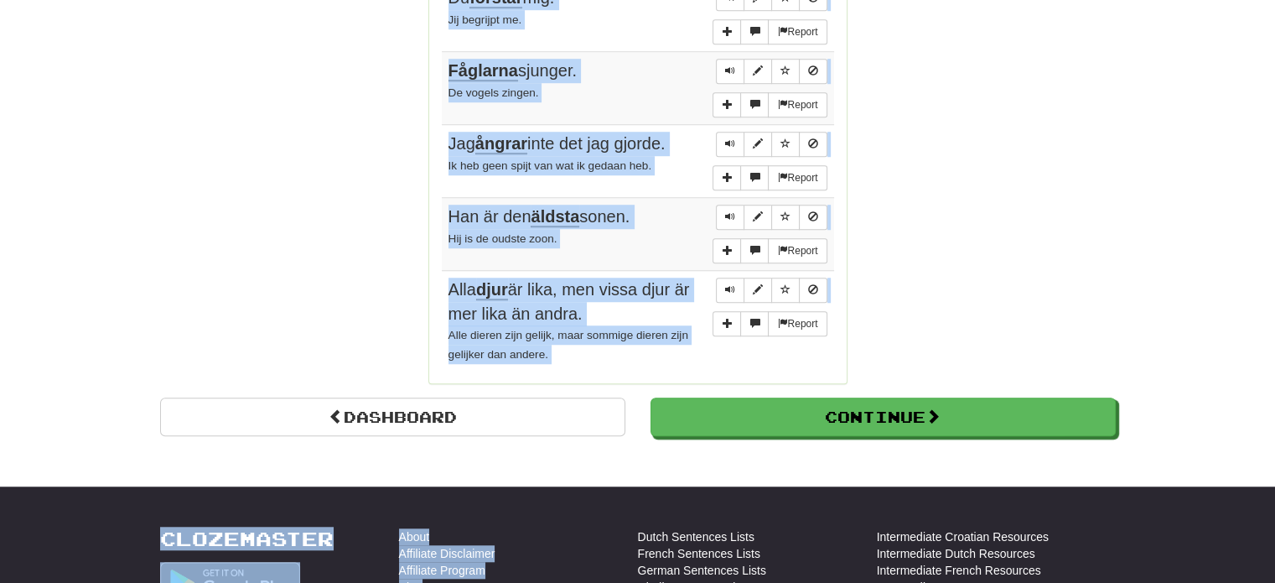
scroll to position [1308, 0]
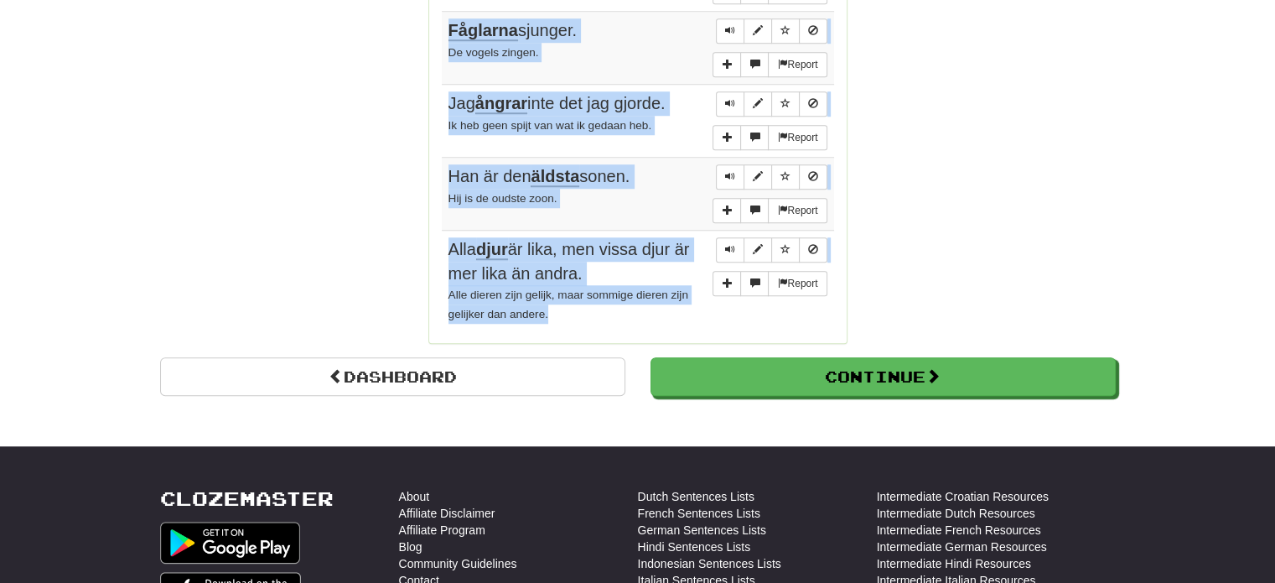
drag, startPoint x: 443, startPoint y: 59, endPoint x: 619, endPoint y: 311, distance: 307.7
copy tbody "Har jag fel ? Heb ik het mis? Report För mig är det viktigt . Voor mij is dat b…"
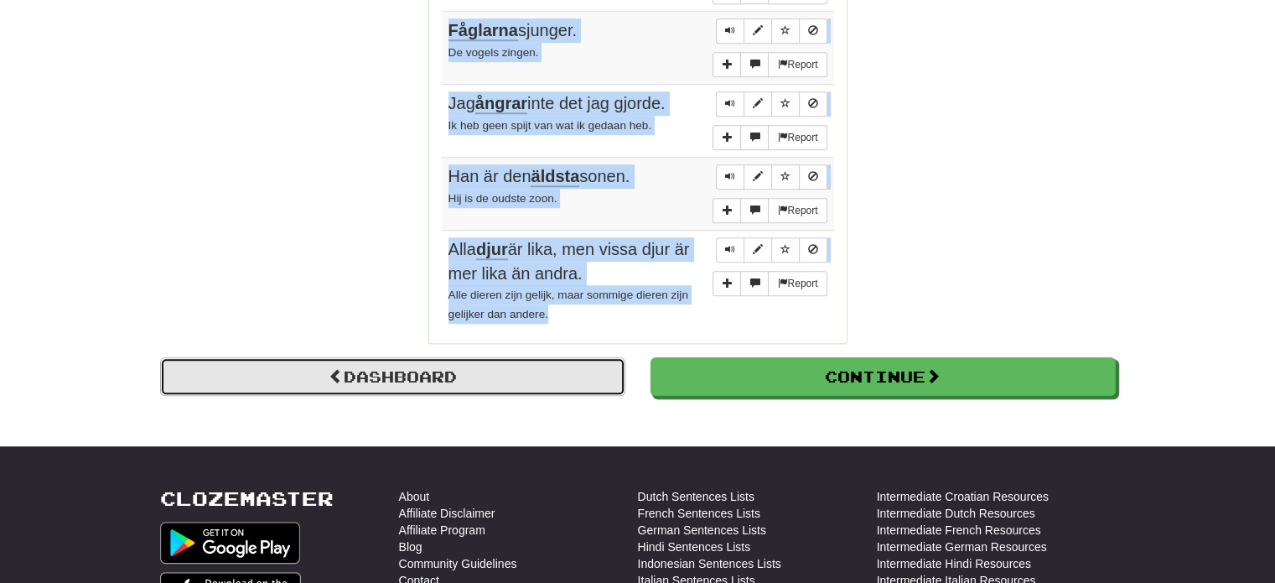
click at [407, 361] on link "Dashboard" at bounding box center [392, 376] width 465 height 39
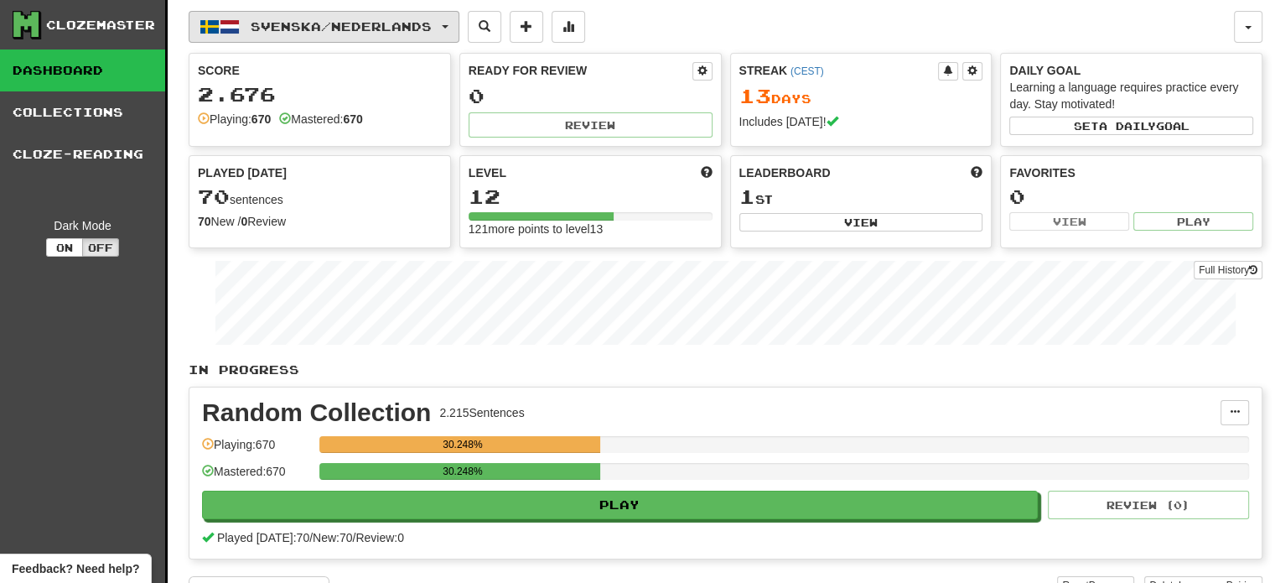
click at [376, 34] on button "Svenska / Nederlands" at bounding box center [324, 27] width 271 height 32
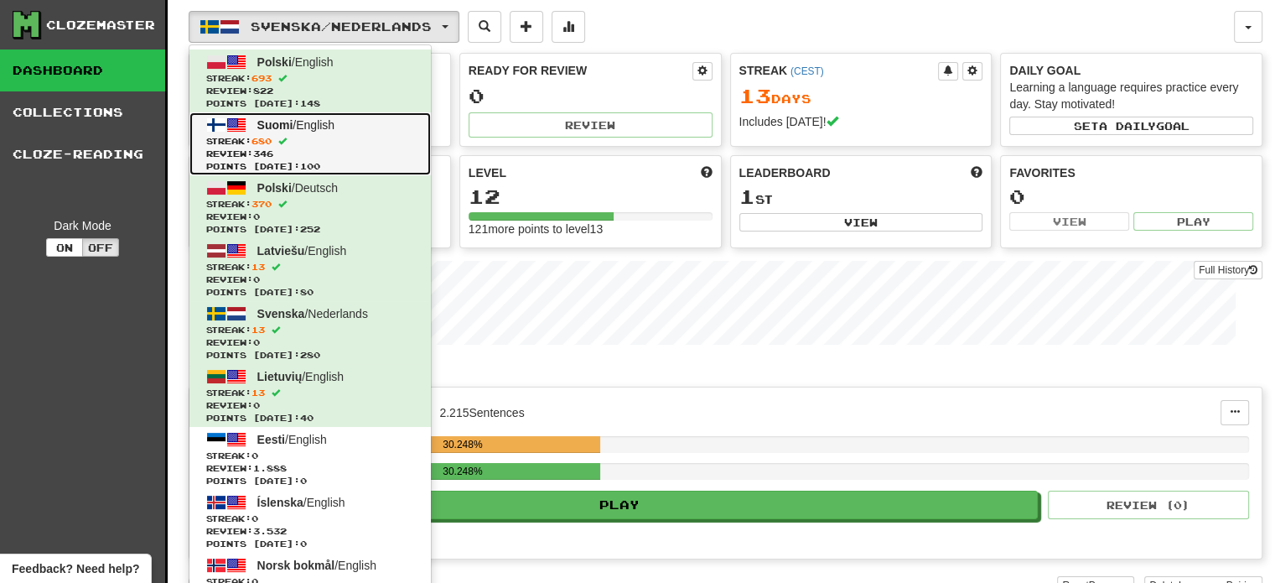
click at [344, 148] on span "Review: 346" at bounding box center [310, 154] width 208 height 13
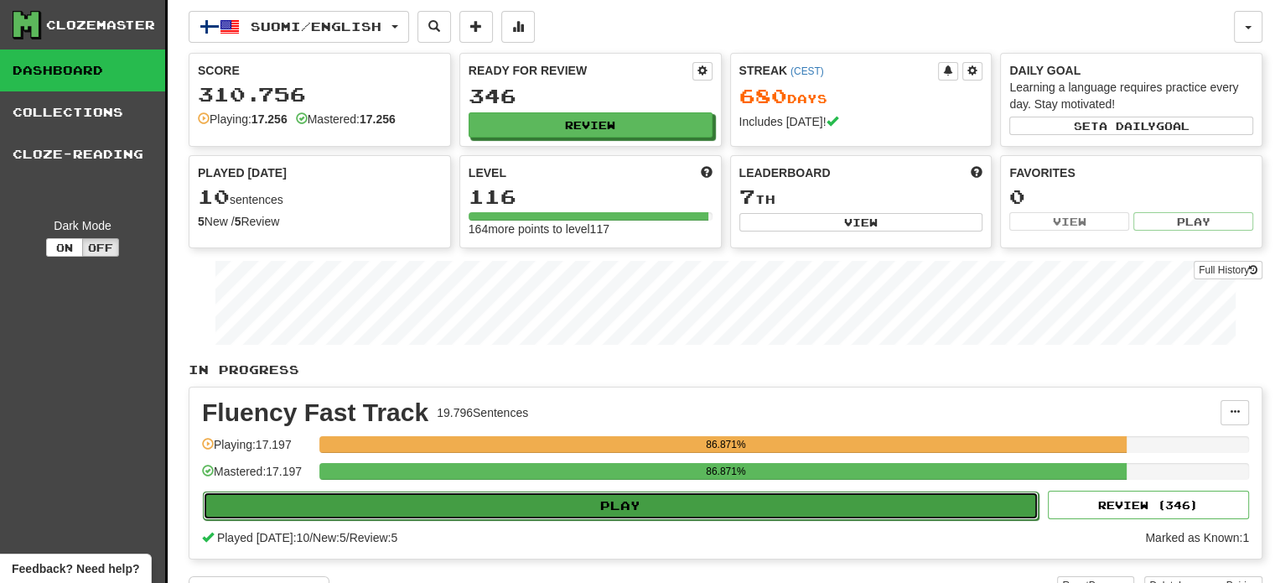
click at [516, 503] on button "Play" at bounding box center [621, 505] width 836 height 29
select select "**"
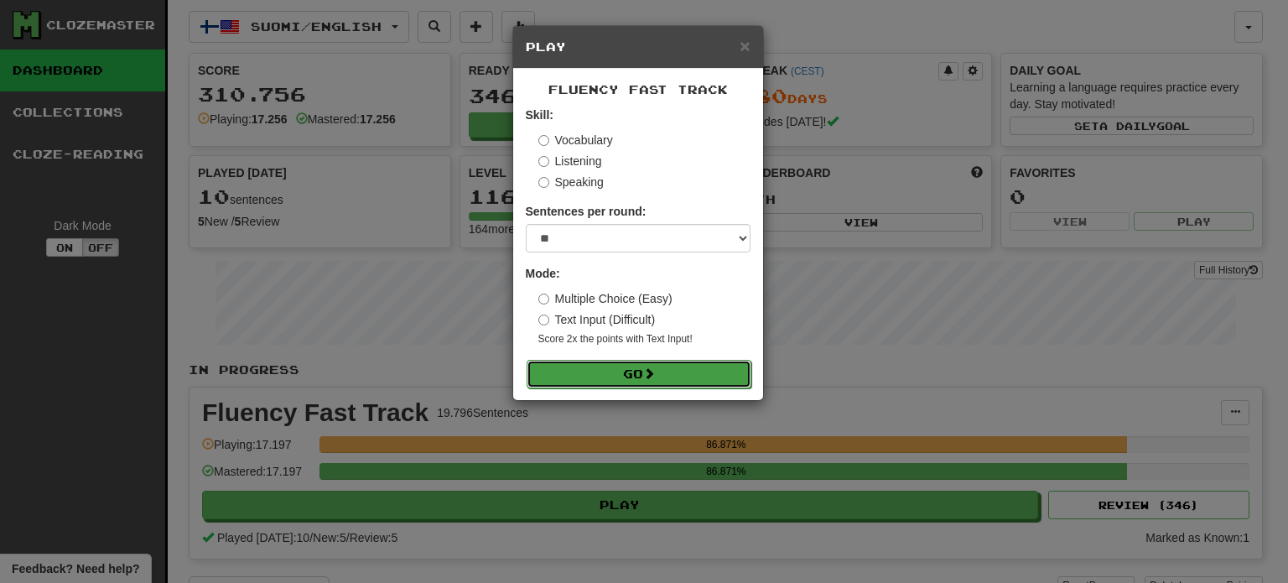
click at [692, 375] on button "Go" at bounding box center [639, 374] width 225 height 29
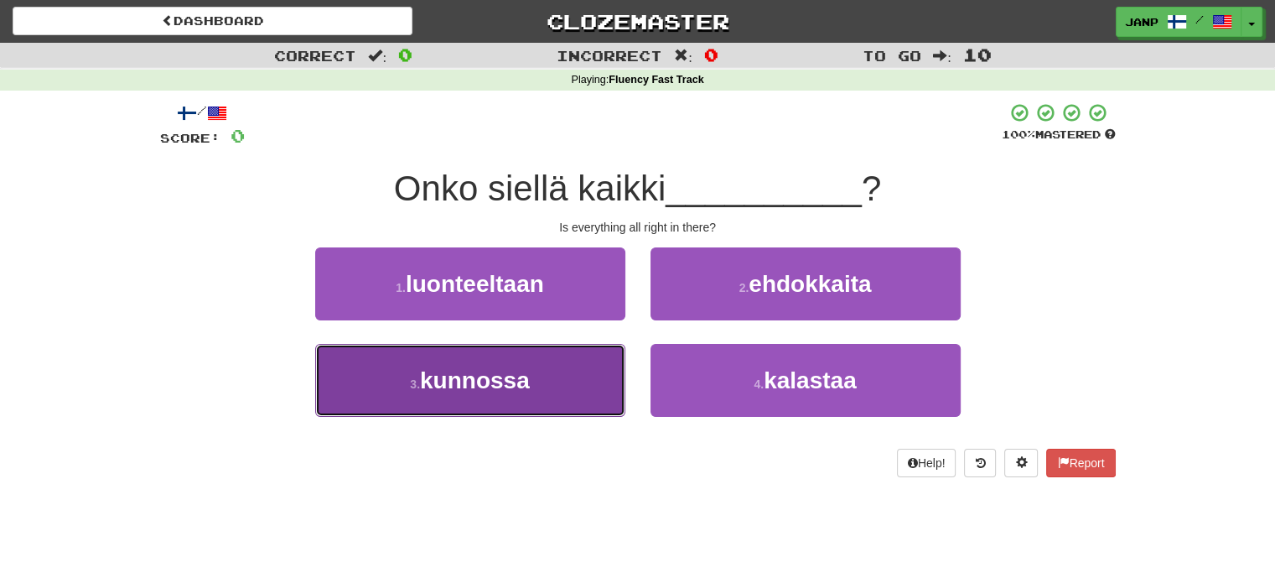
click at [496, 407] on button "3 . kunnossa" at bounding box center [470, 380] width 310 height 73
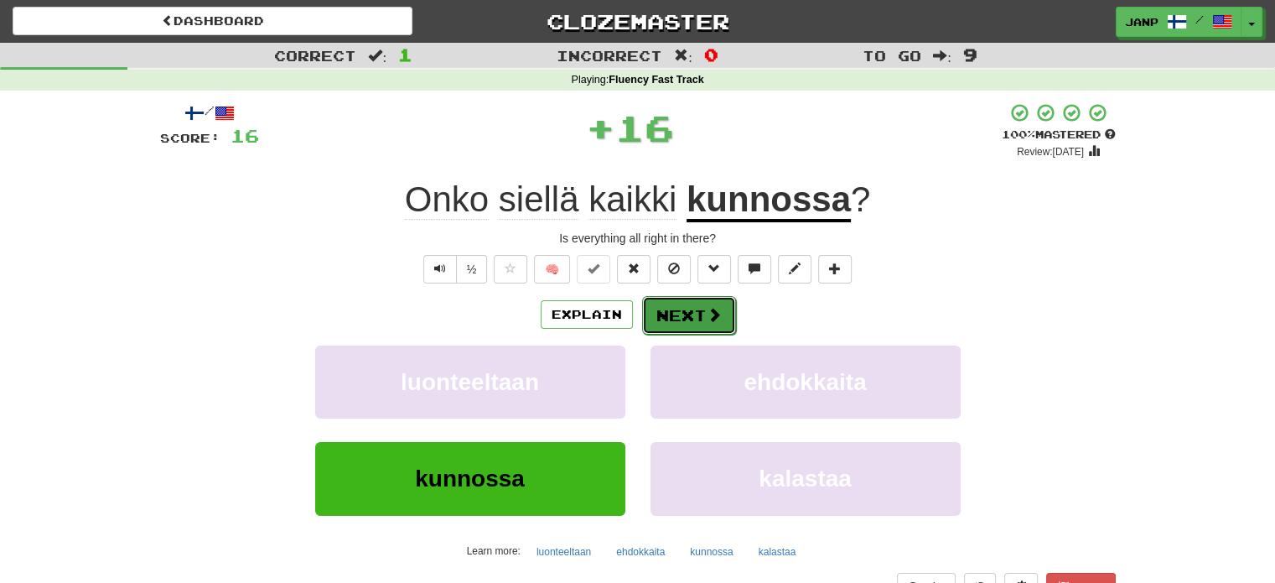
click at [688, 318] on button "Next" at bounding box center [689, 315] width 94 height 39
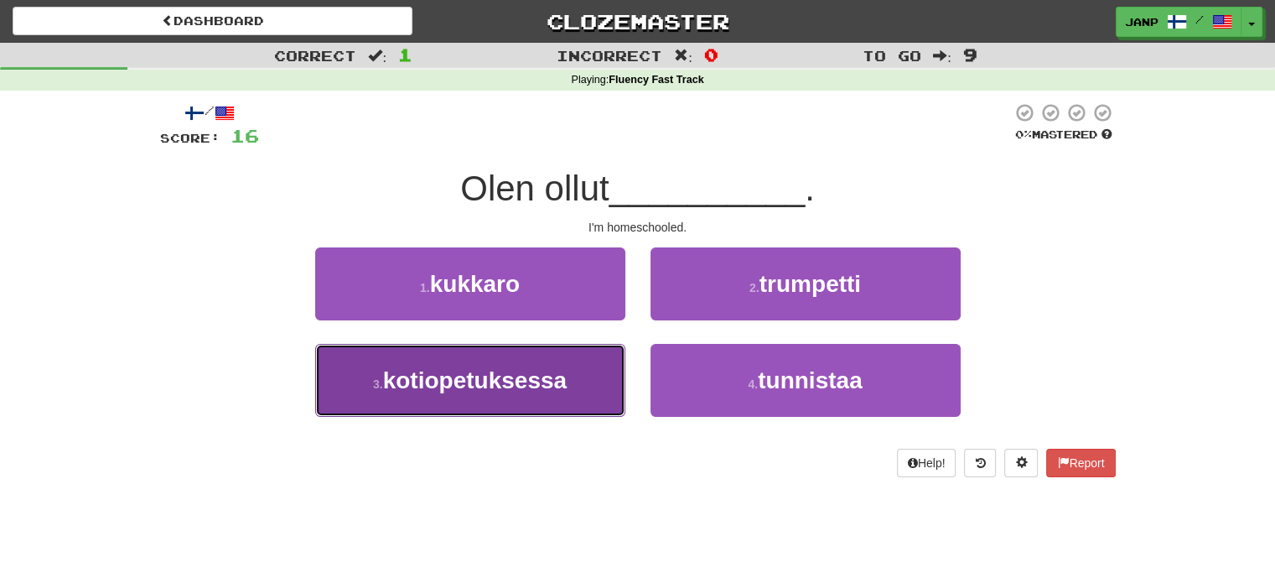
click at [572, 385] on button "3 . kotiopetuksessa" at bounding box center [470, 380] width 310 height 73
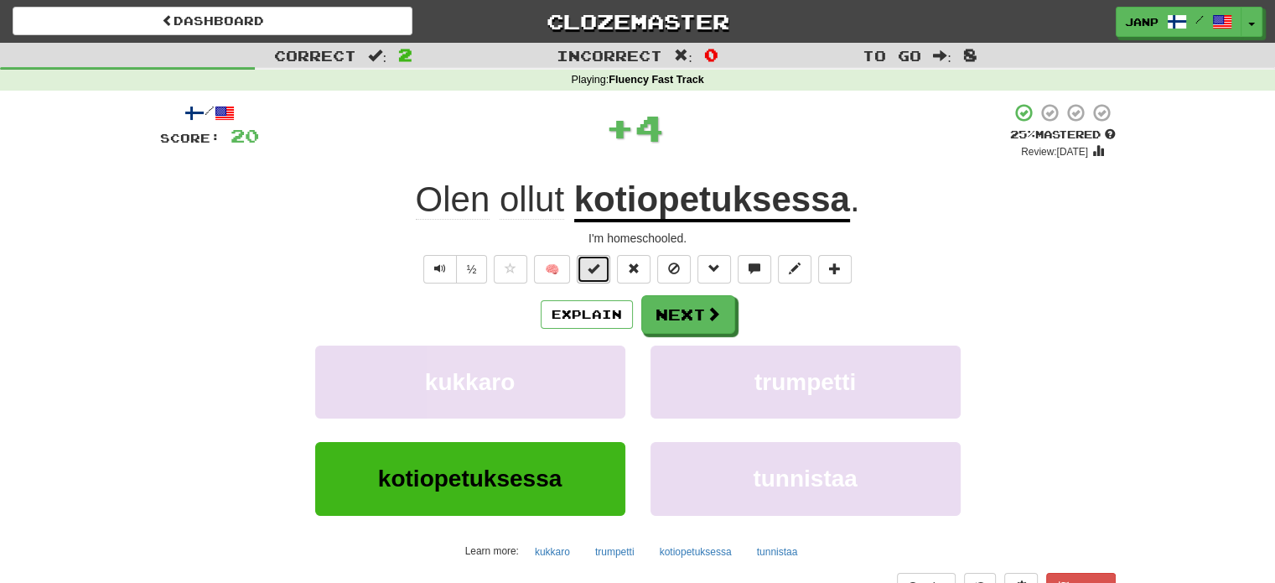
click at [592, 263] on span at bounding box center [594, 268] width 12 height 12
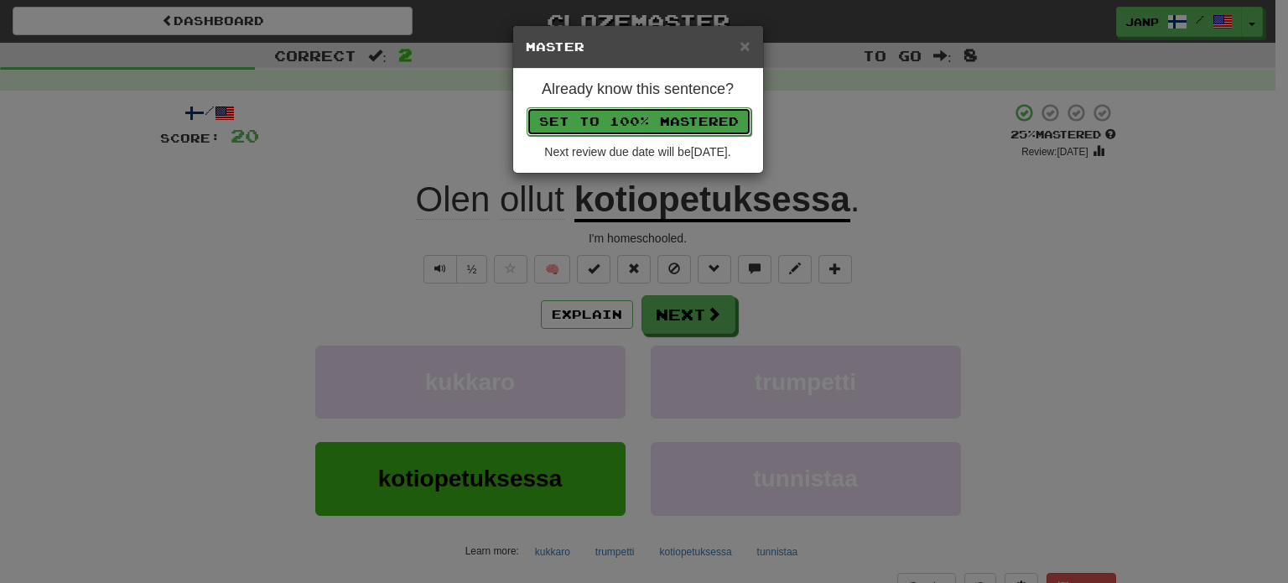
click at [625, 113] on button "Set to 100% Mastered" at bounding box center [639, 121] width 225 height 29
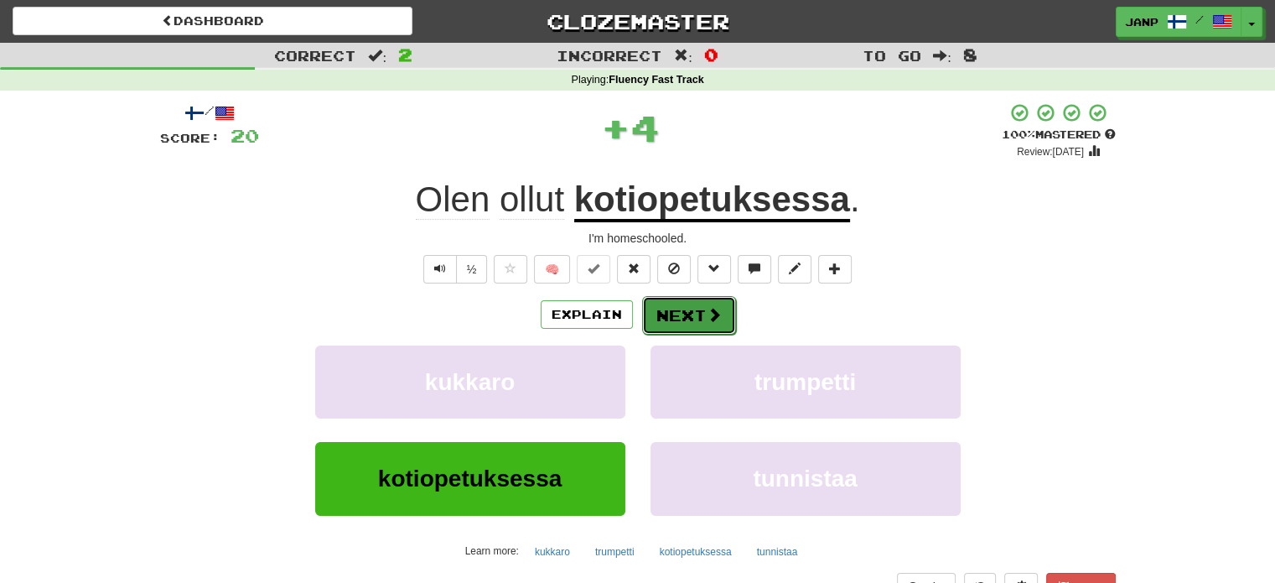
click at [688, 321] on button "Next" at bounding box center [689, 315] width 94 height 39
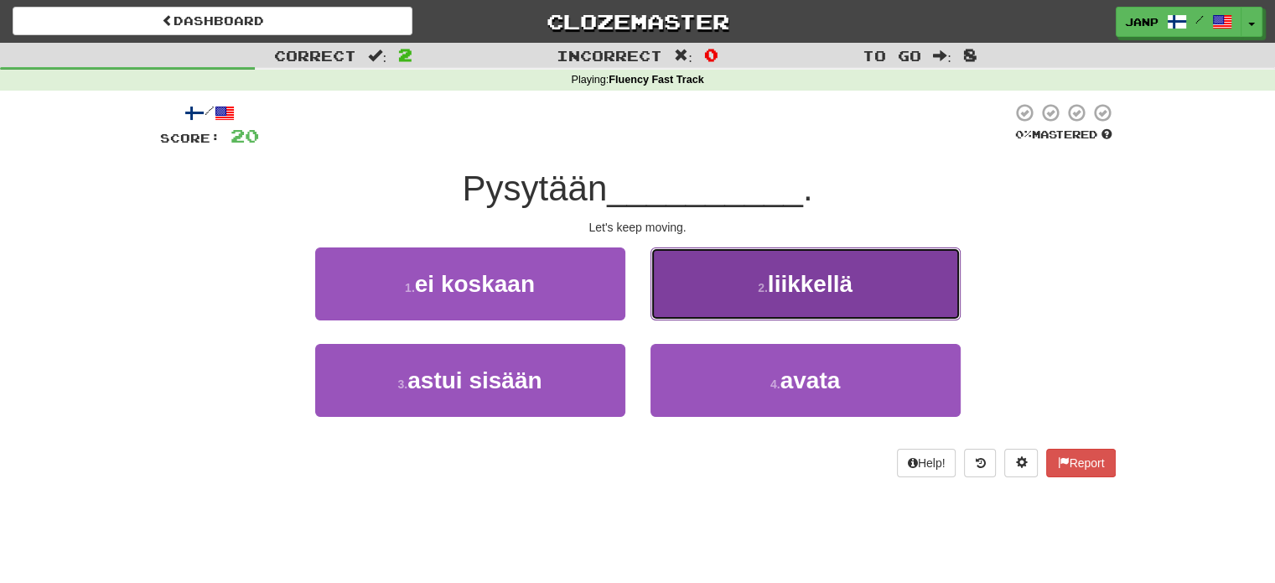
click at [721, 301] on button "2 . liikkellä" at bounding box center [806, 283] width 310 height 73
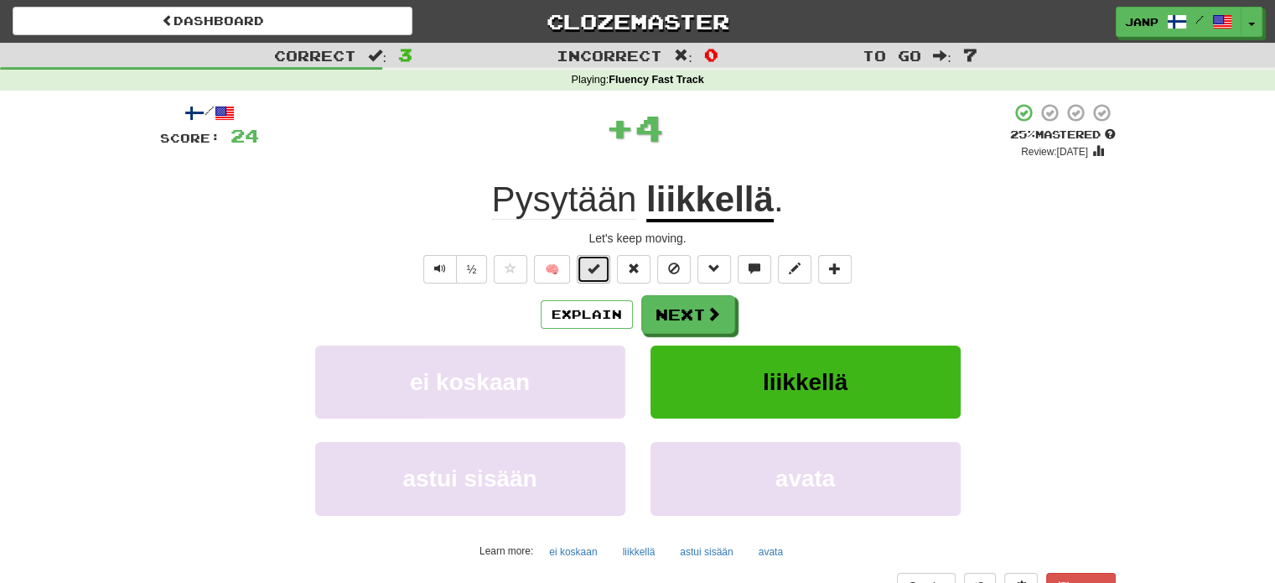
click at [595, 271] on span at bounding box center [594, 268] width 12 height 12
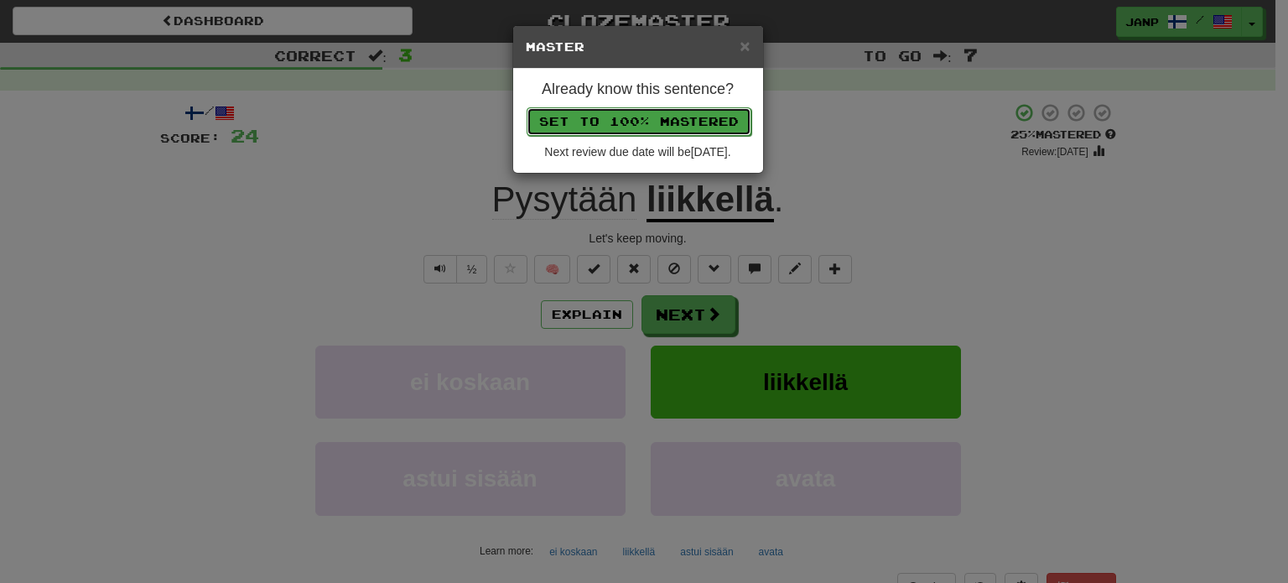
click at [626, 126] on button "Set to 100% Mastered" at bounding box center [639, 121] width 225 height 29
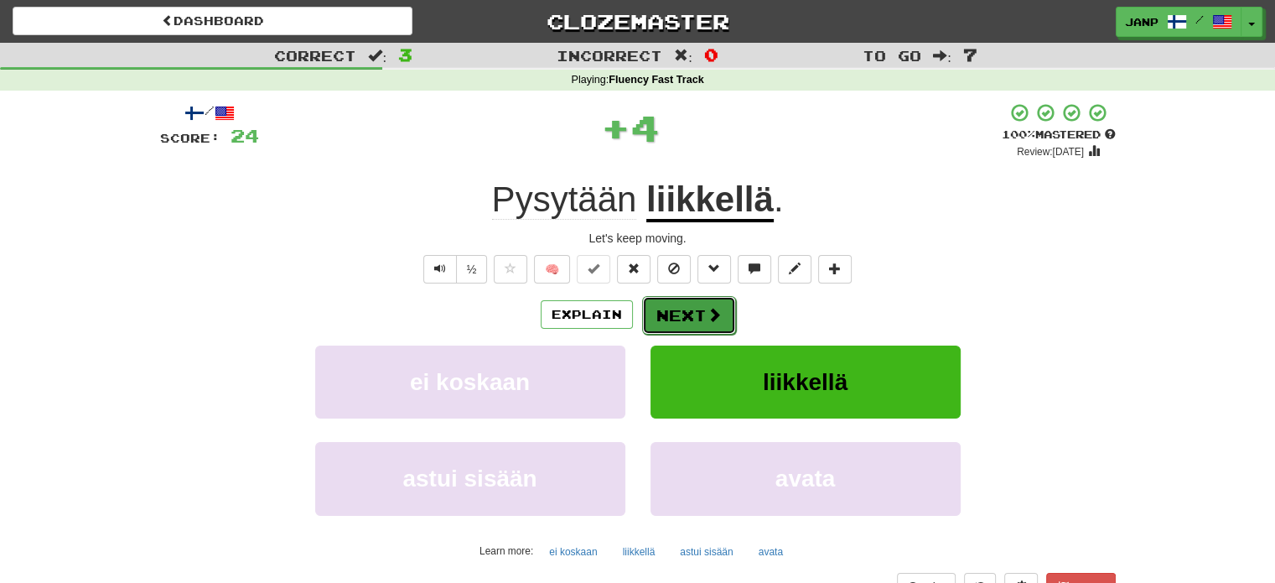
click at [699, 324] on button "Next" at bounding box center [689, 315] width 94 height 39
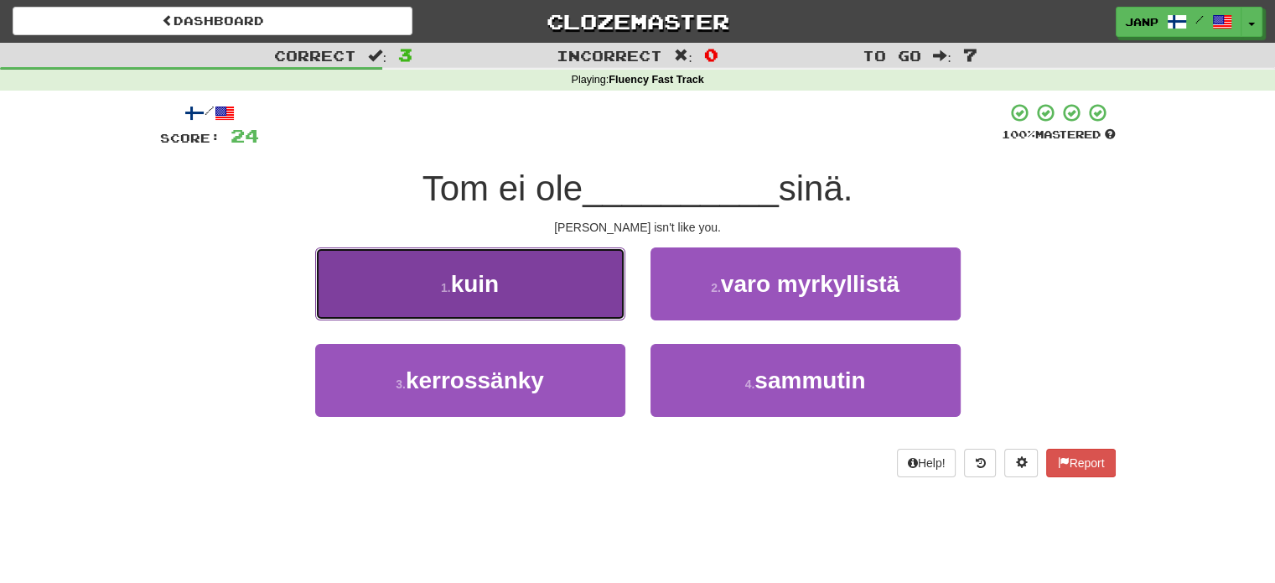
click at [557, 290] on button "1 . kuin" at bounding box center [470, 283] width 310 height 73
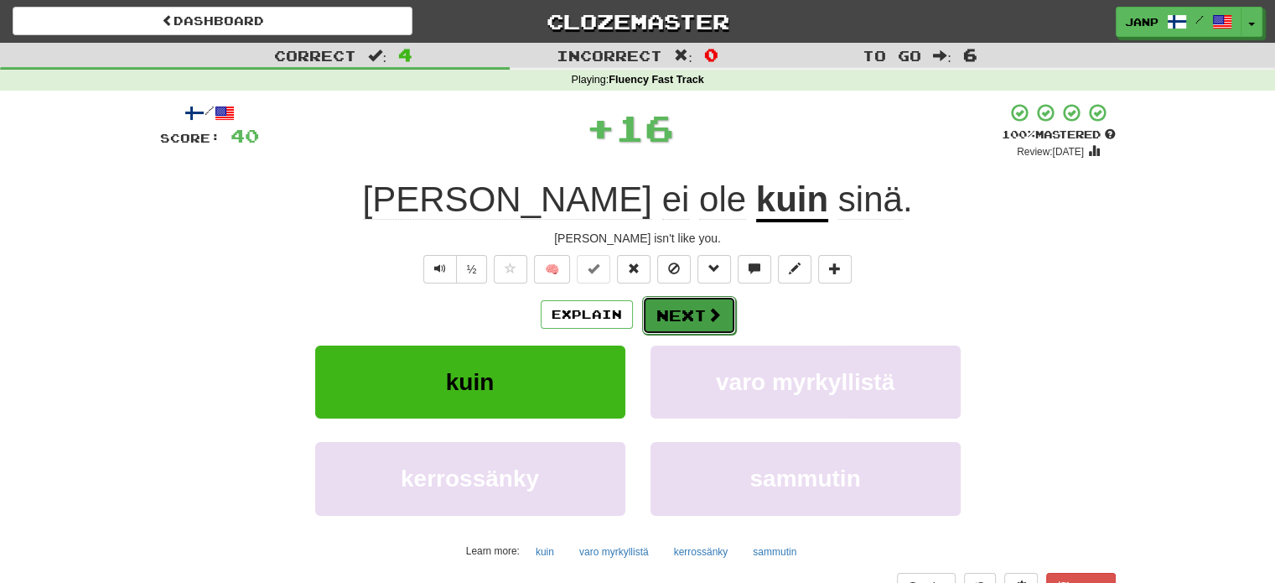
click at [688, 319] on button "Next" at bounding box center [689, 315] width 94 height 39
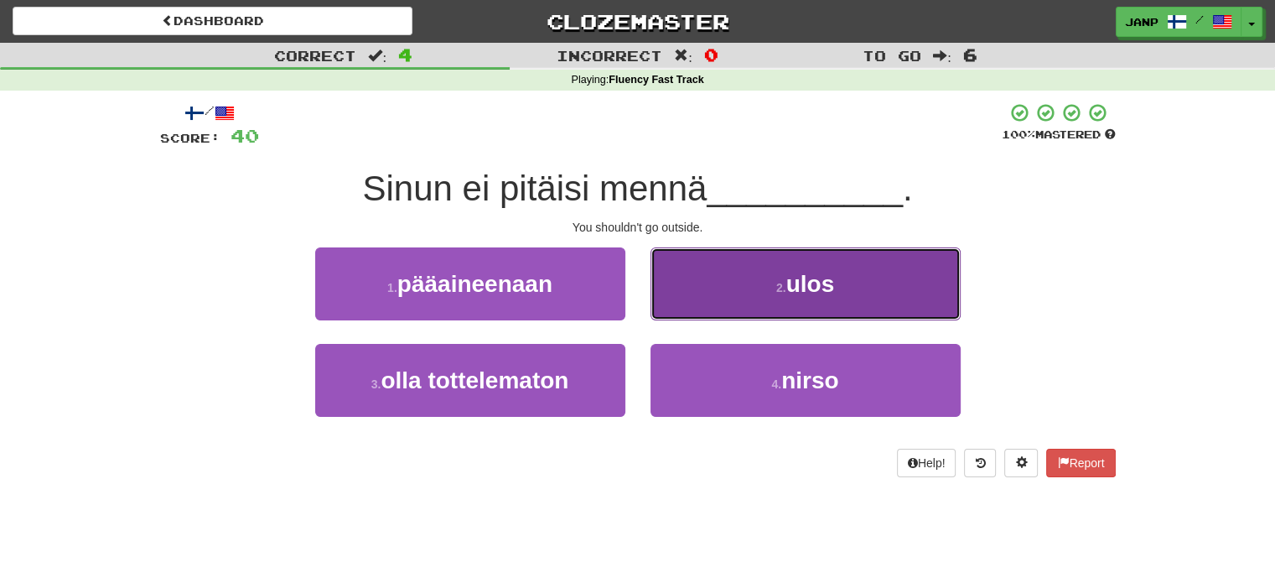
click at [704, 305] on button "2 . ulos" at bounding box center [806, 283] width 310 height 73
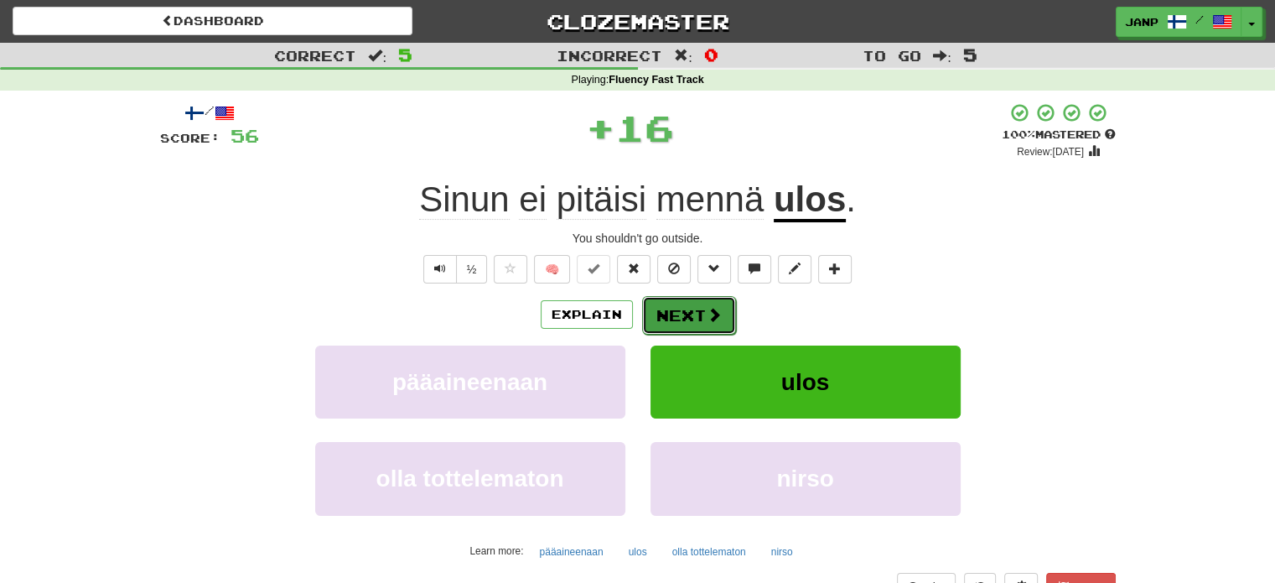
click at [672, 311] on button "Next" at bounding box center [689, 315] width 94 height 39
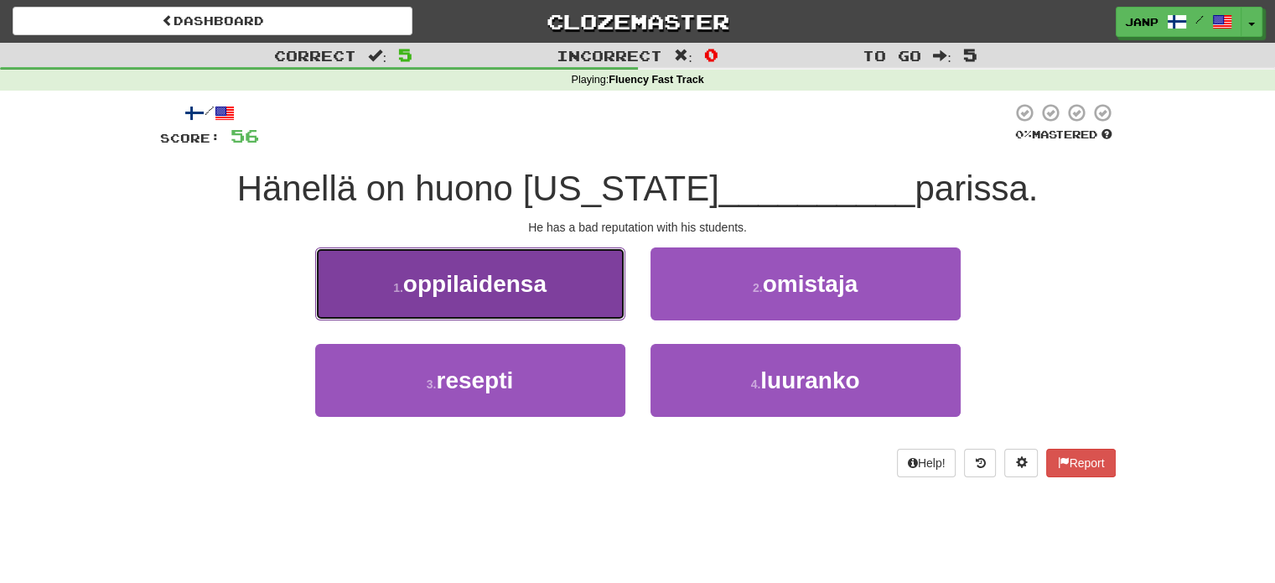
click at [577, 298] on button "1 . oppilaidensa" at bounding box center [470, 283] width 310 height 73
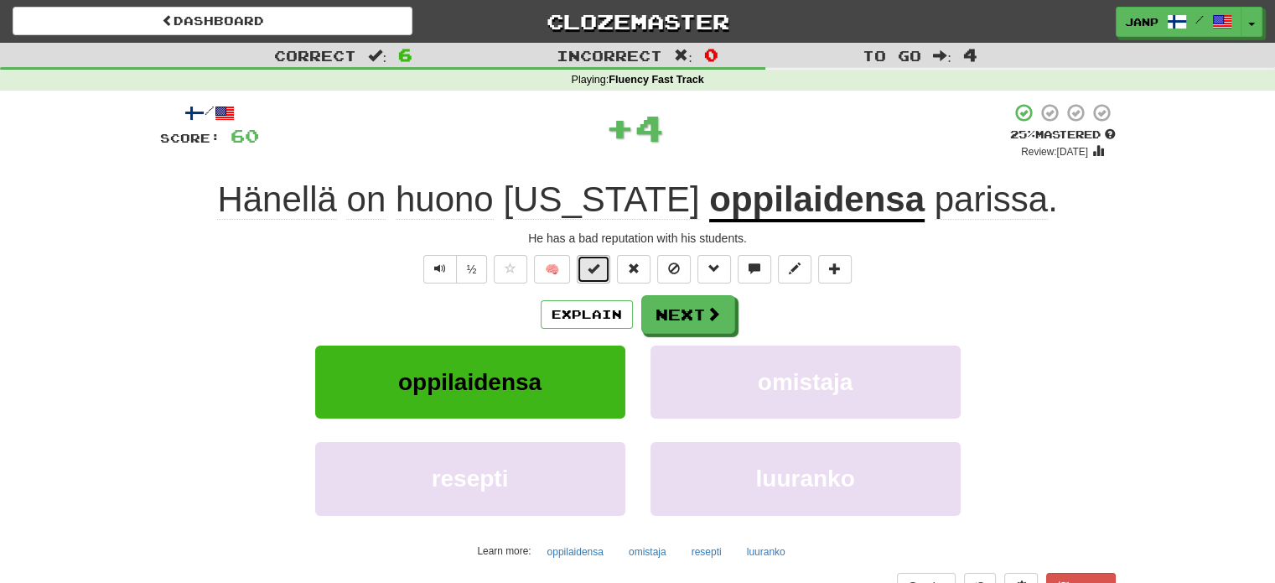
click at [589, 278] on button at bounding box center [594, 269] width 34 height 29
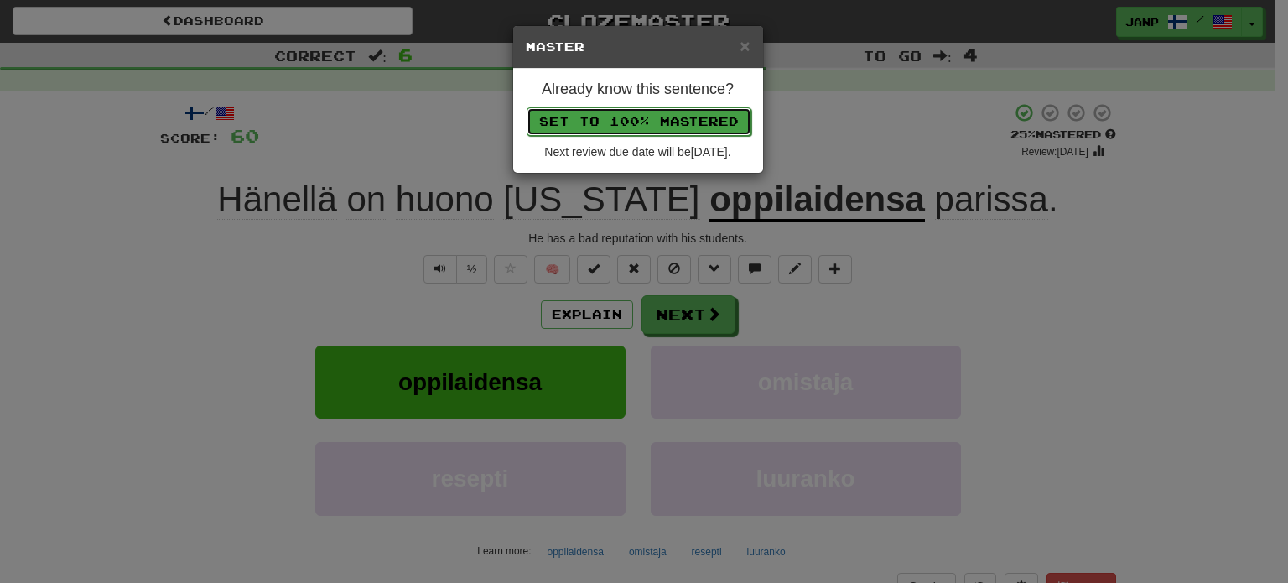
click at [650, 113] on button "Set to 100% Mastered" at bounding box center [639, 121] width 225 height 29
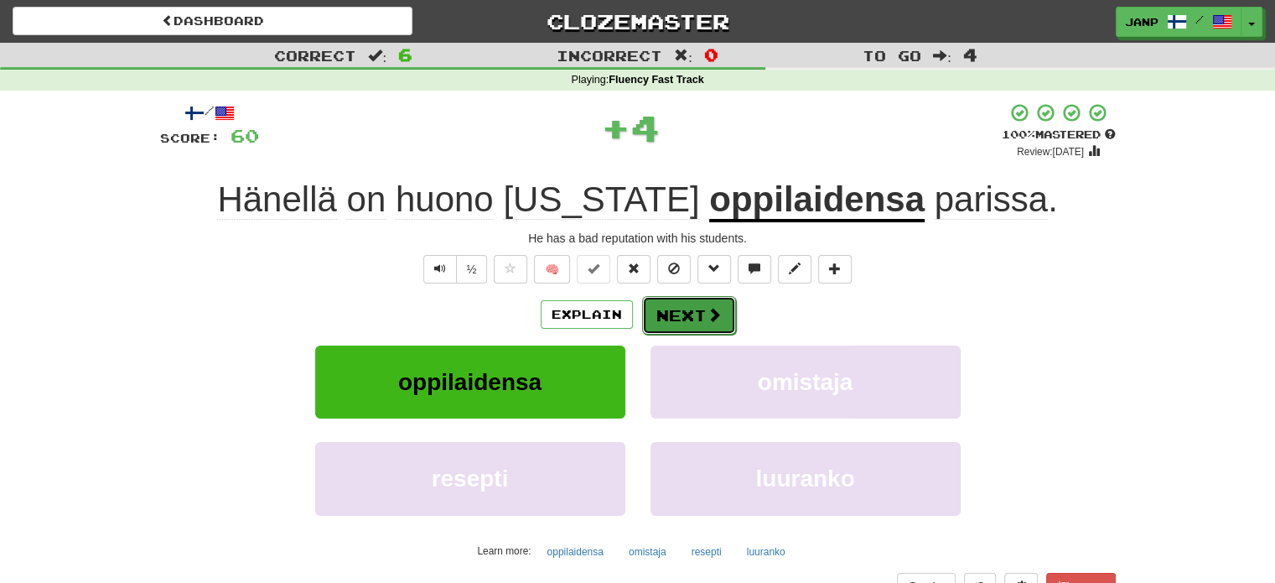
click at [707, 312] on span at bounding box center [714, 314] width 15 height 15
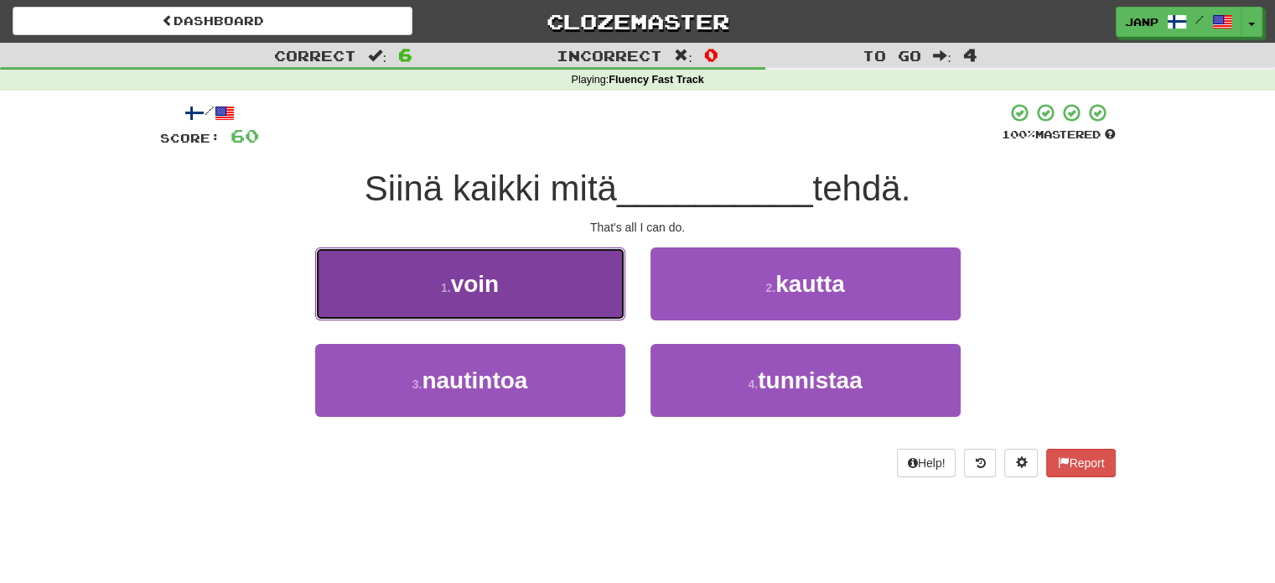
click at [549, 294] on button "1 . voin" at bounding box center [470, 283] width 310 height 73
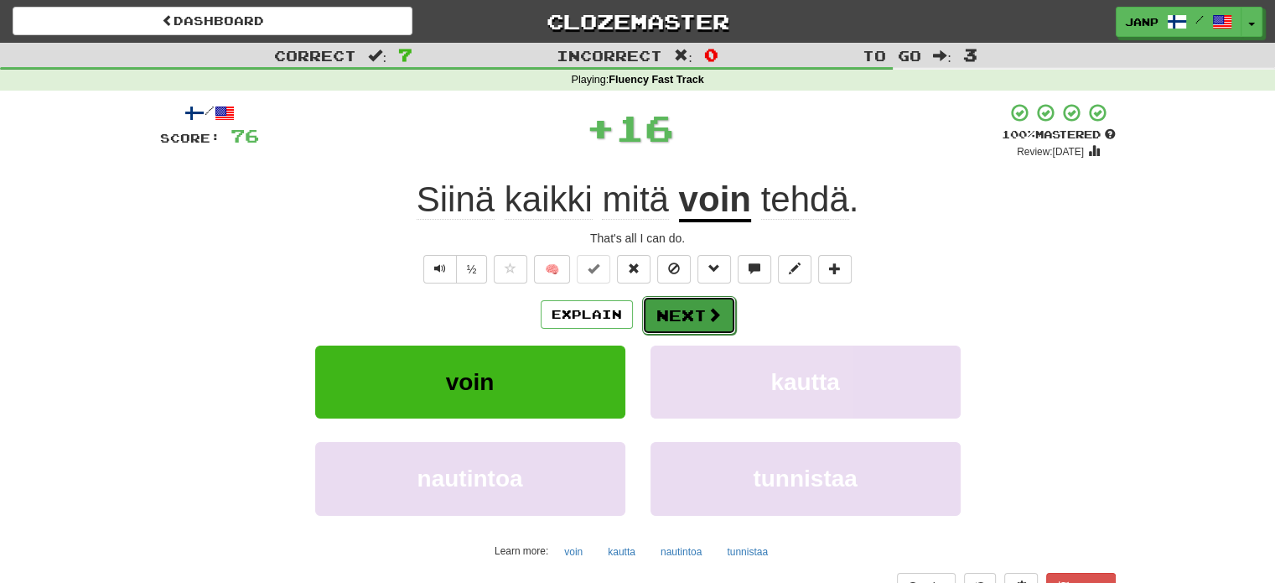
click at [697, 322] on button "Next" at bounding box center [689, 315] width 94 height 39
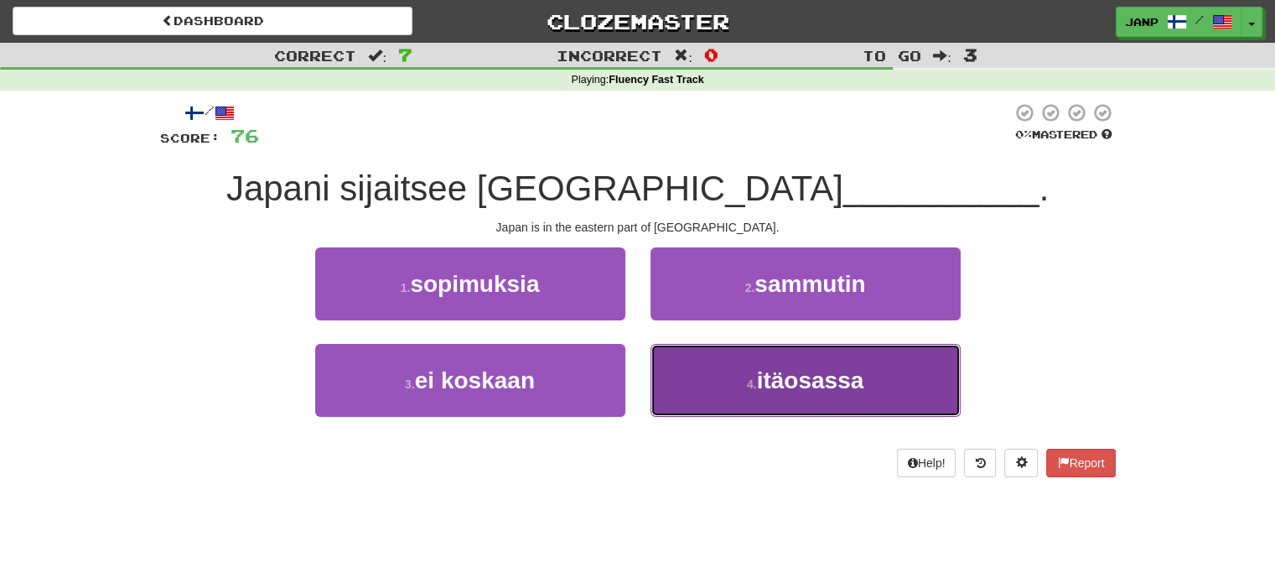
click at [694, 370] on button "4 . itäosassa" at bounding box center [806, 380] width 310 height 73
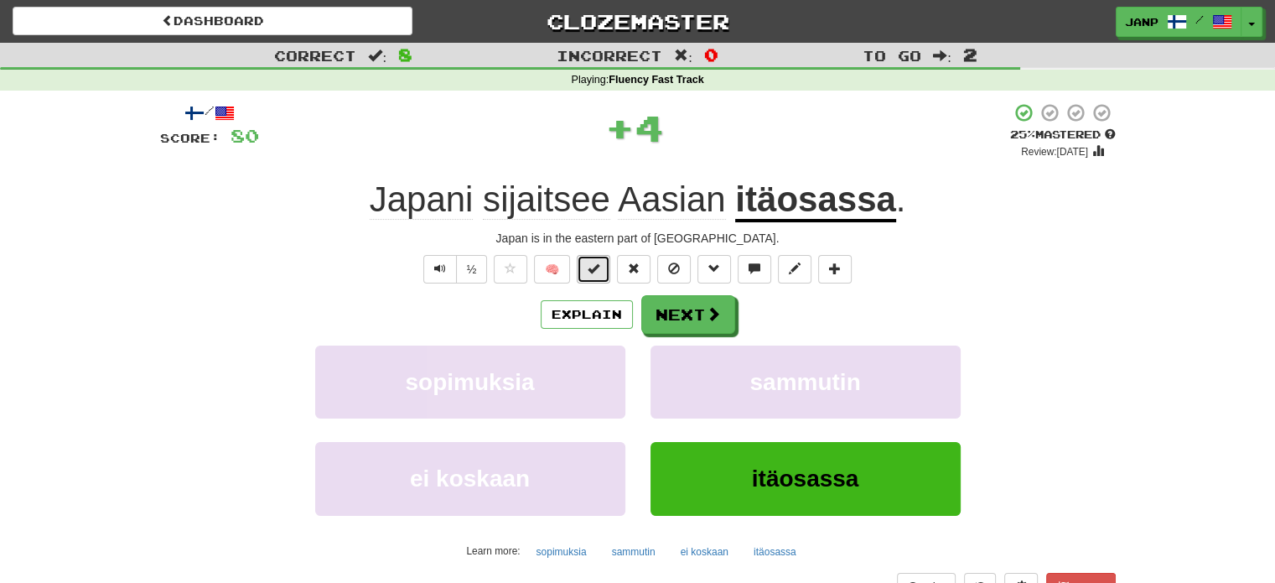
click at [603, 274] on button at bounding box center [594, 269] width 34 height 29
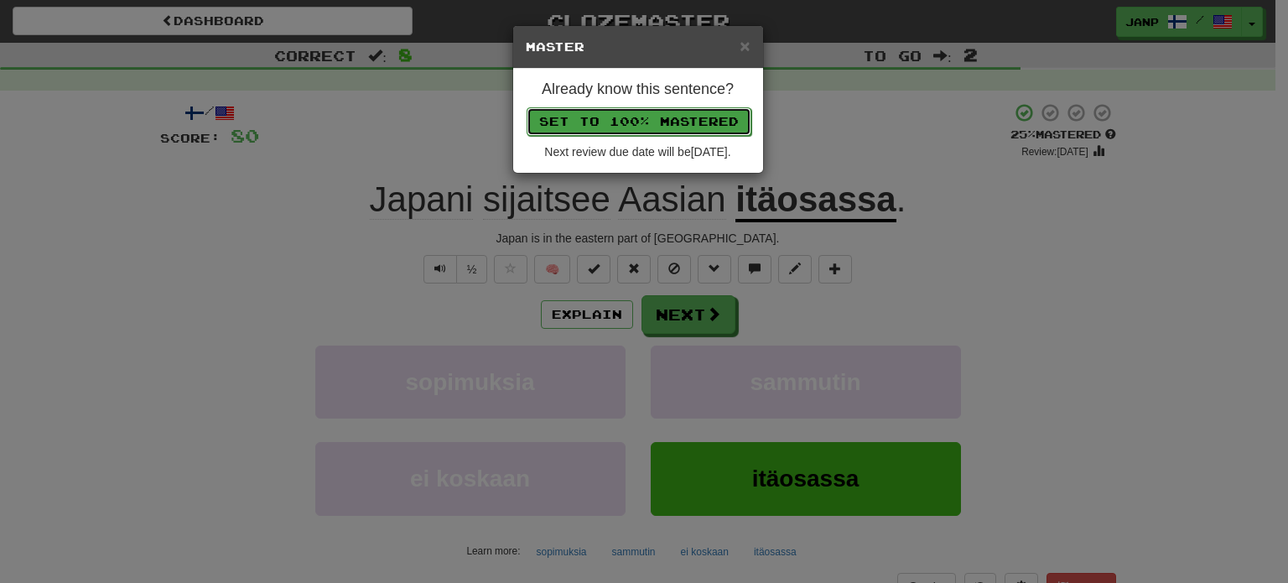
click at [647, 125] on button "Set to 100% Mastered" at bounding box center [639, 121] width 225 height 29
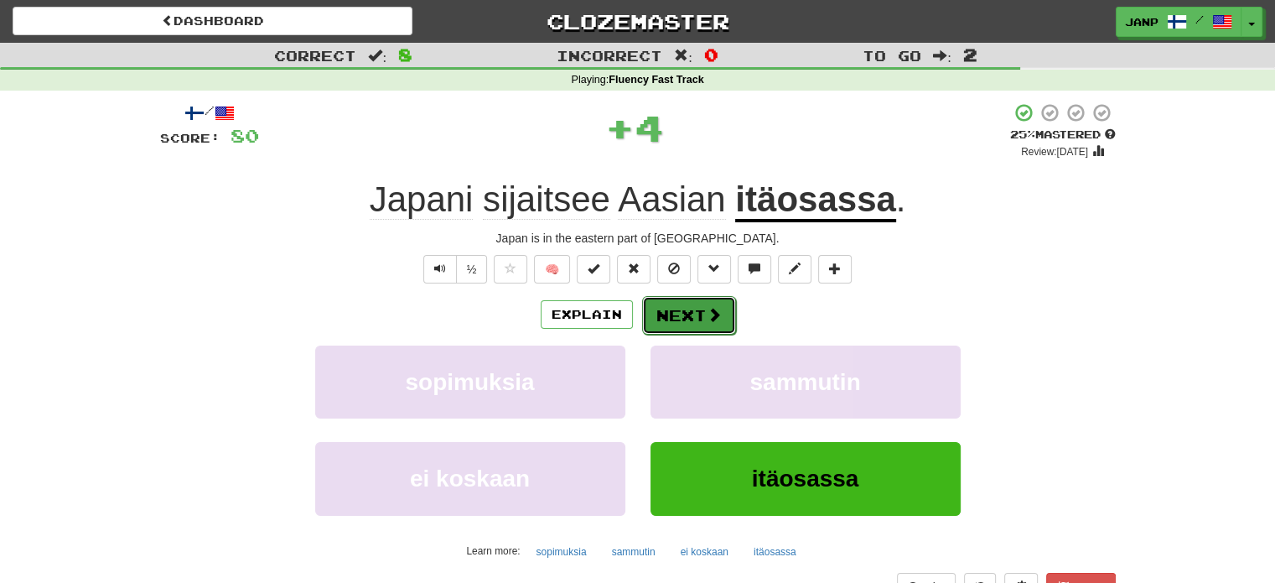
click at [693, 309] on button "Next" at bounding box center [689, 315] width 94 height 39
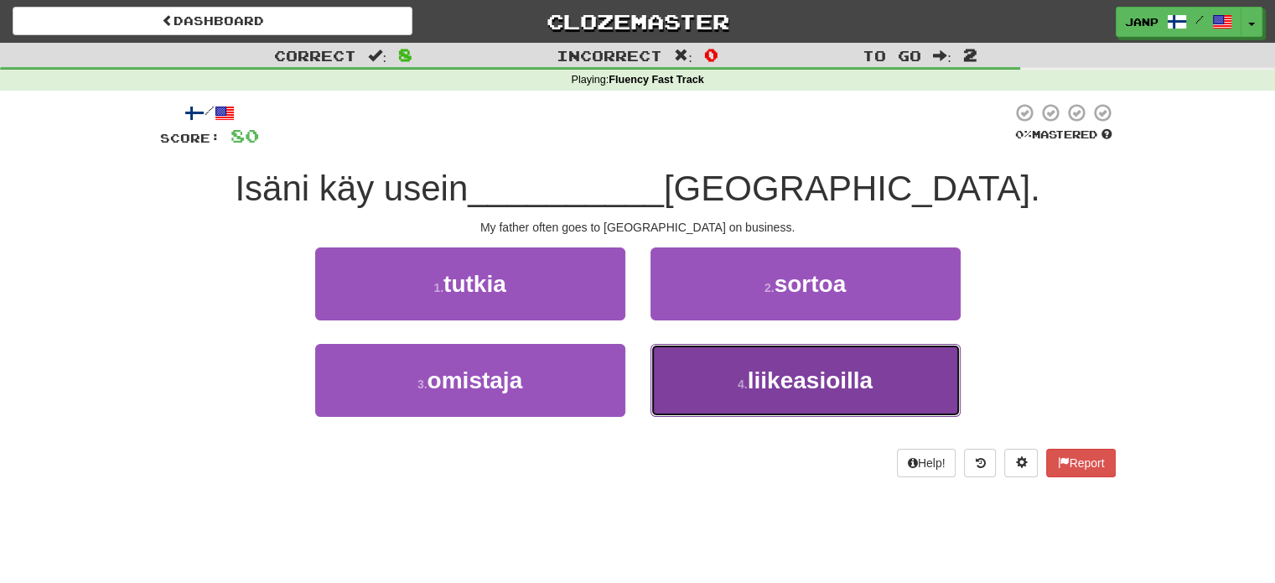
click at [686, 395] on button "4 . liikeasioilla" at bounding box center [806, 380] width 310 height 73
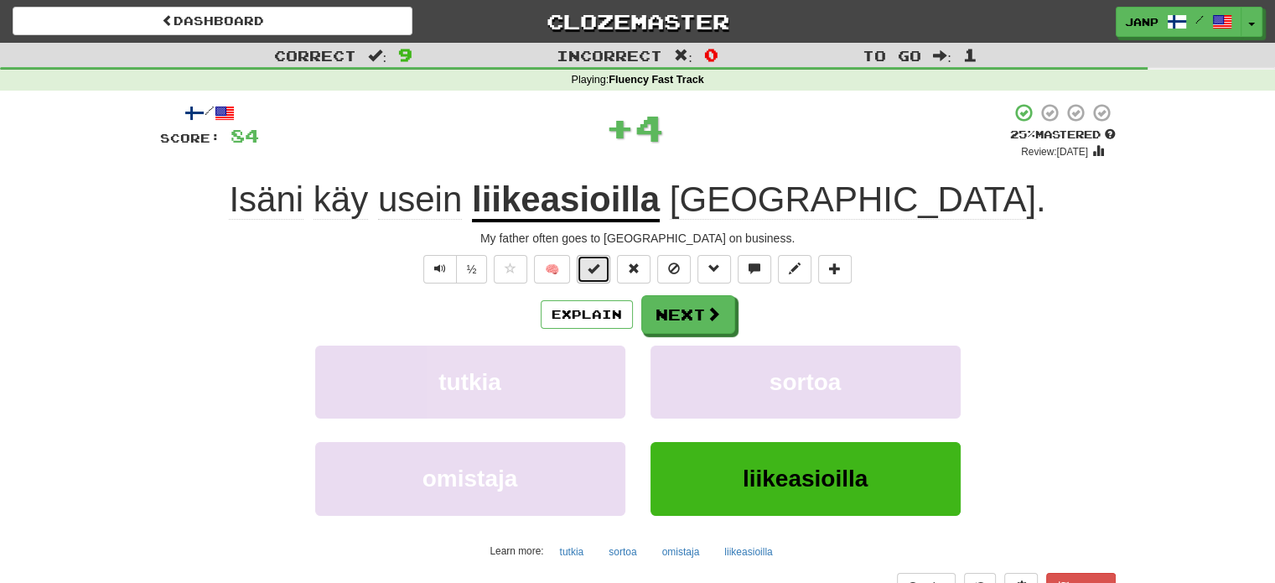
click at [594, 267] on span at bounding box center [594, 268] width 12 height 12
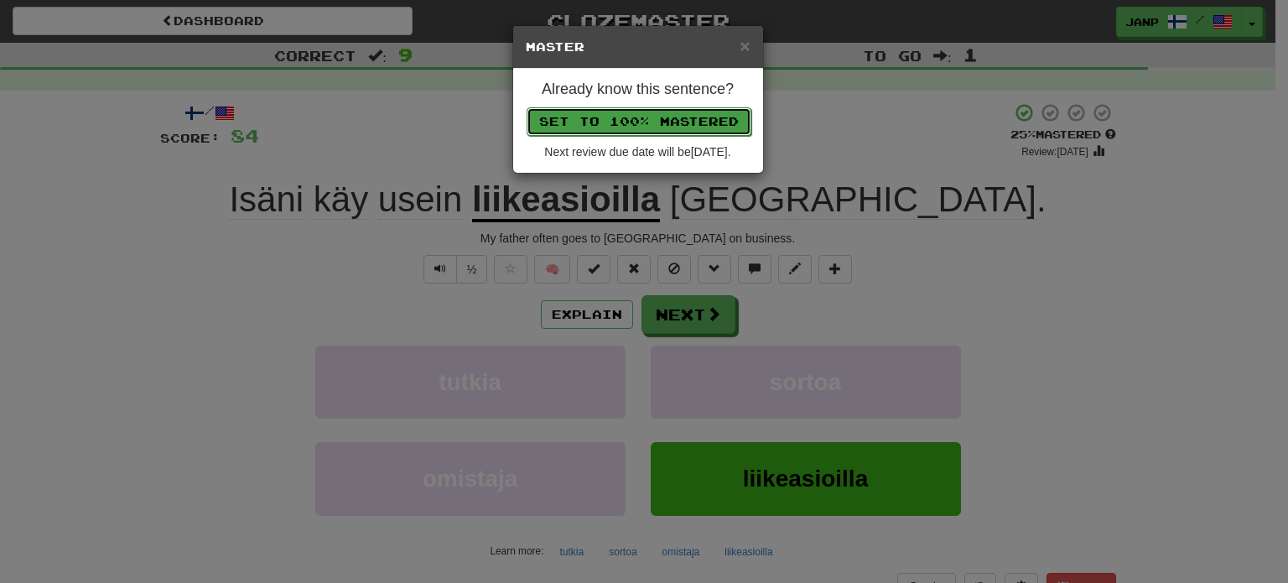
click at [620, 120] on button "Set to 100% Mastered" at bounding box center [639, 121] width 225 height 29
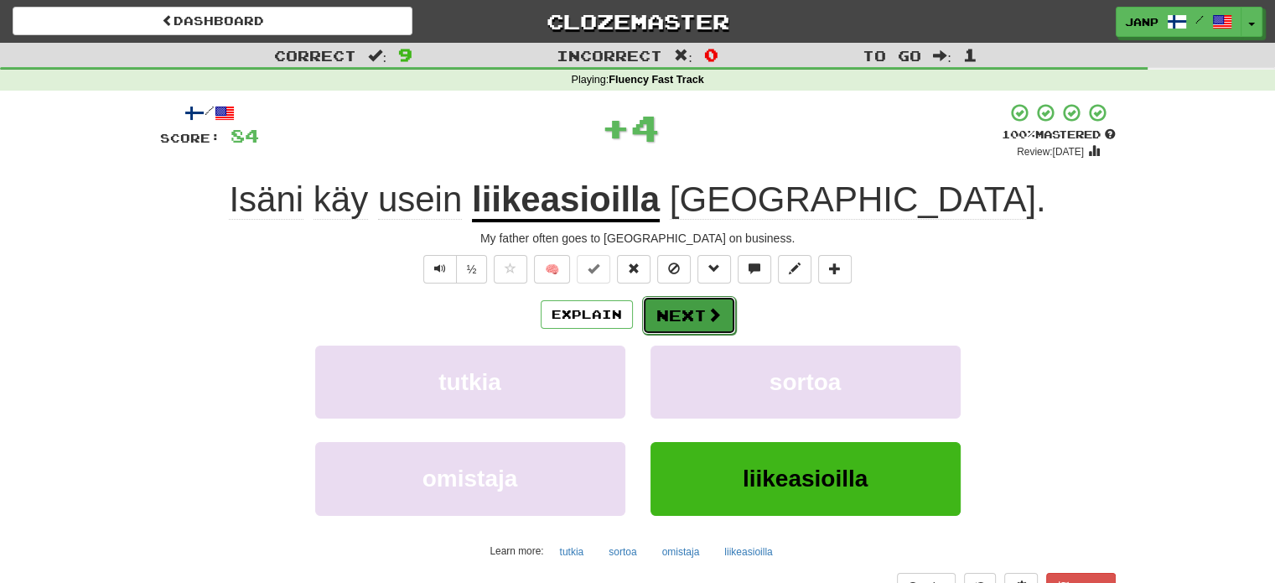
click at [688, 313] on button "Next" at bounding box center [689, 315] width 94 height 39
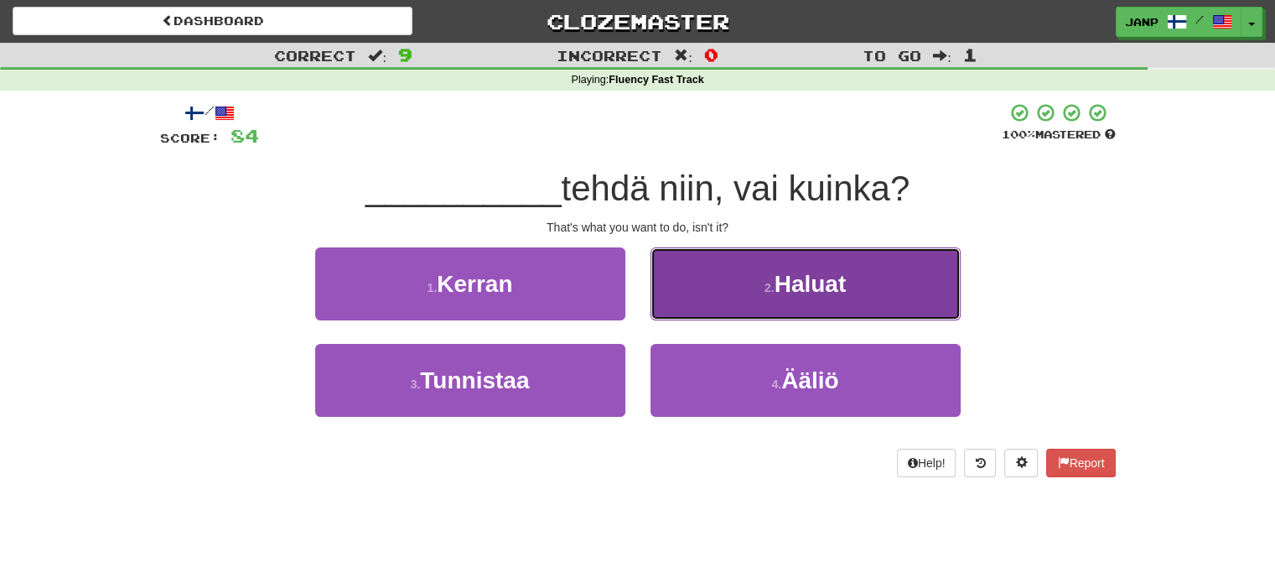
click at [734, 301] on button "2 . Haluat" at bounding box center [806, 283] width 310 height 73
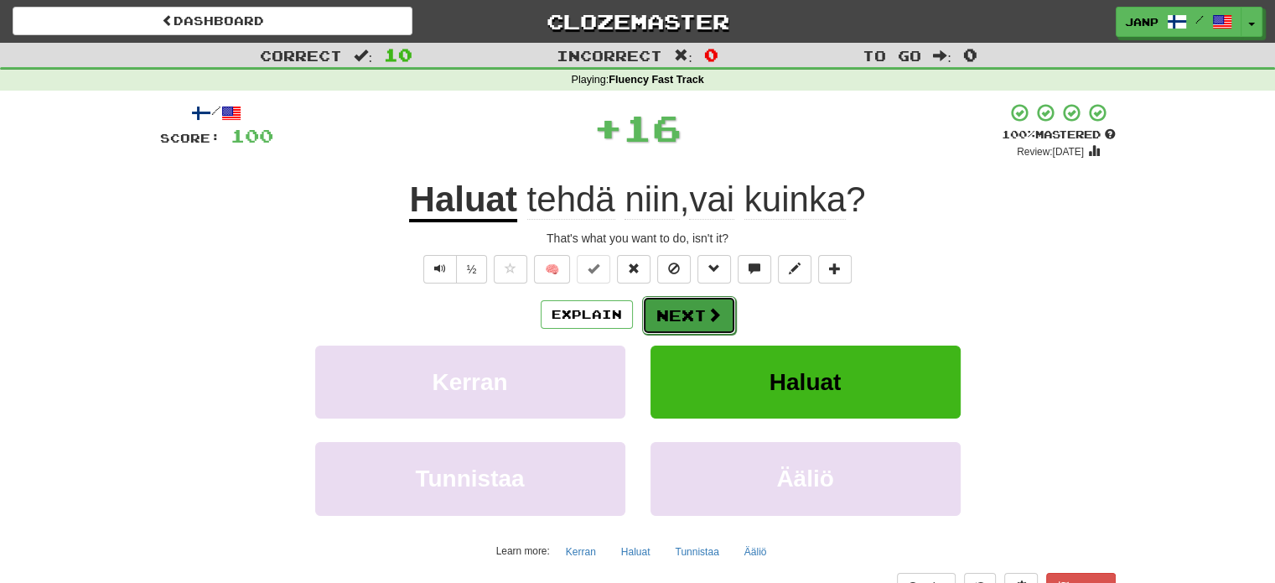
click at [671, 314] on button "Next" at bounding box center [689, 315] width 94 height 39
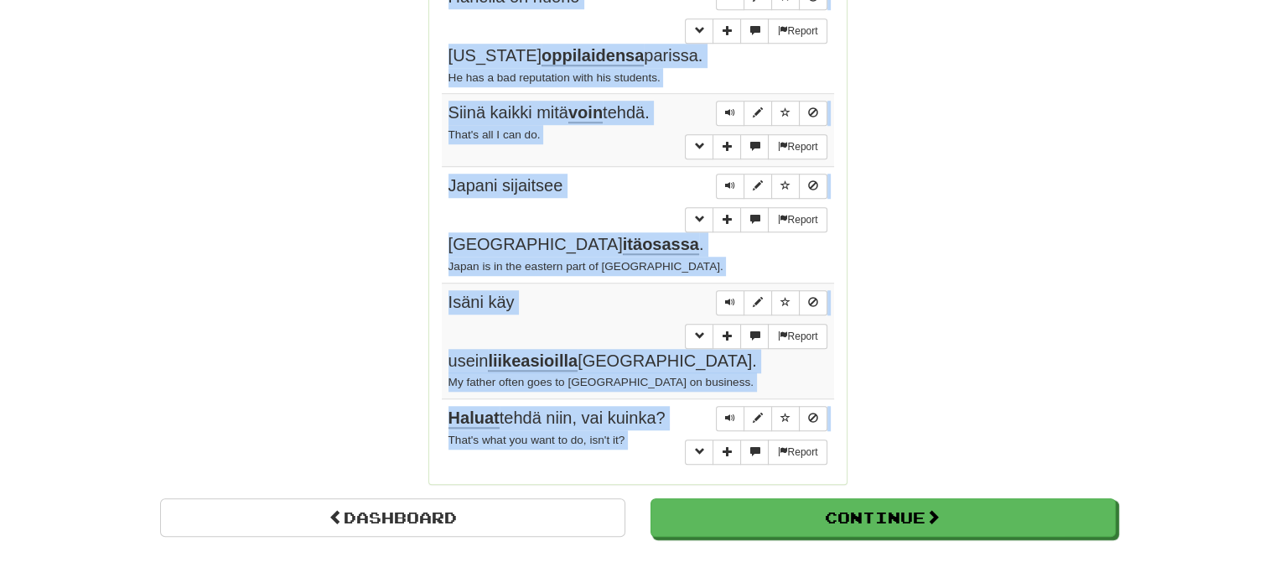
scroll to position [1305, 0]
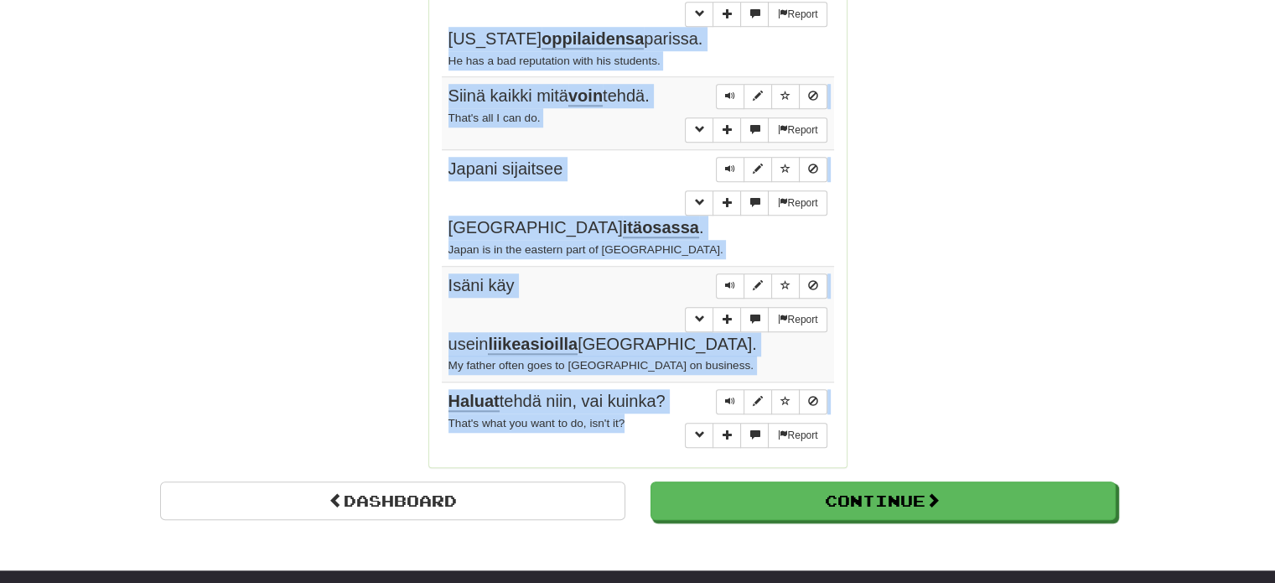
drag, startPoint x: 441, startPoint y: 156, endPoint x: 677, endPoint y: 318, distance: 285.8
click at [677, 318] on tbody "Report Onko siellä kaikki kunnossa ? Is everything all right in there? Report O…" at bounding box center [638, 26] width 392 height 859
copy tbody "Onko siellä kaikki kunnossa ? Is everything all right in there? Report Olen oll…"
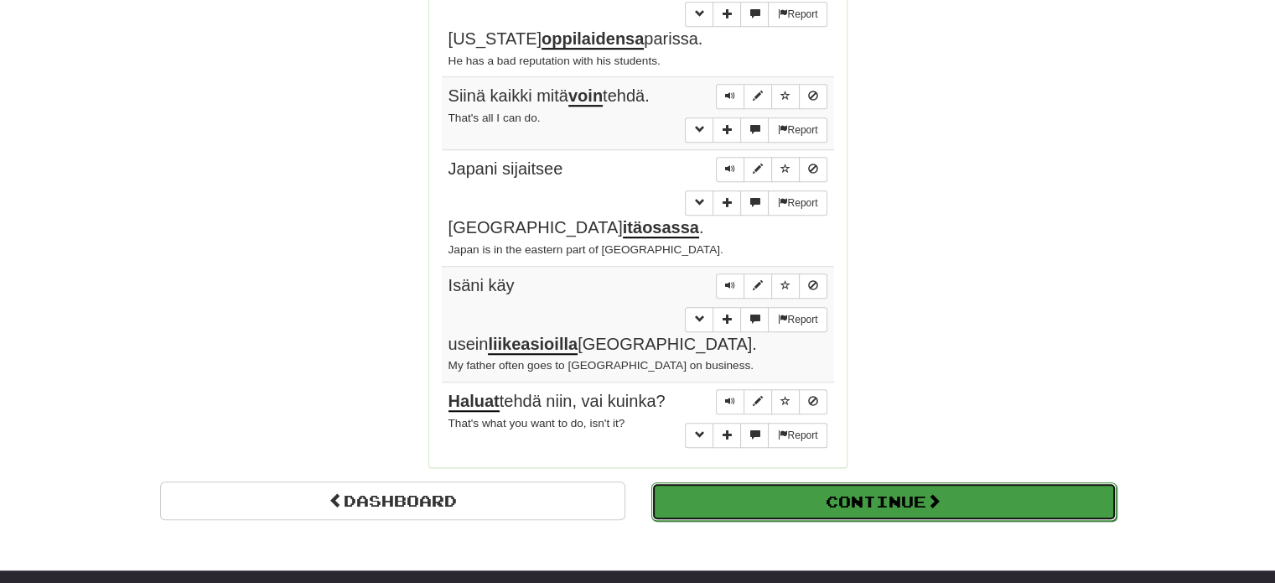
click at [835, 482] on button "Continue" at bounding box center [883, 501] width 465 height 39
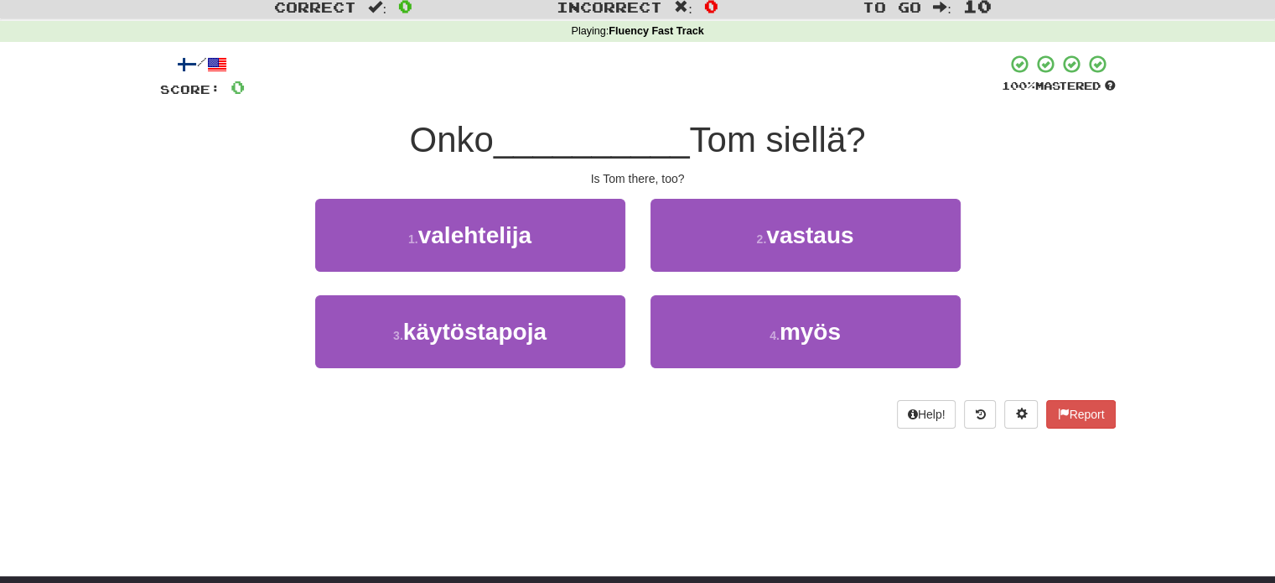
scroll to position [46, 0]
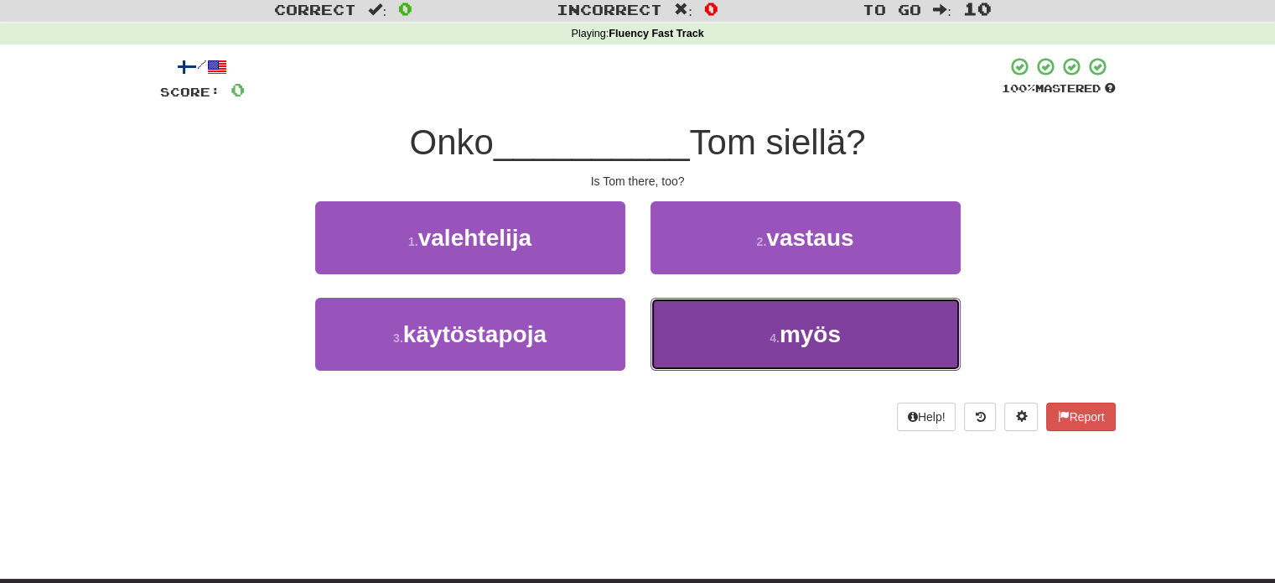
click at [731, 346] on button "4 . myös" at bounding box center [806, 334] width 310 height 73
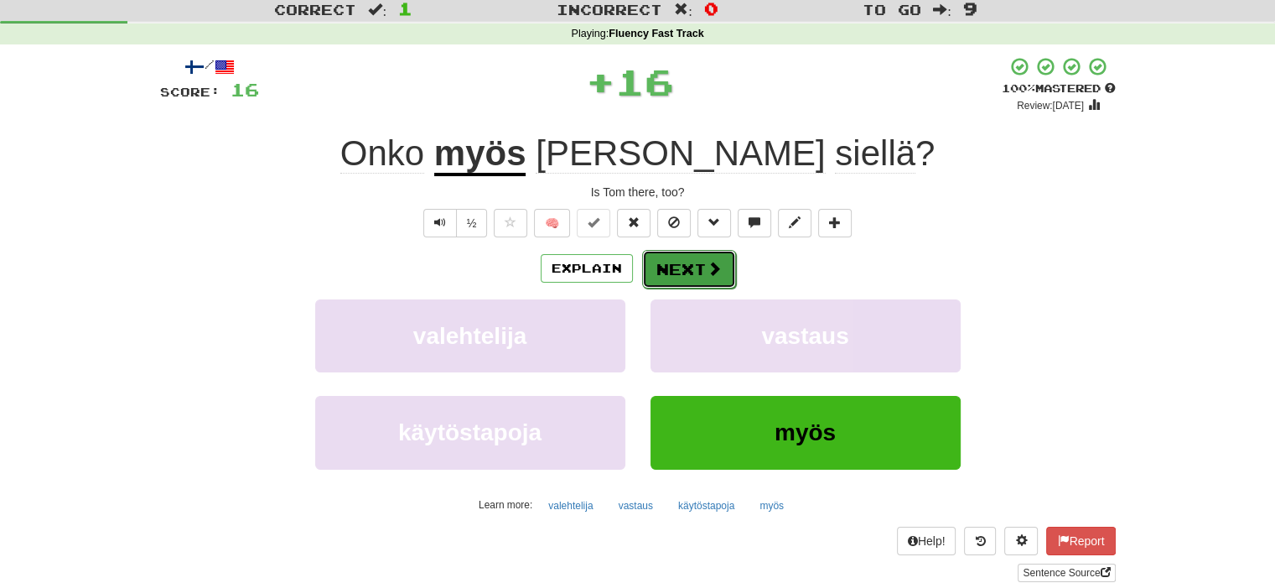
click at [669, 269] on button "Next" at bounding box center [689, 269] width 94 height 39
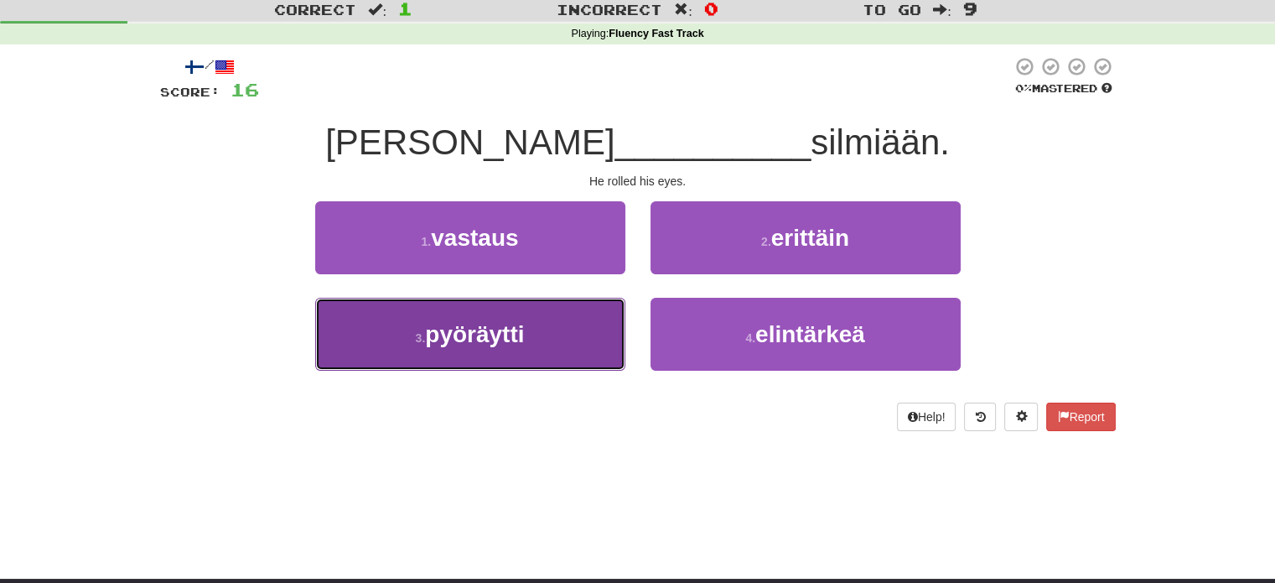
click at [570, 326] on button "3 . pyöräytti" at bounding box center [470, 334] width 310 height 73
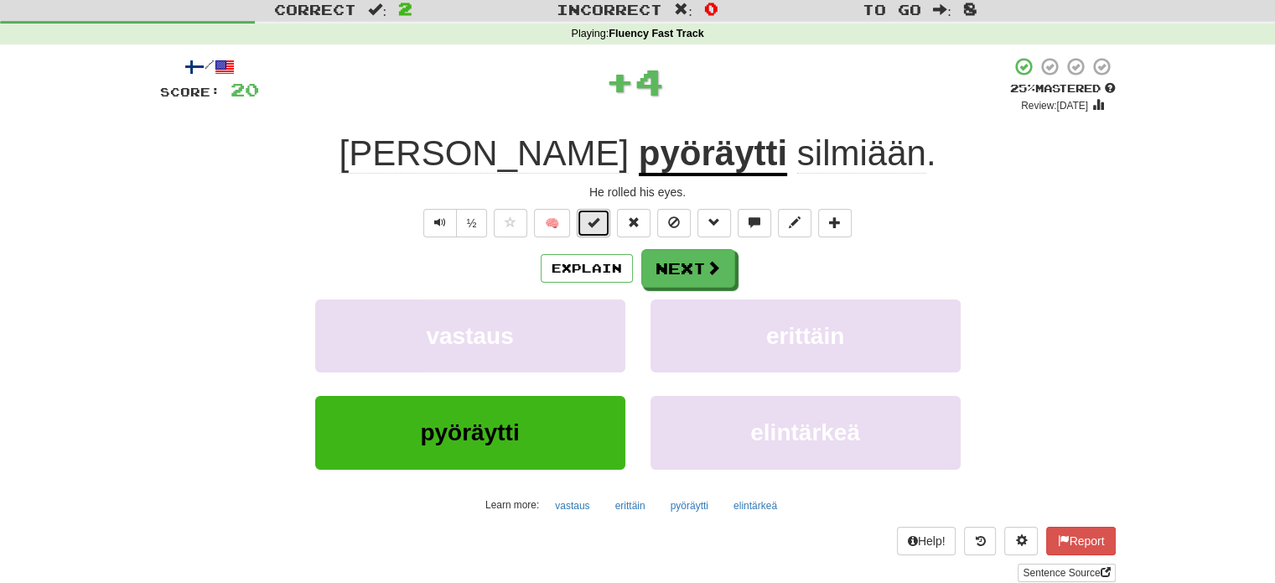
click at [599, 222] on span at bounding box center [594, 222] width 12 height 12
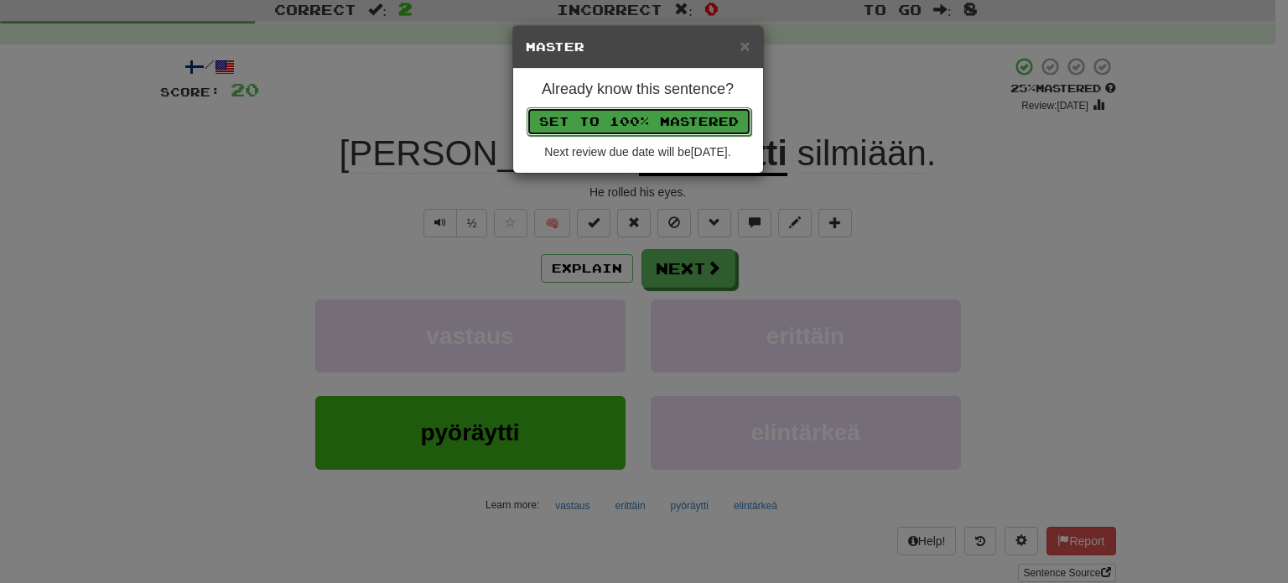
click at [657, 124] on button "Set to 100% Mastered" at bounding box center [639, 121] width 225 height 29
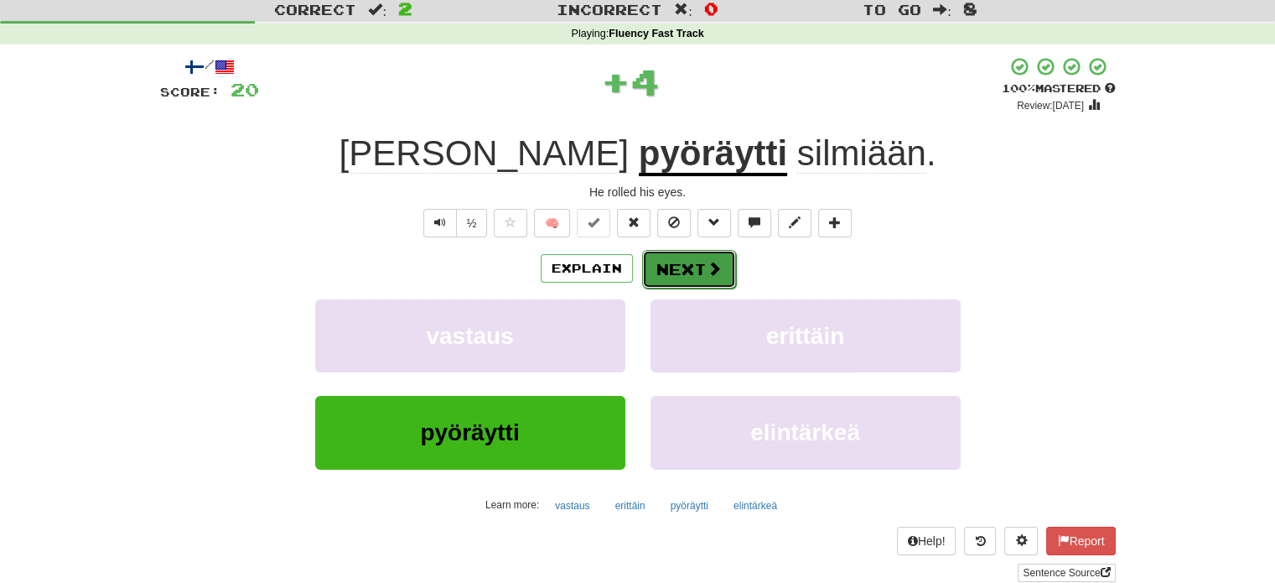
click at [700, 264] on button "Next" at bounding box center [689, 269] width 94 height 39
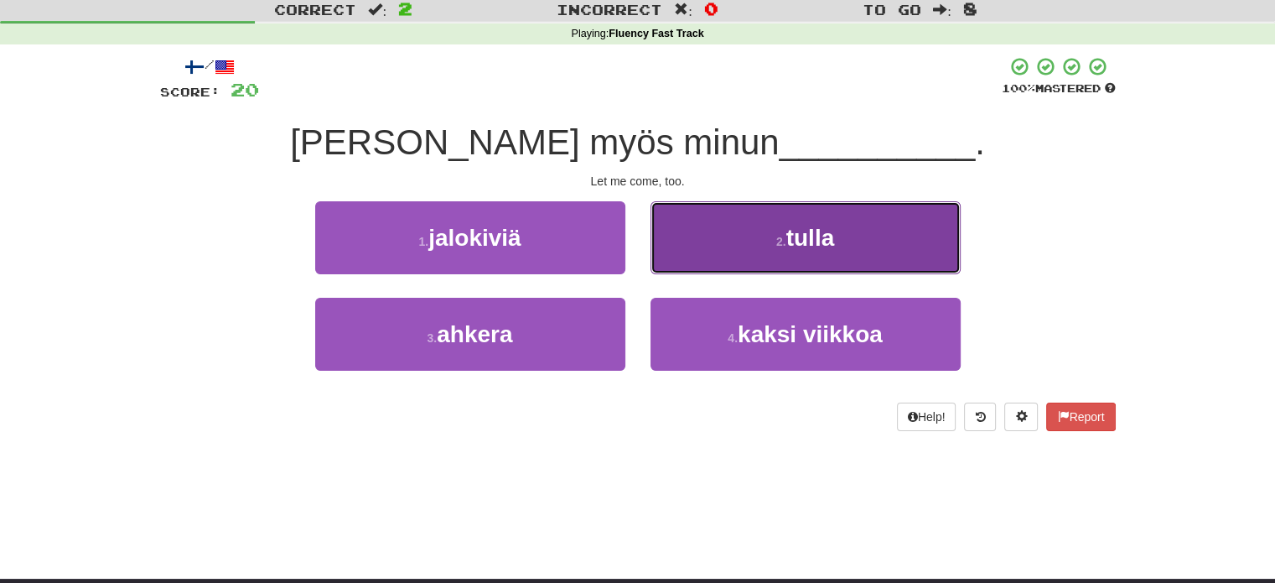
click at [741, 241] on button "2 . tulla" at bounding box center [806, 237] width 310 height 73
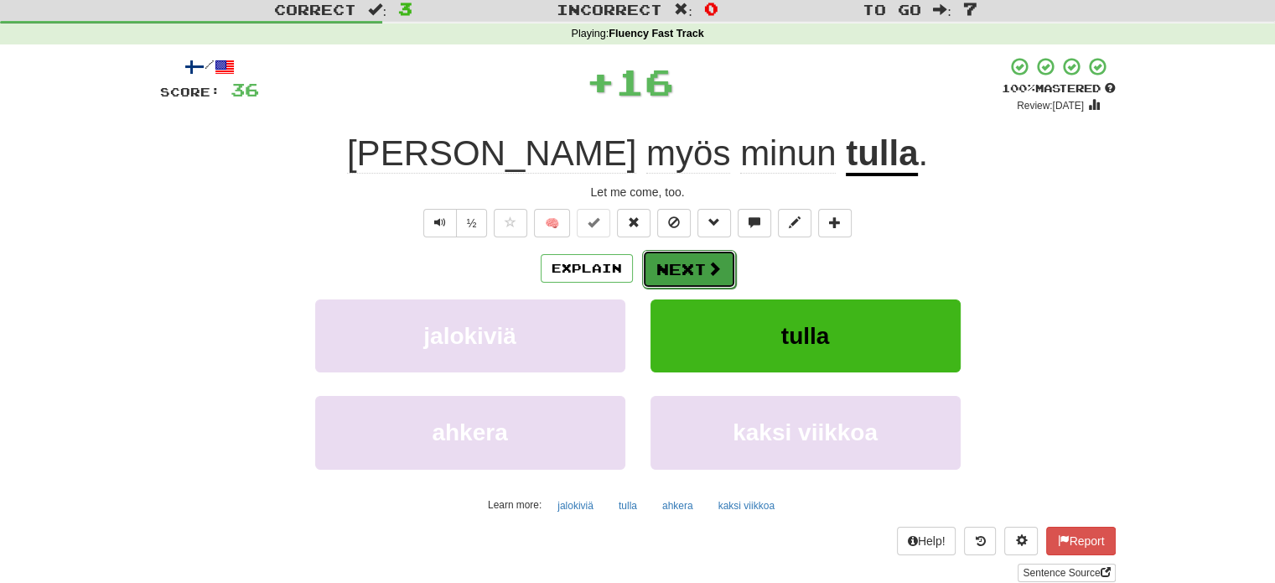
click at [694, 266] on button "Next" at bounding box center [689, 269] width 94 height 39
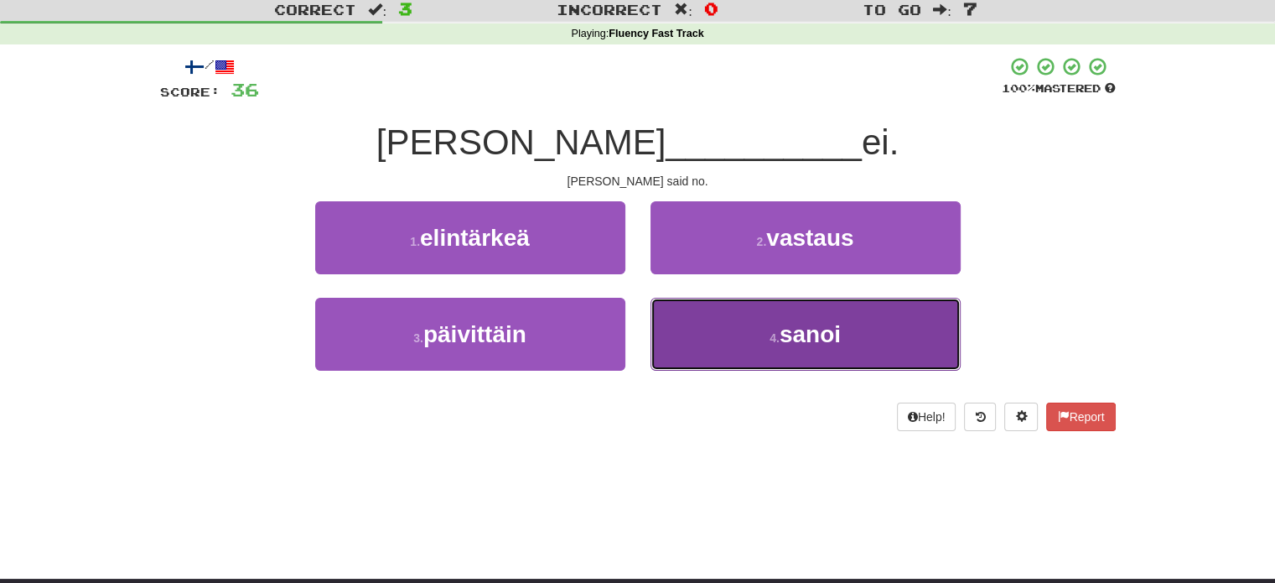
click at [714, 330] on button "4 . sanoi" at bounding box center [806, 334] width 310 height 73
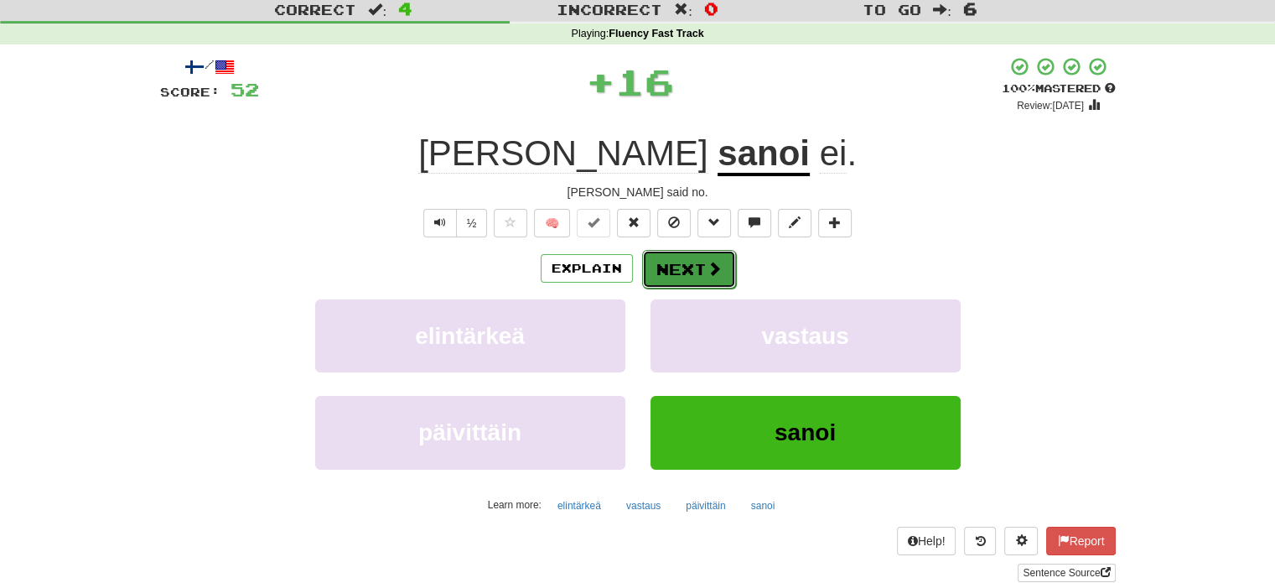
click at [681, 267] on button "Next" at bounding box center [689, 269] width 94 height 39
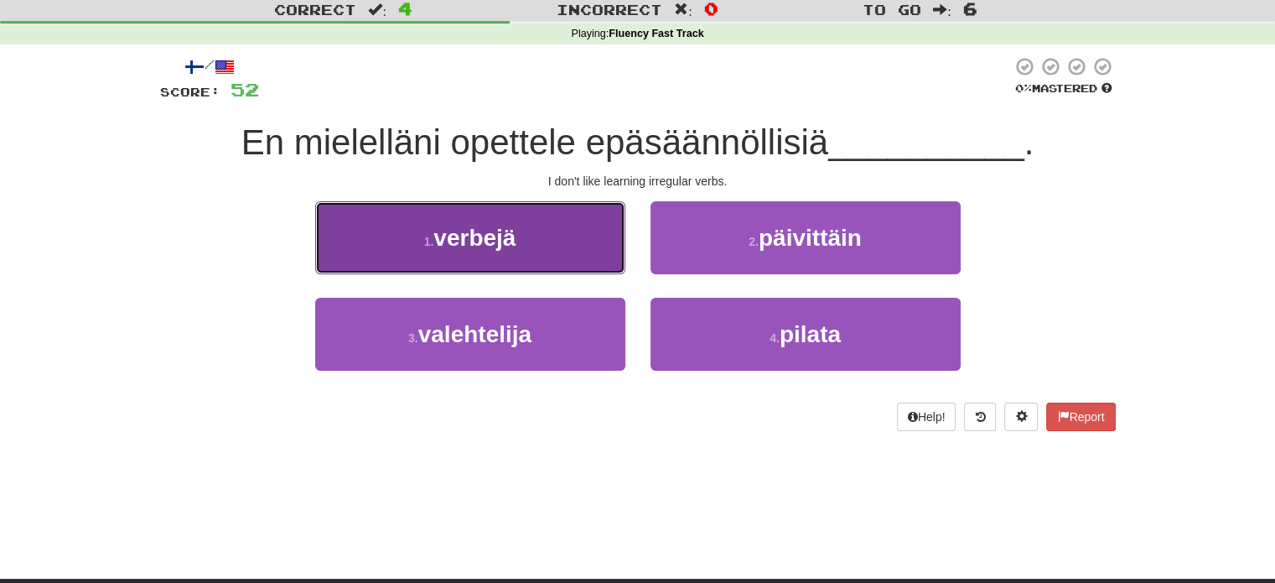
click at [496, 225] on span "verbejä" at bounding box center [474, 238] width 82 height 26
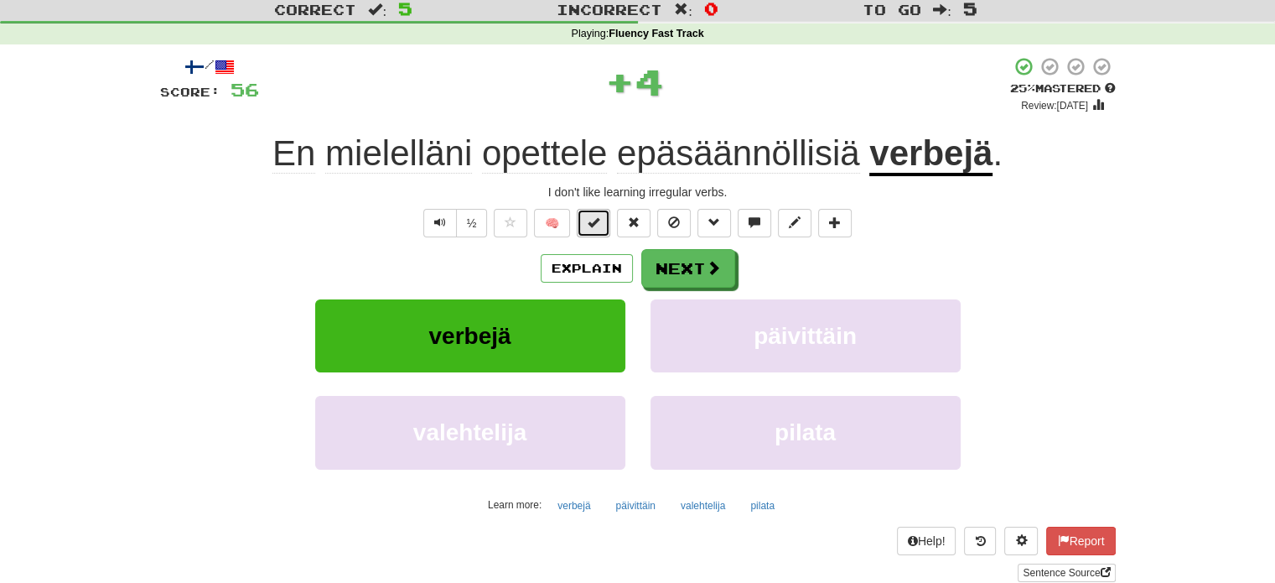
click at [599, 231] on button at bounding box center [594, 223] width 34 height 29
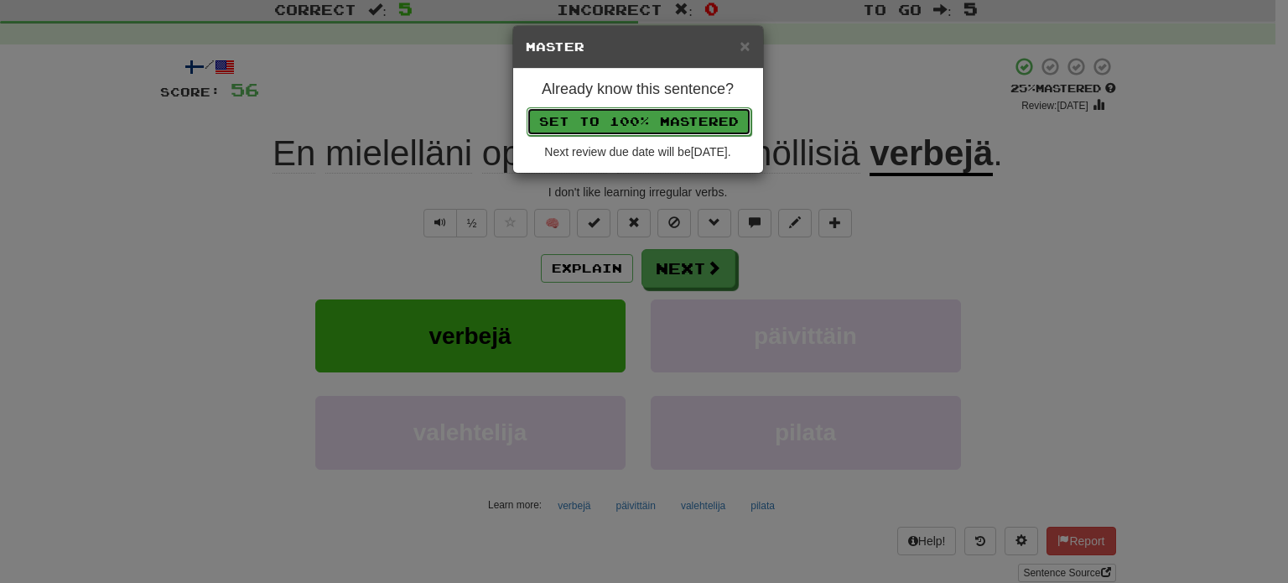
click at [654, 108] on button "Set to 100% Mastered" at bounding box center [639, 121] width 225 height 29
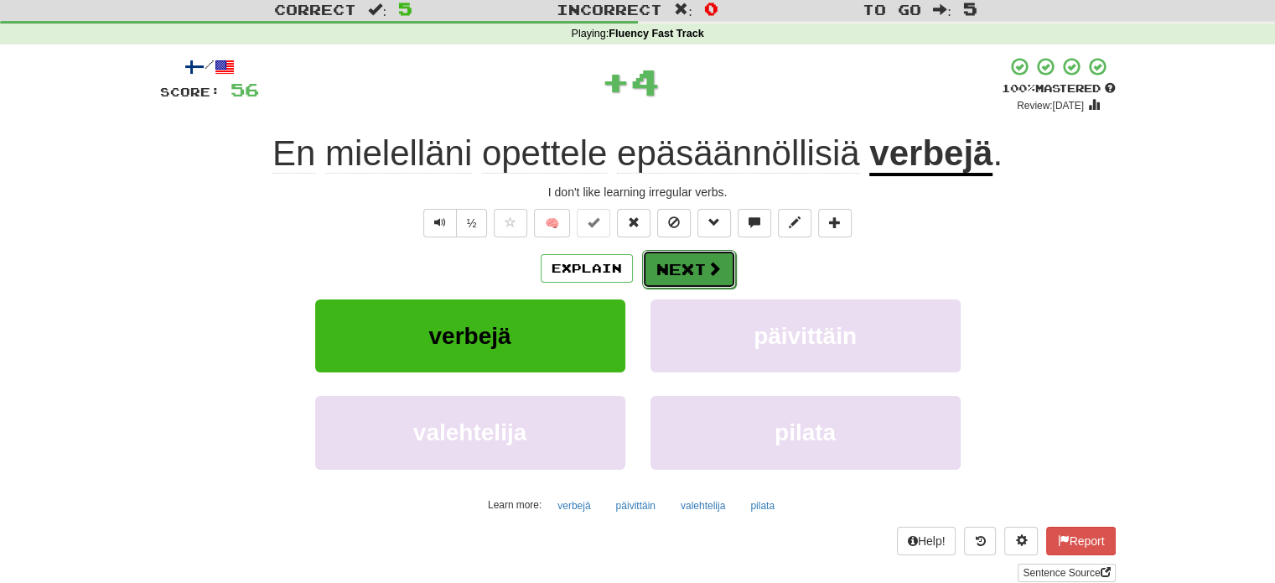
click at [695, 286] on button "Next" at bounding box center [689, 269] width 94 height 39
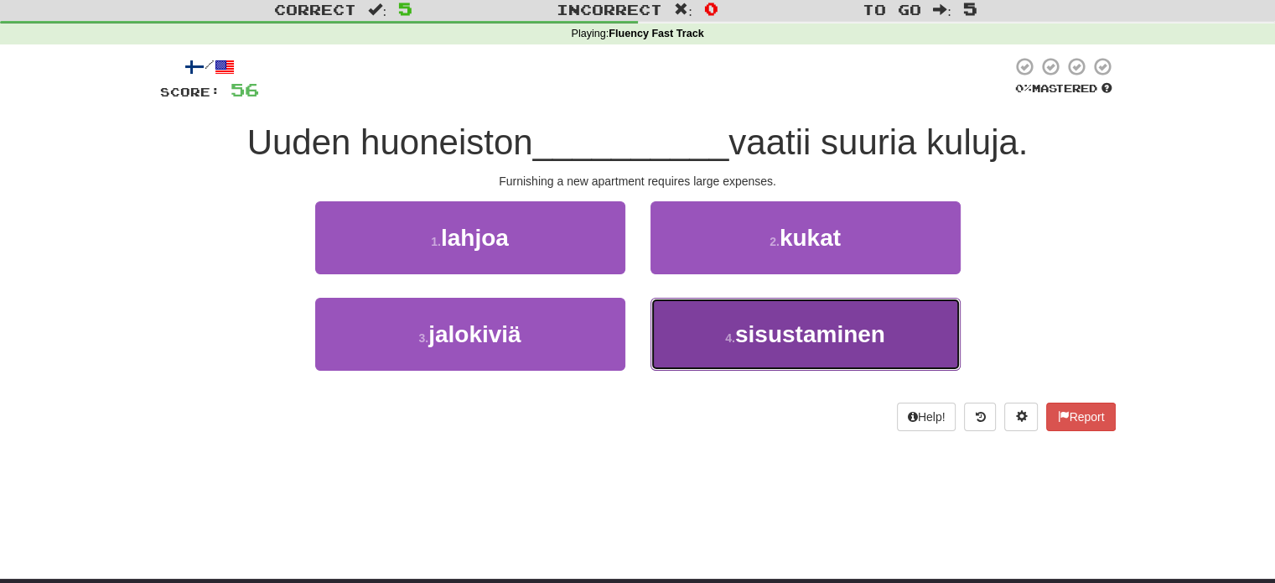
click at [714, 331] on button "4 . sisustaminen" at bounding box center [806, 334] width 310 height 73
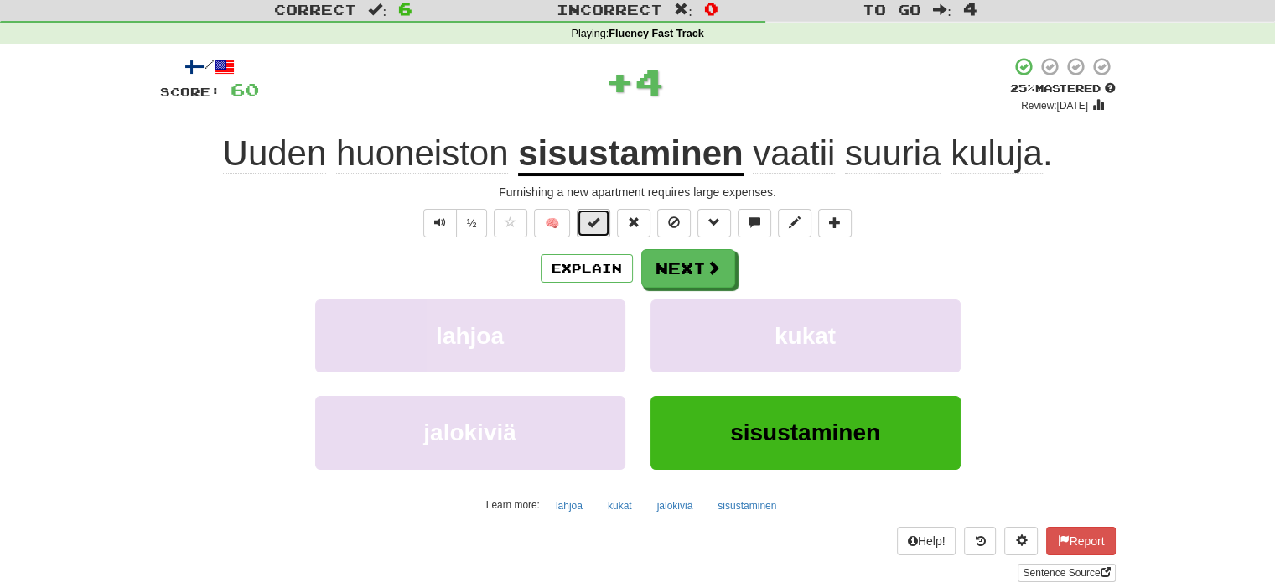
click at [594, 220] on span at bounding box center [594, 222] width 12 height 12
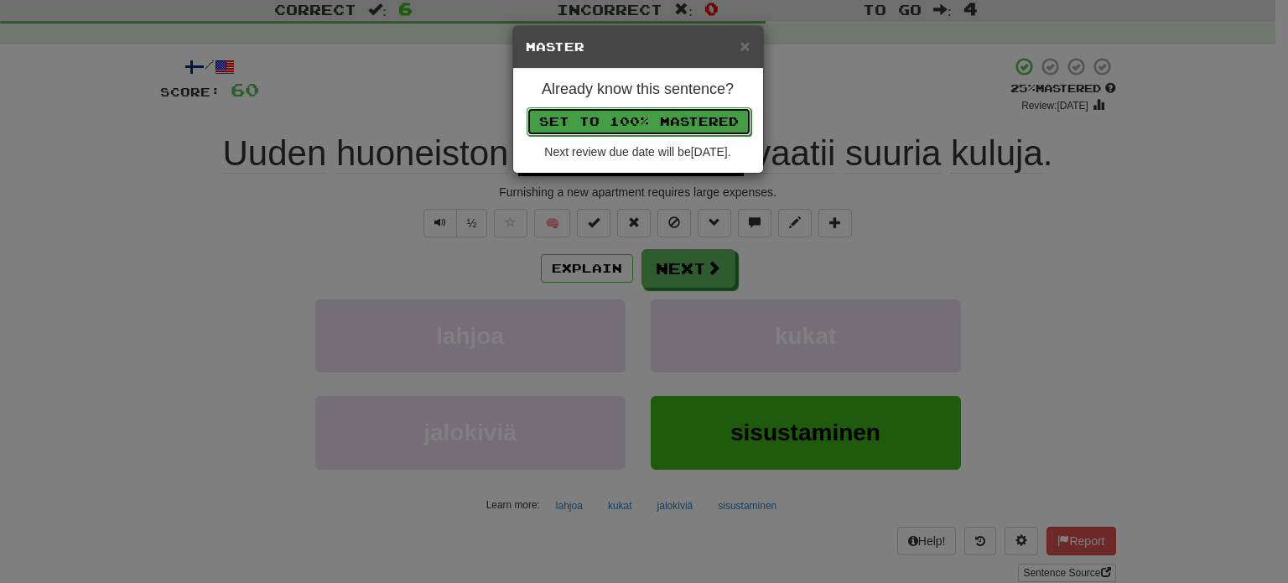
click at [630, 133] on button "Set to 100% Mastered" at bounding box center [639, 121] width 225 height 29
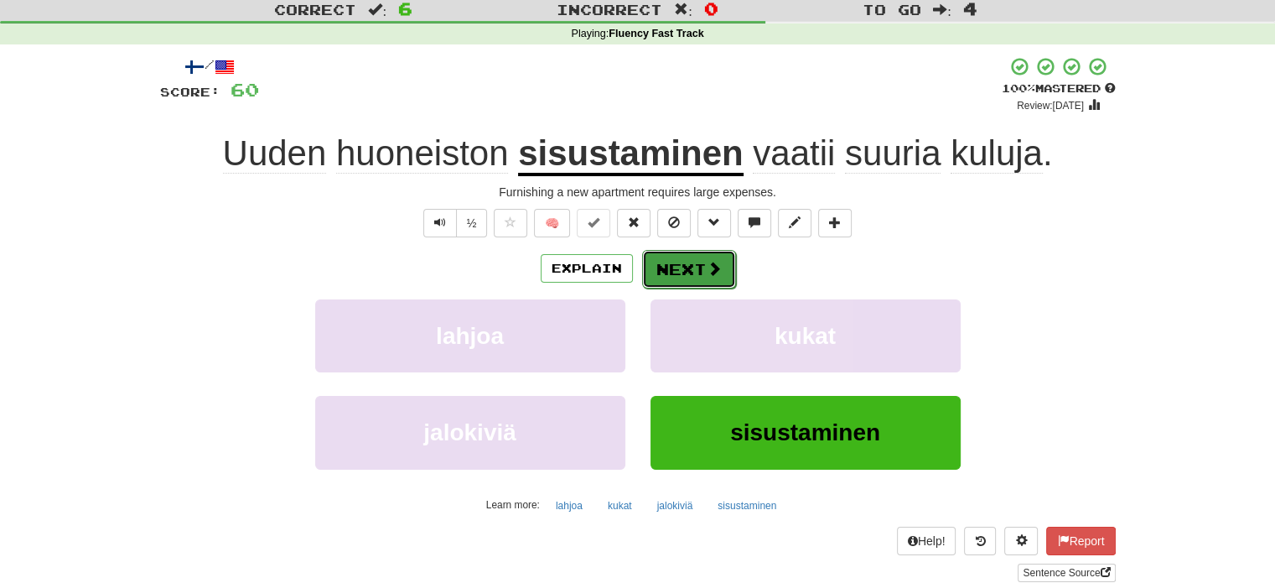
click at [686, 265] on button "Next" at bounding box center [689, 269] width 94 height 39
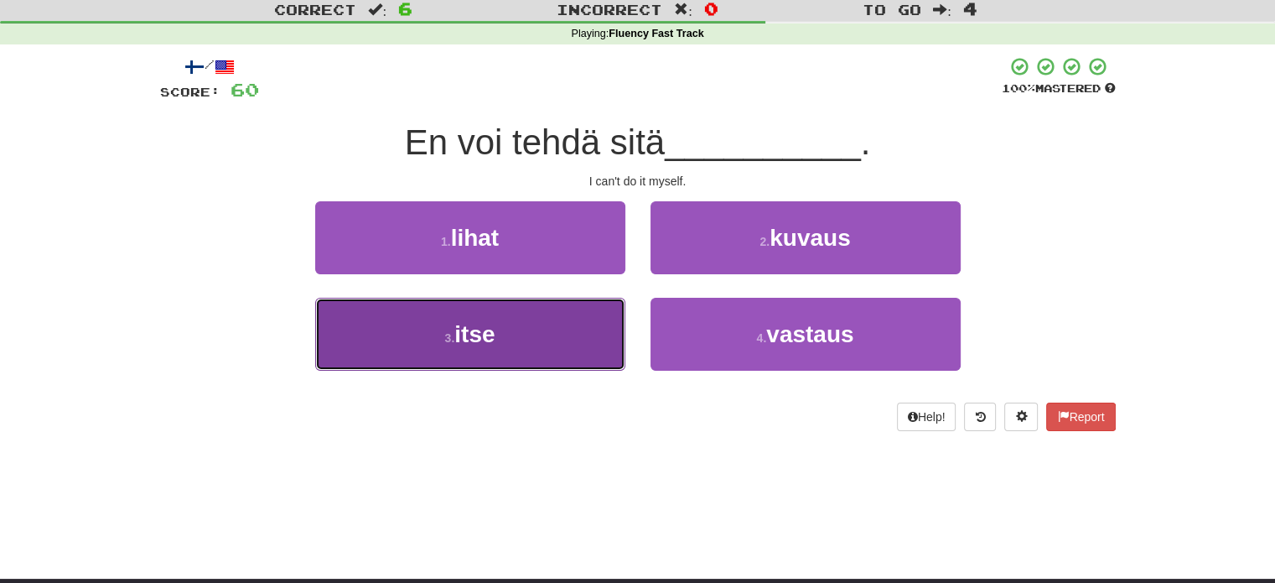
click at [560, 326] on button "3 . itse" at bounding box center [470, 334] width 310 height 73
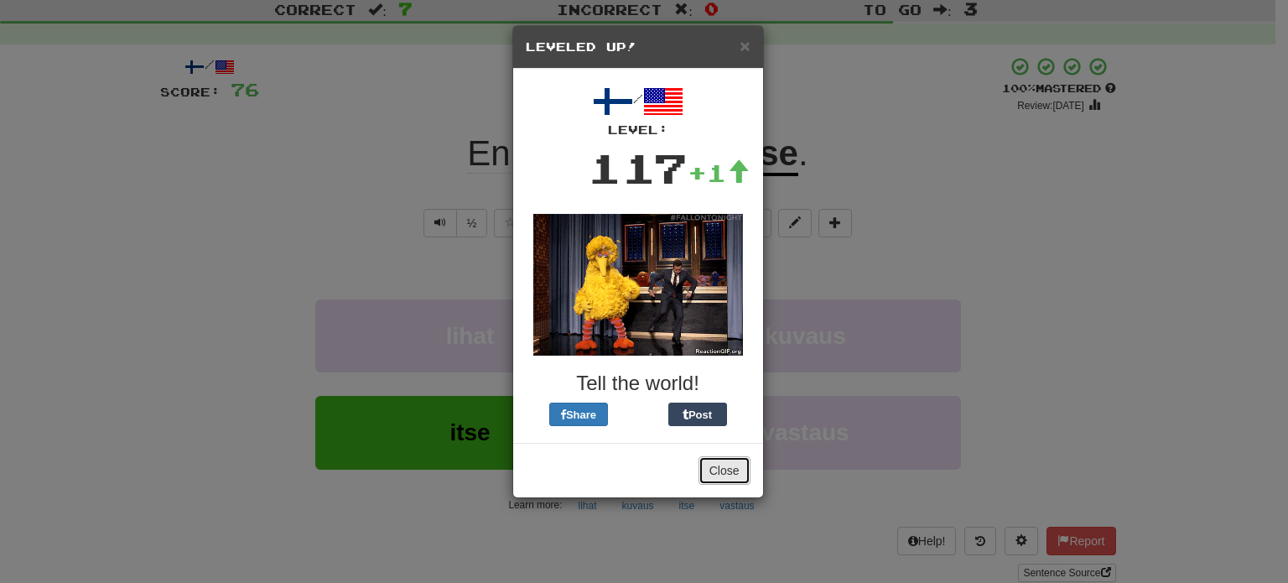
click at [721, 475] on button "Close" at bounding box center [724, 470] width 52 height 29
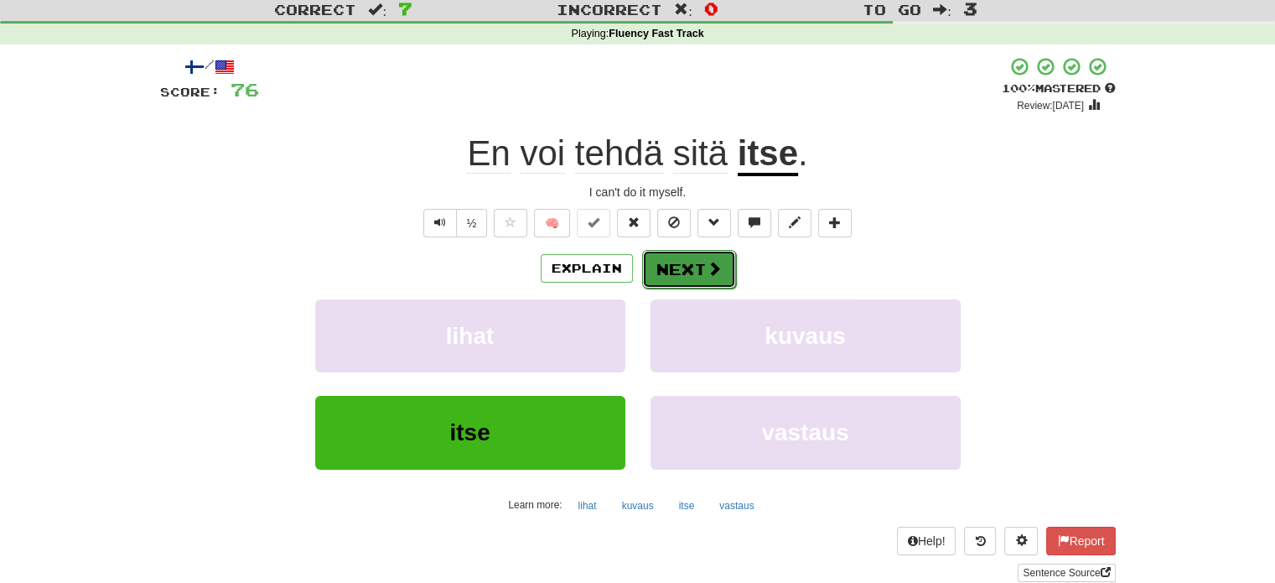
click at [665, 259] on button "Next" at bounding box center [689, 269] width 94 height 39
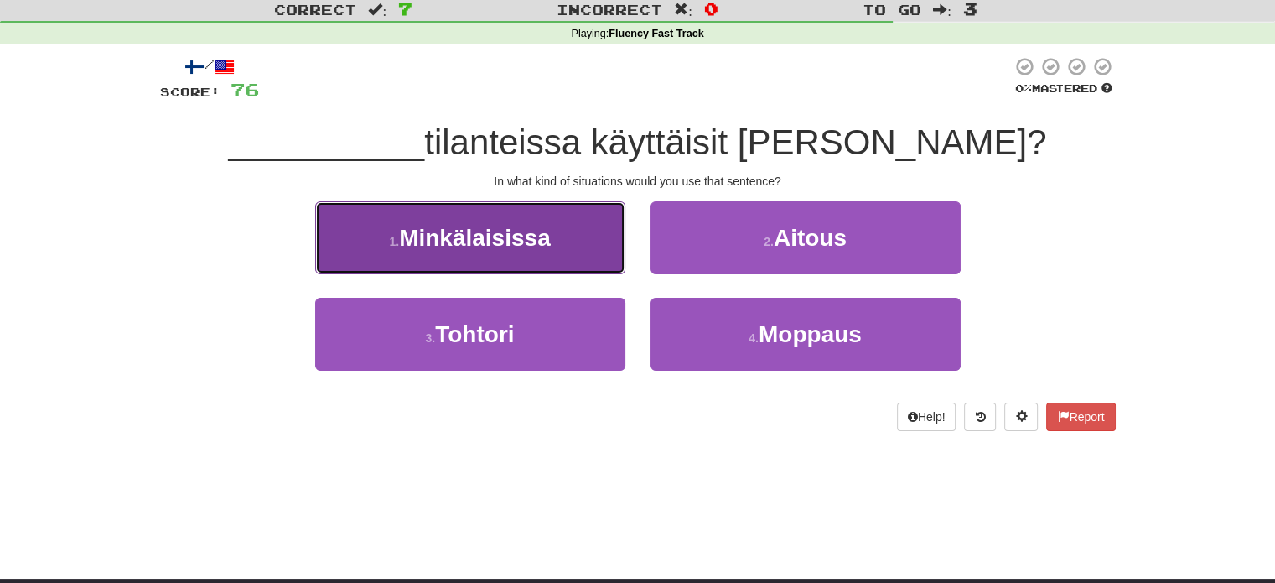
click at [547, 246] on span "Minkälaisissa" at bounding box center [475, 238] width 152 height 26
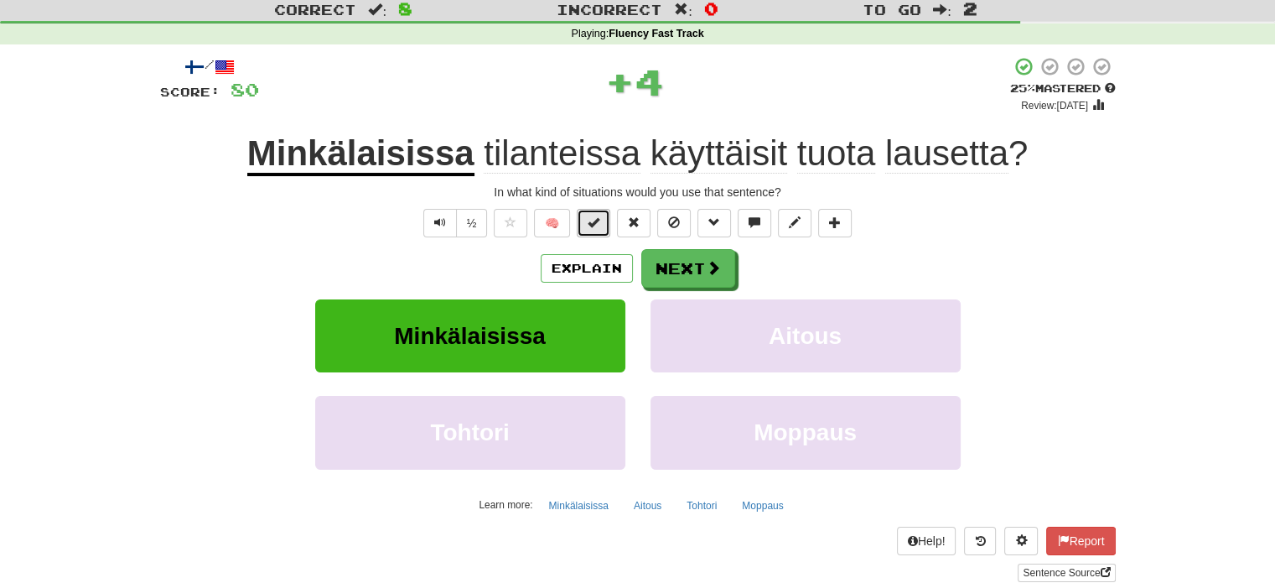
click at [599, 231] on button at bounding box center [594, 223] width 34 height 29
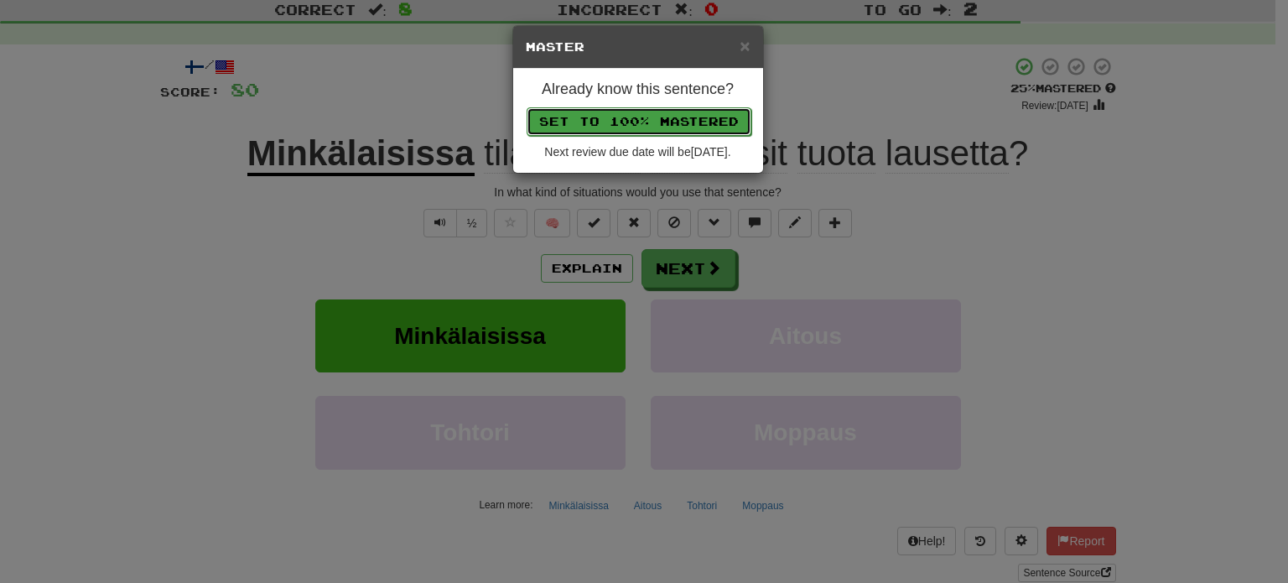
click at [647, 114] on button "Set to 100% Mastered" at bounding box center [639, 121] width 225 height 29
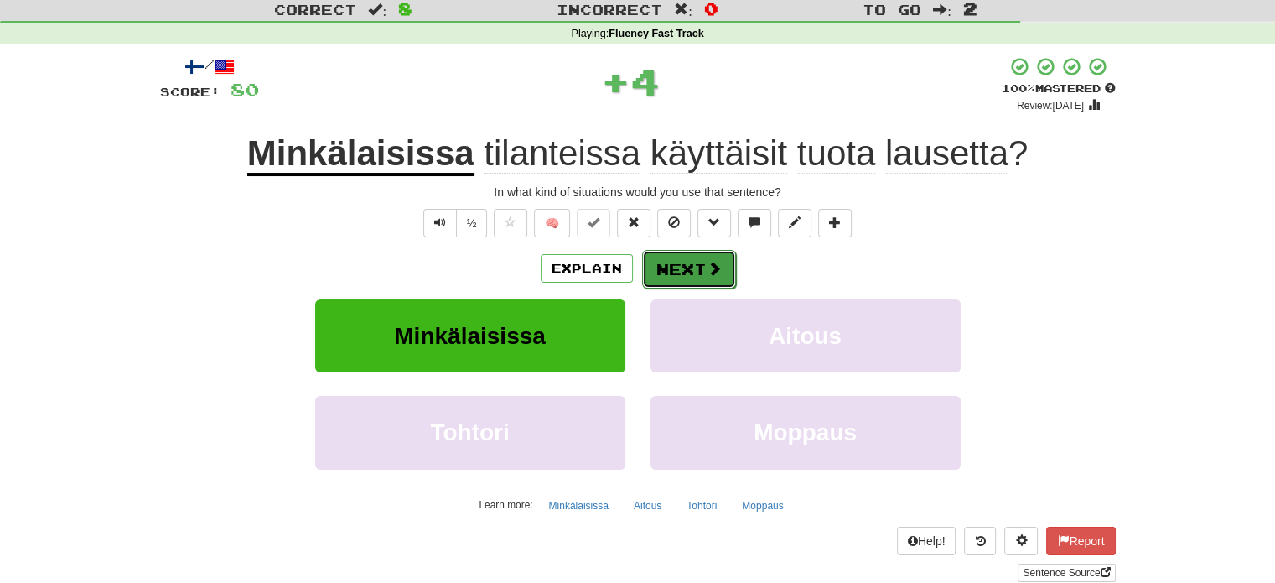
click at [677, 262] on button "Next" at bounding box center [689, 269] width 94 height 39
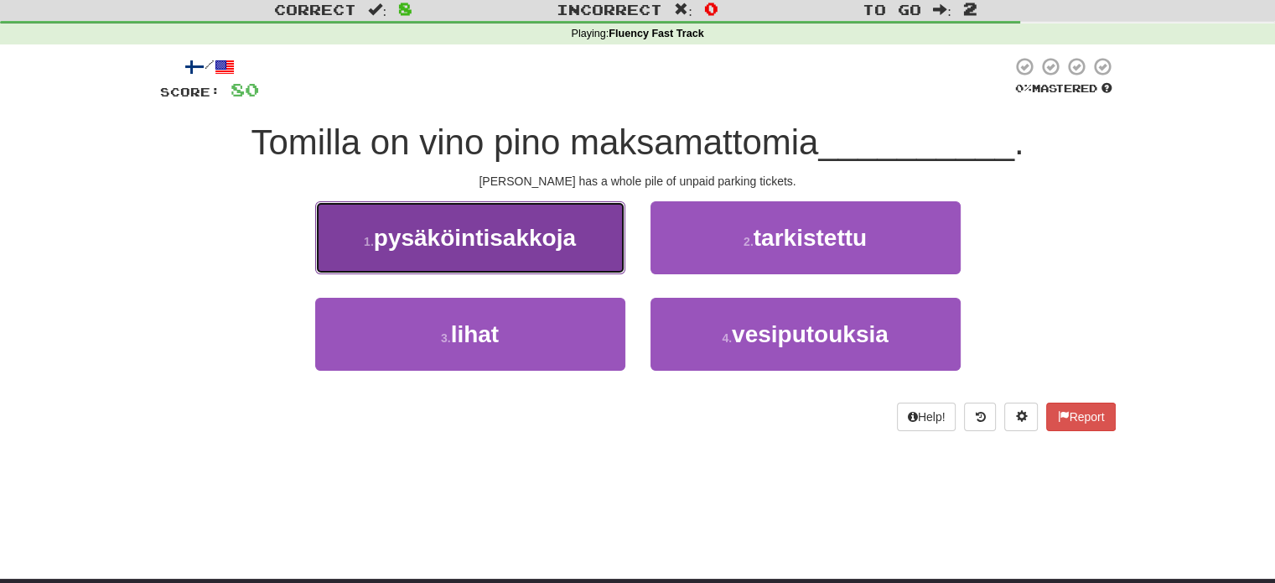
click at [573, 247] on span "pysäköintisakkoja" at bounding box center [475, 238] width 202 height 26
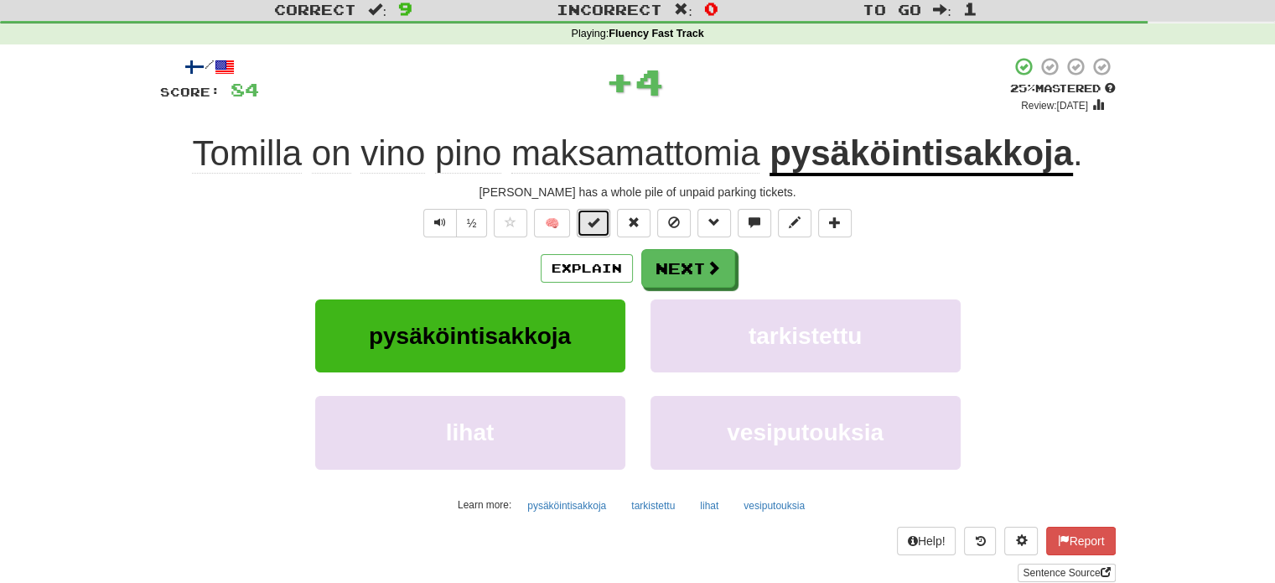
click at [596, 224] on span at bounding box center [594, 222] width 12 height 12
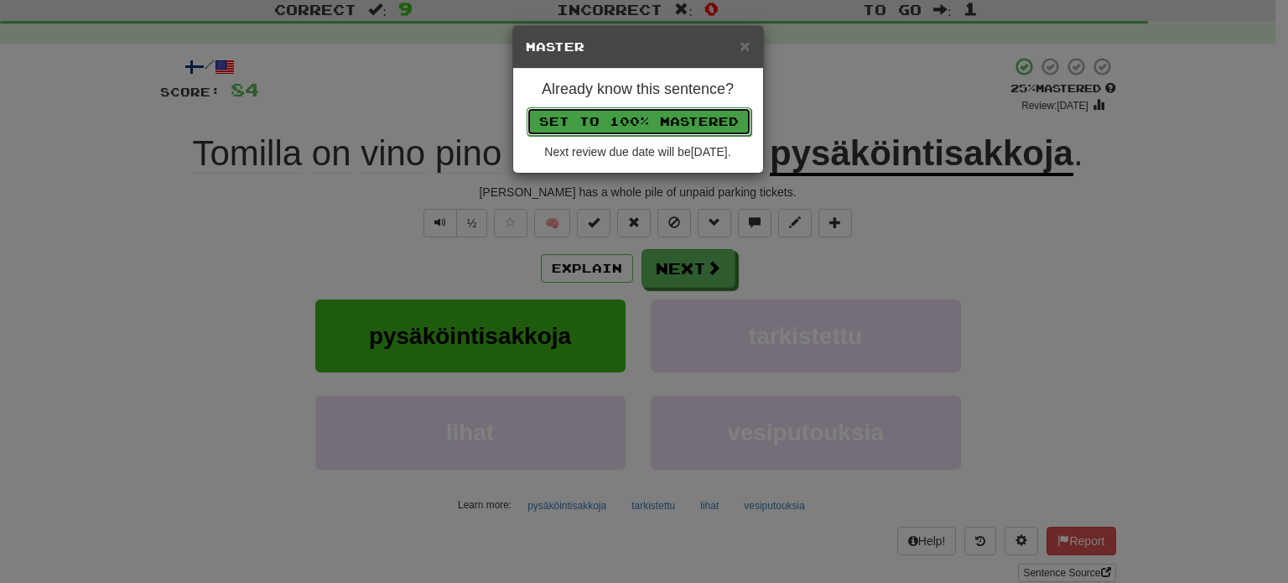
click at [634, 120] on button "Set to 100% Mastered" at bounding box center [639, 121] width 225 height 29
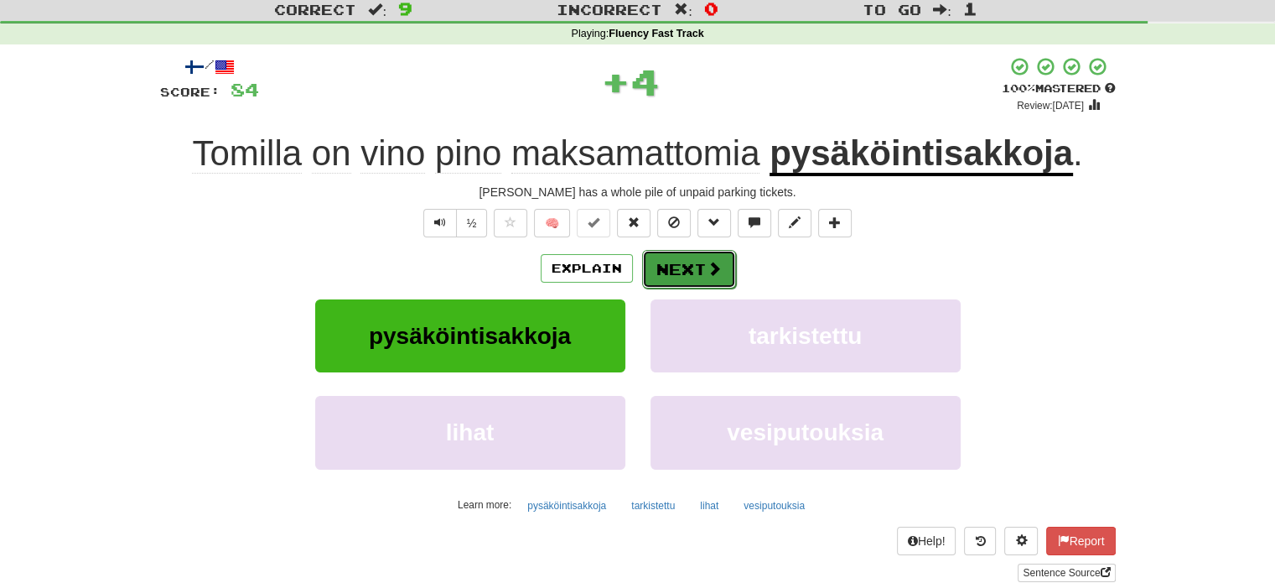
click at [687, 281] on button "Next" at bounding box center [689, 269] width 94 height 39
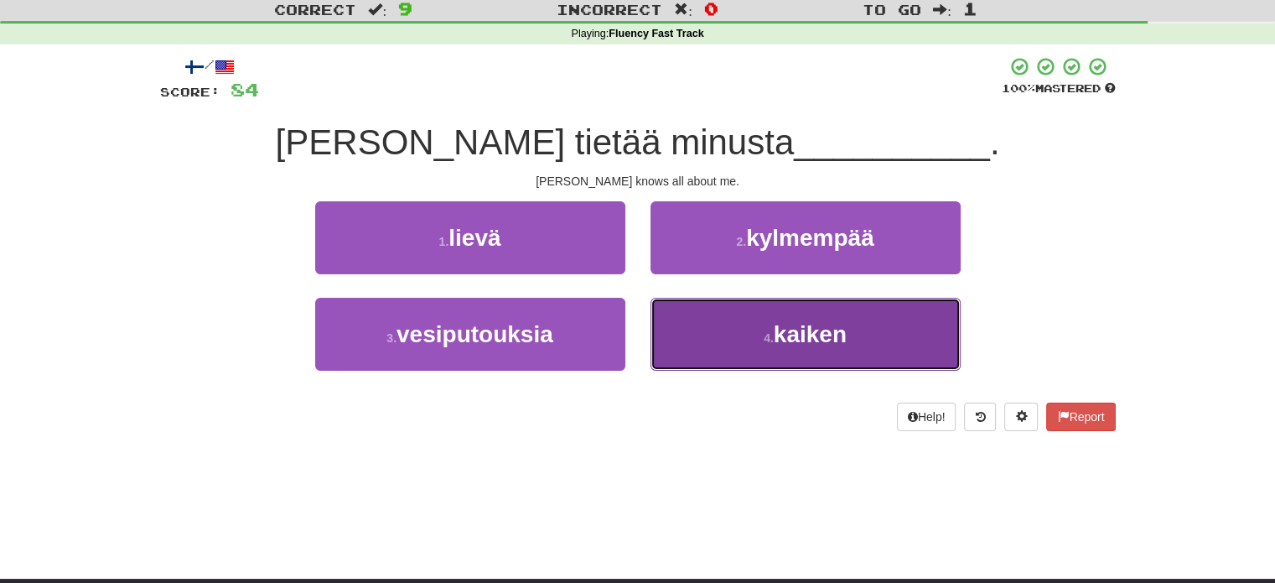
click at [703, 324] on button "4 . kaiken" at bounding box center [806, 334] width 310 height 73
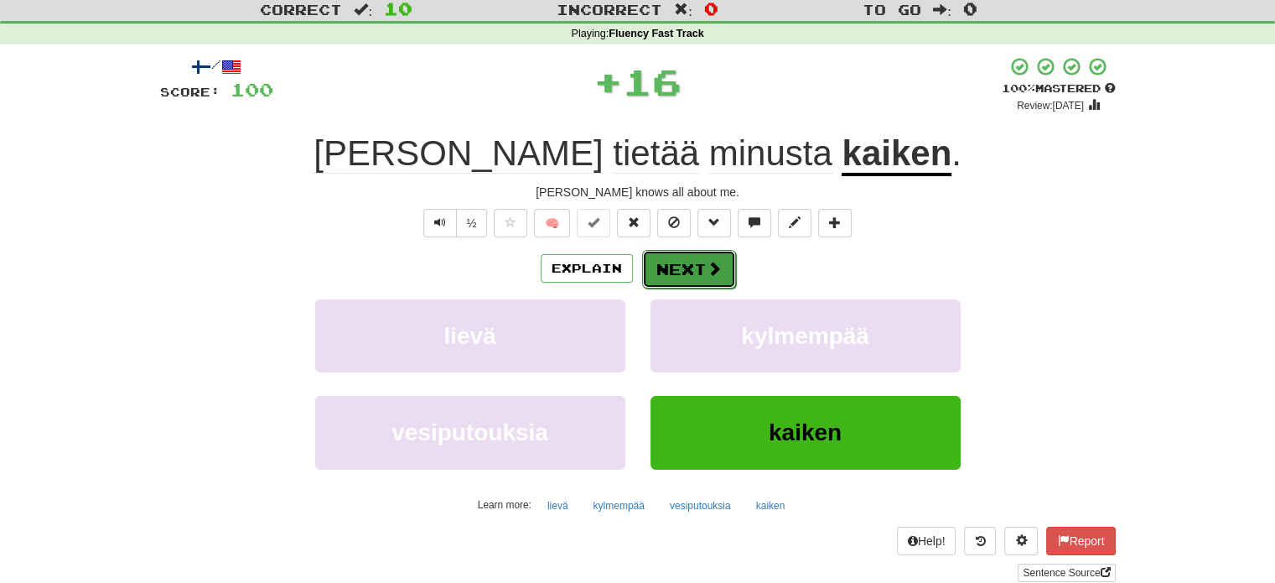
click at [664, 267] on button "Next" at bounding box center [689, 269] width 94 height 39
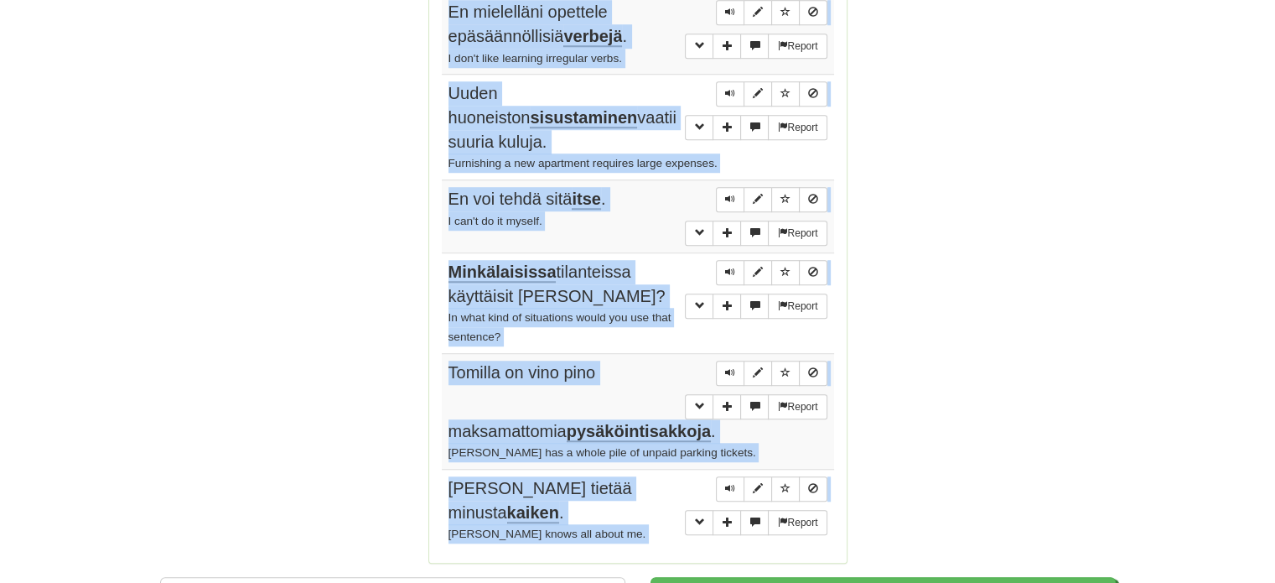
scroll to position [1252, 0]
drag, startPoint x: 449, startPoint y: 117, endPoint x: 647, endPoint y: 431, distance: 371.5
click at [647, 431] on tbody "Report Onko myös Tom siellä? Is Tom there, too? Report Hän pyöräytti silmiään. …" at bounding box center [638, 100] width 392 height 901
copy tbody "Onko myös Tom siellä? Is Tom there, too? Report Hän pyöräytti silmiään. He roll…"
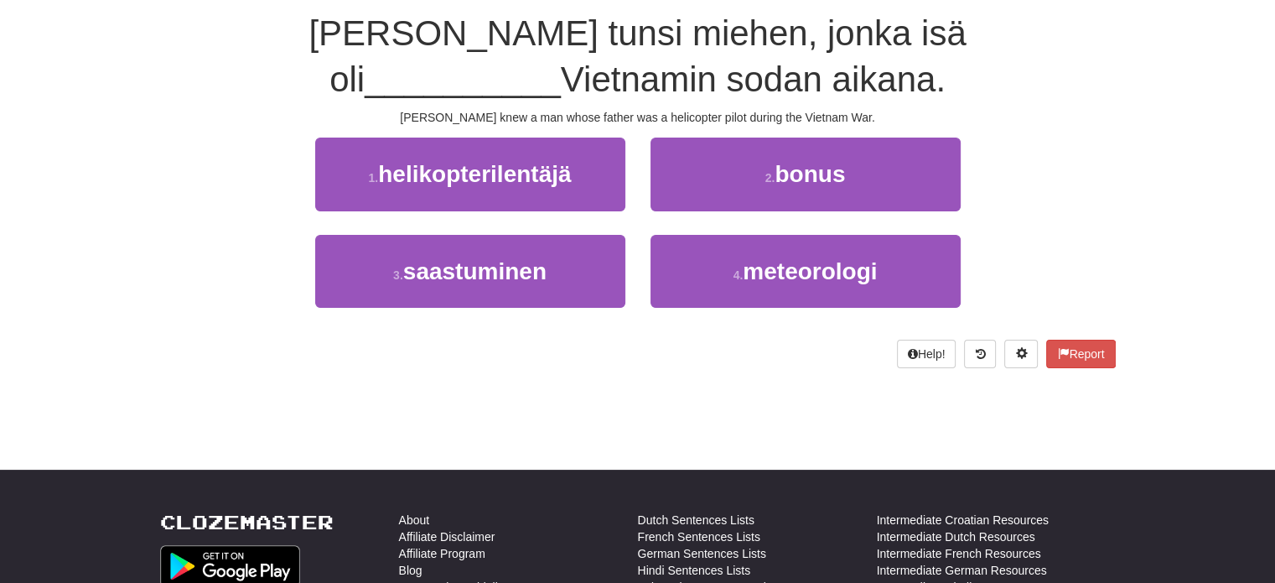
scroll to position [127, 0]
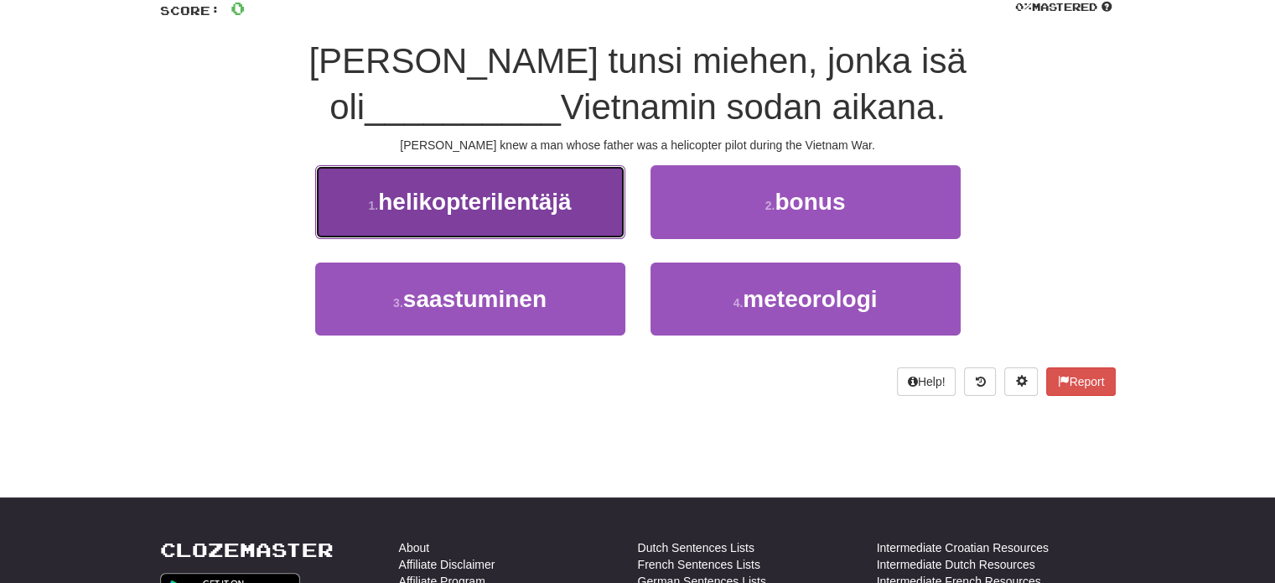
click at [539, 209] on span "helikopterilentäjä" at bounding box center [474, 202] width 193 height 26
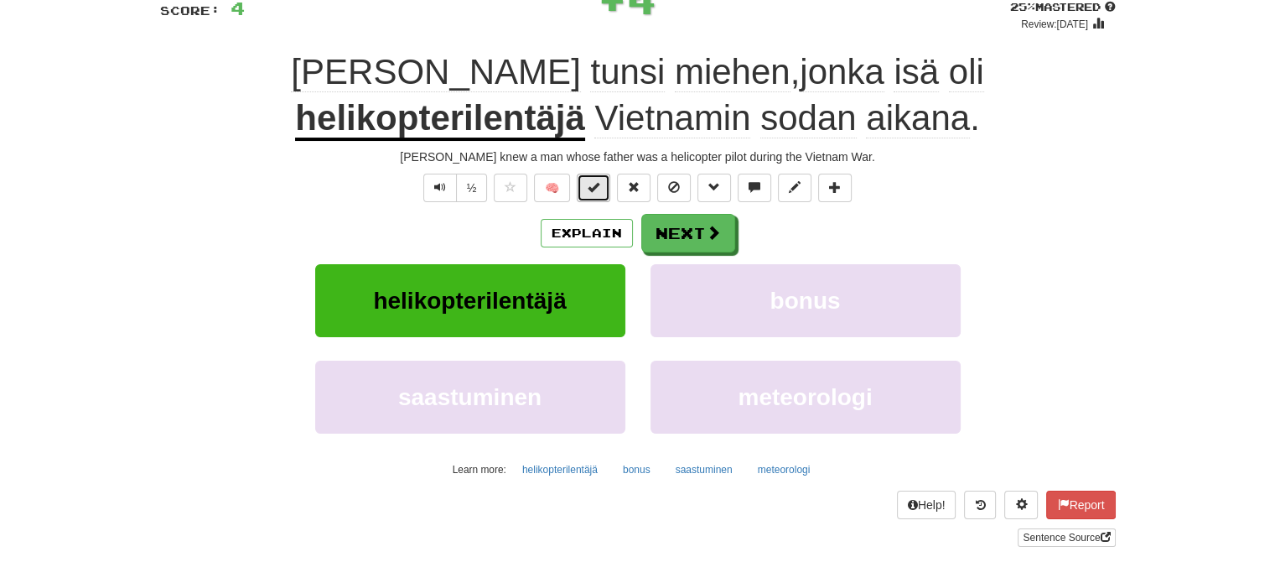
click at [590, 187] on span at bounding box center [594, 187] width 12 height 12
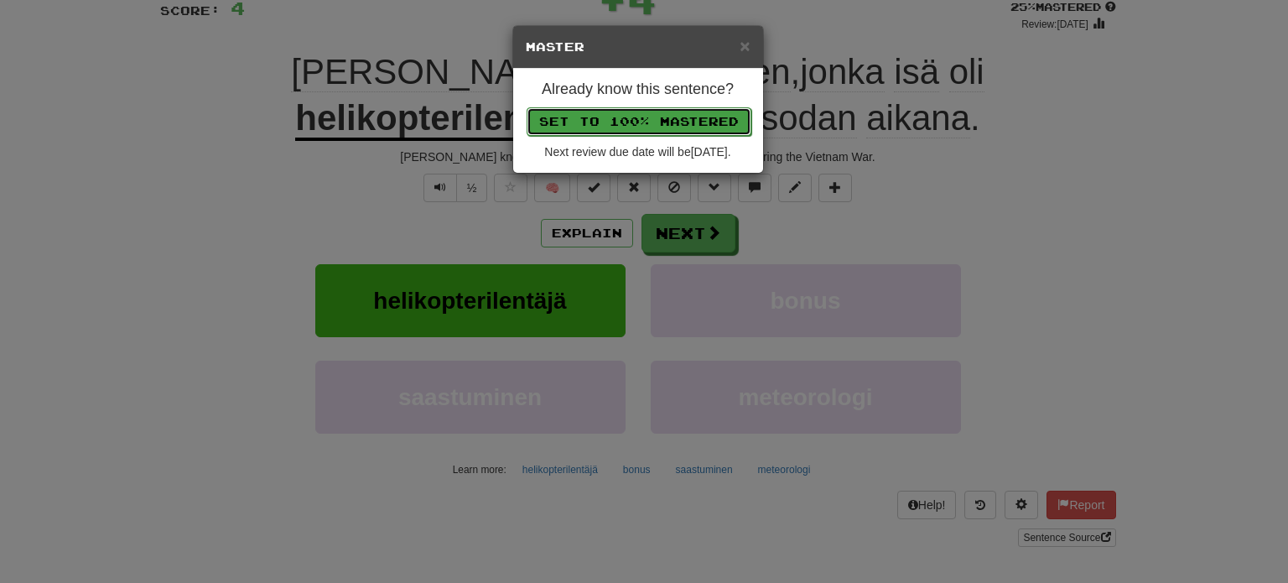
click at [634, 122] on button "Set to 100% Mastered" at bounding box center [639, 121] width 225 height 29
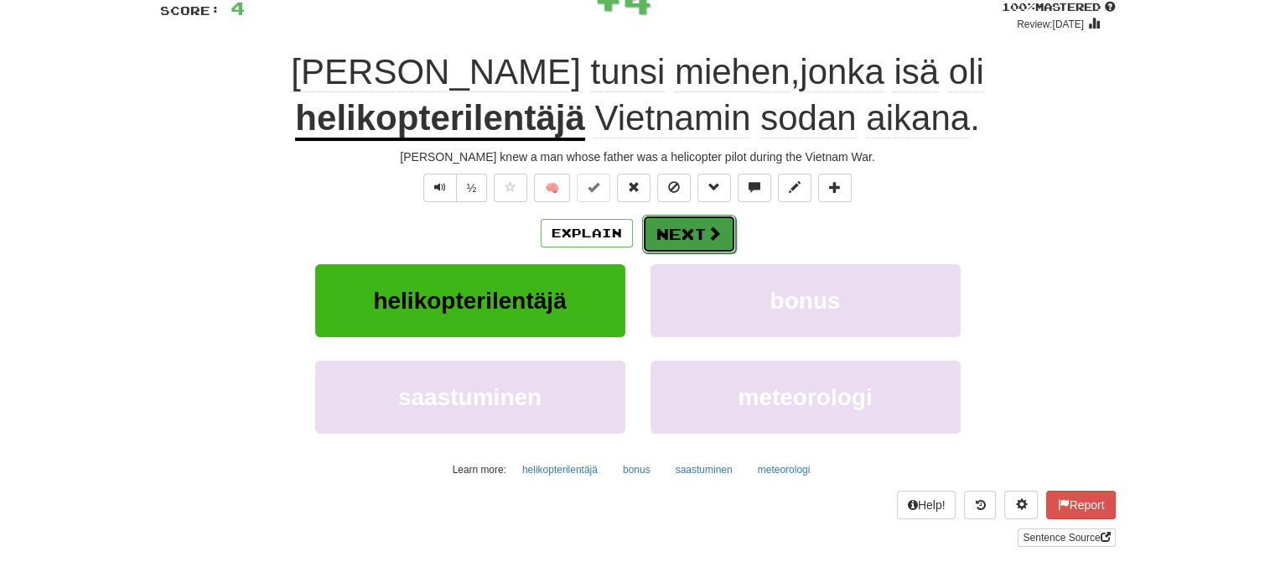
click at [688, 235] on button "Next" at bounding box center [689, 234] width 94 height 39
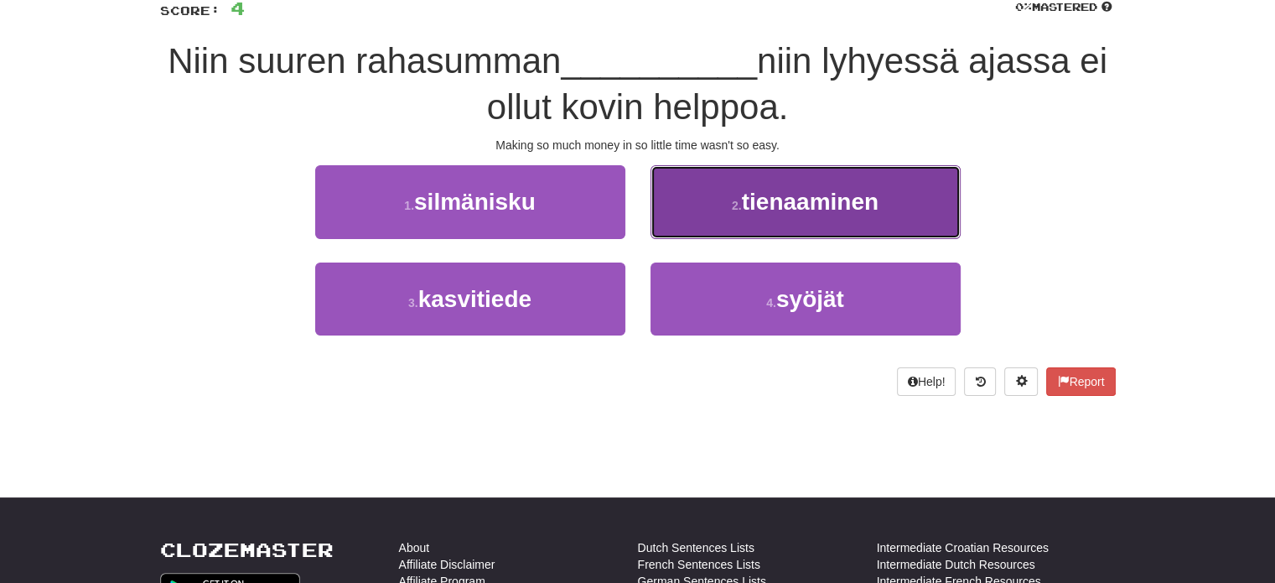
click at [721, 221] on button "2 . tienaaminen" at bounding box center [806, 201] width 310 height 73
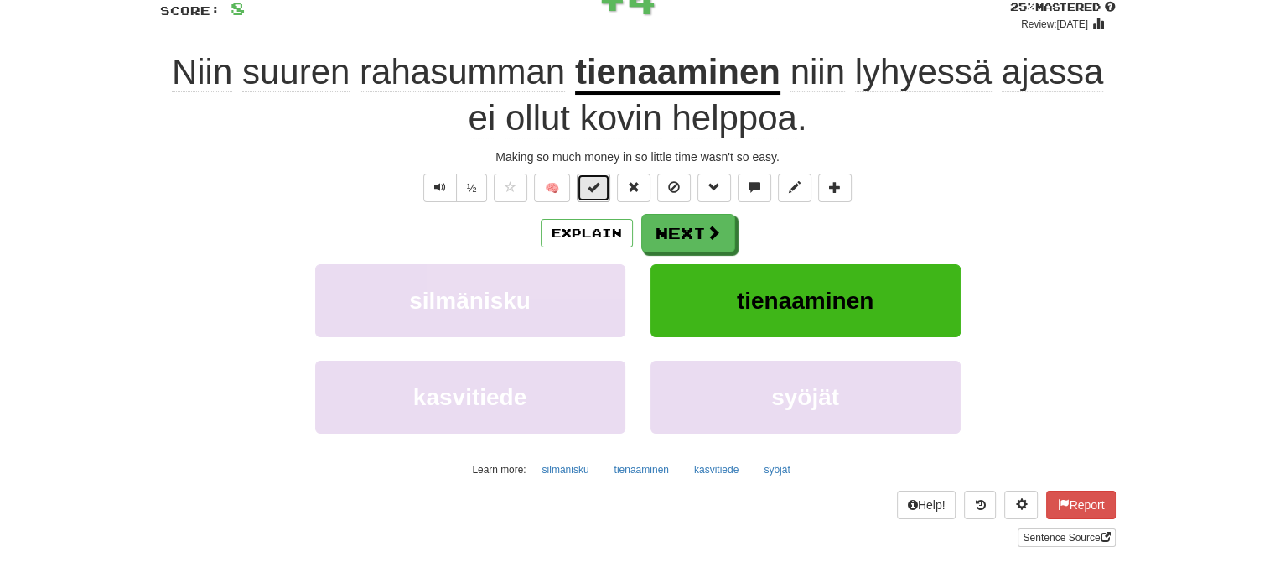
click at [603, 189] on button at bounding box center [594, 188] width 34 height 29
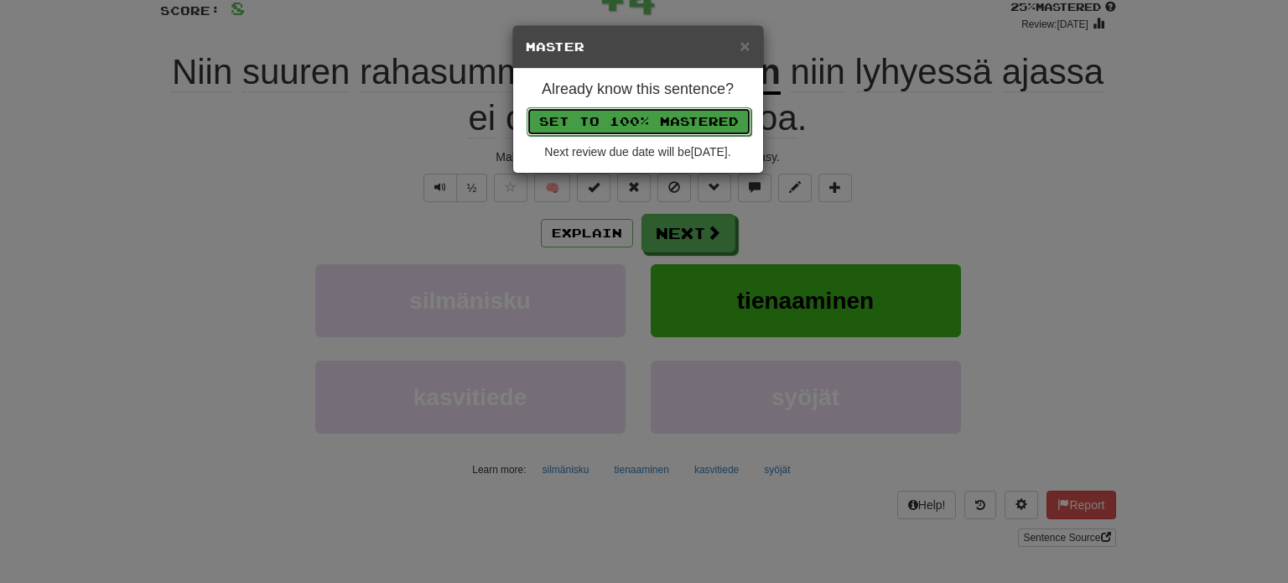
click at [629, 117] on button "Set to 100% Mastered" at bounding box center [639, 121] width 225 height 29
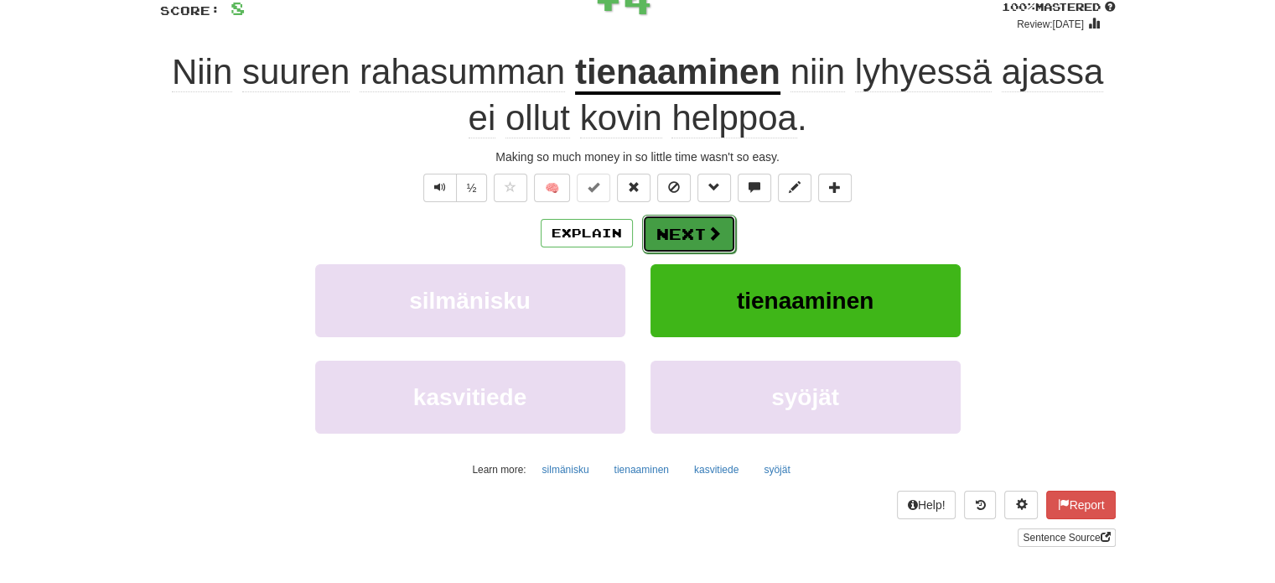
click at [681, 222] on button "Next" at bounding box center [689, 234] width 94 height 39
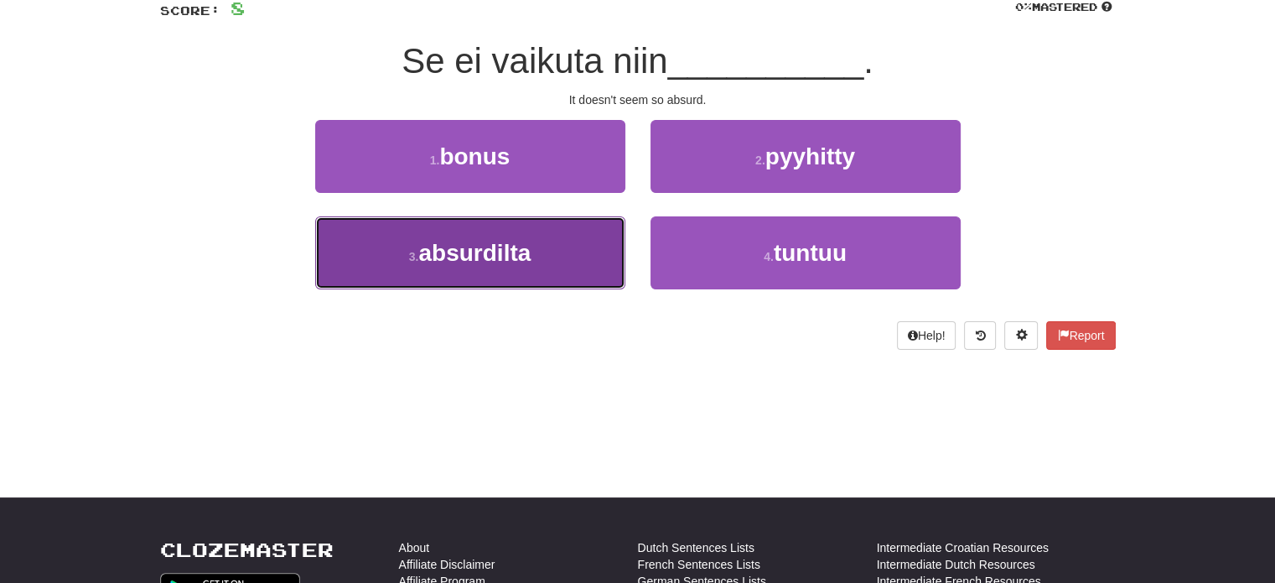
click at [574, 264] on button "3 . absurdilta" at bounding box center [470, 252] width 310 height 73
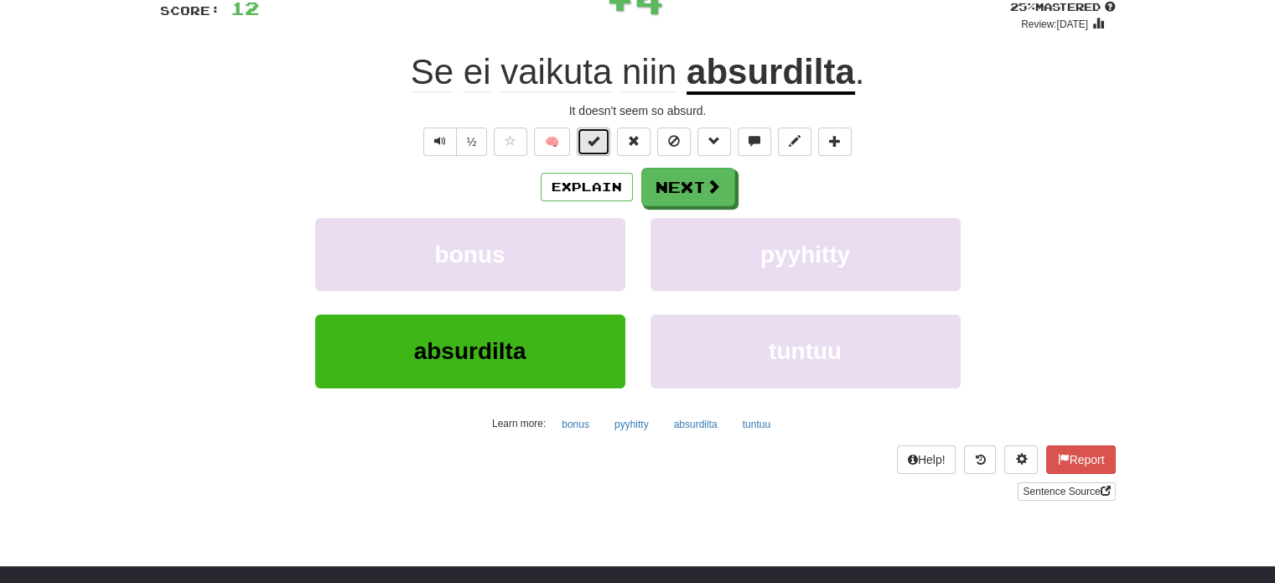
click at [605, 146] on button at bounding box center [594, 141] width 34 height 29
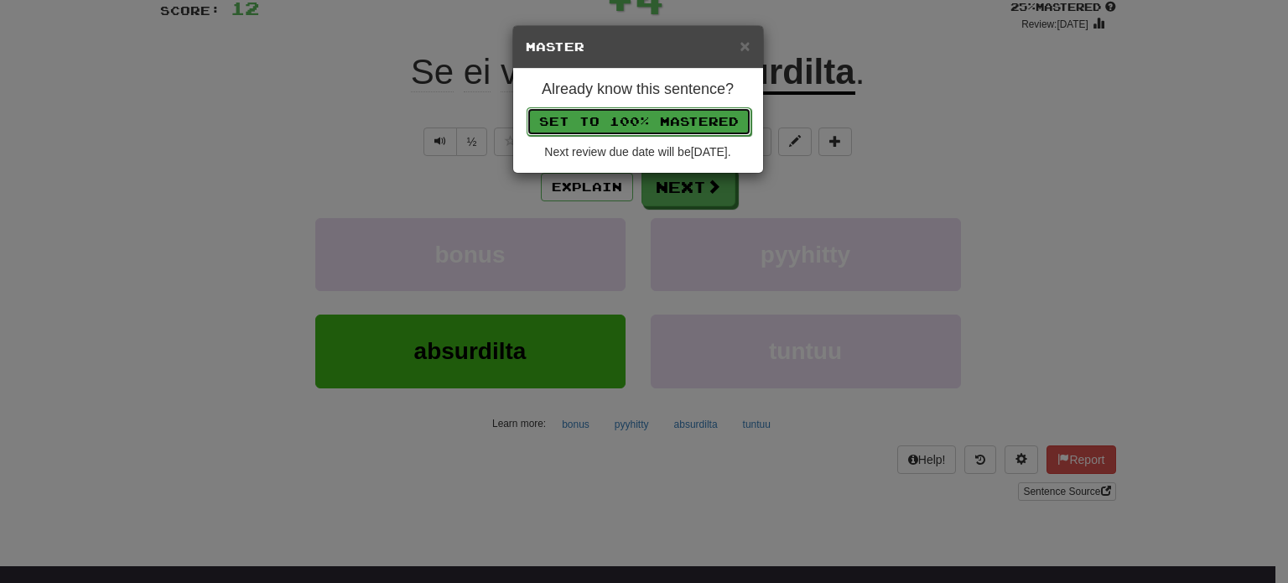
click at [615, 117] on button "Set to 100% Mastered" at bounding box center [639, 121] width 225 height 29
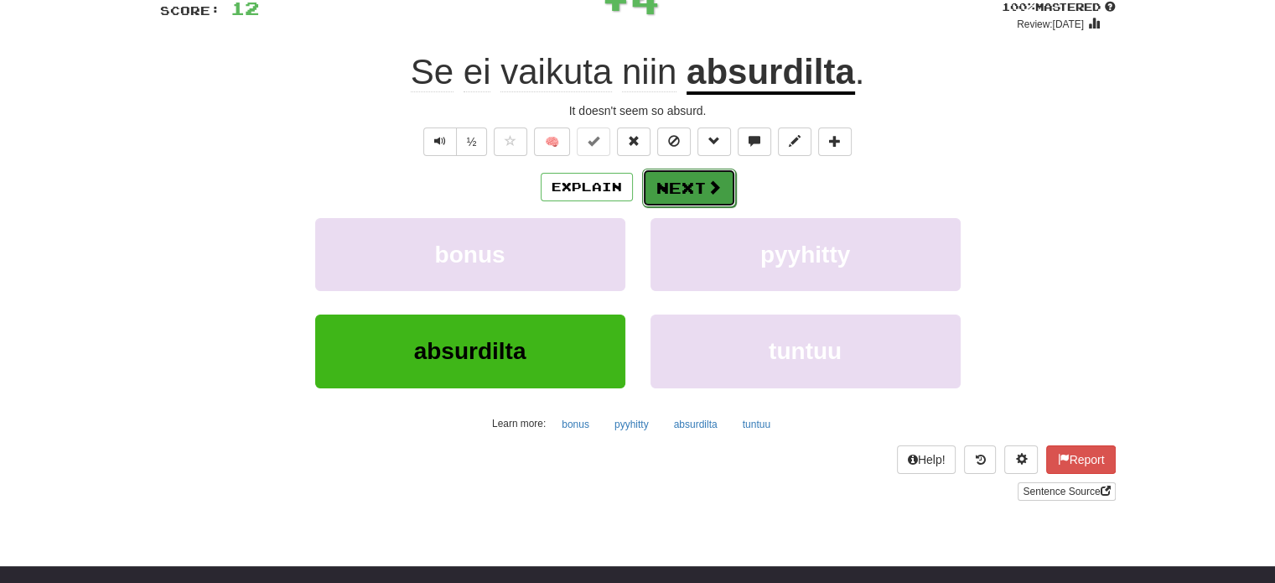
click at [666, 176] on button "Next" at bounding box center [689, 188] width 94 height 39
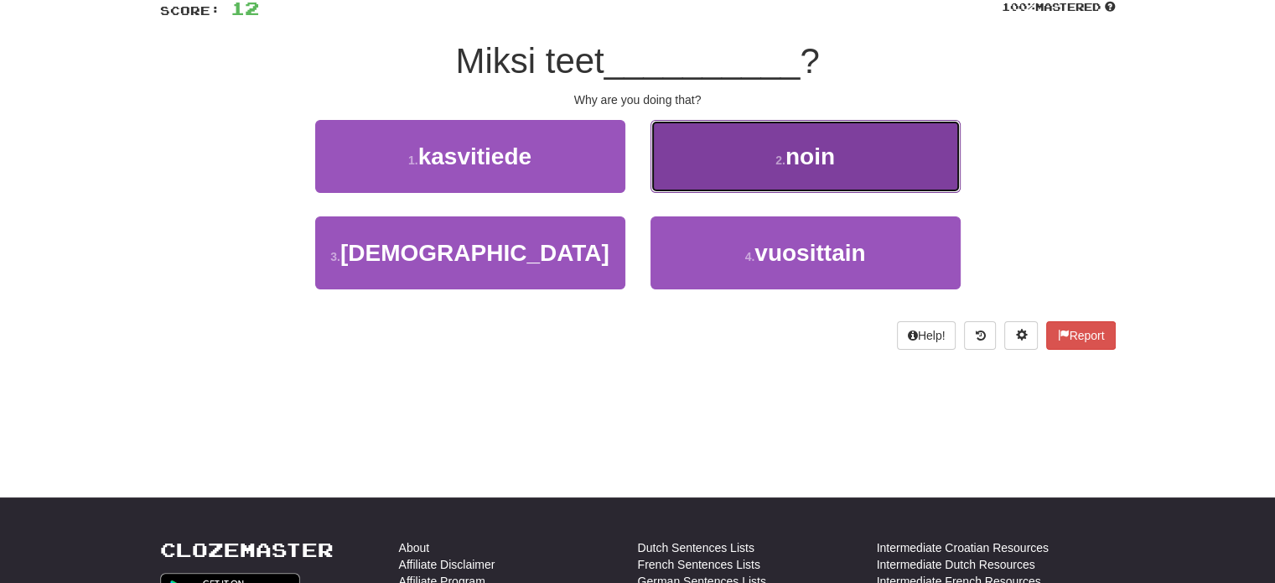
click at [671, 179] on button "2 . noin" at bounding box center [806, 156] width 310 height 73
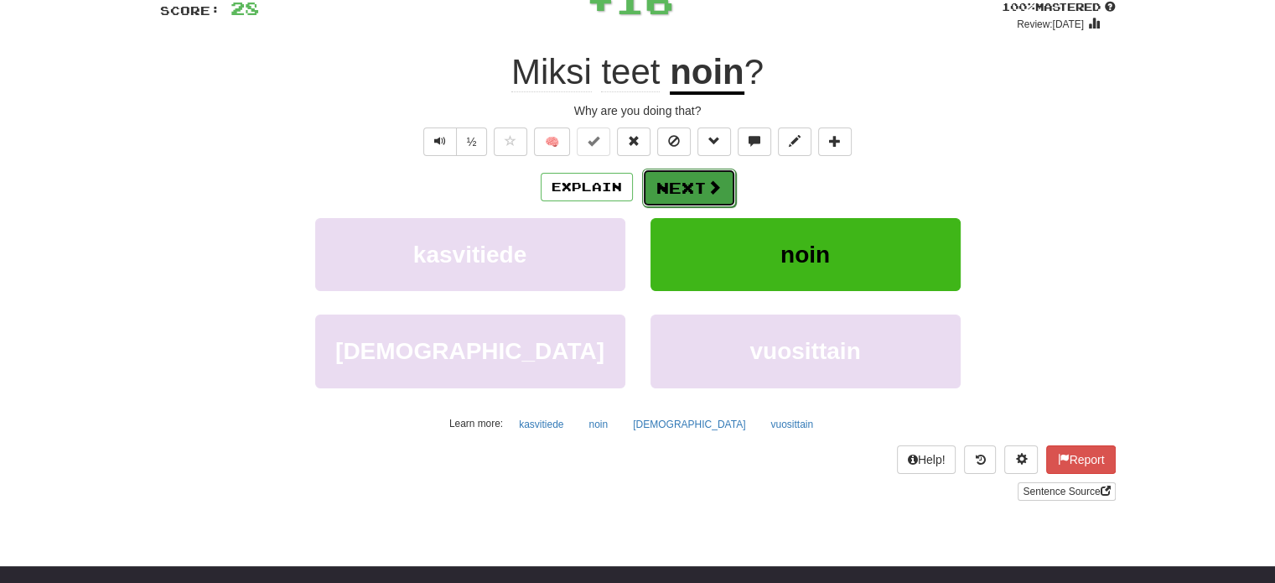
click at [675, 174] on button "Next" at bounding box center [689, 188] width 94 height 39
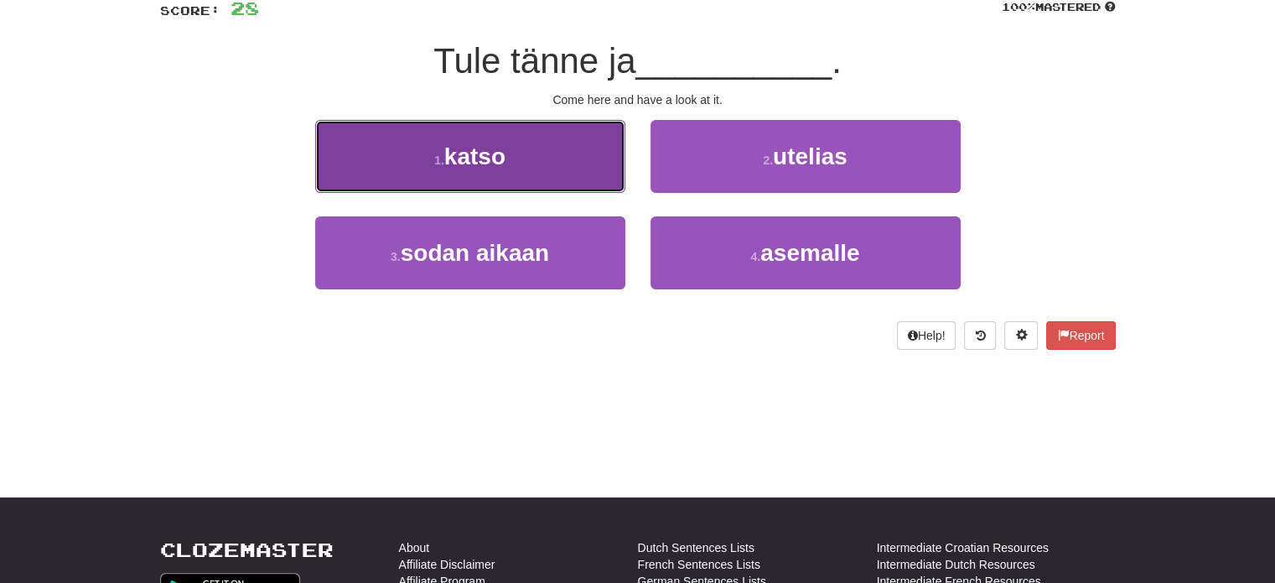
click at [577, 162] on button "1 . katso" at bounding box center [470, 156] width 310 height 73
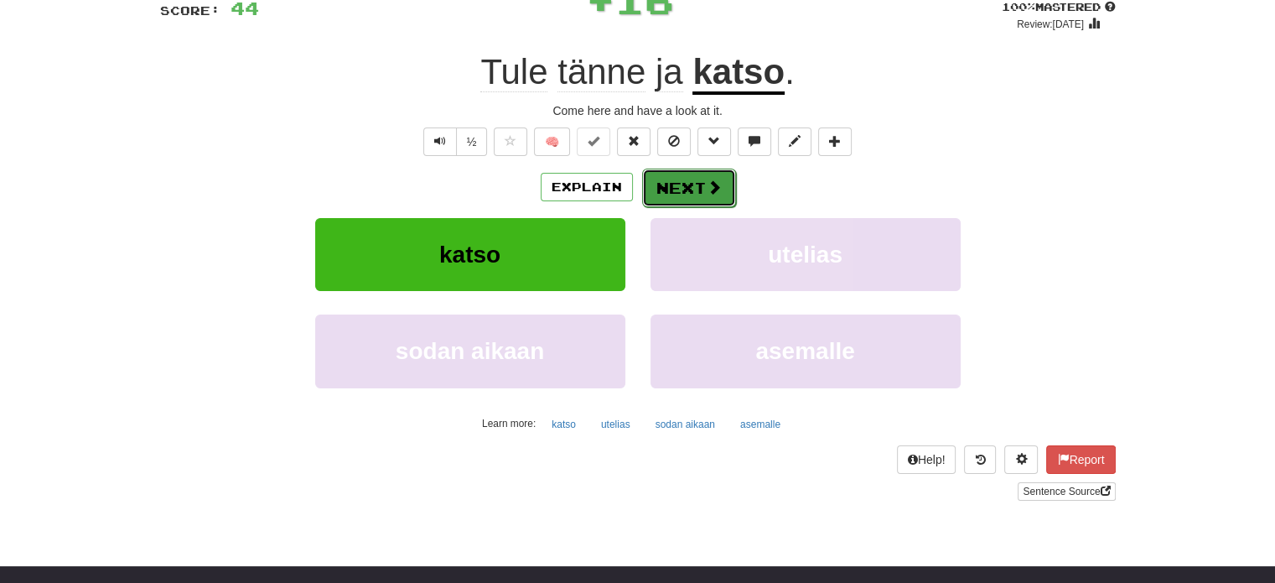
click at [649, 174] on button "Next" at bounding box center [689, 188] width 94 height 39
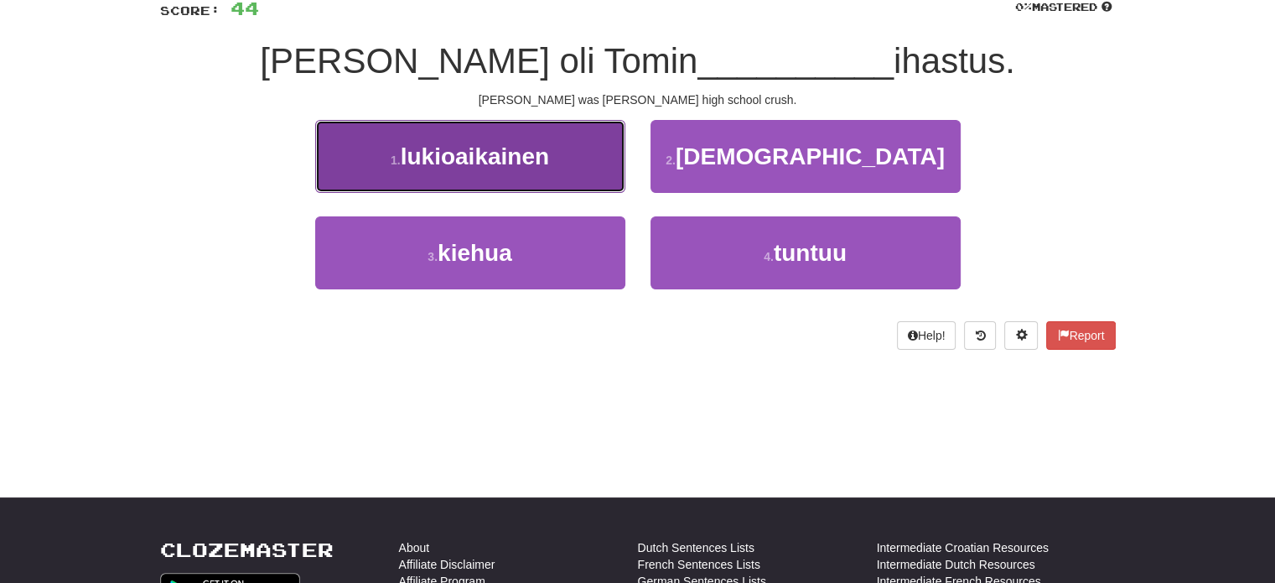
click at [572, 157] on button "1 . lukioaikainen" at bounding box center [470, 156] width 310 height 73
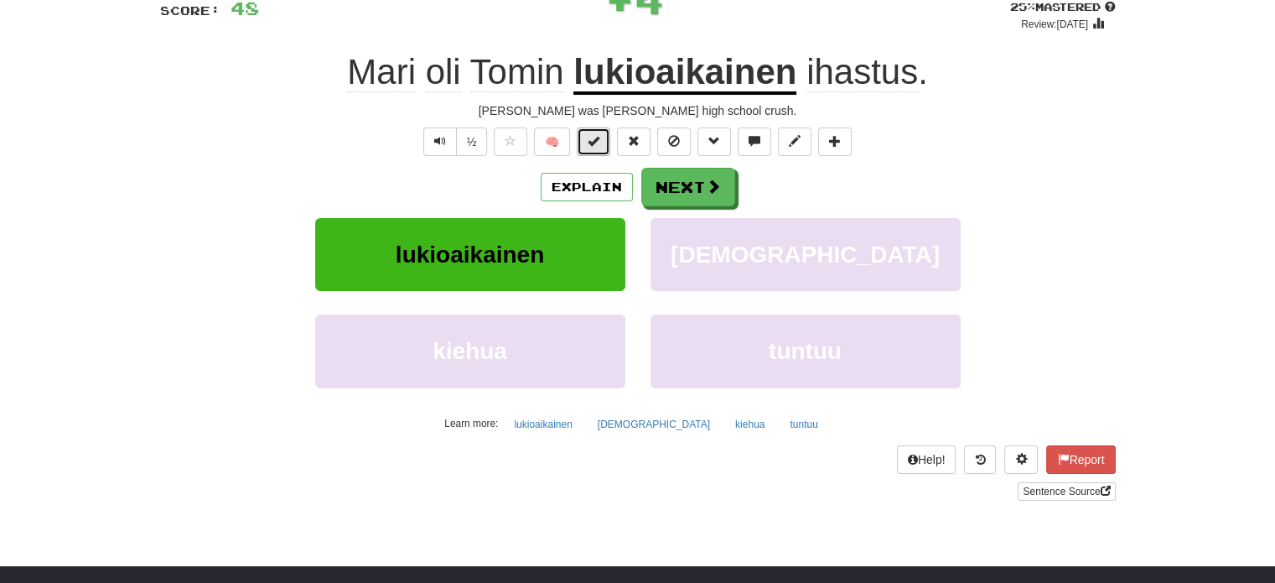
click at [593, 142] on span at bounding box center [594, 141] width 12 height 12
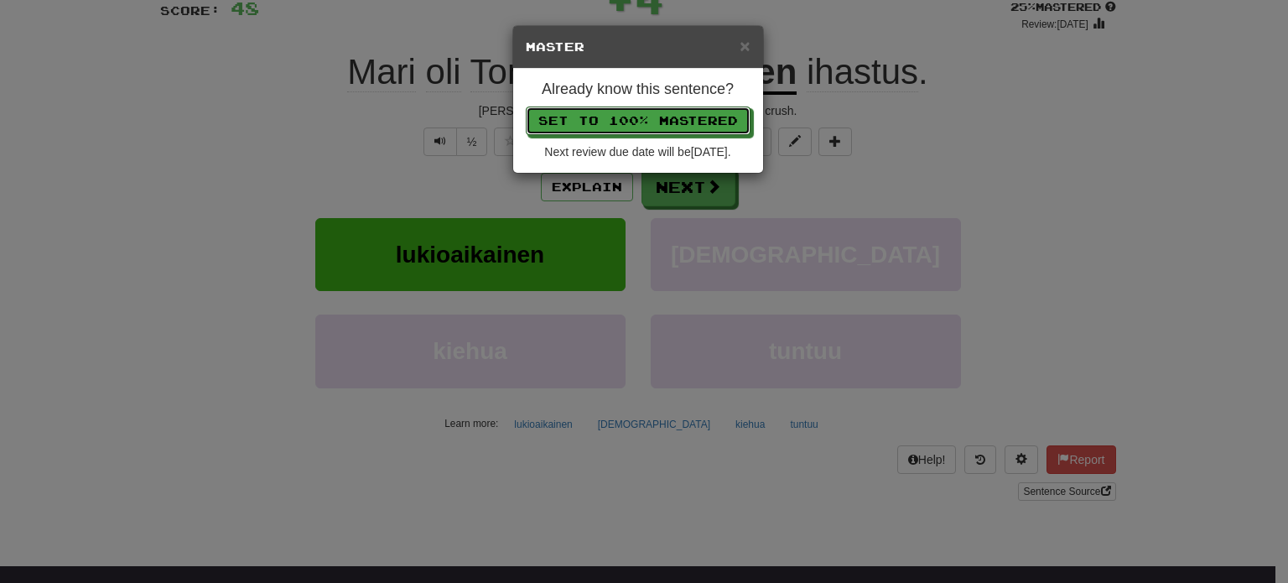
drag, startPoint x: 616, startPoint y: 110, endPoint x: 631, endPoint y: 127, distance: 22.6
click at [617, 111] on button "Set to 100% Mastered" at bounding box center [638, 120] width 225 height 29
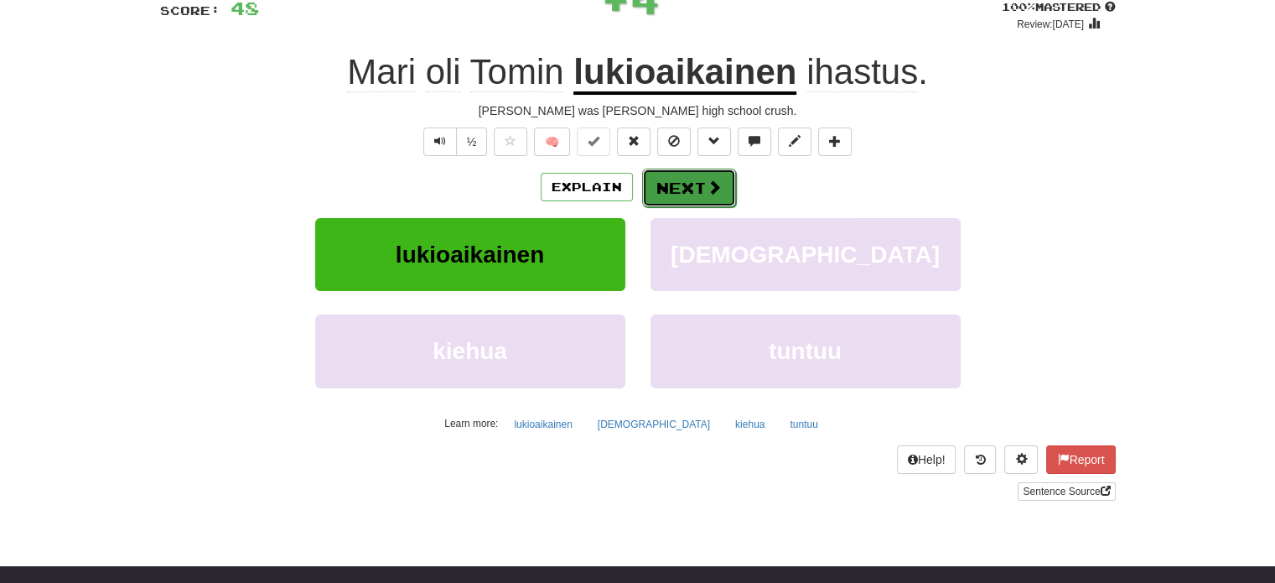
click at [696, 187] on button "Next" at bounding box center [689, 188] width 94 height 39
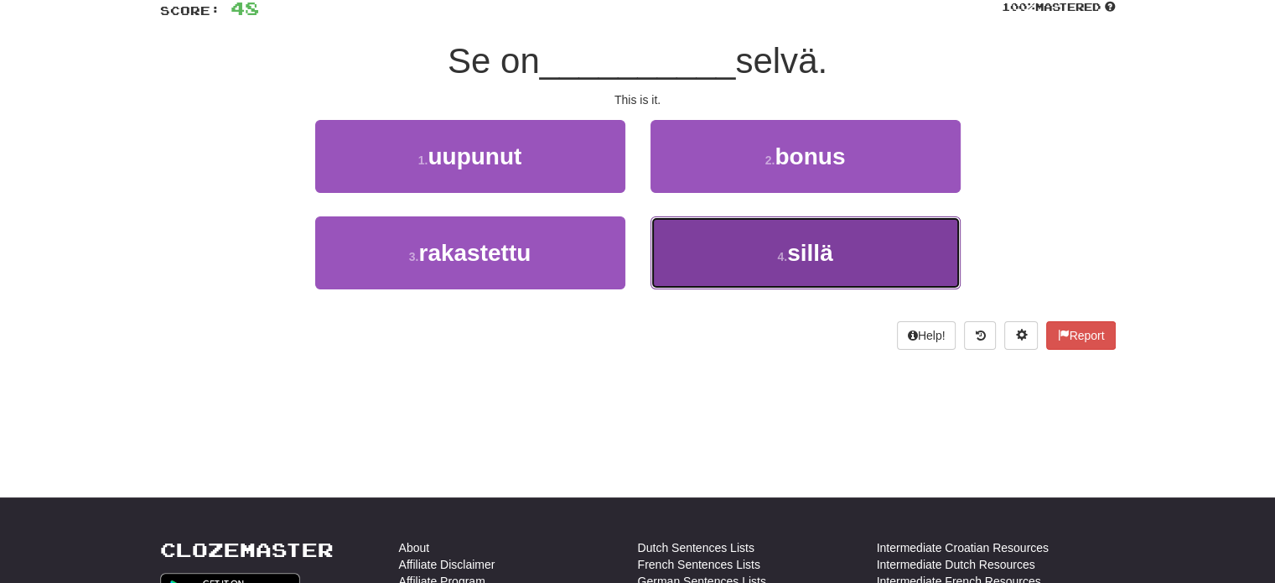
click at [714, 251] on button "4 . sillä" at bounding box center [806, 252] width 310 height 73
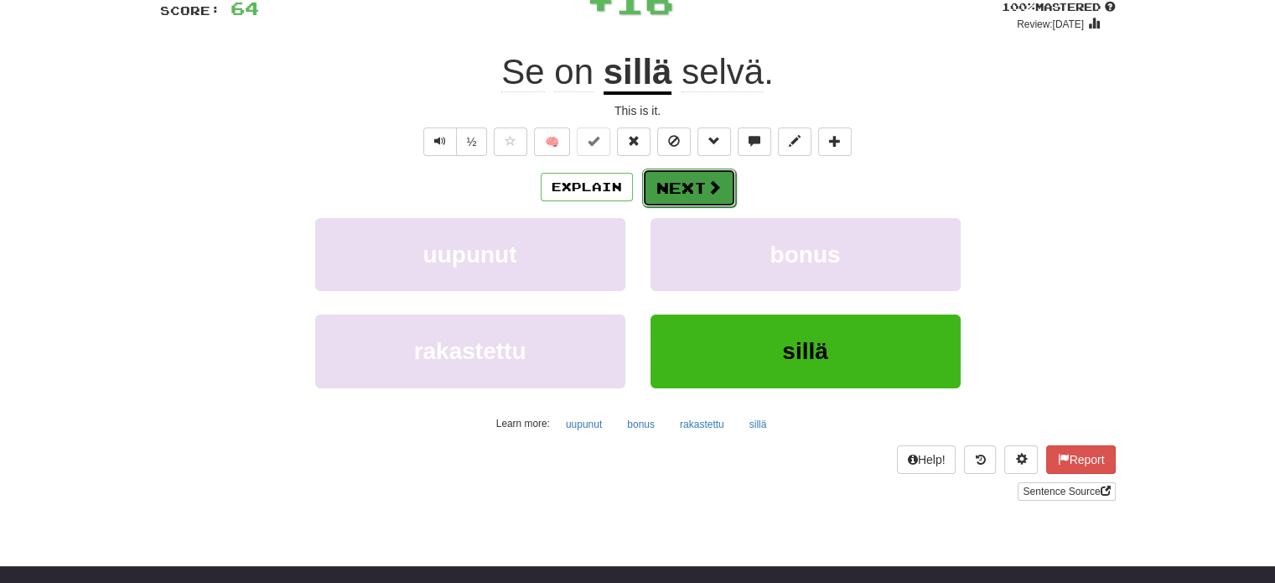
click at [657, 181] on button "Next" at bounding box center [689, 188] width 94 height 39
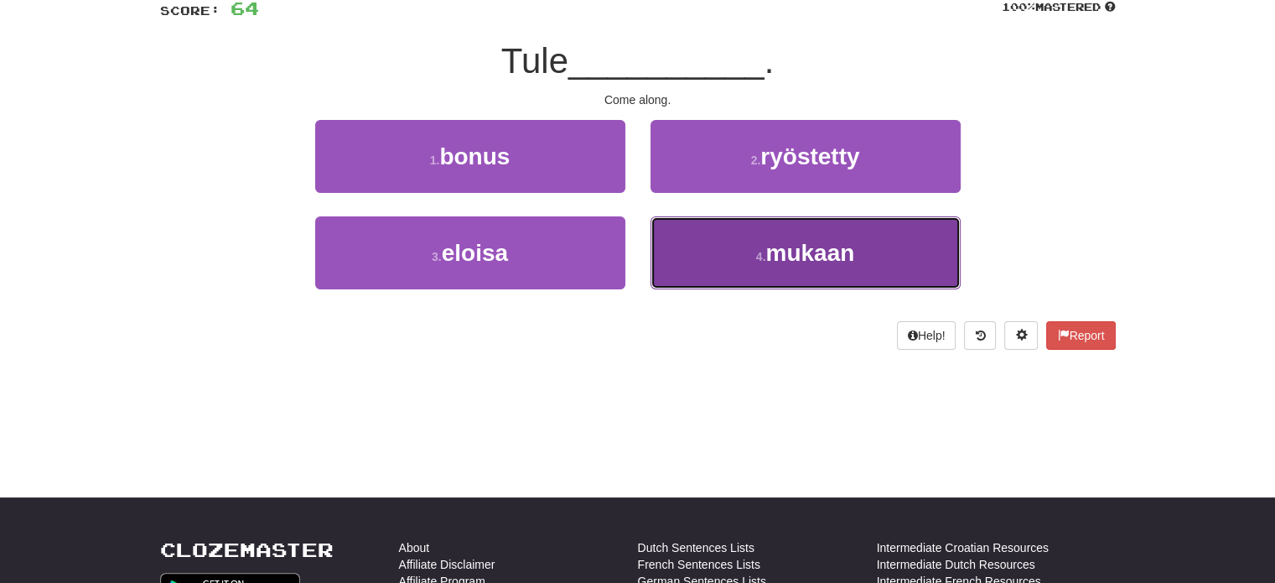
click at [704, 252] on button "4 . mukaan" at bounding box center [806, 252] width 310 height 73
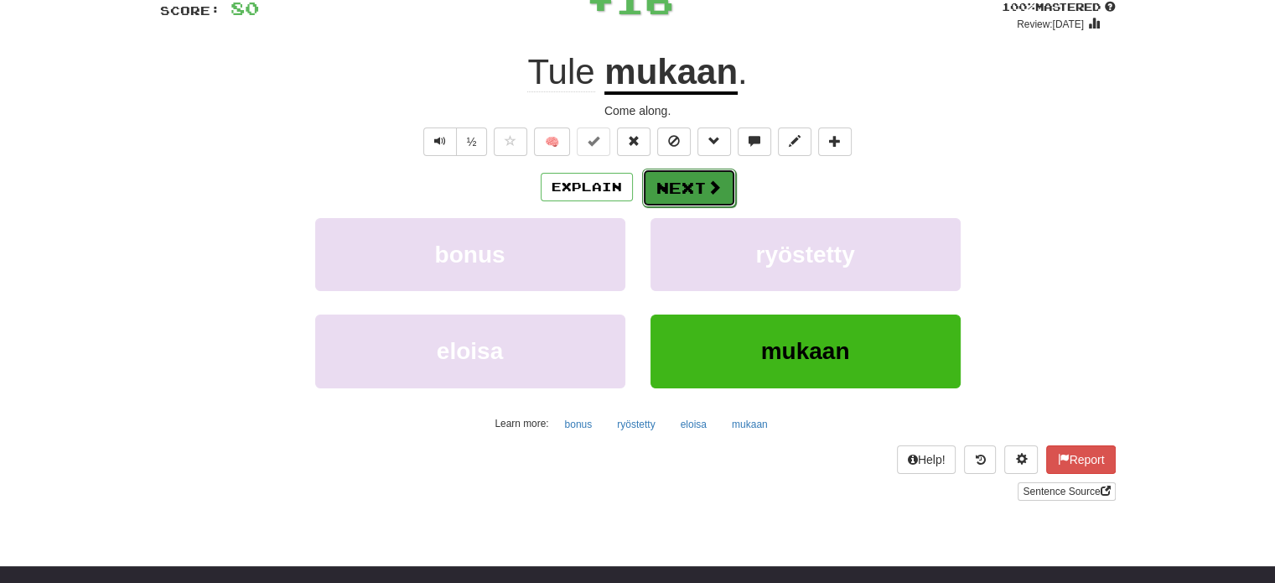
click at [674, 189] on button "Next" at bounding box center [689, 188] width 94 height 39
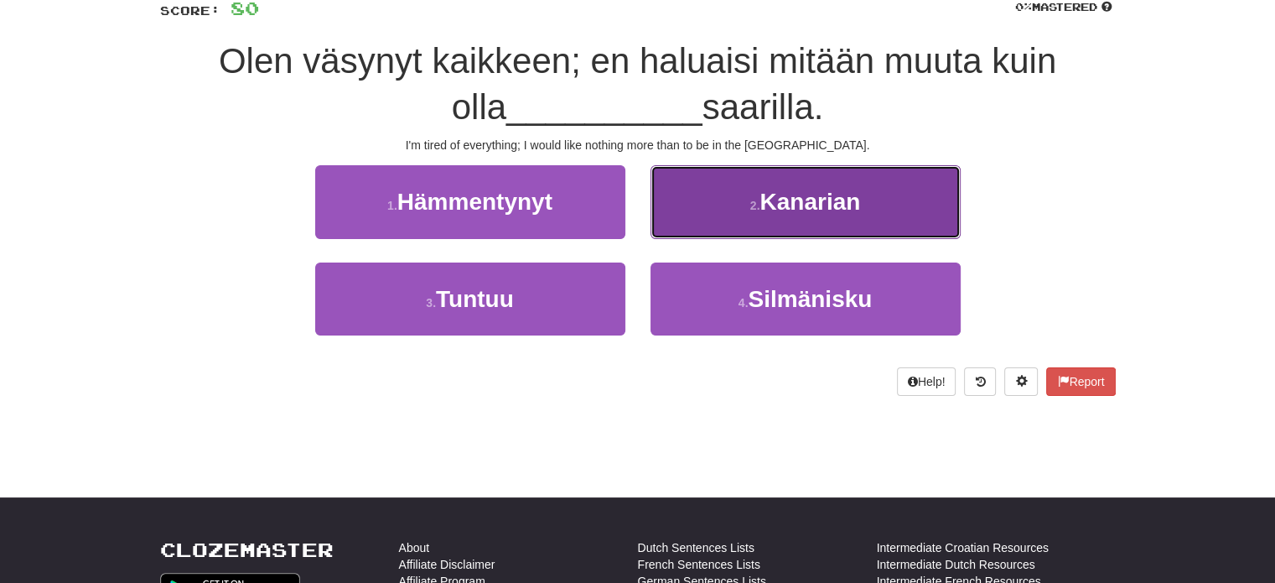
click at [685, 214] on button "2 . Kanarian" at bounding box center [806, 201] width 310 height 73
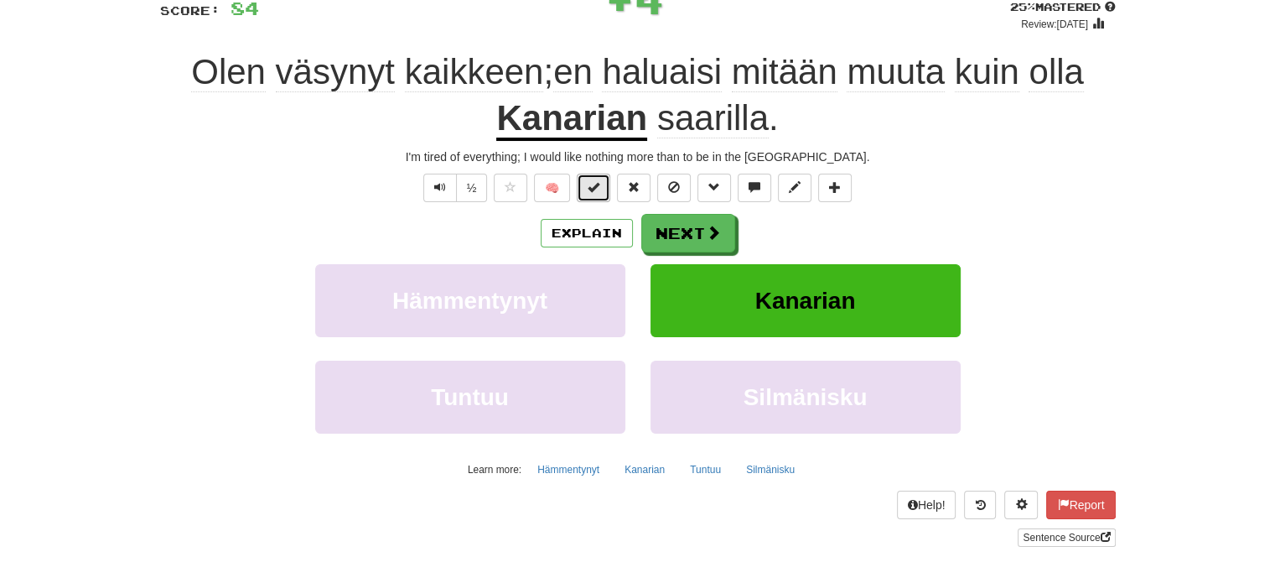
click at [603, 183] on button at bounding box center [594, 188] width 34 height 29
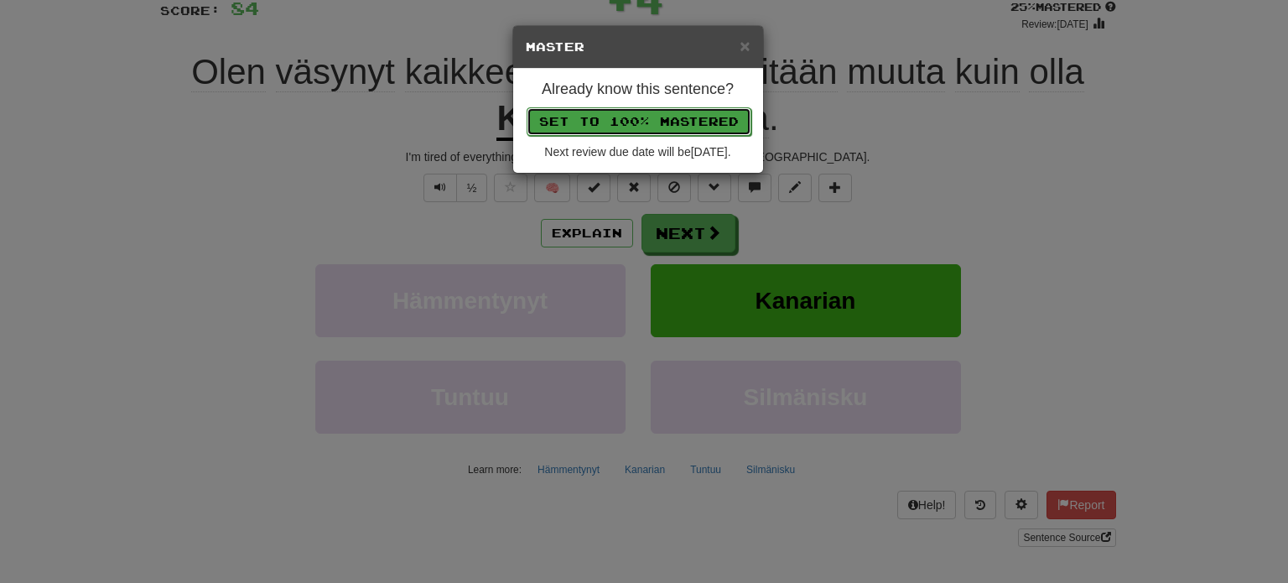
click at [610, 120] on button "Set to 100% Mastered" at bounding box center [639, 121] width 225 height 29
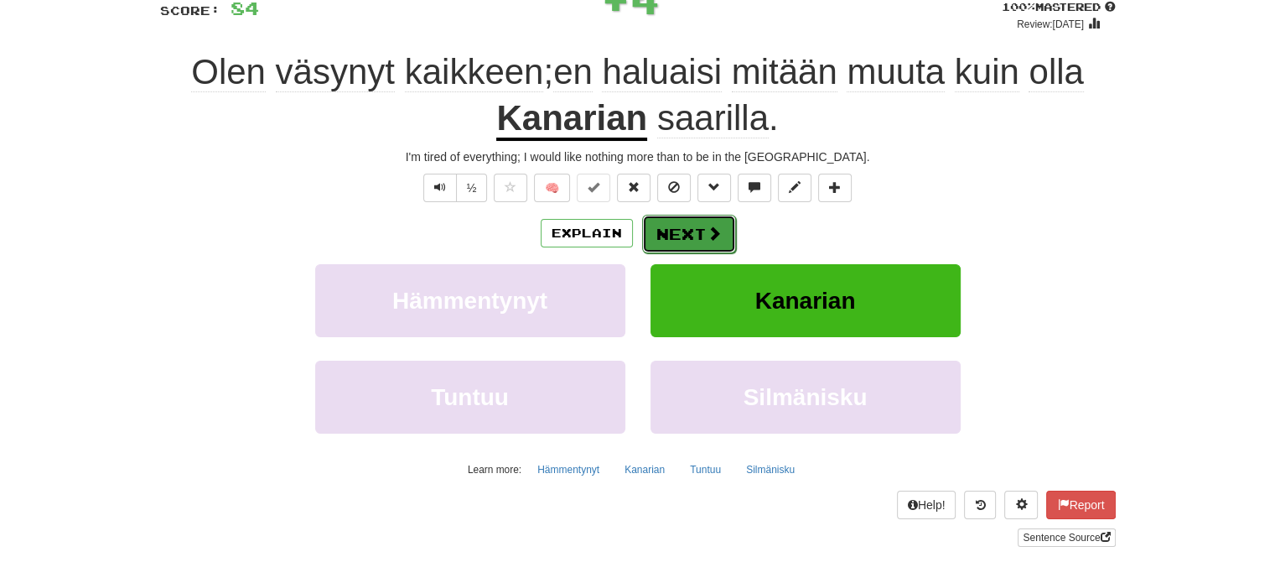
click at [693, 226] on button "Next" at bounding box center [689, 234] width 94 height 39
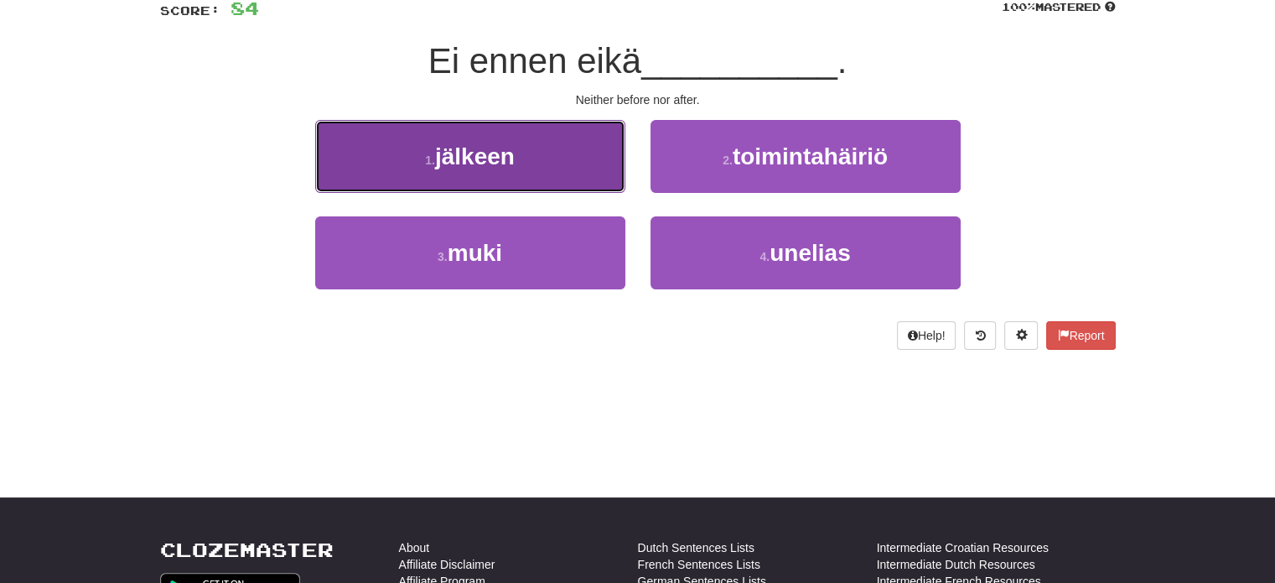
click at [564, 167] on button "1 . jälkeen" at bounding box center [470, 156] width 310 height 73
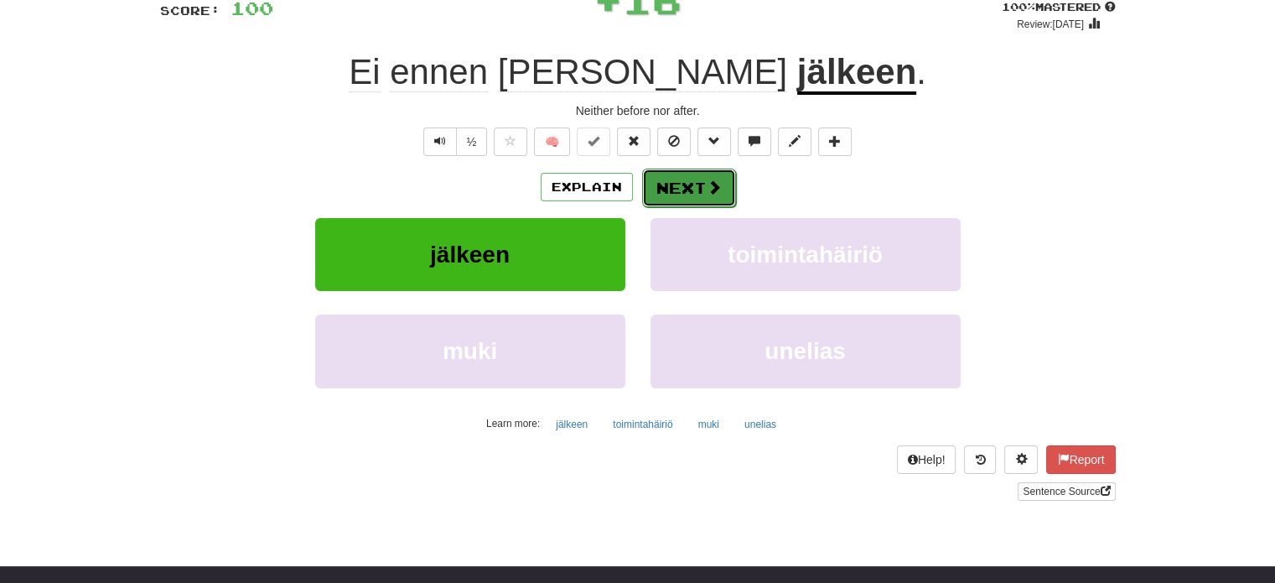
click at [687, 190] on button "Next" at bounding box center [689, 188] width 94 height 39
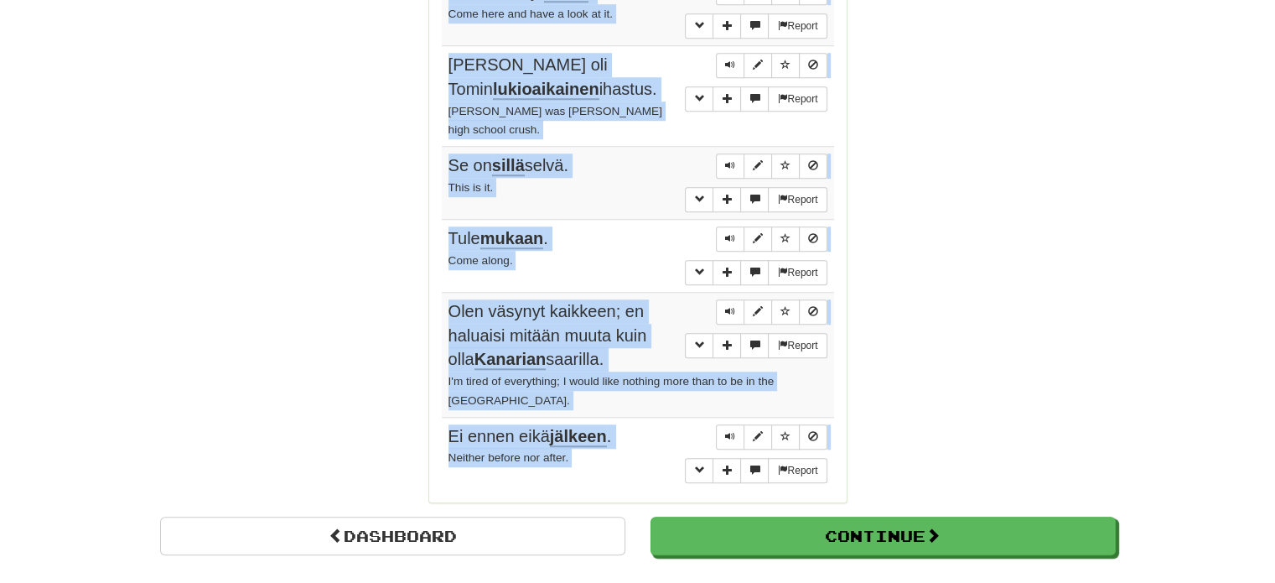
scroll to position [1349, 0]
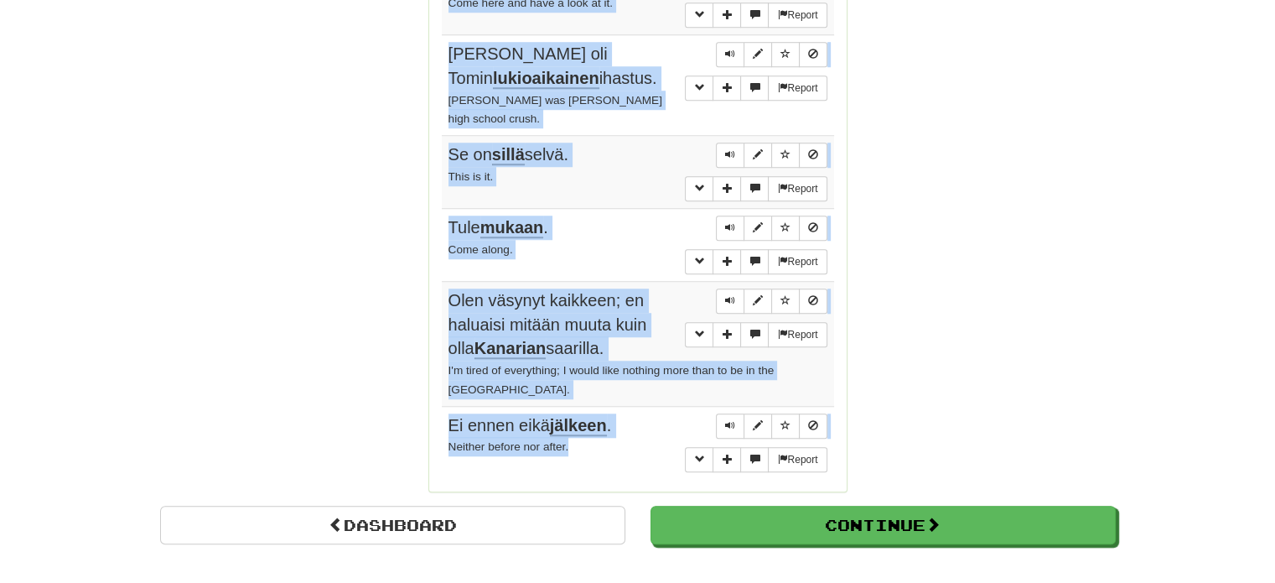
drag, startPoint x: 441, startPoint y: 121, endPoint x: 625, endPoint y: 381, distance: 318.2
click at [625, 381] on tbody "Report Tom tunsi miehen, jonka isä oli helikopterilentäjä Vietnamin sodan aikan…" at bounding box center [638, 15] width 392 height 927
copy tbody "Tom tunsi miehen, jonka isä oli helikopterilentäjä Vietnamin sodan aikana. Tom …"
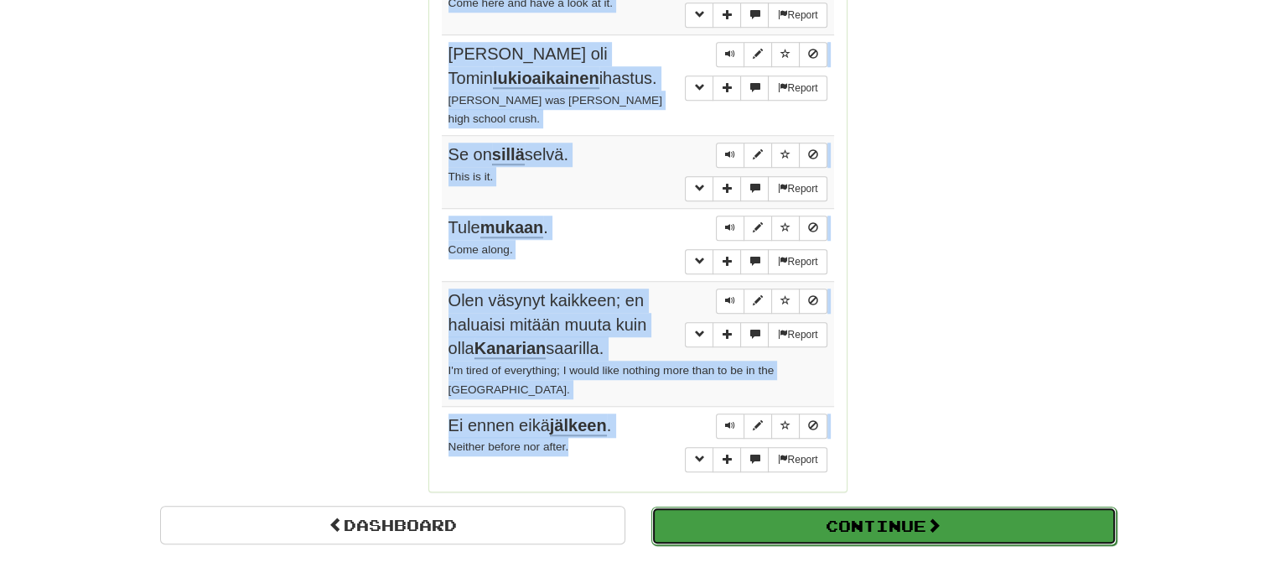
click at [730, 506] on button "Continue" at bounding box center [883, 525] width 465 height 39
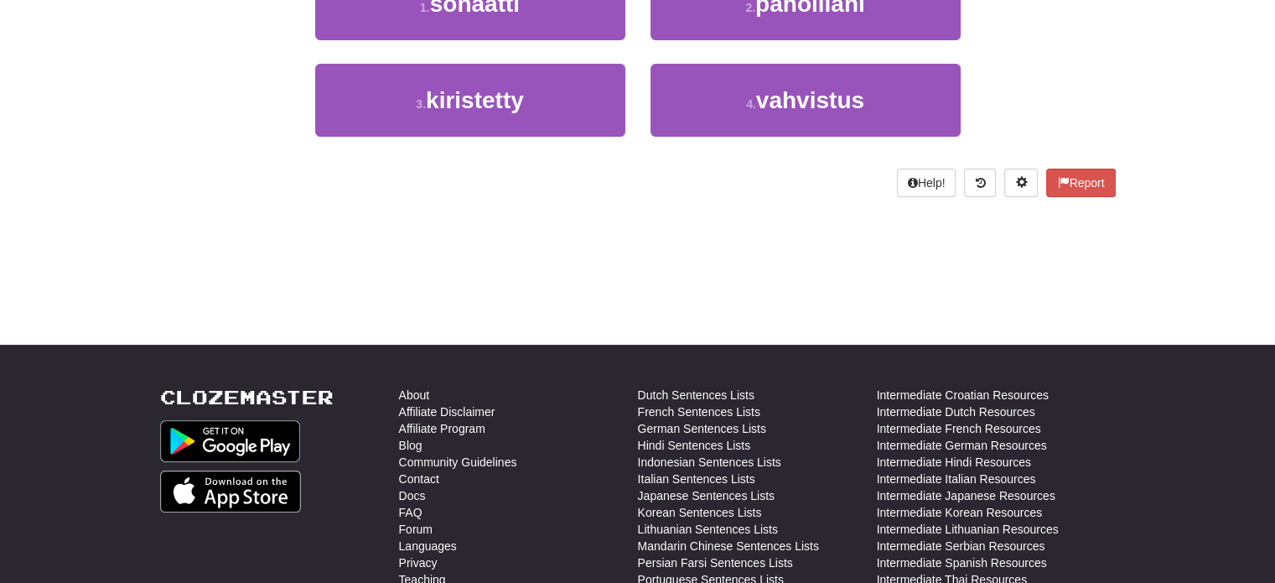
scroll to position [29, 0]
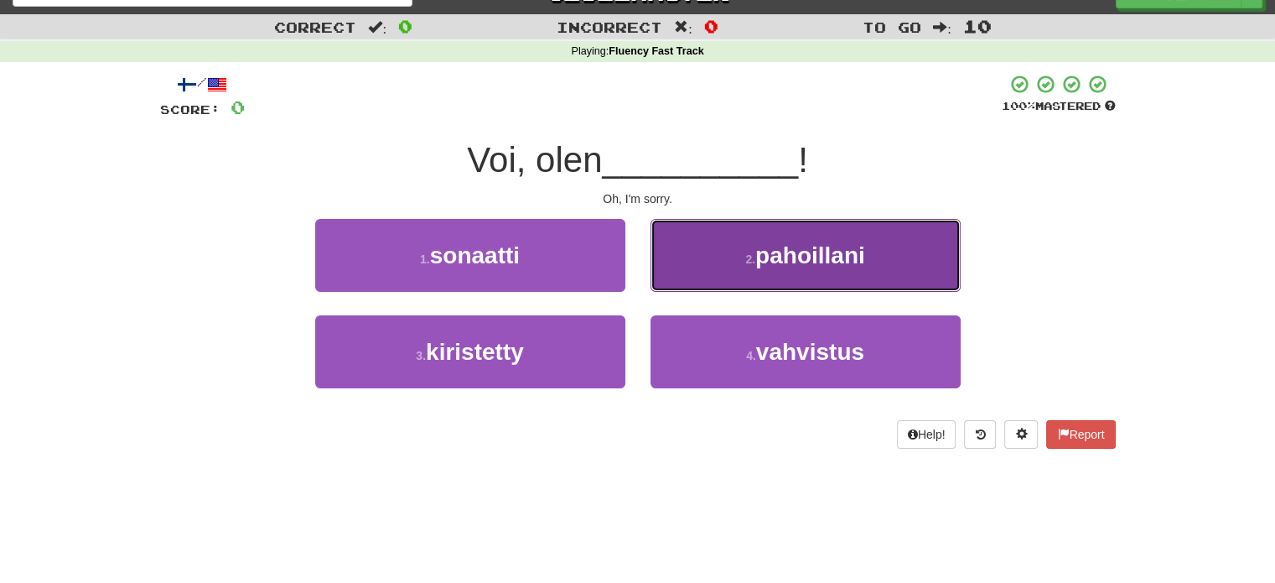
click at [743, 285] on button "2 . pahoillani" at bounding box center [806, 255] width 310 height 73
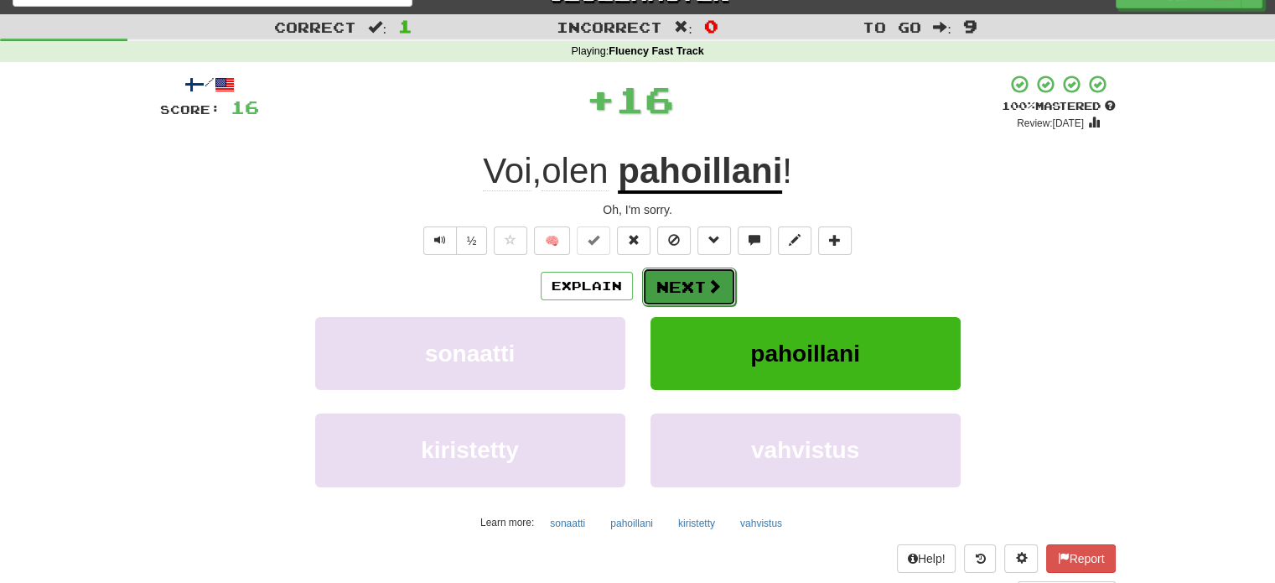
click at [678, 288] on button "Next" at bounding box center [689, 286] width 94 height 39
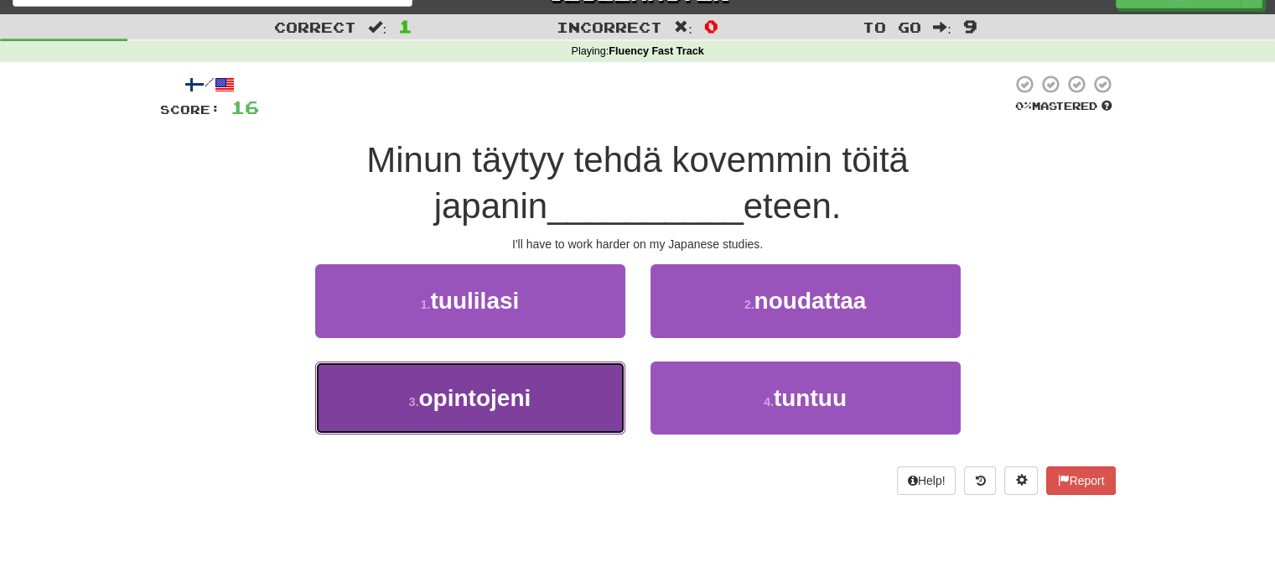
click at [587, 397] on button "3 . opintojeni" at bounding box center [470, 397] width 310 height 73
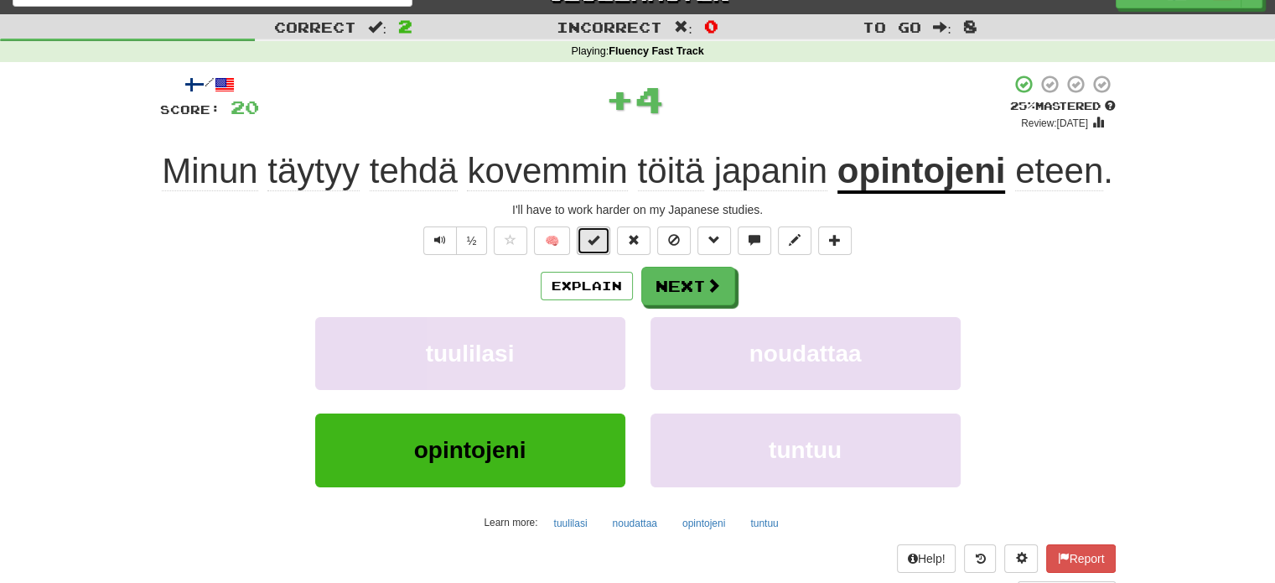
click at [597, 242] on span at bounding box center [594, 240] width 12 height 12
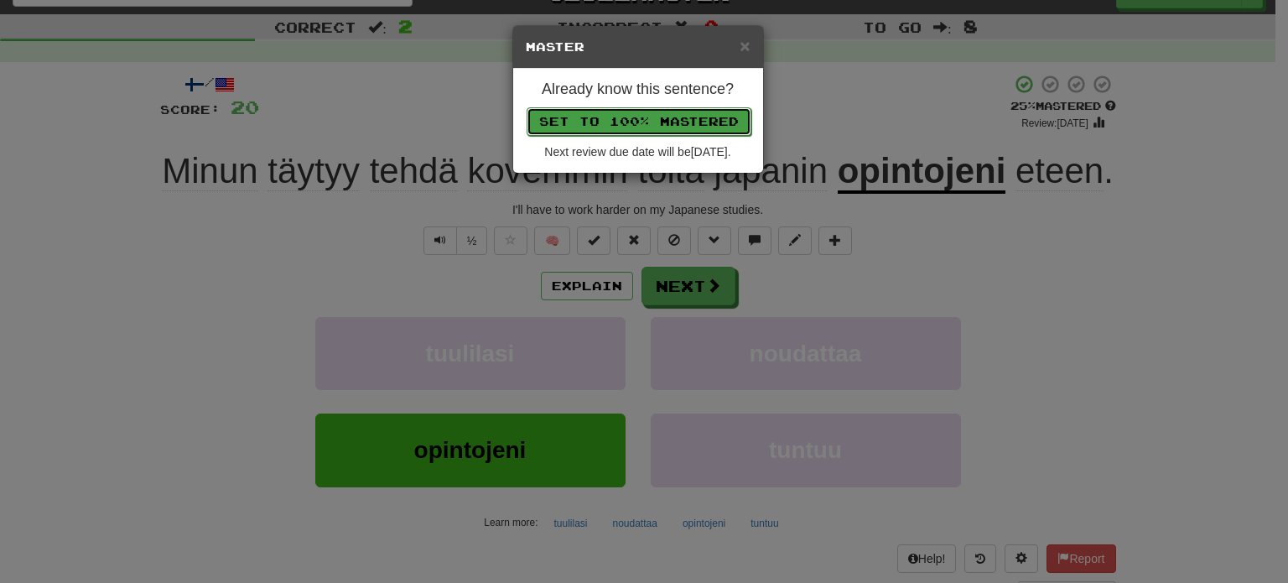
click at [613, 127] on button "Set to 100% Mastered" at bounding box center [639, 121] width 225 height 29
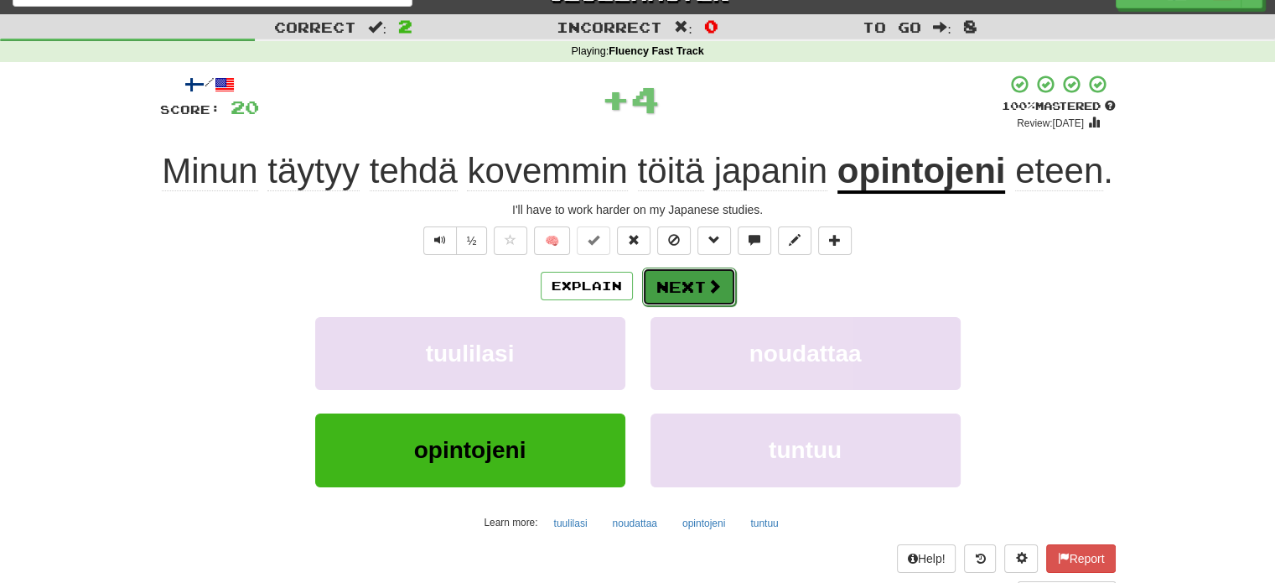
click at [695, 290] on button "Next" at bounding box center [689, 286] width 94 height 39
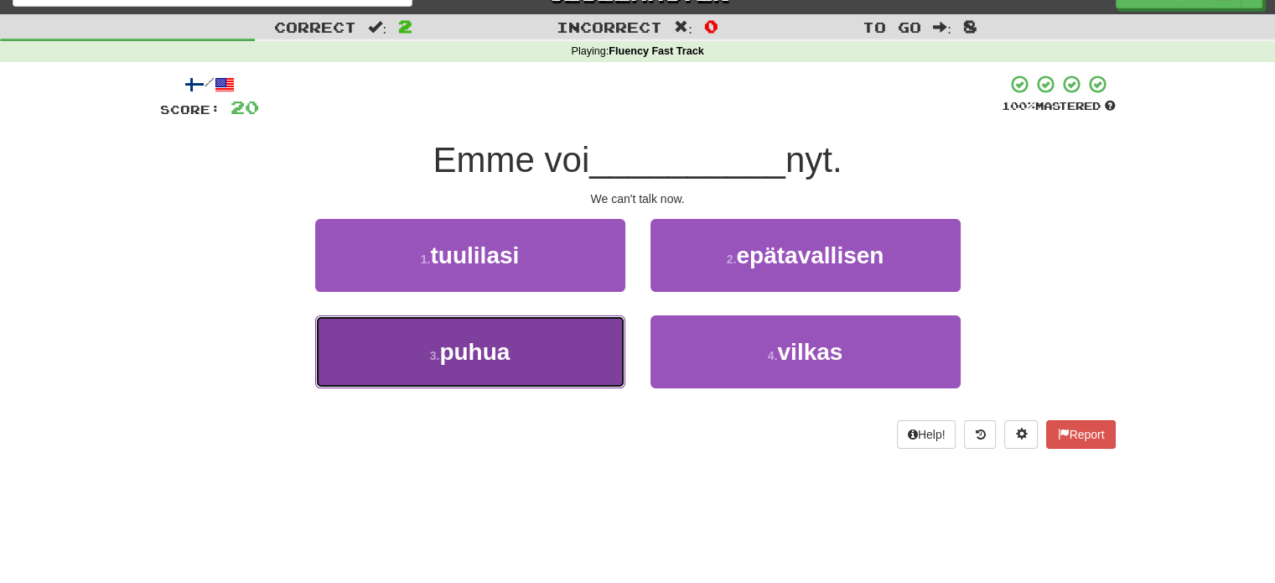
click at [531, 356] on button "3 . puhua" at bounding box center [470, 351] width 310 height 73
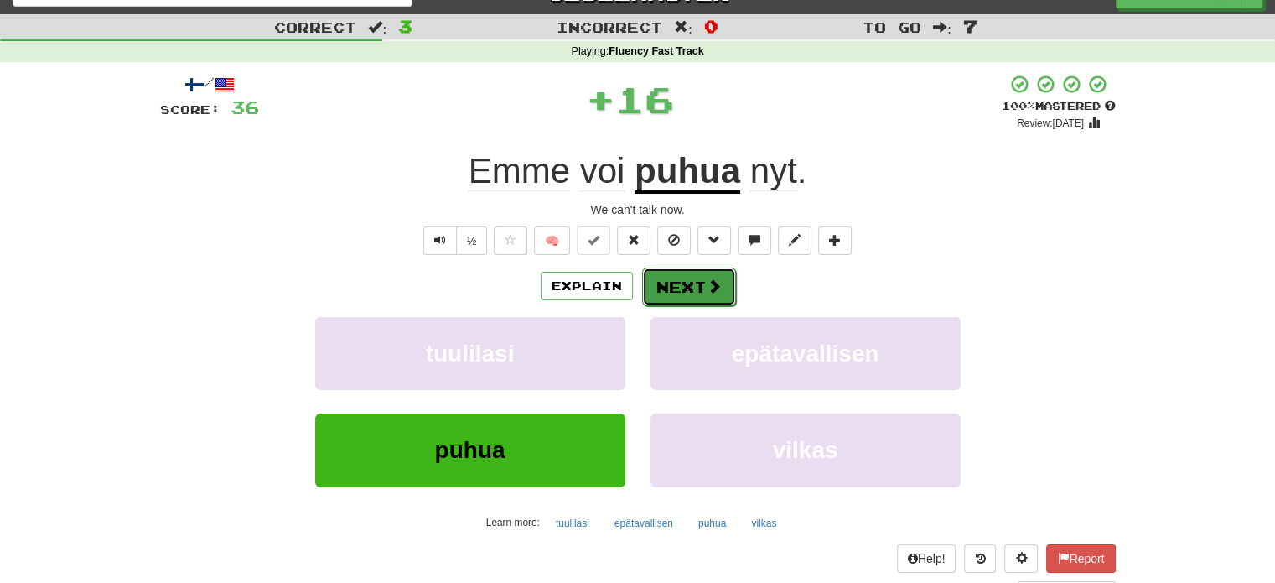
click at [659, 287] on button "Next" at bounding box center [689, 286] width 94 height 39
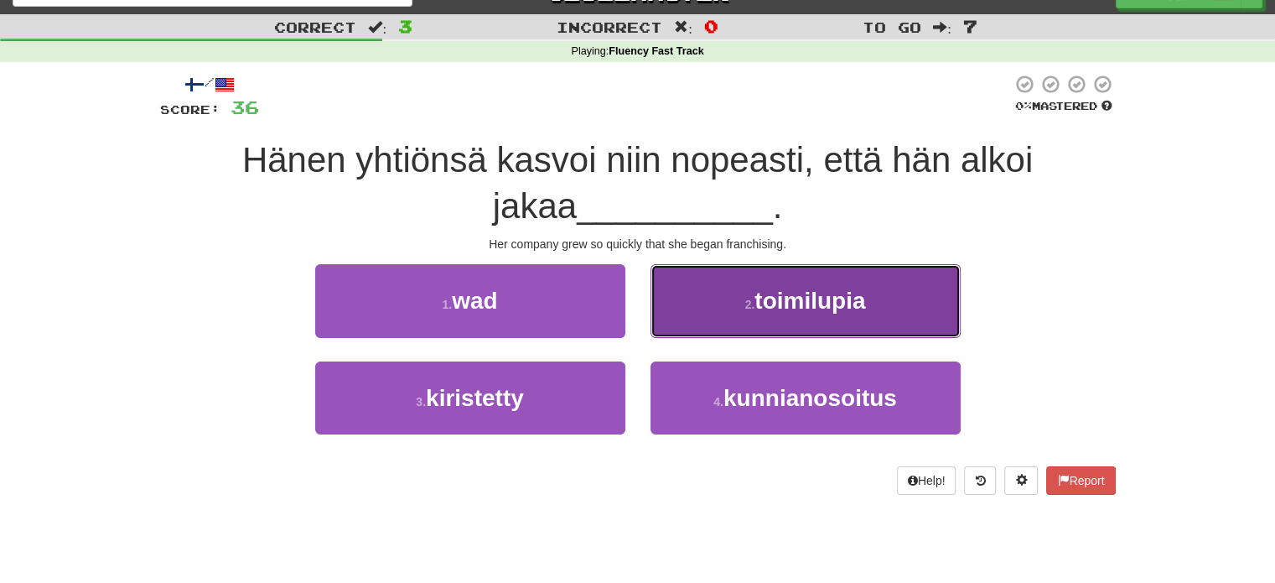
click at [683, 326] on button "2 . toimilupia" at bounding box center [806, 300] width 310 height 73
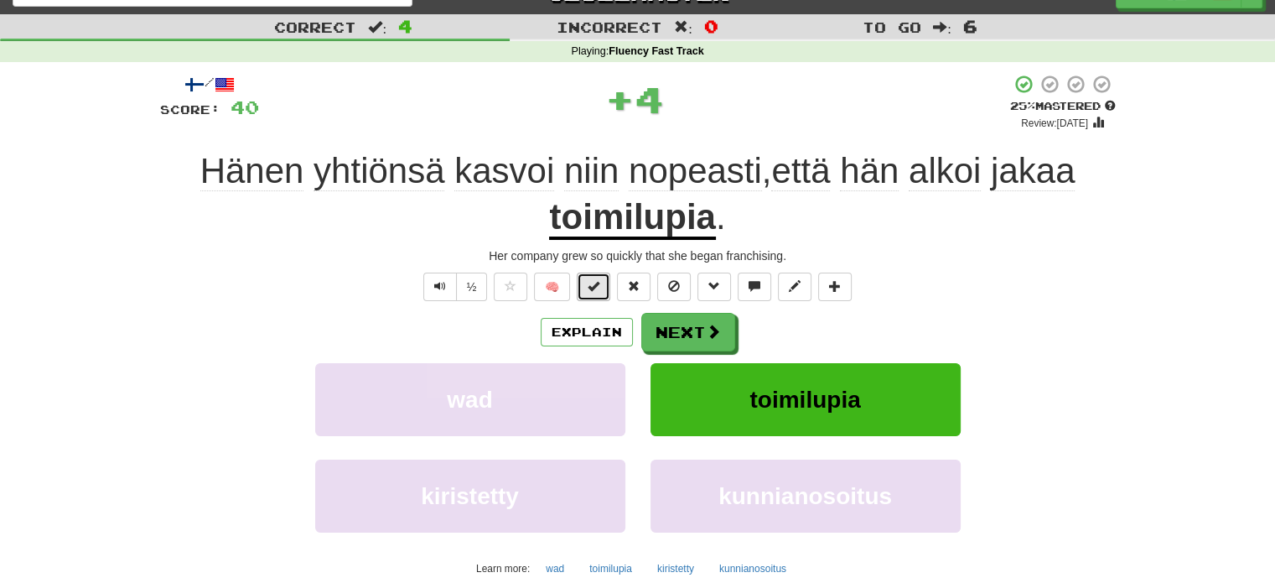
click at [594, 280] on span at bounding box center [594, 286] width 12 height 12
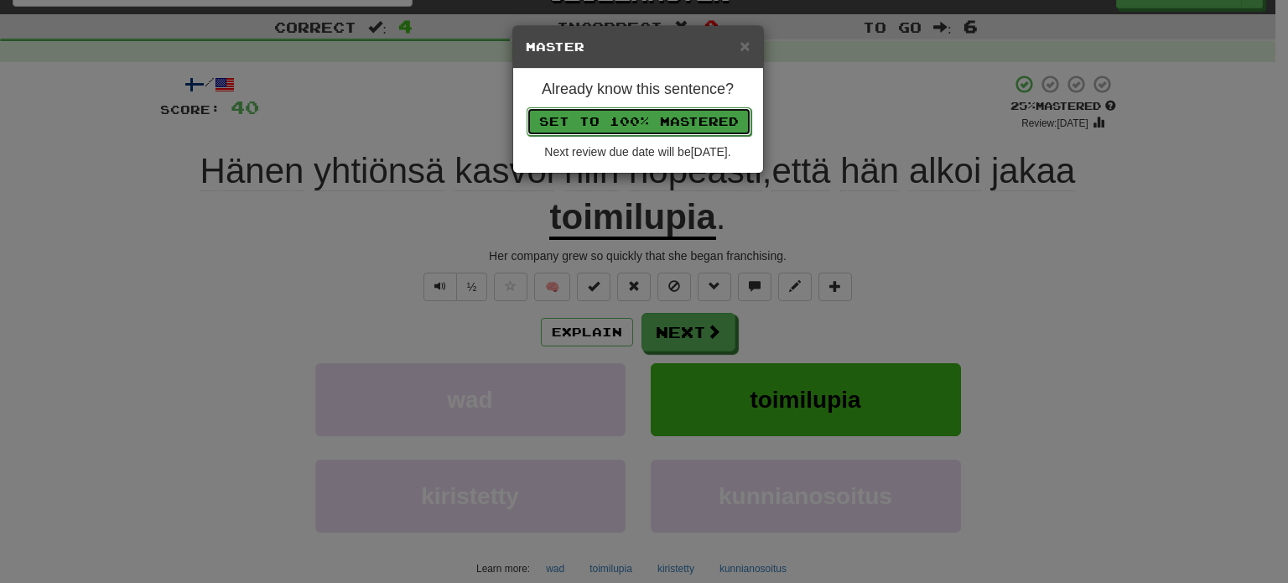
click at [610, 120] on button "Set to 100% Mastered" at bounding box center [639, 121] width 225 height 29
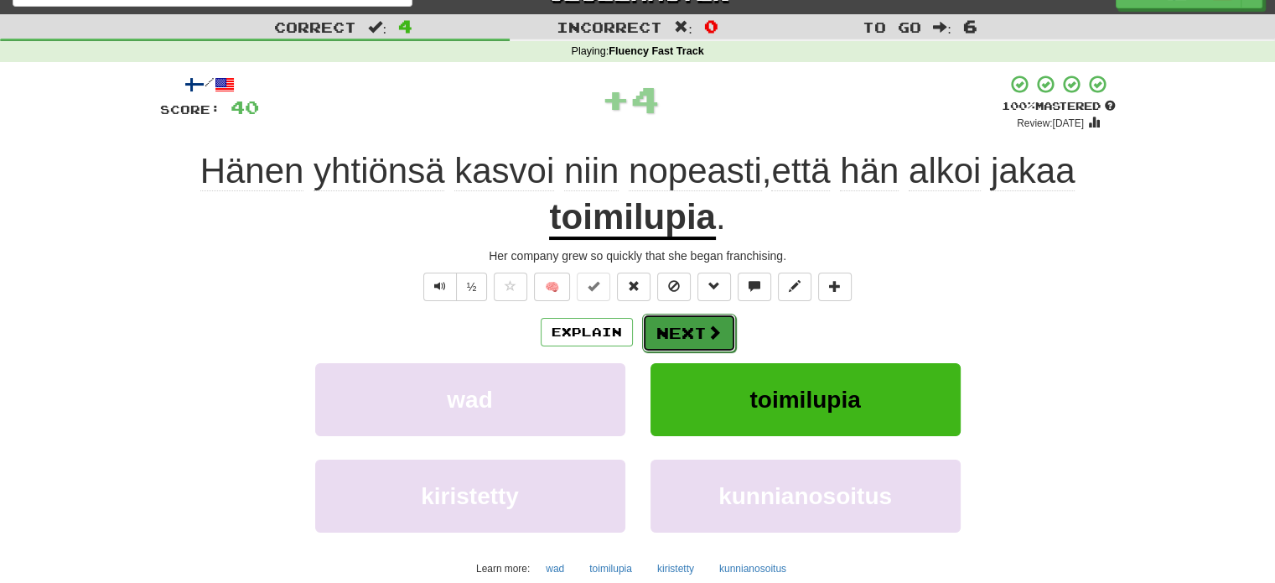
click at [698, 325] on button "Next" at bounding box center [689, 333] width 94 height 39
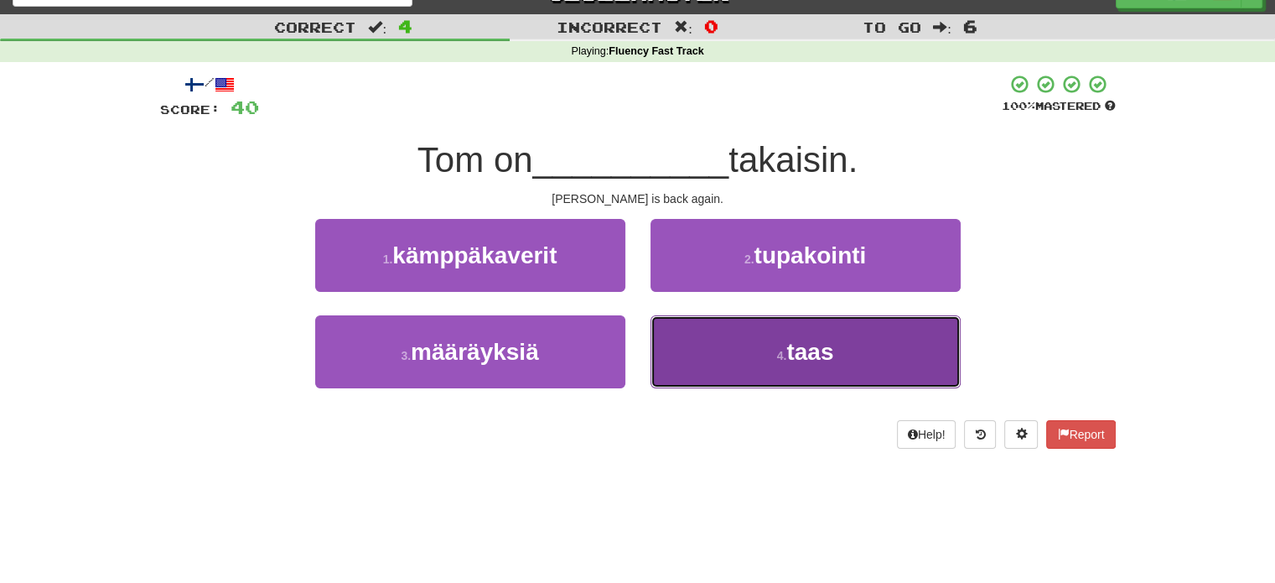
click at [686, 365] on button "4 . taas" at bounding box center [806, 351] width 310 height 73
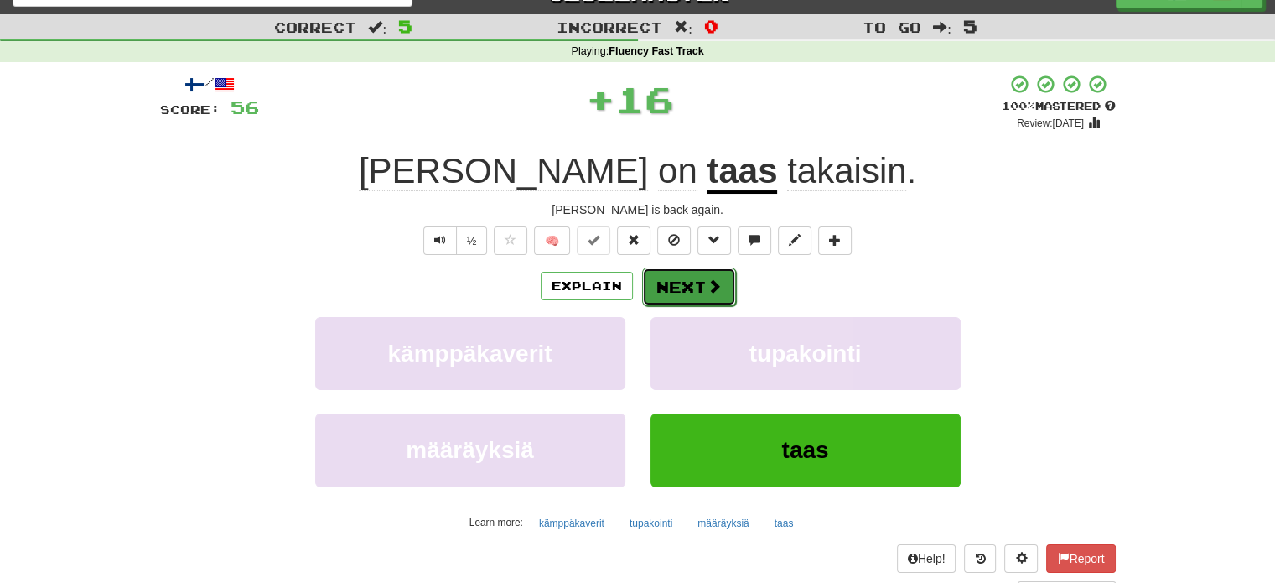
click at [646, 276] on button "Next" at bounding box center [689, 286] width 94 height 39
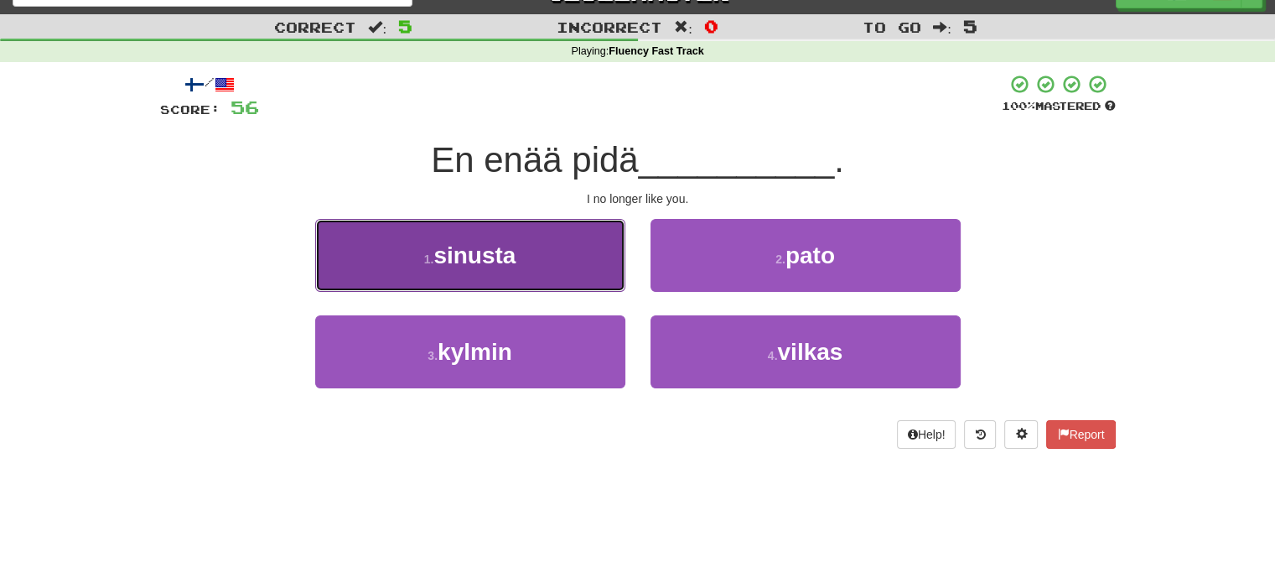
click at [594, 271] on button "1 . sinusta" at bounding box center [470, 255] width 310 height 73
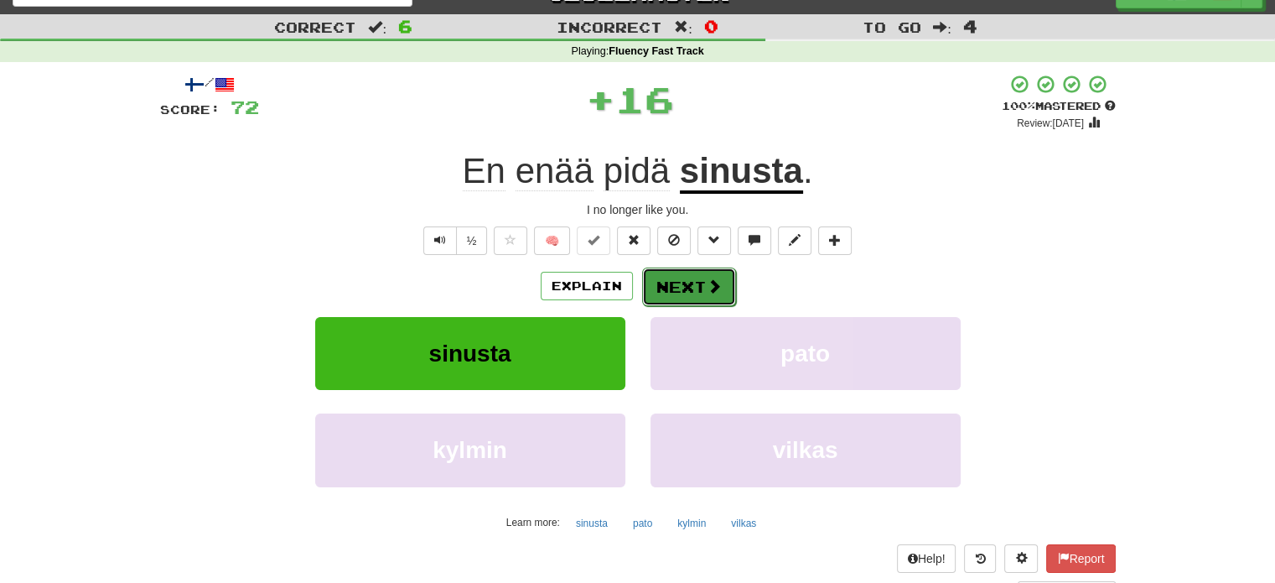
click at [662, 278] on button "Next" at bounding box center [689, 286] width 94 height 39
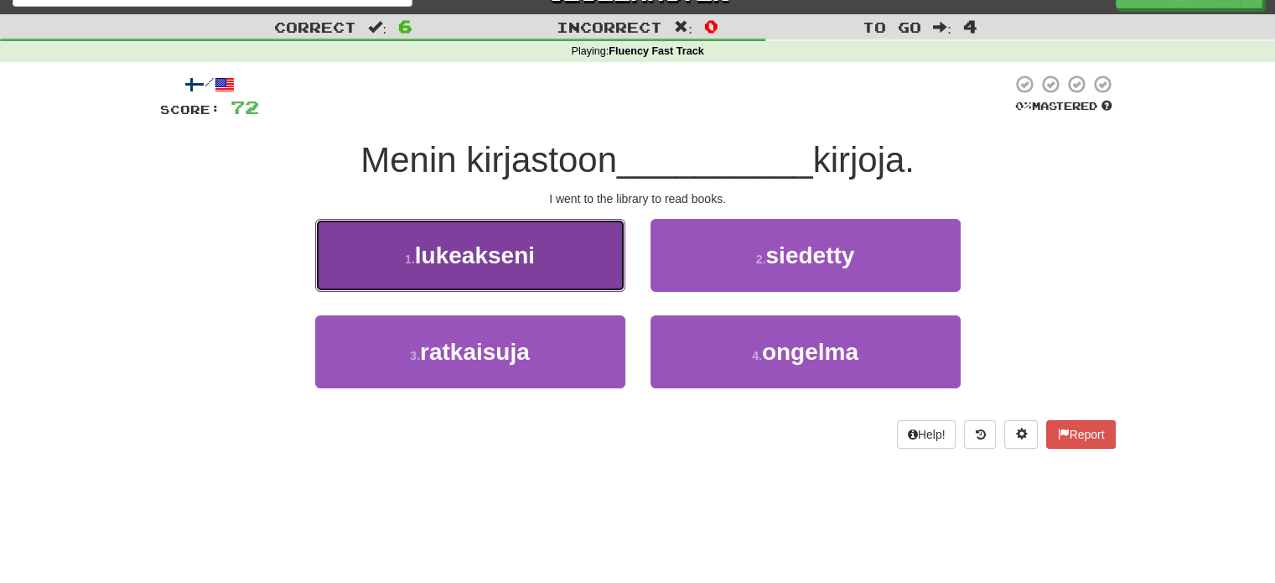
click at [558, 255] on button "1 . lukeakseni" at bounding box center [470, 255] width 310 height 73
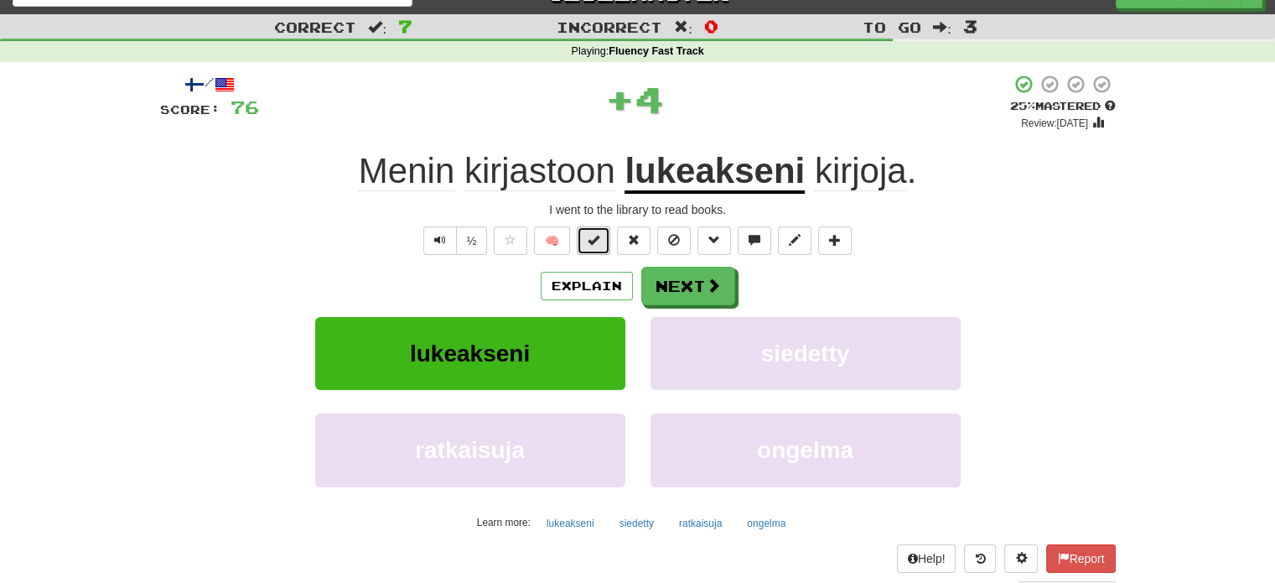
click at [586, 243] on button at bounding box center [594, 240] width 34 height 29
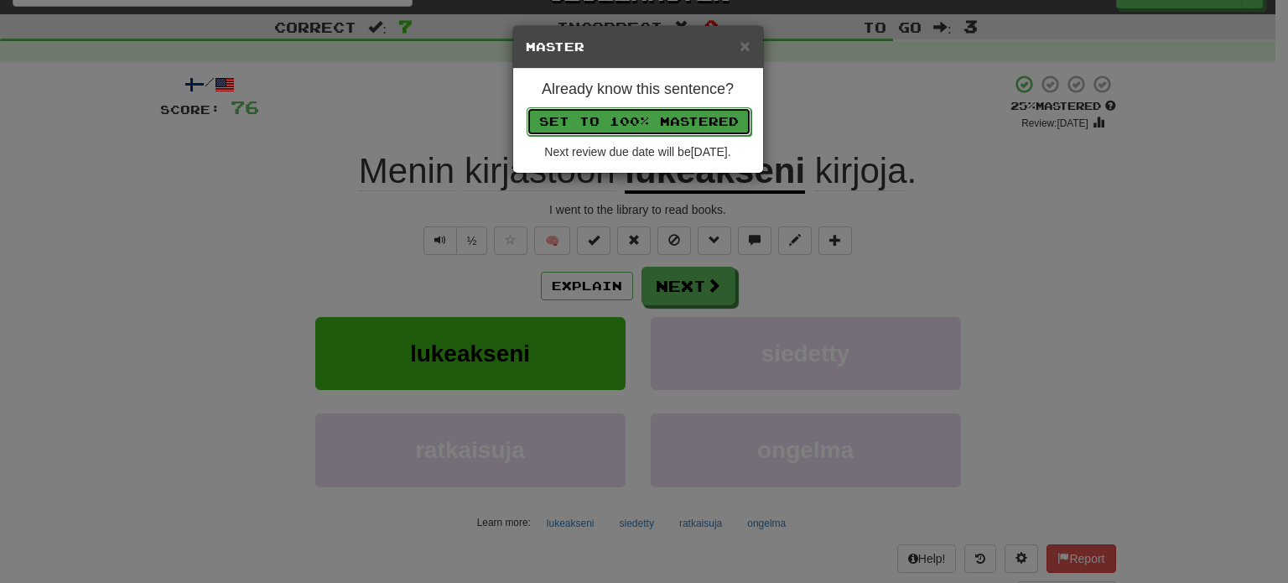
click at [611, 115] on button "Set to 100% Mastered" at bounding box center [639, 121] width 225 height 29
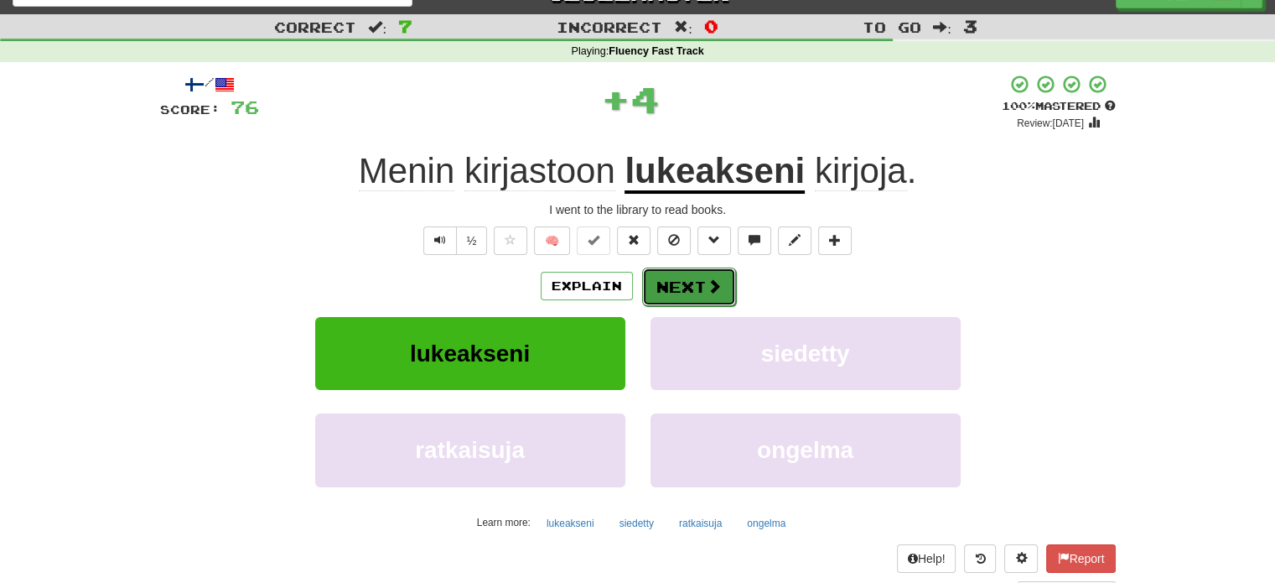
click at [693, 282] on button "Next" at bounding box center [689, 286] width 94 height 39
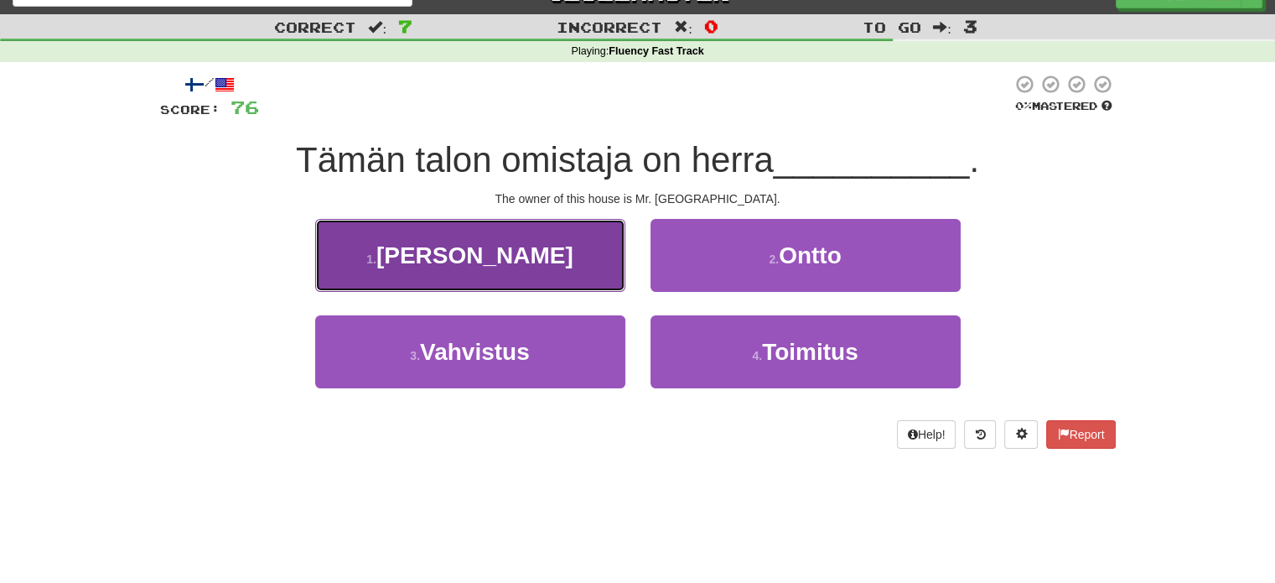
click at [520, 283] on button "1 . Yamada" at bounding box center [470, 255] width 310 height 73
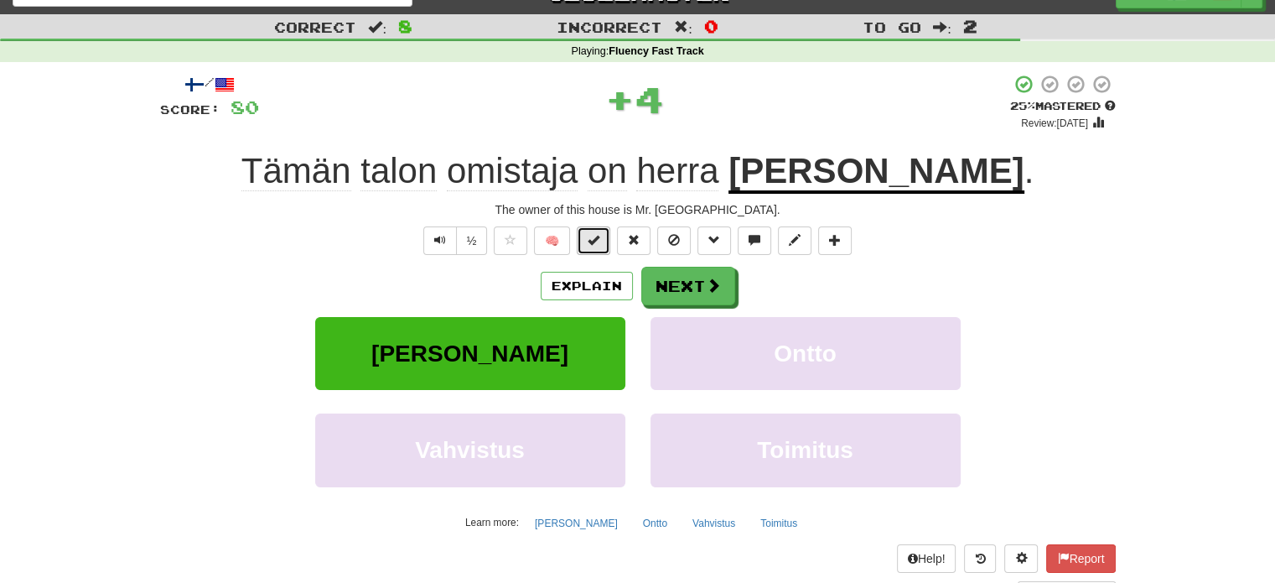
click at [591, 242] on span at bounding box center [594, 240] width 12 height 12
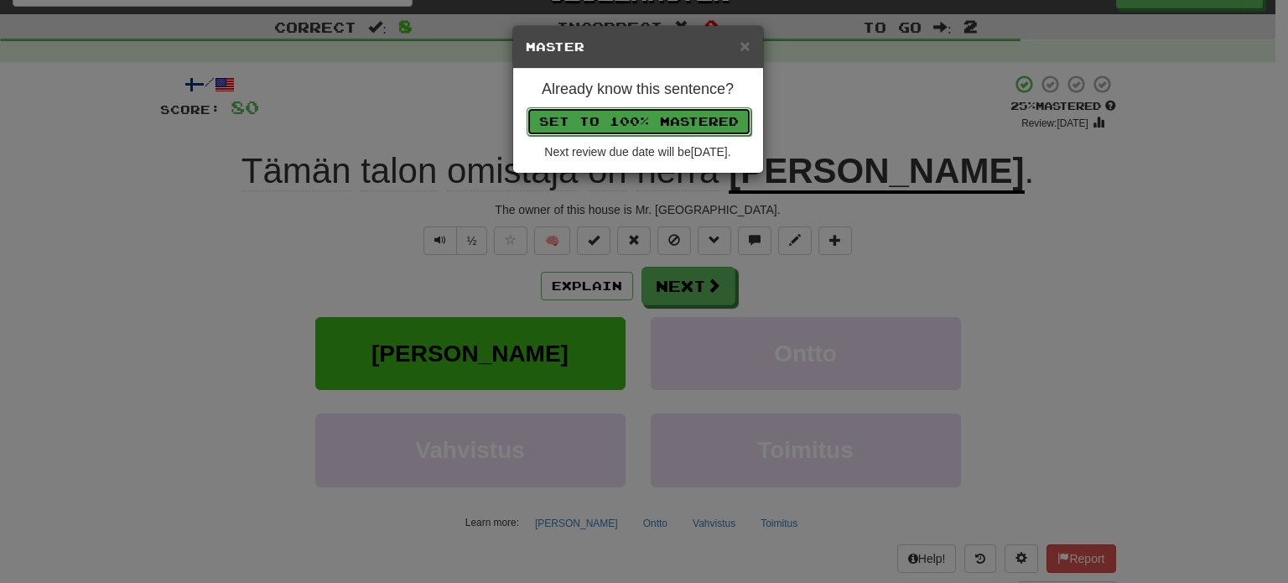
click at [619, 115] on button "Set to 100% Mastered" at bounding box center [639, 121] width 225 height 29
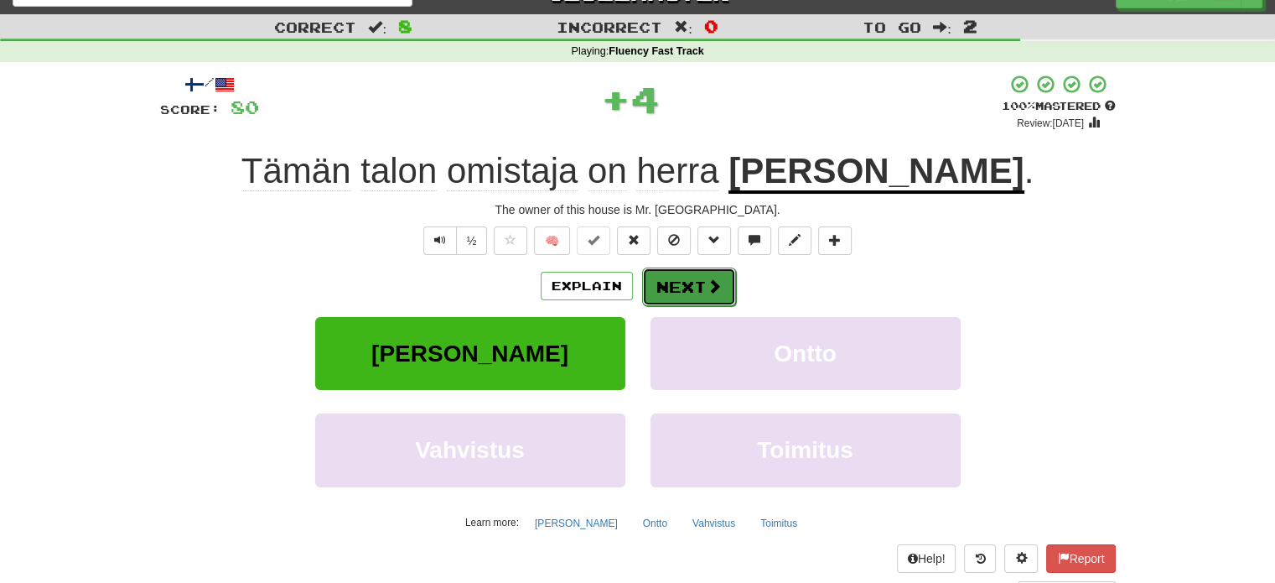
click at [689, 295] on button "Next" at bounding box center [689, 286] width 94 height 39
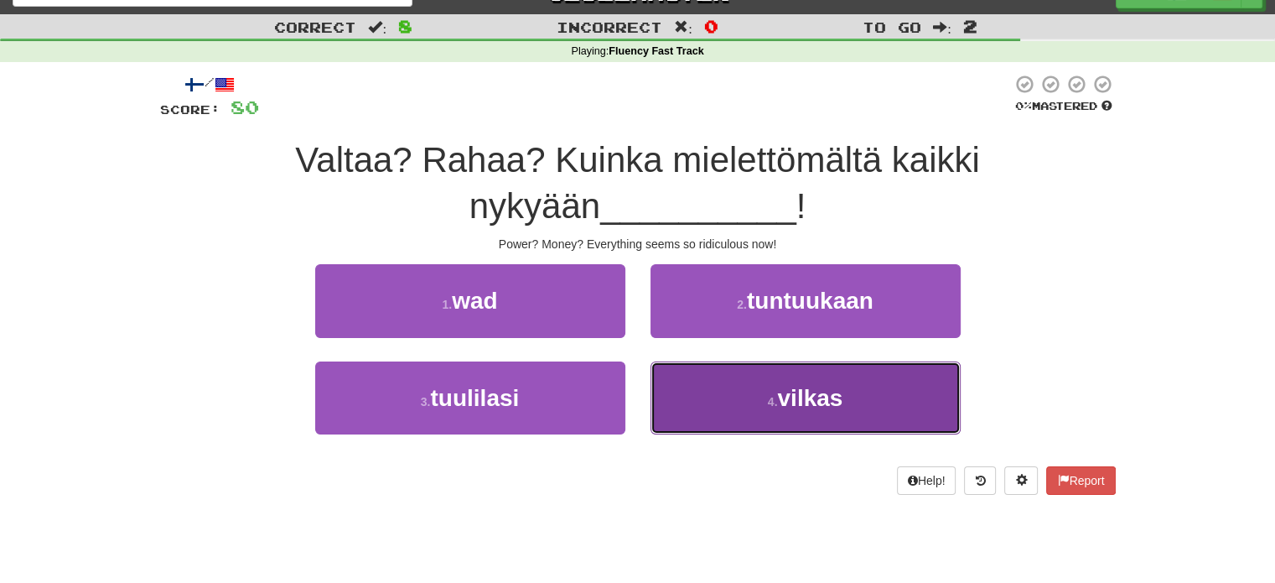
click at [706, 372] on button "4 . vilkas" at bounding box center [806, 397] width 310 height 73
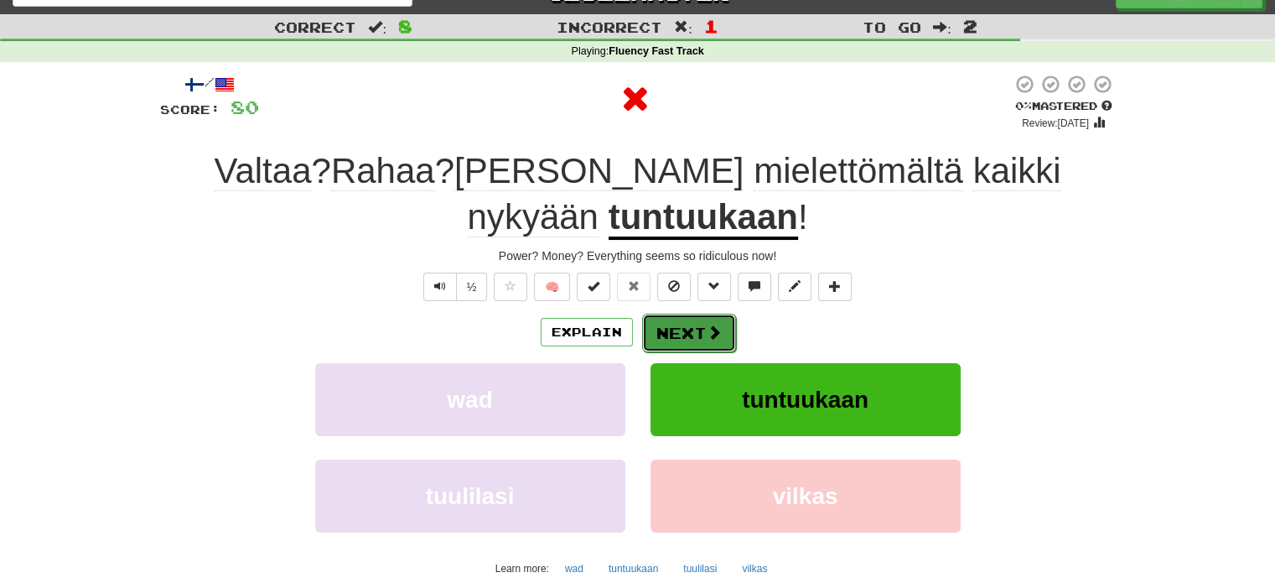
click at [699, 330] on button "Next" at bounding box center [689, 333] width 94 height 39
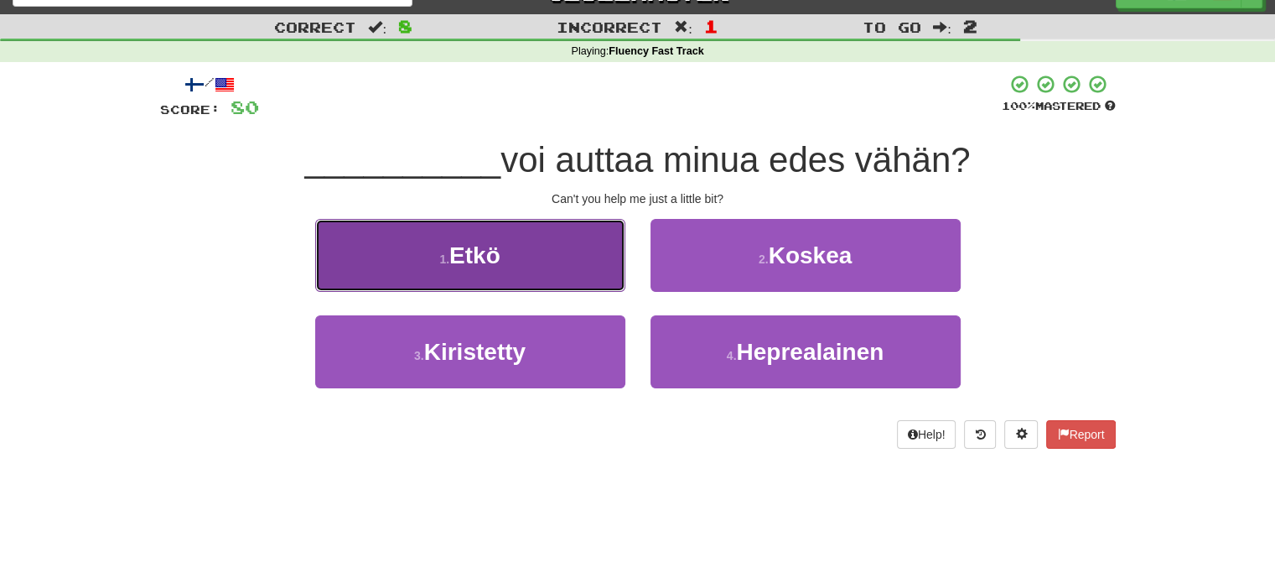
click at [531, 257] on button "1 . Etkö" at bounding box center [470, 255] width 310 height 73
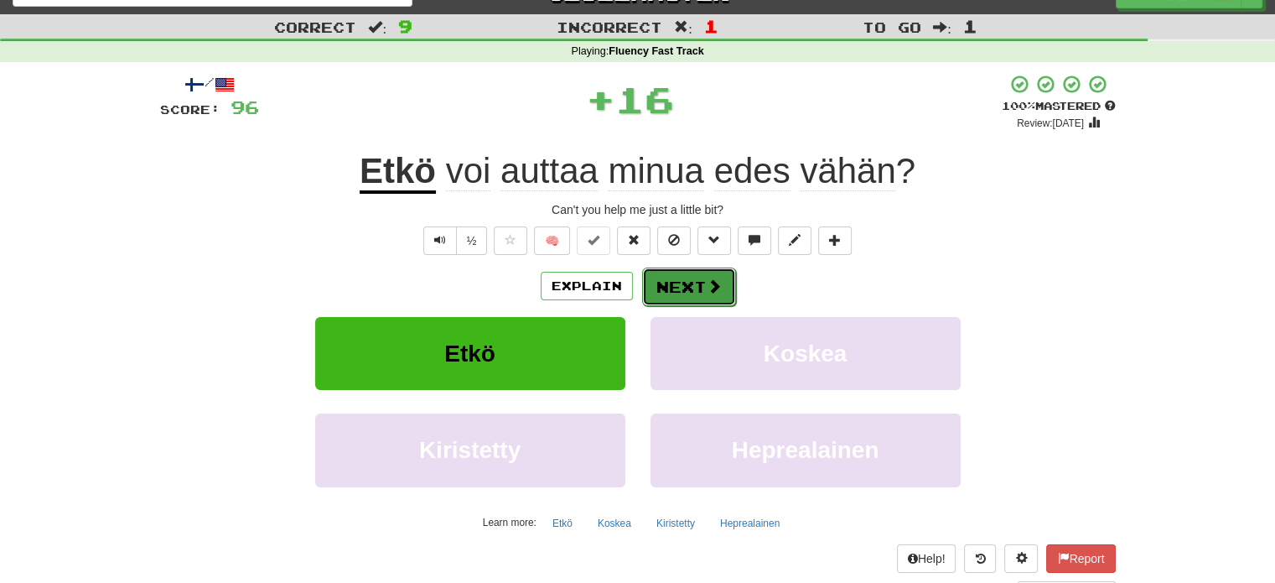
click at [676, 289] on button "Next" at bounding box center [689, 286] width 94 height 39
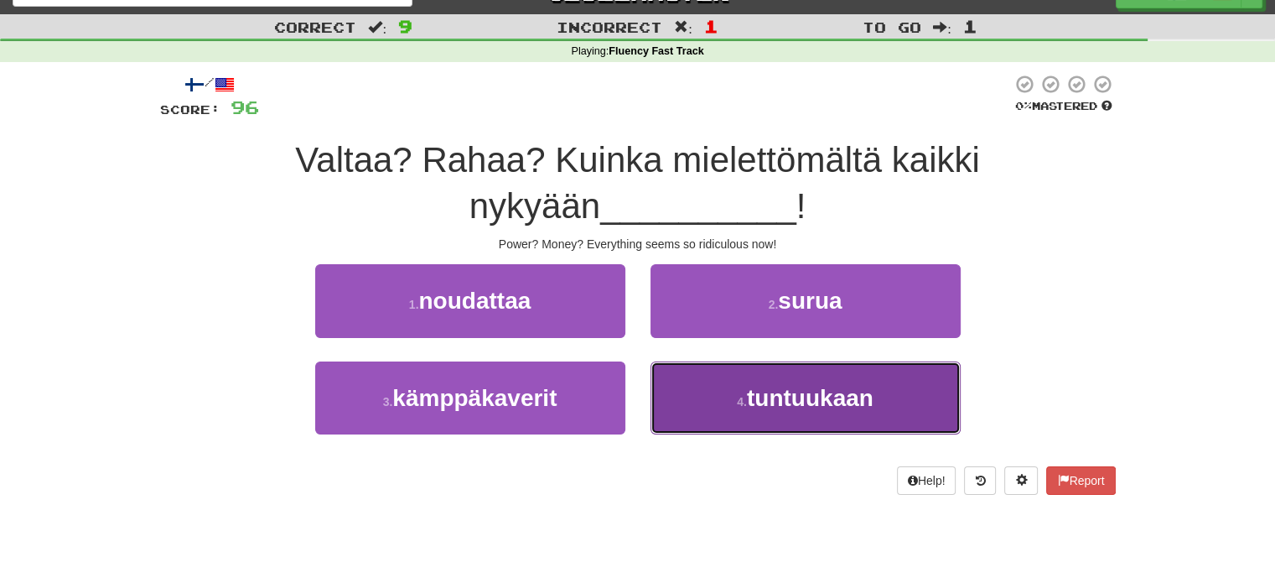
click at [708, 392] on button "4 . tuntuukaan" at bounding box center [806, 397] width 310 height 73
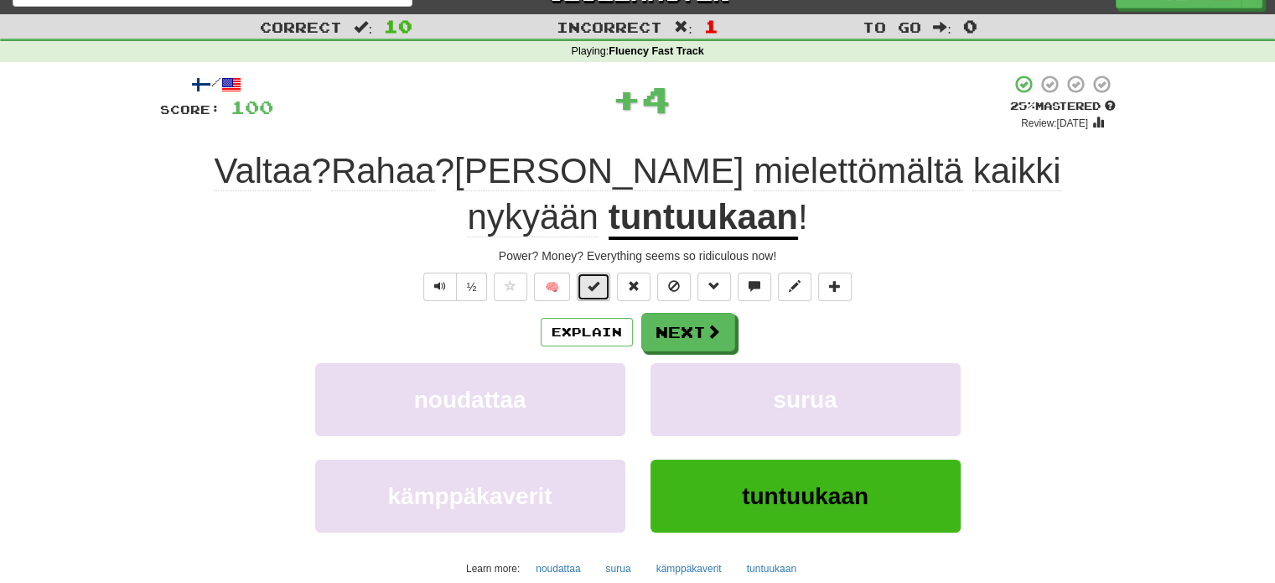
click at [588, 286] on button at bounding box center [594, 287] width 34 height 29
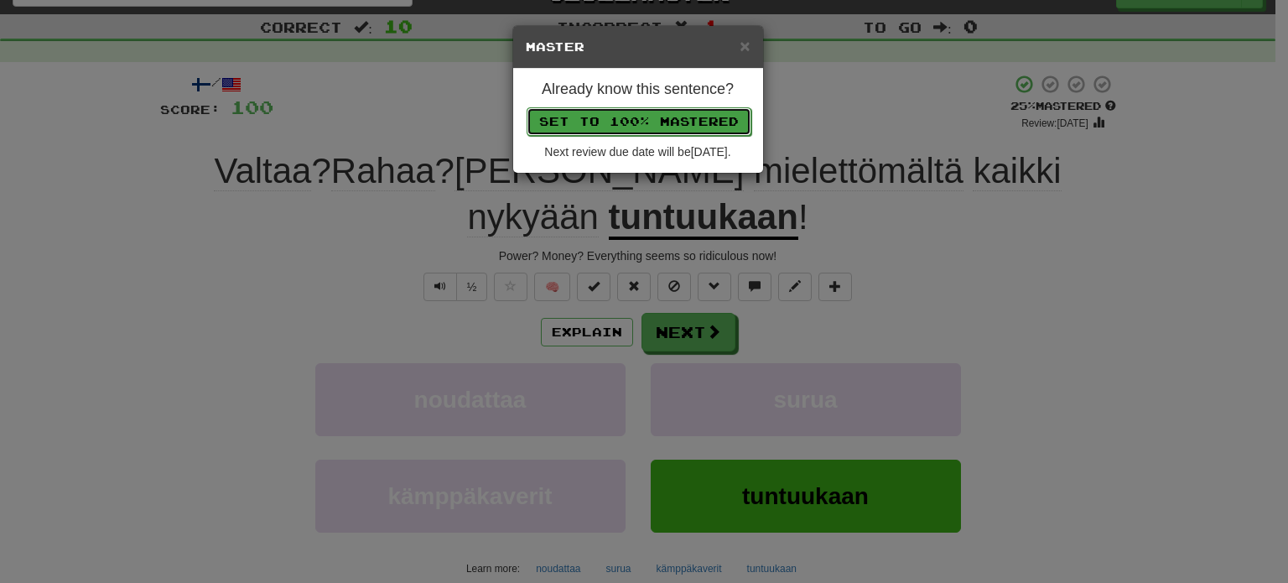
click at [592, 123] on button "Set to 100% Mastered" at bounding box center [639, 121] width 225 height 29
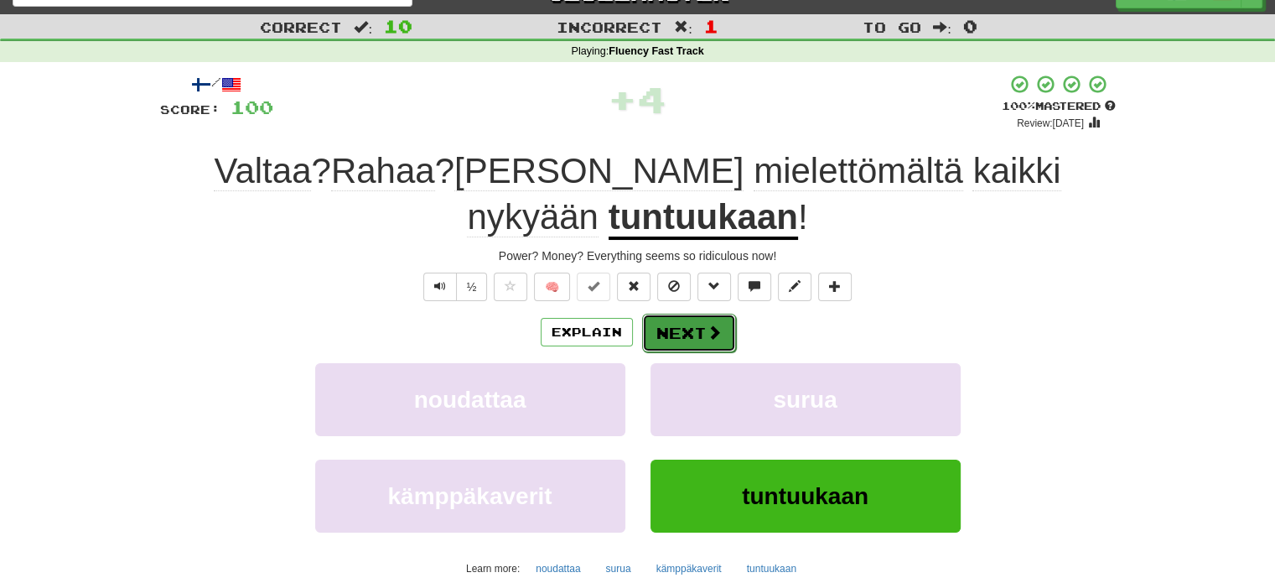
click at [677, 335] on button "Next" at bounding box center [689, 333] width 94 height 39
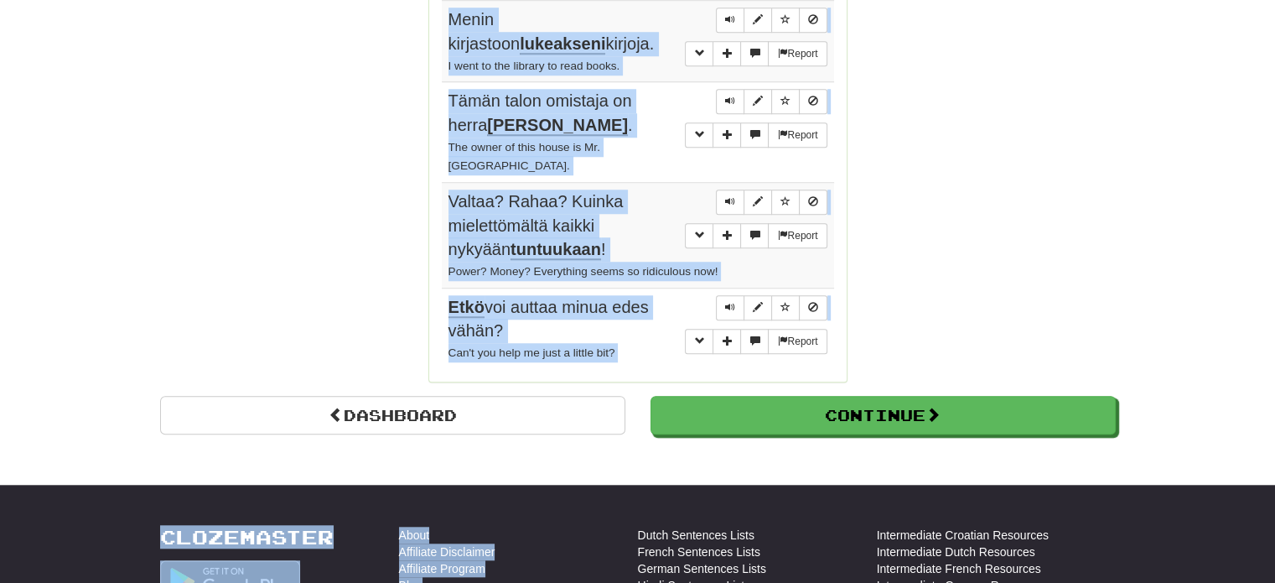
scroll to position [1419, 0]
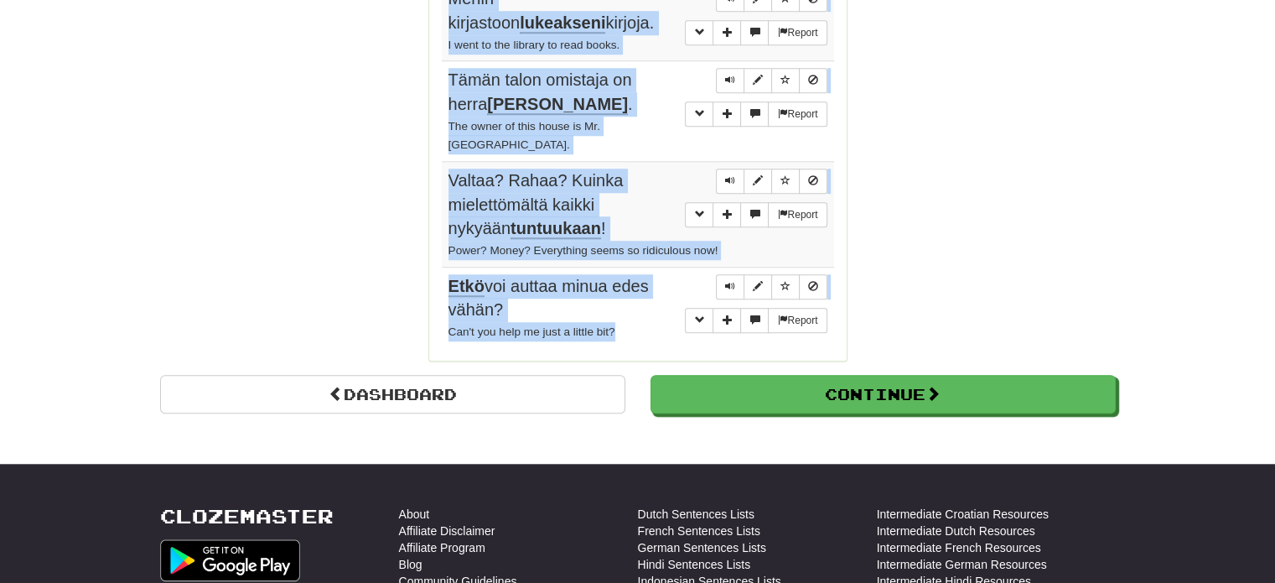
drag, startPoint x: 444, startPoint y: 302, endPoint x: 651, endPoint y: 304, distance: 206.3
copy tbody "Voi, olen pahoillani ! Oh, I'm sorry. Report Minun täytyy tehdä kovemmin töitä …"
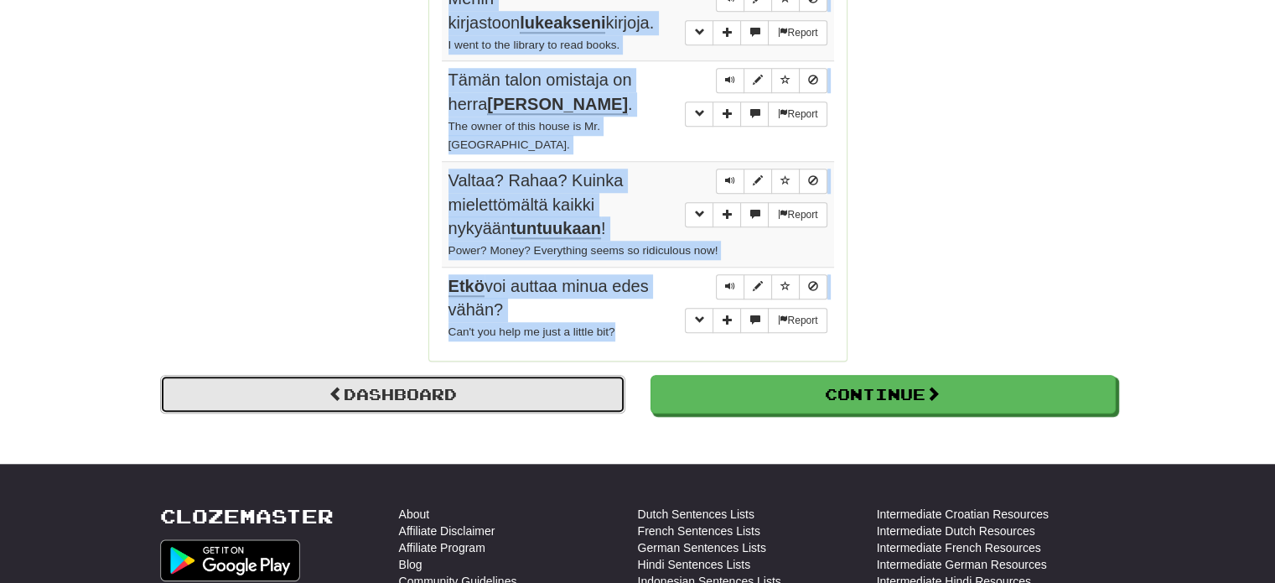
click at [367, 375] on link "Dashboard" at bounding box center [392, 394] width 465 height 39
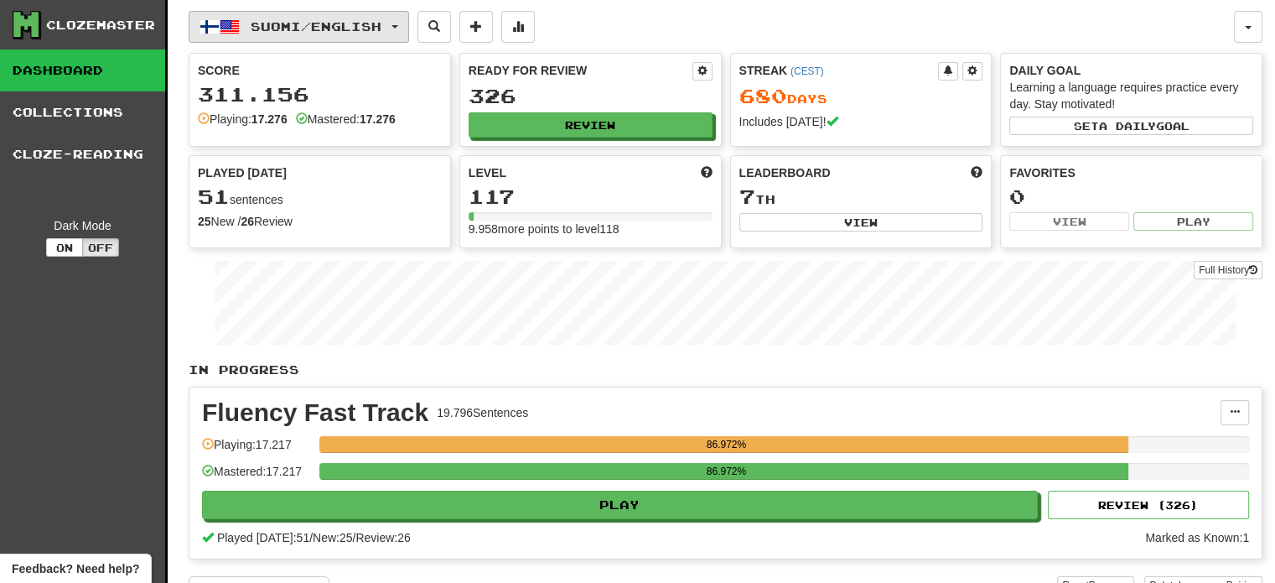
click at [244, 28] on button "Suomi / English" at bounding box center [299, 27] width 221 height 32
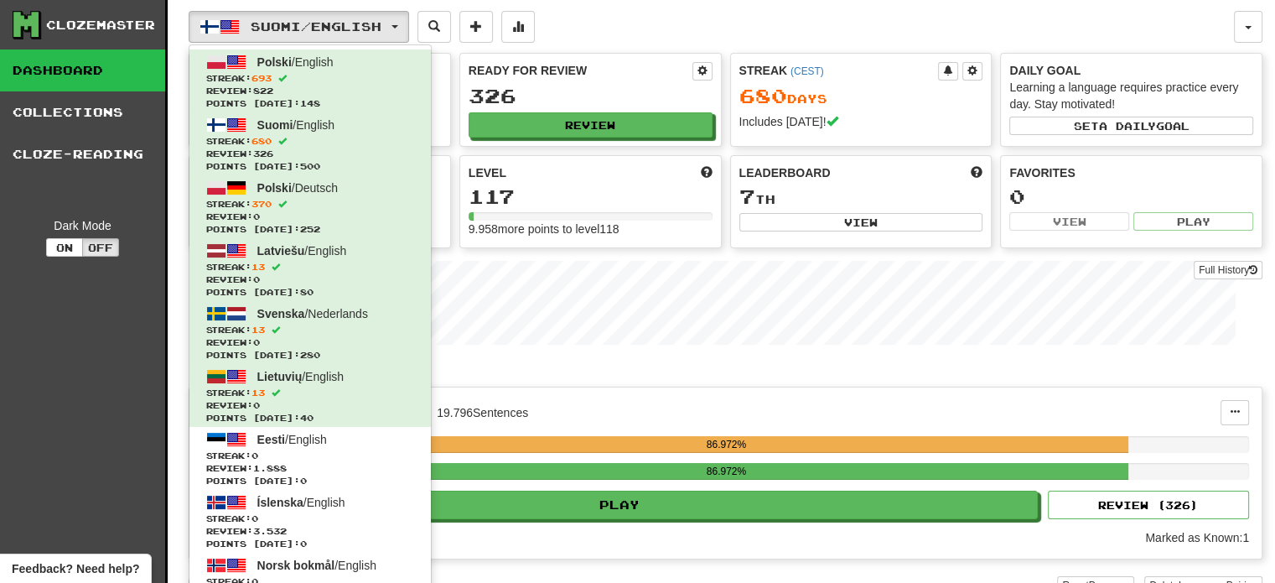
click at [641, 19] on div "Suomi / English Polski / English Streak: 693 Review: 822 Points [DATE]: 148 Suo…" at bounding box center [712, 27] width 1046 height 32
